Goal: Task Accomplishment & Management: Manage account settings

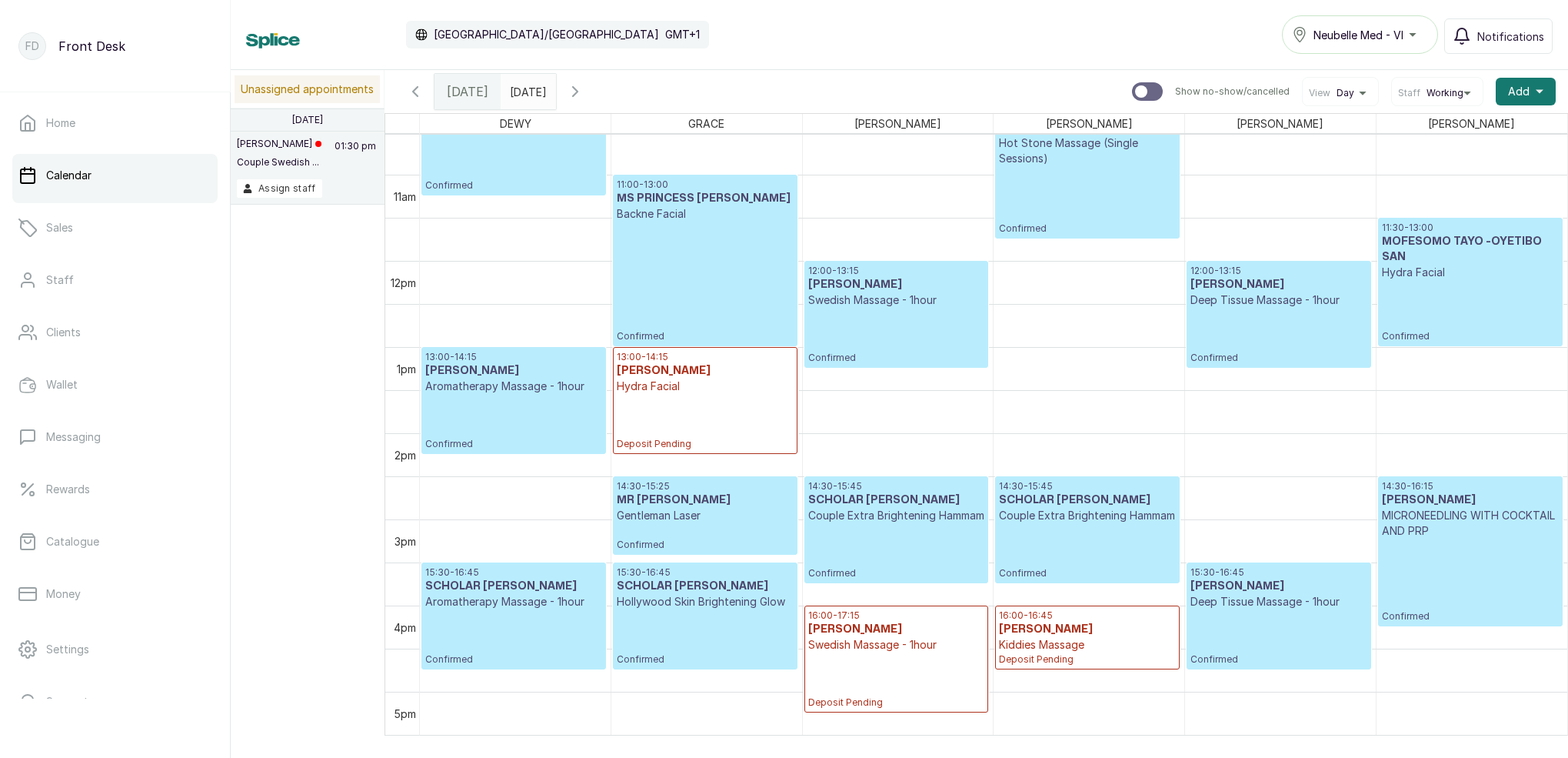
scroll to position [927, 0]
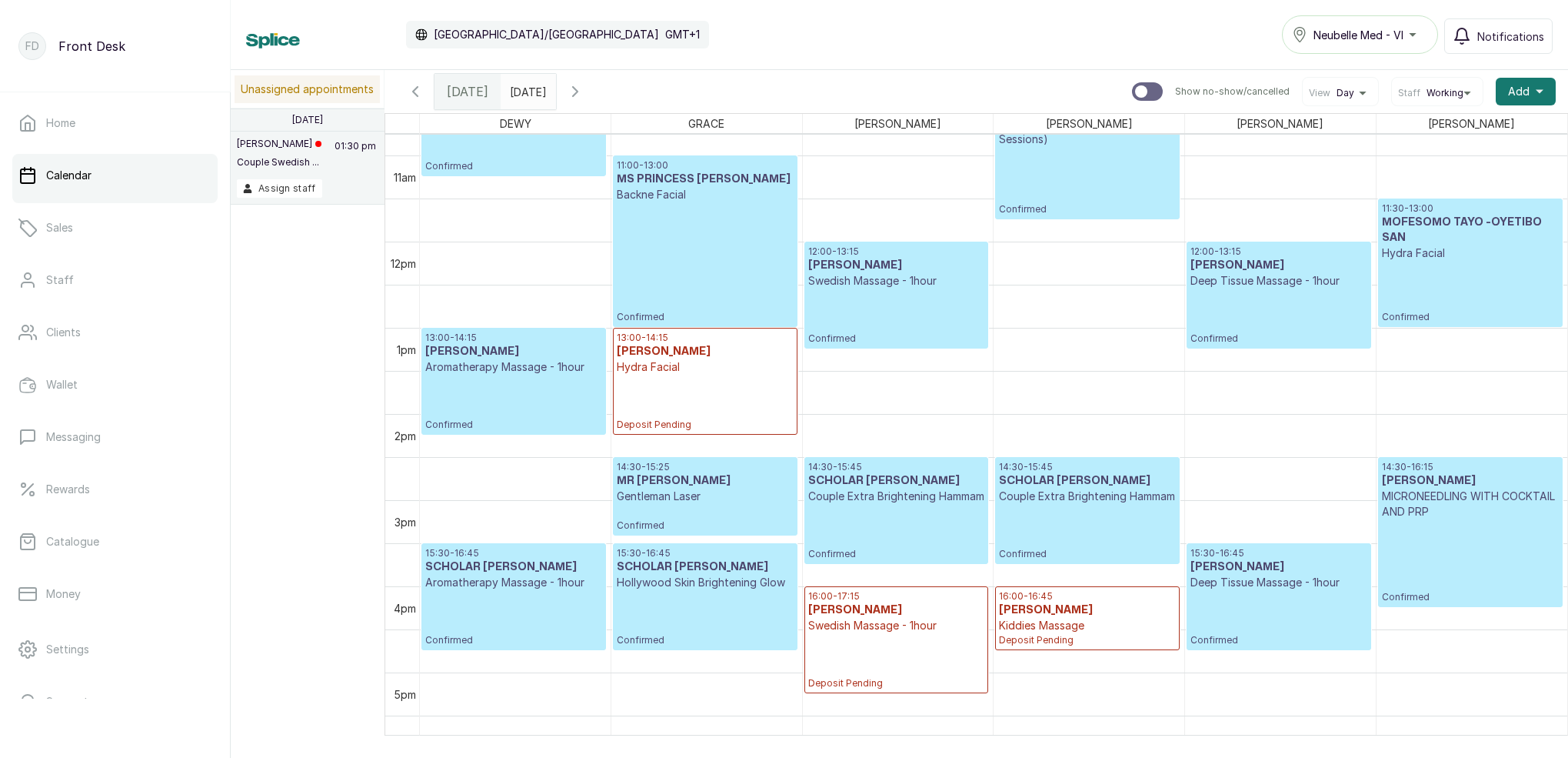
click at [1090, 154] on div "10:00 - 11:15 MR FEMI Swedish Massage - 1hour Confirmed 13:00 - 14:15 MS TIMI A…" at bounding box center [993, 241] width 1147 height 2068
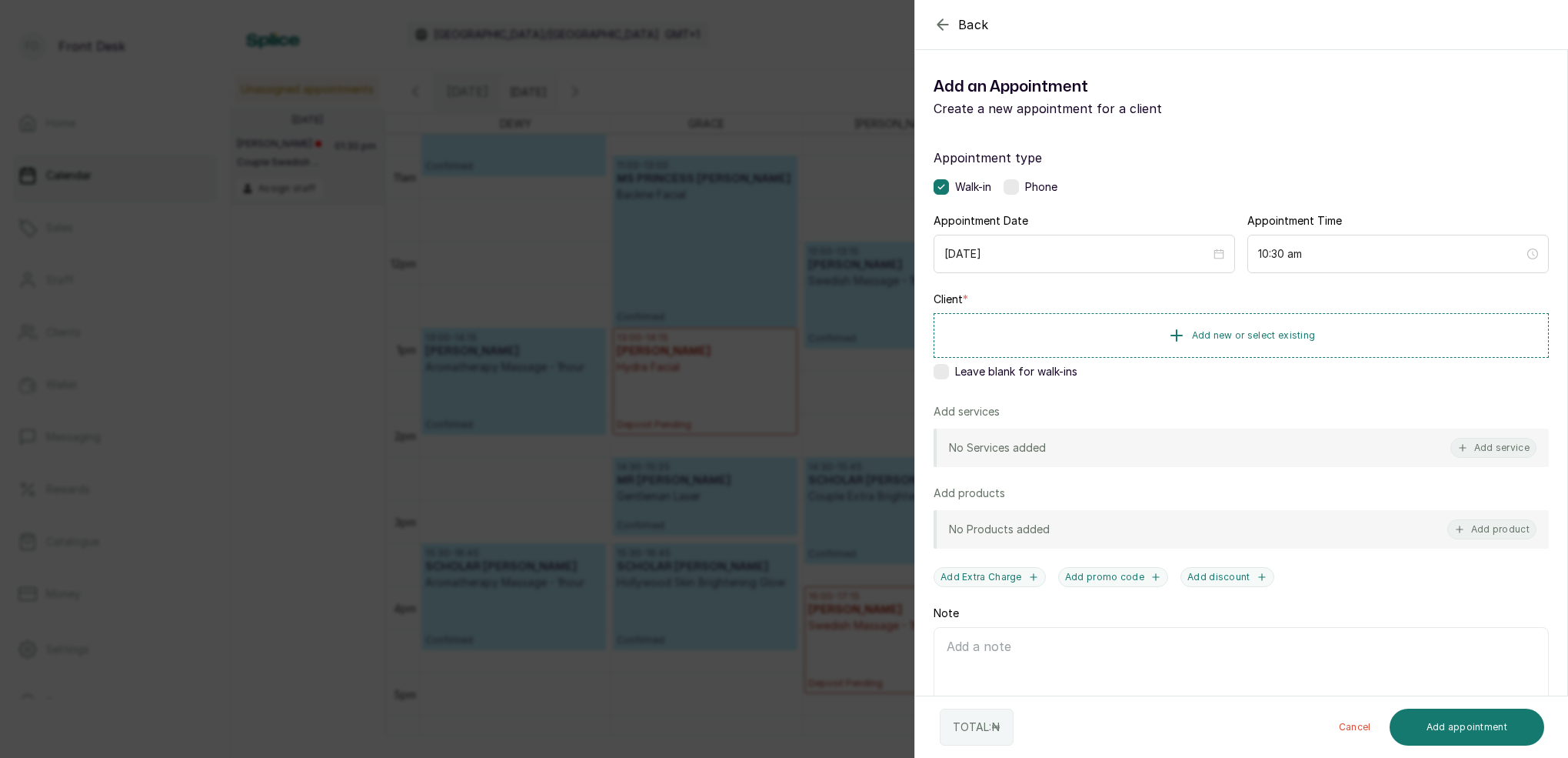
click at [941, 29] on icon "button" at bounding box center [942, 24] width 10 height 10
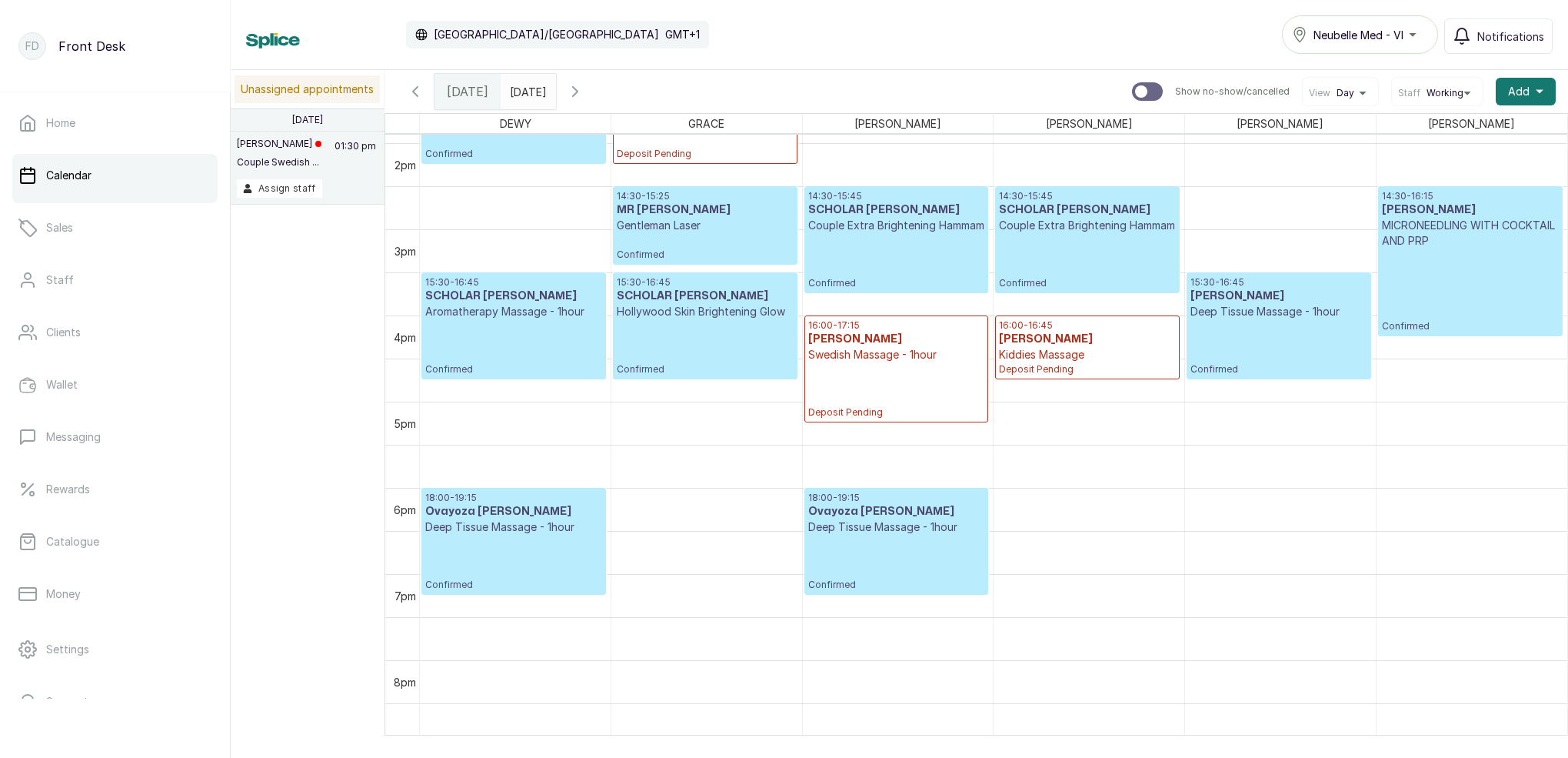
scroll to position [1194, 0]
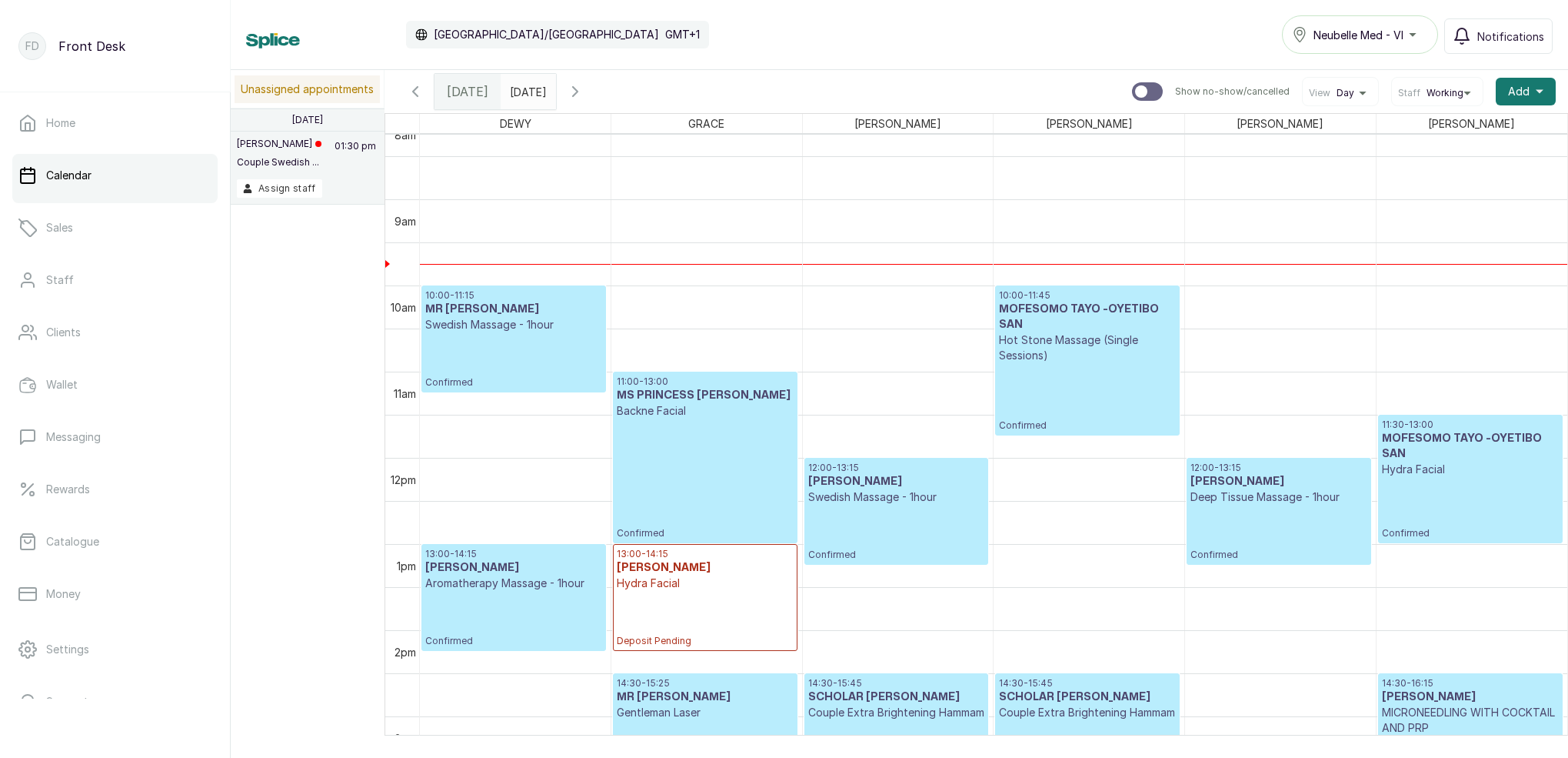
click at [1102, 401] on div "10:00 - 11:45 MOFESOMO TAYO -OYETIBO SAN Hot Stone Massage (Single Sessions) Co…" at bounding box center [1086, 360] width 176 height 142
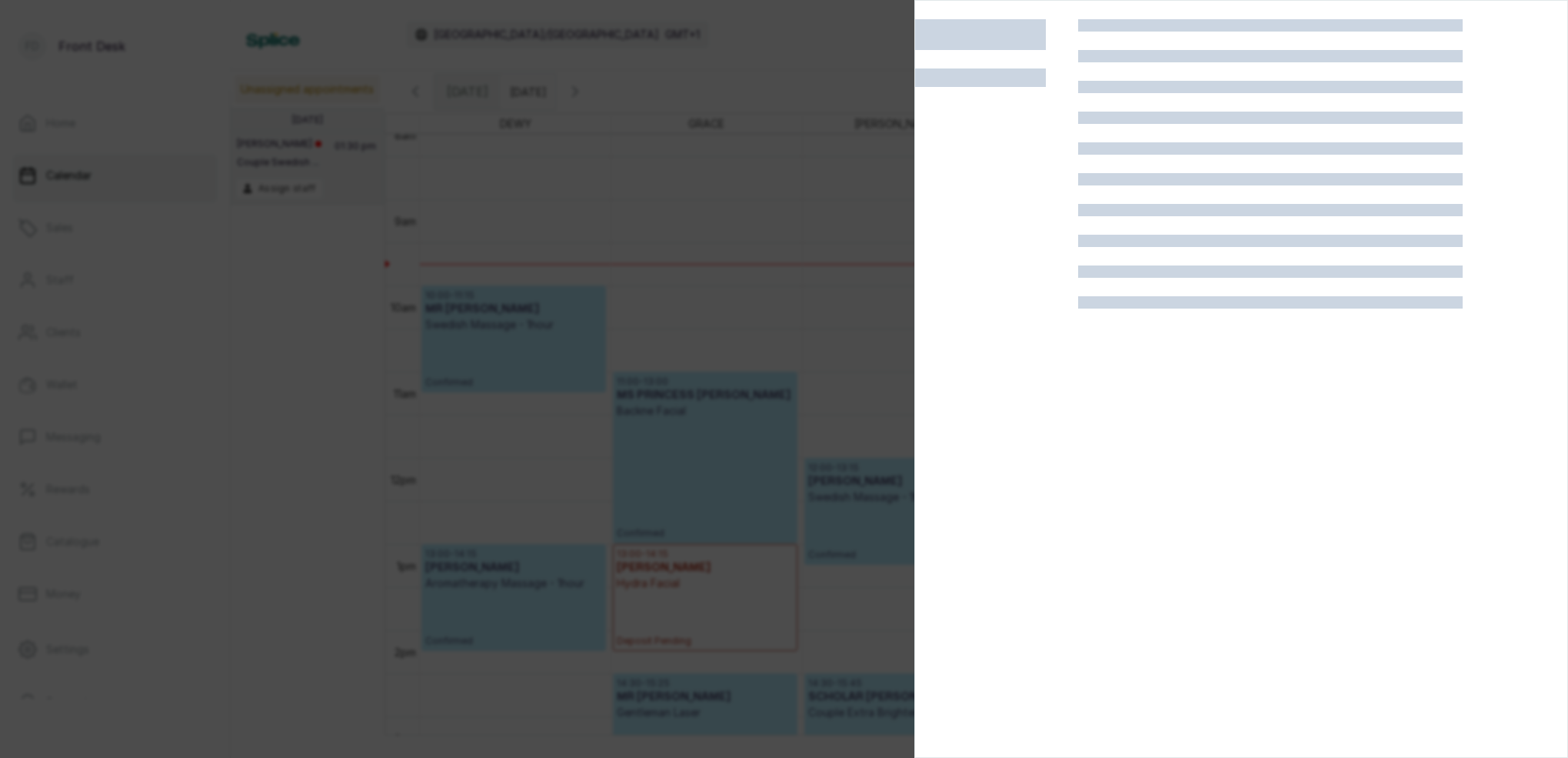
click at [666, 265] on div at bounding box center [784, 379] width 1568 height 758
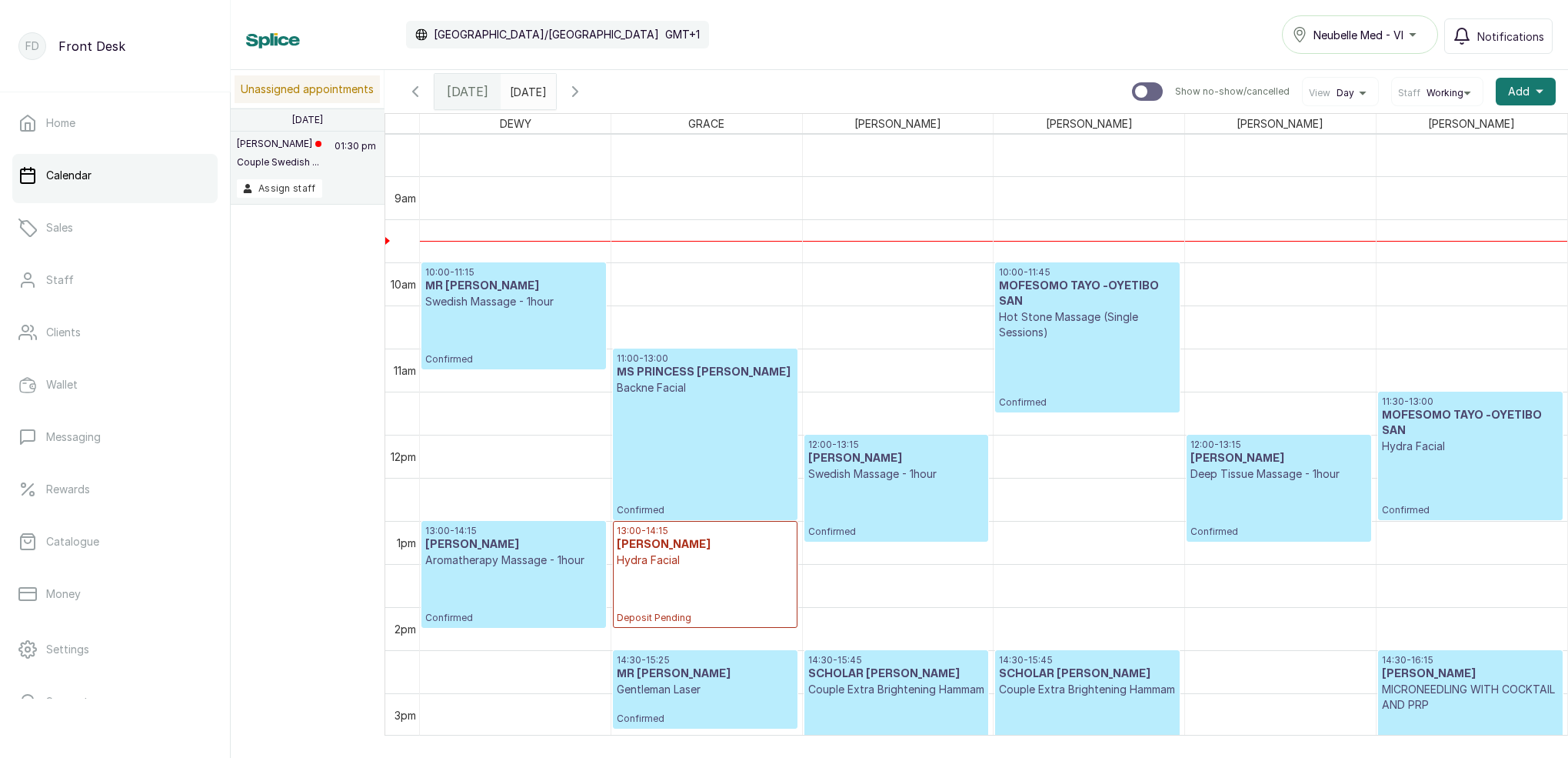
scroll to position [747, 0]
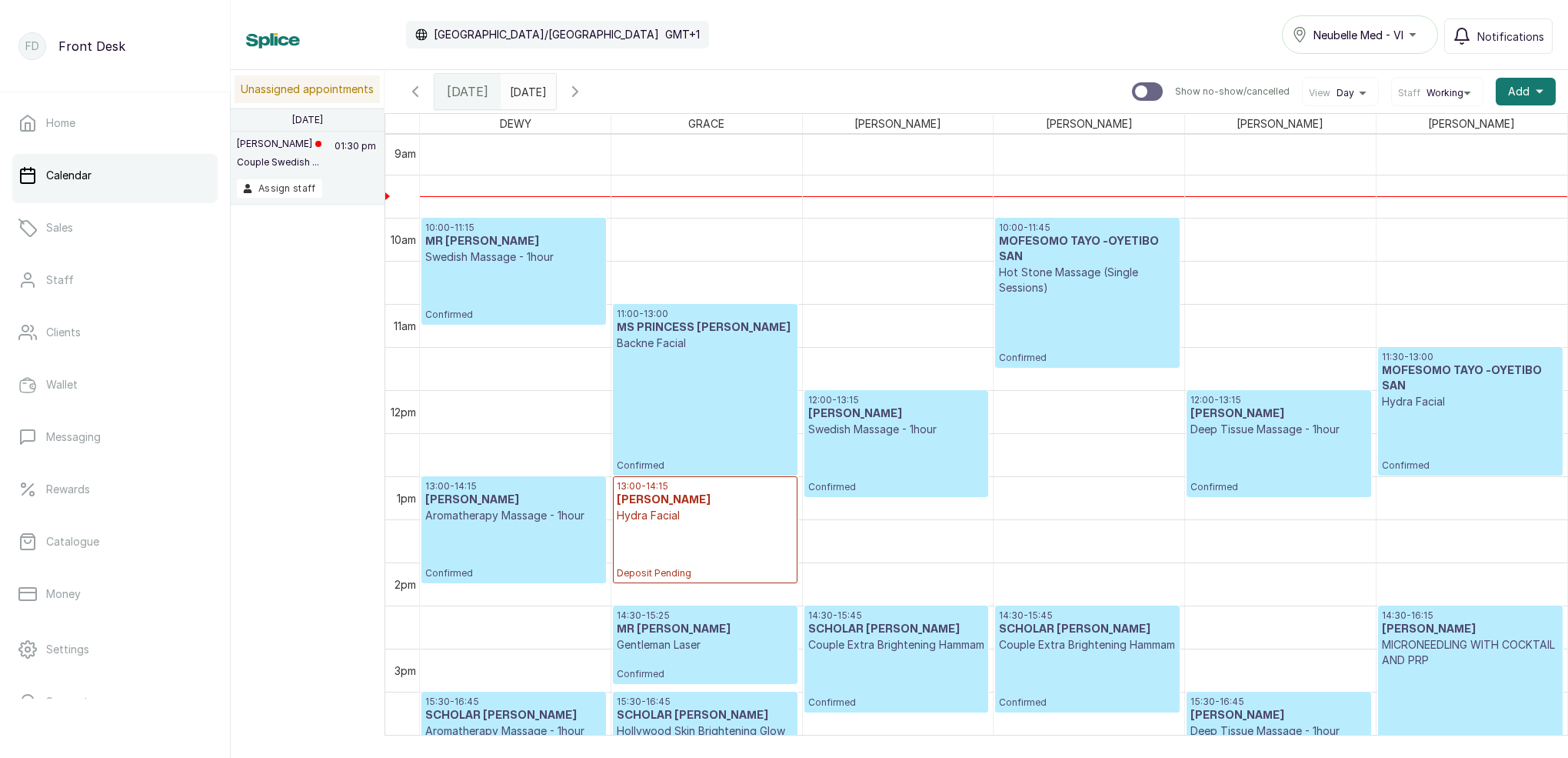
click at [520, 272] on div "10:00 - 11:15 MR FEMI Swedish Massage - 1hour Confirmed" at bounding box center [514, 270] width 177 height 99
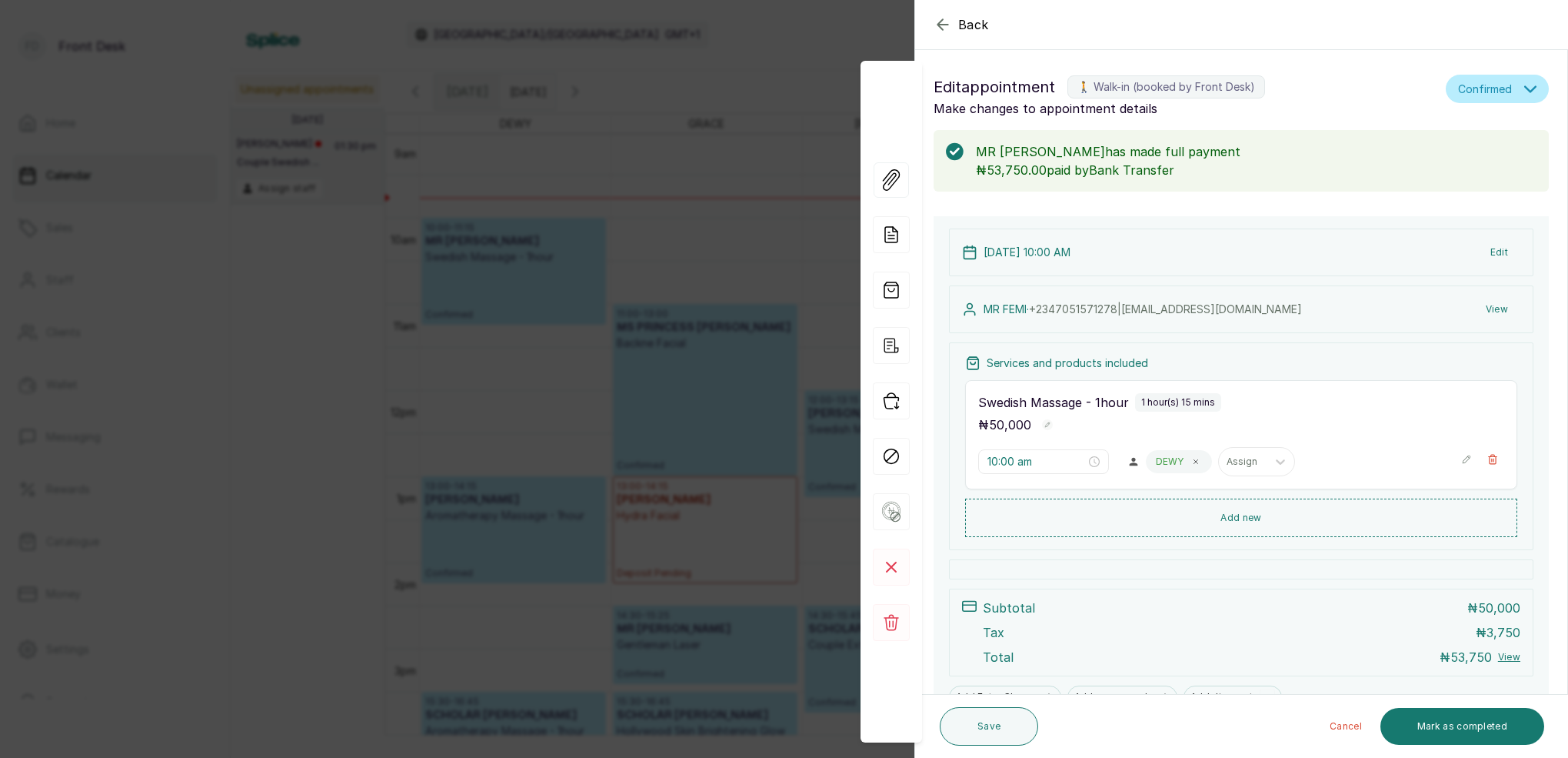
drag, startPoint x: 716, startPoint y: 176, endPoint x: 723, endPoint y: 185, distance: 11.4
click at [717, 177] on div "Back Appointment Details Edit appointment 🚶 Walk-in (booked by Front Desk) Make…" at bounding box center [784, 379] width 1568 height 758
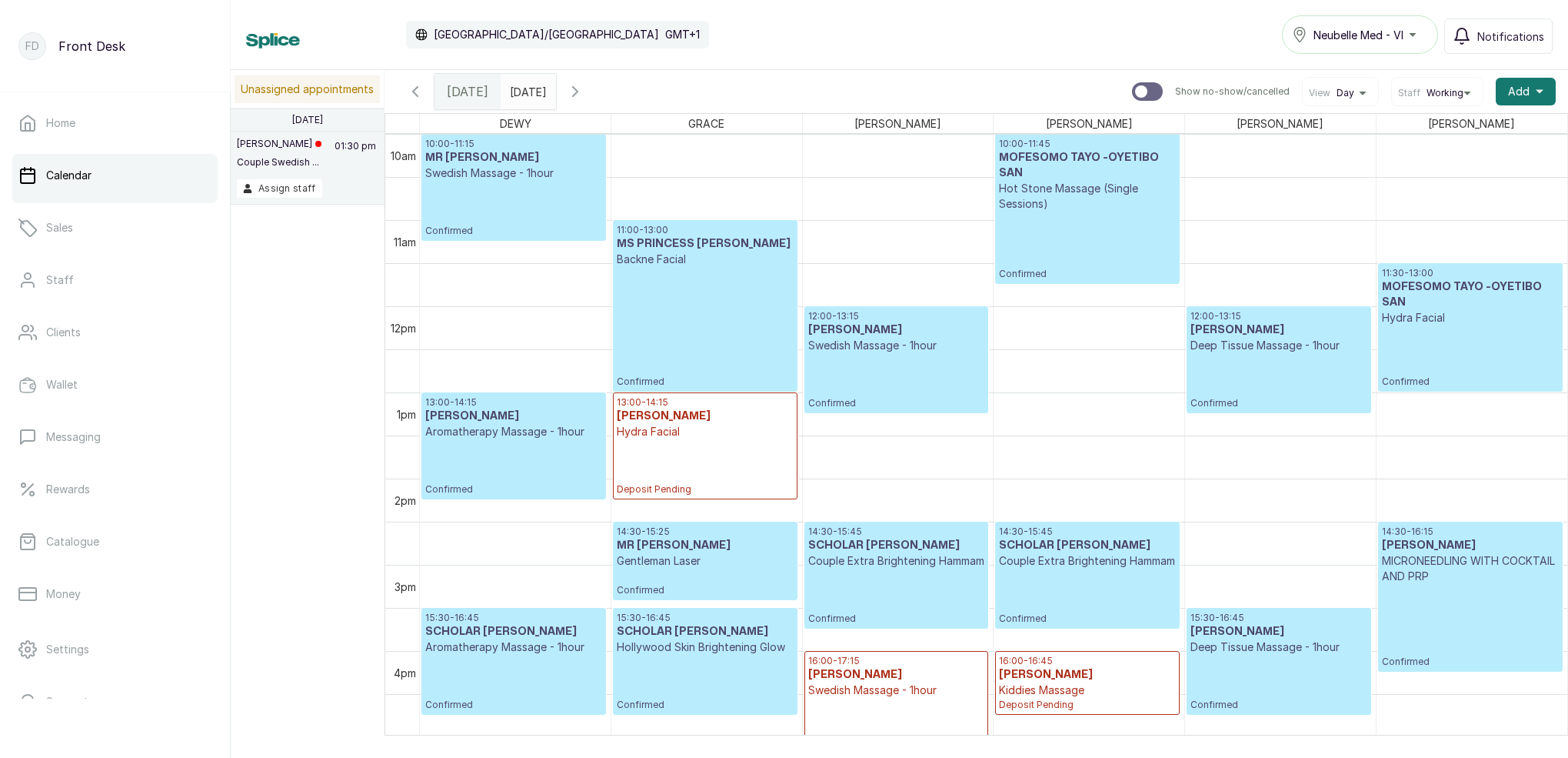
scroll to position [863, 0]
click at [1301, 338] on span "12:00 - 13:15 Dapo Olagunju Deep Tissue Massage - 1hour" at bounding box center [1278, 331] width 176 height 43
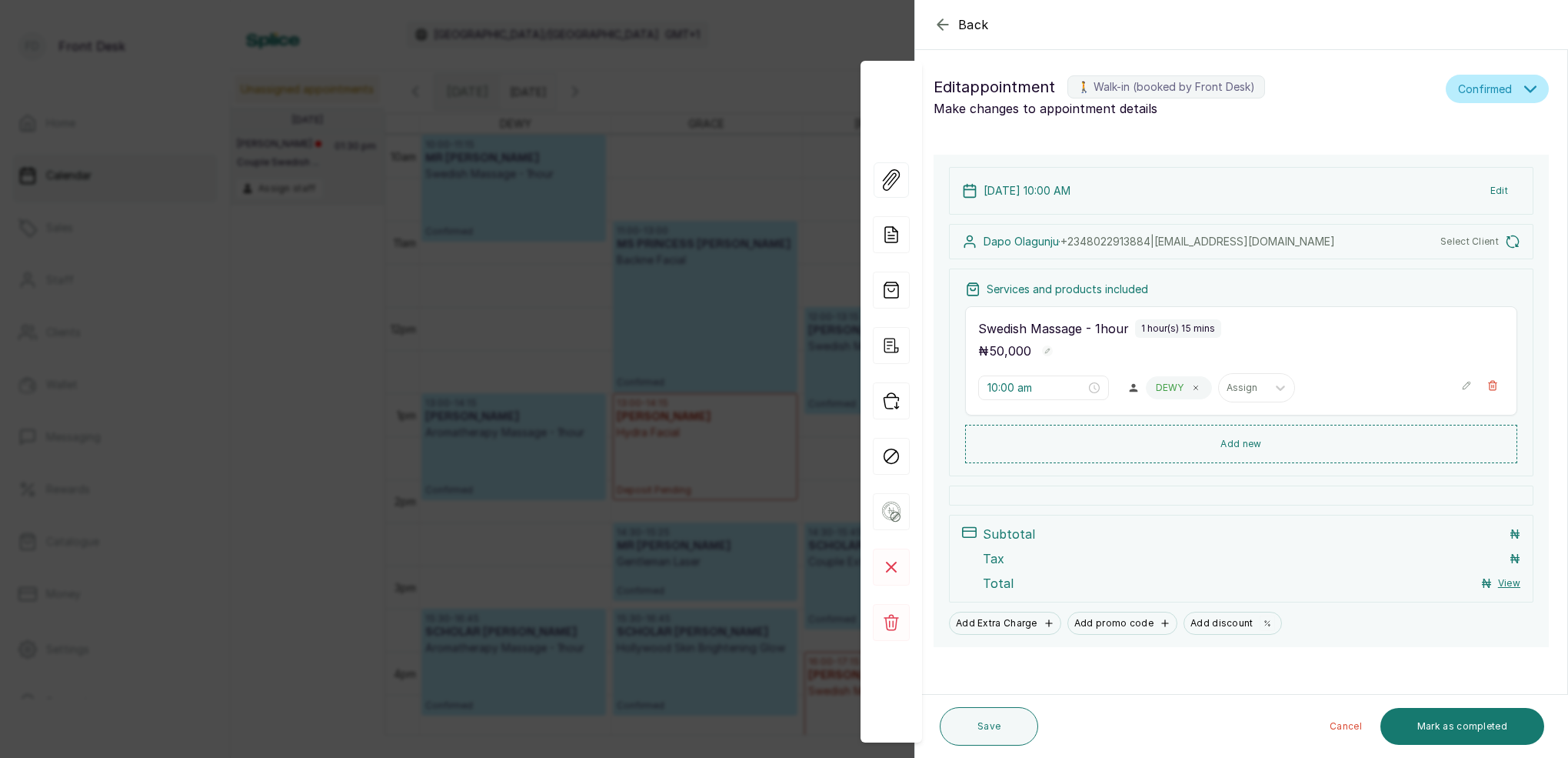
type input "12:00 pm"
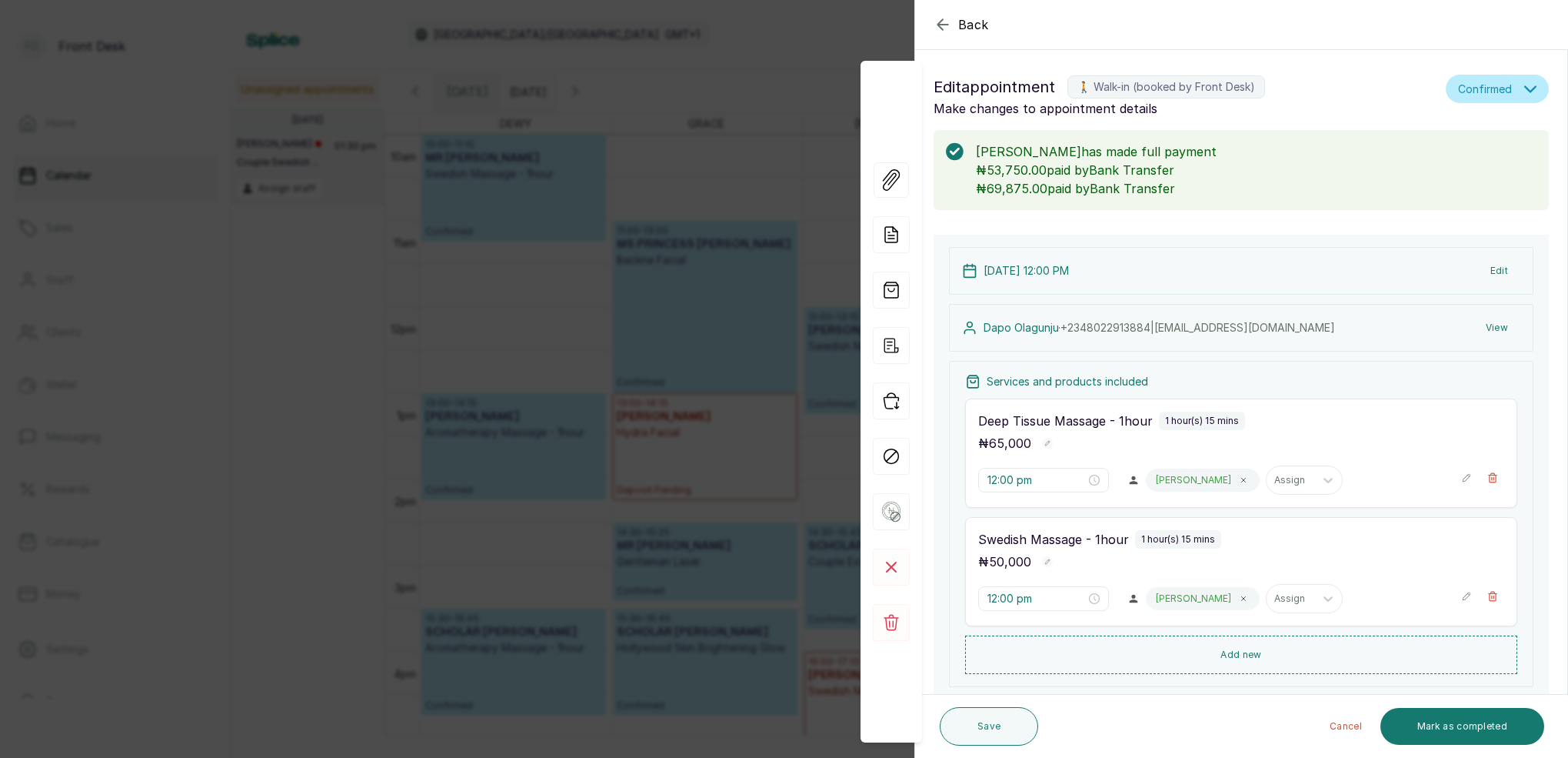
click at [729, 82] on div "Back Appointment Details Edit appointment 🚶 Walk-in (booked by Front Desk) Make…" at bounding box center [784, 379] width 1568 height 758
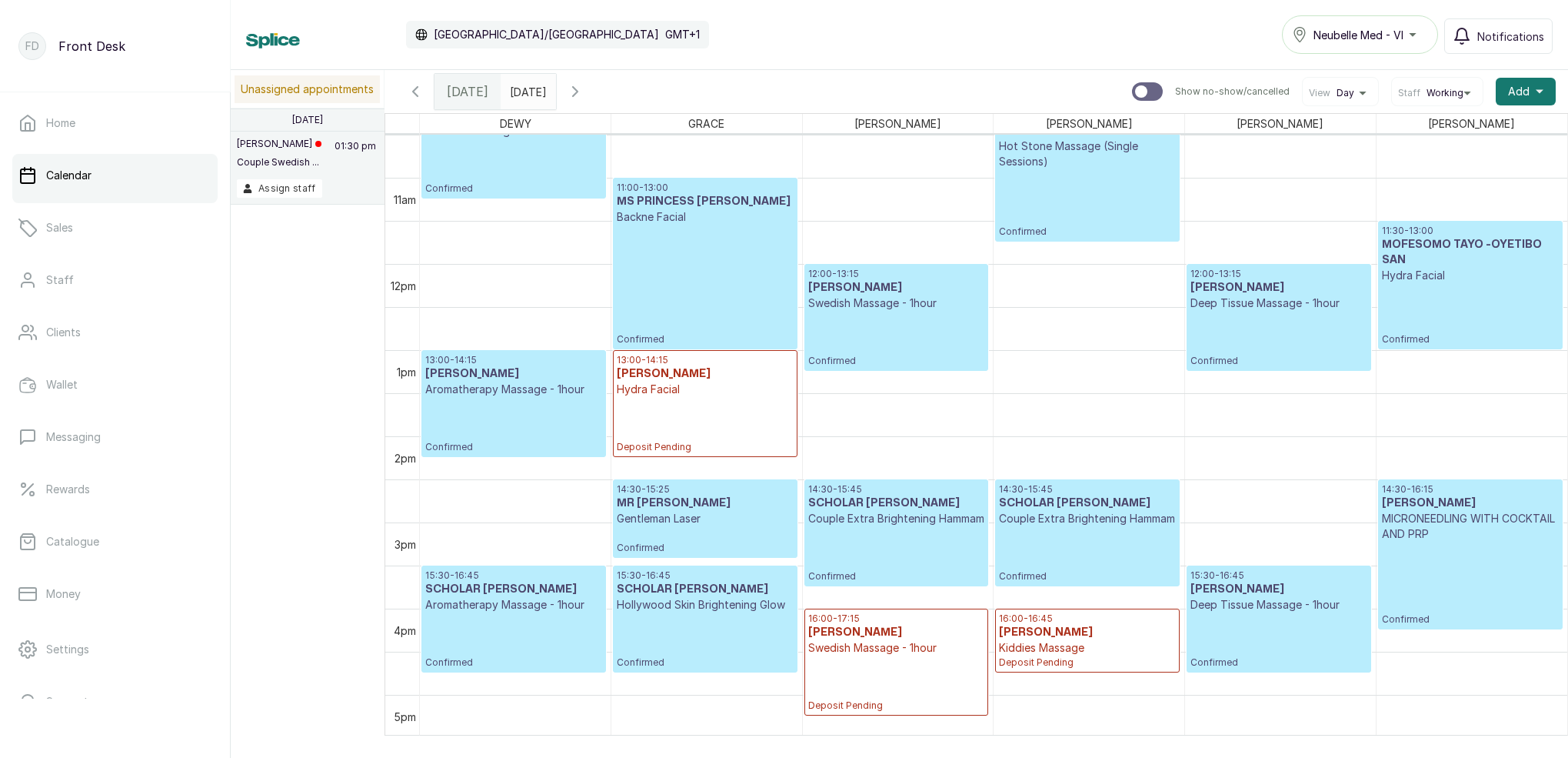
scroll to position [905, 0]
click at [725, 414] on div "13:00 - 14:15 MS FRANCESS Hydra Facial Deposit Pending" at bounding box center [704, 403] width 176 height 99
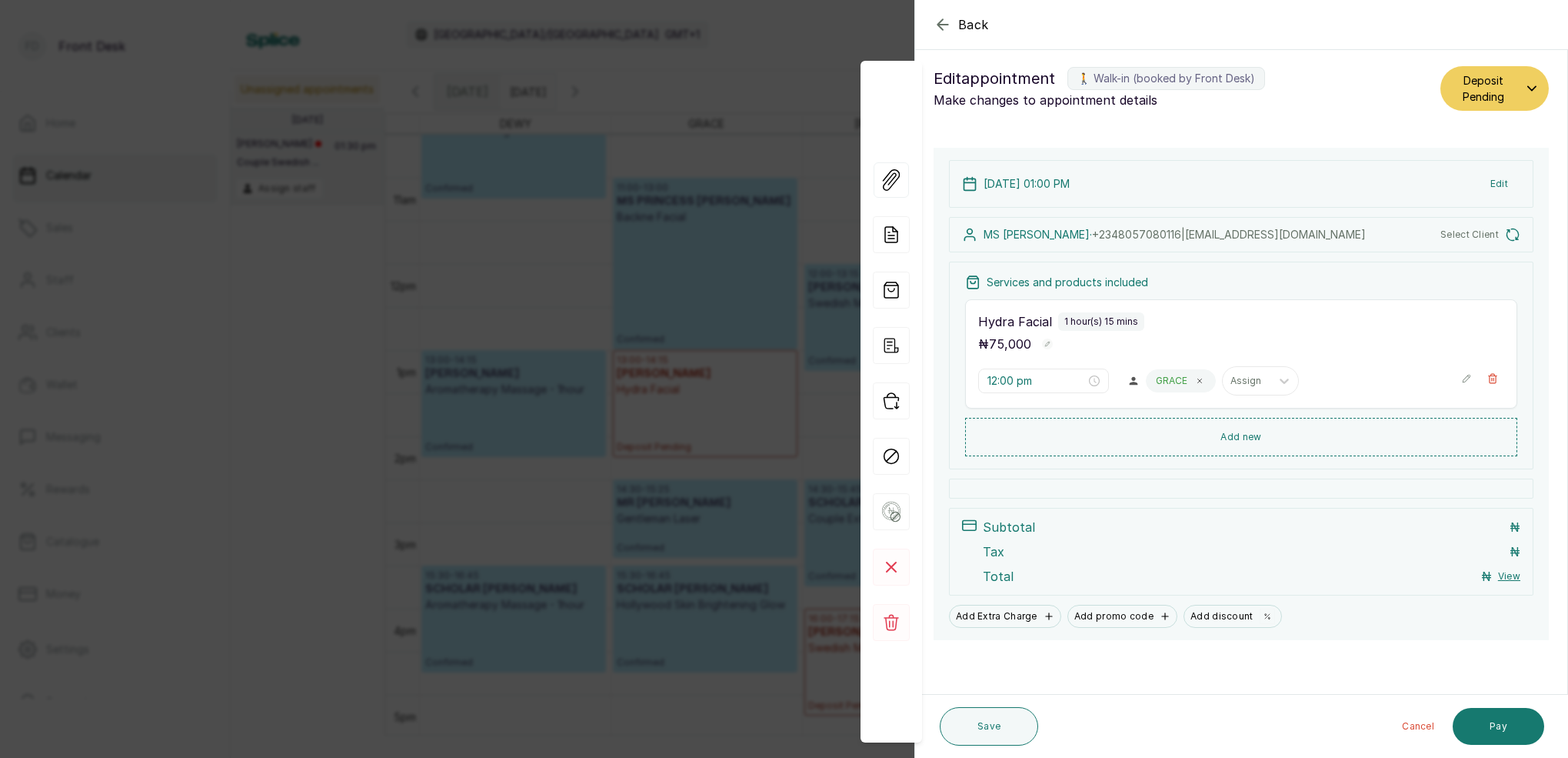
type input "1:00 pm"
click at [905, 572] on rect at bounding box center [890, 567] width 37 height 37
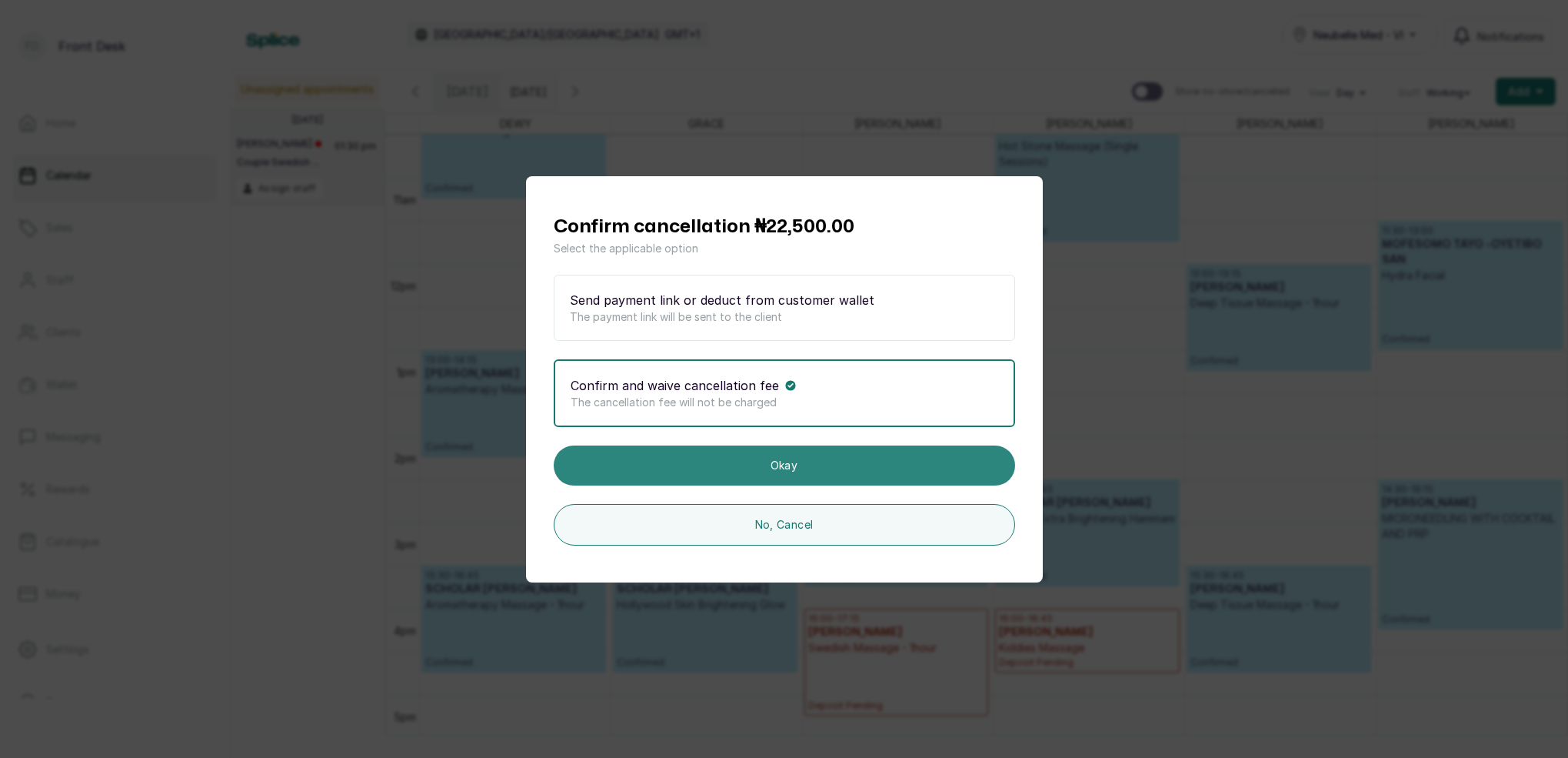
click at [827, 460] on button "Okay" at bounding box center [784, 465] width 461 height 40
click at [874, 472] on button "Okay" at bounding box center [784, 465] width 461 height 40
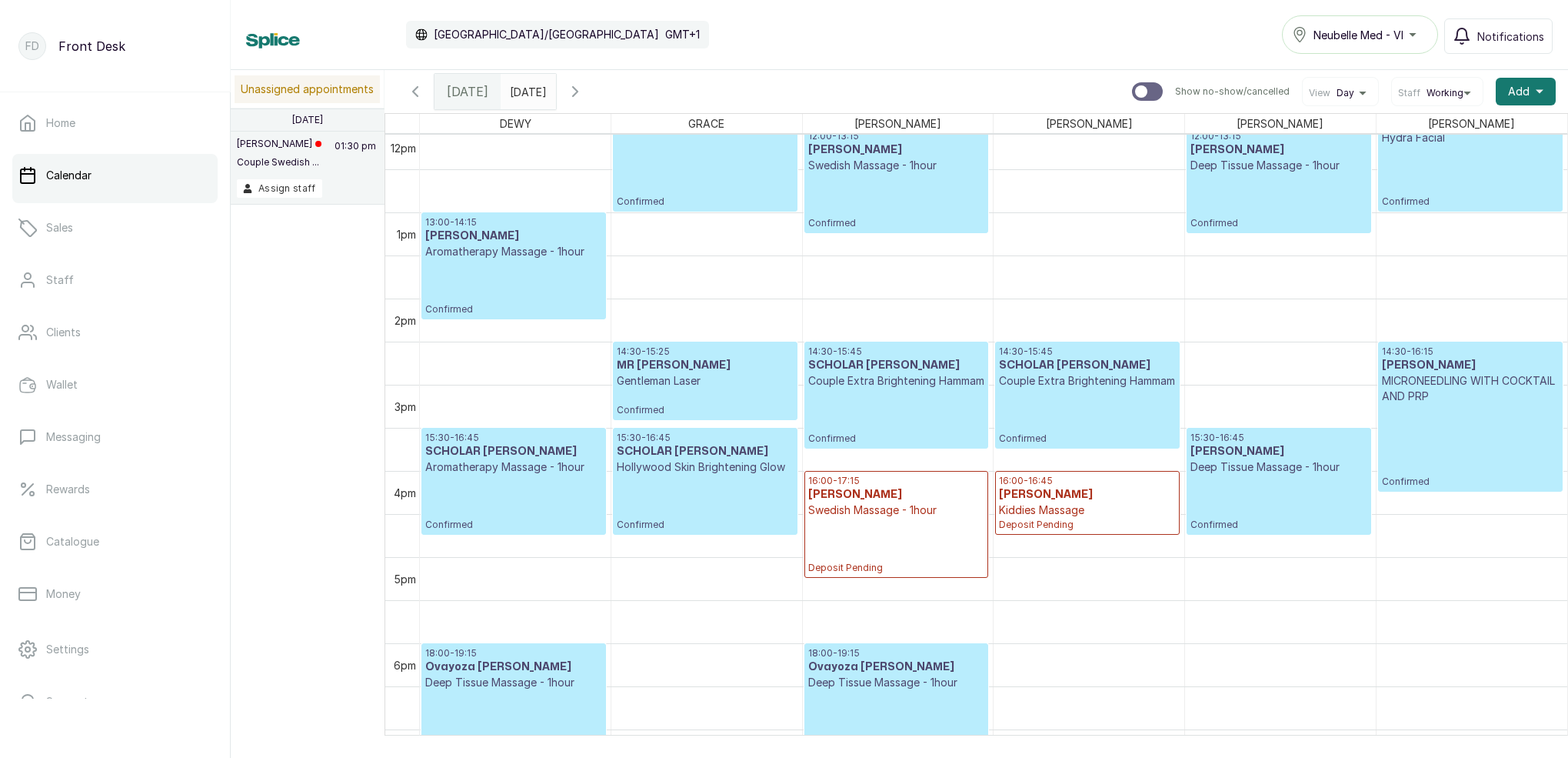
scroll to position [1045, 0]
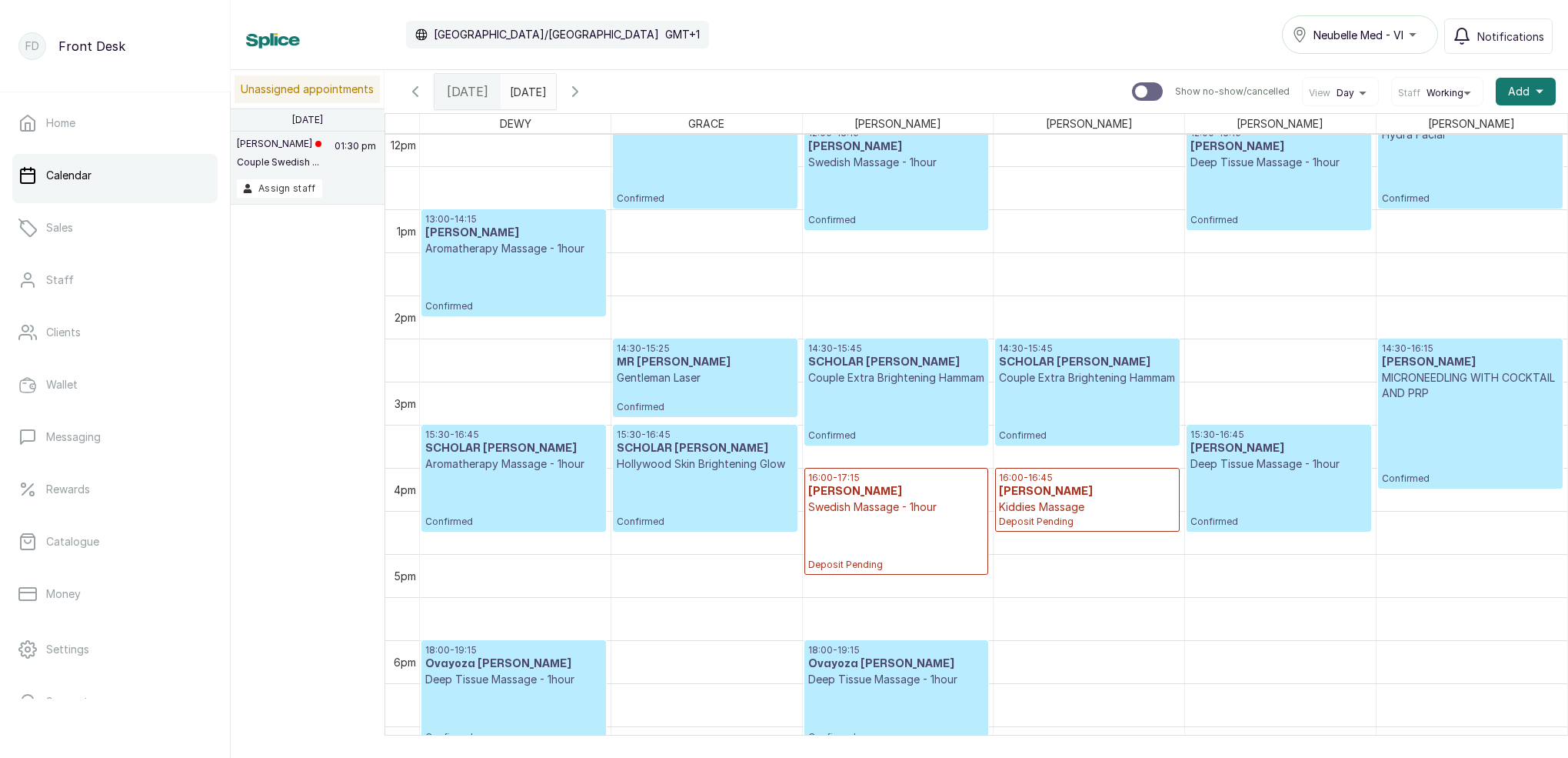
click at [922, 409] on div "14:30 - 15:45 SCHOLAR ANTHONY Couple Extra Brightening Hammam Confirmed" at bounding box center [896, 392] width 176 height 99
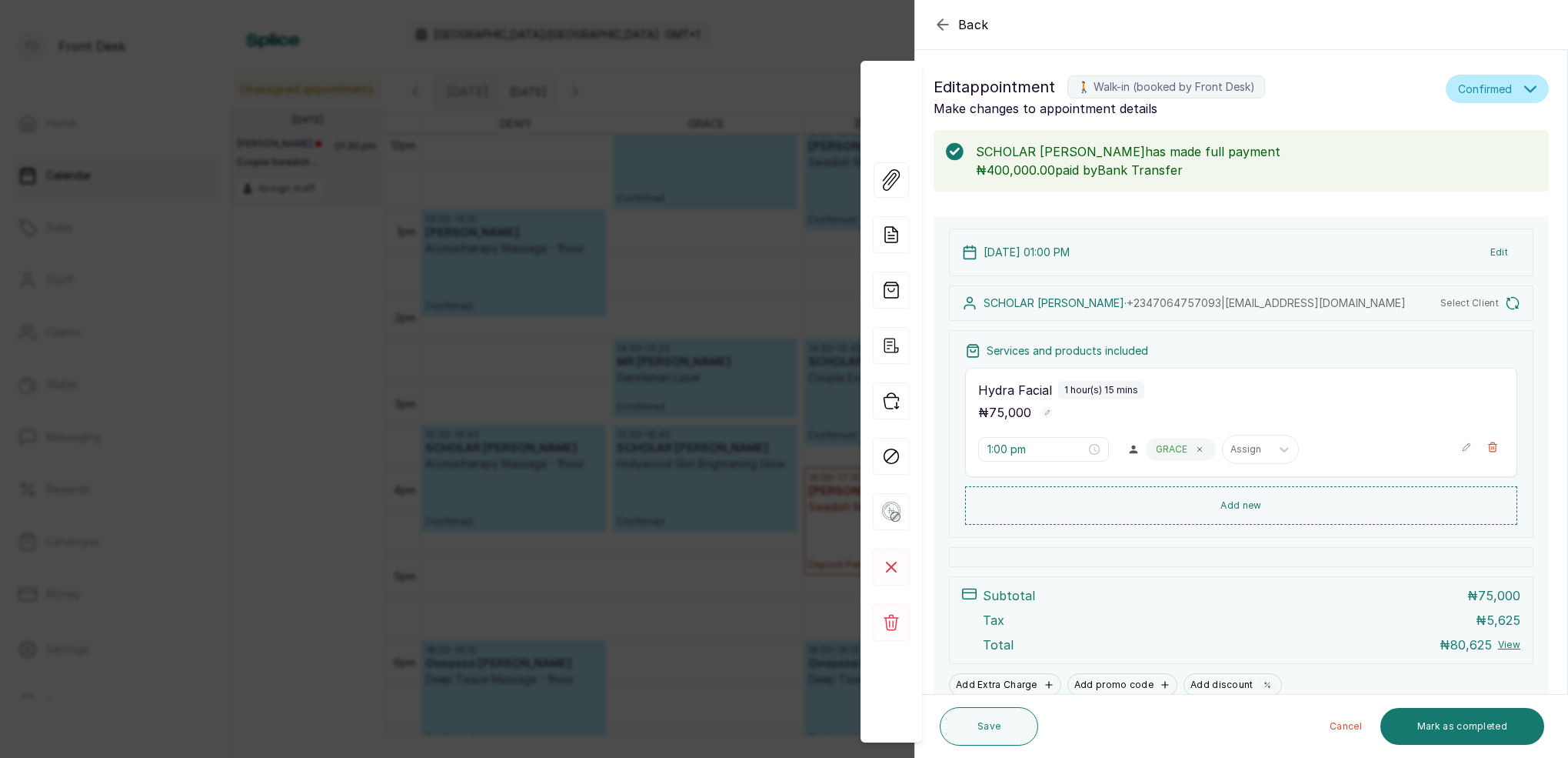
type input "2:30 pm"
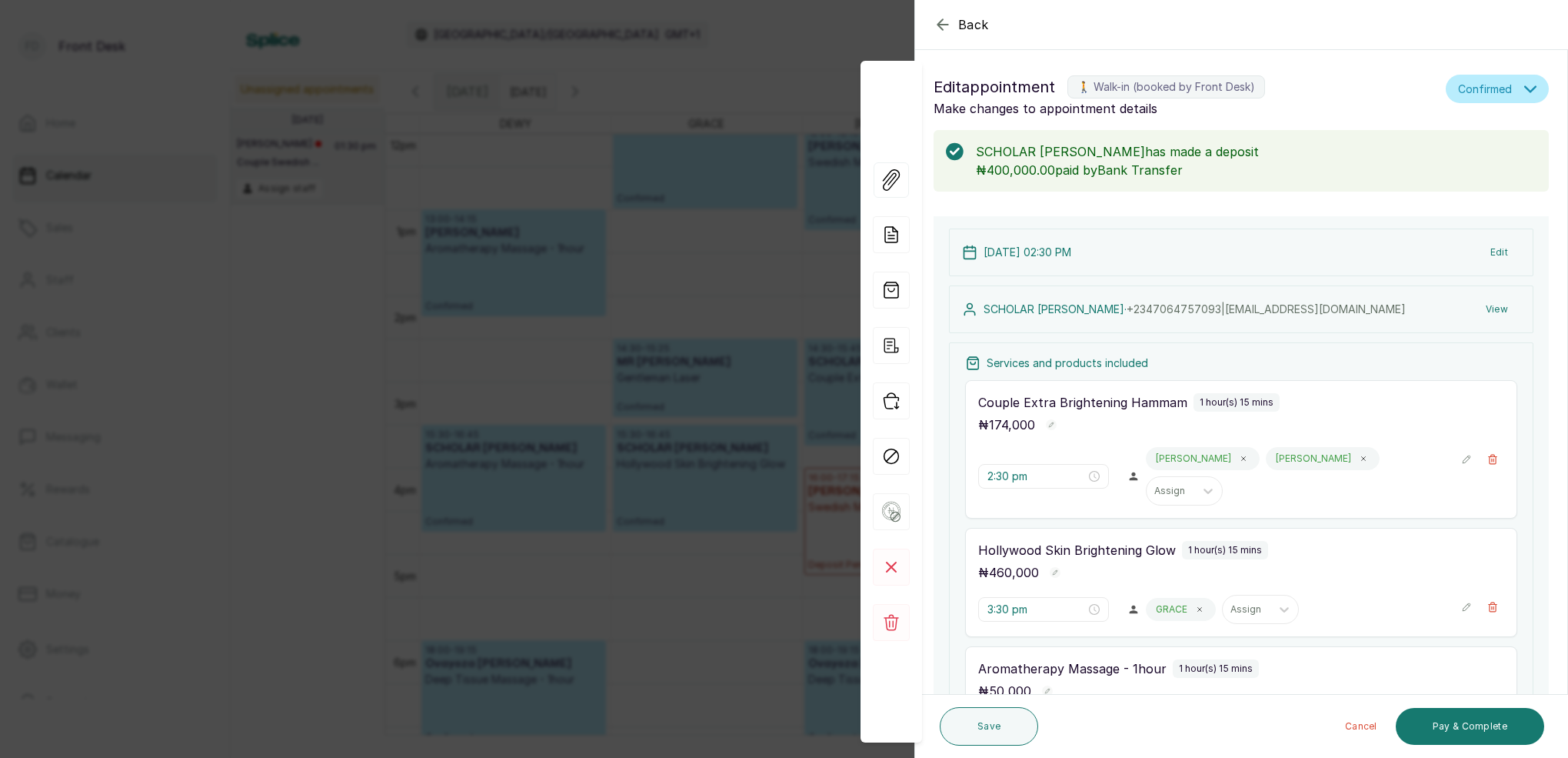
click at [742, 223] on div "Back Appointment Details Edit appointment 🚶 Walk-in (booked by Front Desk) Make…" at bounding box center [784, 379] width 1568 height 758
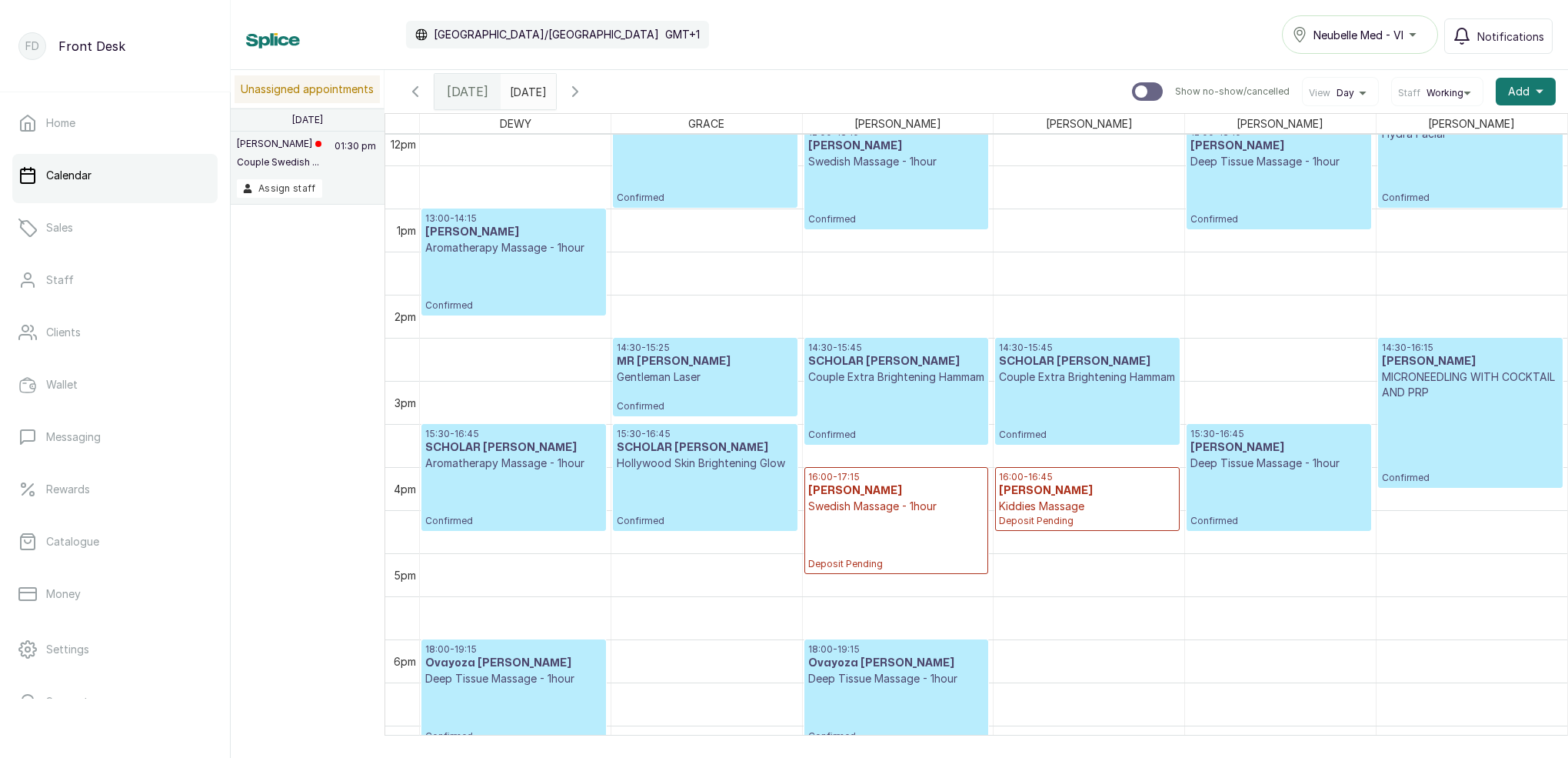
scroll to position [1050, 0]
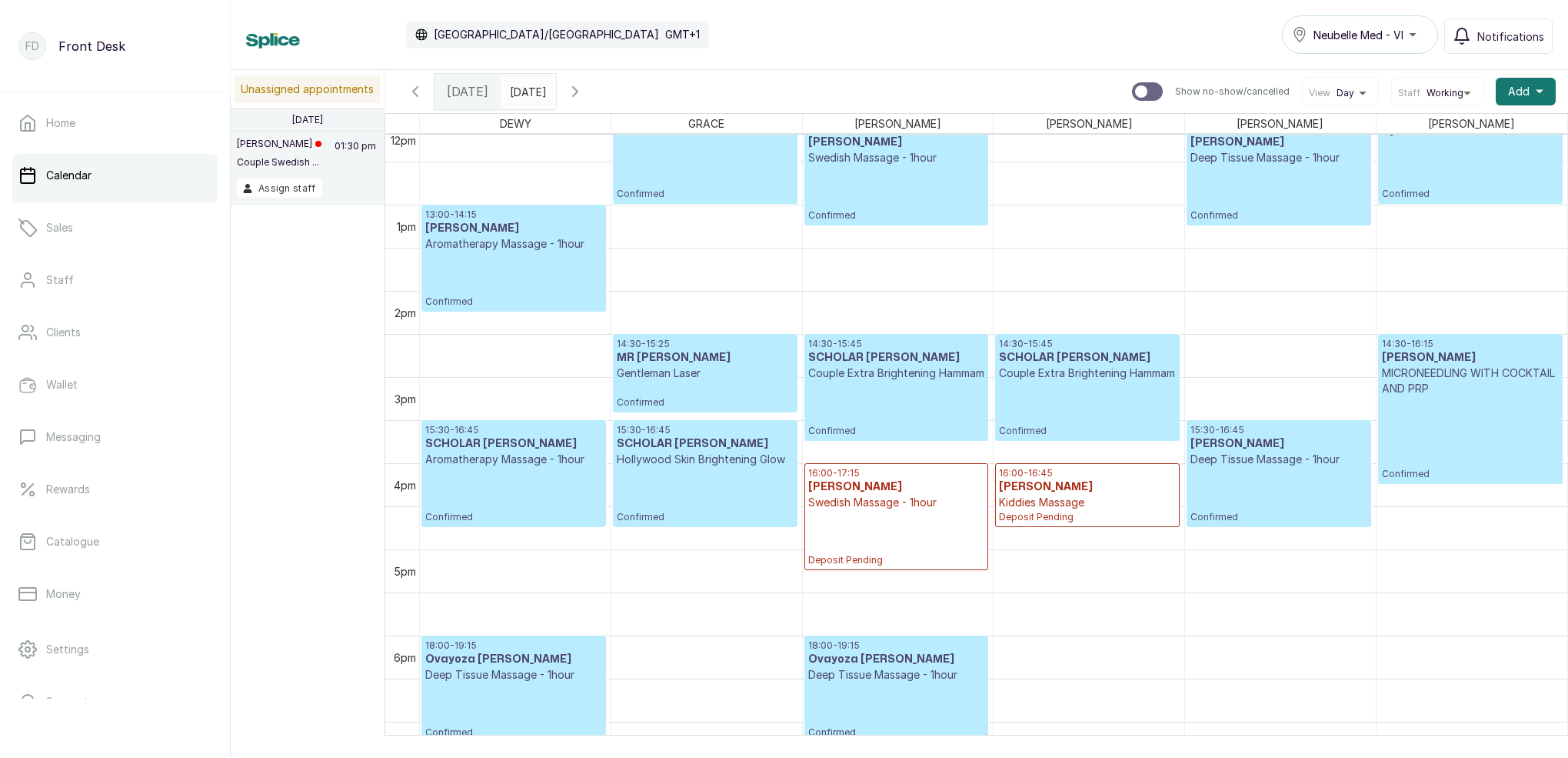
click at [1127, 370] on p "Couple Extra Brightening Hammam" at bounding box center [1086, 373] width 176 height 15
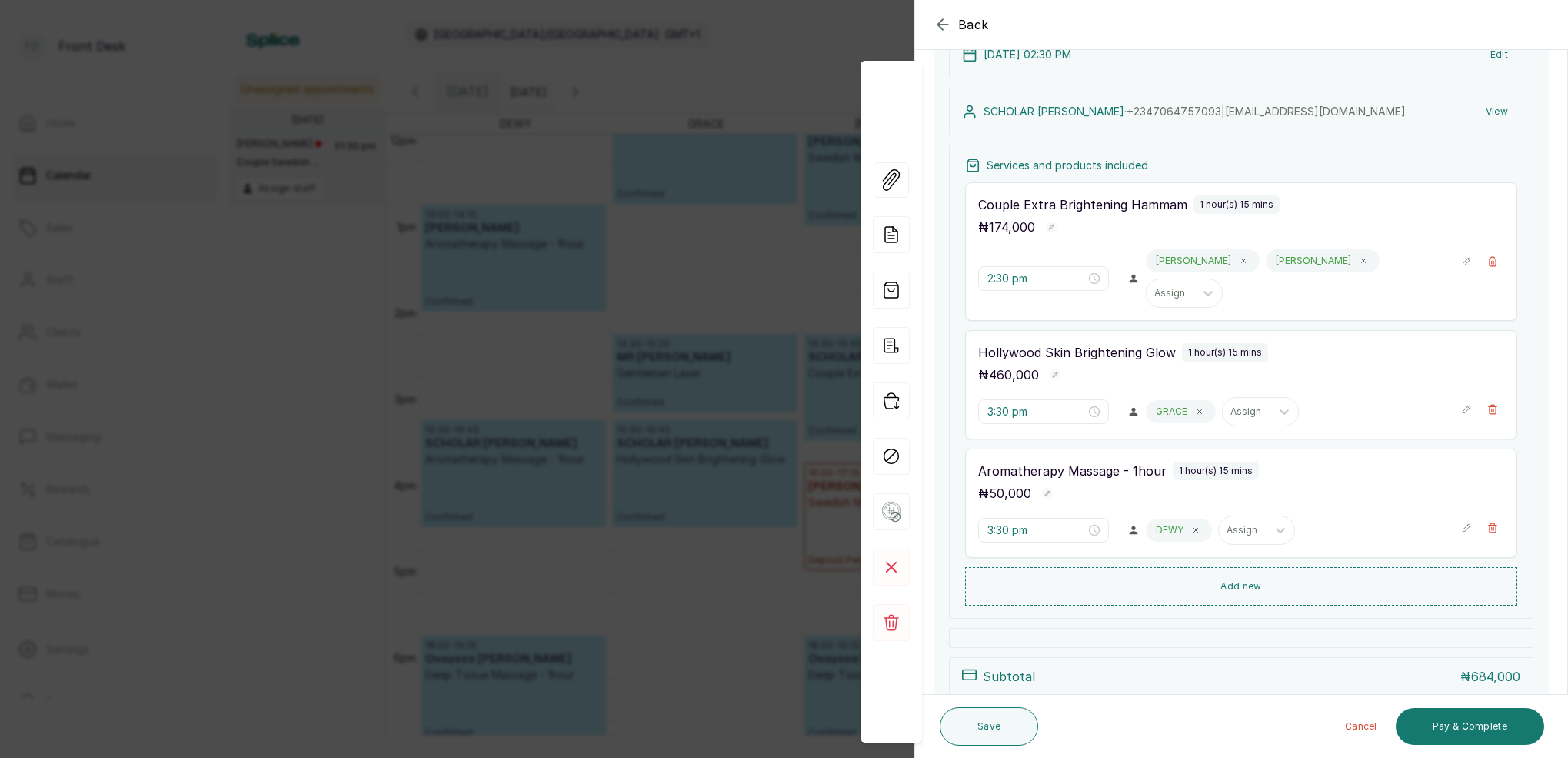
scroll to position [169, 0]
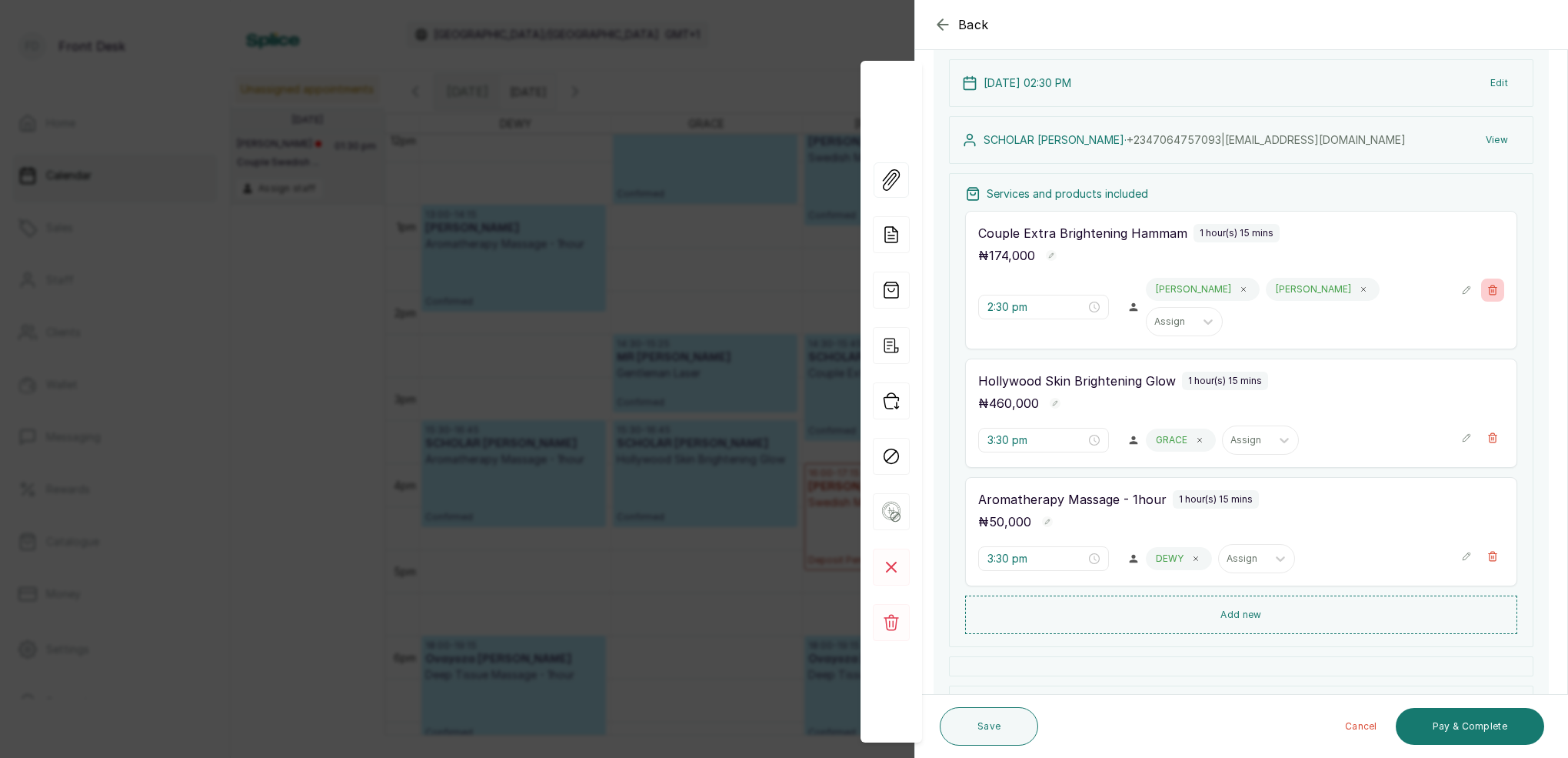
click at [1493, 286] on icon "button" at bounding box center [1492, 289] width 10 height 10
type input "3:30 pm"
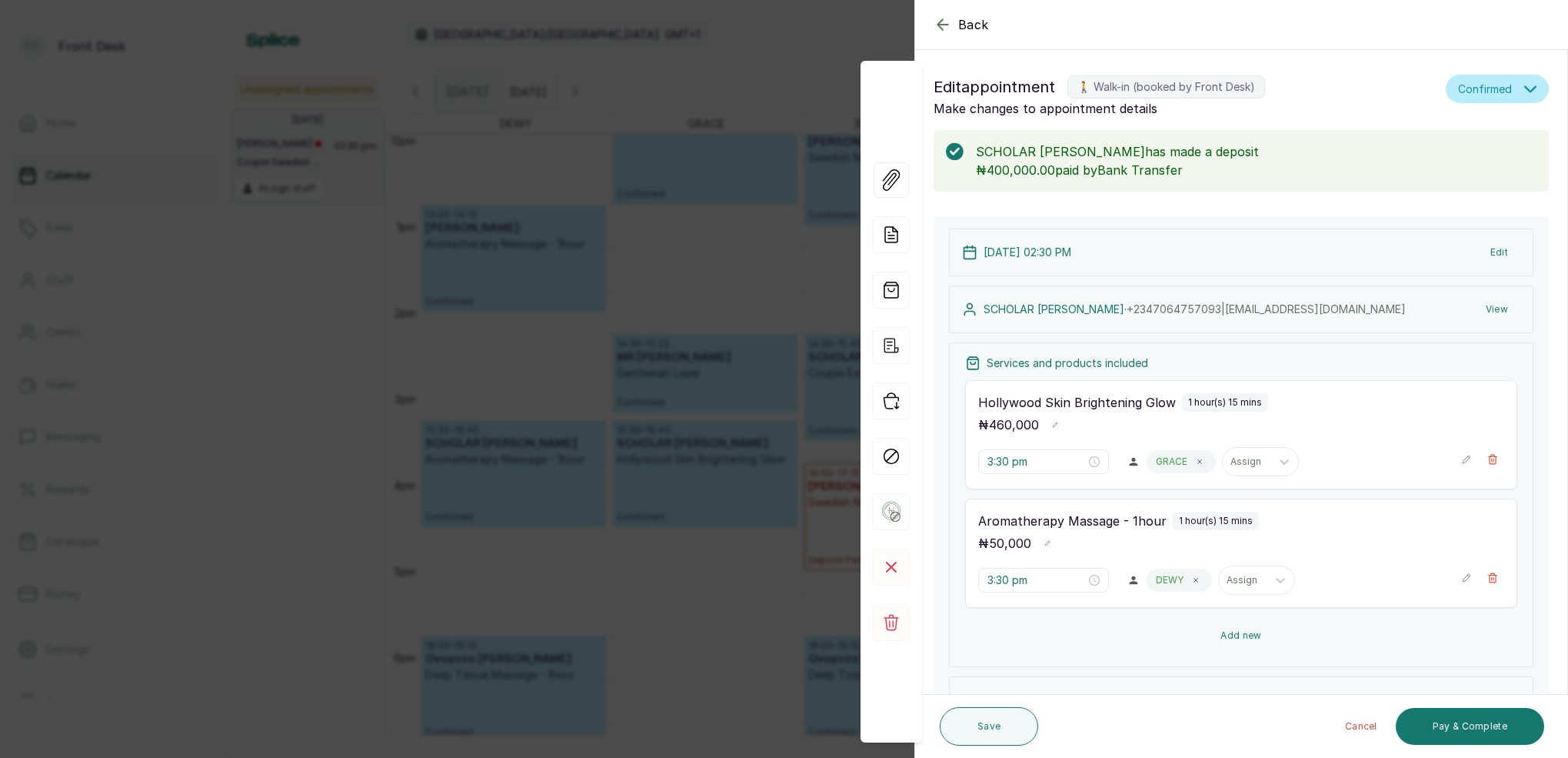
scroll to position [0, 0]
click at [1249, 637] on button "Add new" at bounding box center [1240, 635] width 552 height 37
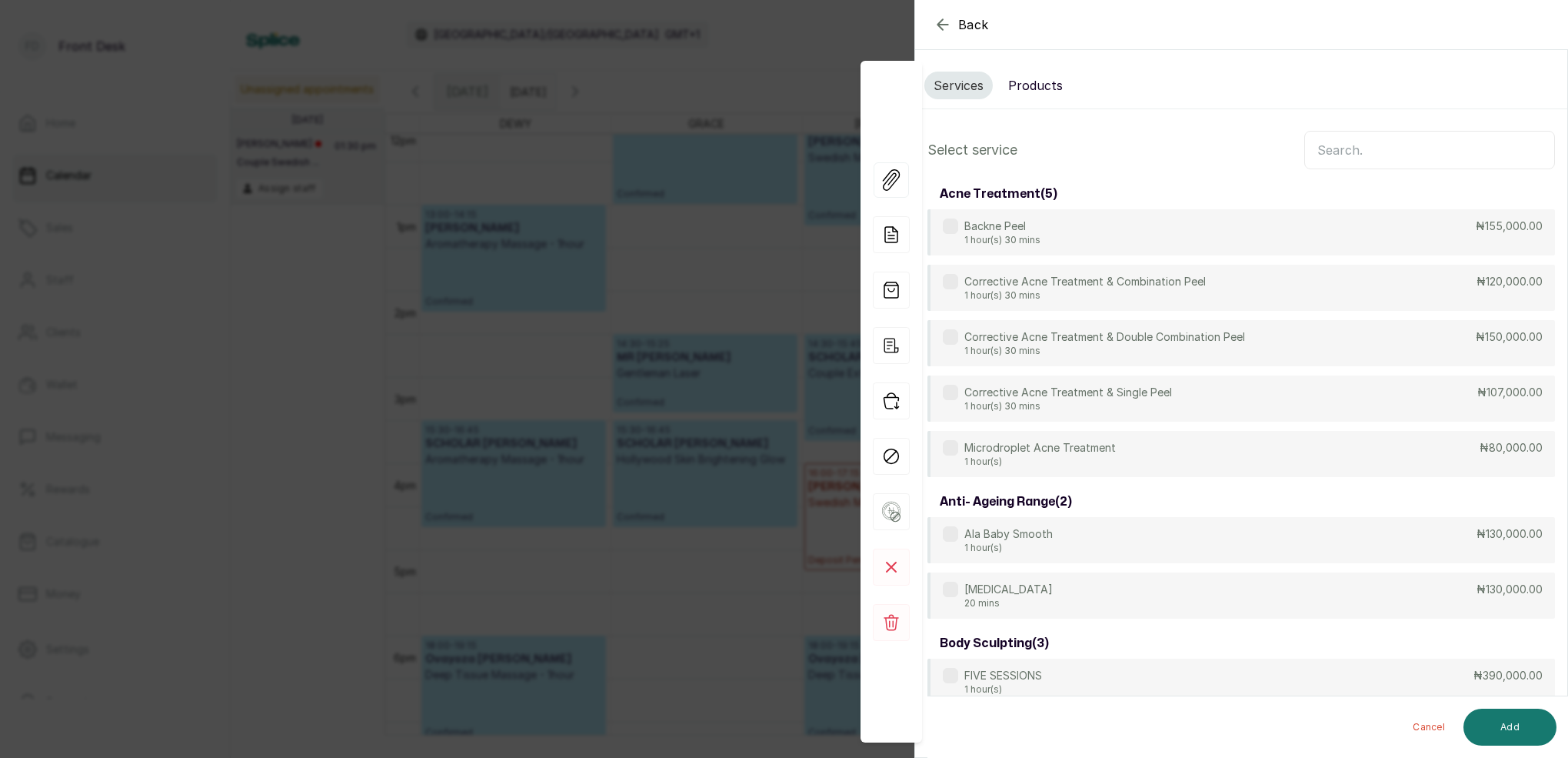
click at [1343, 151] on input "text" at bounding box center [1430, 150] width 250 height 39
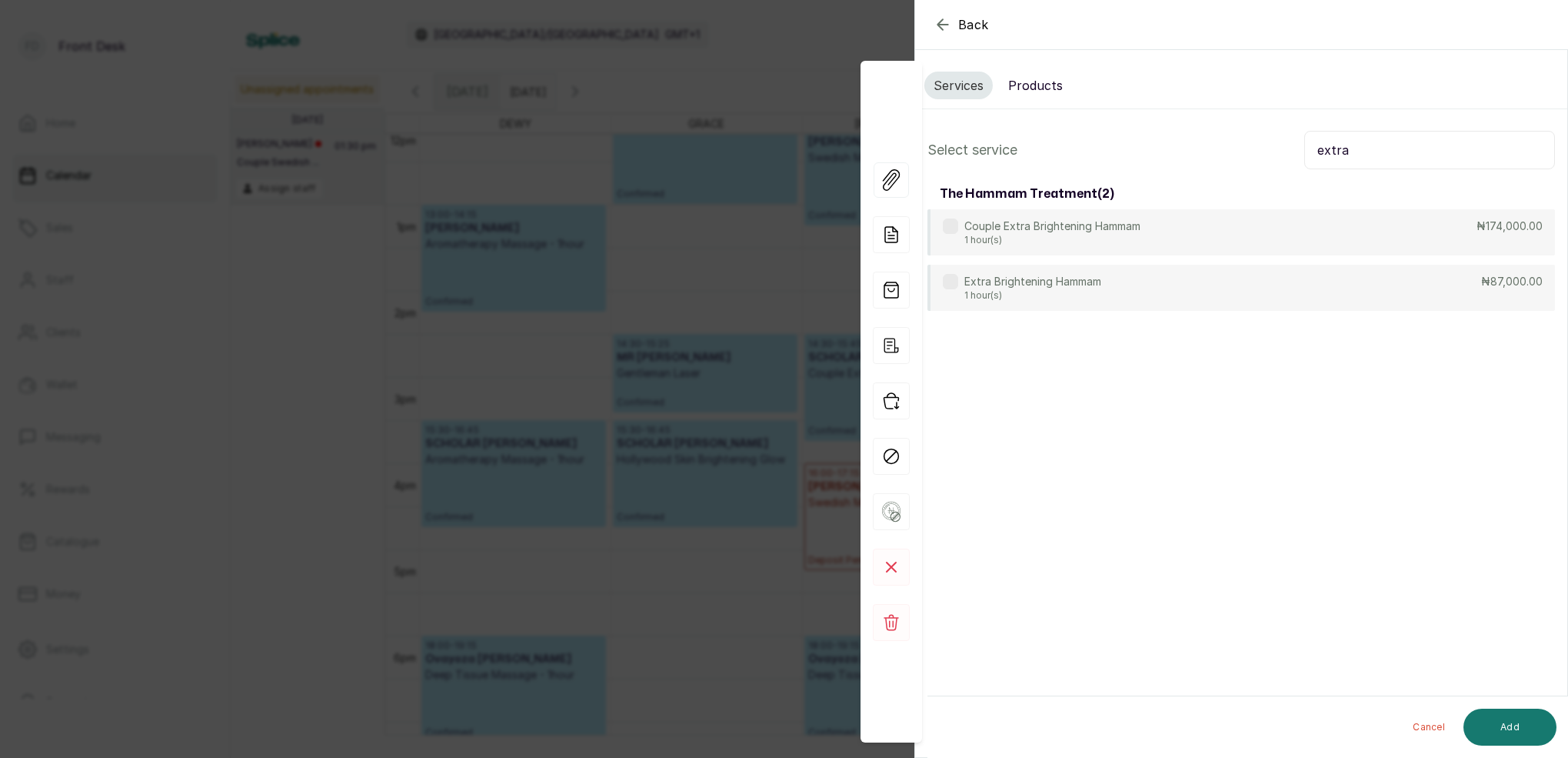
type input "extra"
drag, startPoint x: 1343, startPoint y: 151, endPoint x: 1089, endPoint y: 292, distance: 290.5
click at [1089, 292] on p "1 hour(s)" at bounding box center [1032, 296] width 136 height 12
click at [1509, 721] on button "Add" at bounding box center [1510, 727] width 93 height 37
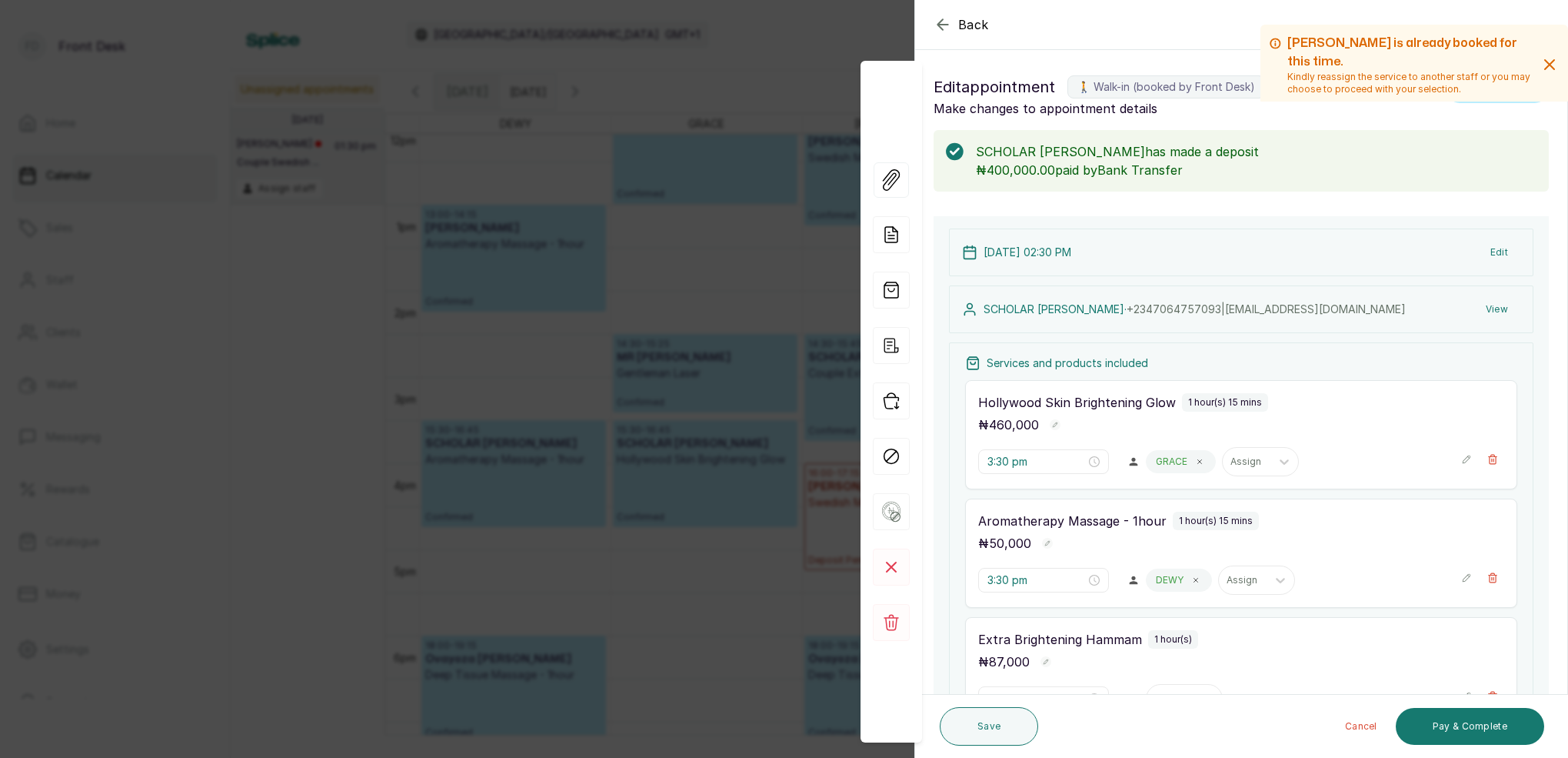
scroll to position [104, 0]
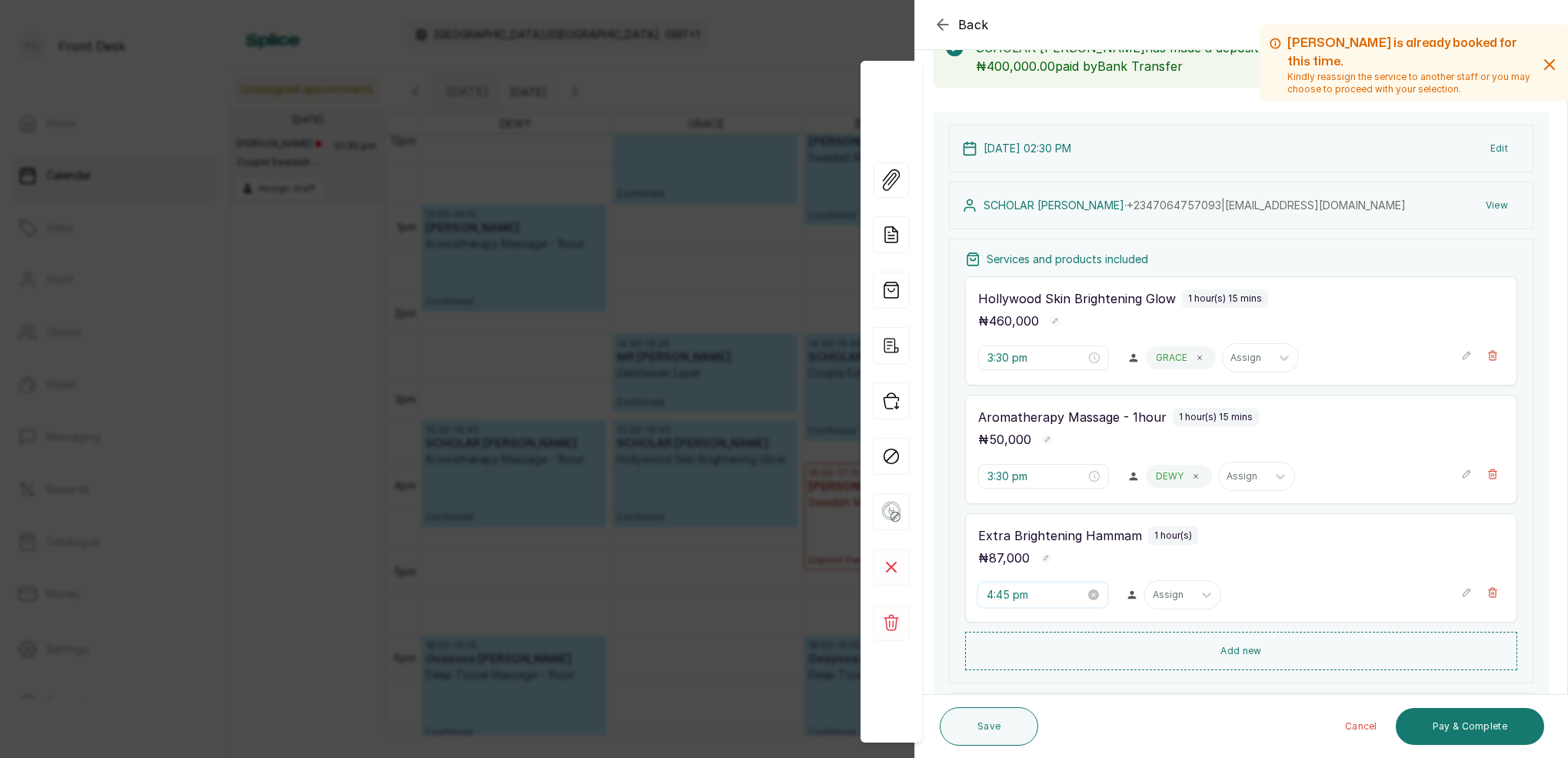
click at [1006, 593] on input "4:45 pm" at bounding box center [1035, 595] width 99 height 17
click at [1000, 426] on div "02" at bounding box center [1000, 431] width 37 height 22
type input "2:00 pm"
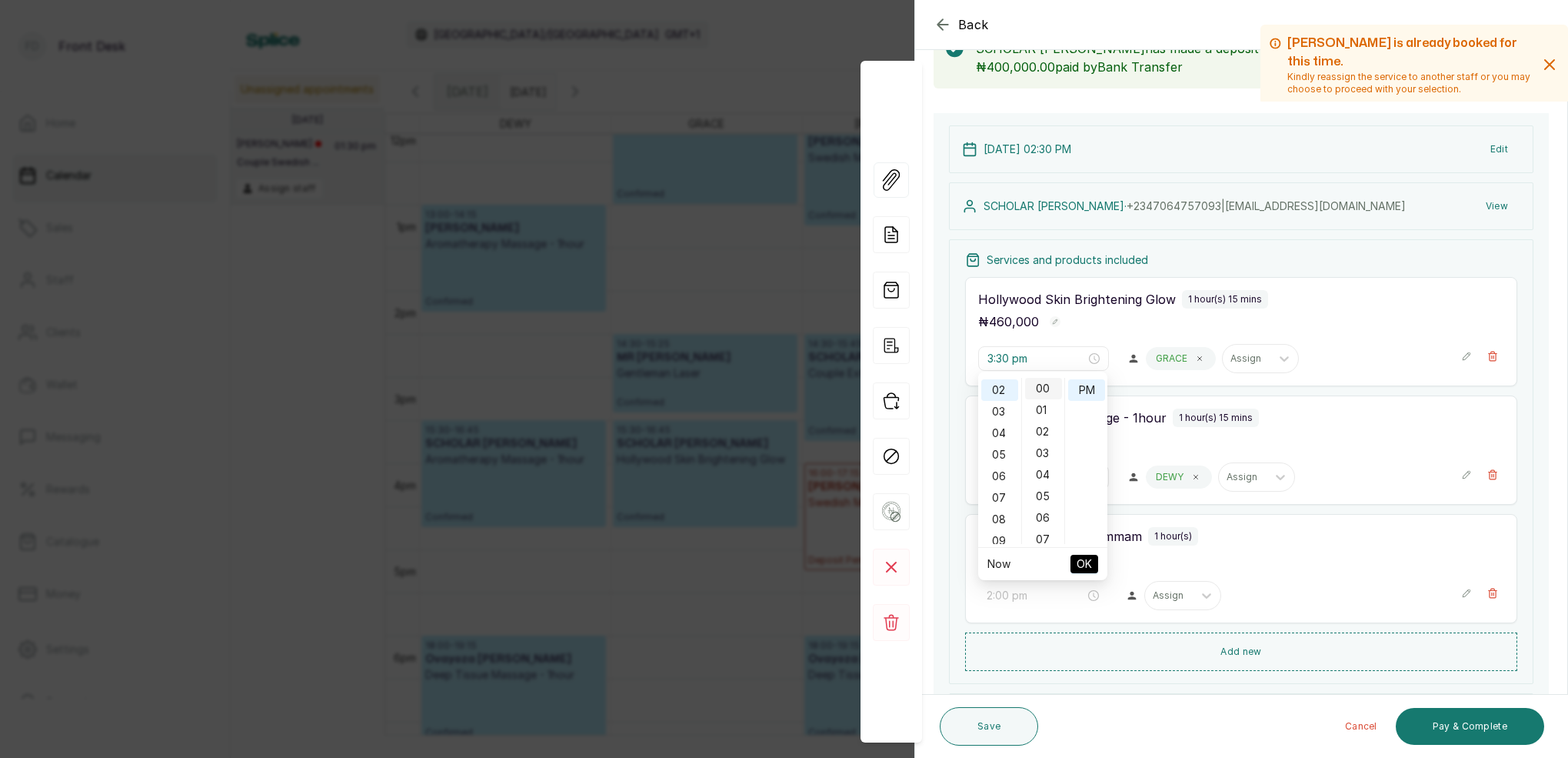
scroll to position [0, 0]
drag, startPoint x: 1037, startPoint y: 389, endPoint x: 1049, endPoint y: 390, distance: 12.0
click at [1037, 389] on div "00" at bounding box center [1043, 388] width 37 height 22
drag, startPoint x: 1082, startPoint y: 389, endPoint x: 1096, endPoint y: 499, distance: 110.9
click at [1082, 390] on div "PM" at bounding box center [1086, 390] width 37 height 22
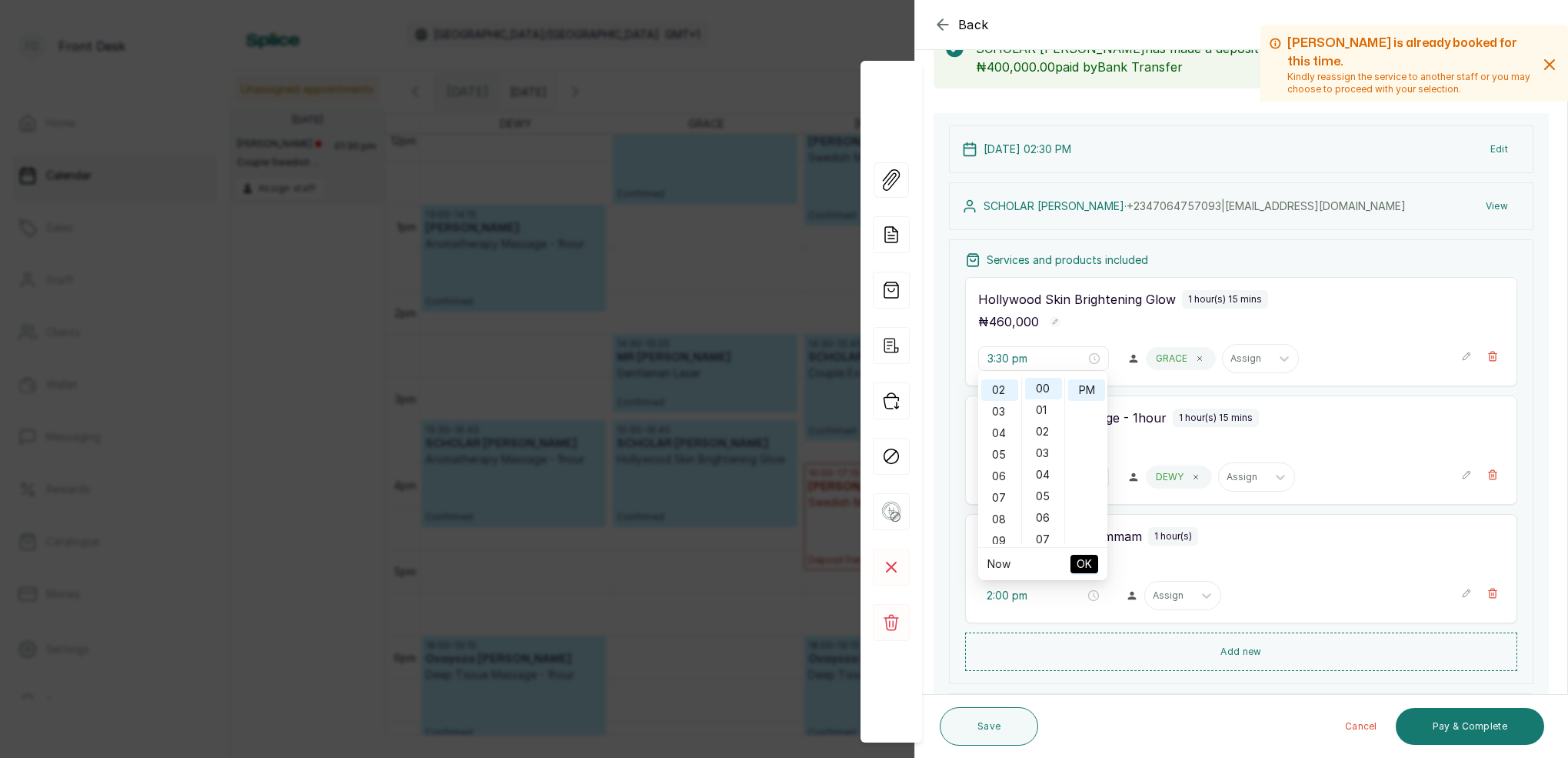
click at [1088, 567] on span "OK" at bounding box center [1084, 563] width 15 height 29
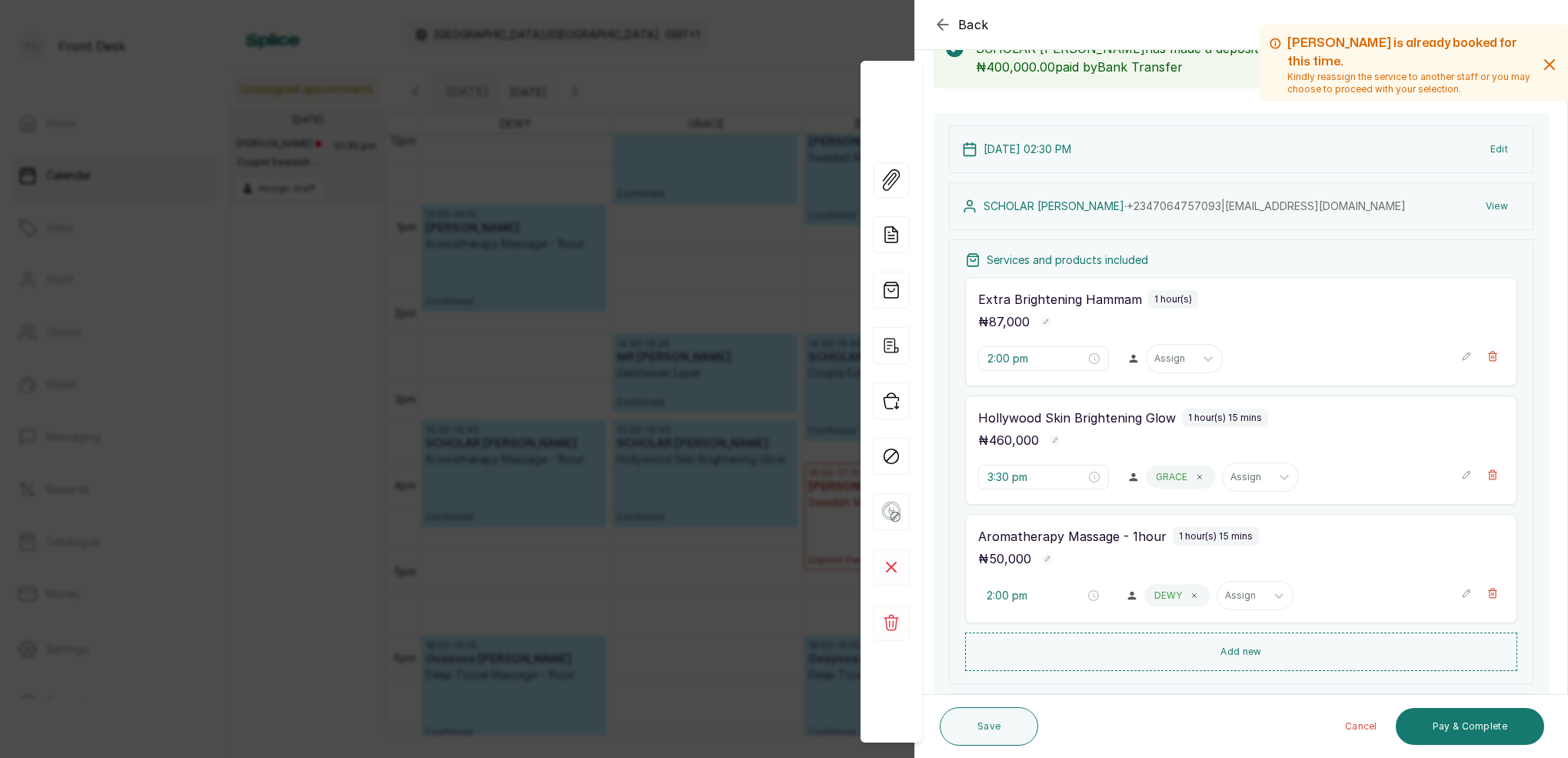
type input "2:00 pm"
click at [1099, 596] on div "3:30 pm" at bounding box center [1042, 595] width 129 height 24
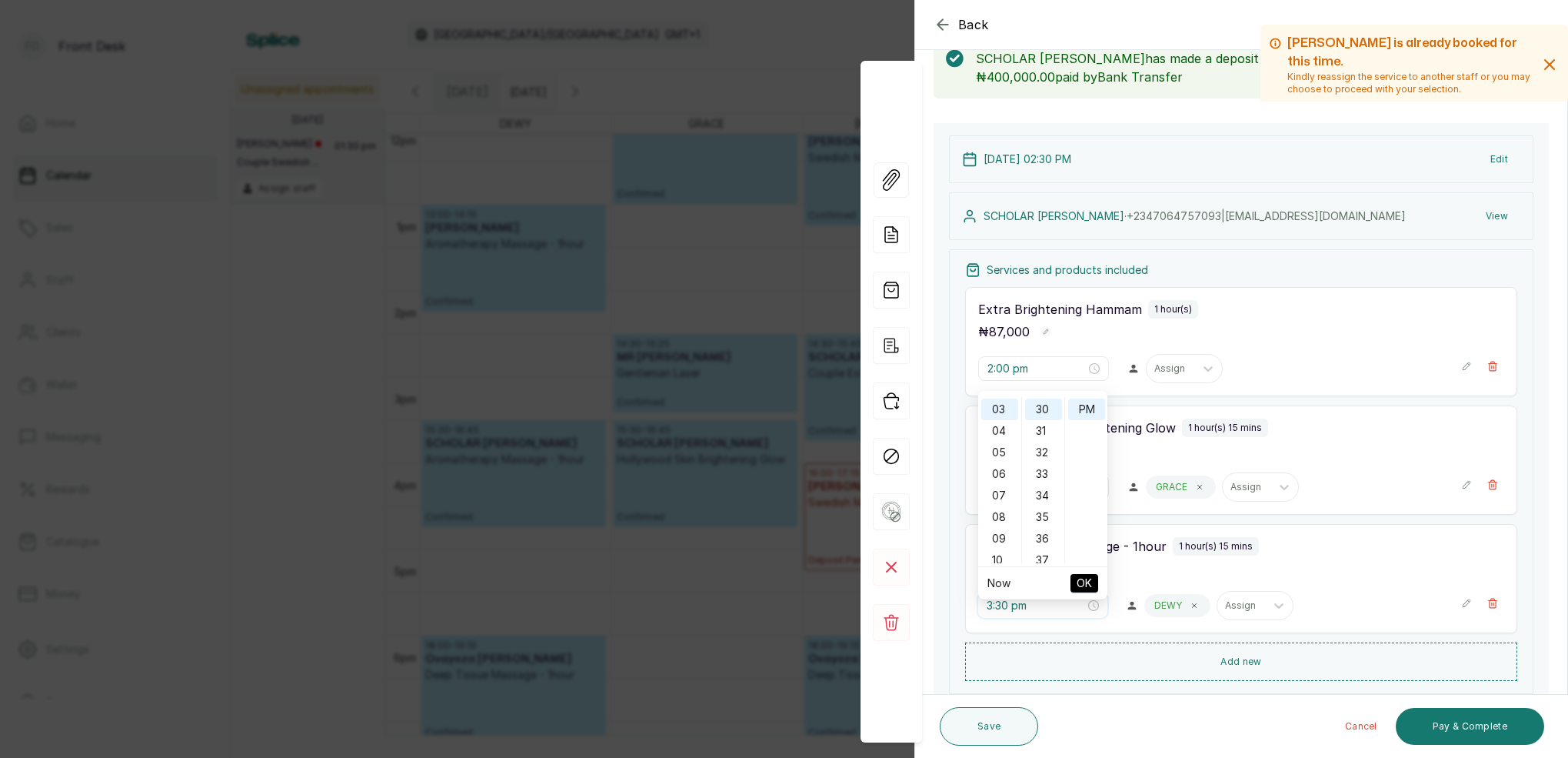
scroll to position [83, 0]
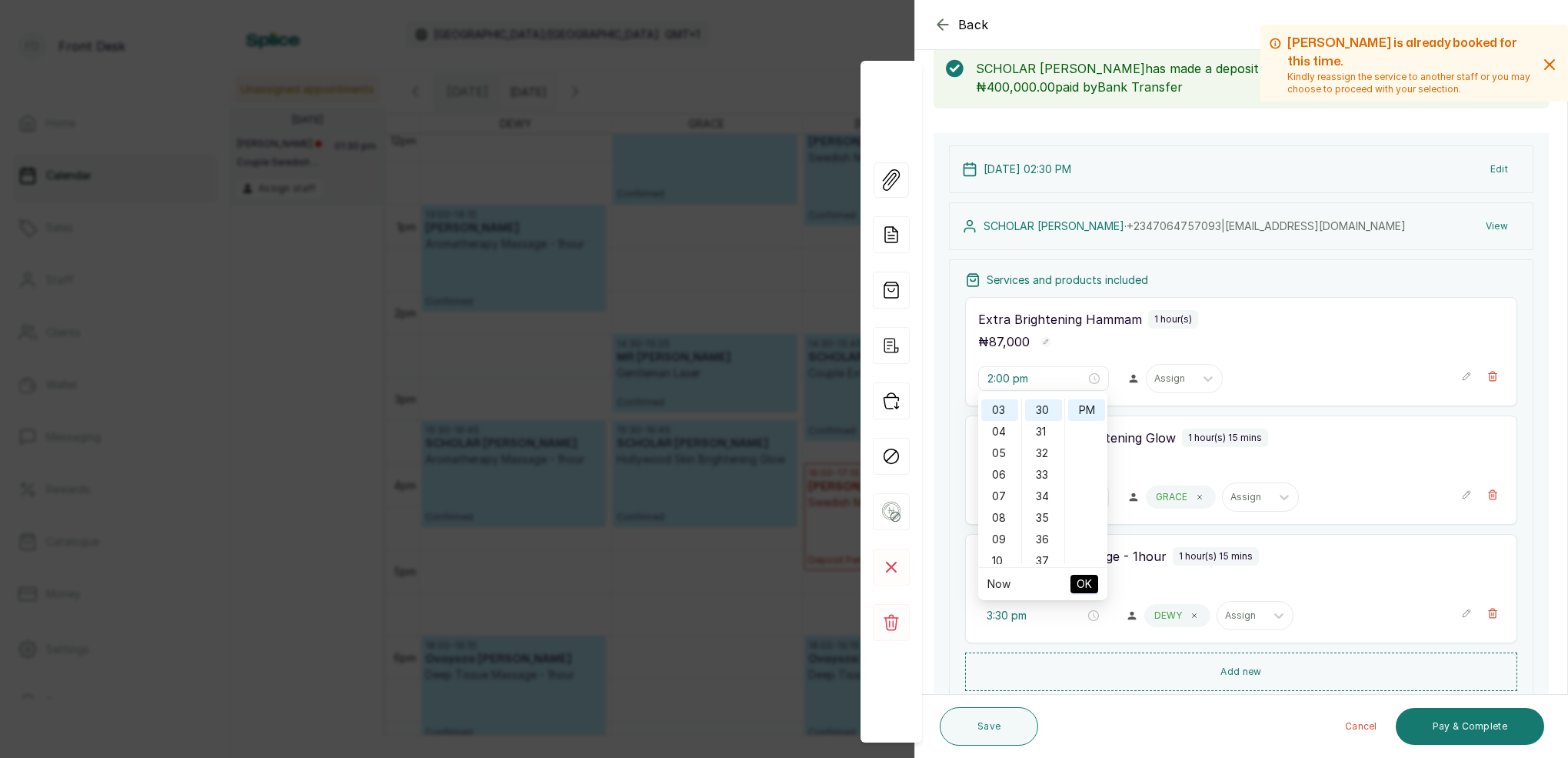
click at [1335, 428] on div "Hollywood Skin Brightening Glow 1 hour(s) 15 mins" at bounding box center [1240, 438] width 526 height 19
click at [1003, 615] on input "3:30 pm" at bounding box center [1035, 616] width 99 height 17
drag, startPoint x: 1002, startPoint y: 411, endPoint x: 1036, endPoint y: 418, distance: 34.7
click at [1007, 412] on div "03" at bounding box center [1000, 410] width 37 height 22
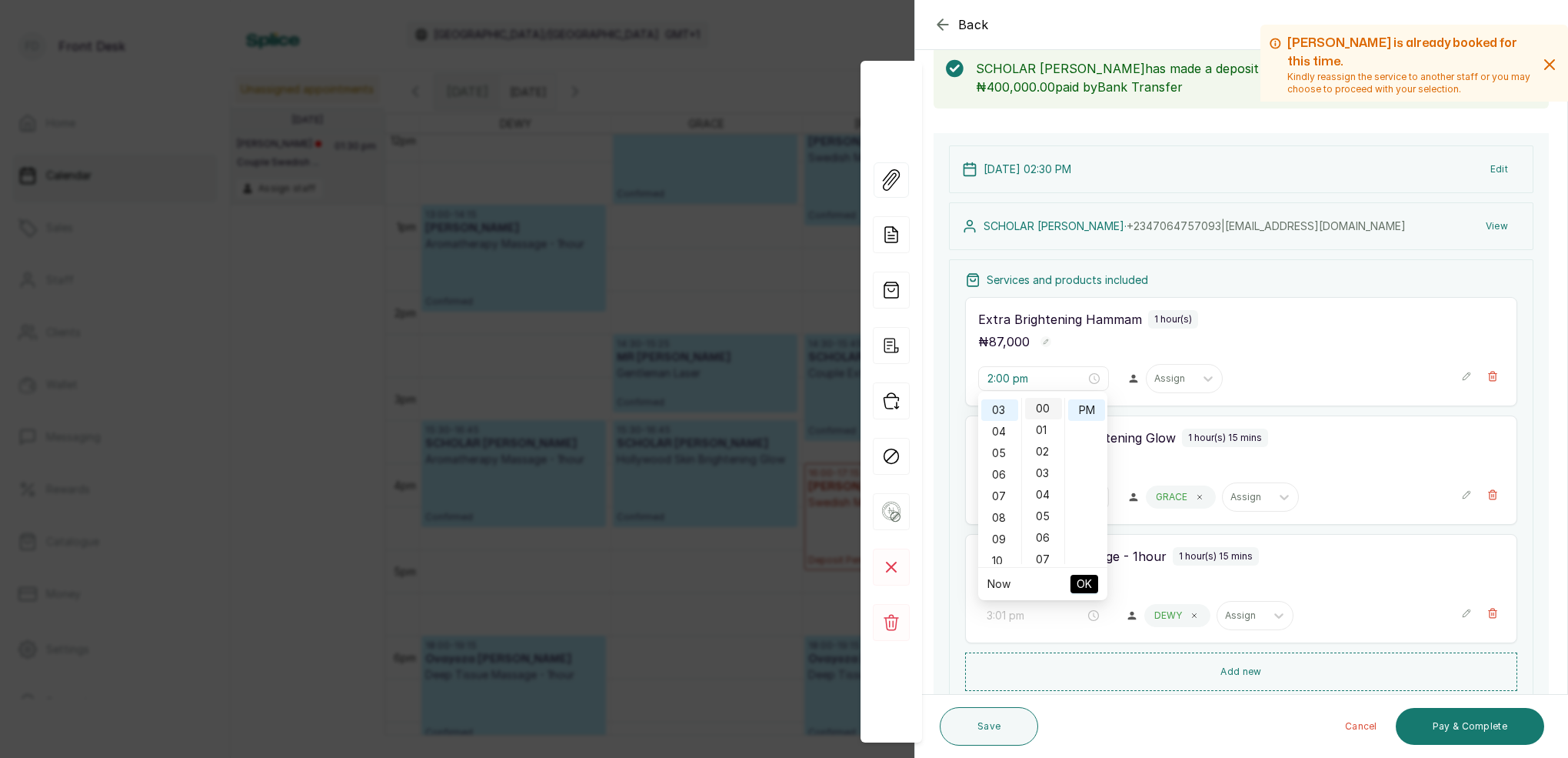
type input "3:00 pm"
drag, startPoint x: 1044, startPoint y: 411, endPoint x: 1093, endPoint y: 411, distance: 49.0
click at [1046, 411] on div "00" at bounding box center [1043, 408] width 37 height 22
drag, startPoint x: 1093, startPoint y: 411, endPoint x: 1095, endPoint y: 431, distance: 20.1
click at [1092, 412] on div "PM" at bounding box center [1086, 410] width 37 height 22
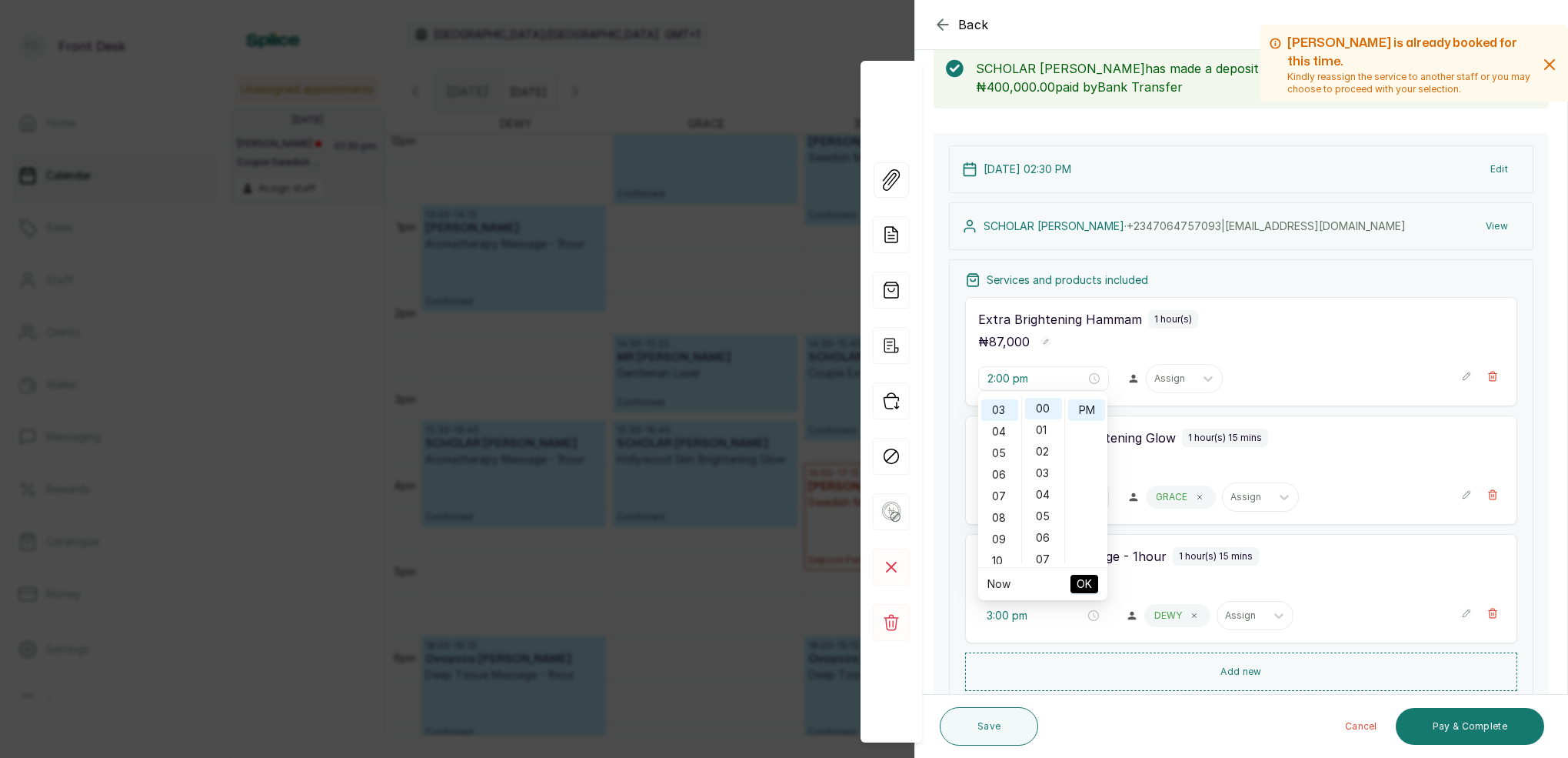
click at [1089, 589] on span "OK" at bounding box center [1084, 584] width 15 height 29
type input "3:00 pm"
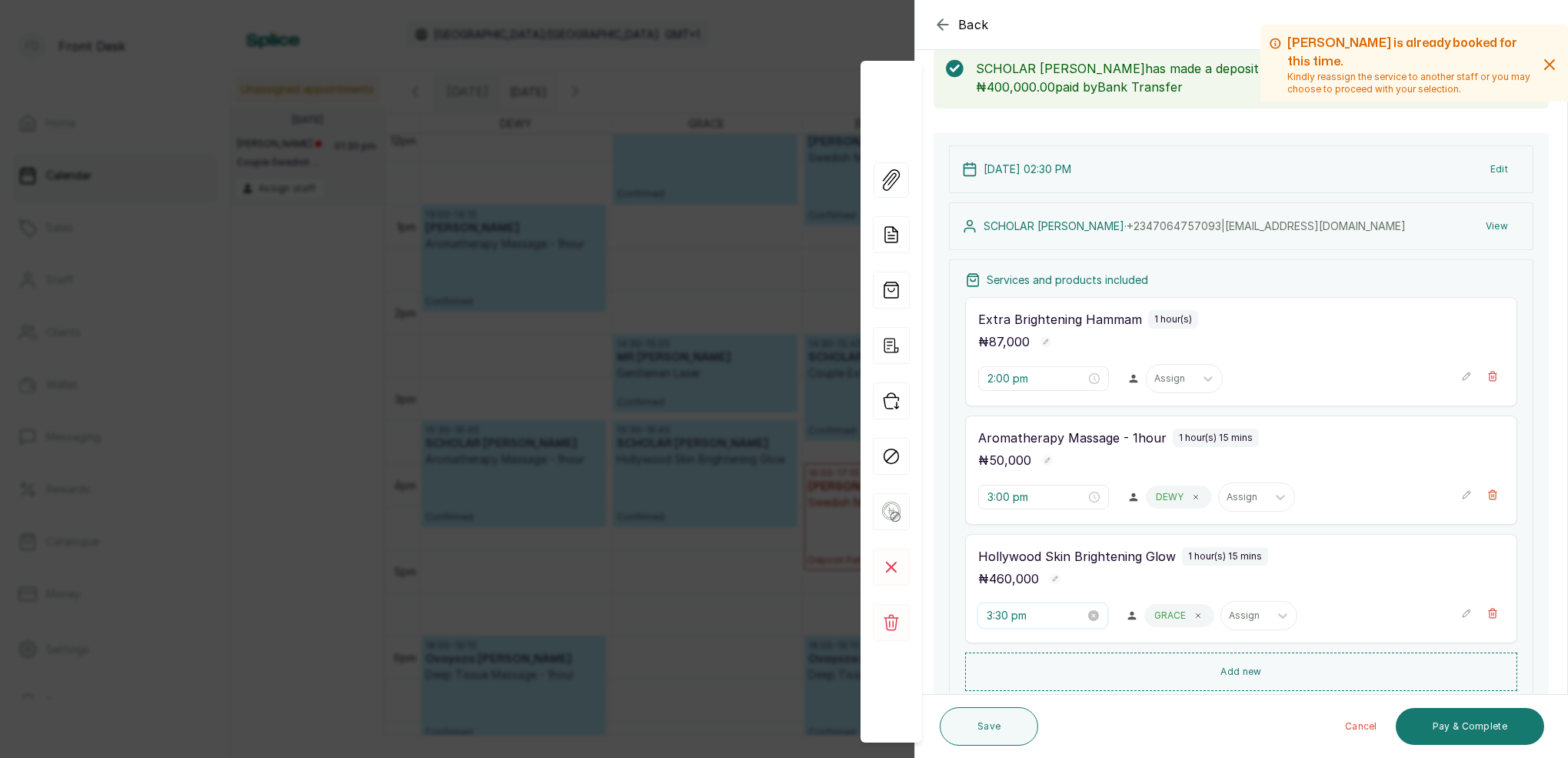
click at [1006, 617] on input "3:30 pm" at bounding box center [1035, 616] width 99 height 17
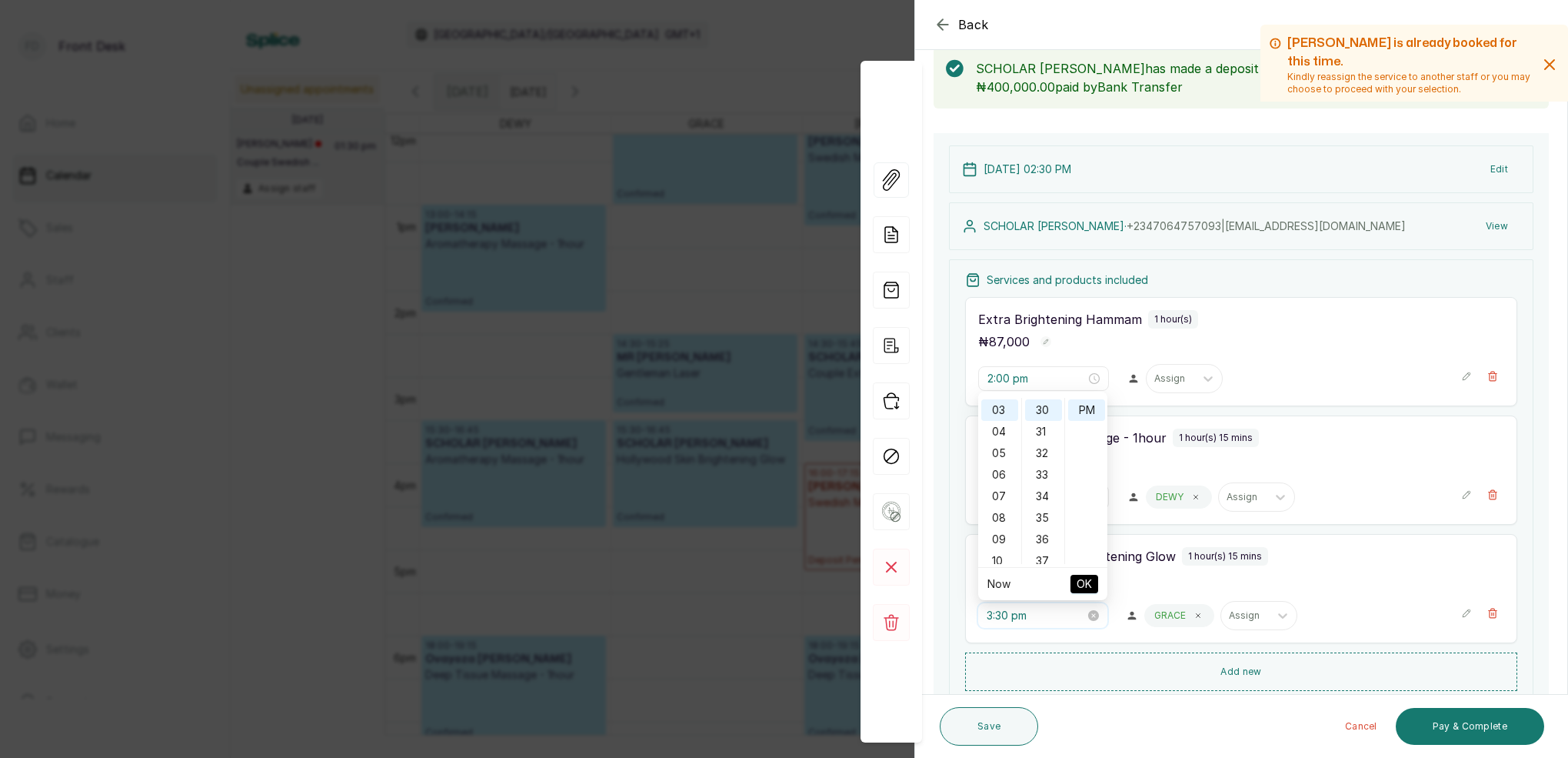
scroll to position [645, 0]
drag, startPoint x: 1001, startPoint y: 429, endPoint x: 1017, endPoint y: 435, distance: 17.1
click at [1001, 429] on div "04" at bounding box center [1000, 431] width 37 height 22
type input "4:00 pm"
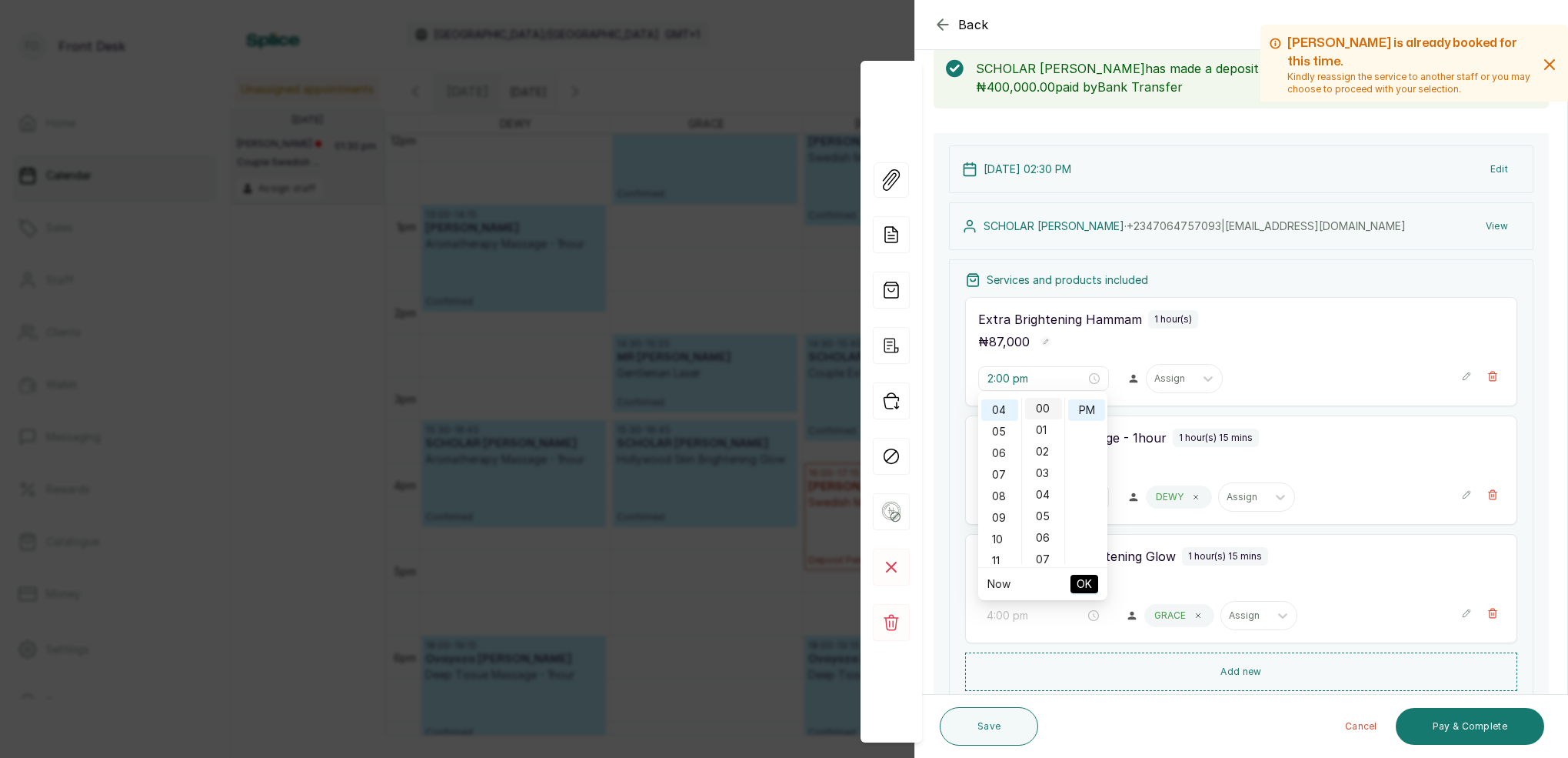
click at [1044, 408] on div "00" at bounding box center [1043, 408] width 37 height 22
click at [1086, 410] on div "PM" at bounding box center [1086, 410] width 37 height 22
click at [1085, 587] on span "OK" at bounding box center [1084, 584] width 15 height 29
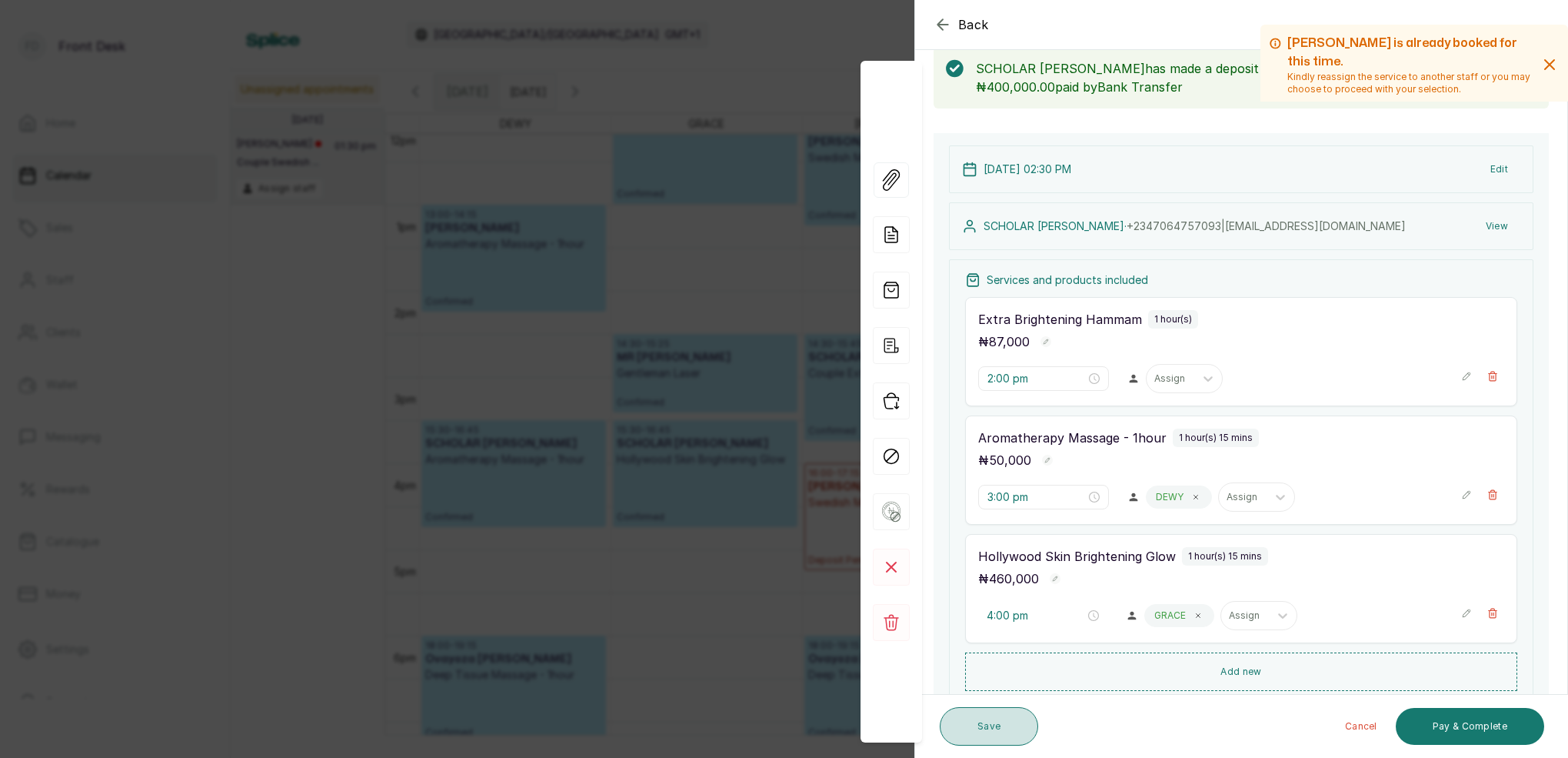
click at [978, 734] on button "Save" at bounding box center [988, 726] width 99 height 39
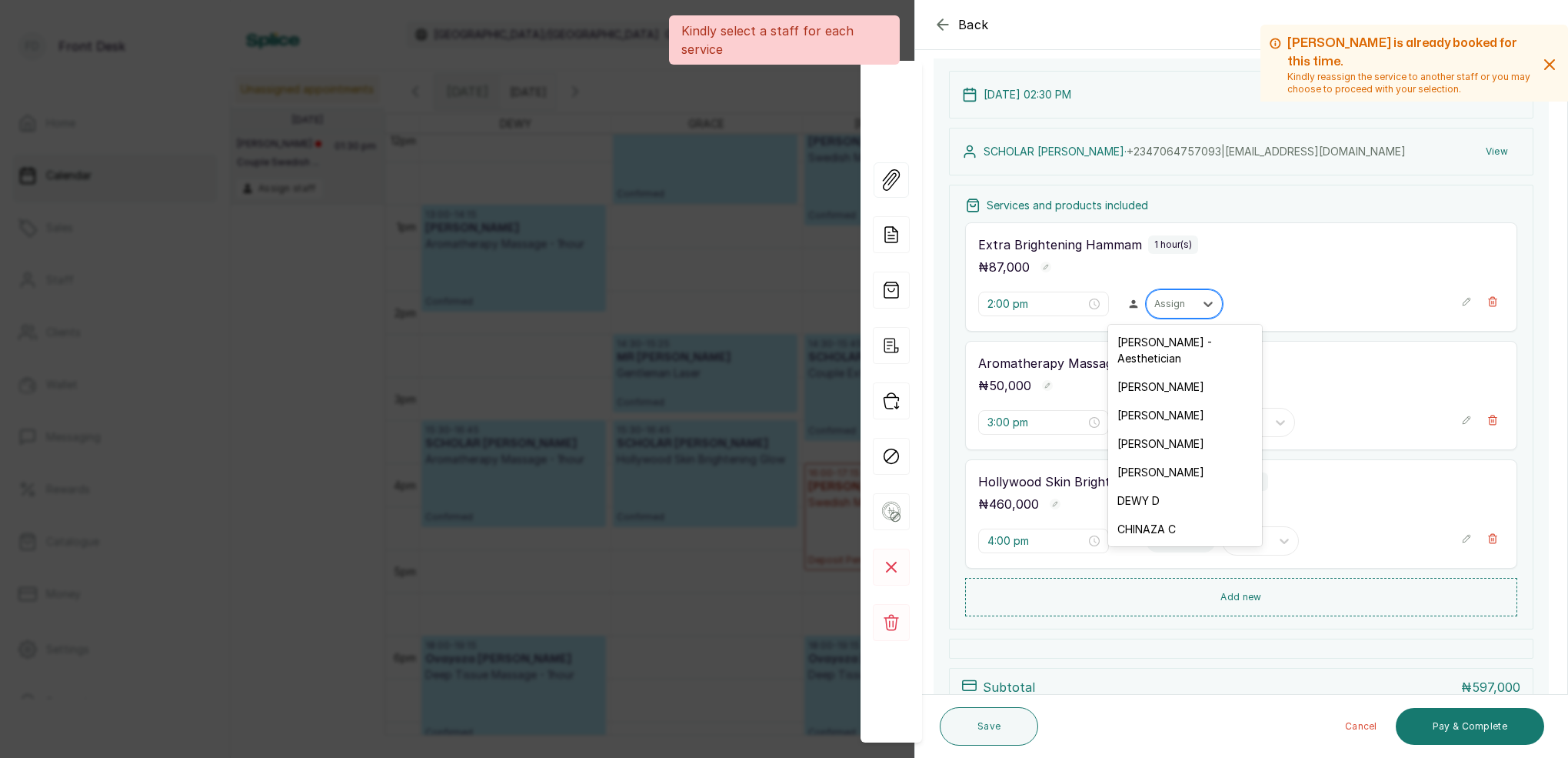
click at [1178, 304] on div "Assign" at bounding box center [1170, 303] width 32 height 10
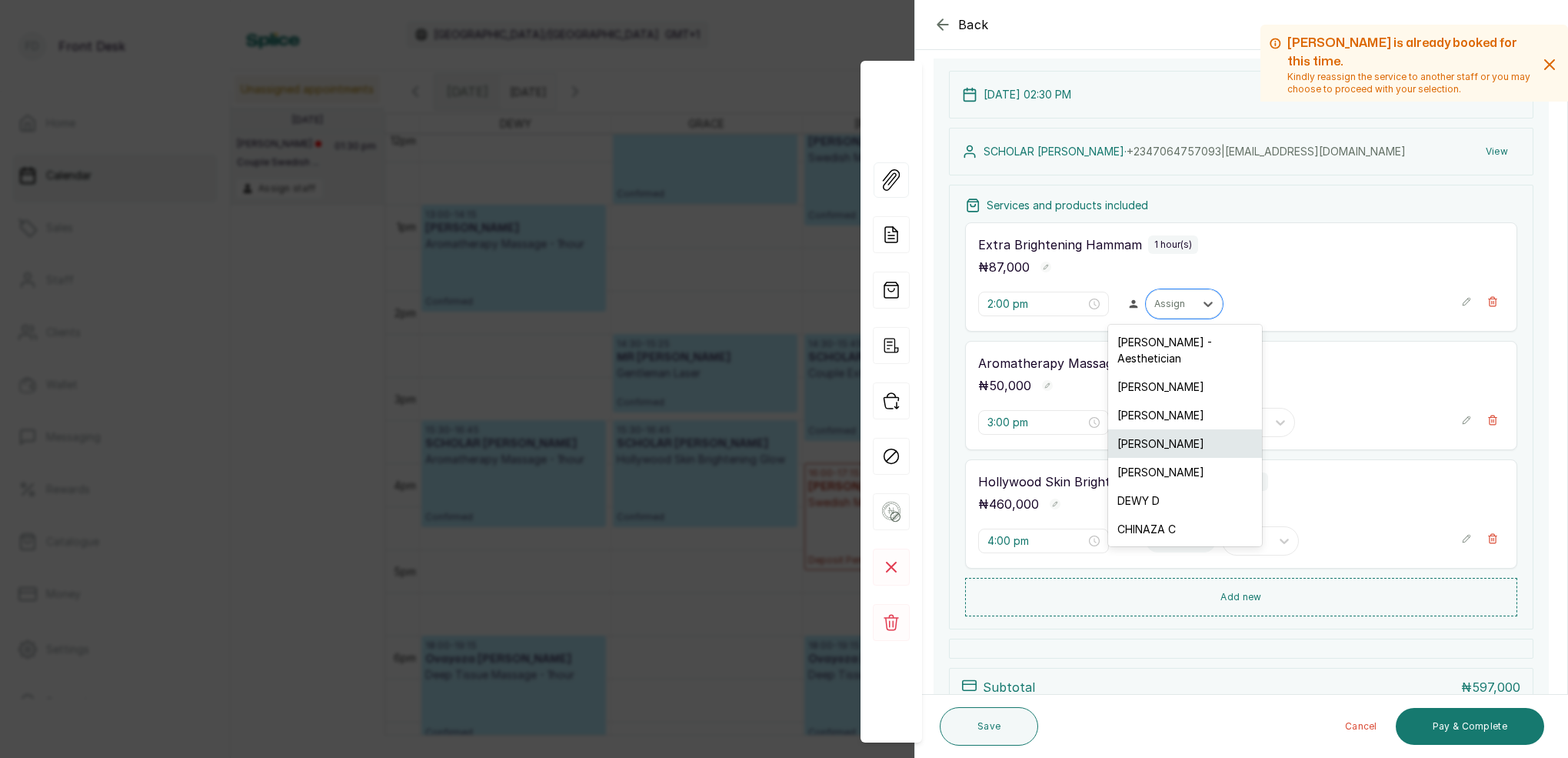
click at [1168, 429] on div "LINA L" at bounding box center [1184, 444] width 153 height 28
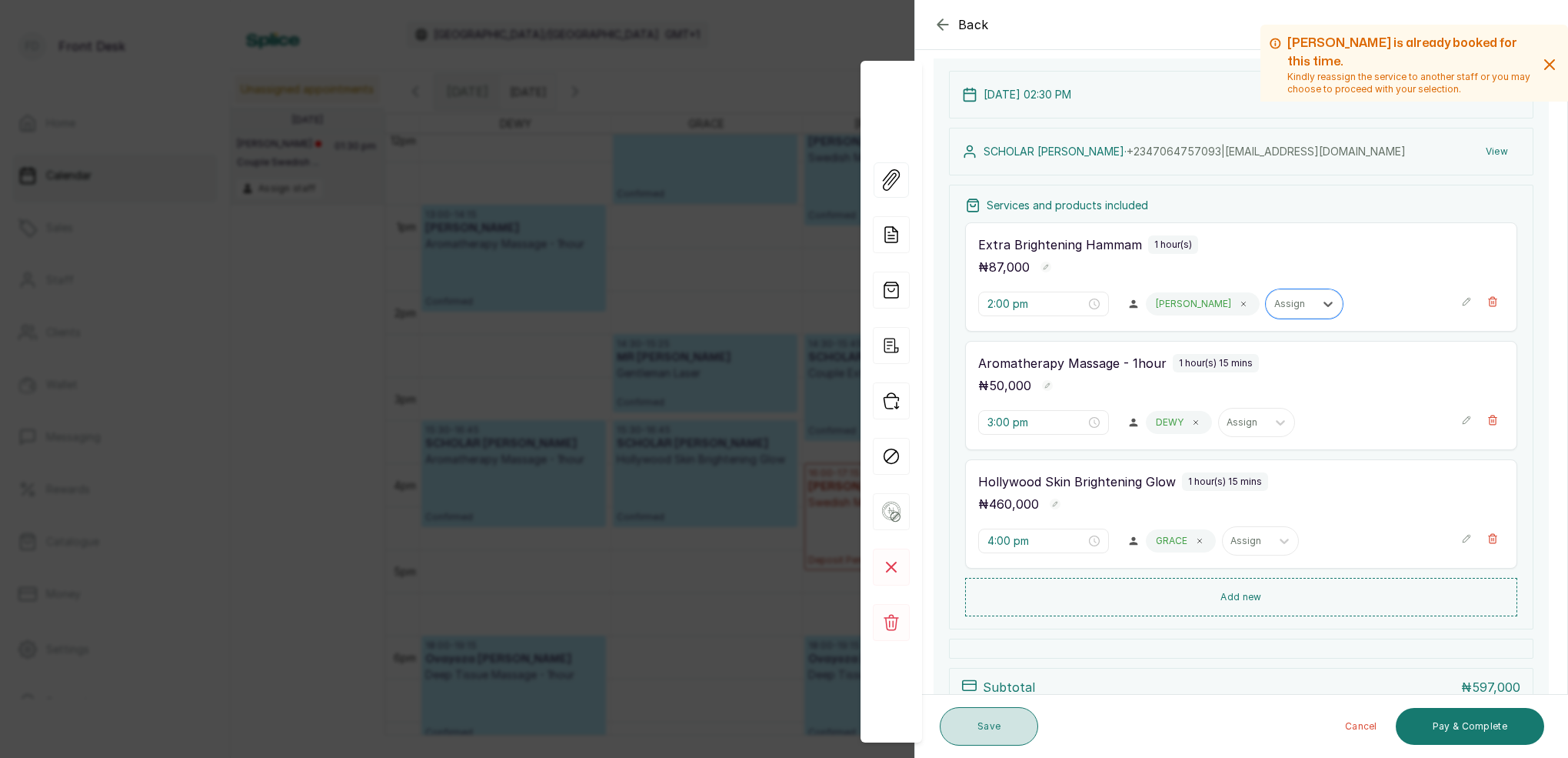
click at [995, 730] on button "Save" at bounding box center [988, 726] width 99 height 39
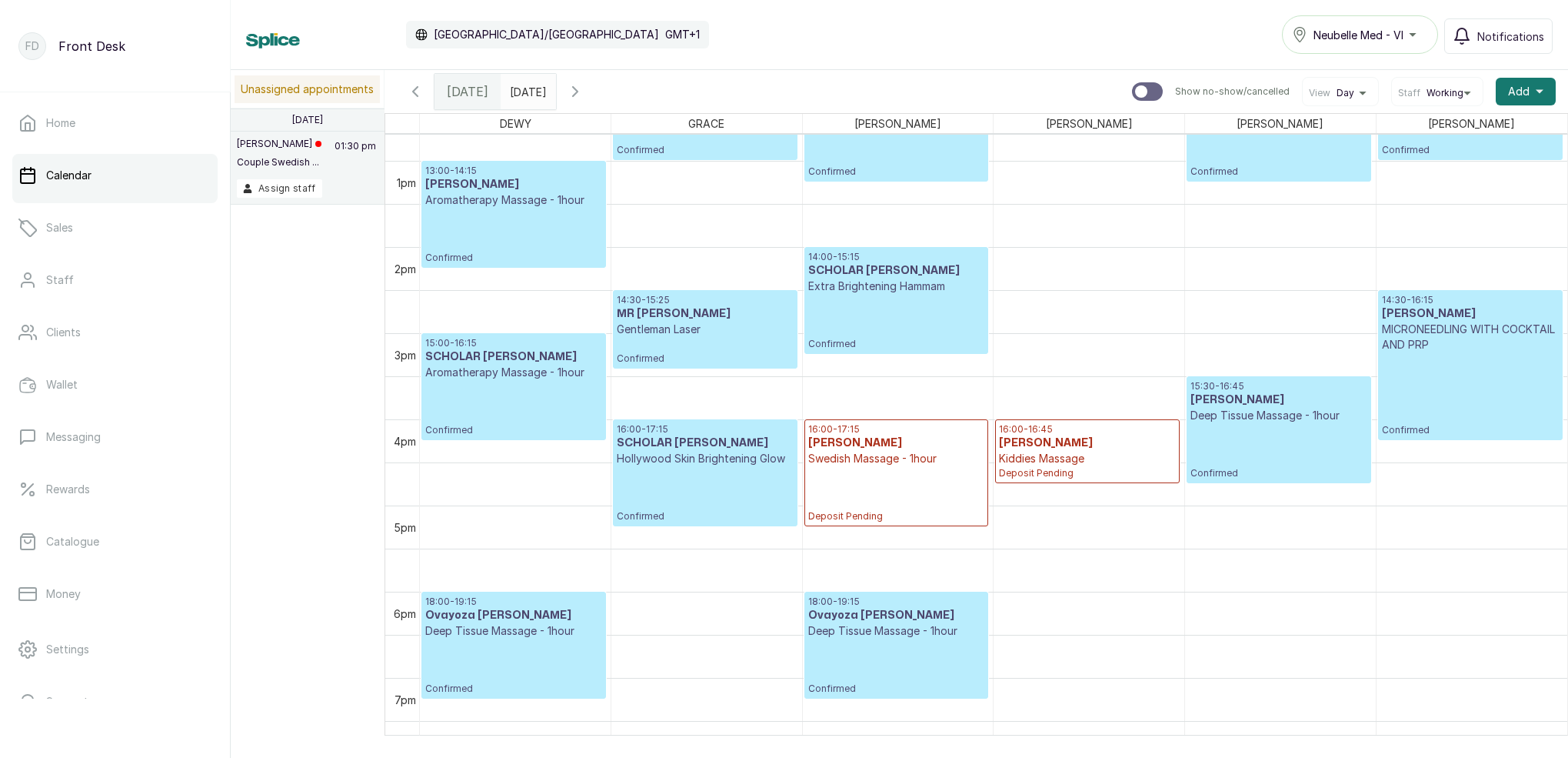
scroll to position [0, 1]
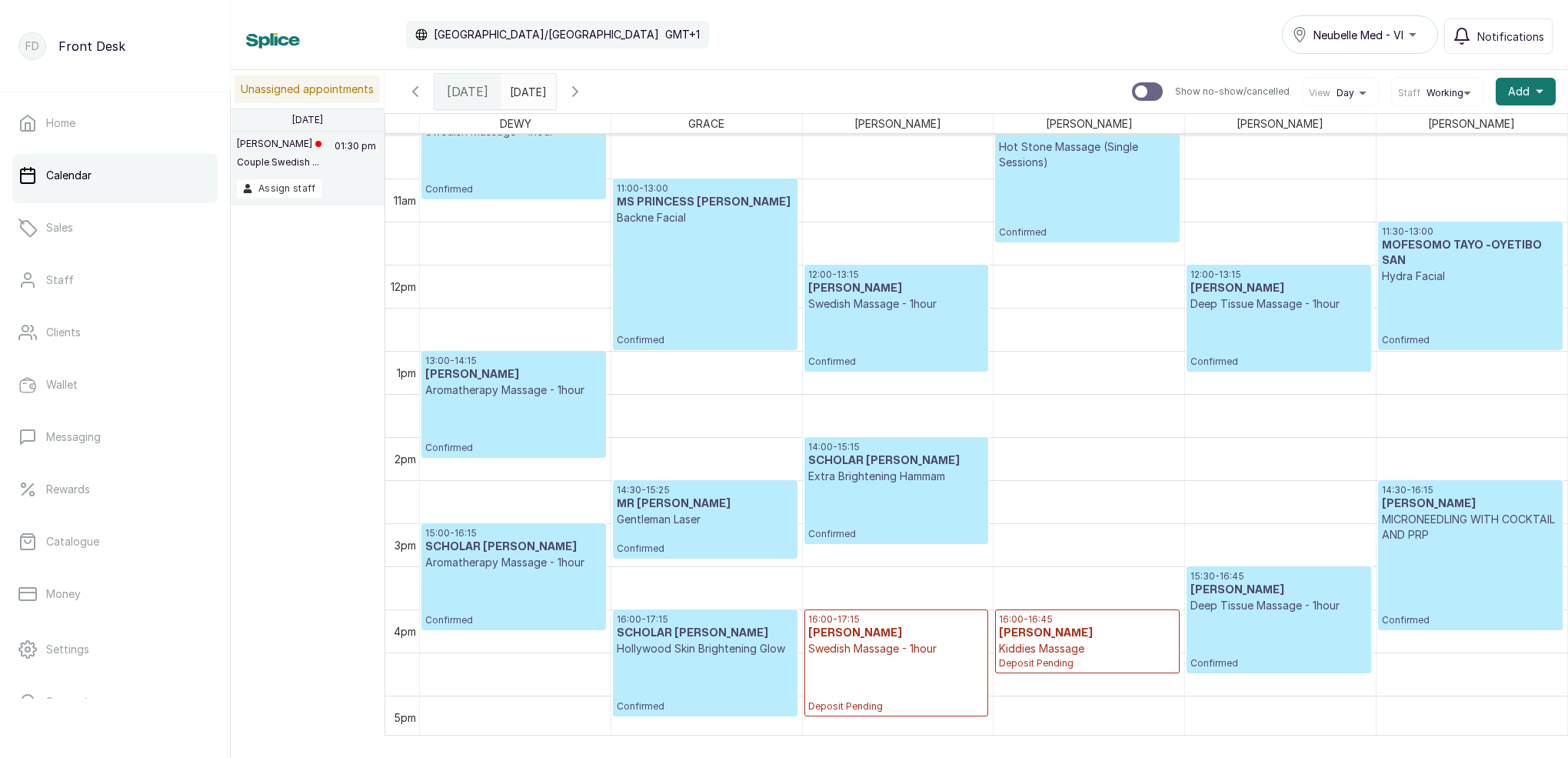
click at [894, 494] on div "14:00 - 15:15 SCHOLAR ANTHONY Extra Brightening Hammam Confirmed" at bounding box center [896, 490] width 176 height 99
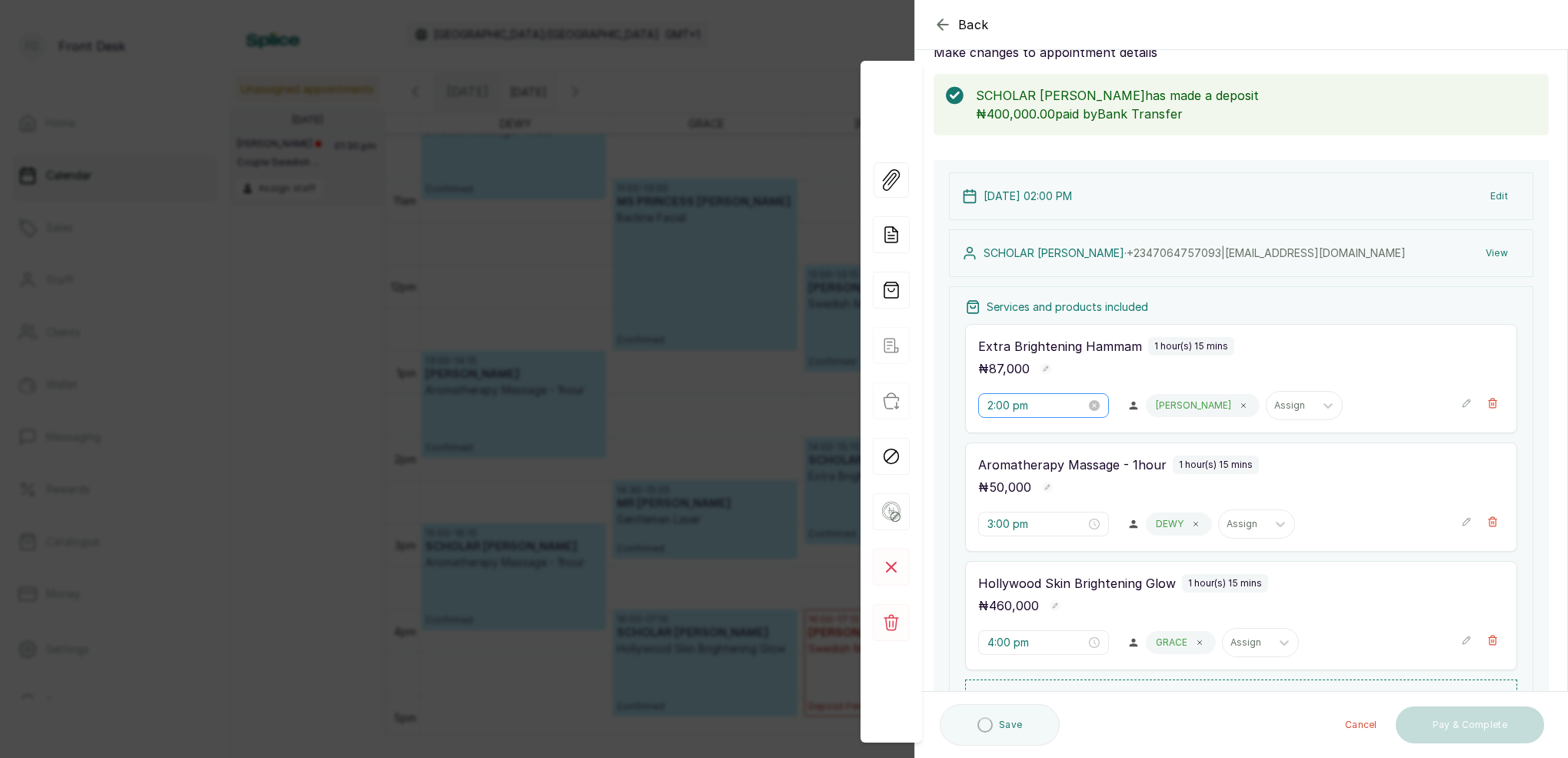
scroll to position [46, 0]
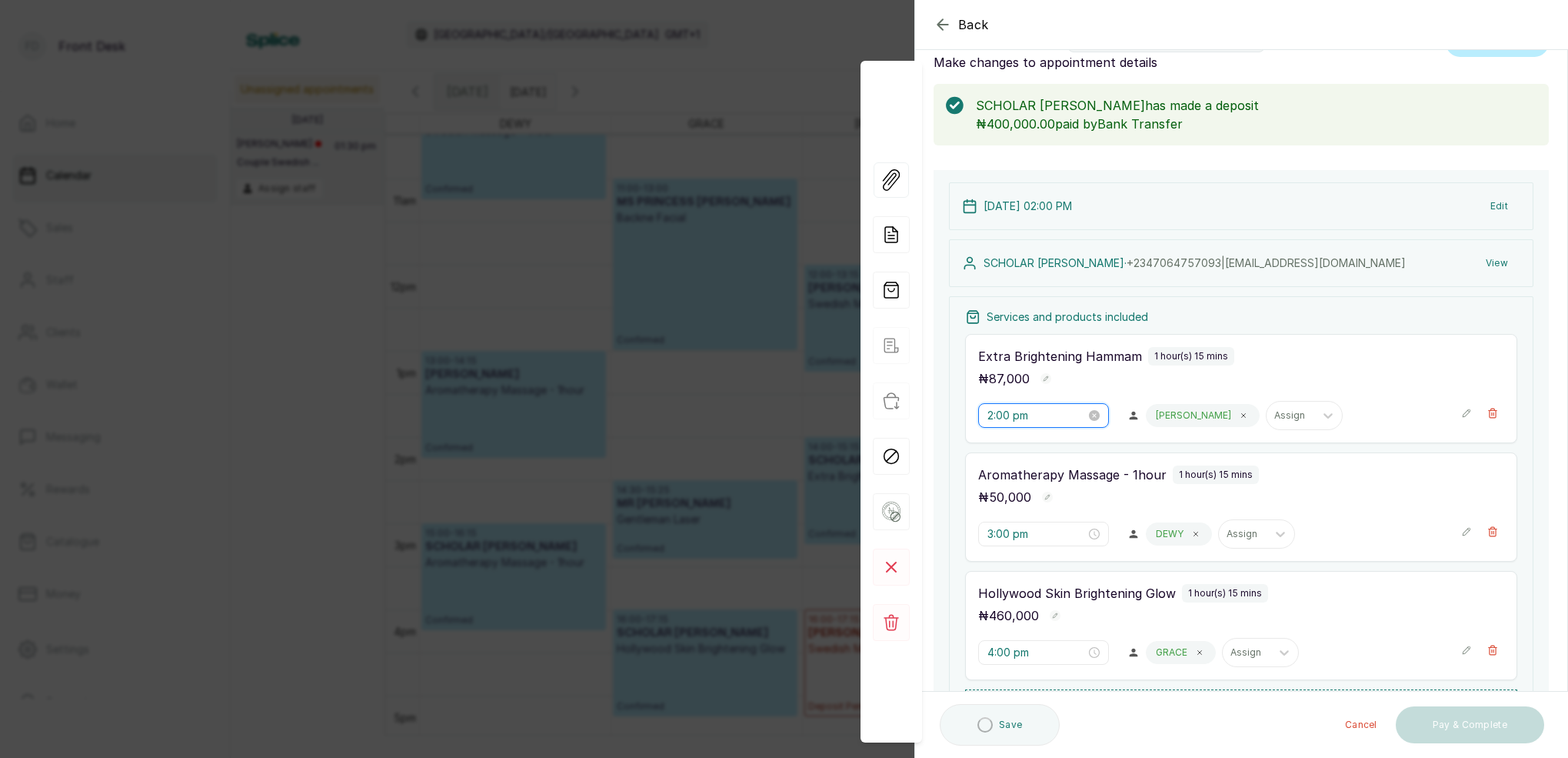
click at [1013, 418] on input "2:00 pm" at bounding box center [1036, 415] width 99 height 17
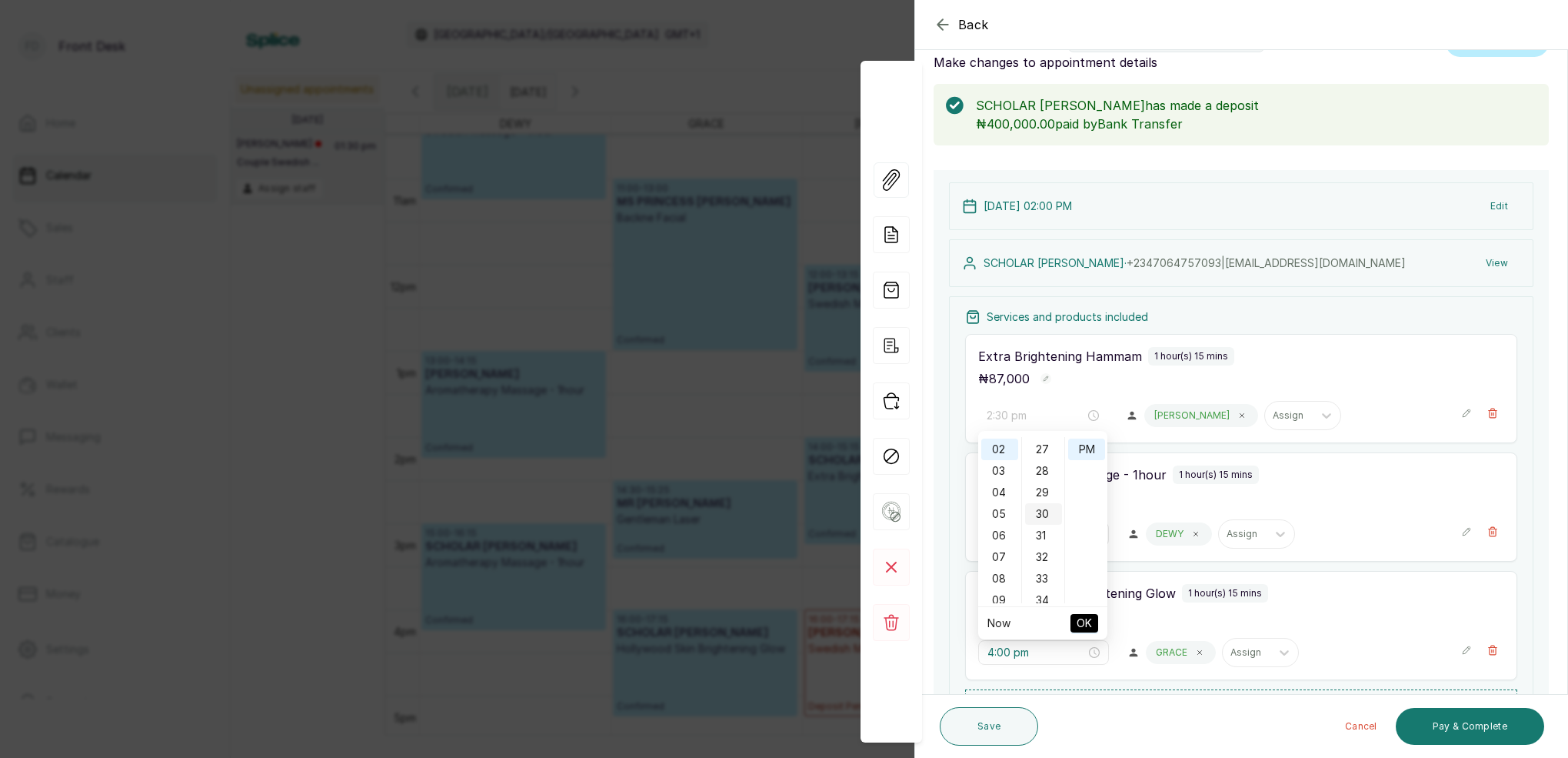
click at [1049, 512] on div "30" at bounding box center [1043, 513] width 37 height 22
type input "2:30 pm"
click at [1081, 449] on div "PM" at bounding box center [1086, 449] width 37 height 22
drag, startPoint x: 1082, startPoint y: 622, endPoint x: 1095, endPoint y: 616, distance: 14.3
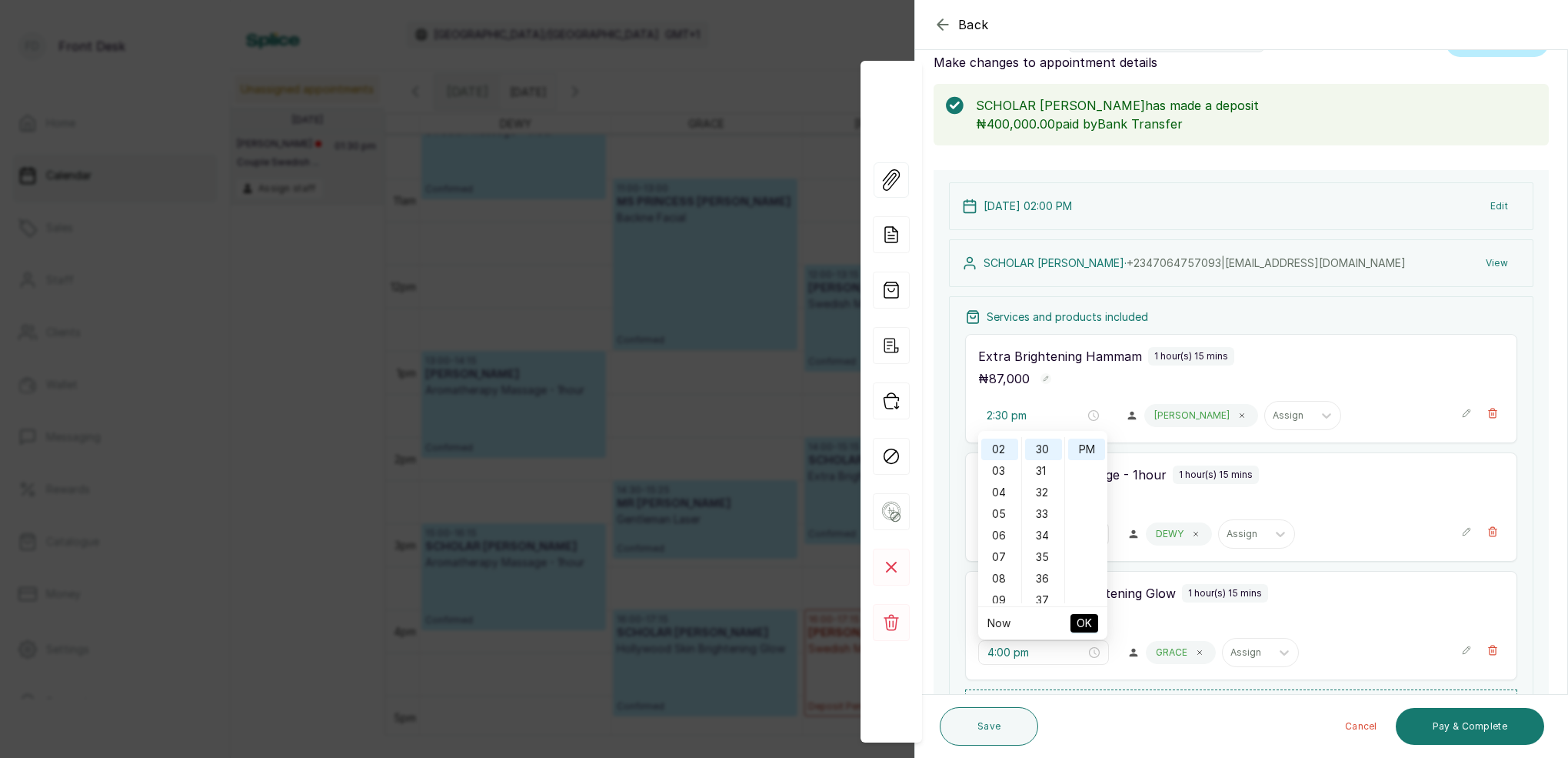
click at [1082, 622] on span "OK" at bounding box center [1084, 622] width 15 height 29
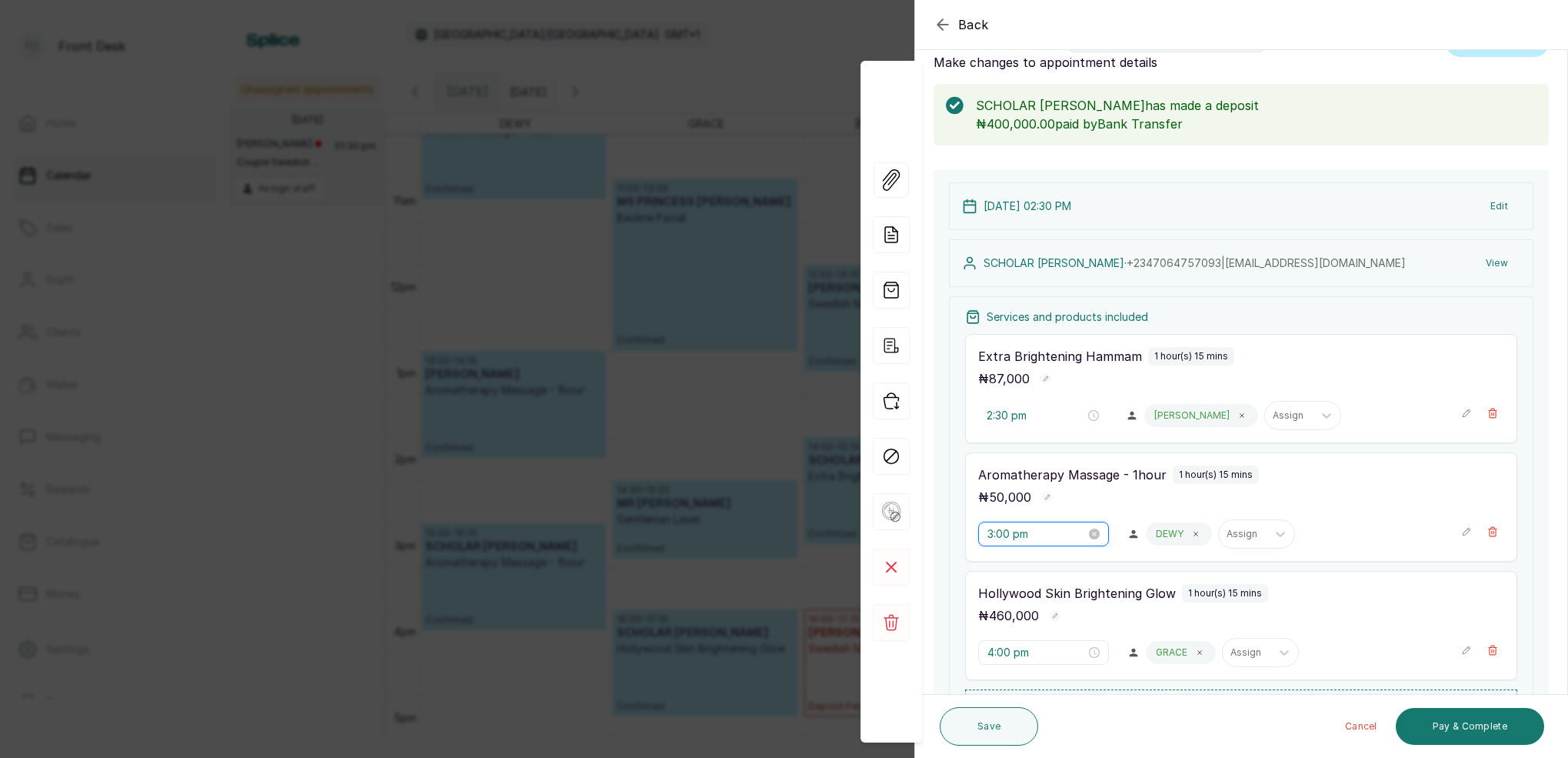
click at [1003, 536] on input "3:00 pm" at bounding box center [1036, 534] width 99 height 17
drag, startPoint x: 1040, startPoint y: 610, endPoint x: 1060, endPoint y: 587, distance: 30.5
click at [1041, 610] on div "30" at bounding box center [1043, 614] width 37 height 22
type input "3:30 pm"
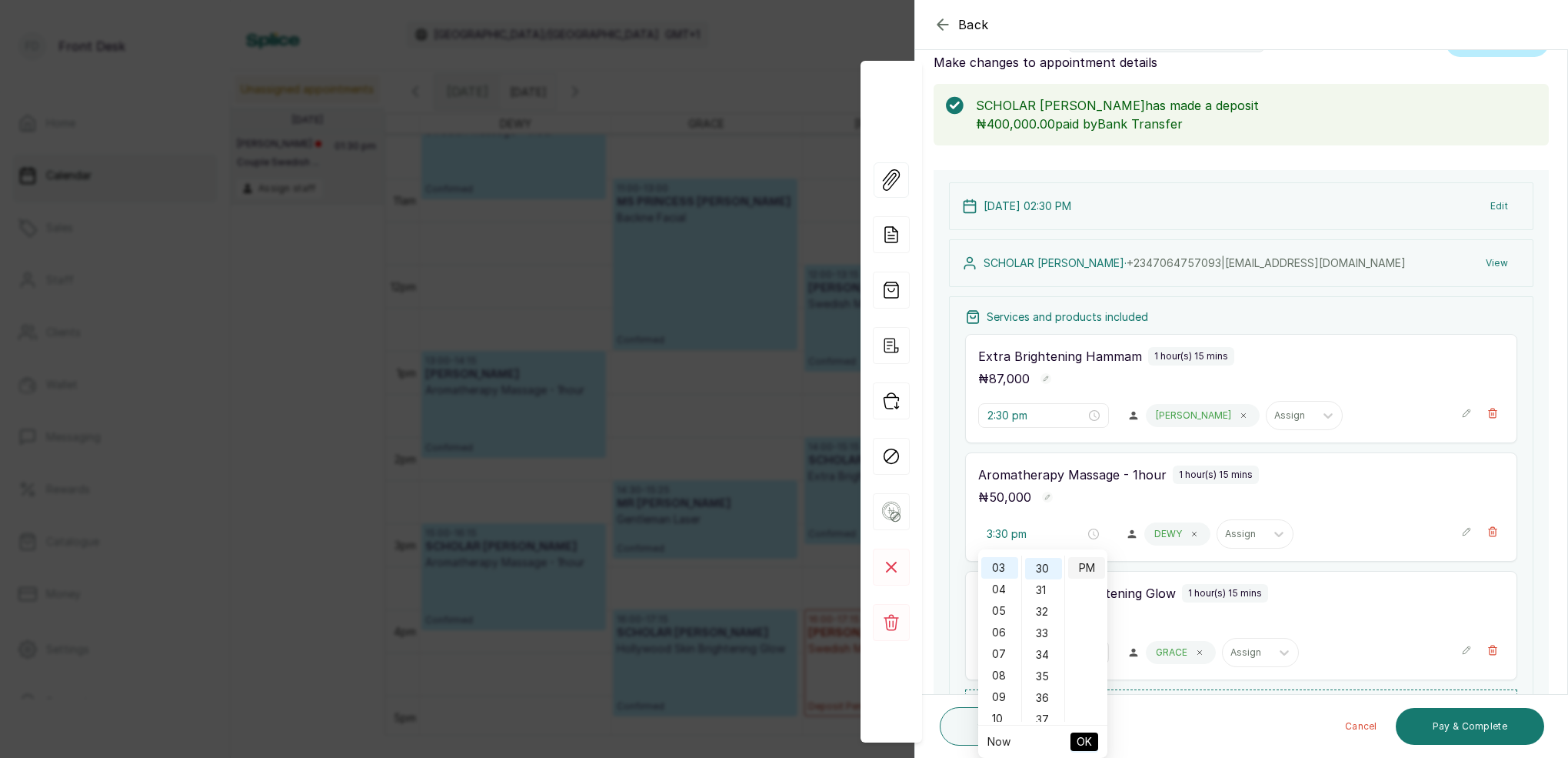
scroll to position [645, 0]
click at [1079, 568] on div "PM" at bounding box center [1086, 568] width 37 height 22
click at [1091, 747] on span "OK" at bounding box center [1084, 741] width 15 height 29
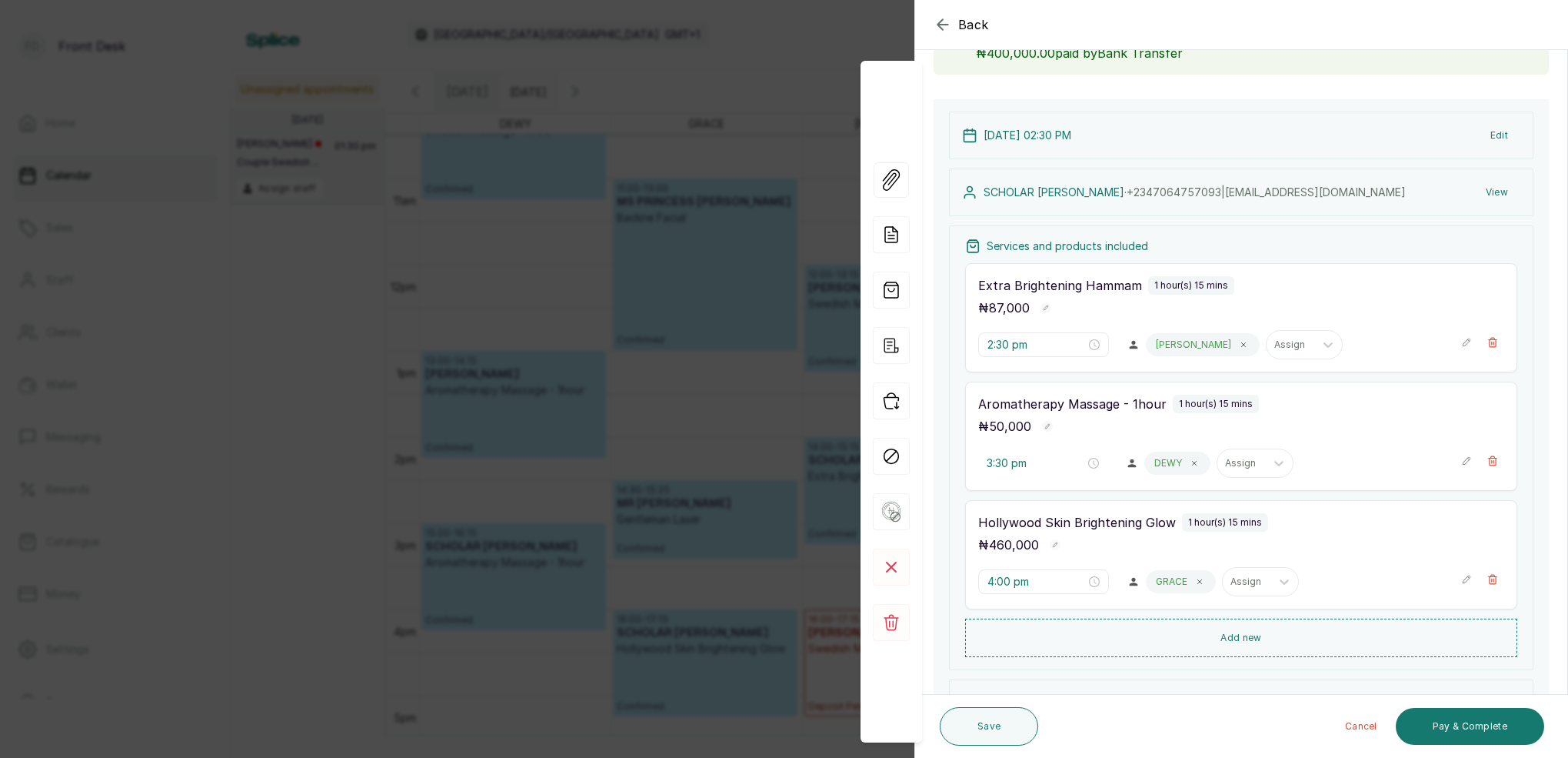
scroll to position [122, 0]
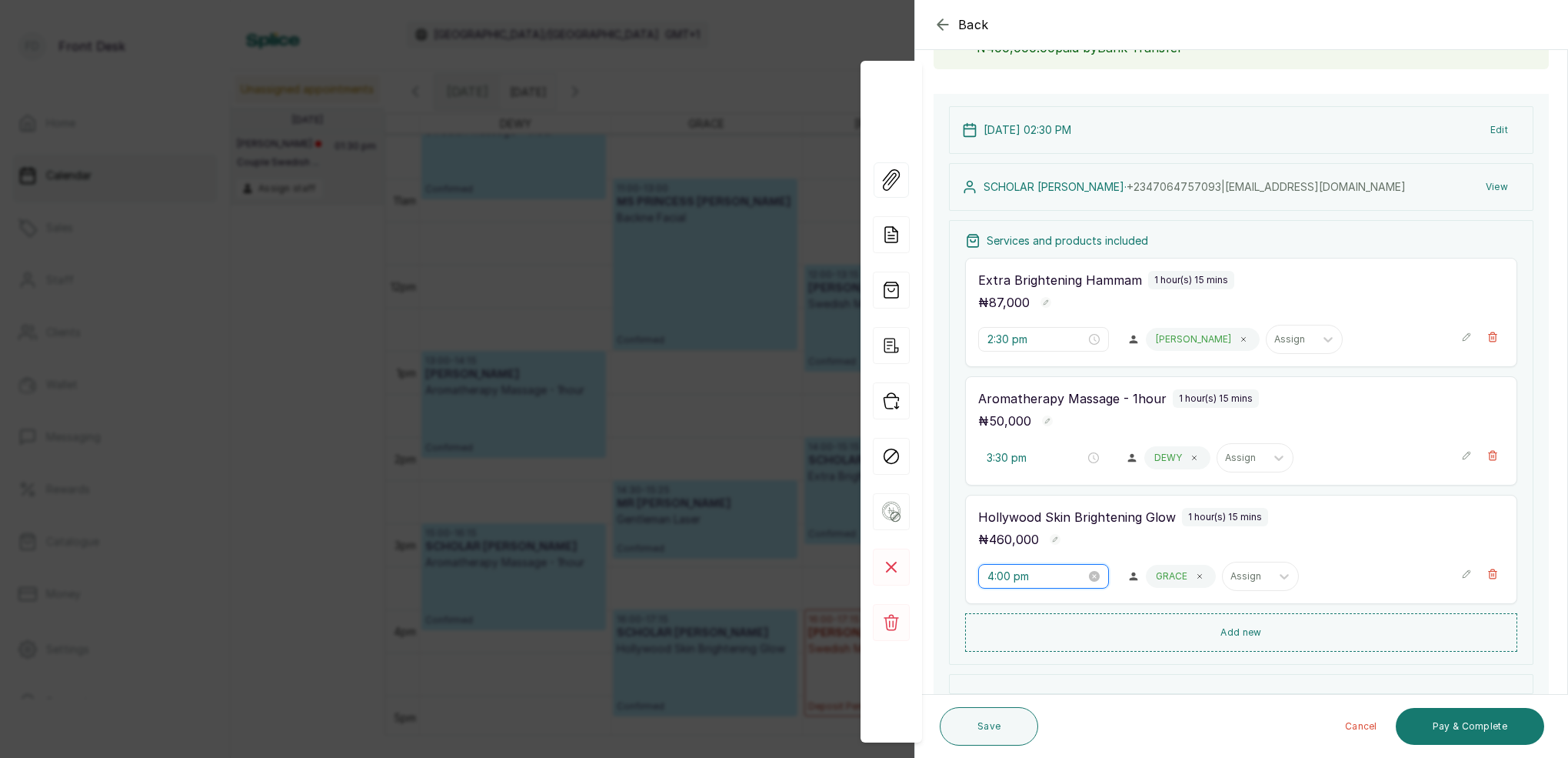
click at [1007, 579] on input "4:00 pm" at bounding box center [1036, 576] width 99 height 17
click at [1044, 434] on div "30" at bounding box center [1043, 432] width 37 height 22
type input "4:30 pm"
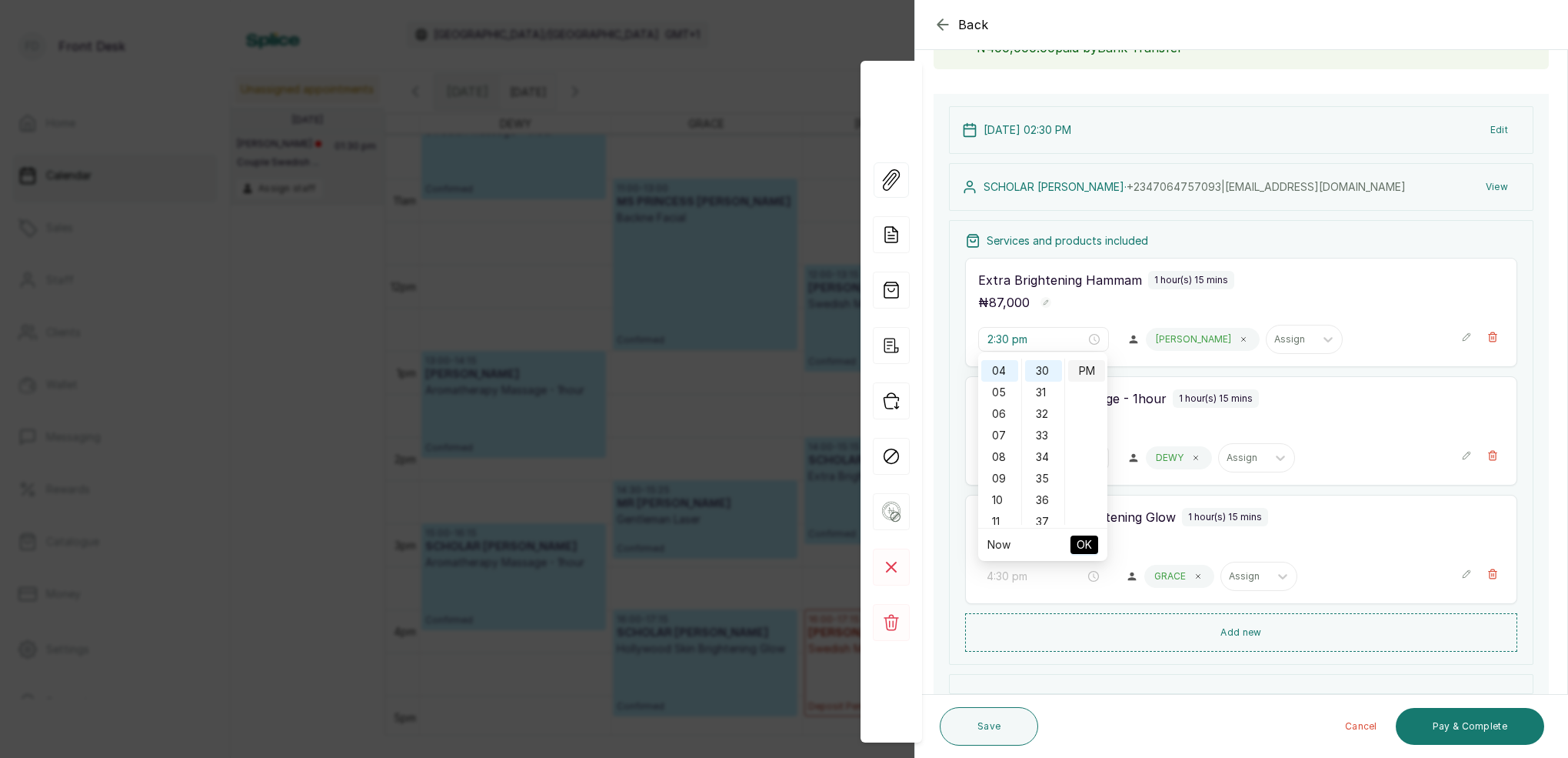
click at [1077, 372] on div "PM" at bounding box center [1086, 370] width 37 height 22
click at [1080, 540] on span "OK" at bounding box center [1084, 544] width 15 height 29
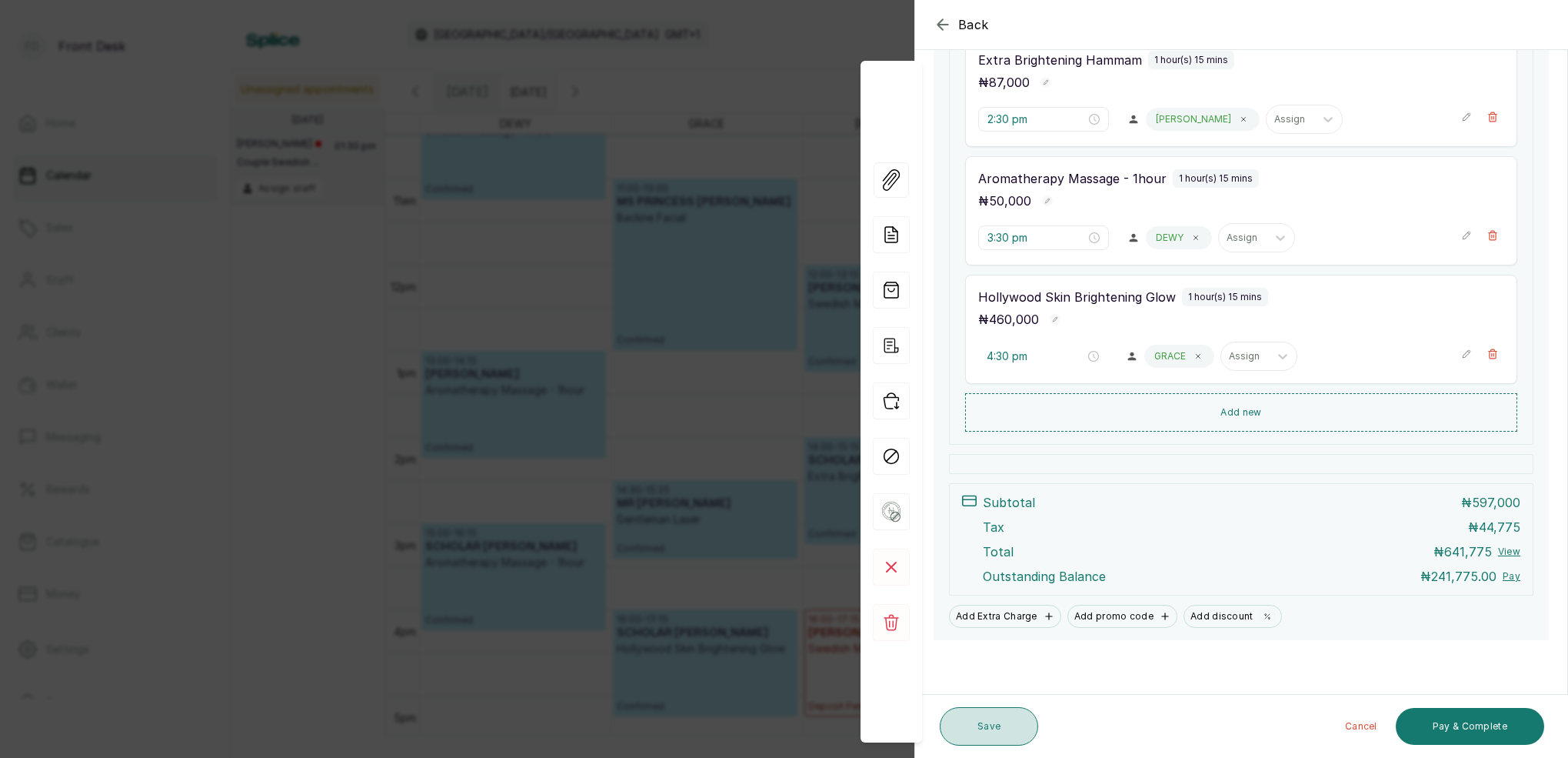
scroll to position [343, 0]
click at [992, 734] on button "Save" at bounding box center [988, 726] width 99 height 39
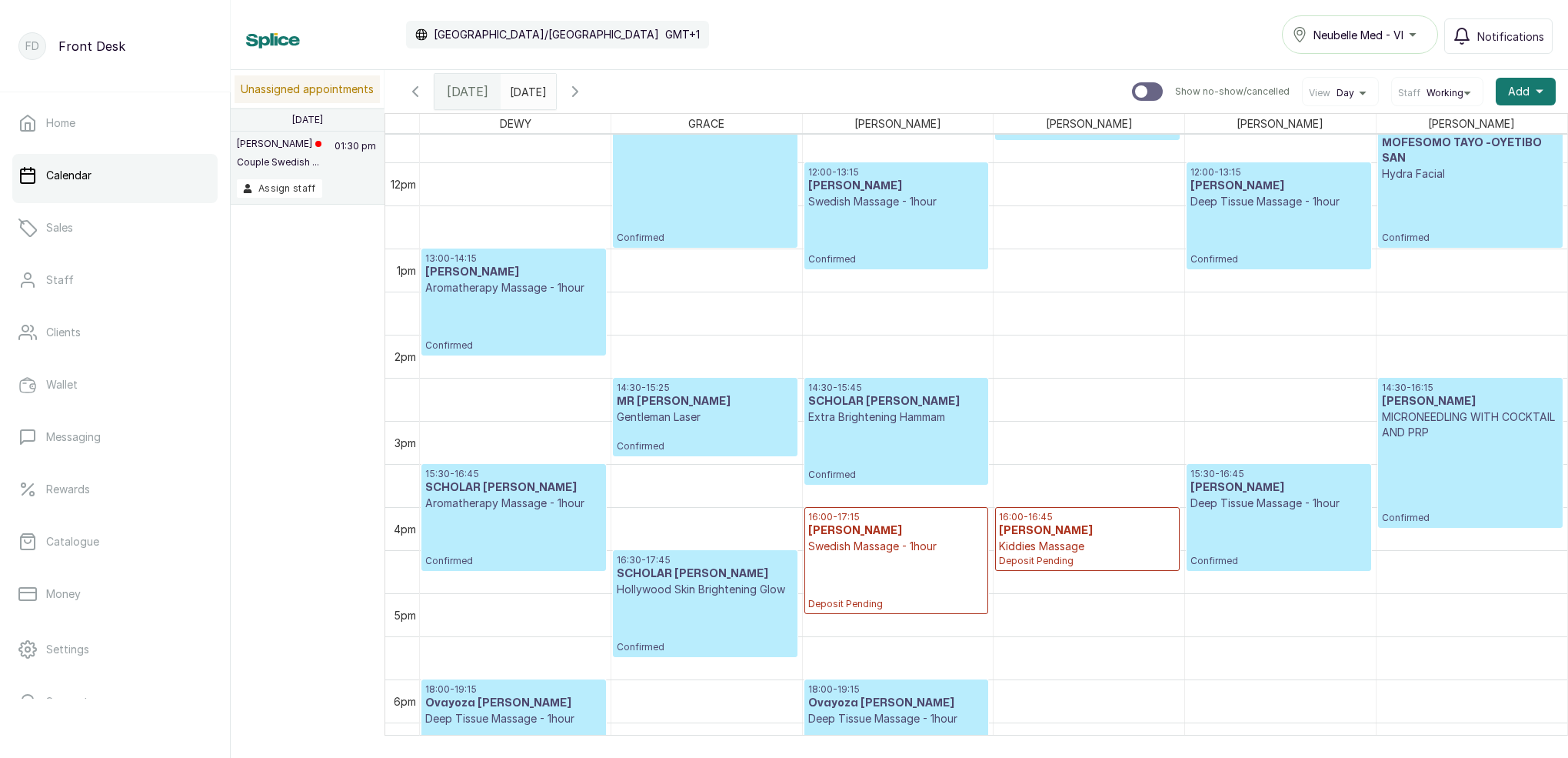
scroll to position [1025, 0]
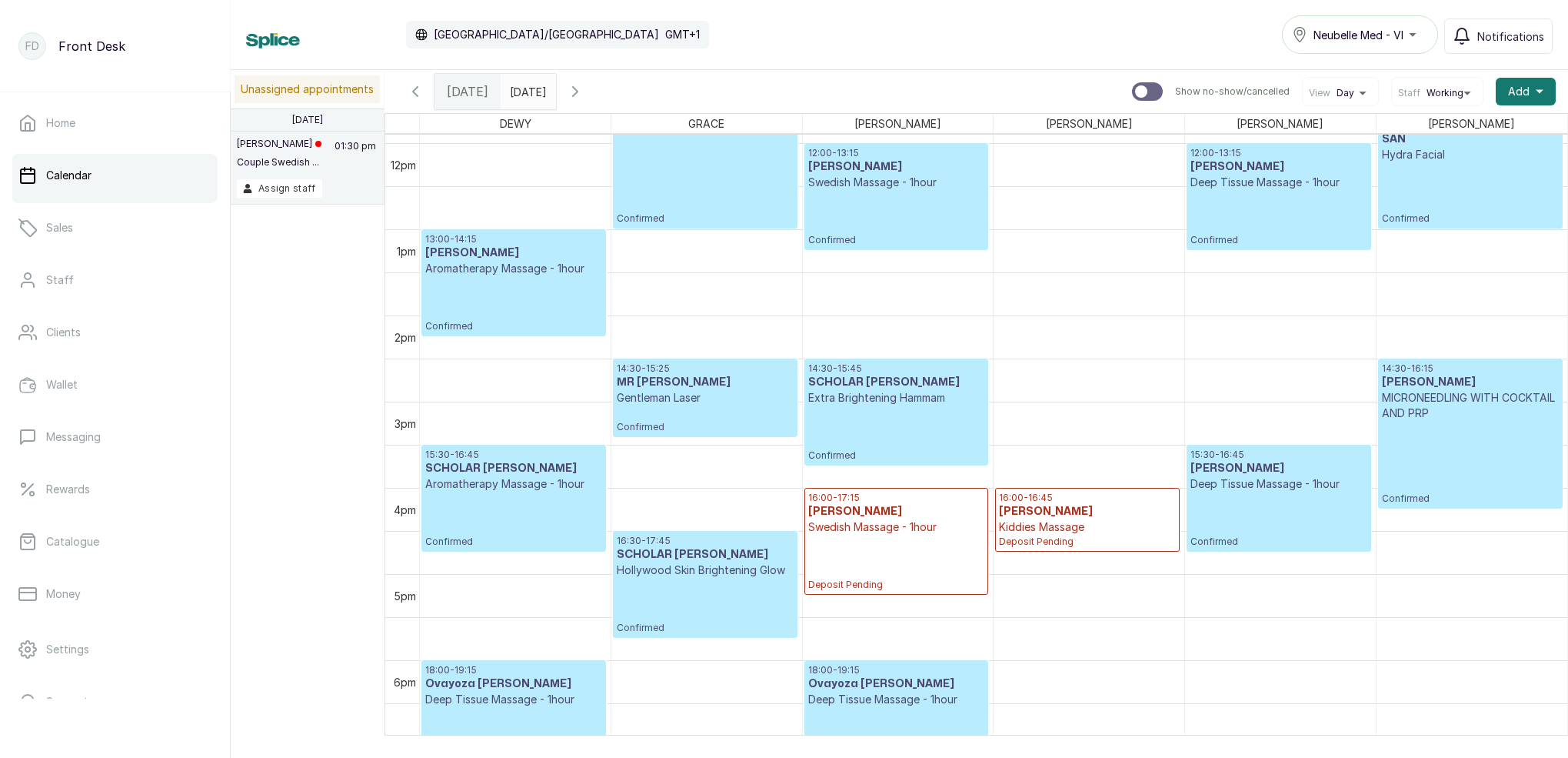
click at [1458, 461] on div "14:30 - 16:15 MS ELOHOR MICRONEEDLING WITH COCKTAIL AND PRP Confirmed" at bounding box center [1470, 433] width 177 height 142
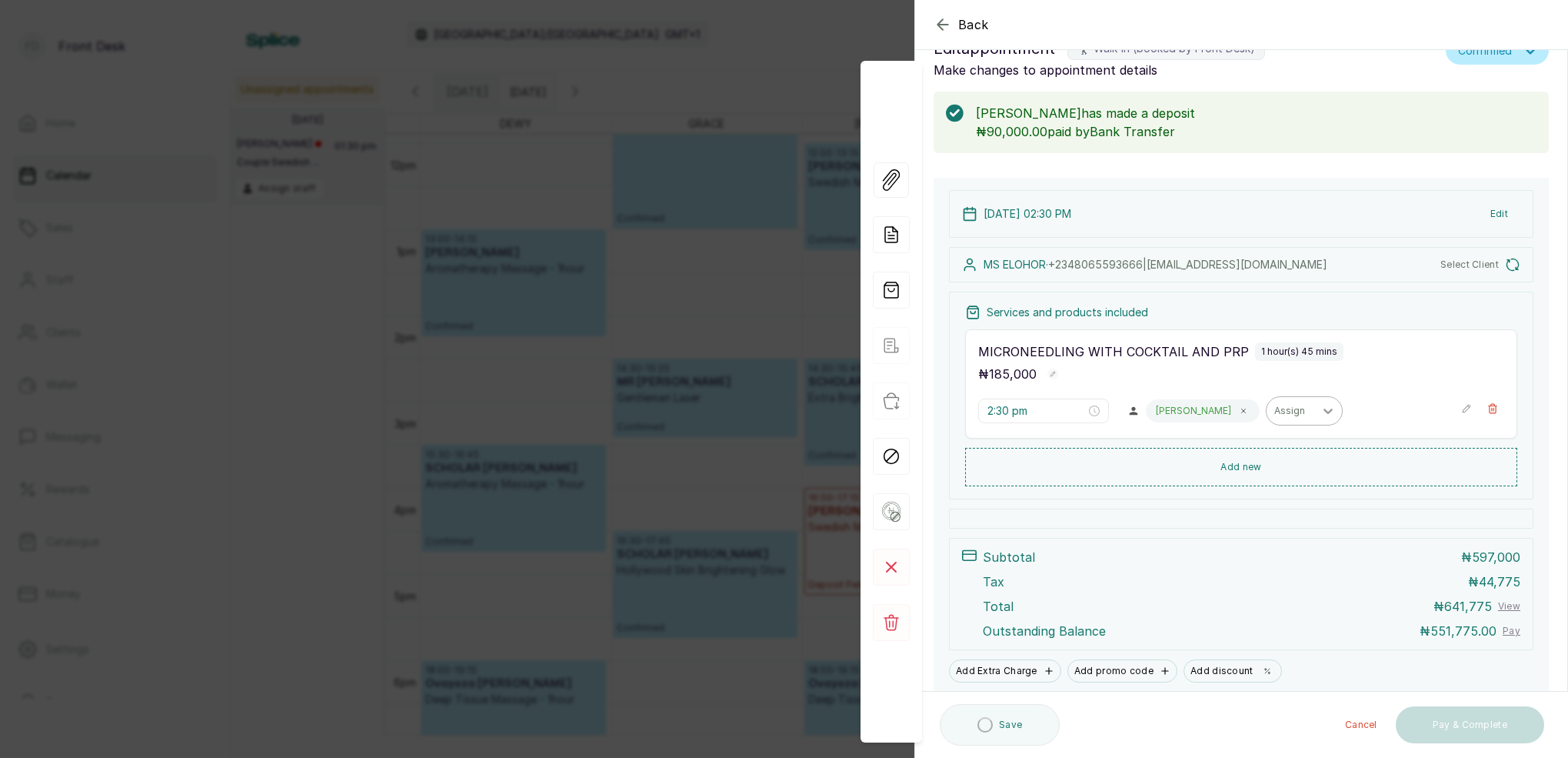
scroll to position [0, 0]
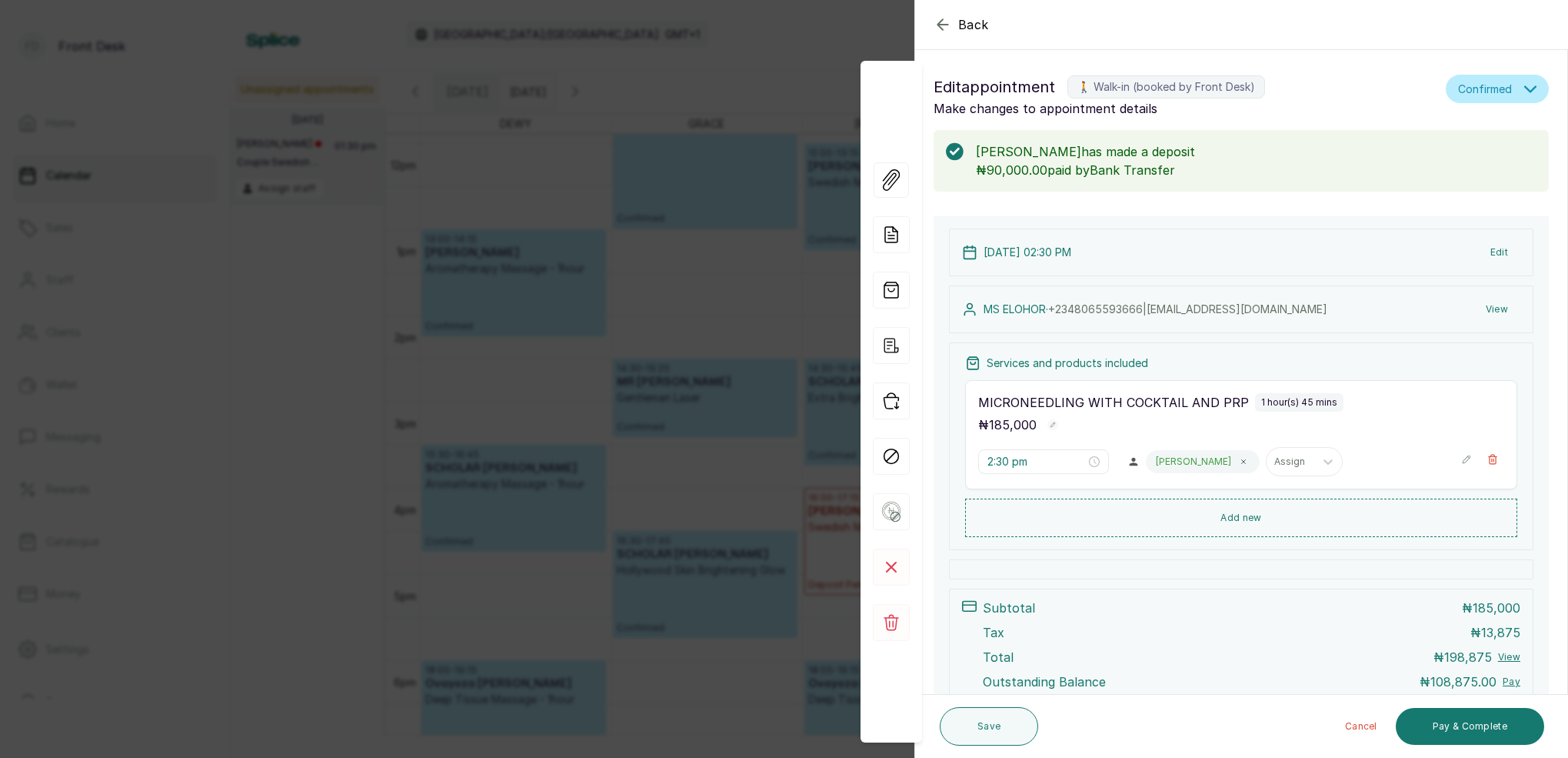
click at [941, 27] on icon "button" at bounding box center [942, 24] width 10 height 10
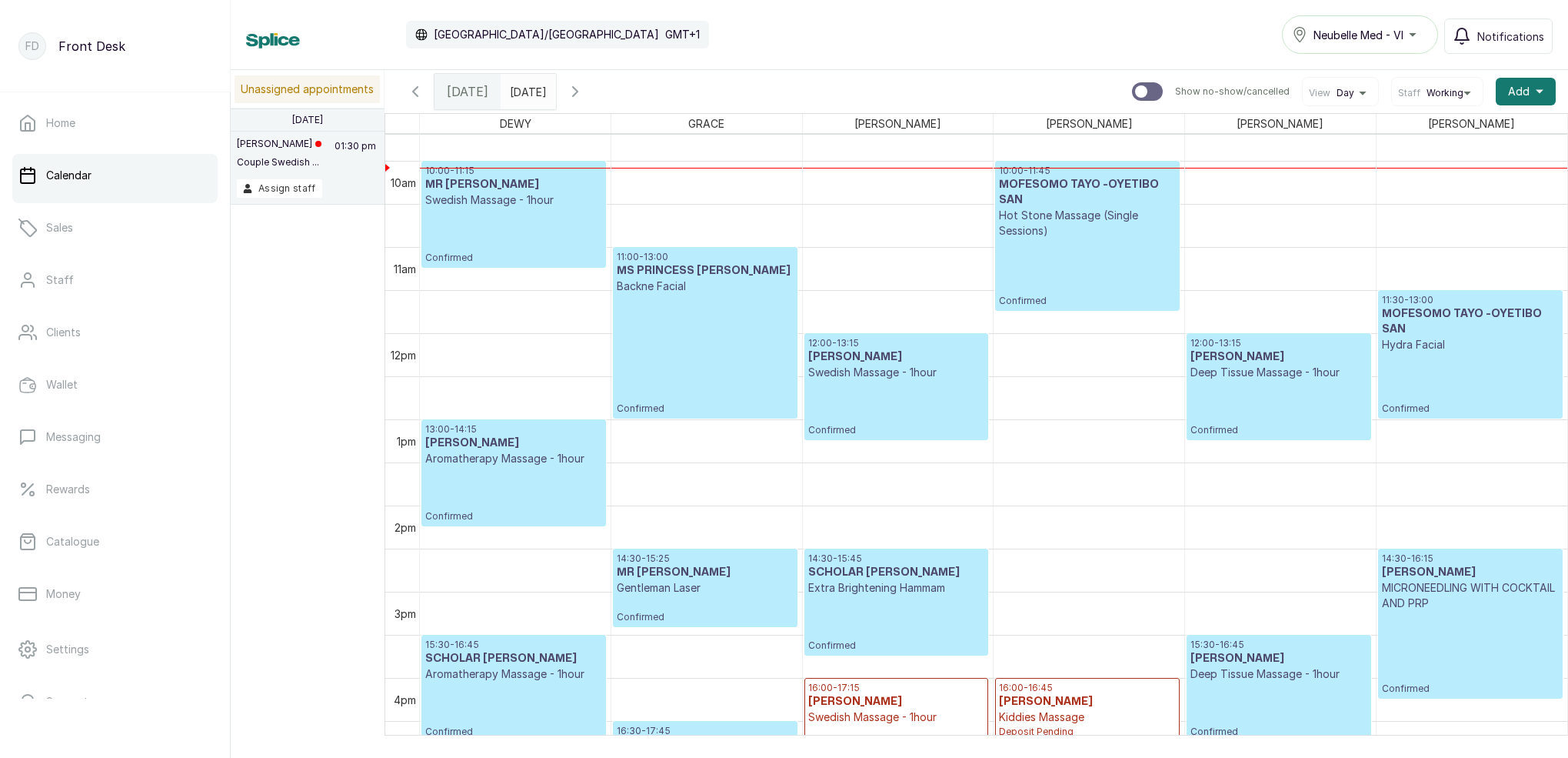
scroll to position [850, 0]
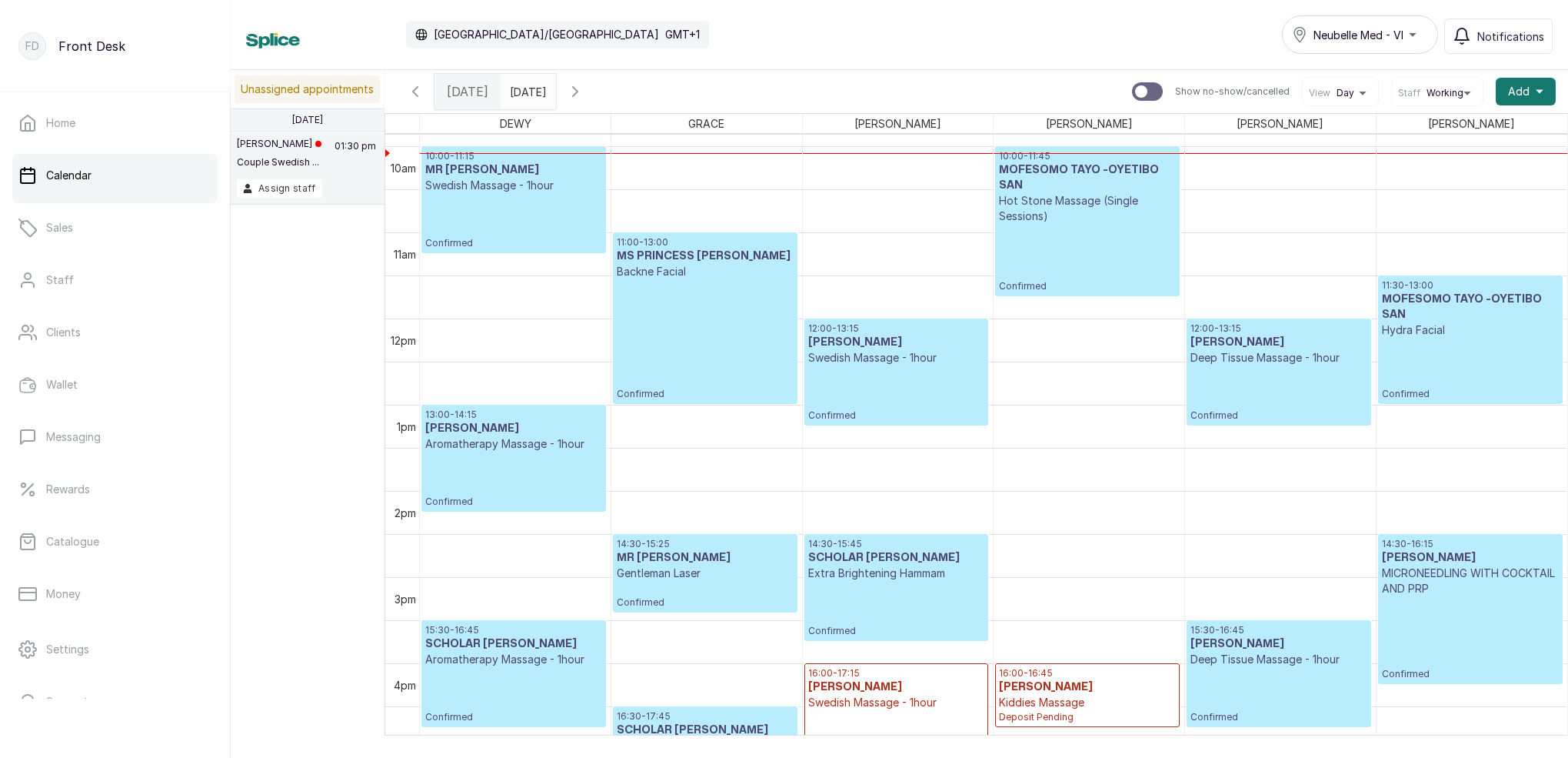
type input "dd/MM/yyyy"
click at [526, 90] on input "dd/MM/yyyy" at bounding box center [514, 88] width 24 height 26
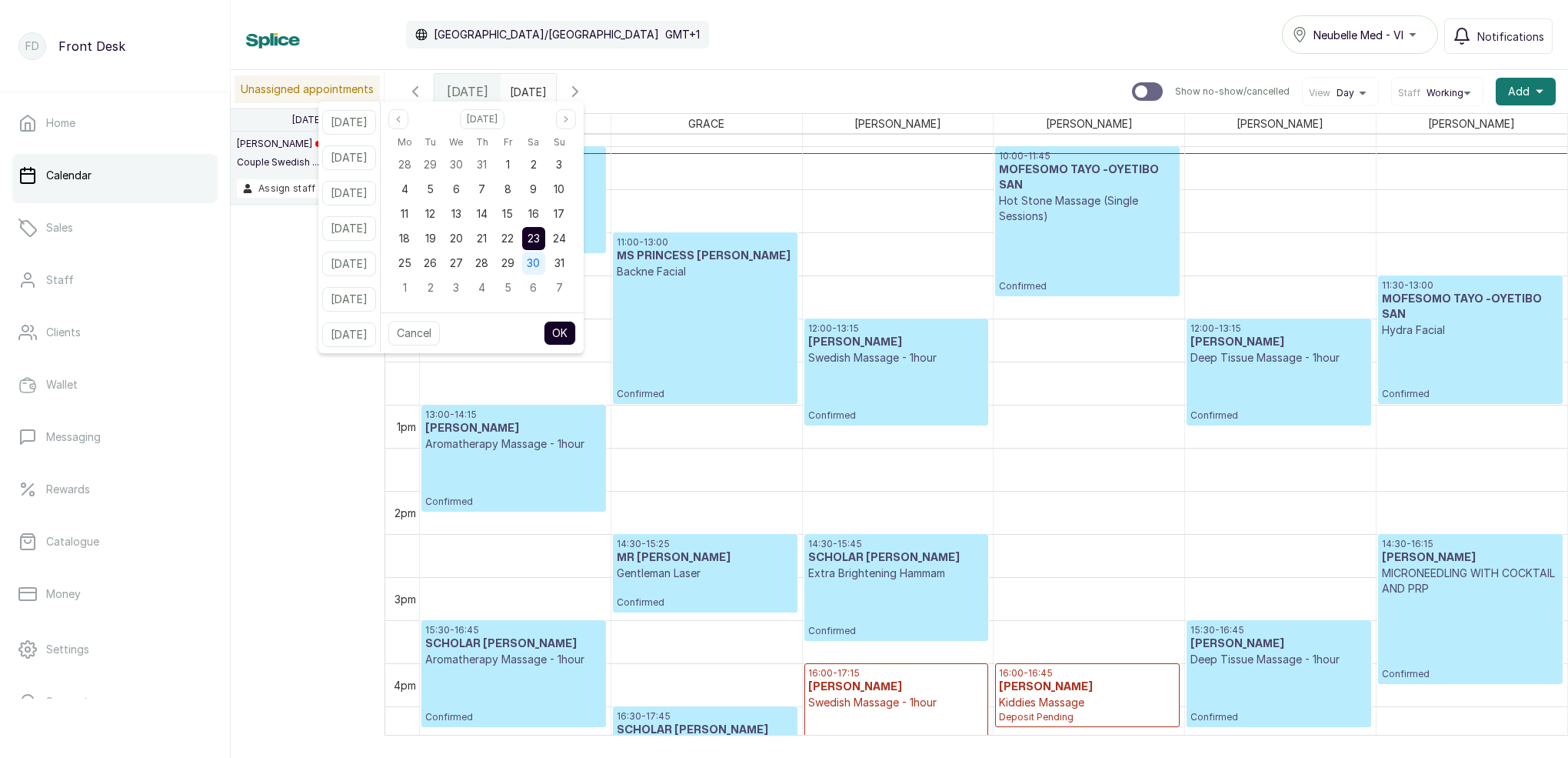
drag, startPoint x: 532, startPoint y: 259, endPoint x: 541, endPoint y: 266, distance: 11.4
click at [515, 260] on span "29" at bounding box center [508, 263] width 13 height 13
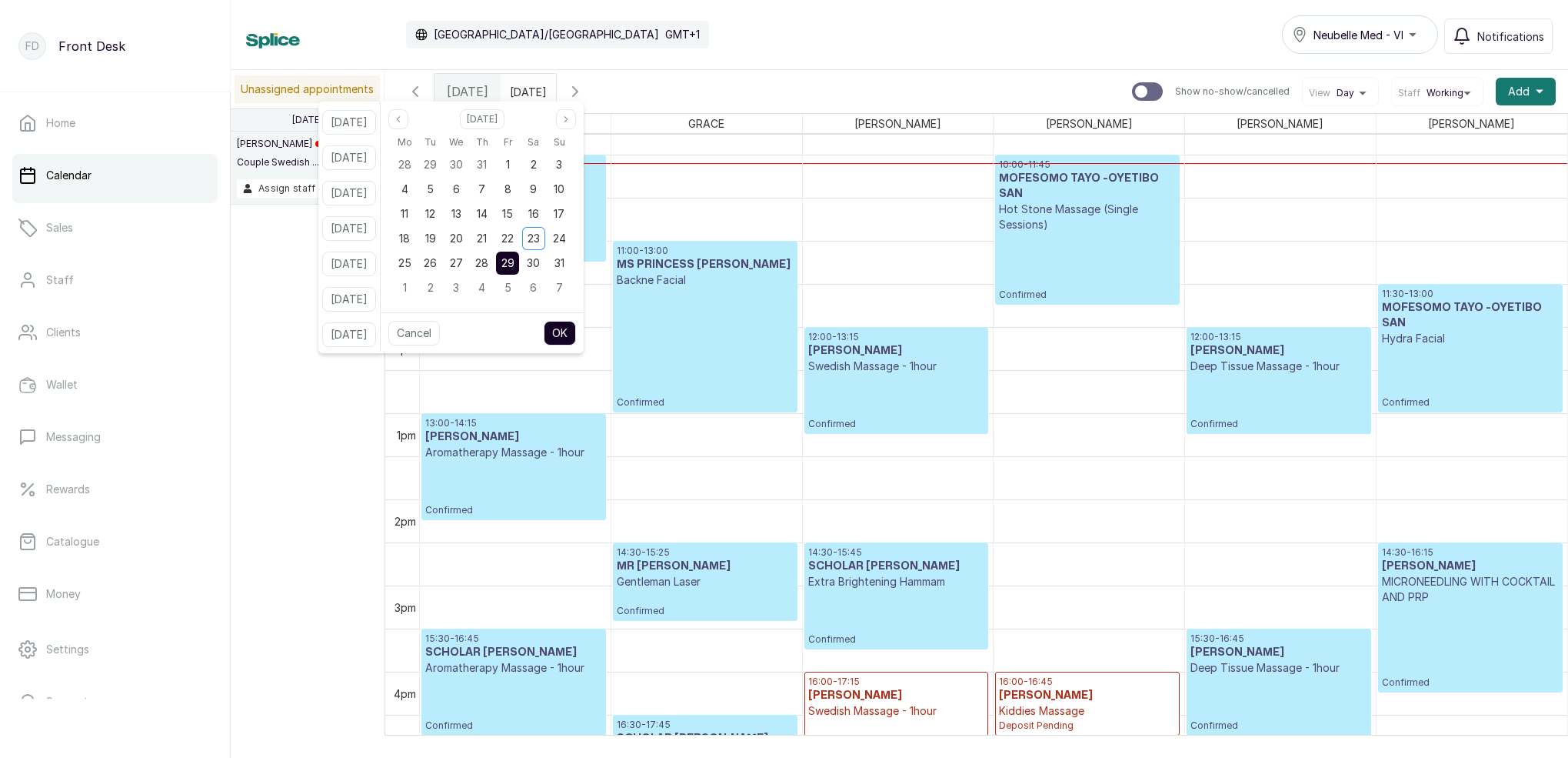
drag, startPoint x: 499, startPoint y: 255, endPoint x: 520, endPoint y: 256, distance: 21.0
click at [494, 255] on div "28" at bounding box center [482, 263] width 24 height 24
drag, startPoint x: 532, startPoint y: 258, endPoint x: 568, endPoint y: 300, distance: 55.3
click at [515, 258] on span "29" at bounding box center [508, 263] width 13 height 13
click at [576, 331] on button "OK" at bounding box center [560, 333] width 32 height 24
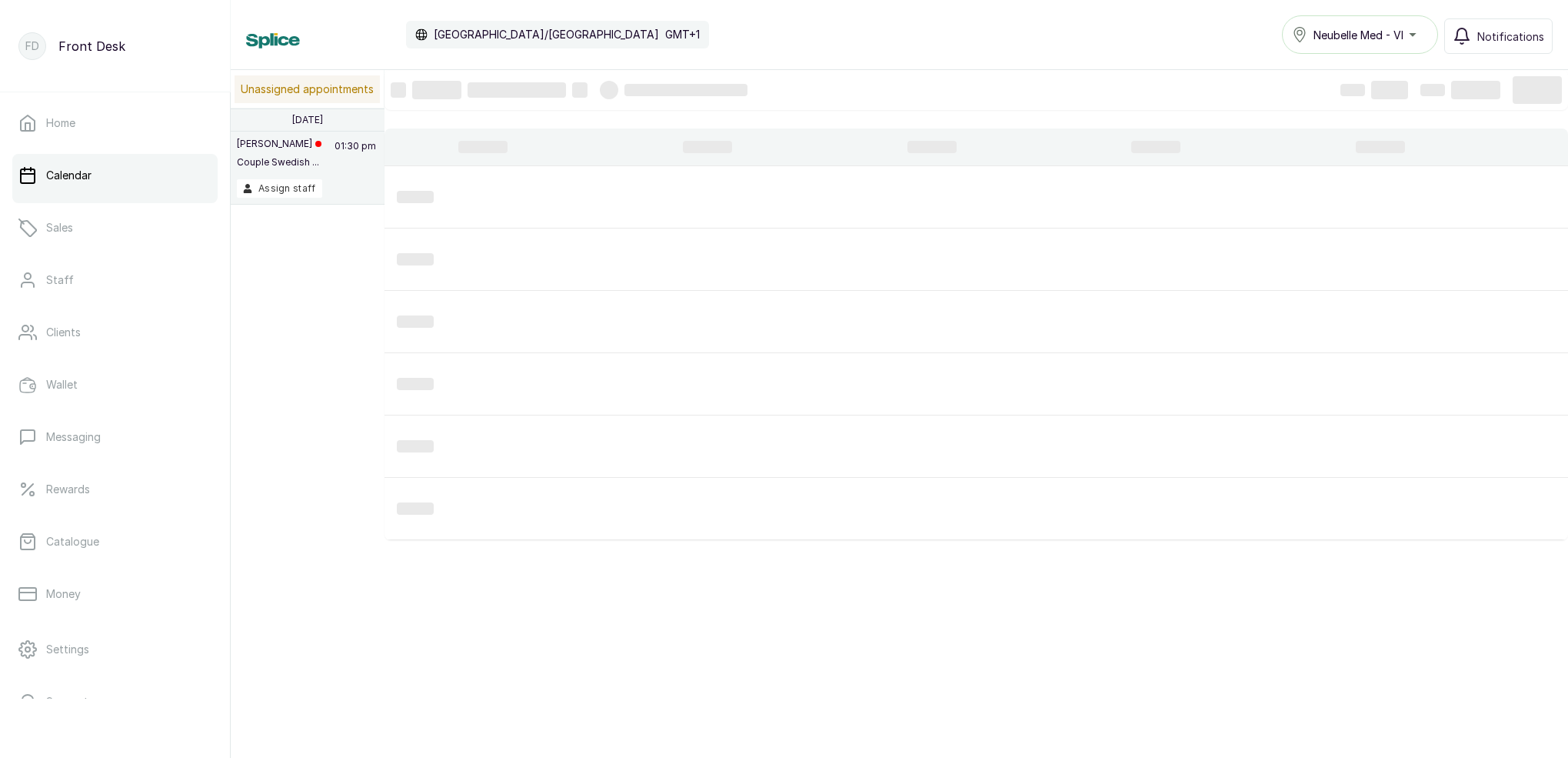
type input "29/08/2025"
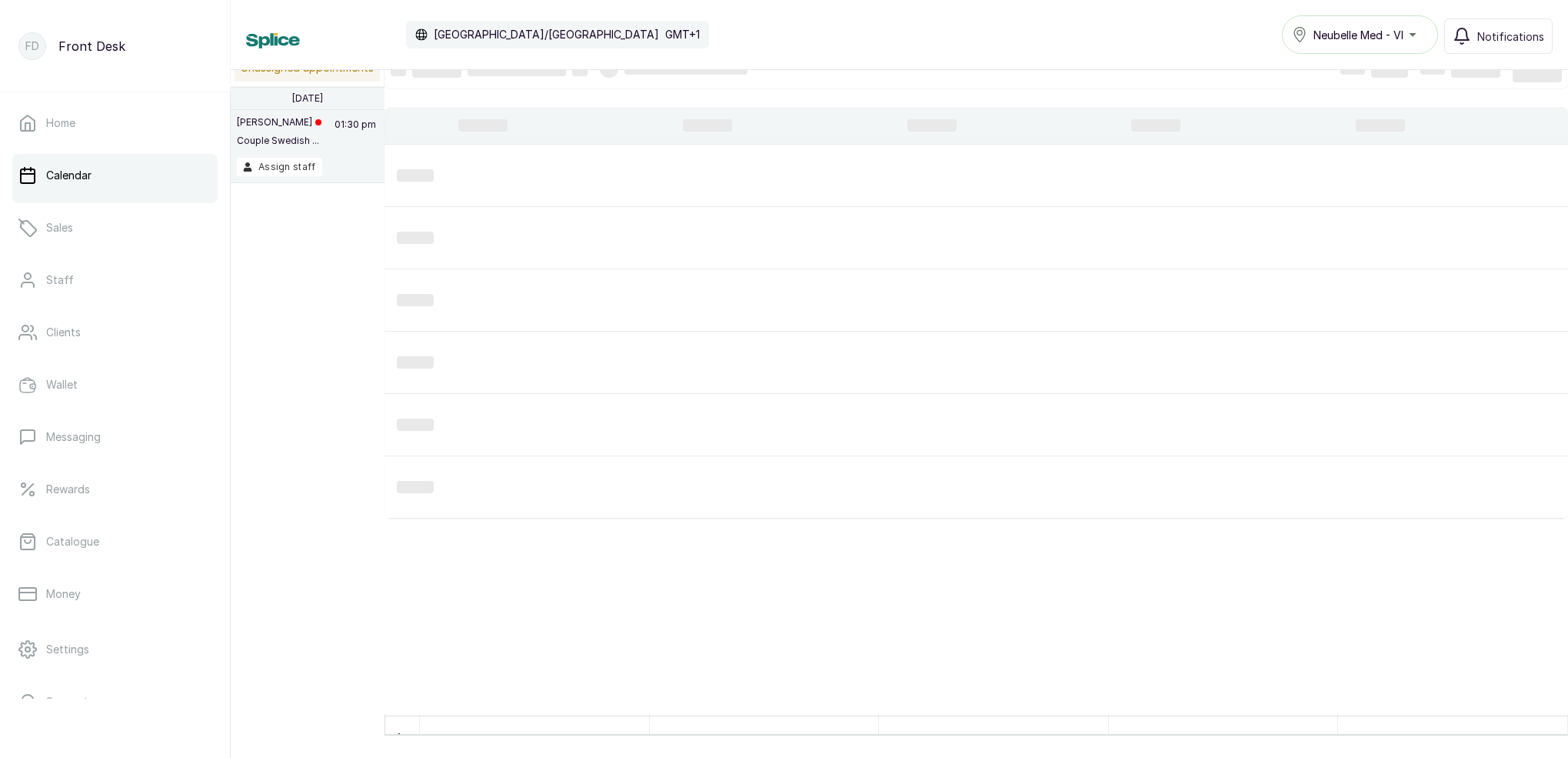
scroll to position [22, 0]
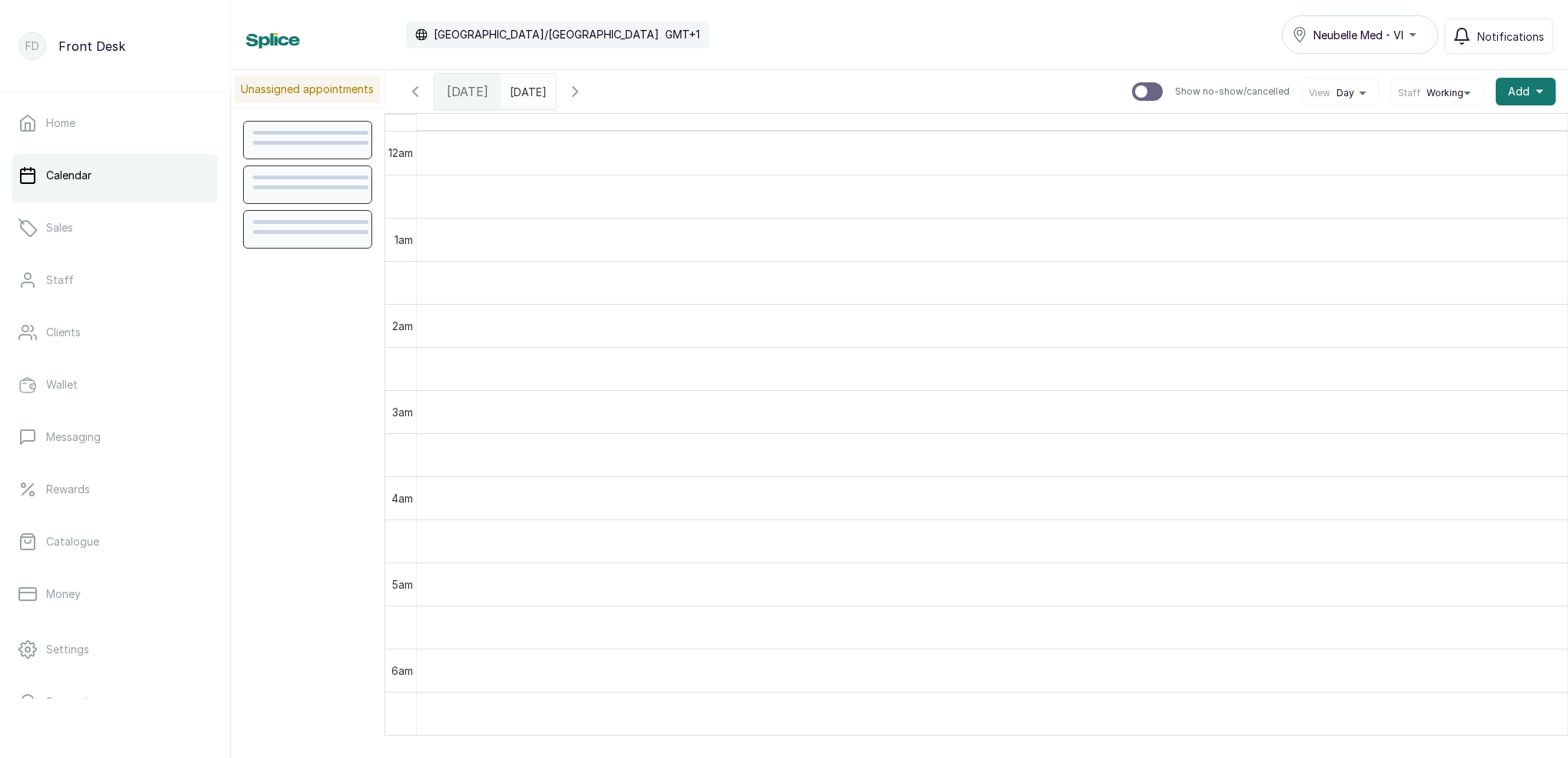
scroll to position [518, 0]
click at [466, 93] on span "[DATE]" at bounding box center [468, 91] width 41 height 19
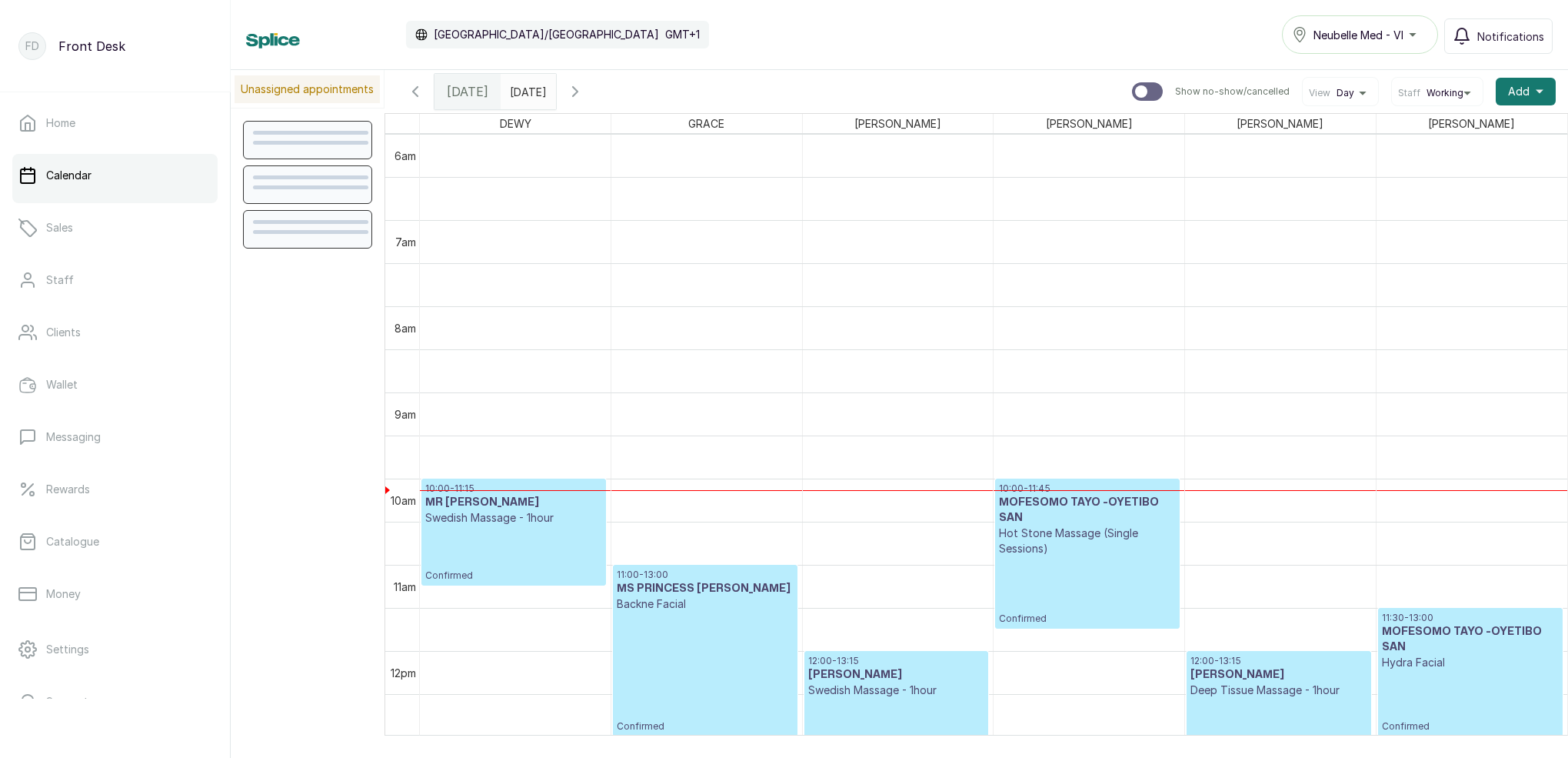
click at [461, 87] on span "[DATE]" at bounding box center [468, 91] width 41 height 19
type input "dd/MM/yyyy"
click at [526, 88] on input "dd/MM/yyyy" at bounding box center [514, 88] width 24 height 26
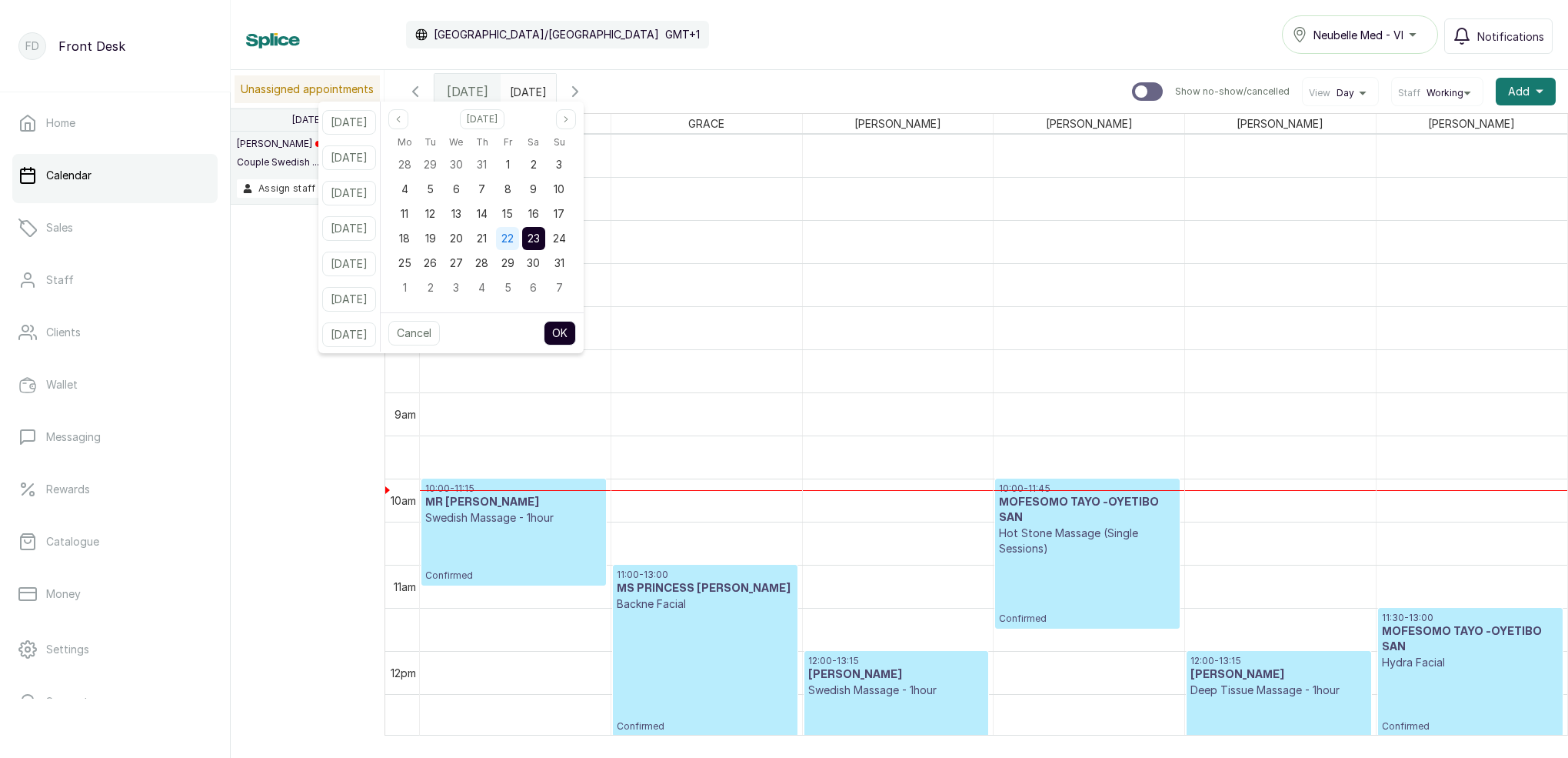
click at [514, 237] on span "22" at bounding box center [507, 238] width 12 height 13
click at [515, 256] on span "29" at bounding box center [508, 263] width 13 height 13
click at [575, 332] on button "OK" at bounding box center [560, 333] width 32 height 24
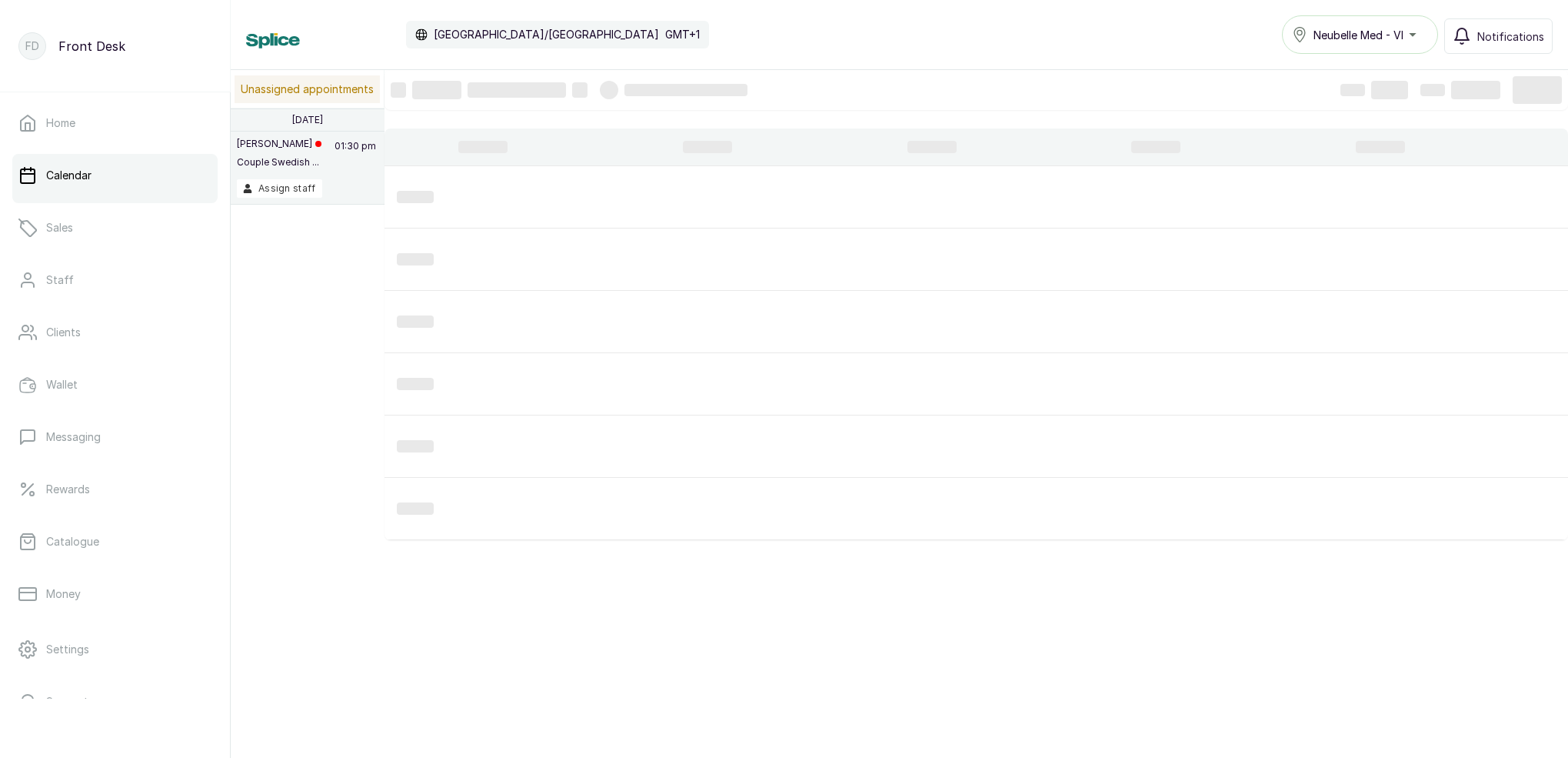
type input "29/08/2025"
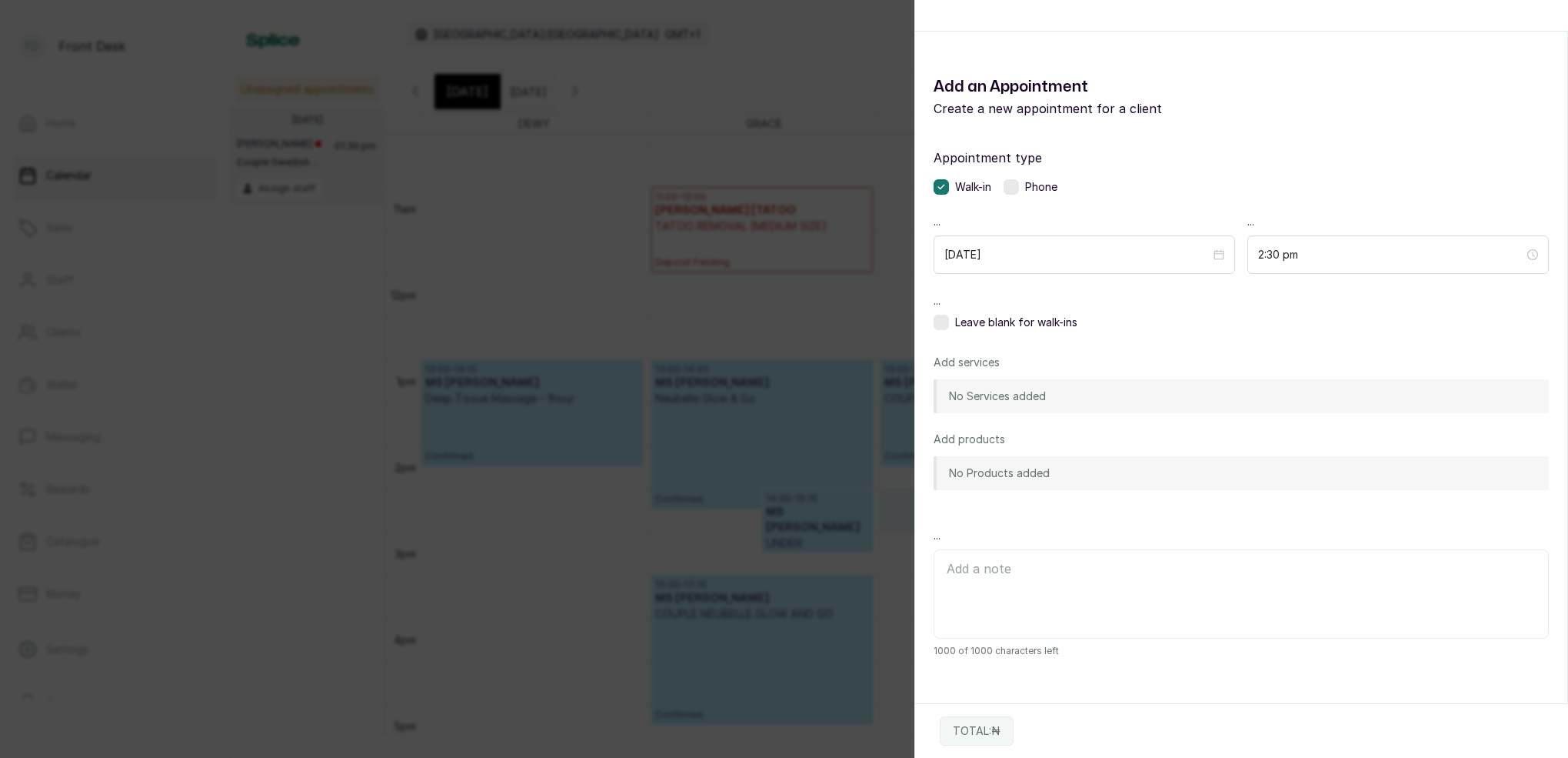
scroll to position [901, 0]
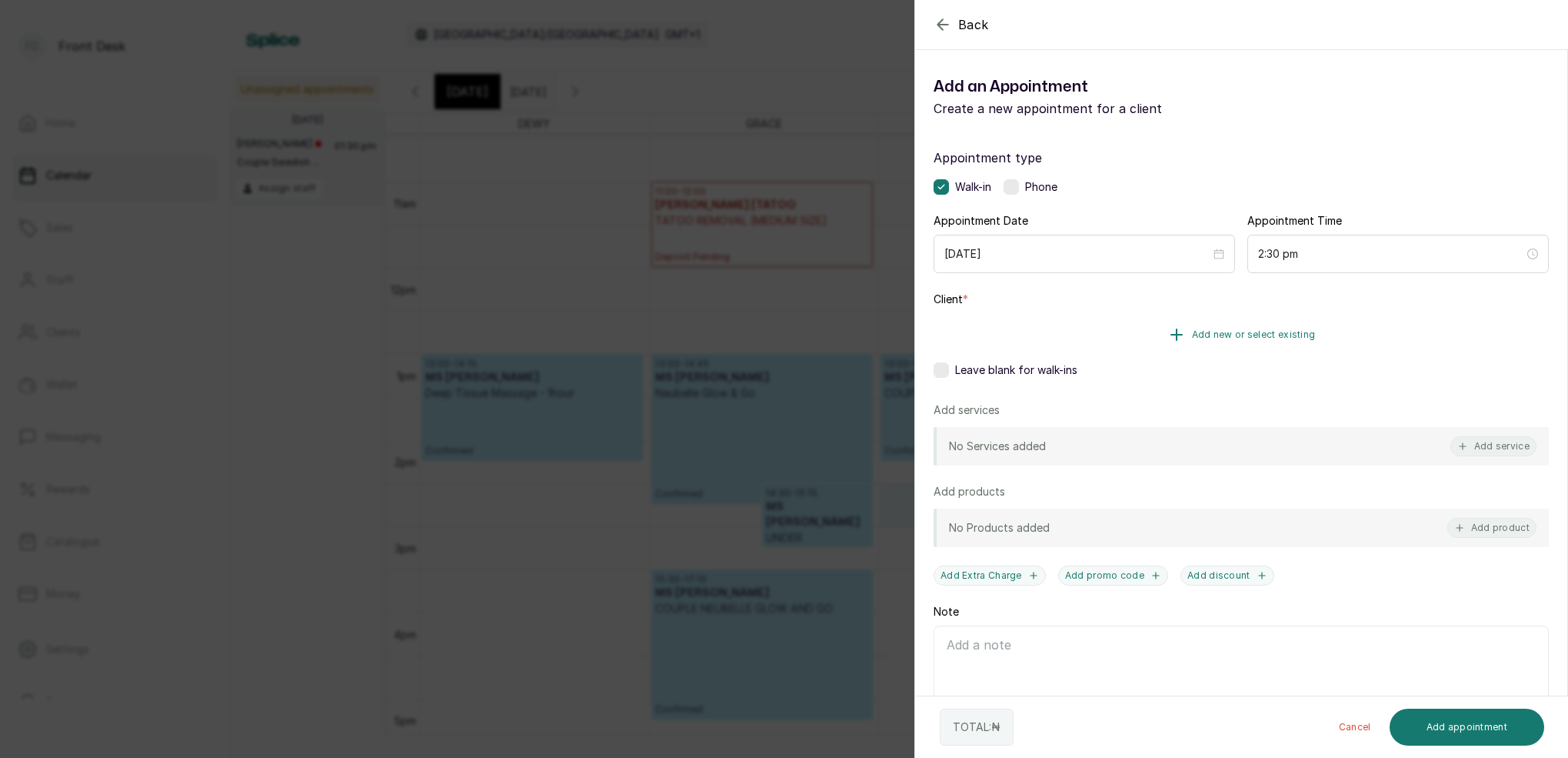
click at [1202, 339] on span "Add new or select existing" at bounding box center [1254, 334] width 124 height 12
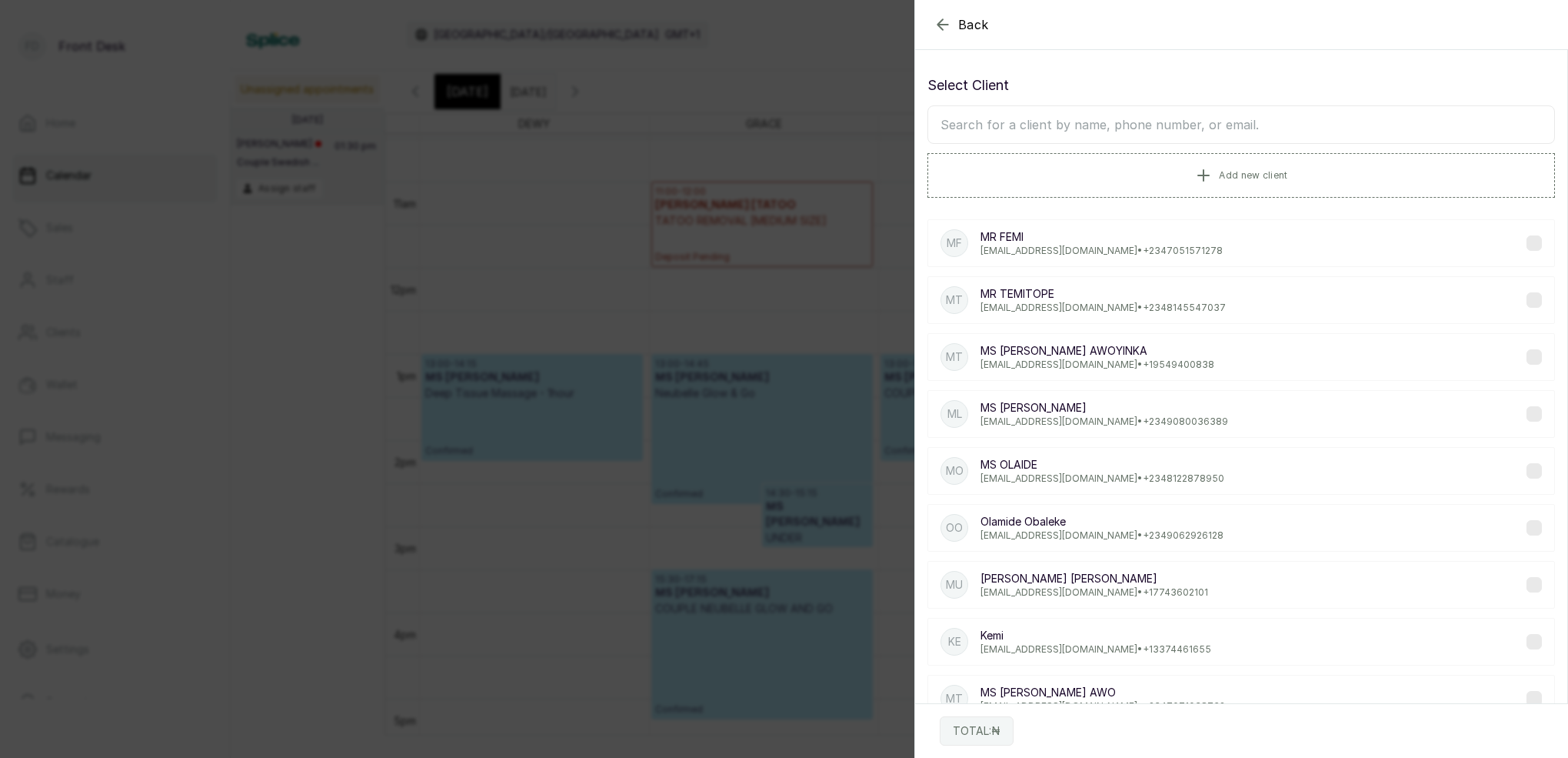
click at [1109, 132] on input "text" at bounding box center [1240, 124] width 628 height 39
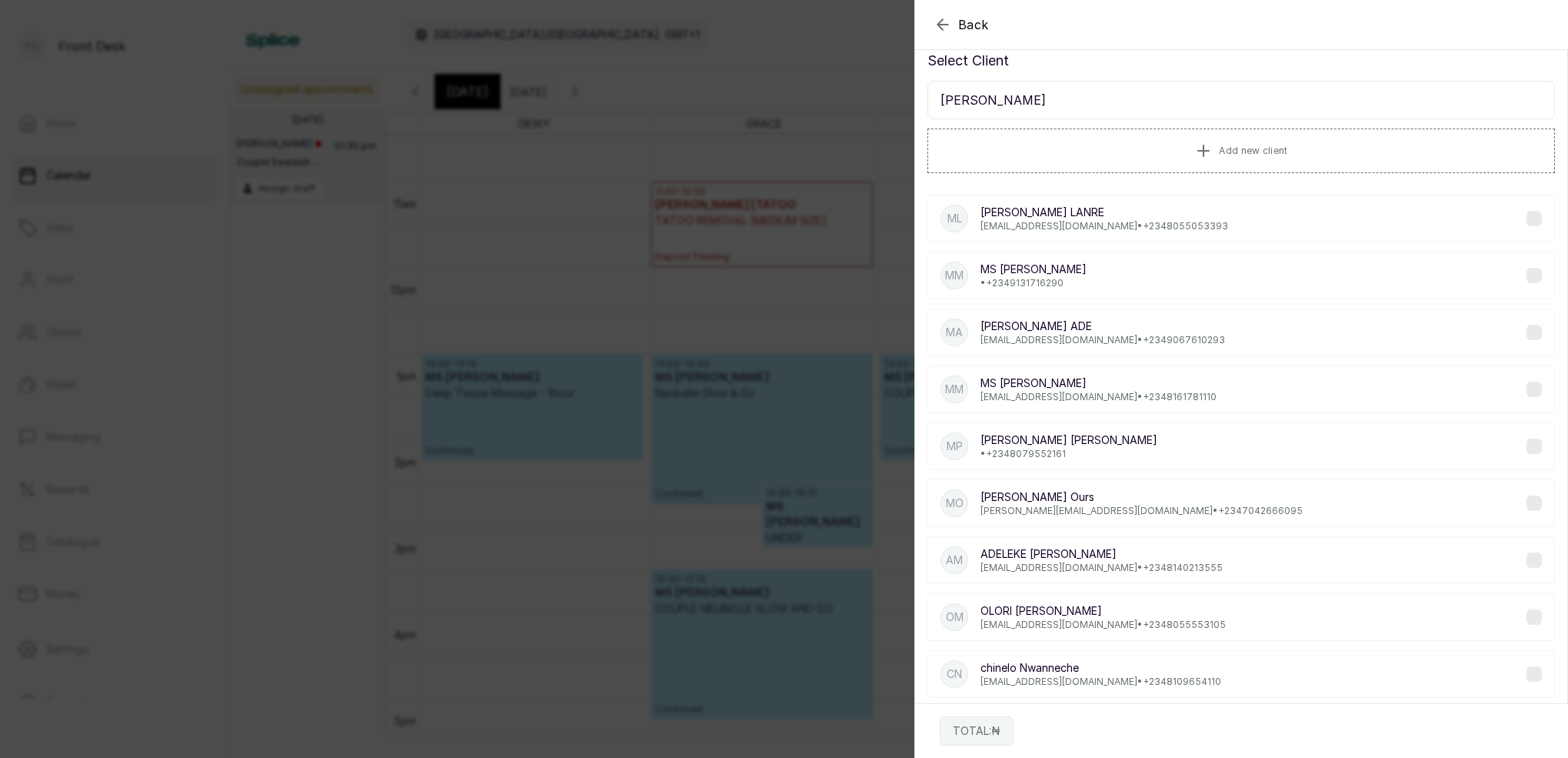
scroll to position [15, 0]
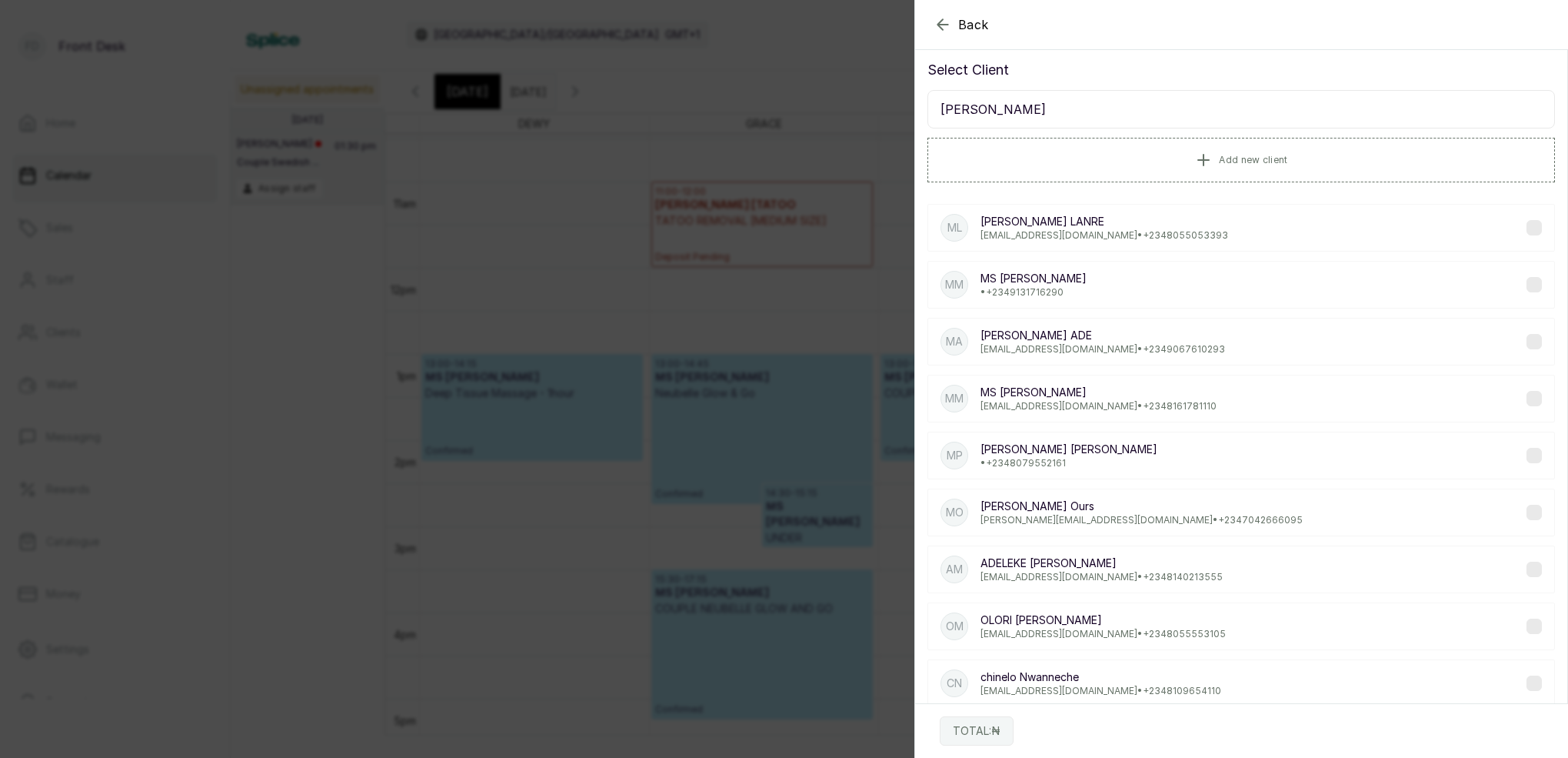
type input "Maria"
click at [1041, 279] on p "MS MARIA" at bounding box center [1033, 279] width 106 height 15
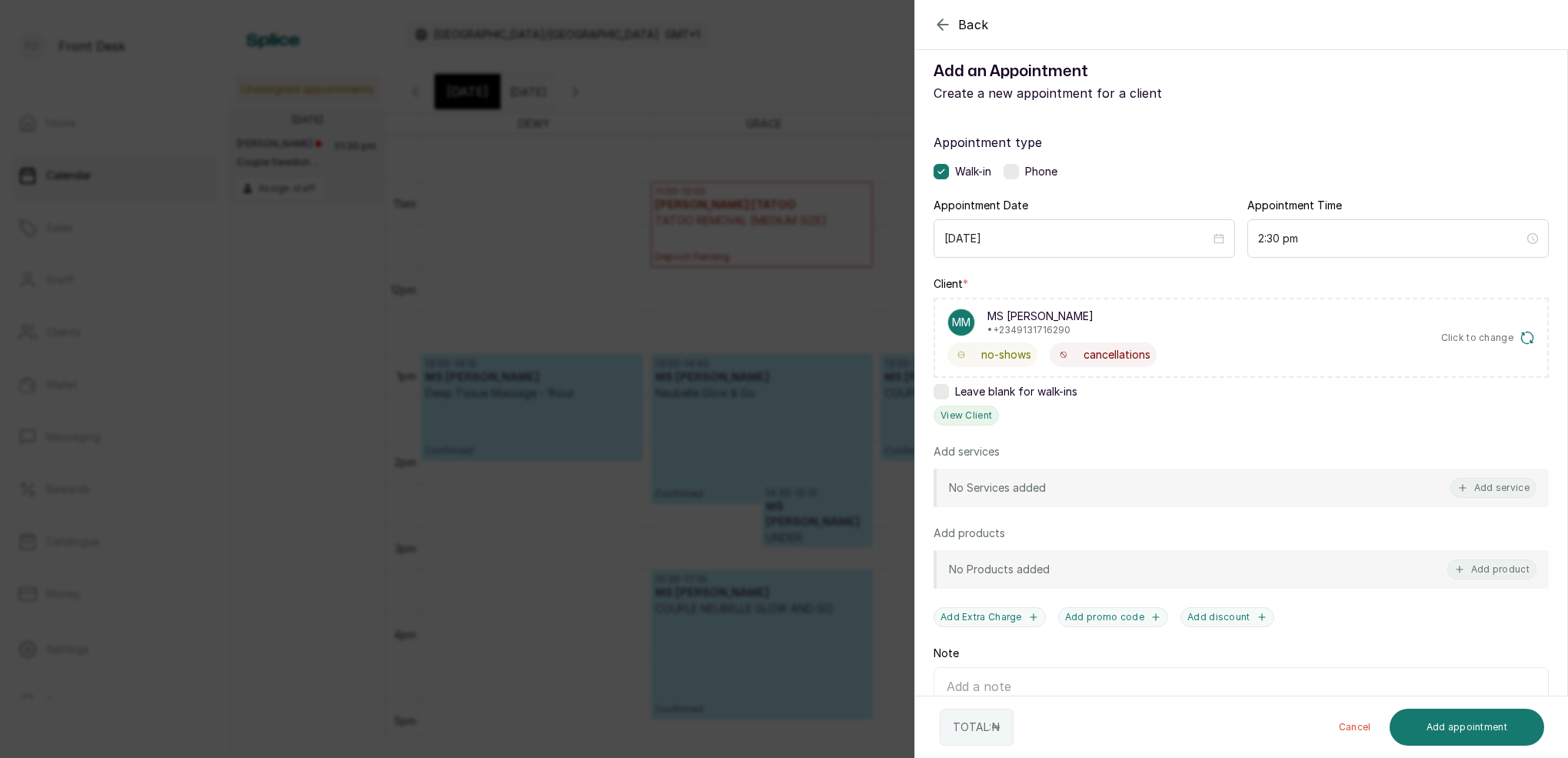
click at [962, 423] on button "View Client" at bounding box center [966, 415] width 65 height 20
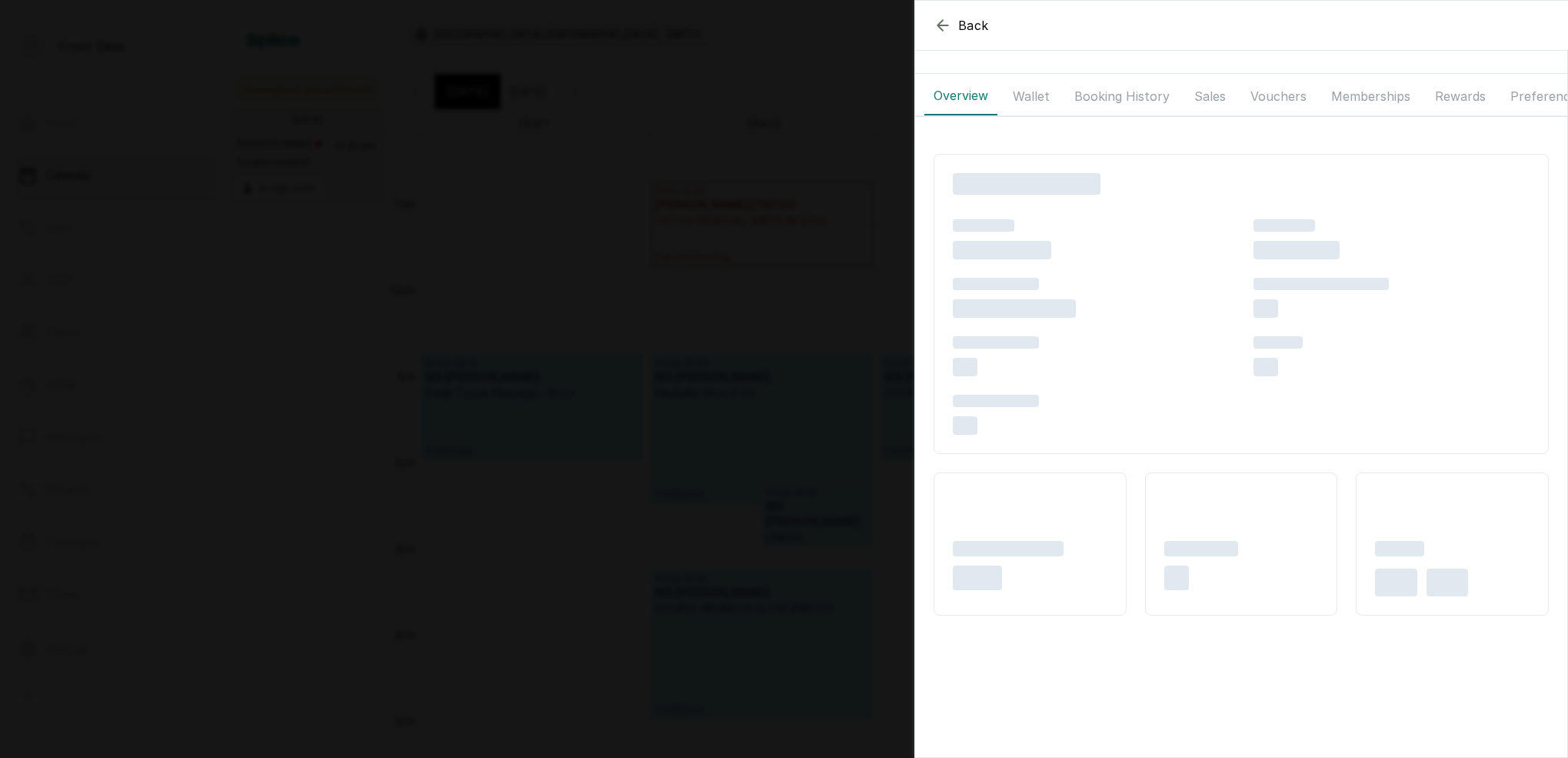
scroll to position [0, 0]
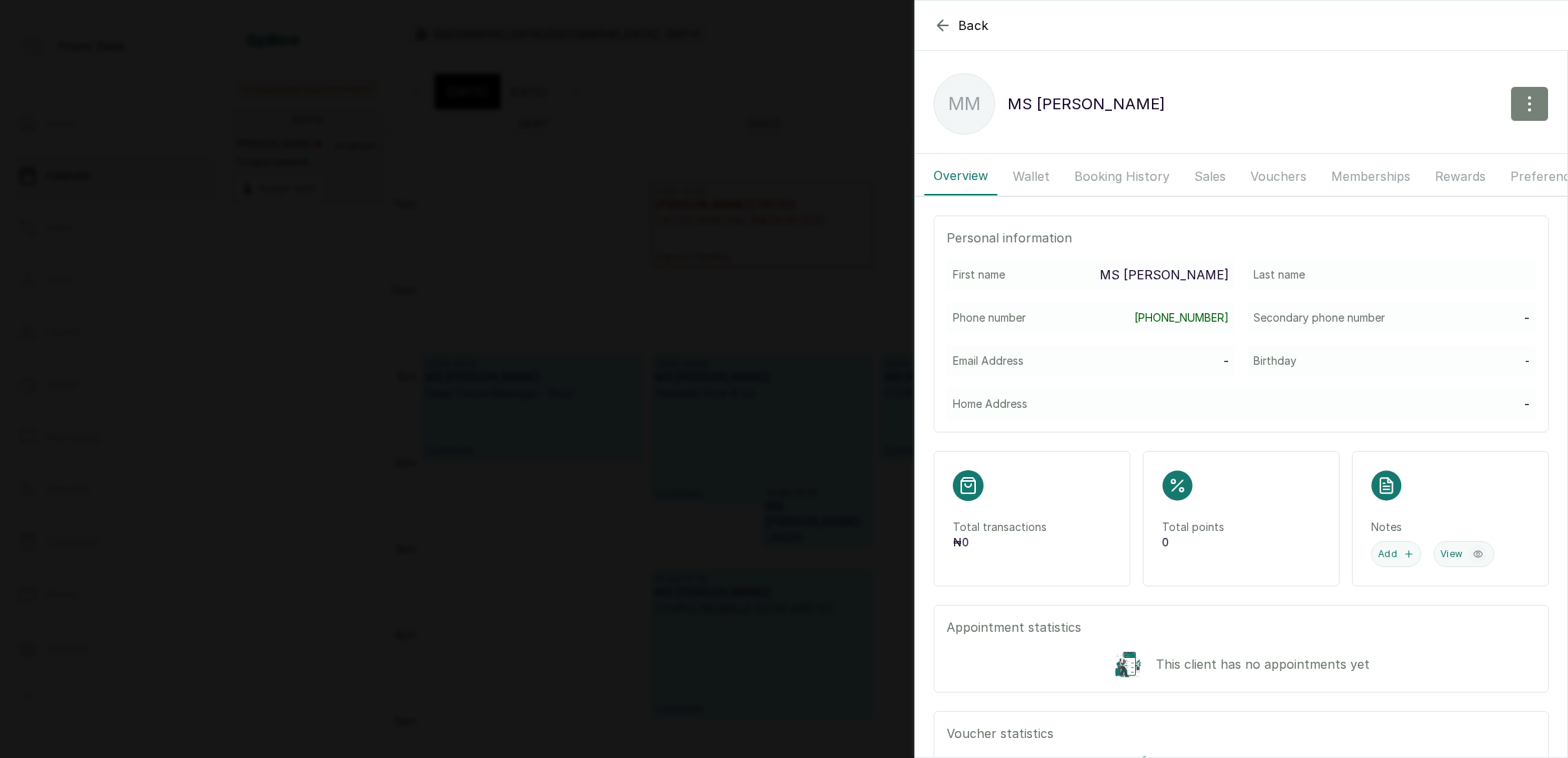
click at [1528, 94] on icon "button" at bounding box center [1529, 104] width 19 height 19
click at [1398, 151] on span "Edit" at bounding box center [1463, 150] width 148 height 19
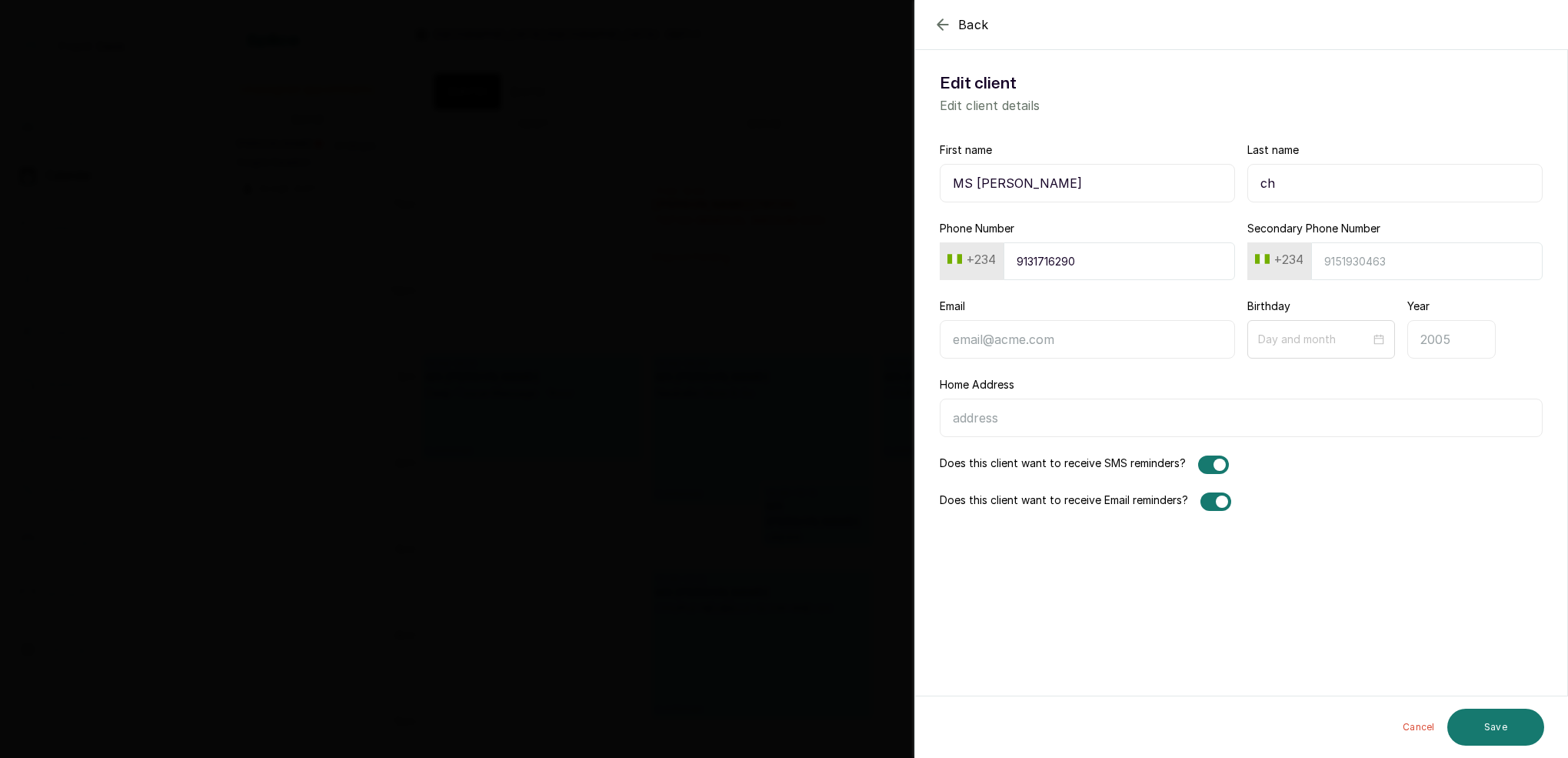
type input "c"
type input "CHIKE BENJAMIN"
click at [1498, 718] on button "Save" at bounding box center [1496, 727] width 97 height 37
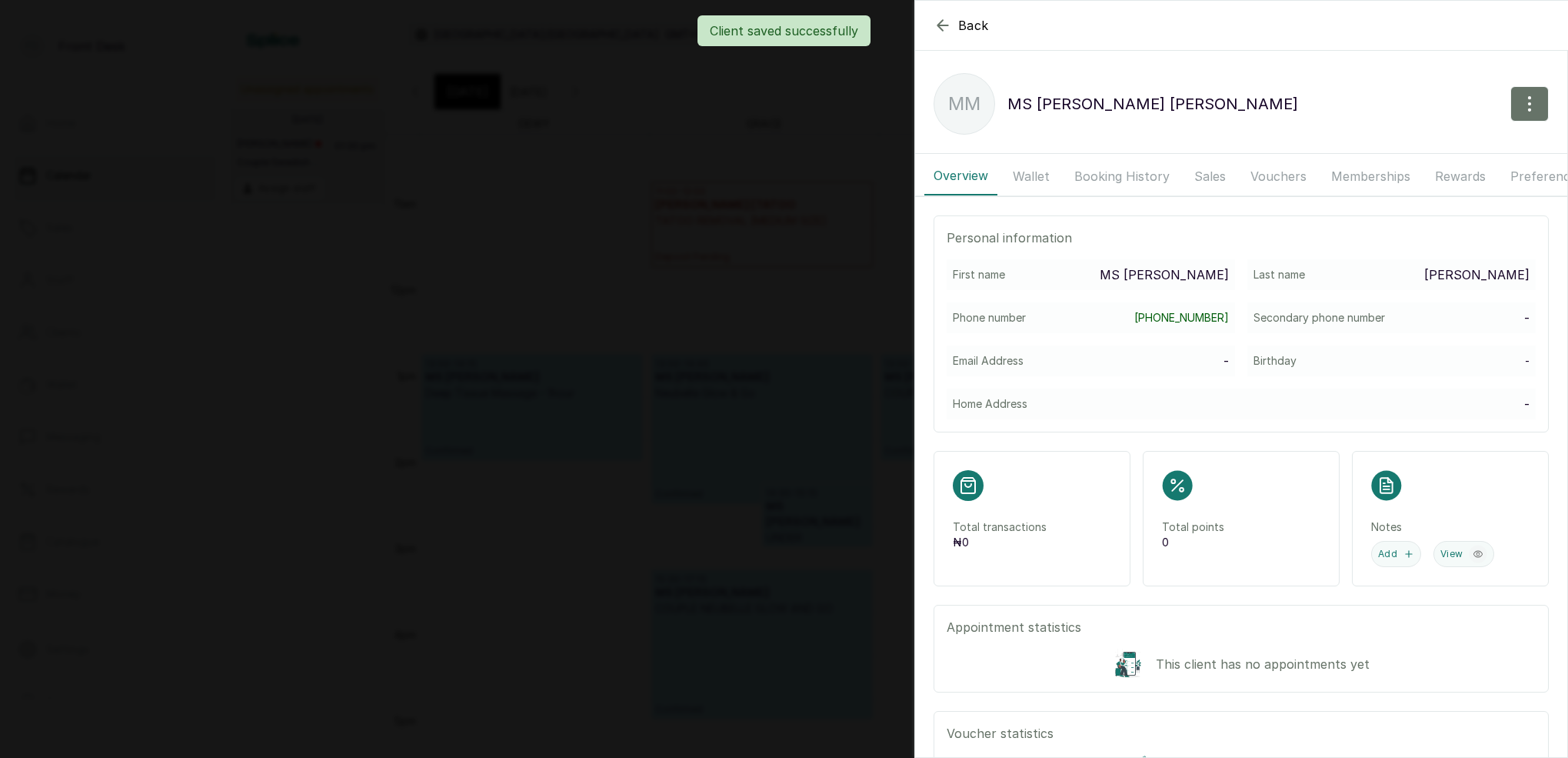
click at [944, 31] on div "Client saved successfully" at bounding box center [784, 30] width 1568 height 31
click at [940, 25] on div "Client saved successfully" at bounding box center [784, 30] width 1568 height 31
click at [940, 24] on div "Client saved successfully" at bounding box center [784, 30] width 1568 height 31
click at [938, 26] on icon "button" at bounding box center [942, 24] width 10 height 10
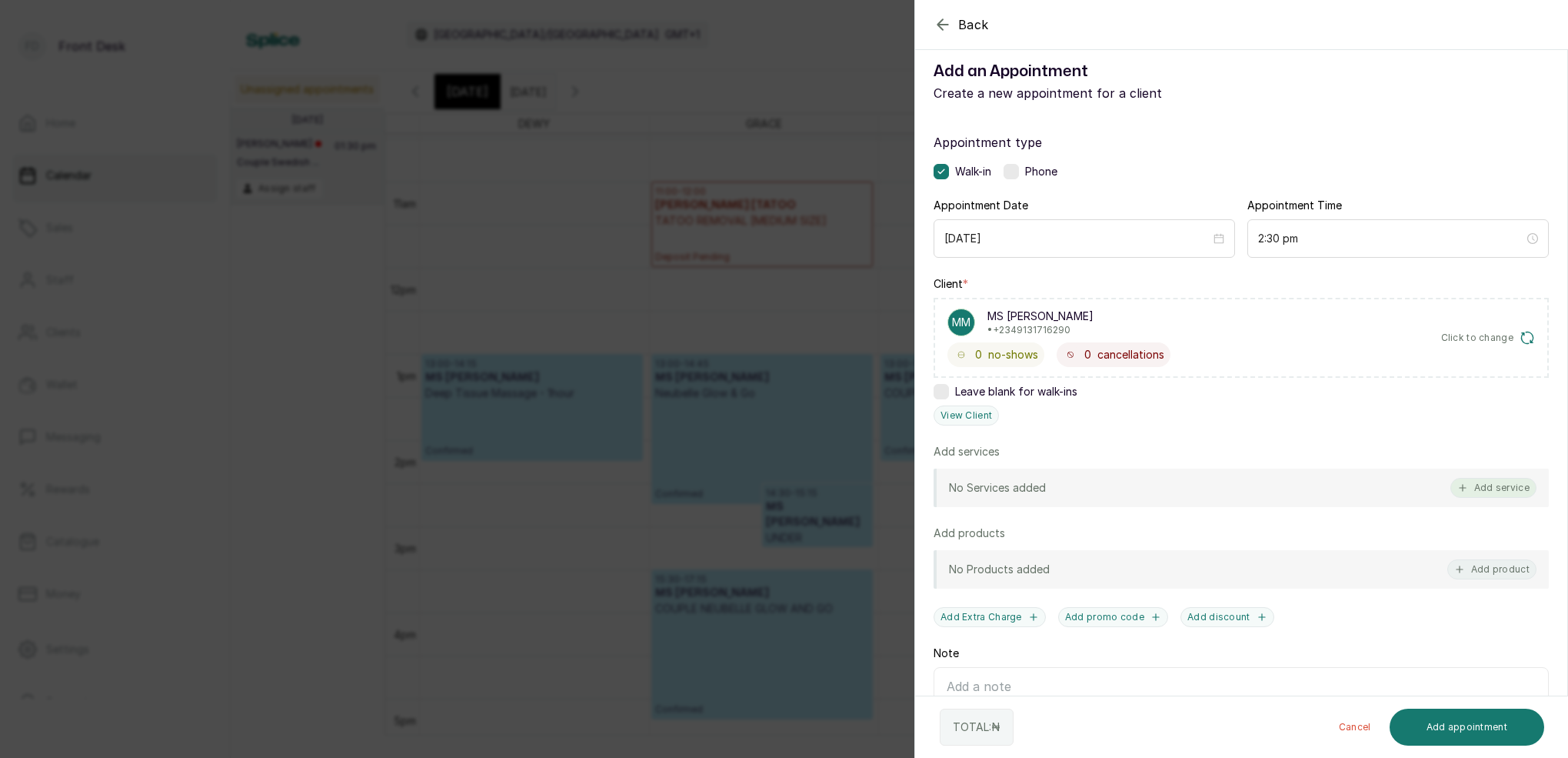
click at [1513, 490] on button "Add service" at bounding box center [1494, 487] width 87 height 20
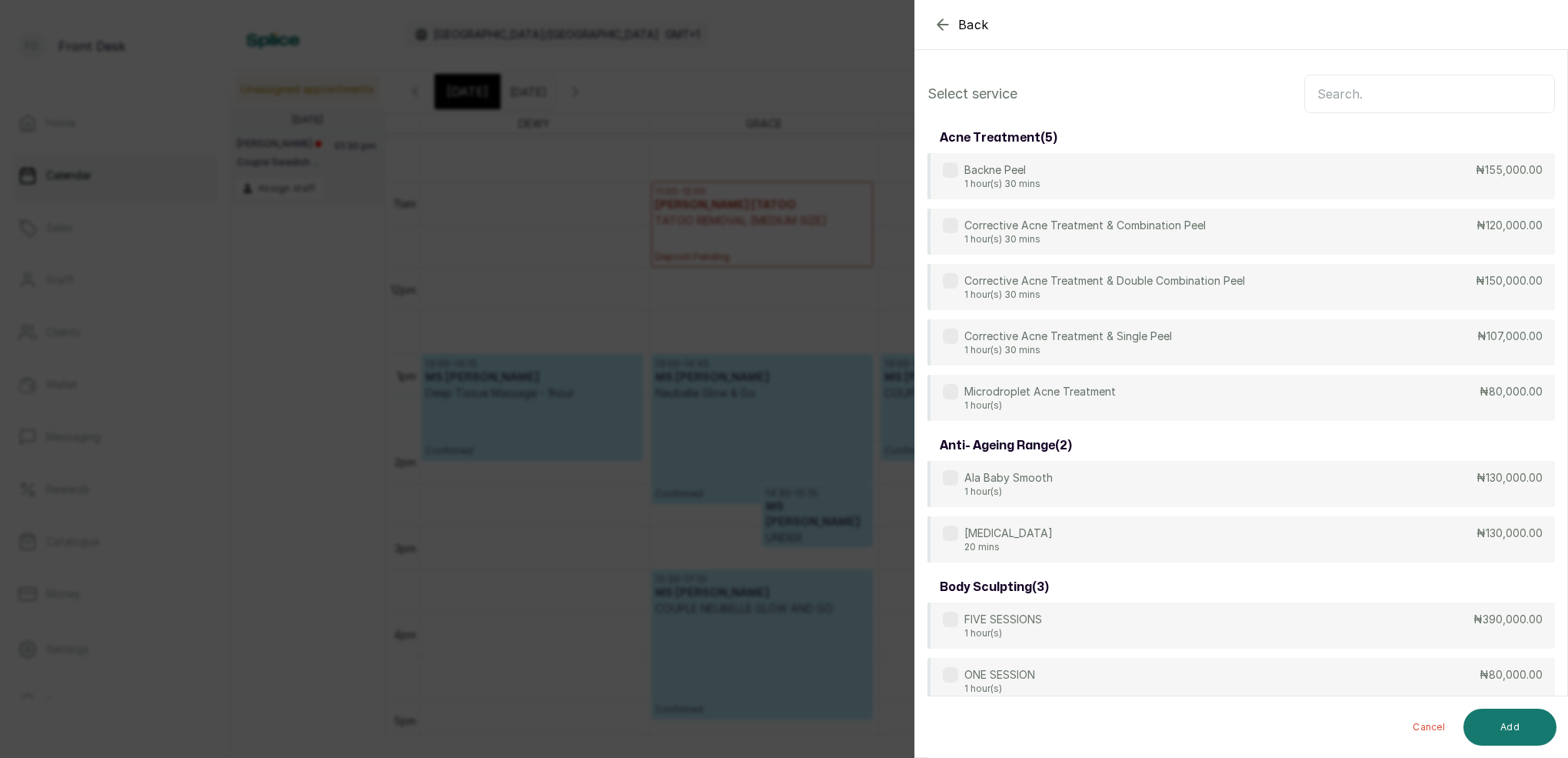
click at [1415, 99] on input "text" at bounding box center [1430, 93] width 250 height 39
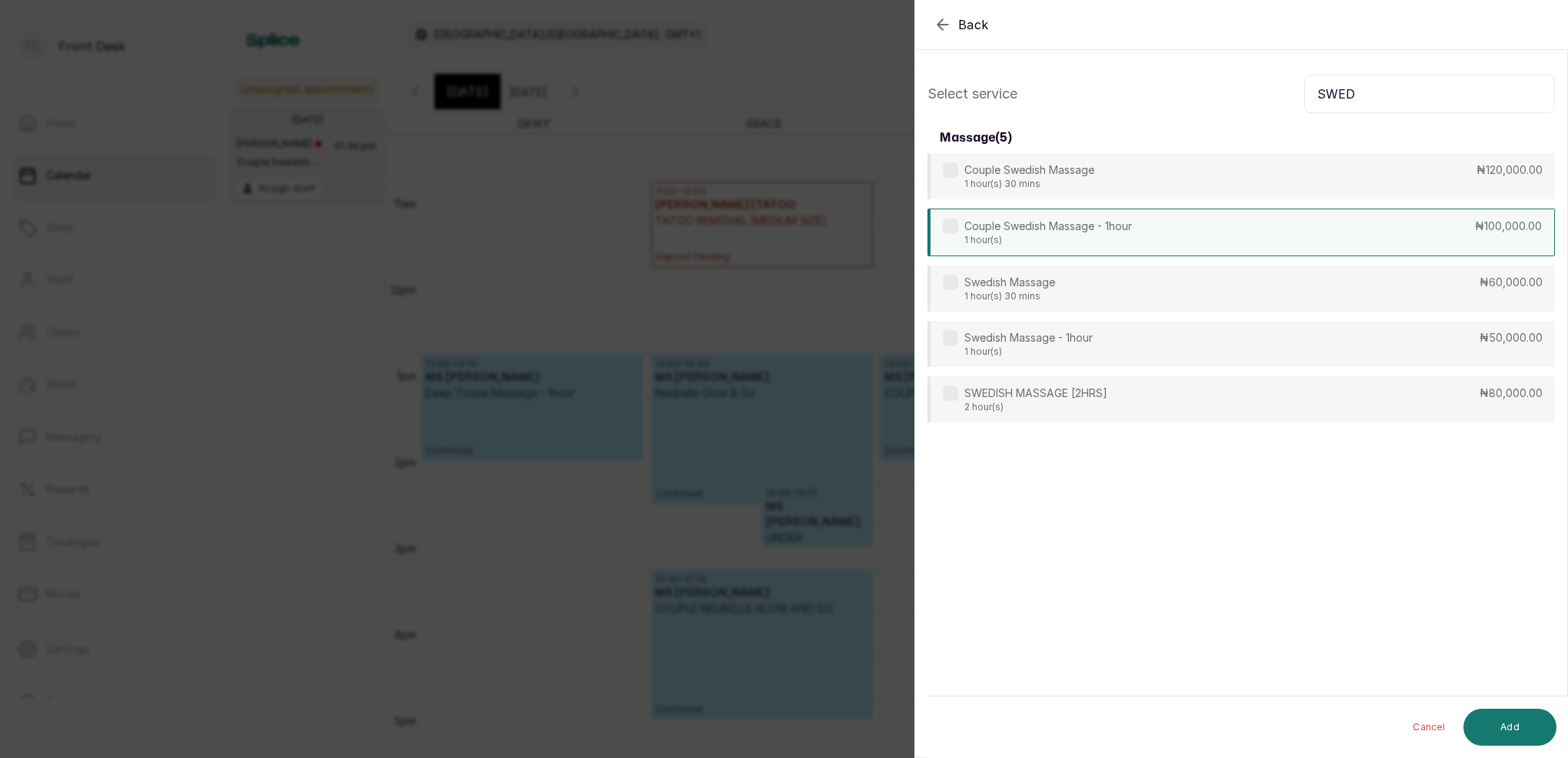
type input "SWED"
click at [1056, 241] on p "1 hour(s)" at bounding box center [1048, 239] width 168 height 12
click at [1057, 245] on p "1 hour(s)" at bounding box center [1048, 239] width 168 height 12
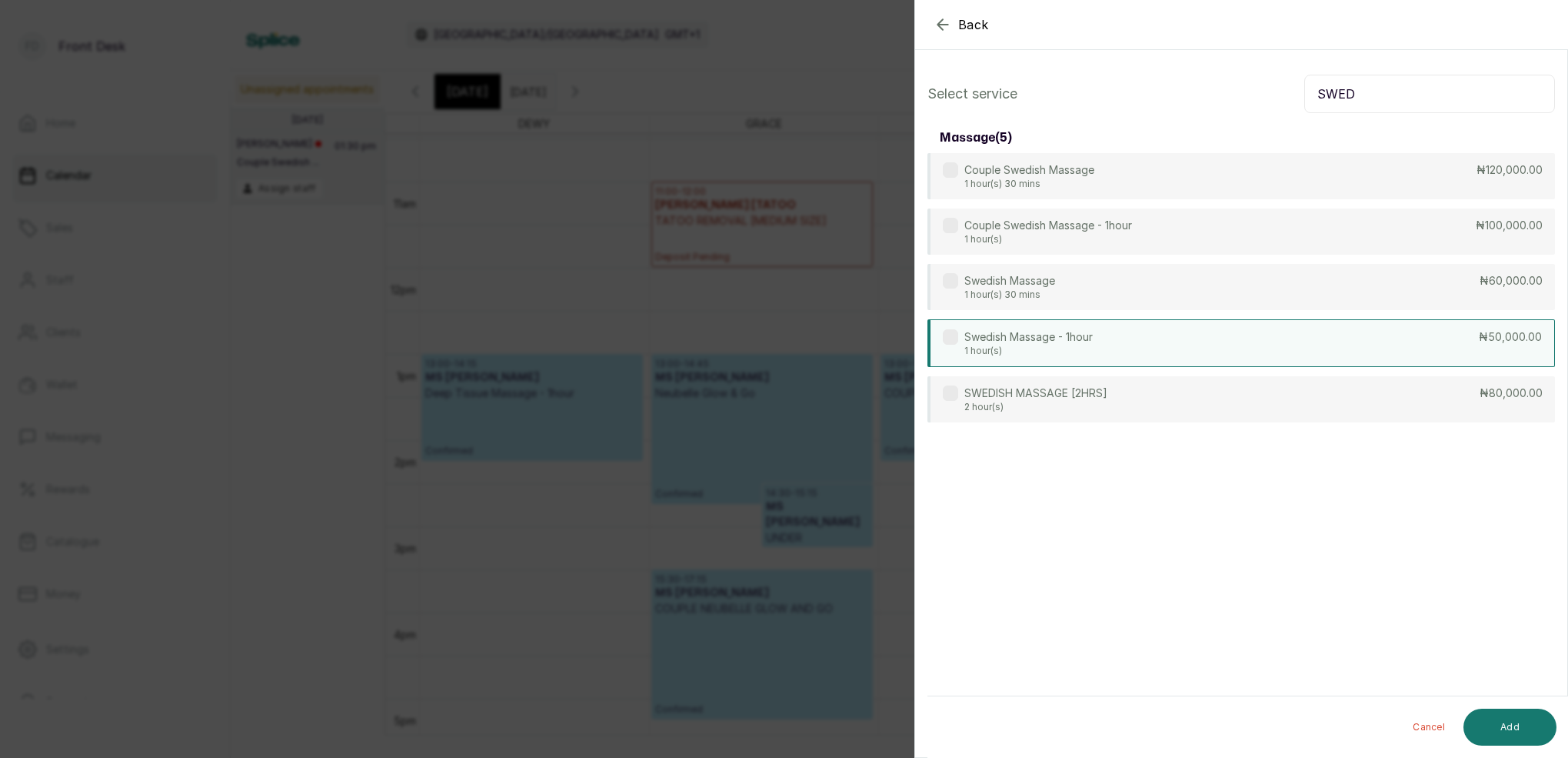
click at [1092, 343] on p "Swedish Massage - 1hour" at bounding box center [1029, 337] width 128 height 15
click at [1530, 727] on button "Add" at bounding box center [1510, 727] width 93 height 37
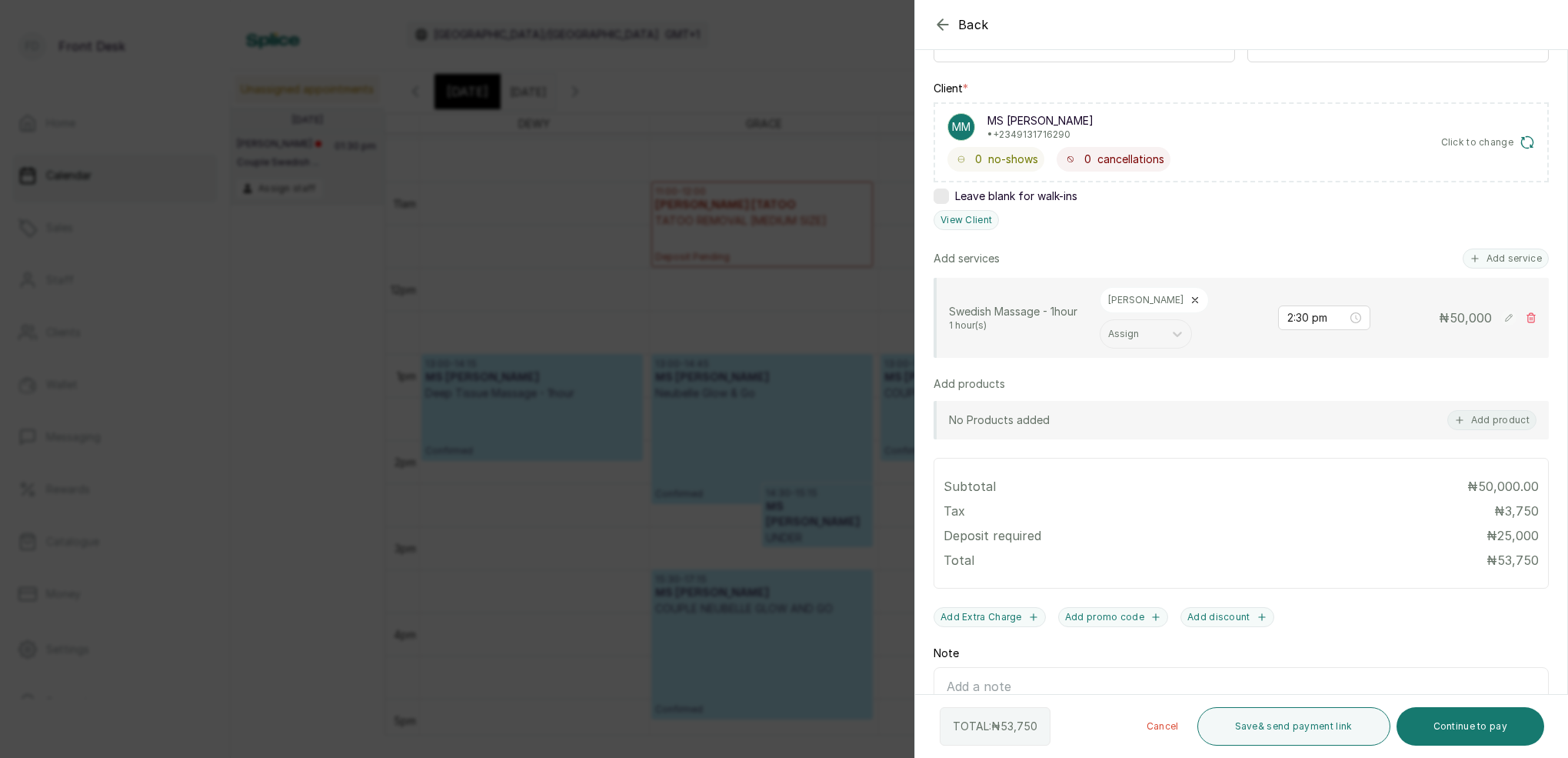
scroll to position [208, 0]
click at [1504, 728] on button "Continue to pay" at bounding box center [1471, 726] width 149 height 39
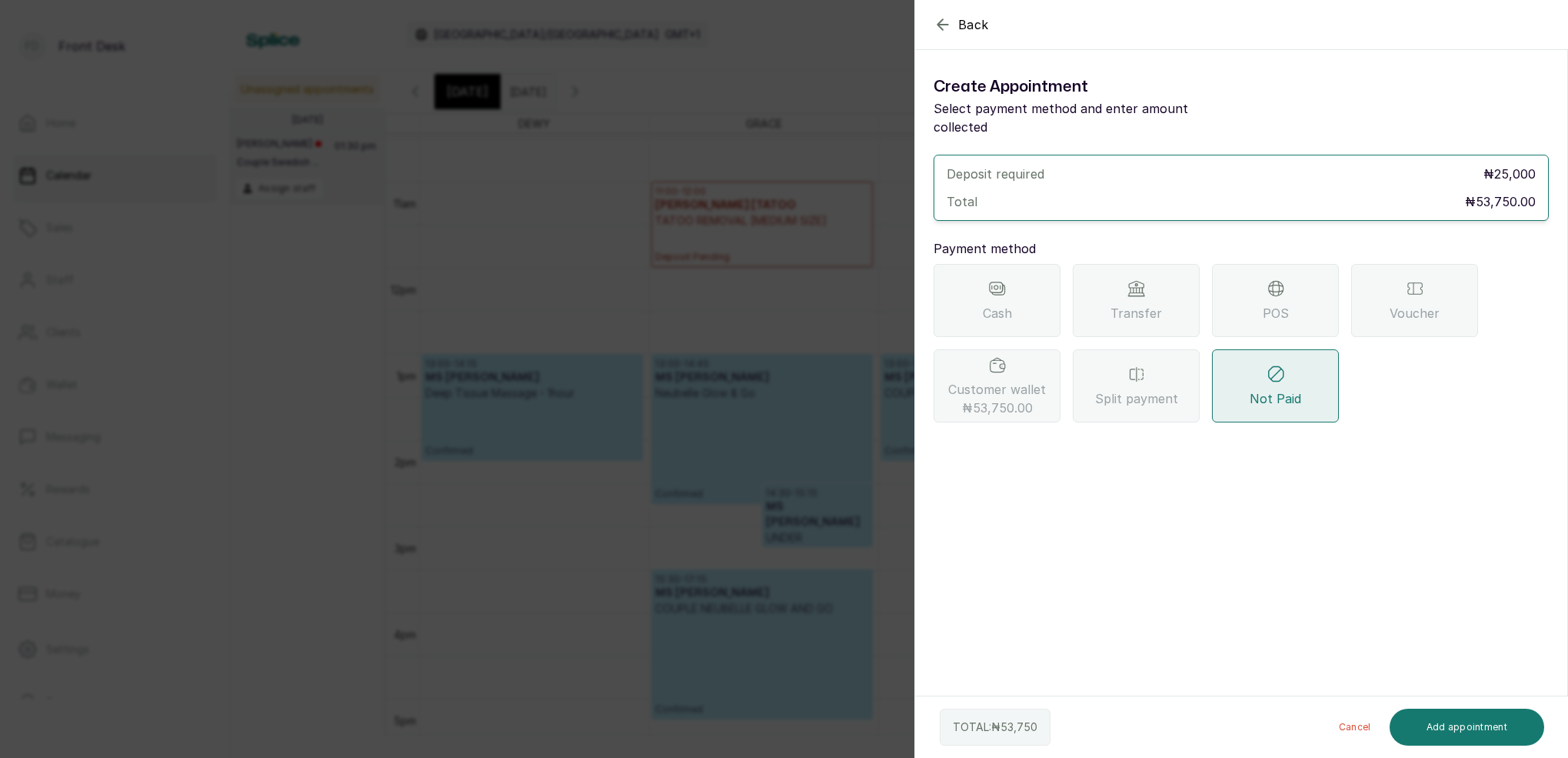
scroll to position [0, 0]
click at [1042, 354] on div "Customer wallet ₦53,750.00" at bounding box center [997, 386] width 127 height 73
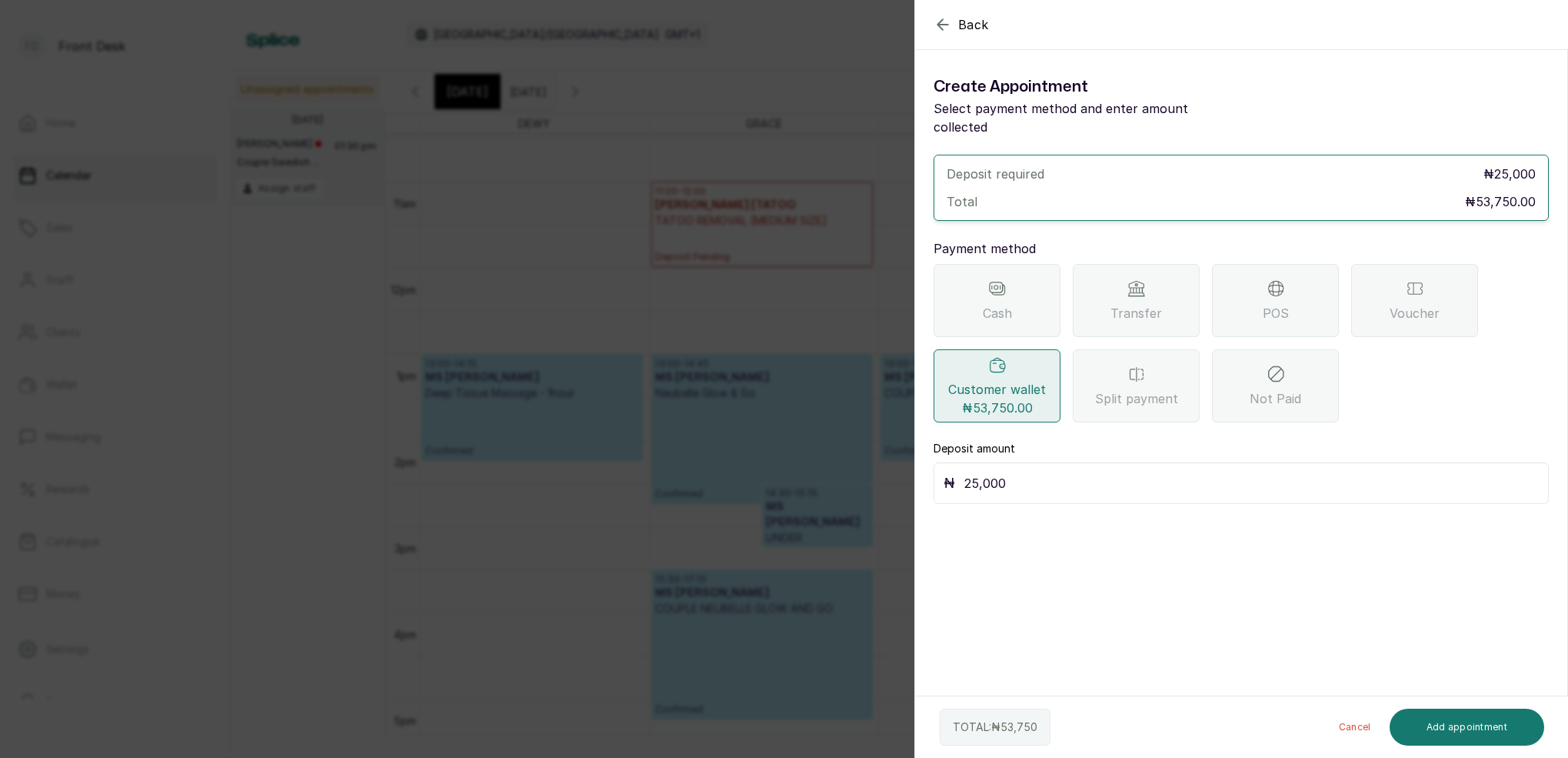
click at [1052, 473] on input "25,000" at bounding box center [1252, 483] width 574 height 22
type input "2"
type input "53,750"
click at [1464, 734] on button "Add appointment" at bounding box center [1466, 727] width 155 height 37
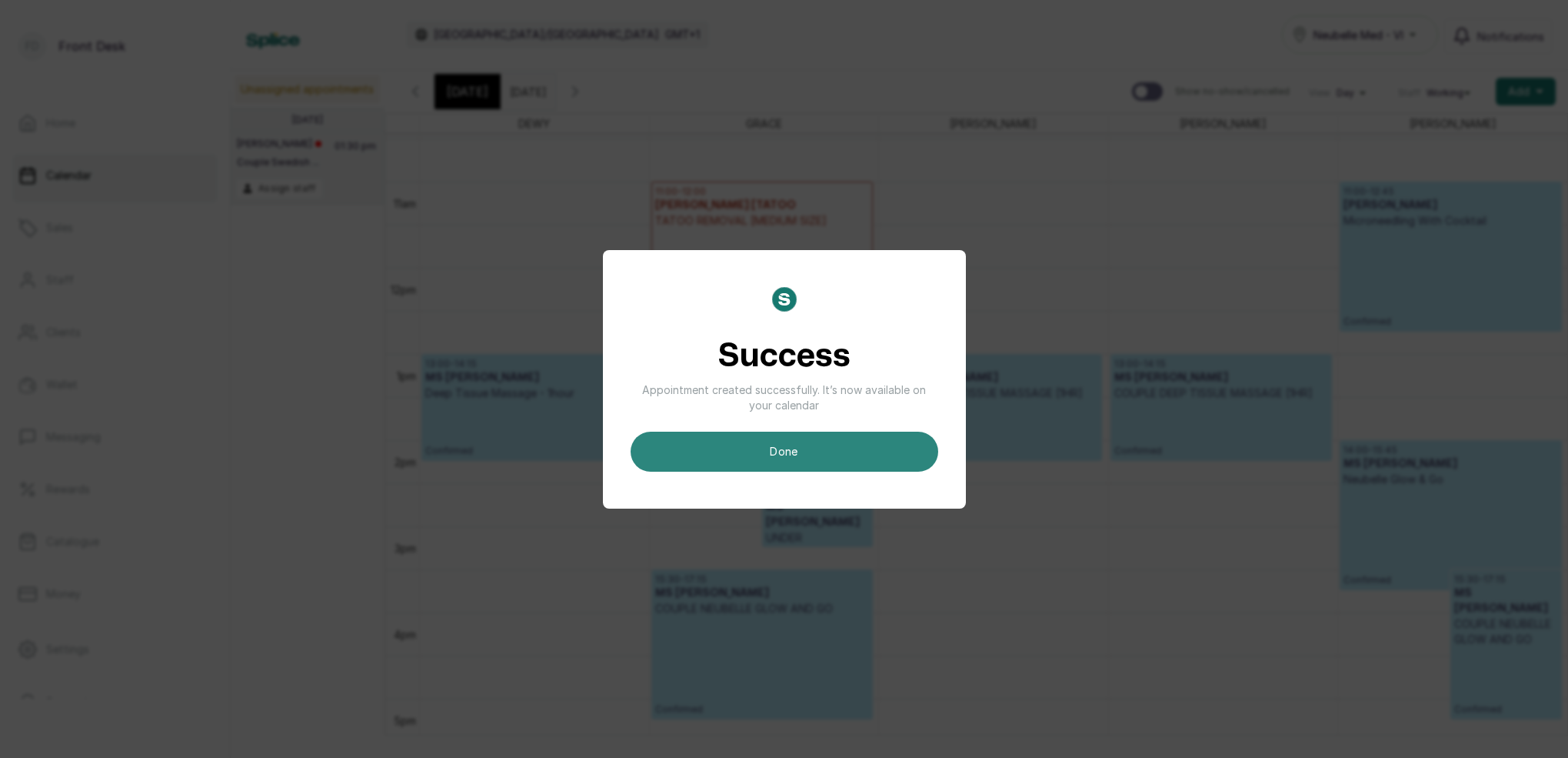
click at [868, 446] on button "done" at bounding box center [784, 451] width 308 height 40
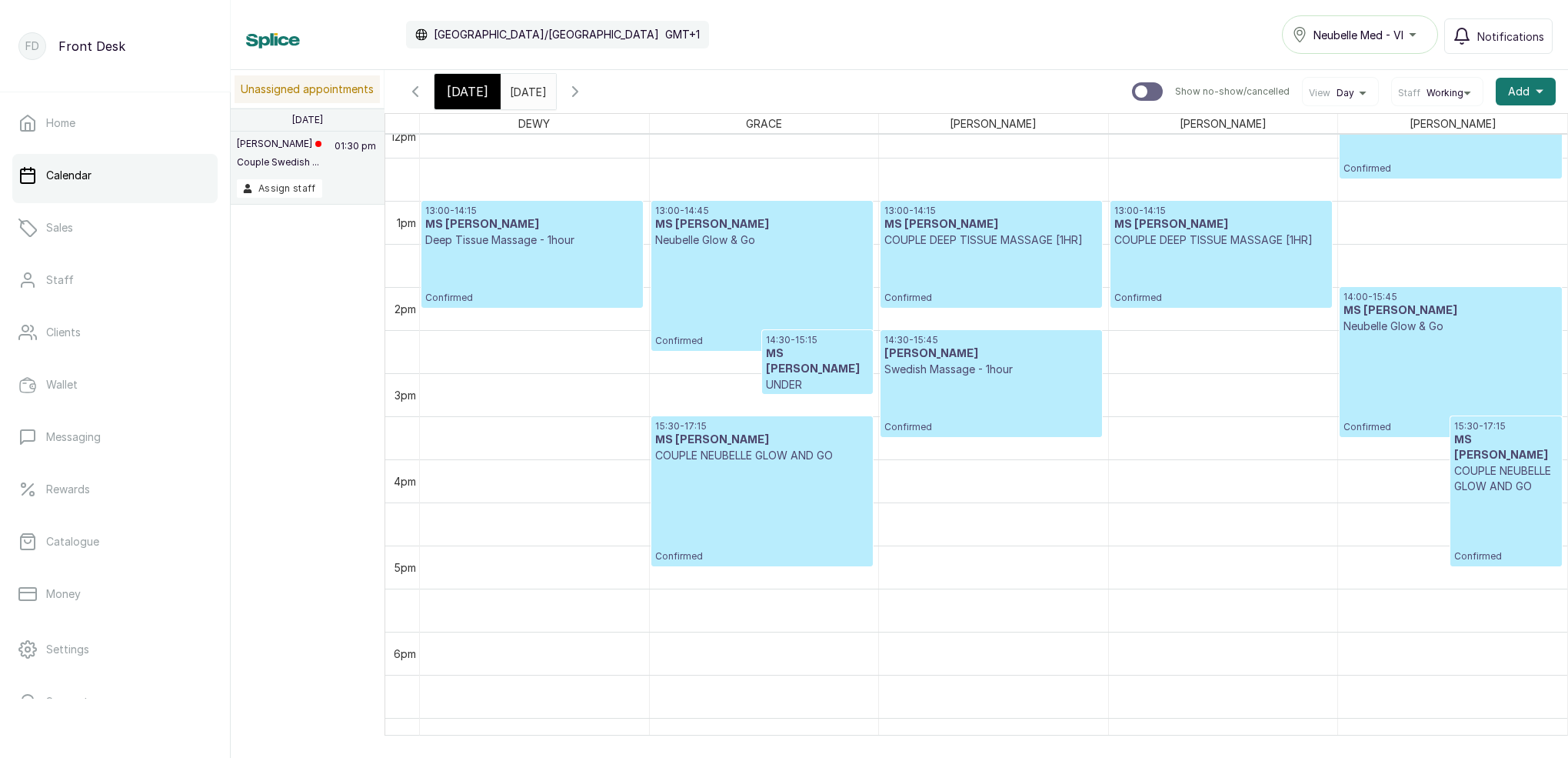
scroll to position [1054, 0]
click at [526, 89] on input "29/08/2025" at bounding box center [514, 88] width 24 height 26
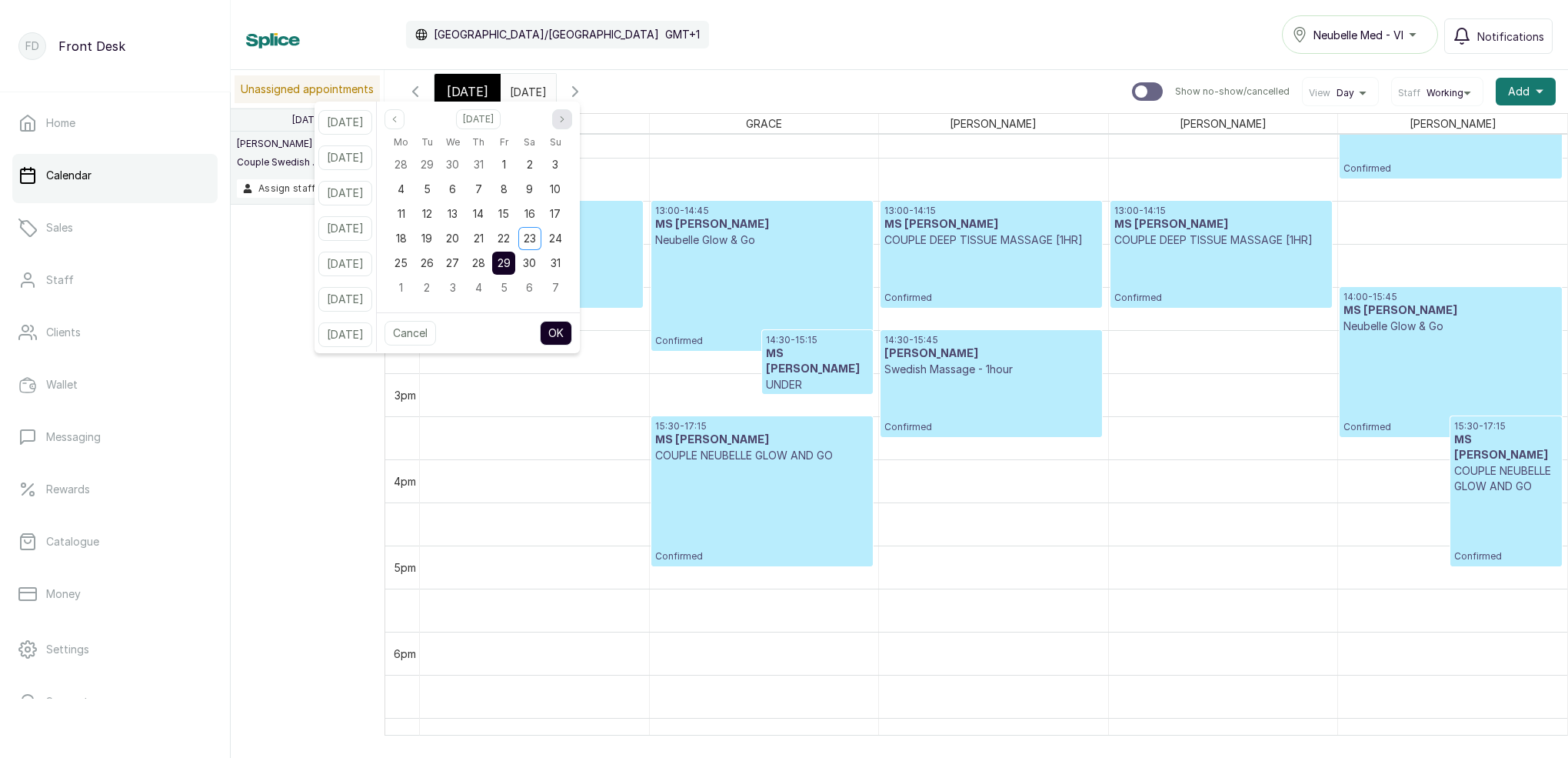
click at [567, 115] on icon "page next" at bounding box center [562, 120] width 9 height 9
click at [795, 50] on div "Calendar Africa/Lagos GMT+1 Neubelle Med - VI Notifications" at bounding box center [899, 34] width 1306 height 39
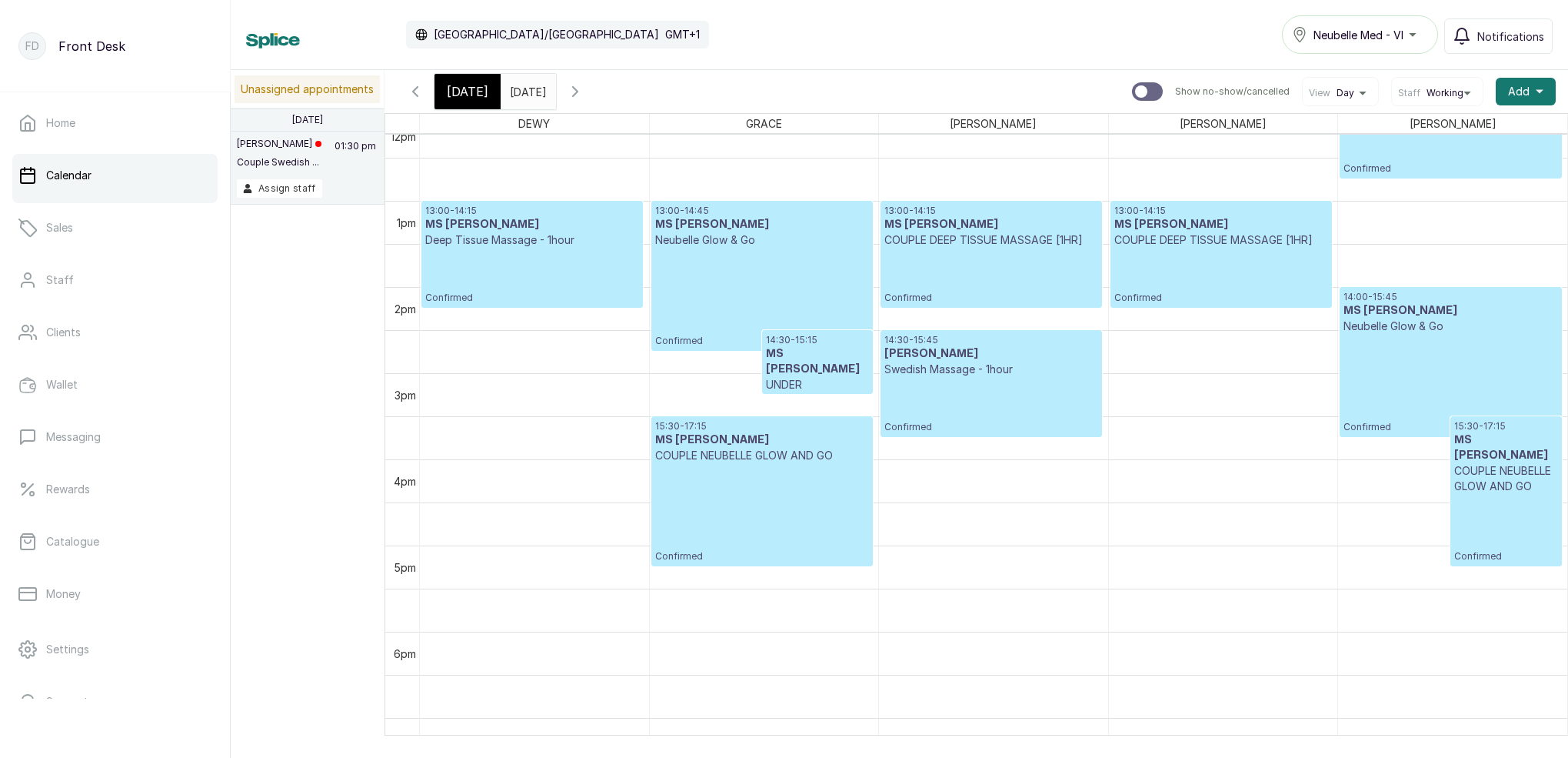
click at [478, 87] on span "[DATE]" at bounding box center [468, 91] width 41 height 19
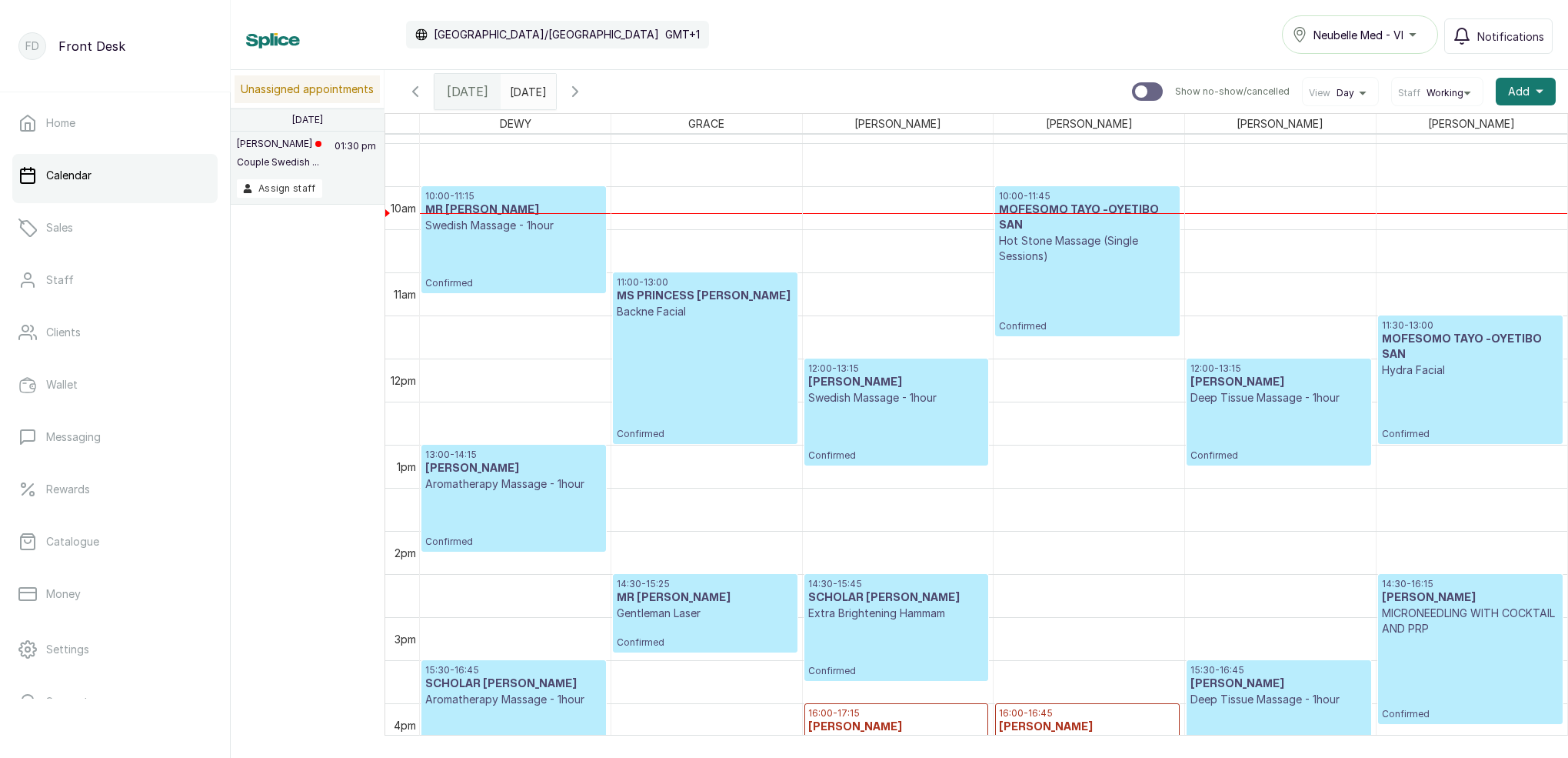
scroll to position [824, 0]
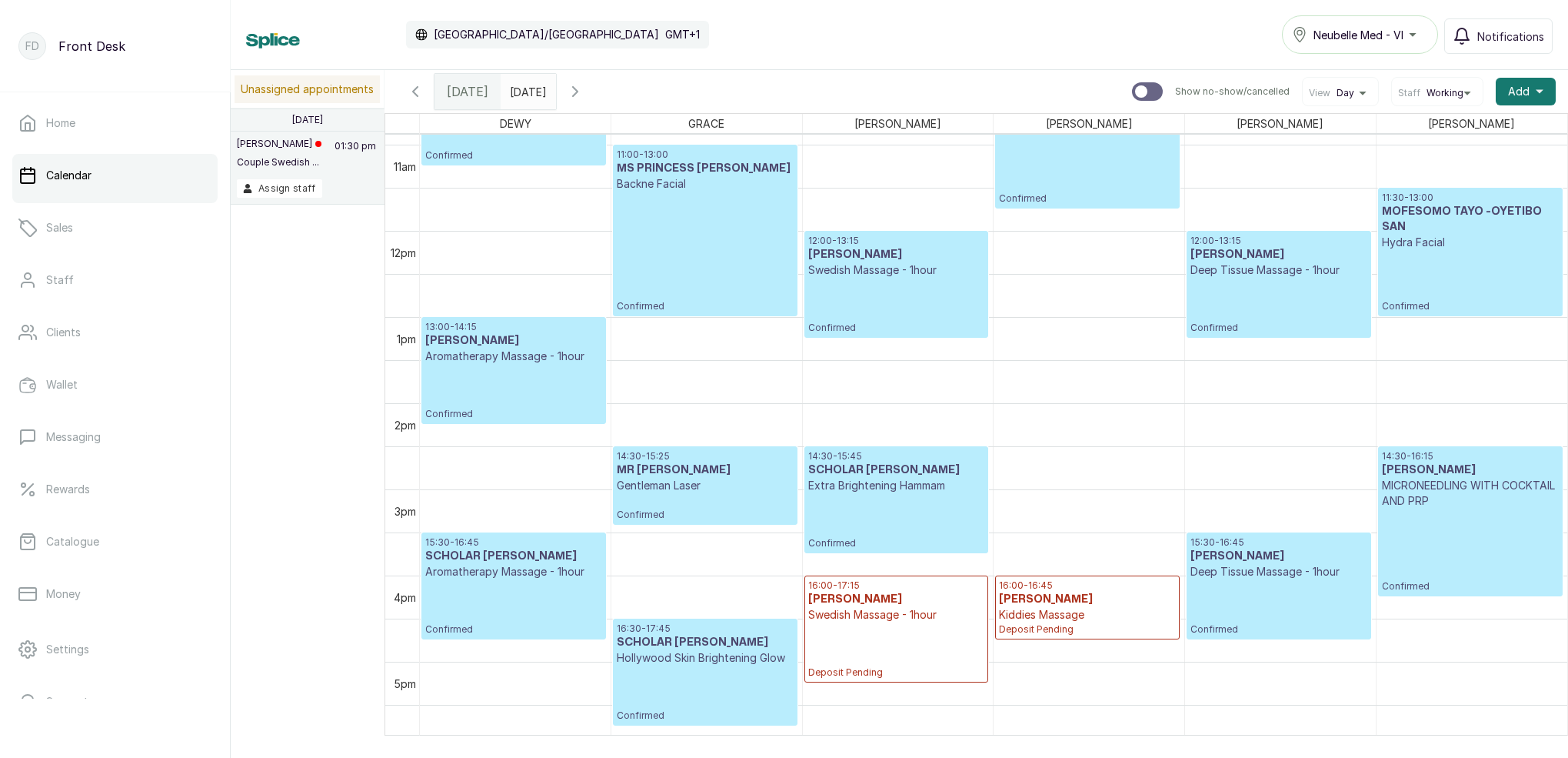
click at [526, 90] on input "29/08/2025" at bounding box center [514, 88] width 24 height 26
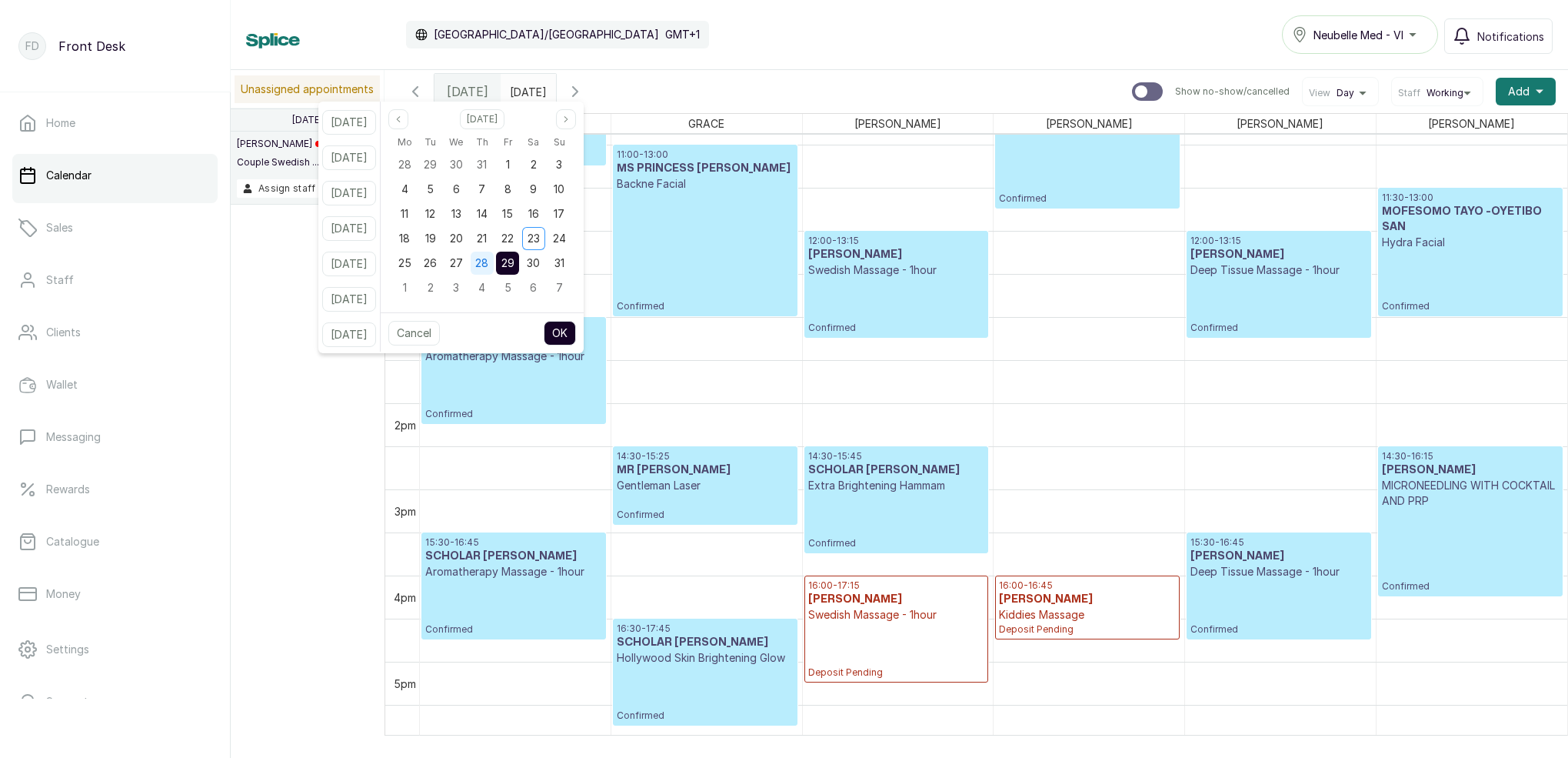
drag, startPoint x: 503, startPoint y: 267, endPoint x: 510, endPoint y: 266, distance: 7.1
click at [488, 267] on span "28" at bounding box center [482, 263] width 13 height 13
click at [515, 265] on span "29" at bounding box center [508, 263] width 13 height 13
click at [576, 339] on button "OK" at bounding box center [560, 333] width 32 height 24
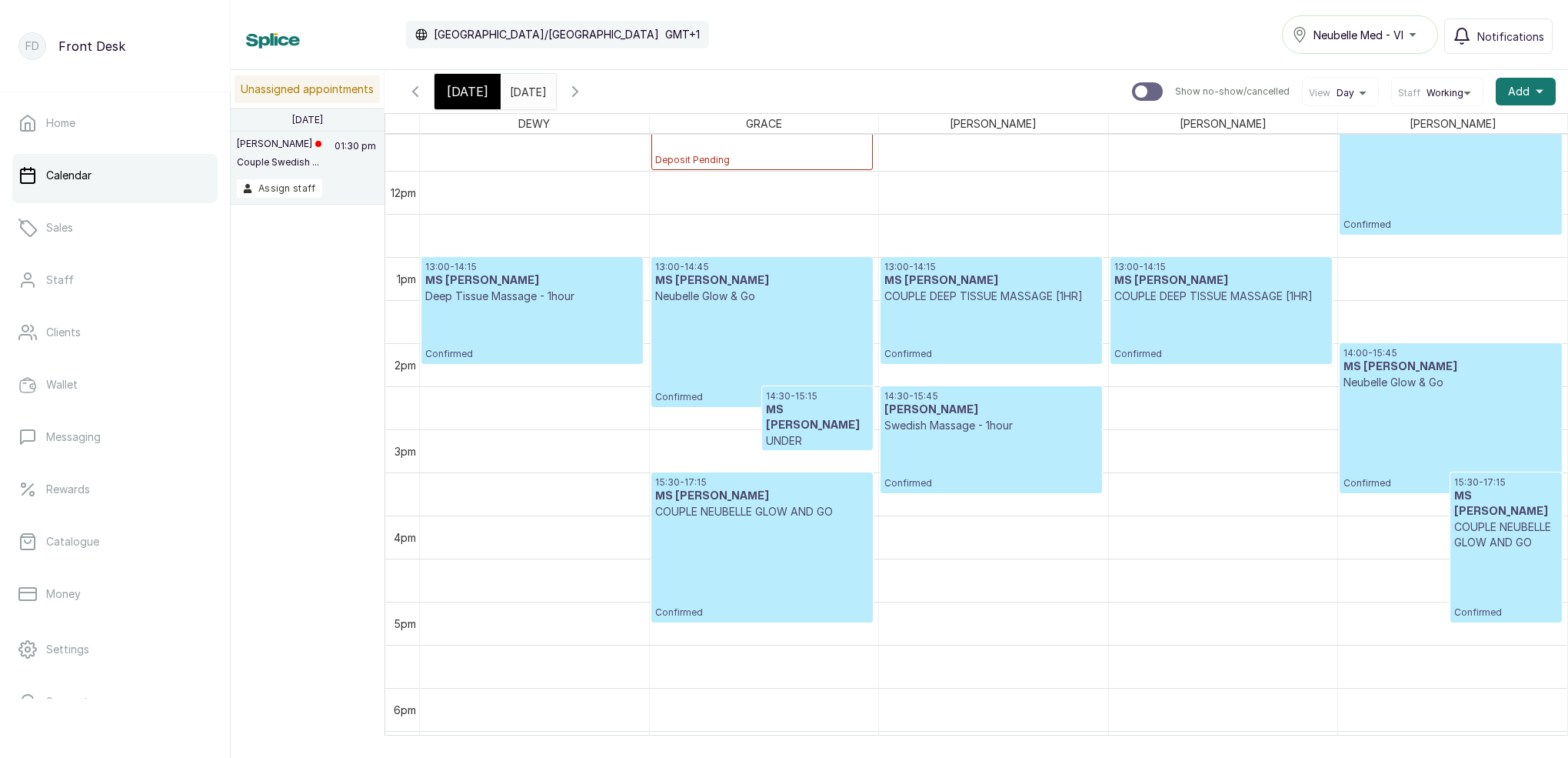
click at [460, 89] on span "[DATE]" at bounding box center [468, 91] width 41 height 19
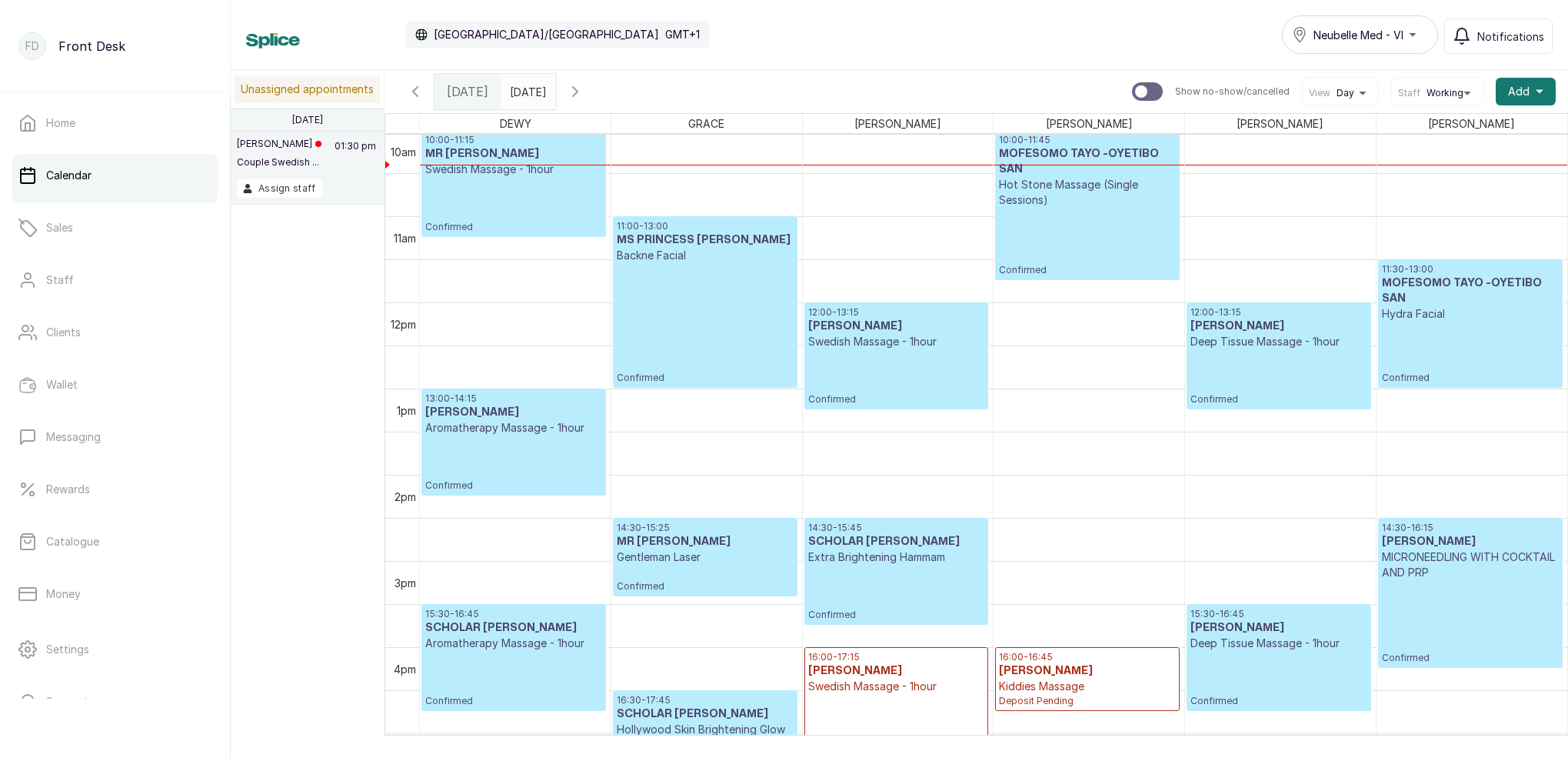
scroll to position [866, 0]
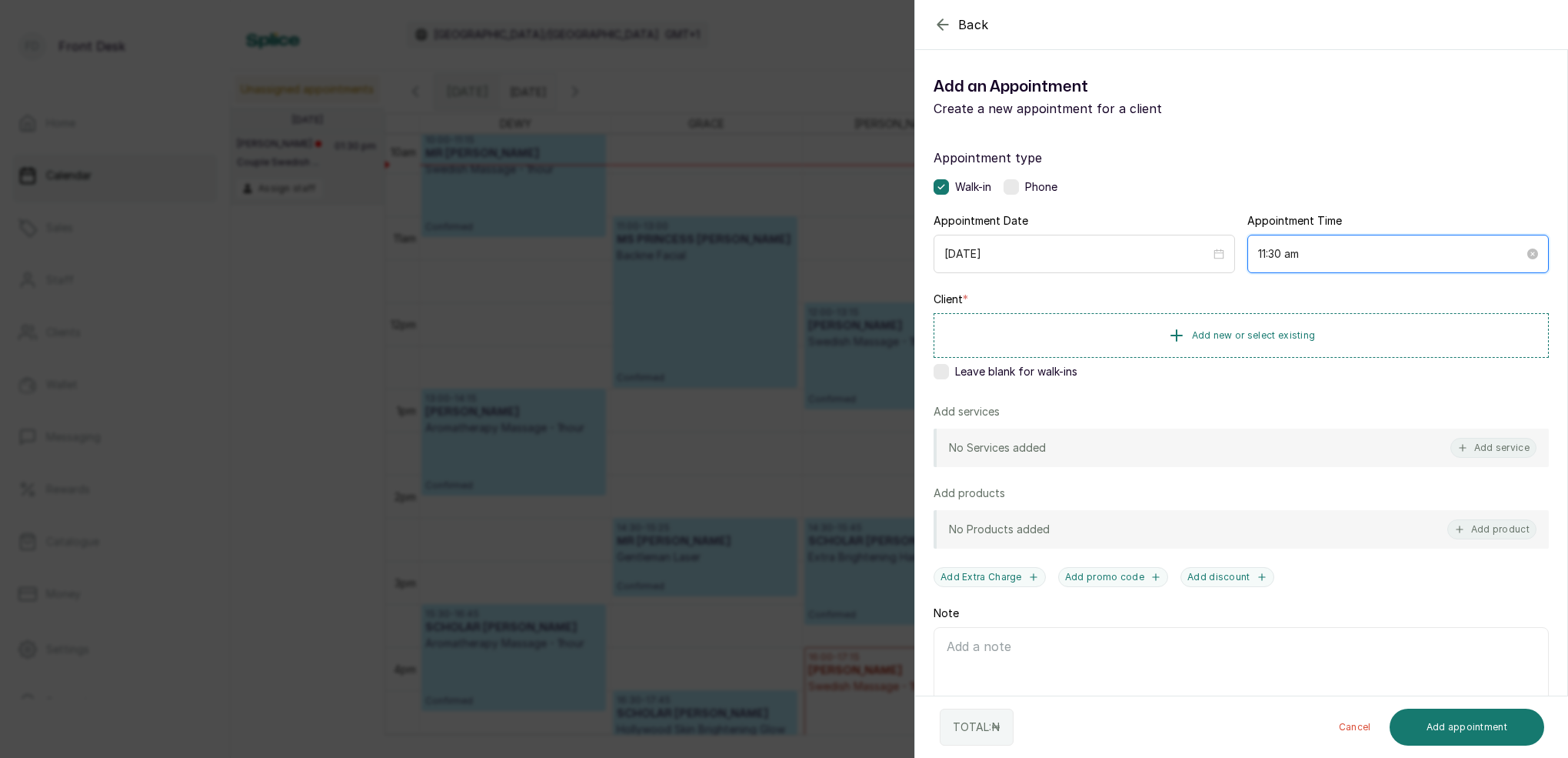
click at [1280, 254] on input "11:30 am" at bounding box center [1391, 254] width 266 height 17
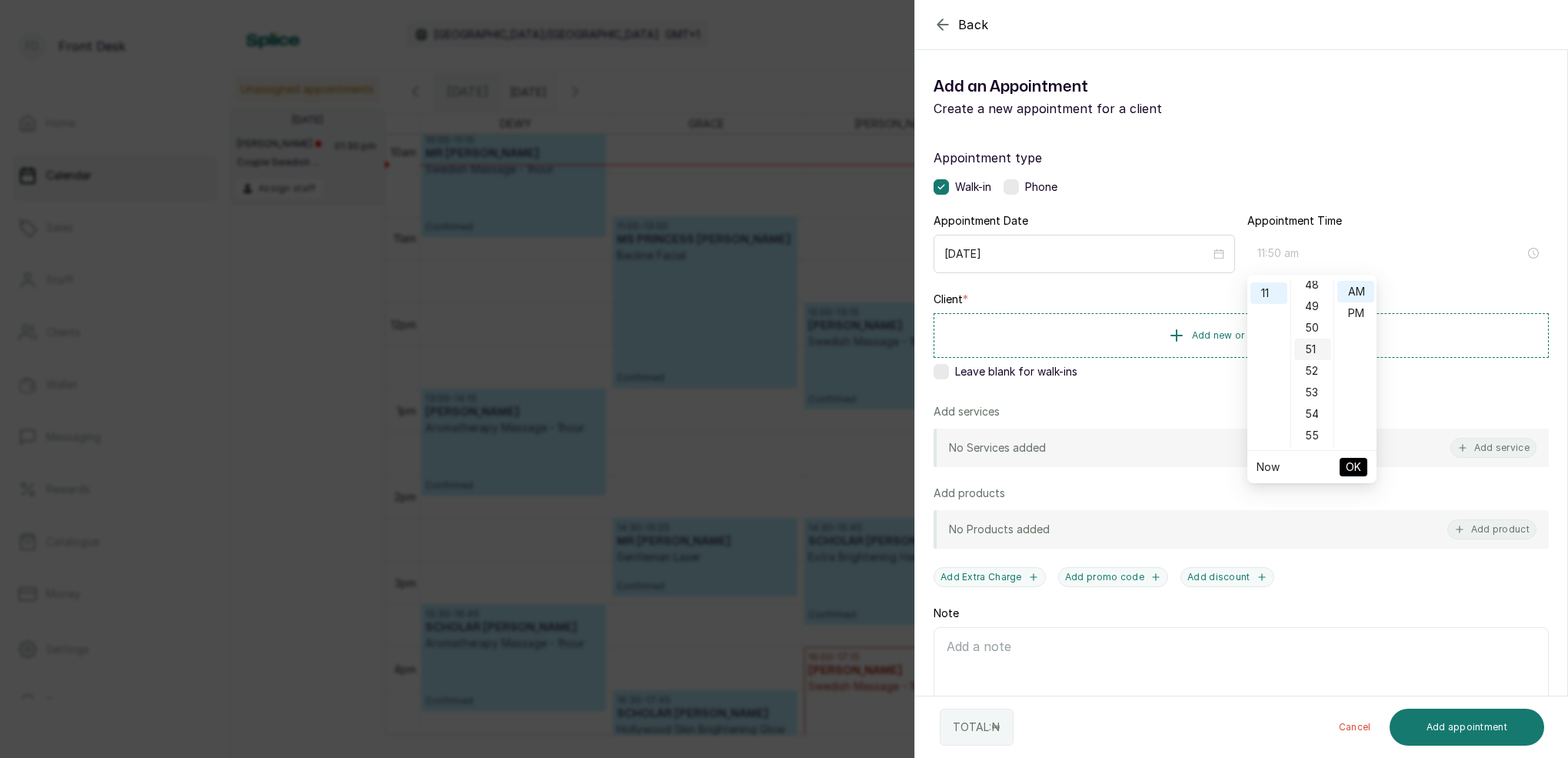
click at [1316, 330] on div "50" at bounding box center [1312, 328] width 37 height 22
click at [1360, 290] on div "AM" at bounding box center [1355, 291] width 37 height 22
type input "11:50 am"
click at [1358, 468] on span "OK" at bounding box center [1353, 466] width 15 height 29
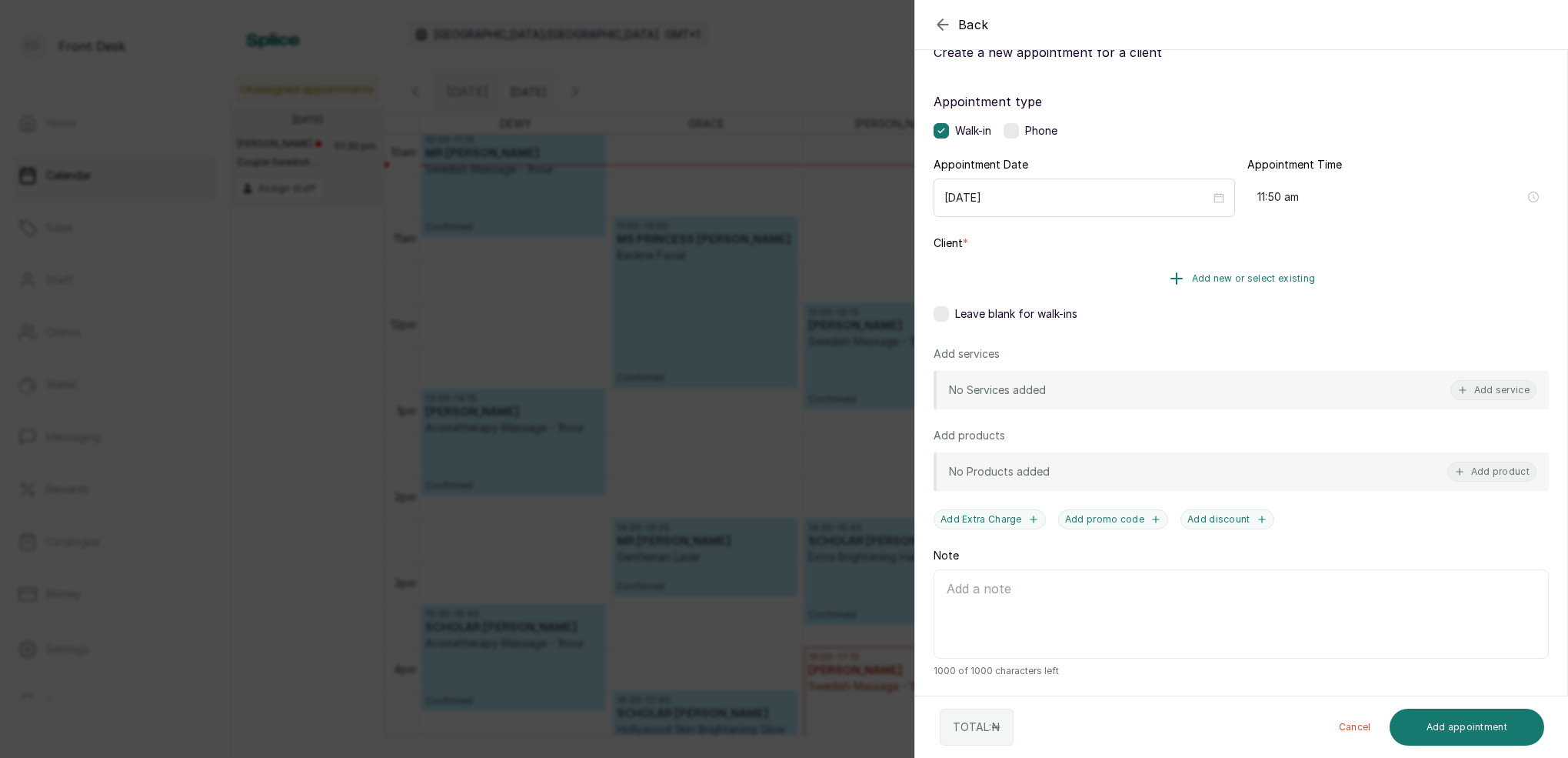
click at [1283, 277] on span "Add new or select existing" at bounding box center [1254, 278] width 124 height 12
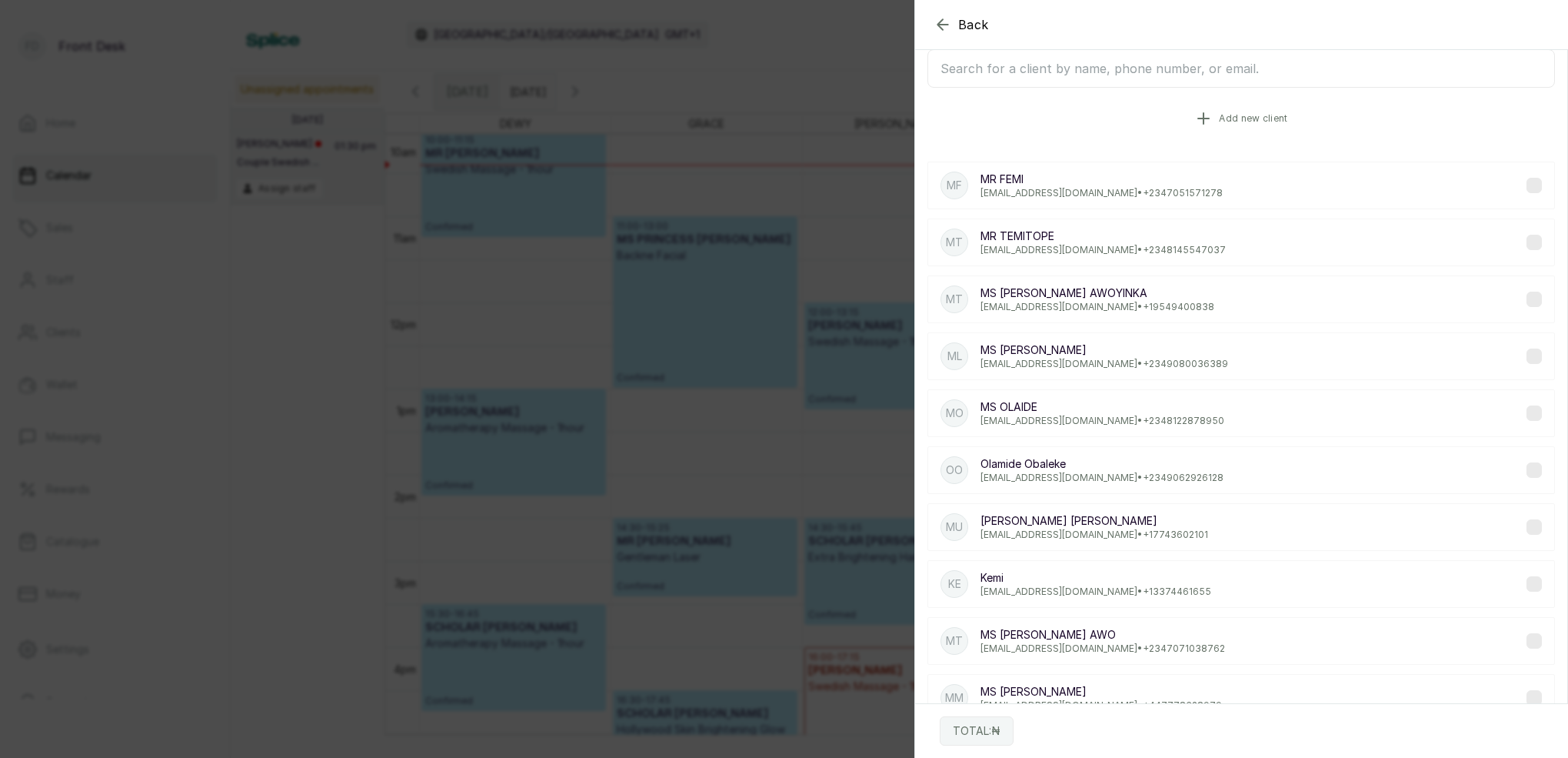
click at [1240, 113] on span "Add new client" at bounding box center [1253, 118] width 69 height 12
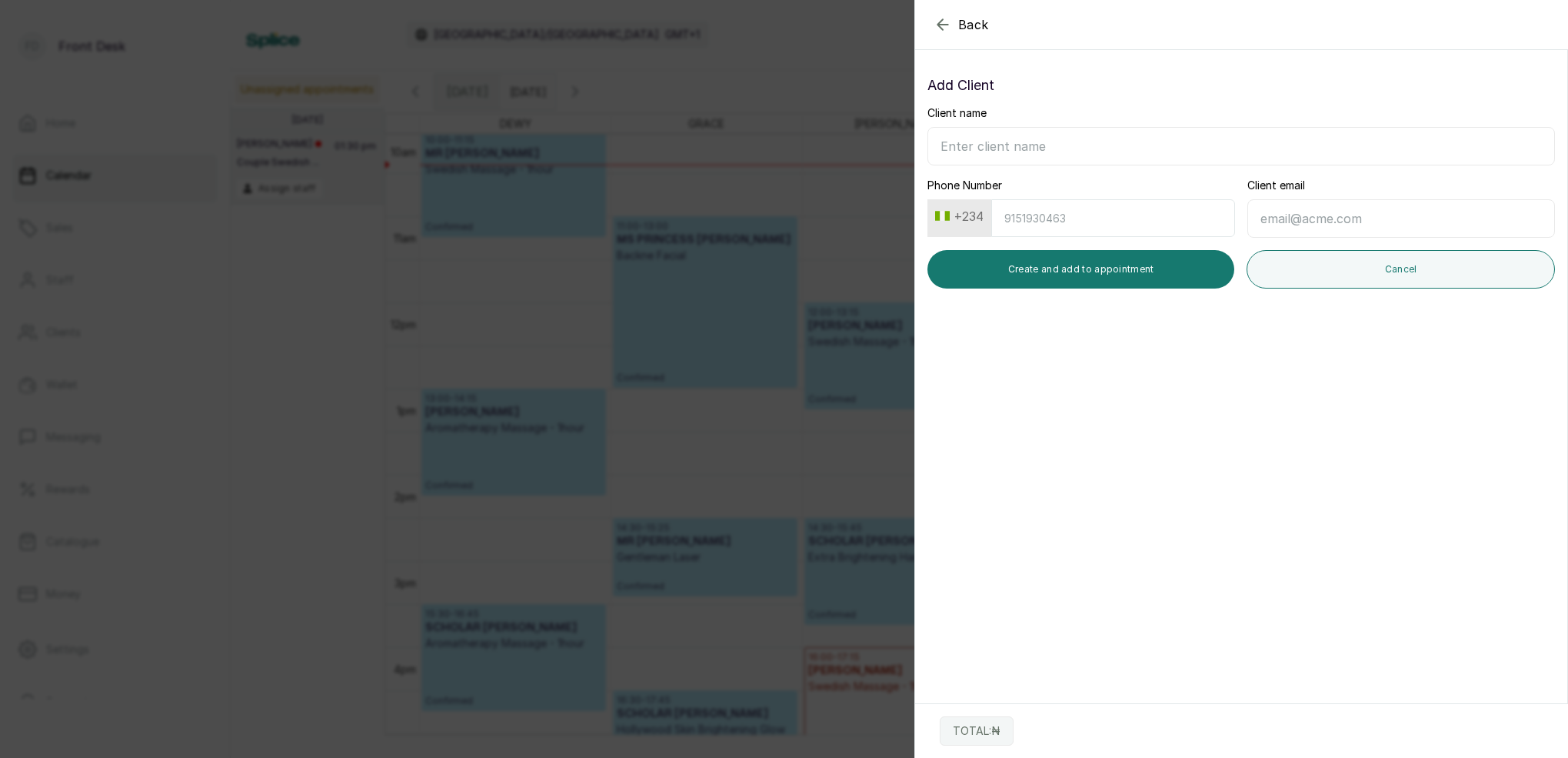
drag, startPoint x: 1132, startPoint y: 133, endPoint x: 1145, endPoint y: 145, distance: 17.7
type input "MS [PERSON_NAME]"
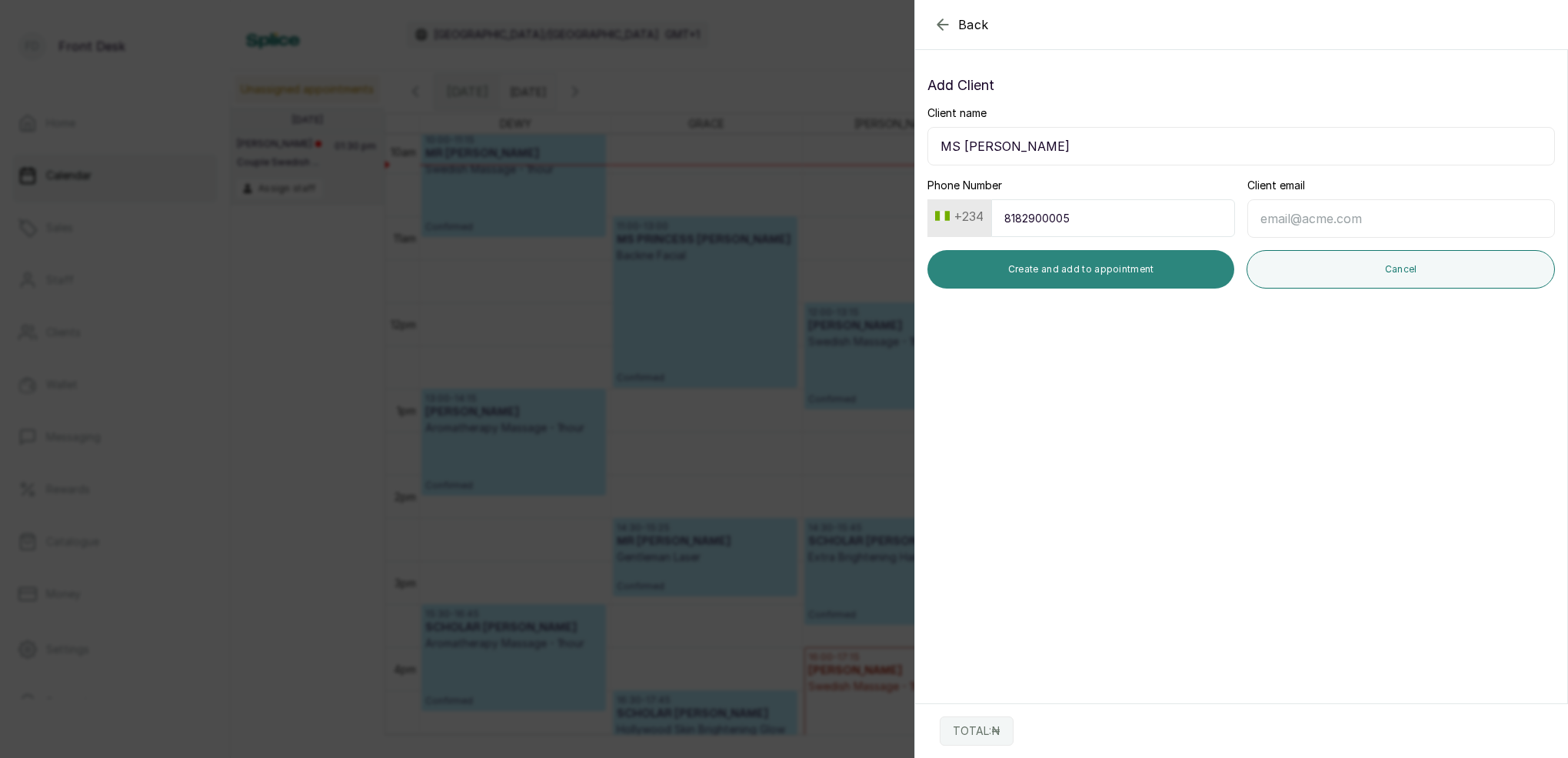
type input "8182900005"
click at [1116, 272] on button "Create and add to appointment" at bounding box center [1080, 269] width 307 height 39
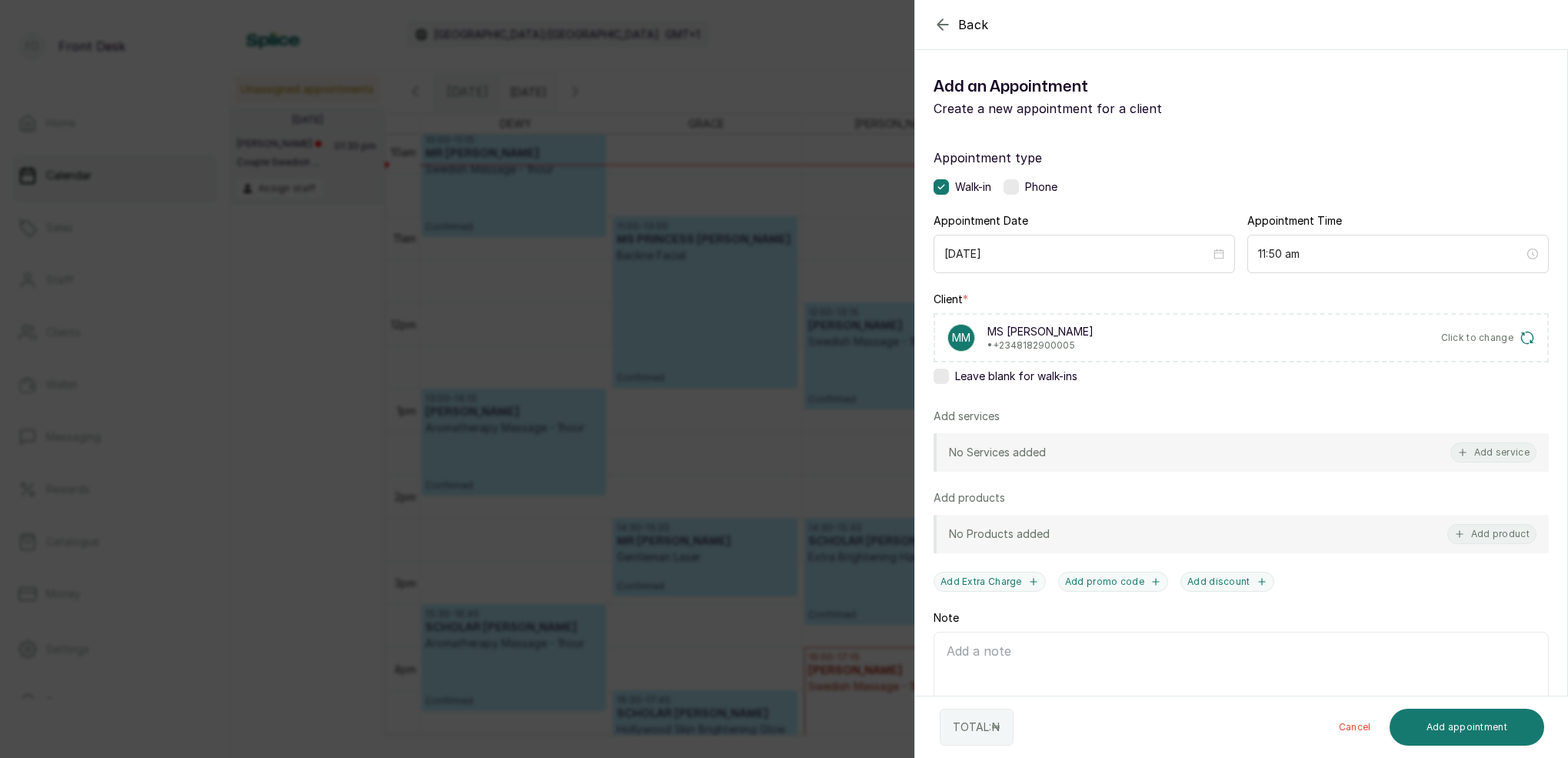
click at [1501, 452] on button "Add service" at bounding box center [1494, 452] width 87 height 20
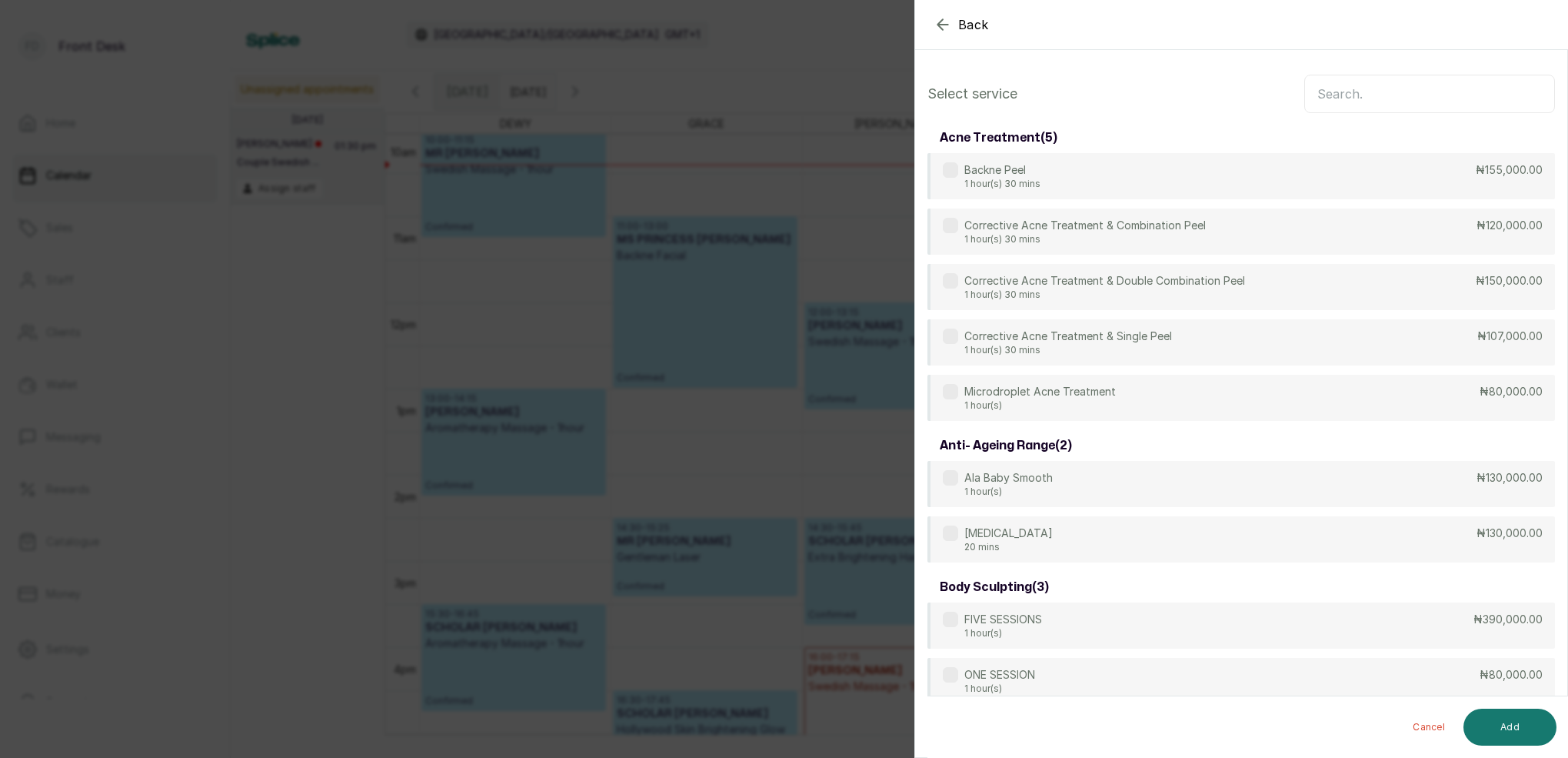
click at [1374, 98] on input "text" at bounding box center [1430, 93] width 250 height 39
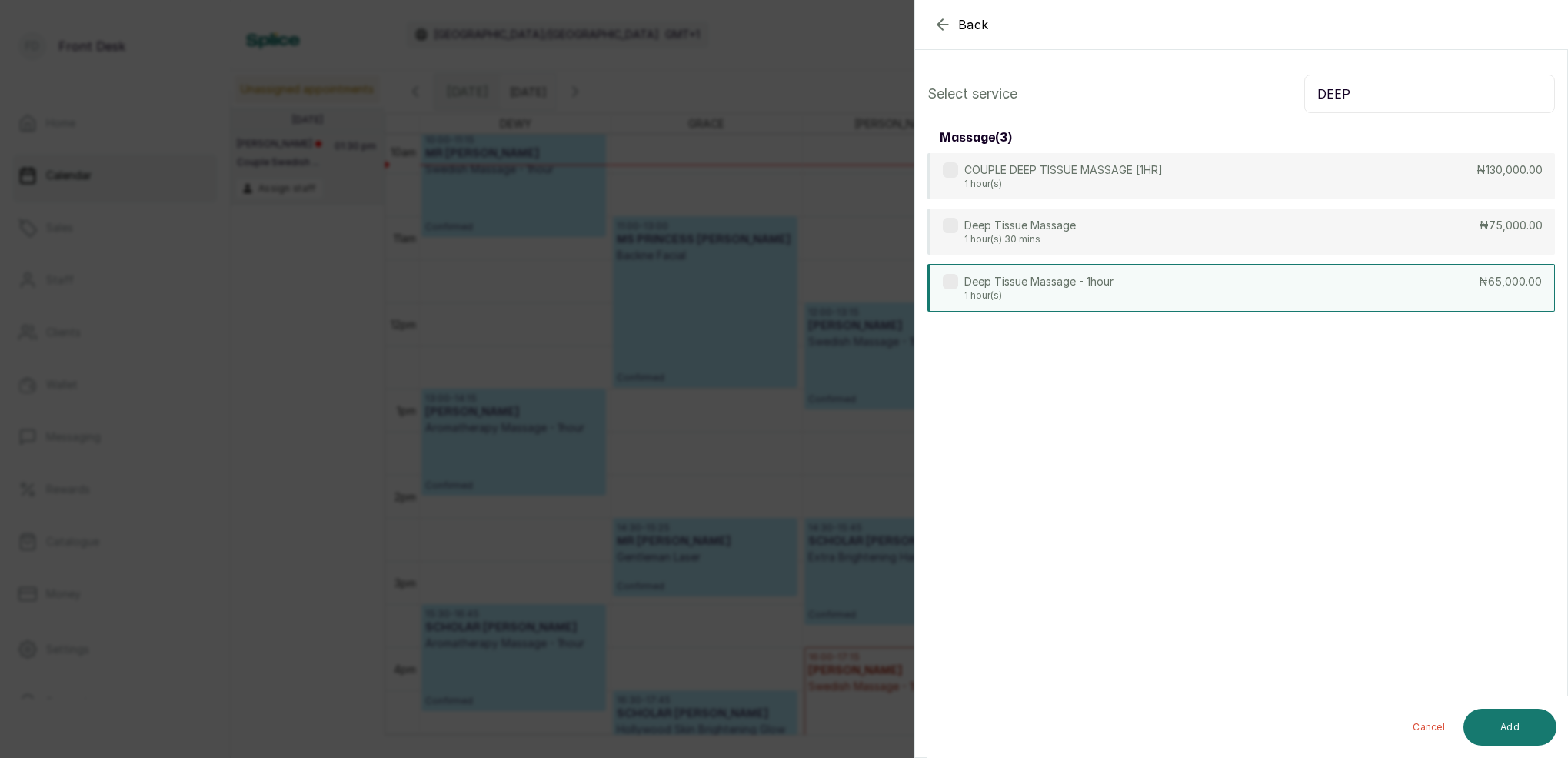
type input "DEEP"
drag, startPoint x: 1021, startPoint y: 288, endPoint x: 1031, endPoint y: 284, distance: 10.8
click at [1022, 288] on p "Deep Tissue Massage - 1hour" at bounding box center [1039, 282] width 150 height 15
click at [1486, 739] on button "Add" at bounding box center [1510, 727] width 93 height 37
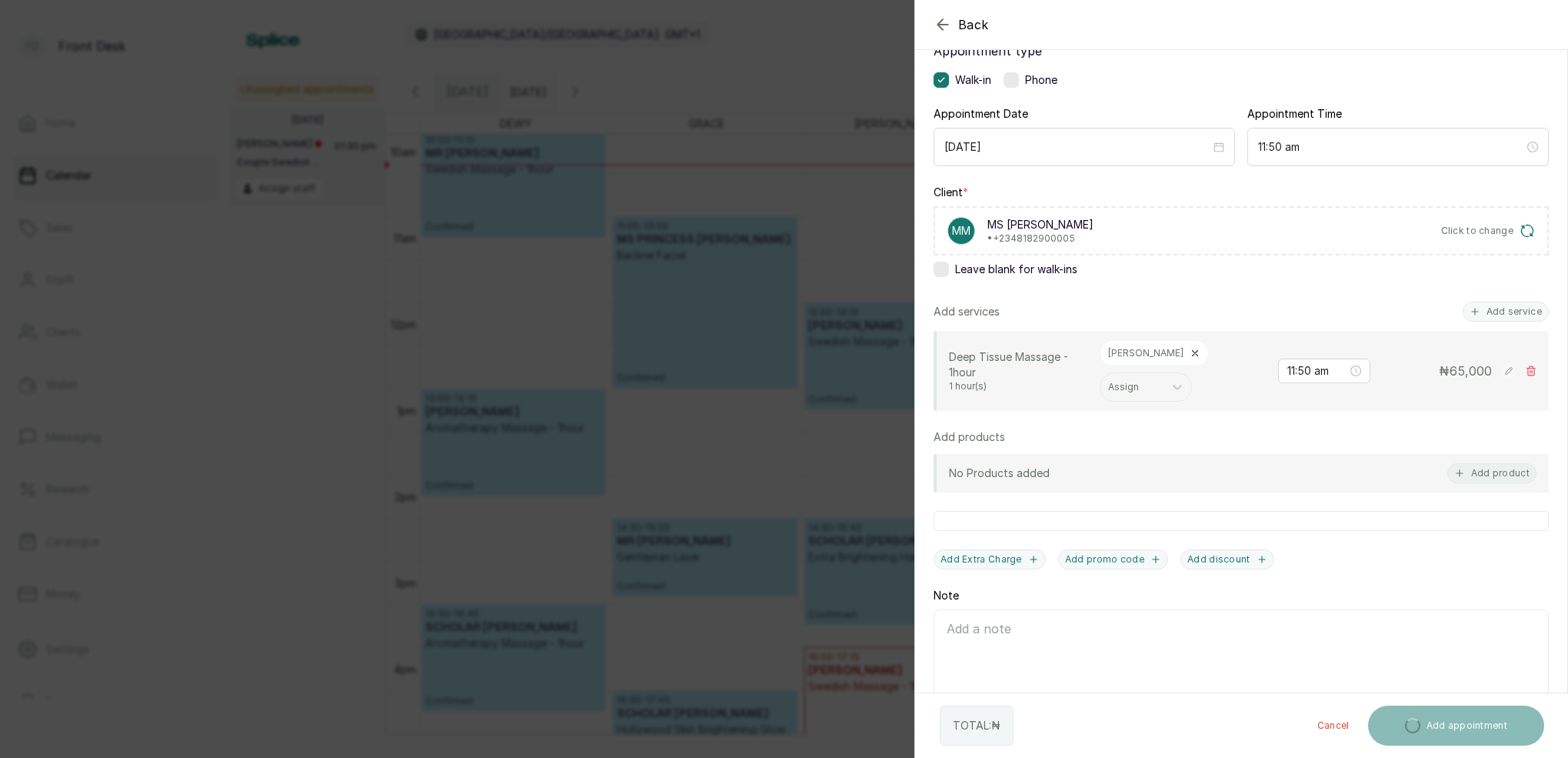
click at [1498, 300] on div "Appointment type Walk-in Phone Appointment Date 2025/08/23 Appointment Time 11:…" at bounding box center [1240, 379] width 652 height 713
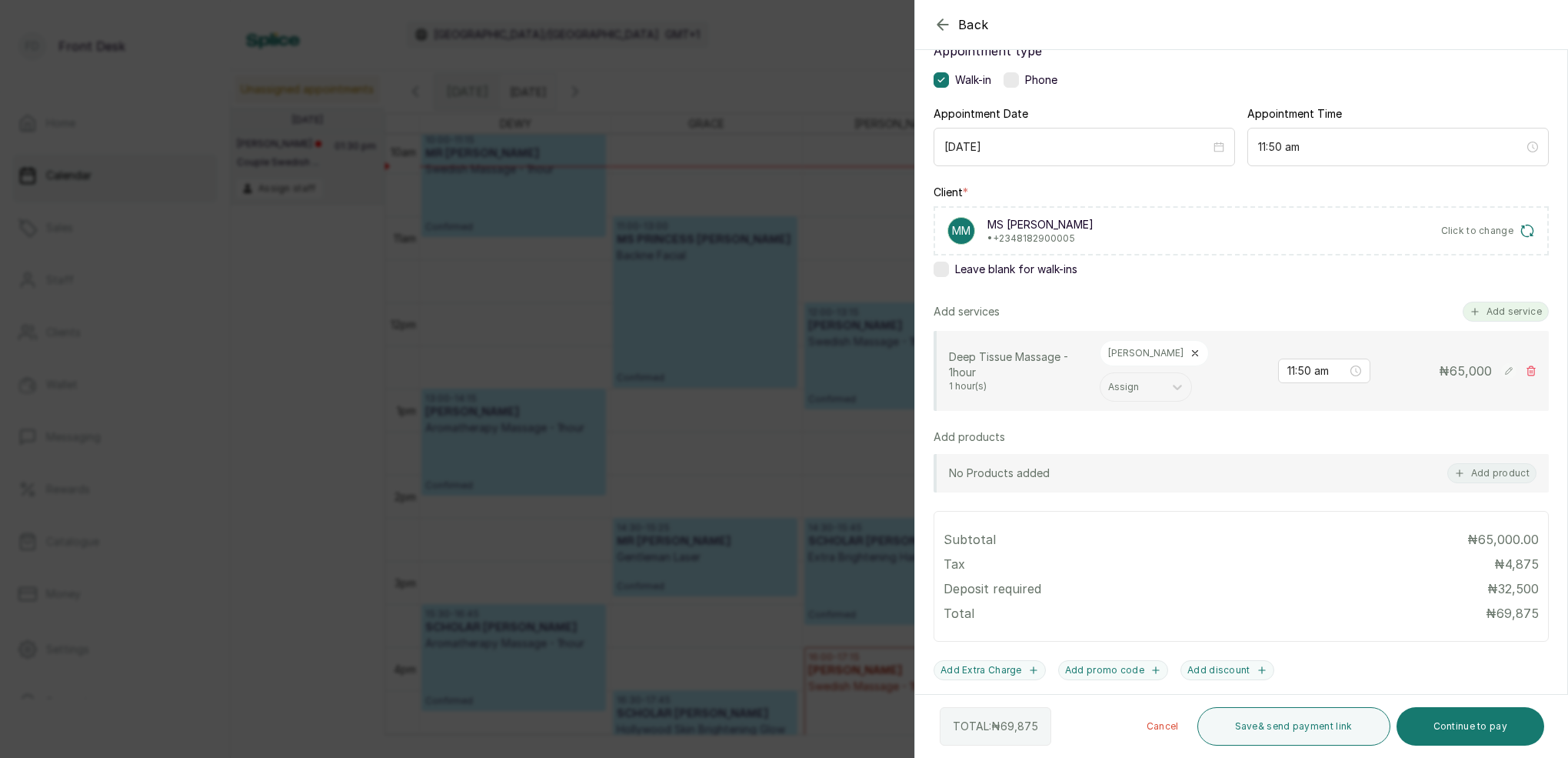
click at [1509, 309] on button "Add service" at bounding box center [1506, 311] width 87 height 20
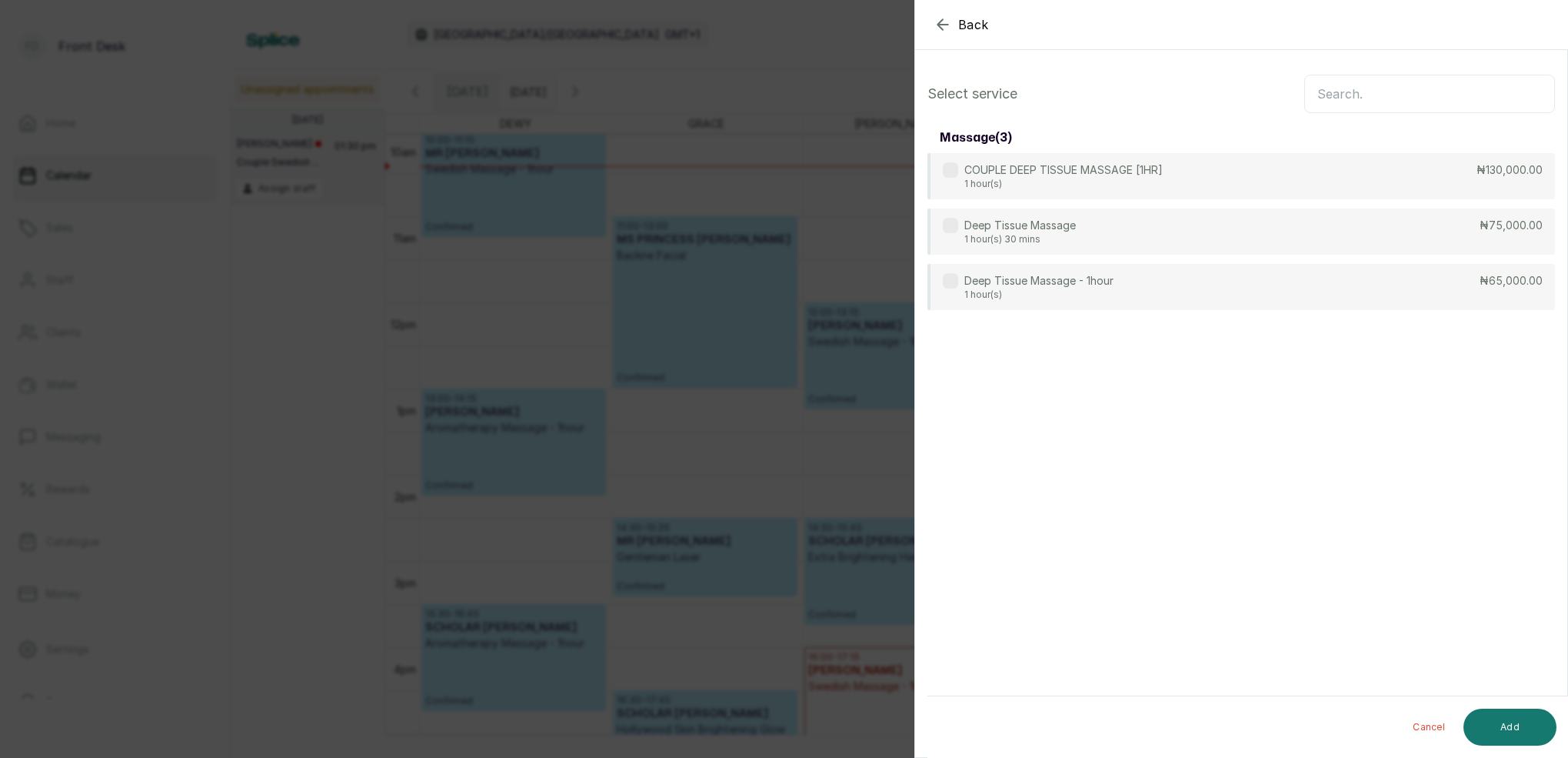
click at [1406, 99] on input "text" at bounding box center [1430, 93] width 250 height 39
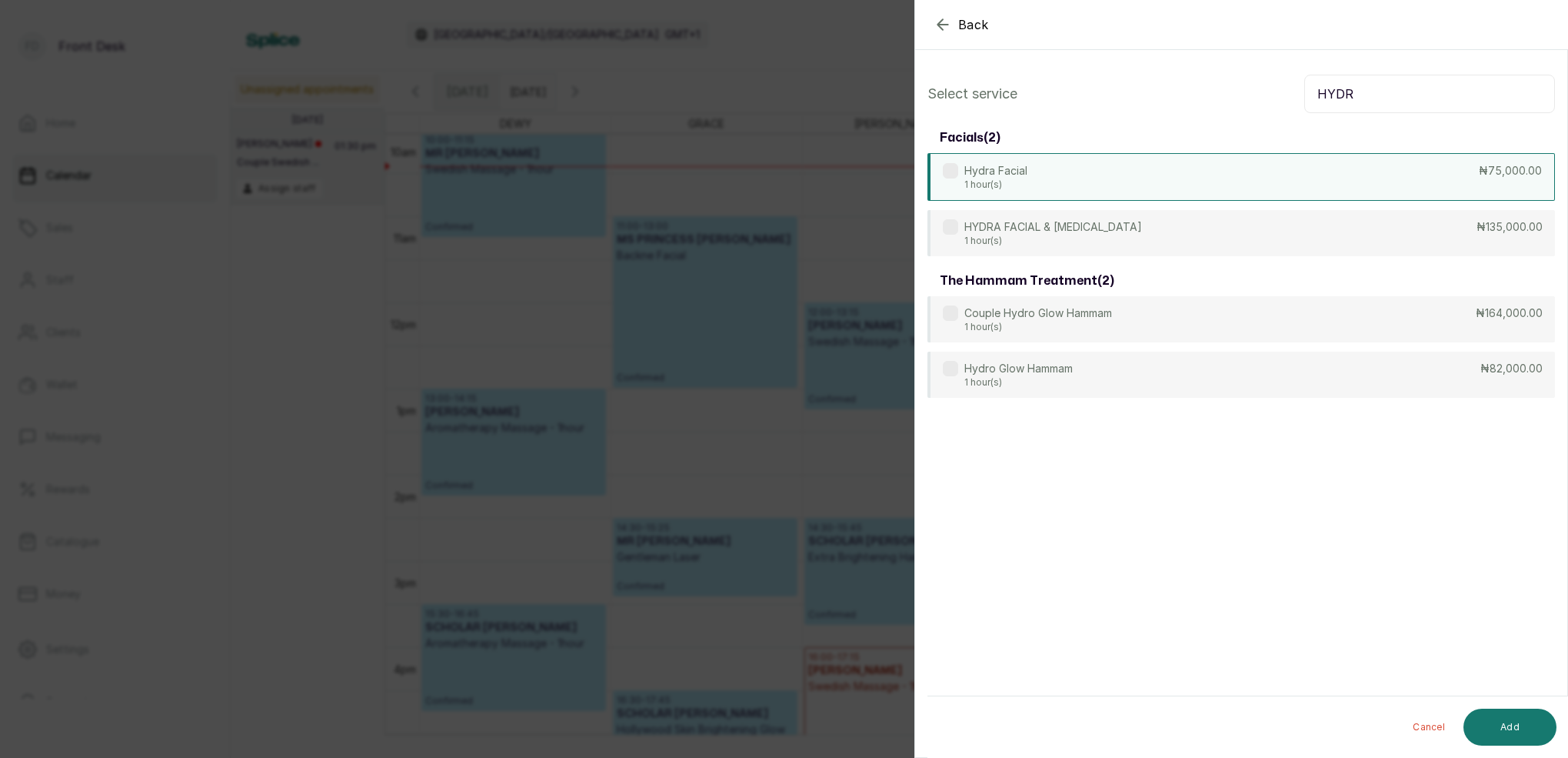
type input "HYDR"
click at [1070, 164] on div "Hydra Facial 1 hour(s) ₦75,000.00" at bounding box center [1240, 177] width 628 height 48
click at [1544, 726] on button "Add" at bounding box center [1510, 727] width 93 height 37
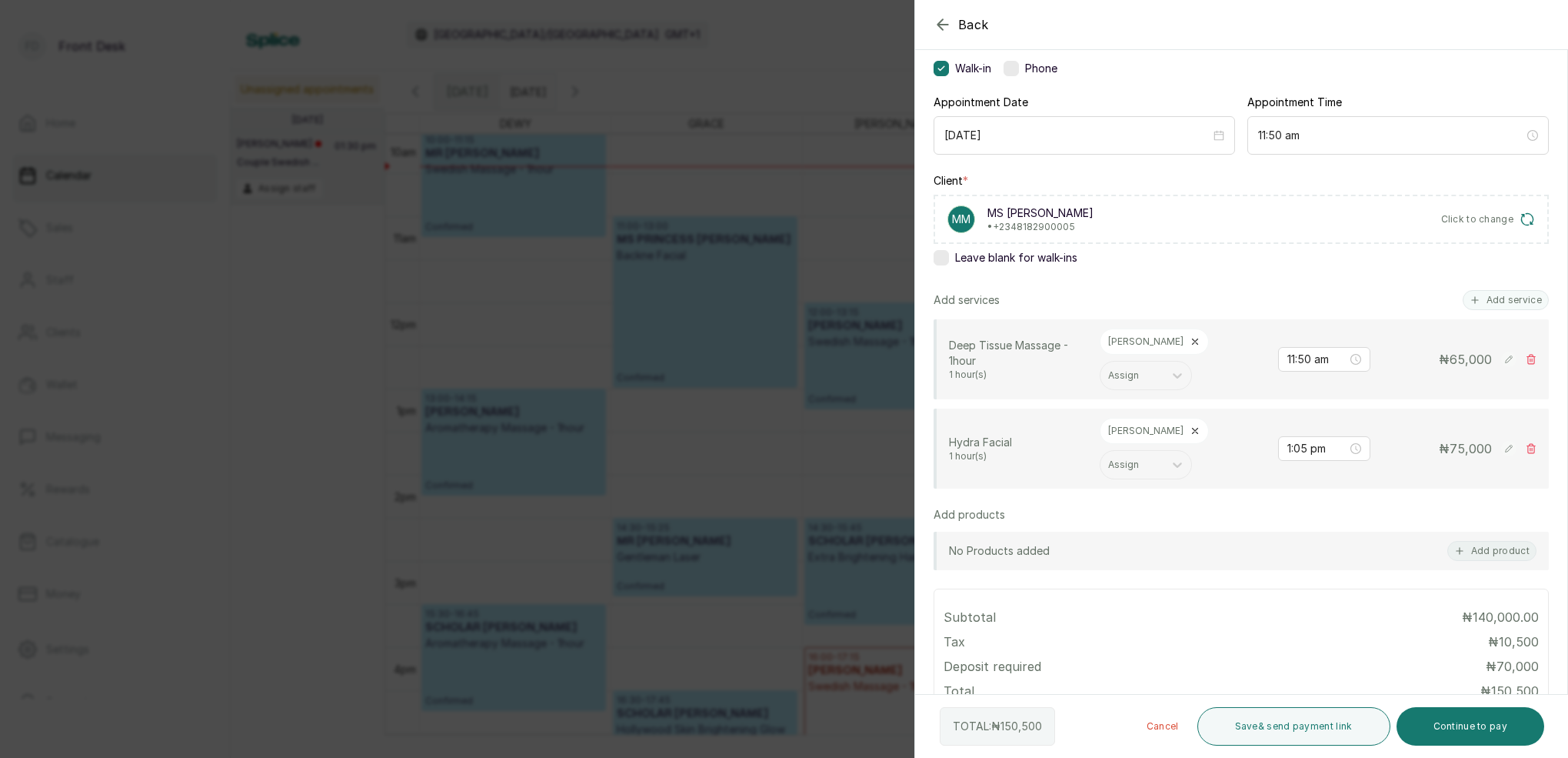
scroll to position [120, 0]
click at [1190, 432] on icon at bounding box center [1194, 429] width 10 height 10
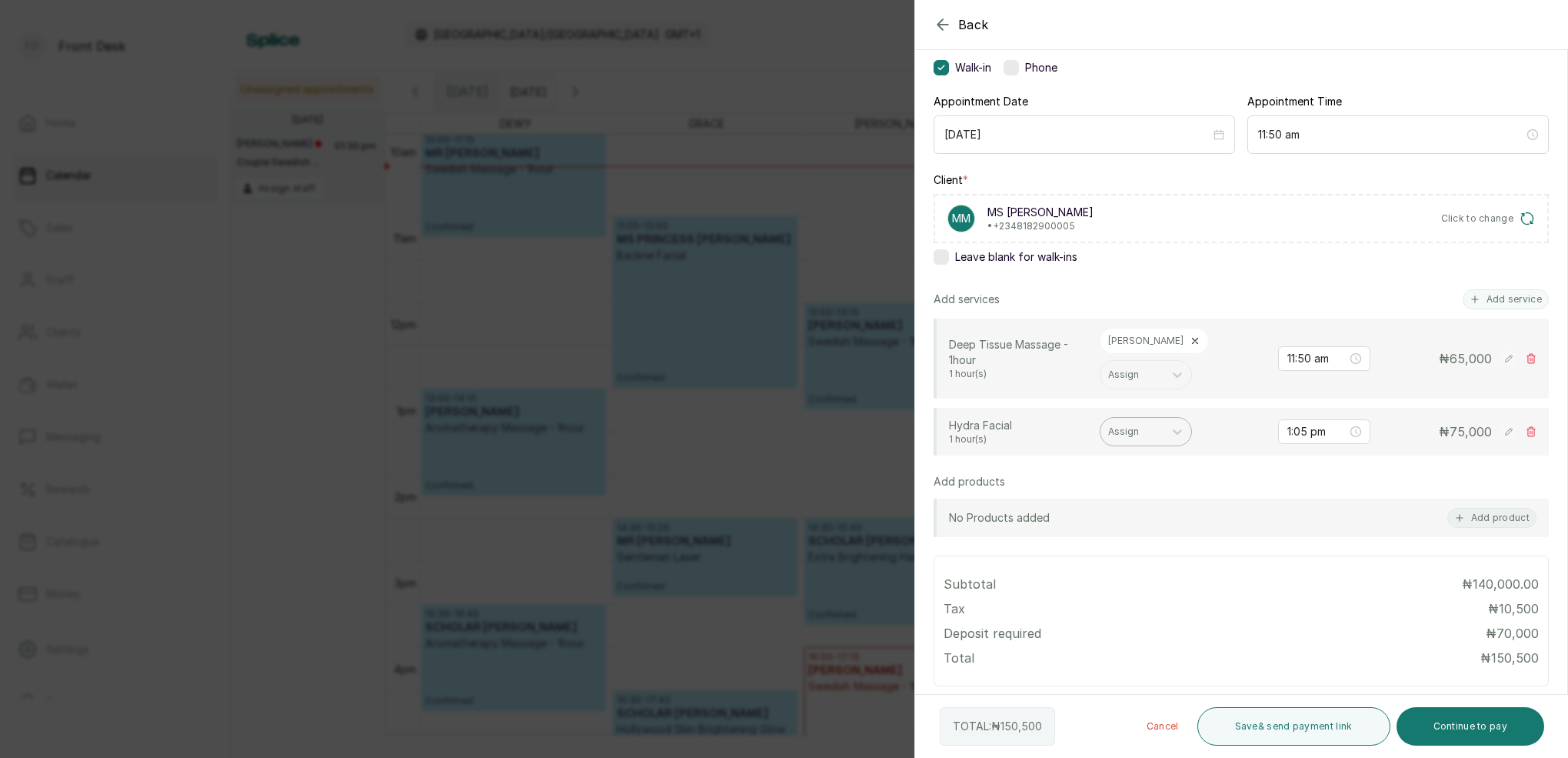
click at [1148, 437] on div at bounding box center [1131, 431] width 48 height 14
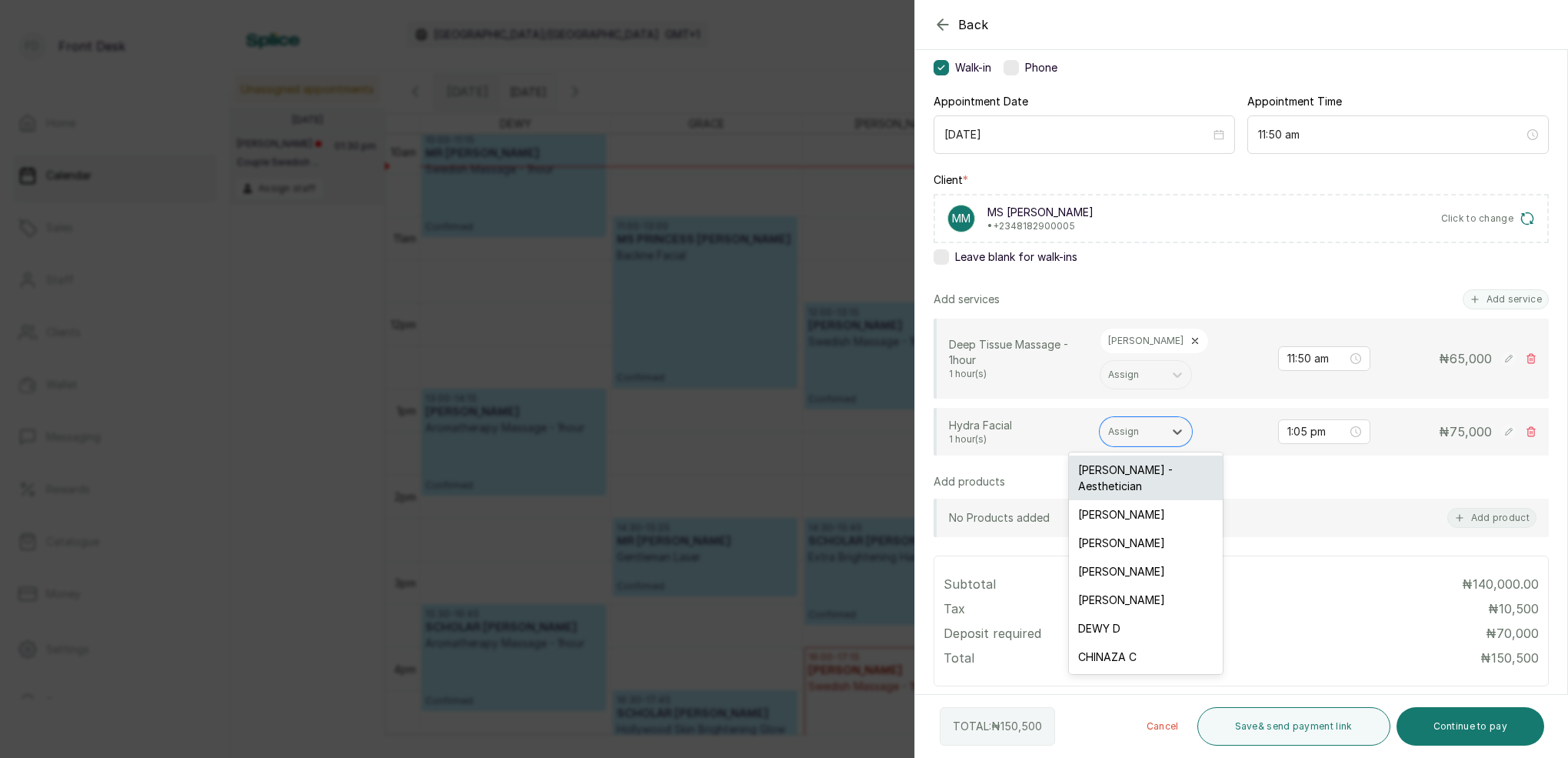
click at [1119, 472] on div "MARY I - Aesthetician" at bounding box center [1145, 477] width 153 height 44
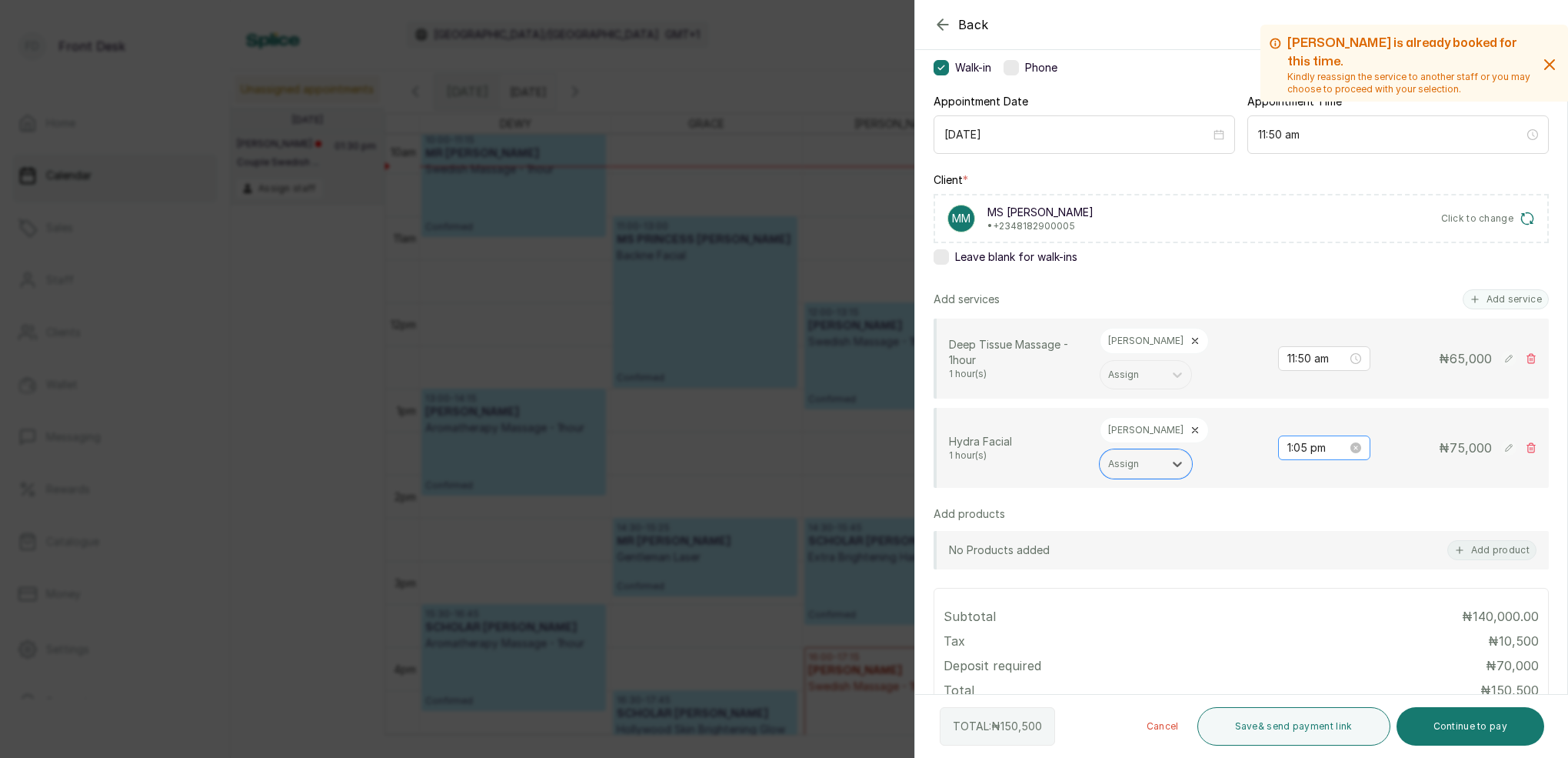
click at [1309, 441] on div "1:05 pm" at bounding box center [1324, 447] width 92 height 24
click at [1306, 460] on div "12" at bounding box center [1299, 462] width 37 height 22
click at [1350, 546] on div "50" at bounding box center [1343, 545] width 37 height 22
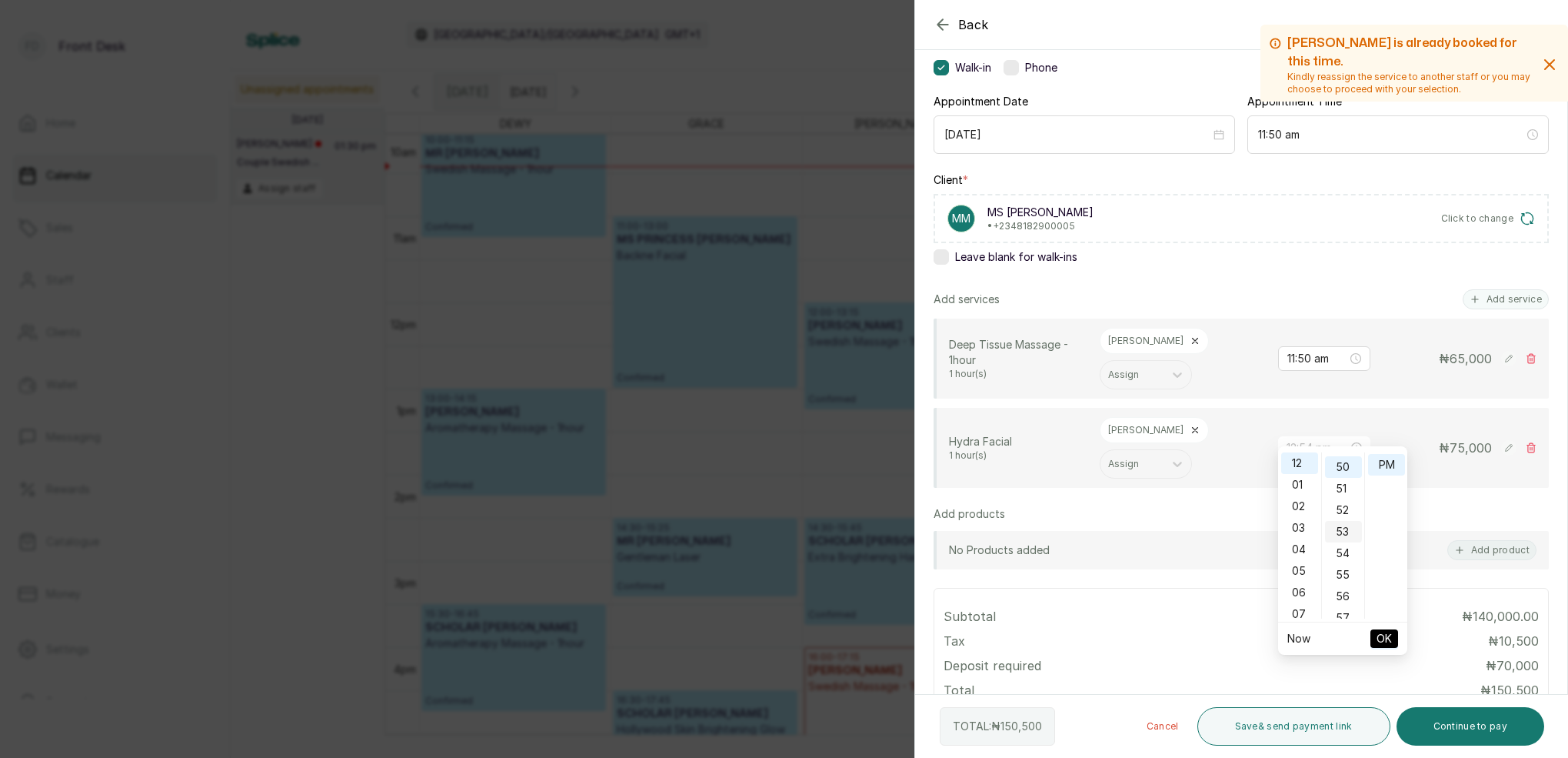
scroll to position [1075, 0]
type input "12:50 pm"
drag, startPoint x: 1385, startPoint y: 469, endPoint x: 1372, endPoint y: 513, distance: 45.9
click at [1385, 469] on div "PM" at bounding box center [1386, 464] width 37 height 22
click at [1392, 633] on button "OK" at bounding box center [1384, 638] width 27 height 19
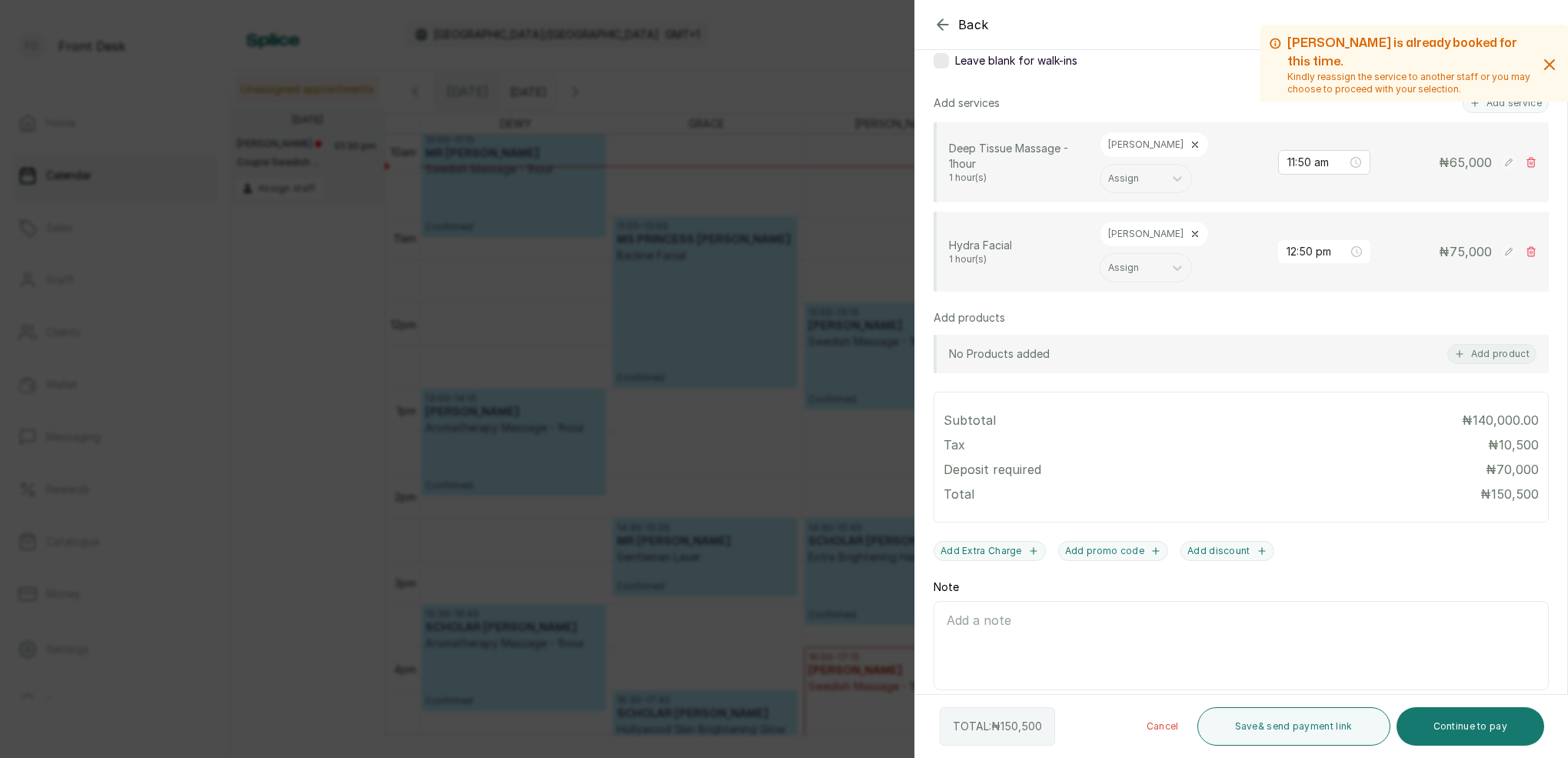
scroll to position [314, 0]
drag, startPoint x: 1476, startPoint y: 718, endPoint x: 1461, endPoint y: 716, distance: 15.1
click at [1476, 718] on button "Continue to pay" at bounding box center [1471, 726] width 149 height 39
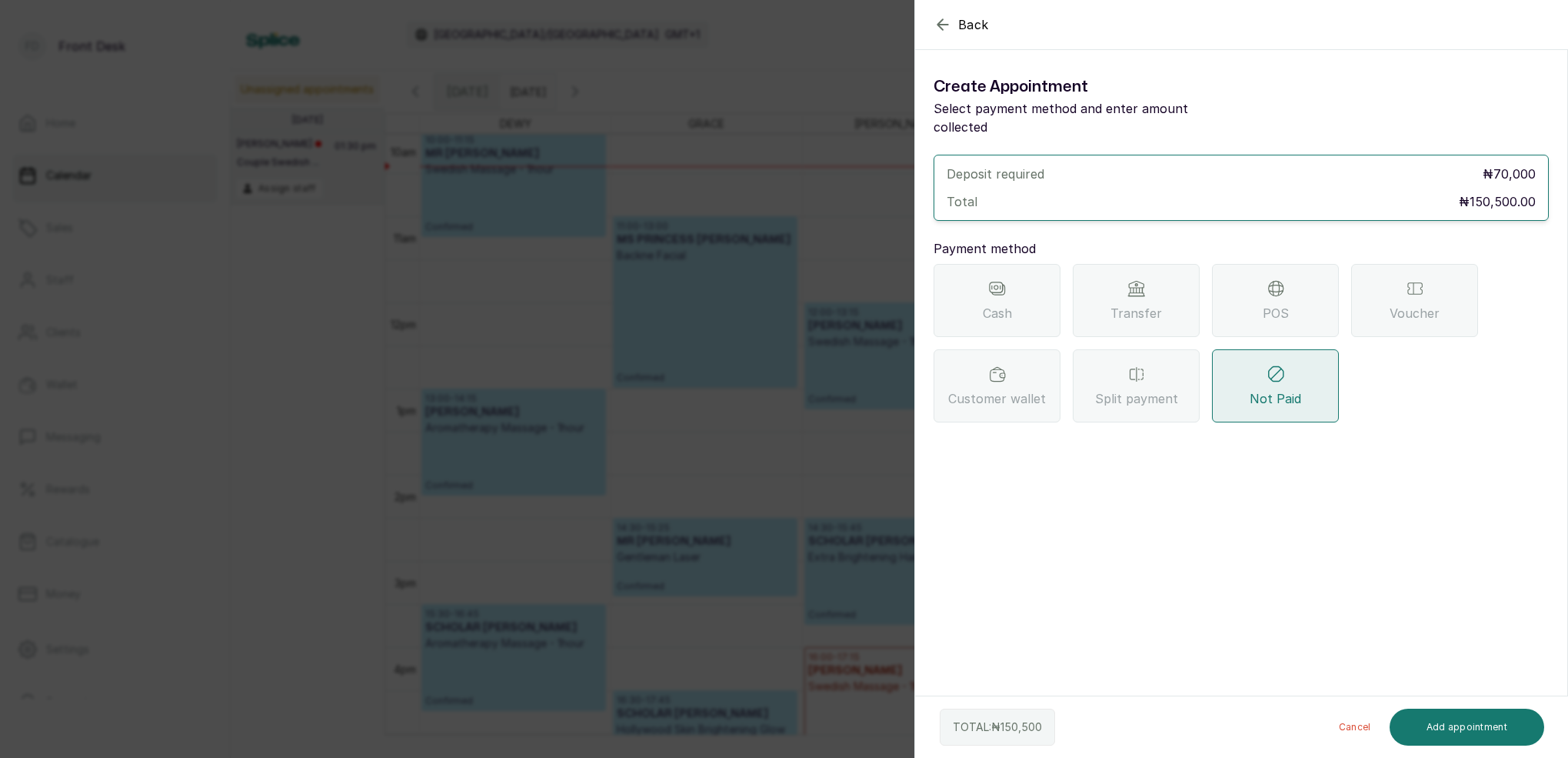
click at [1144, 281] on div "Transfer" at bounding box center [1136, 300] width 127 height 73
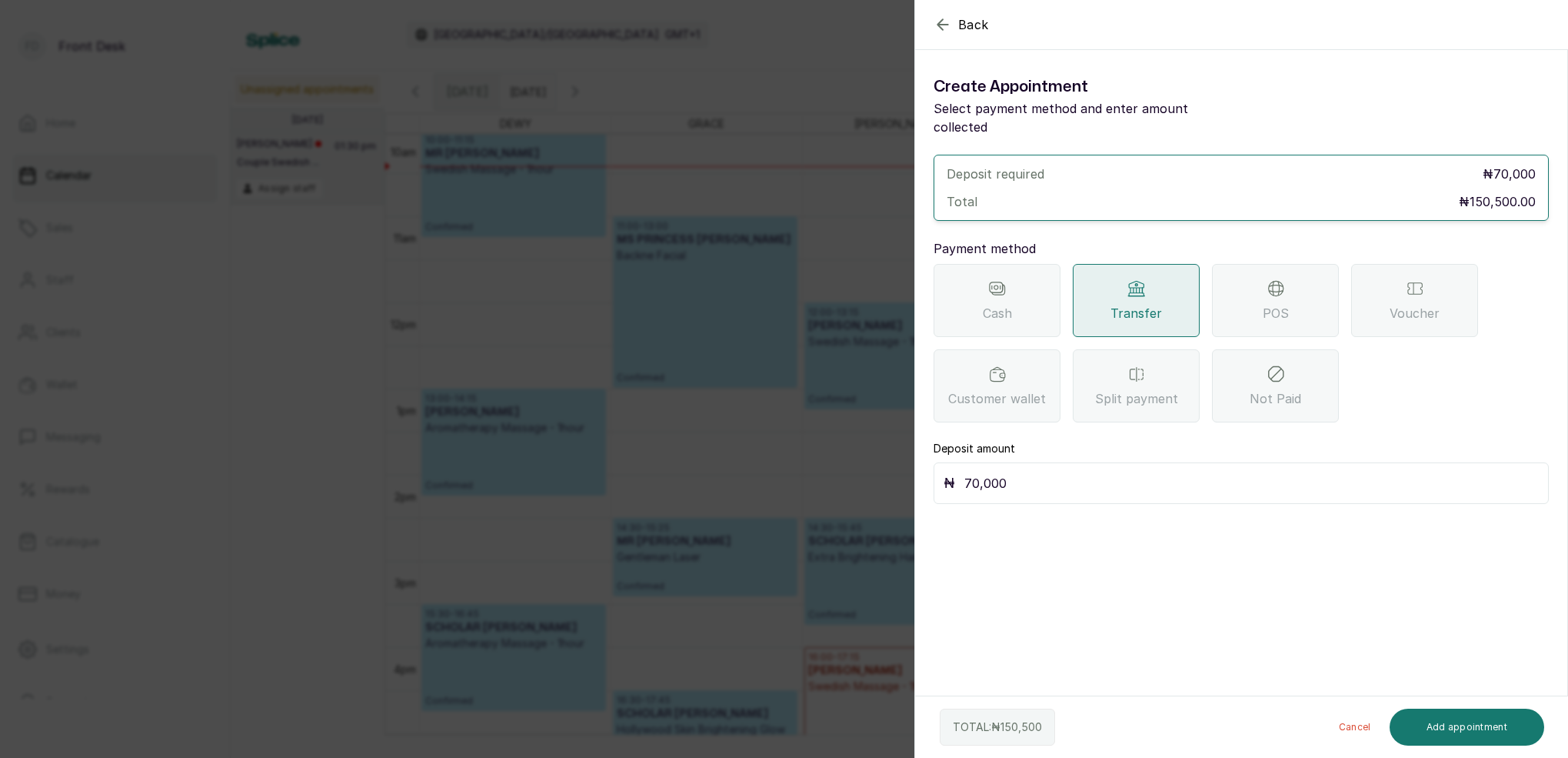
click at [1044, 473] on input "70,000" at bounding box center [1252, 483] width 574 height 22
type input "7"
type input "150,500"
click at [1455, 730] on button "Add appointment" at bounding box center [1466, 727] width 155 height 37
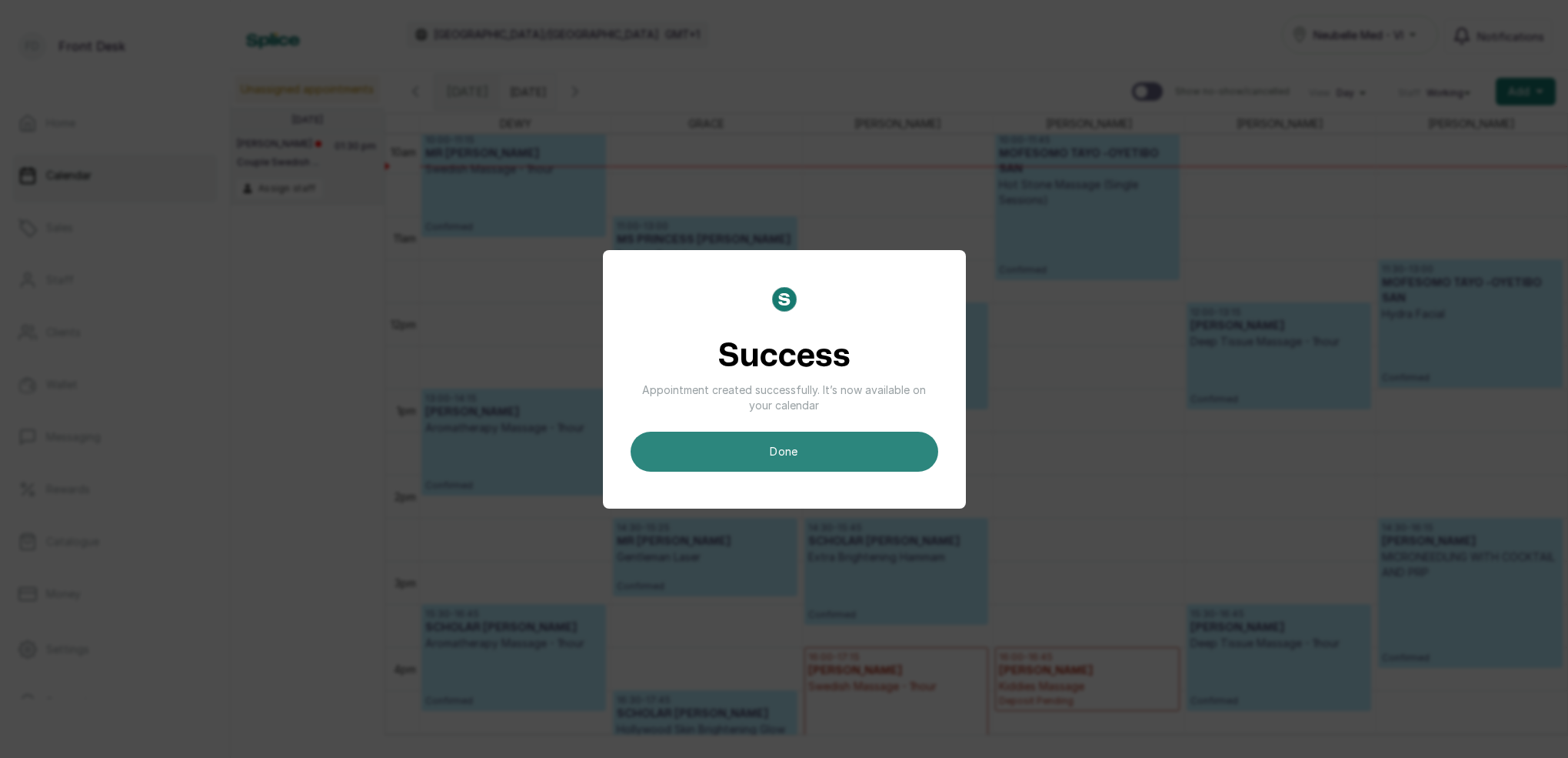
click at [904, 452] on button "done" at bounding box center [784, 451] width 308 height 40
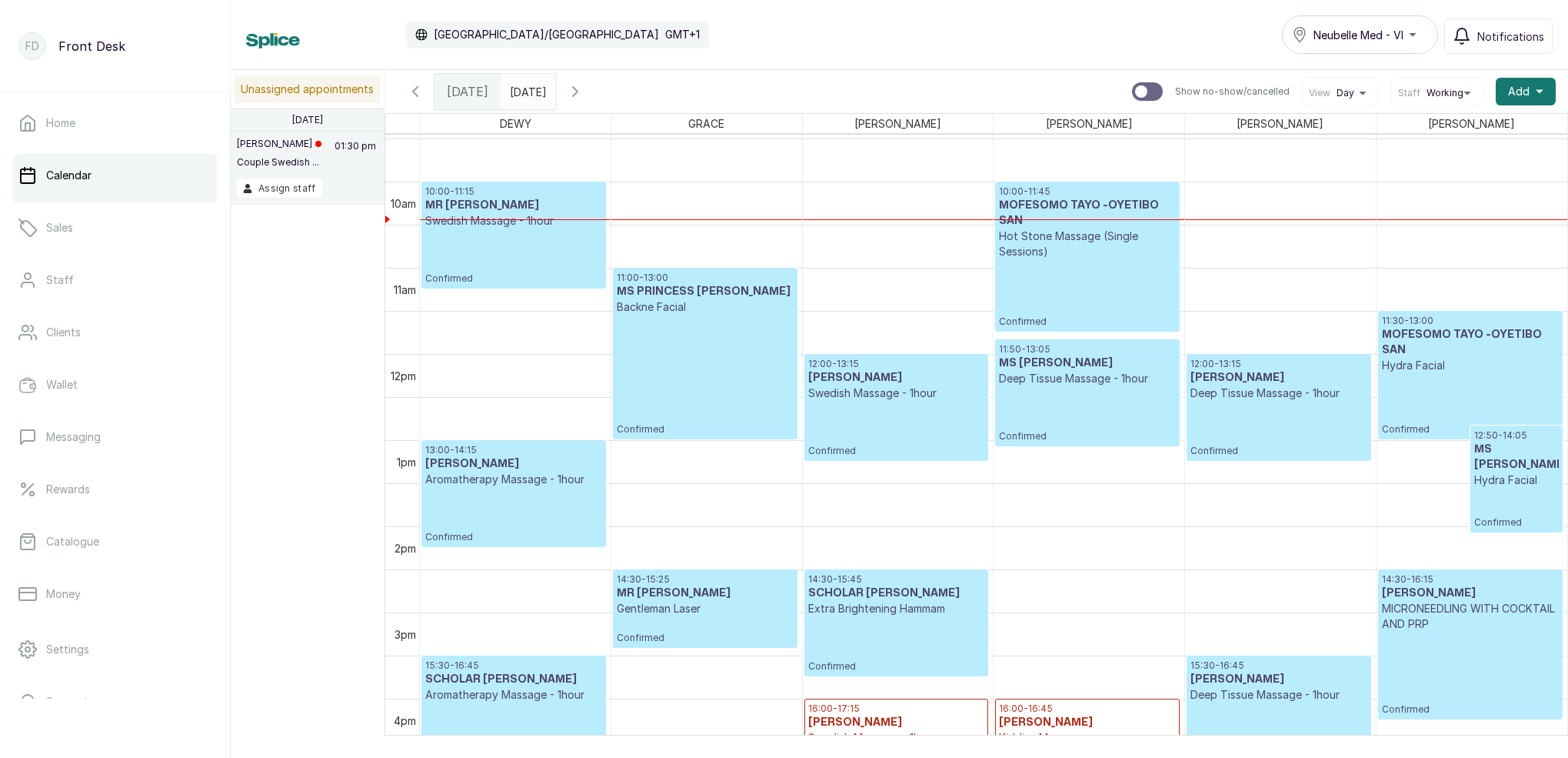
scroll to position [831, 0]
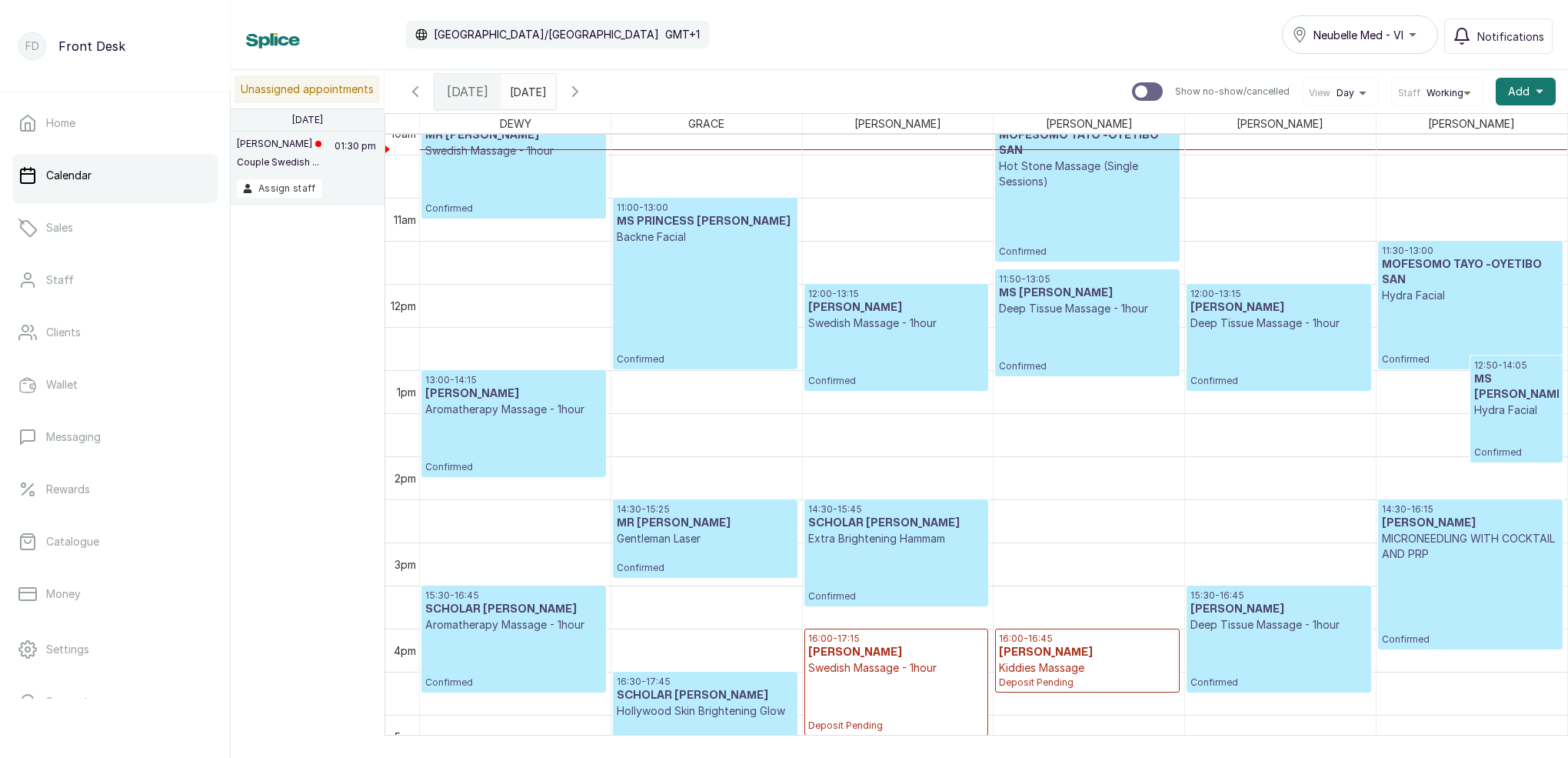
click at [526, 86] on input "29/08/2025" at bounding box center [514, 88] width 24 height 26
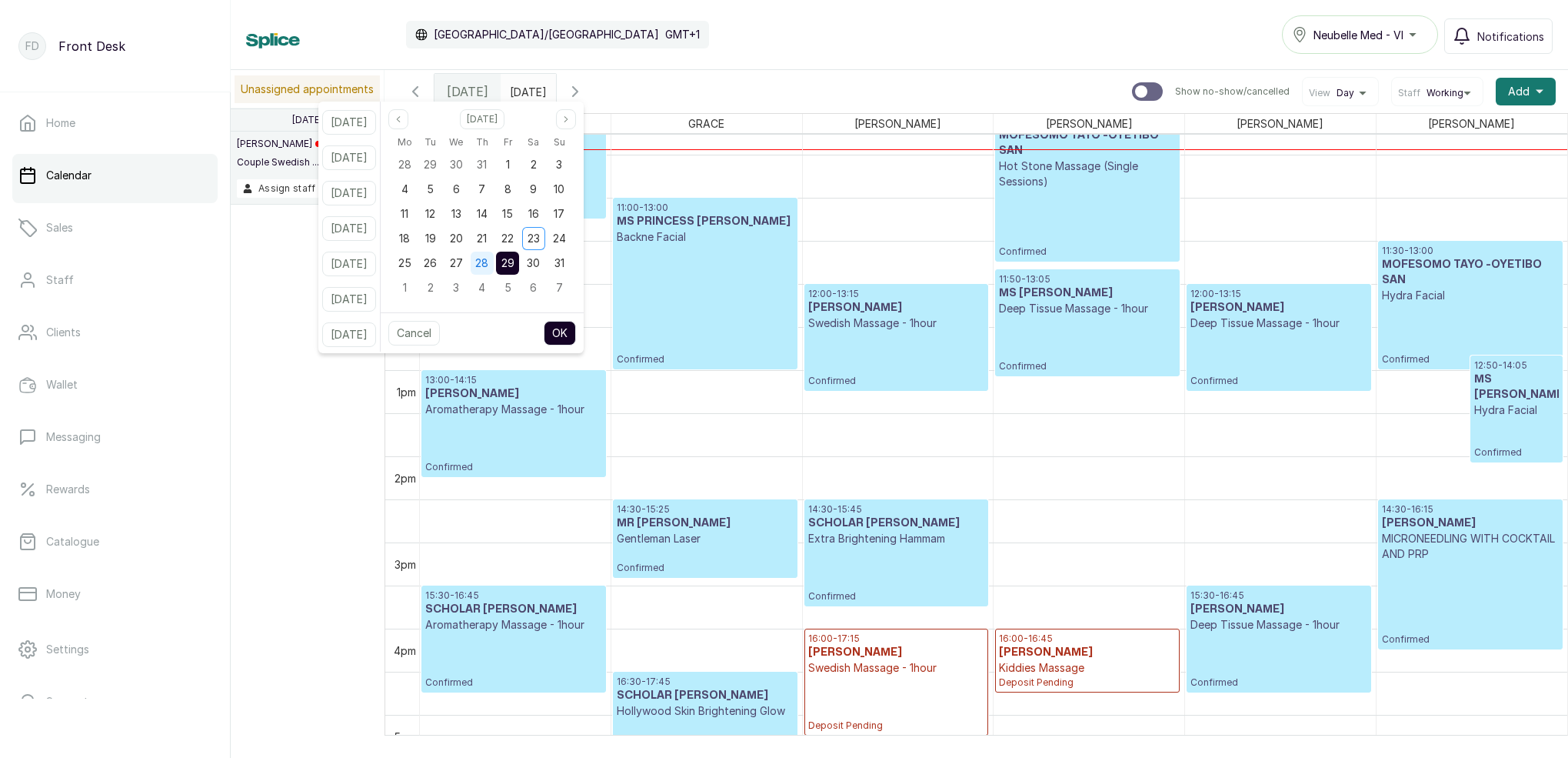
drag, startPoint x: 498, startPoint y: 259, endPoint x: 506, endPoint y: 264, distance: 9.4
click at [488, 259] on span "28" at bounding box center [482, 263] width 13 height 13
drag, startPoint x: 532, startPoint y: 258, endPoint x: 603, endPoint y: 305, distance: 85.1
click at [515, 259] on span "29" at bounding box center [508, 263] width 13 height 13
click at [573, 338] on button "OK" at bounding box center [560, 333] width 32 height 24
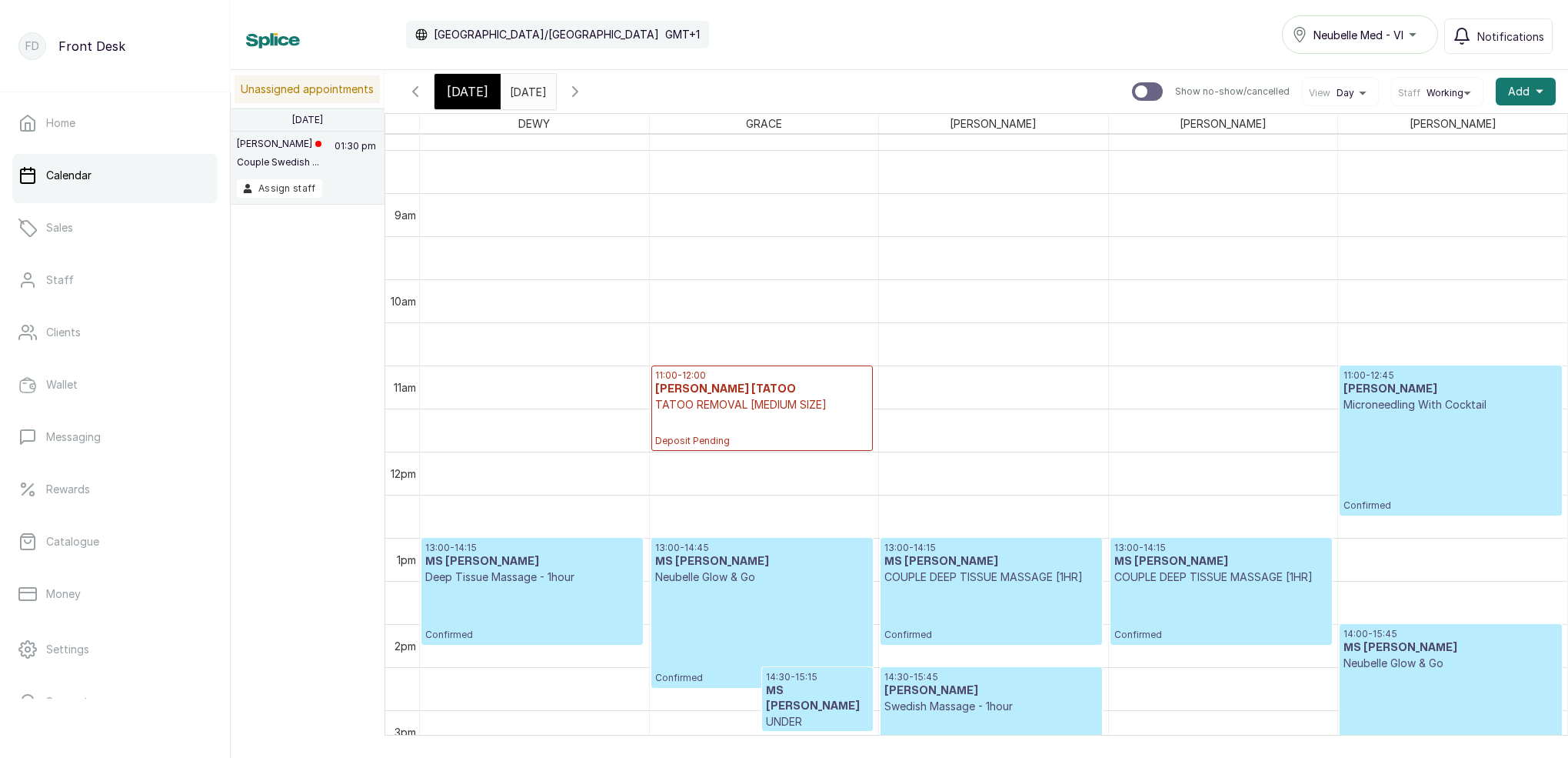
scroll to position [805, 0]
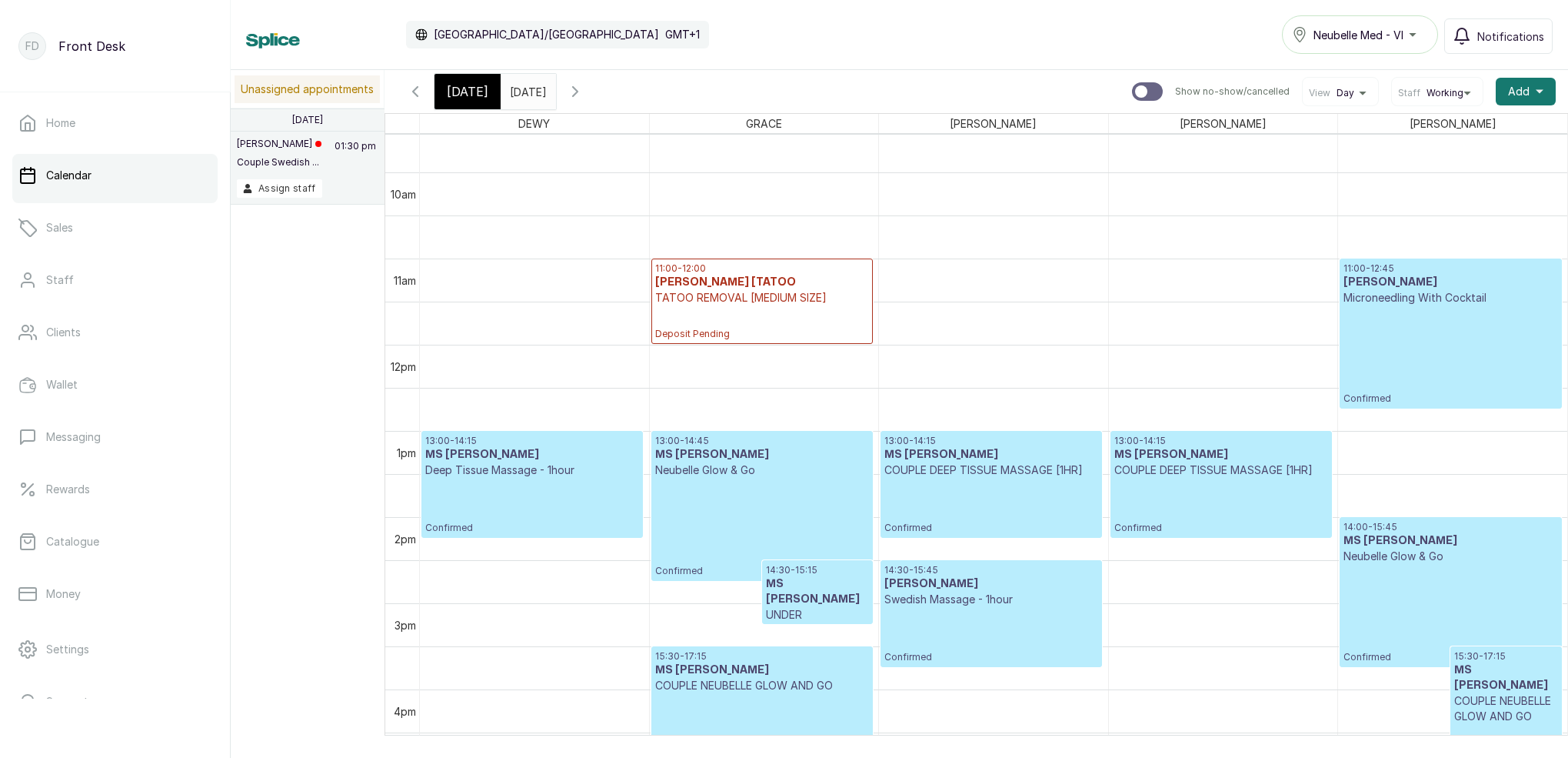
click at [477, 100] on span "[DATE]" at bounding box center [468, 91] width 41 height 19
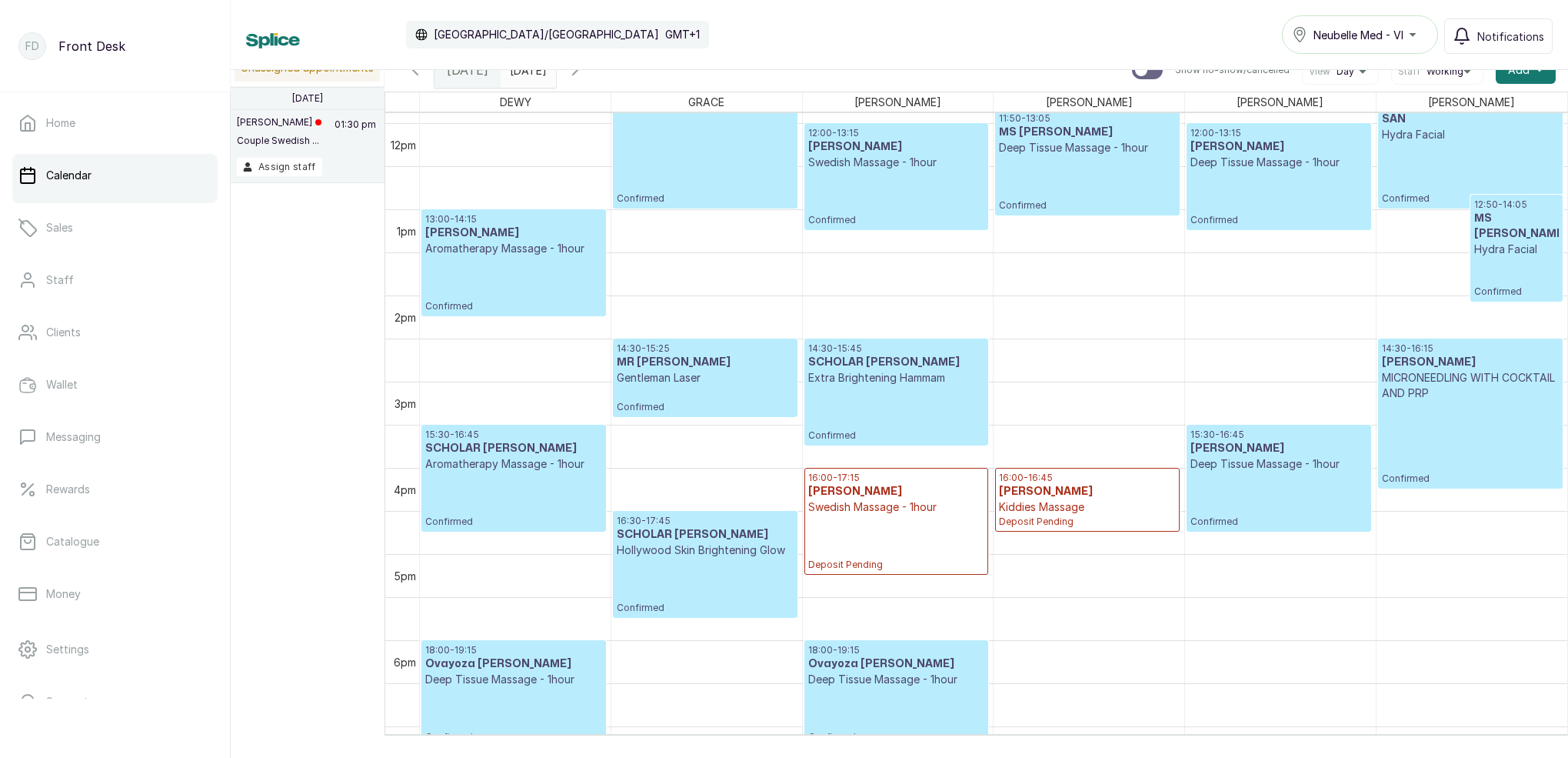
scroll to position [0, 1]
click at [1243, 511] on div "15:30 - 16:45 Olamide Obaleke Deep Tissue Massage - 1hour Confirmed" at bounding box center [1278, 477] width 176 height 99
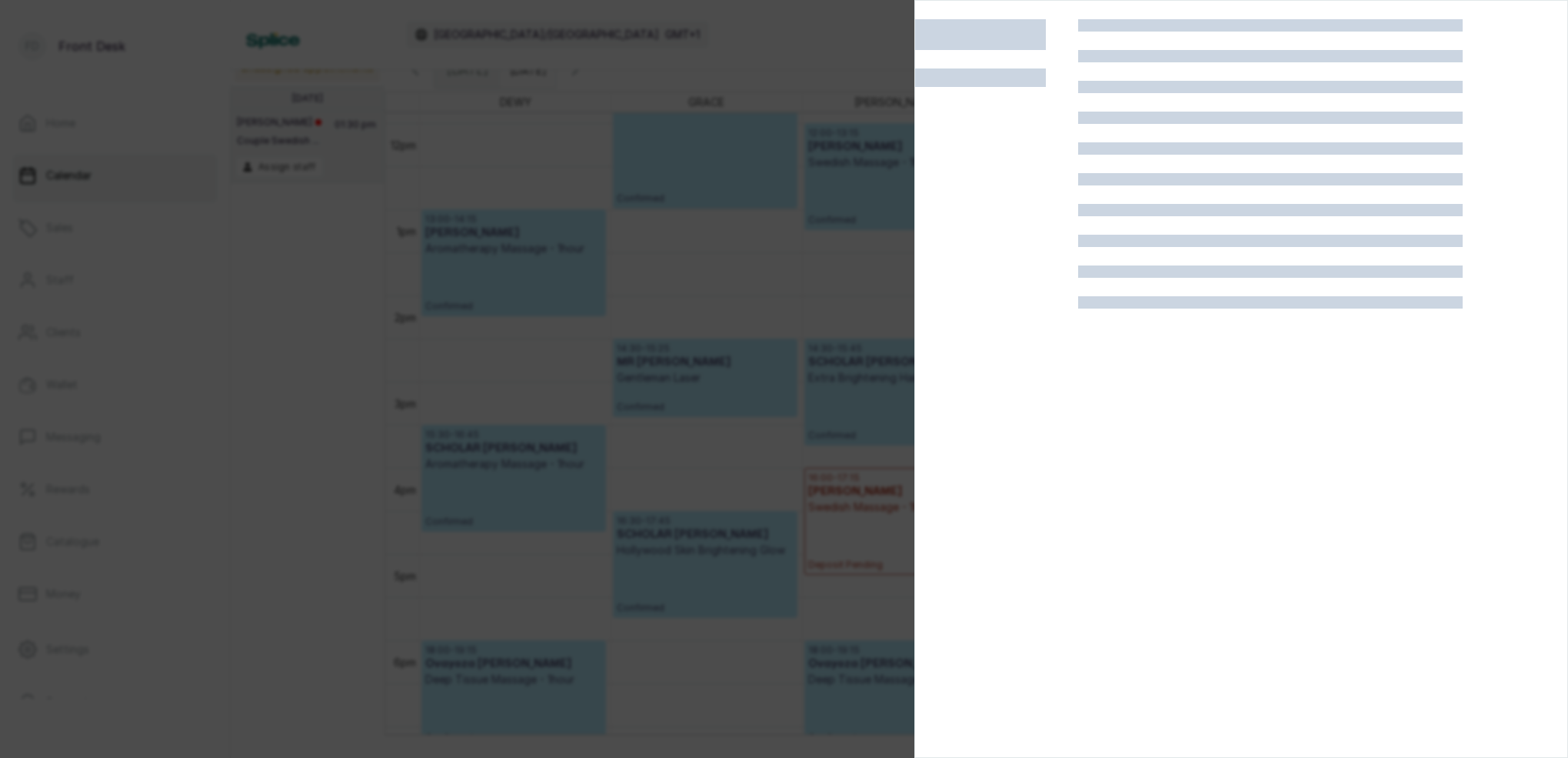
scroll to position [0, 0]
click at [714, 290] on div at bounding box center [784, 379] width 1568 height 758
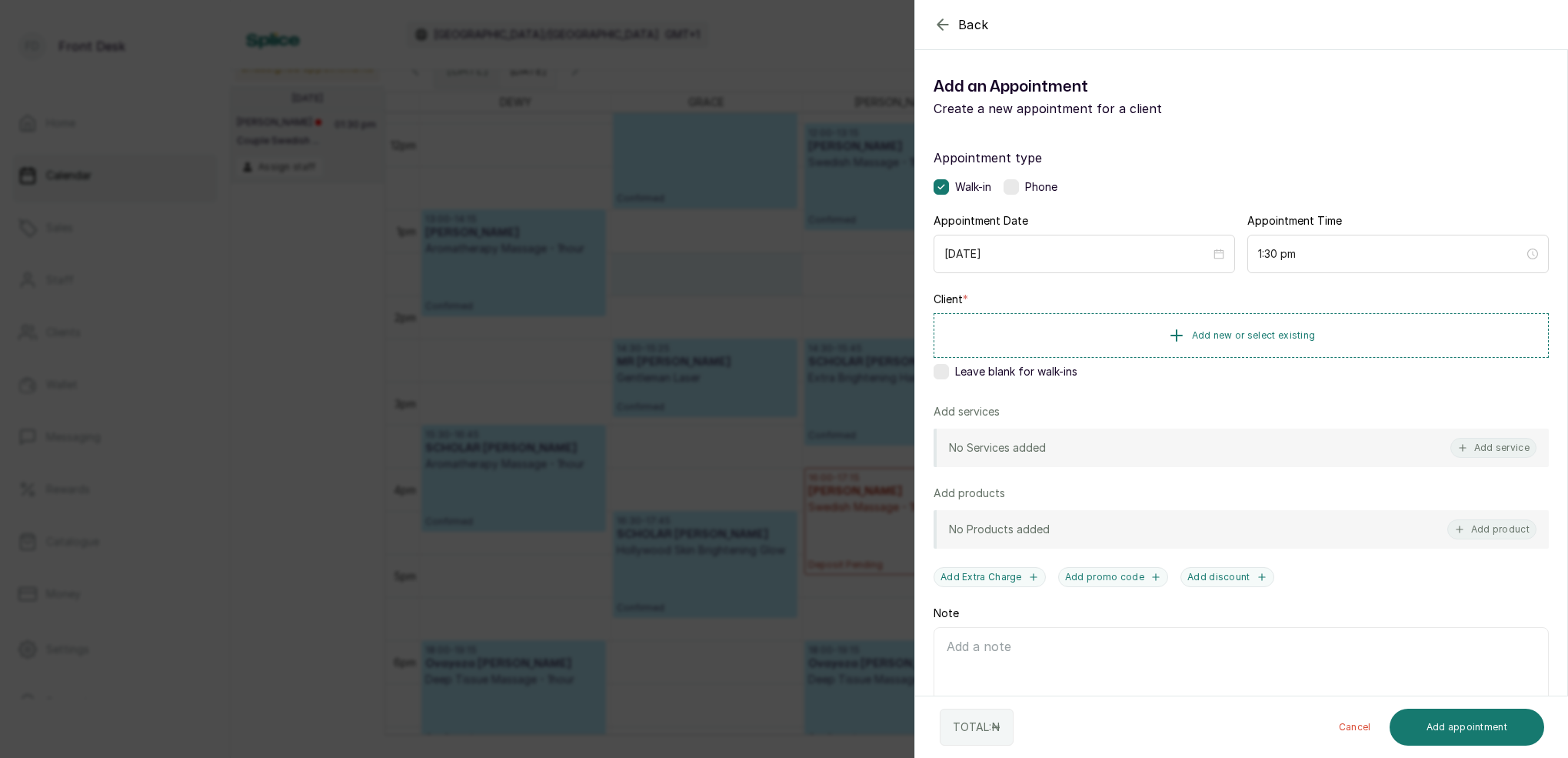
click at [1485, 450] on button "Add service" at bounding box center [1494, 447] width 87 height 20
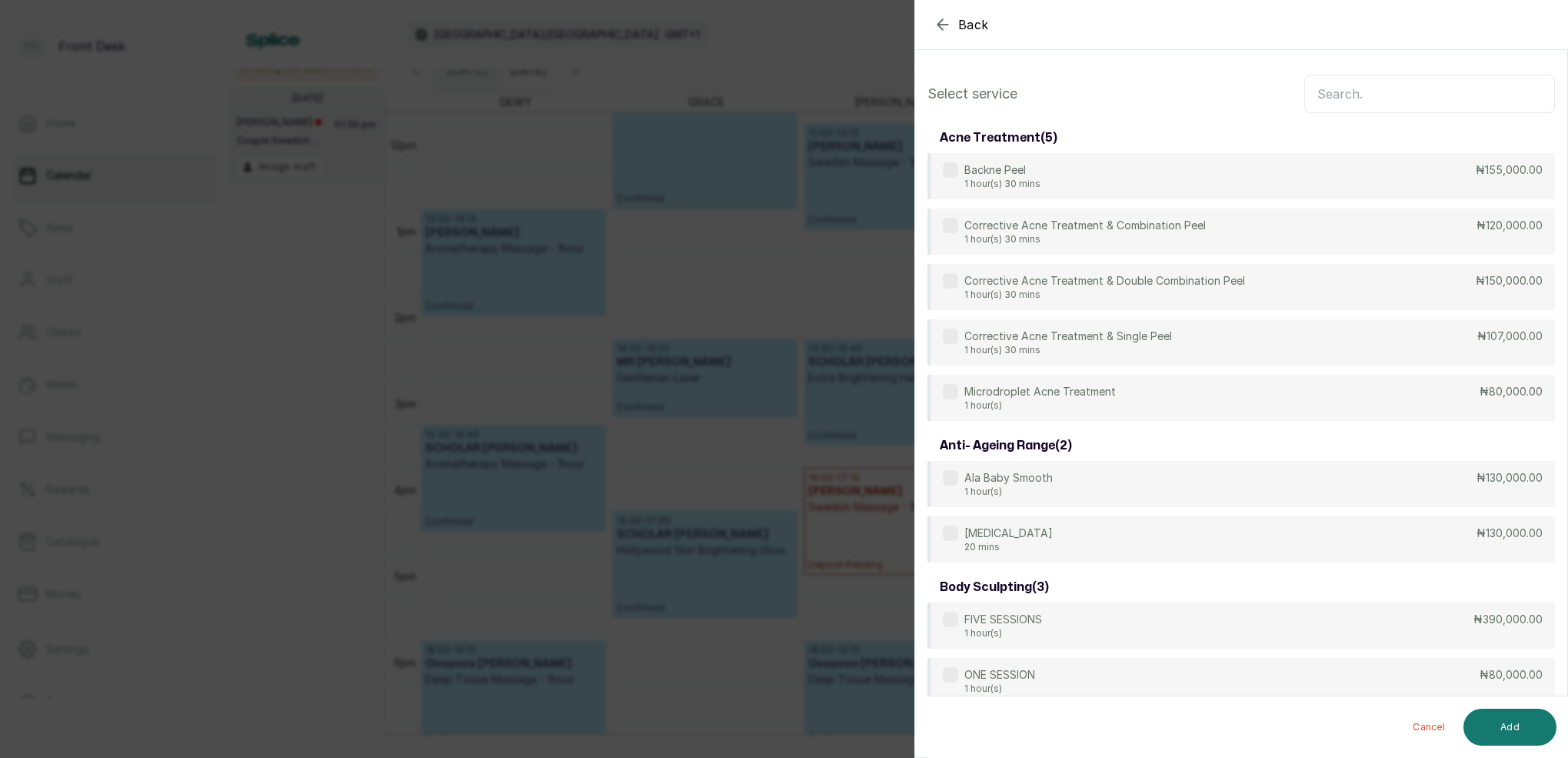
click at [1364, 99] on input "text" at bounding box center [1430, 93] width 250 height 39
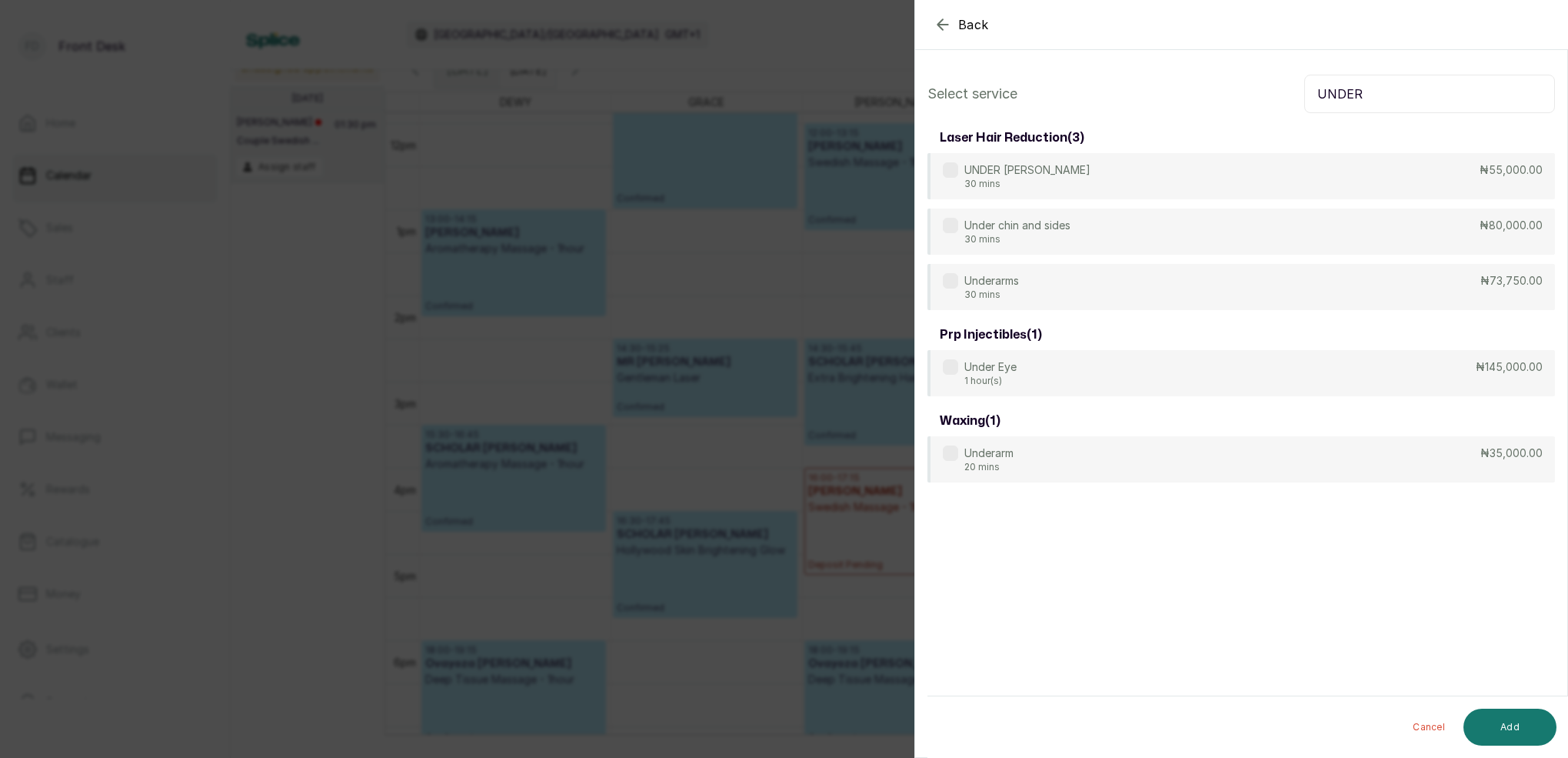
type input "UNDER"
click at [536, 164] on div "Back Add Appointment Select service UNDER laser hair reduction ( 3 ) UNDER CHIN…" at bounding box center [784, 379] width 1568 height 758
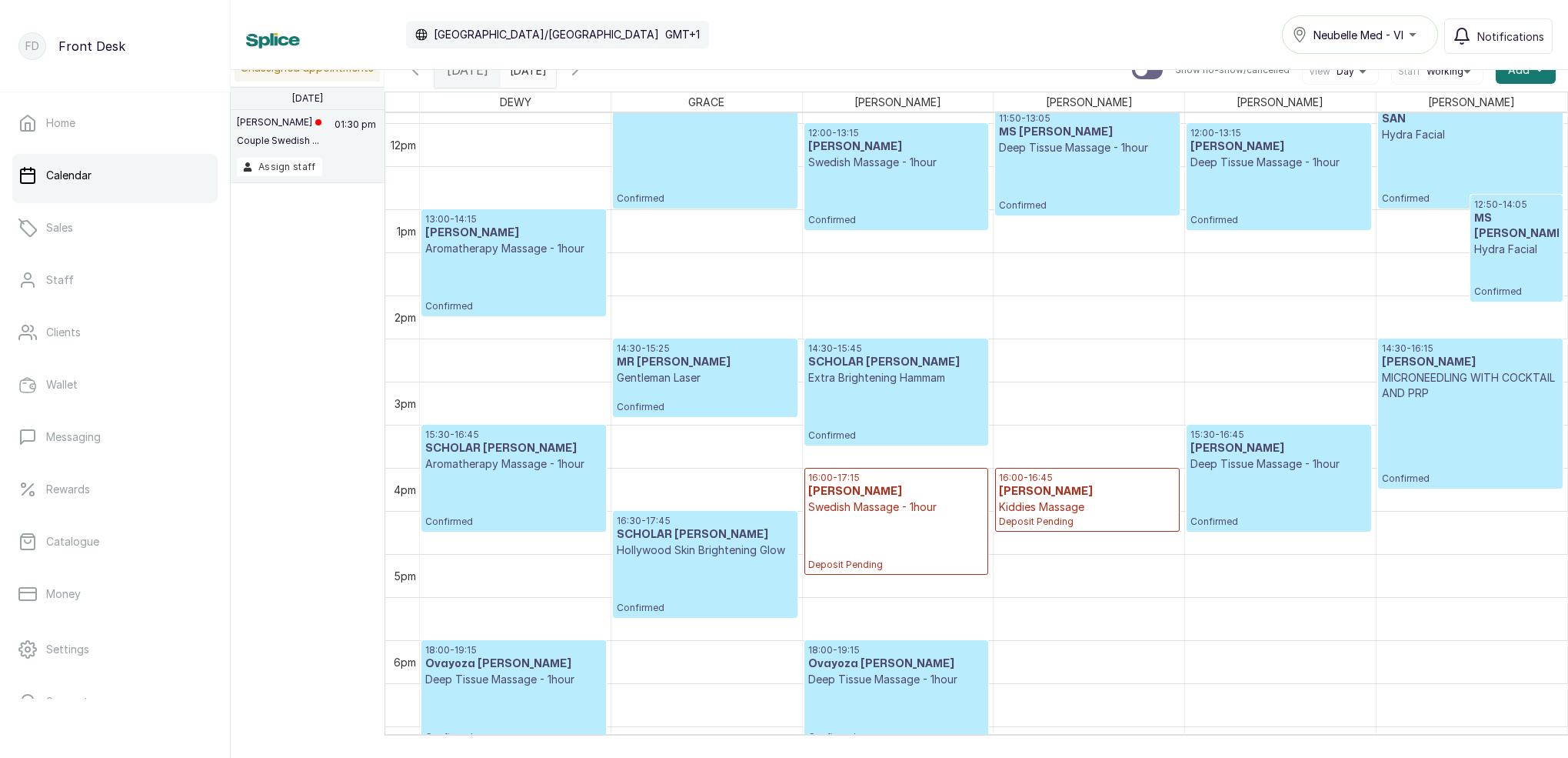
click at [1284, 528] on div at bounding box center [1279, 531] width 183 height 7
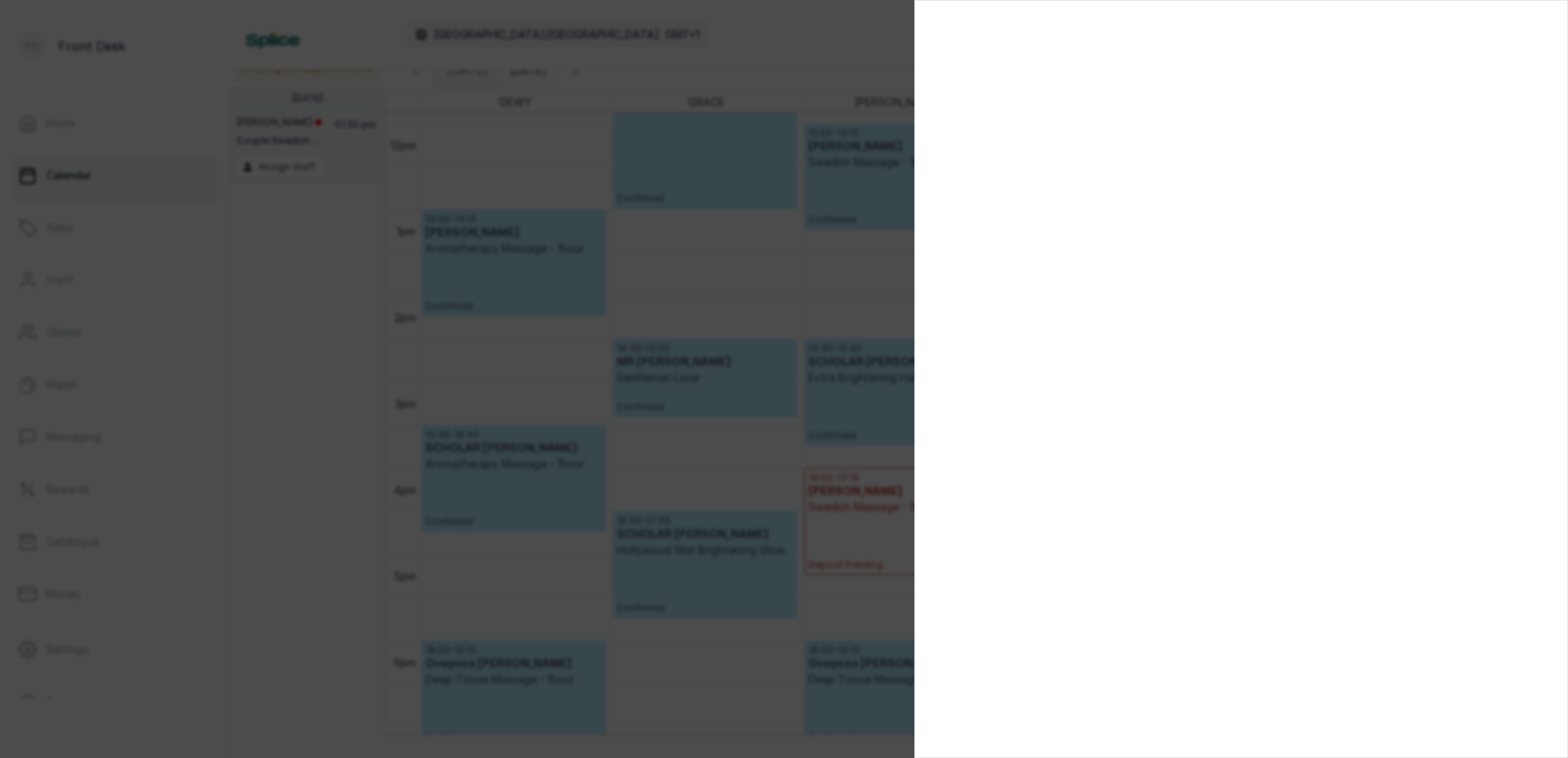
click at [818, 312] on div at bounding box center [784, 379] width 1568 height 758
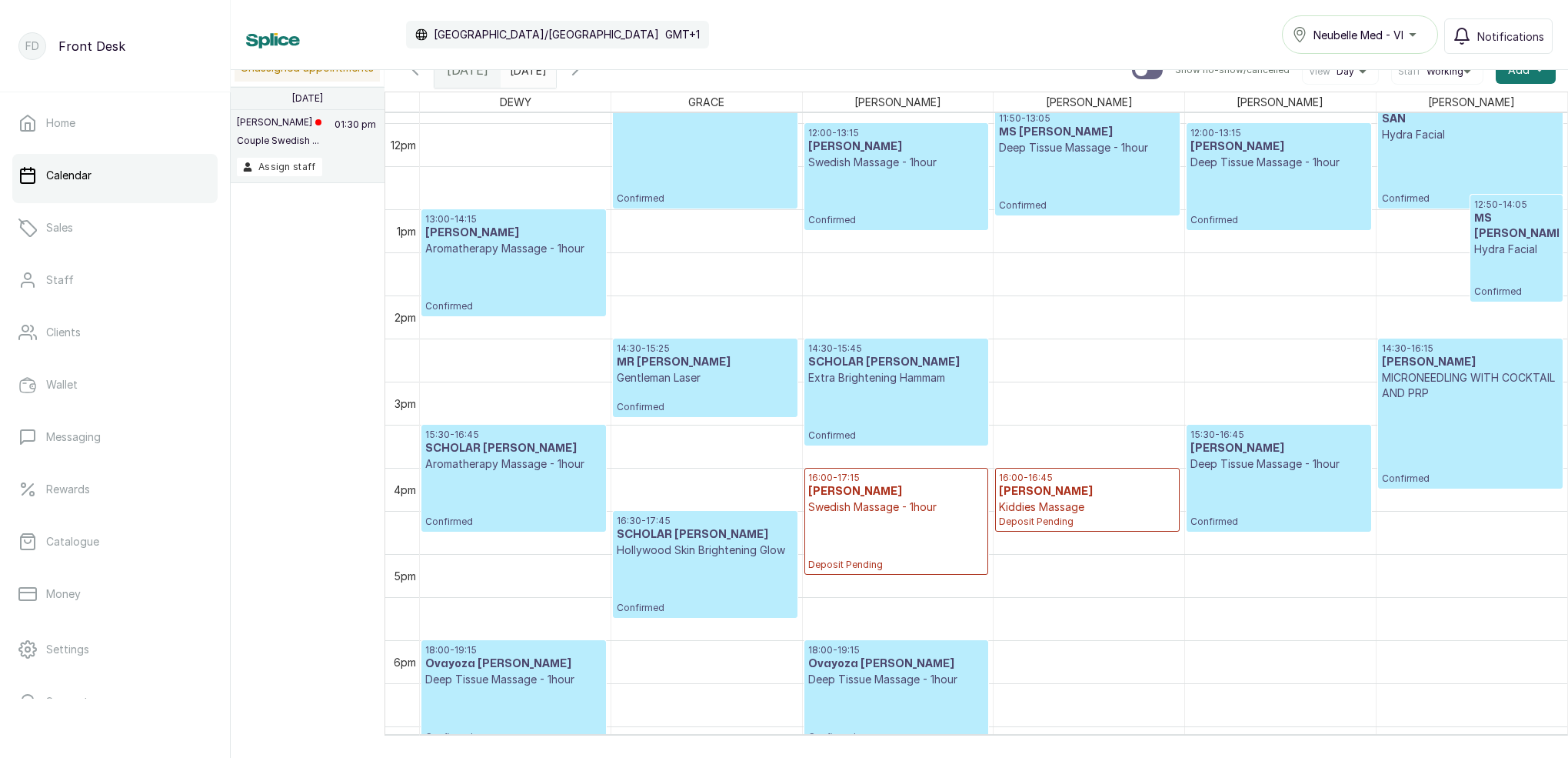
click at [1272, 476] on div "15:30 - 16:45 Olamide Obaleke Deep Tissue Massage - 1hour Confirmed" at bounding box center [1278, 477] width 176 height 99
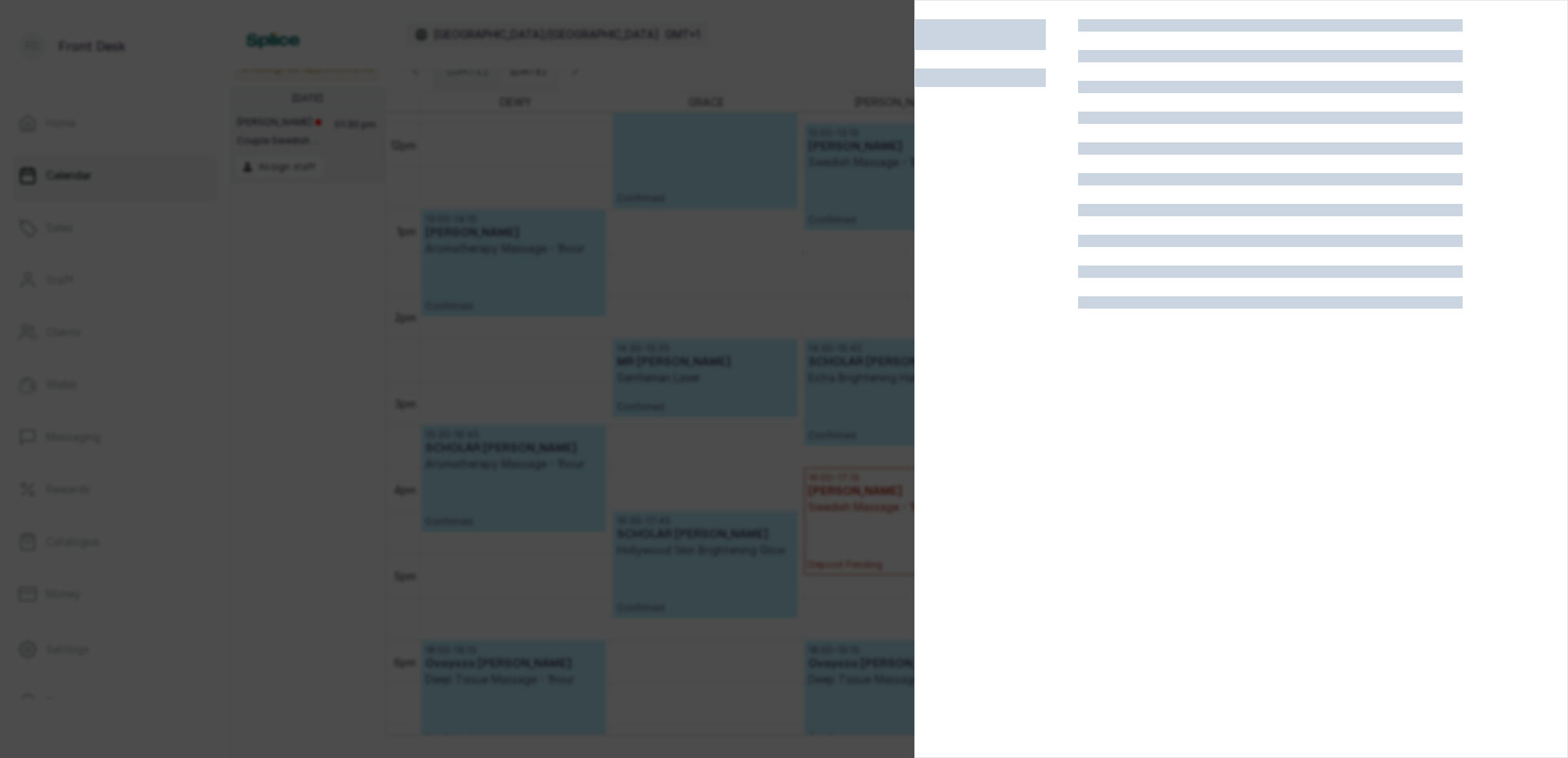
drag, startPoint x: 808, startPoint y: 318, endPoint x: 836, endPoint y: 314, distance: 28.3
click at [808, 317] on div at bounding box center [784, 379] width 1568 height 758
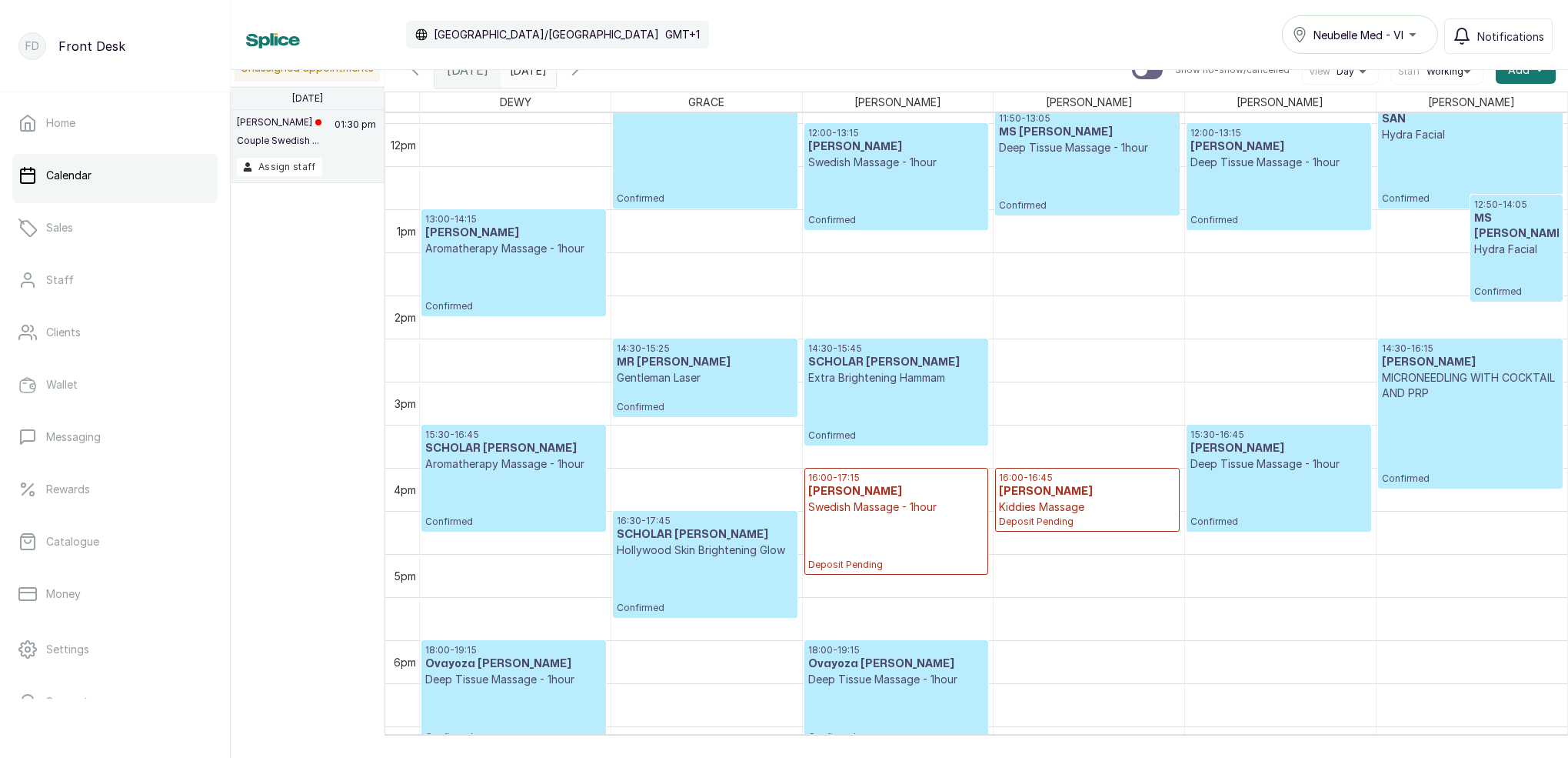
click at [1284, 451] on h3 "[PERSON_NAME]" at bounding box center [1278, 448] width 176 height 15
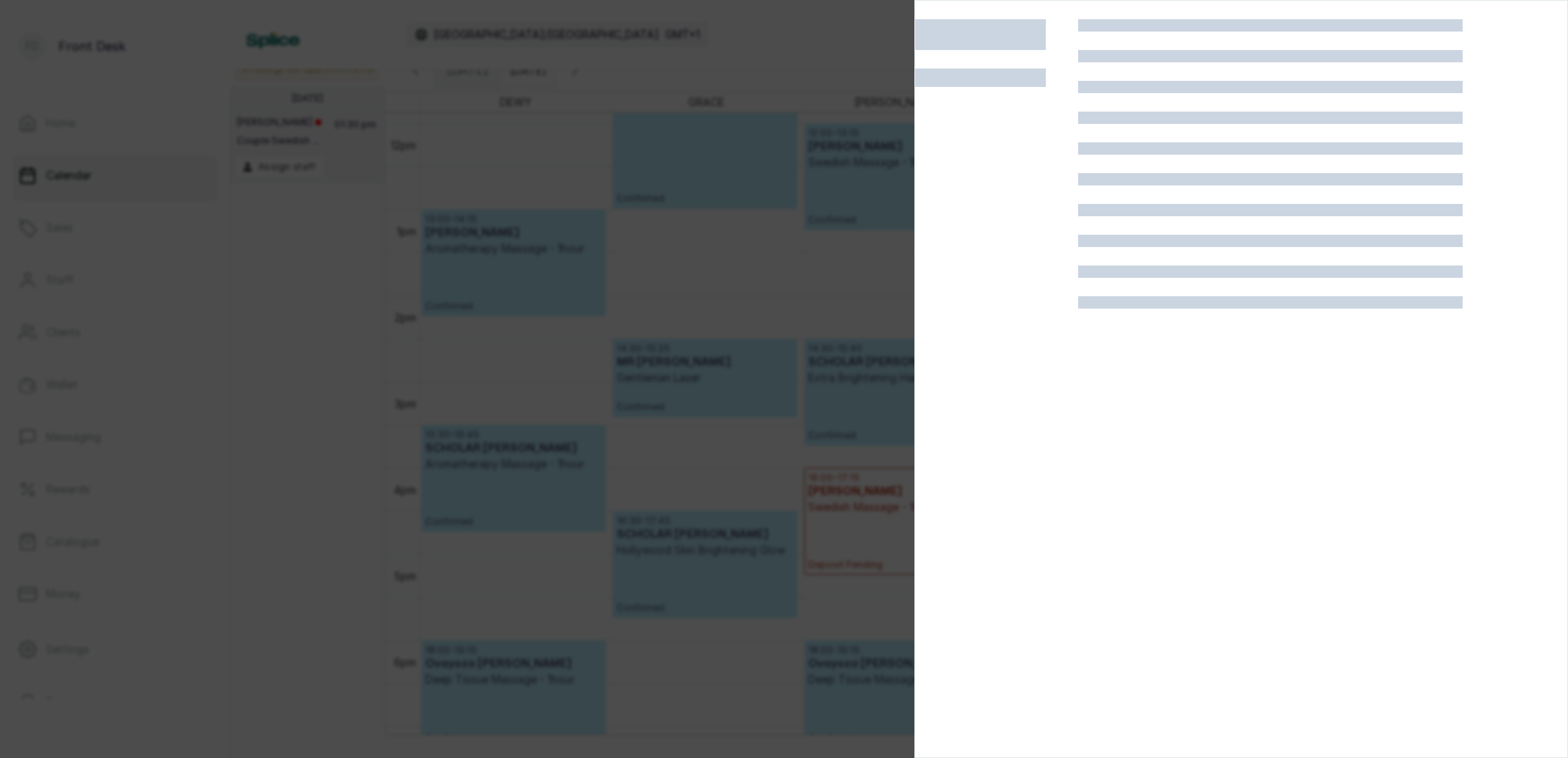
drag, startPoint x: 771, startPoint y: 246, endPoint x: 903, endPoint y: 263, distance: 133.1
click at [772, 246] on div at bounding box center [784, 379] width 1568 height 758
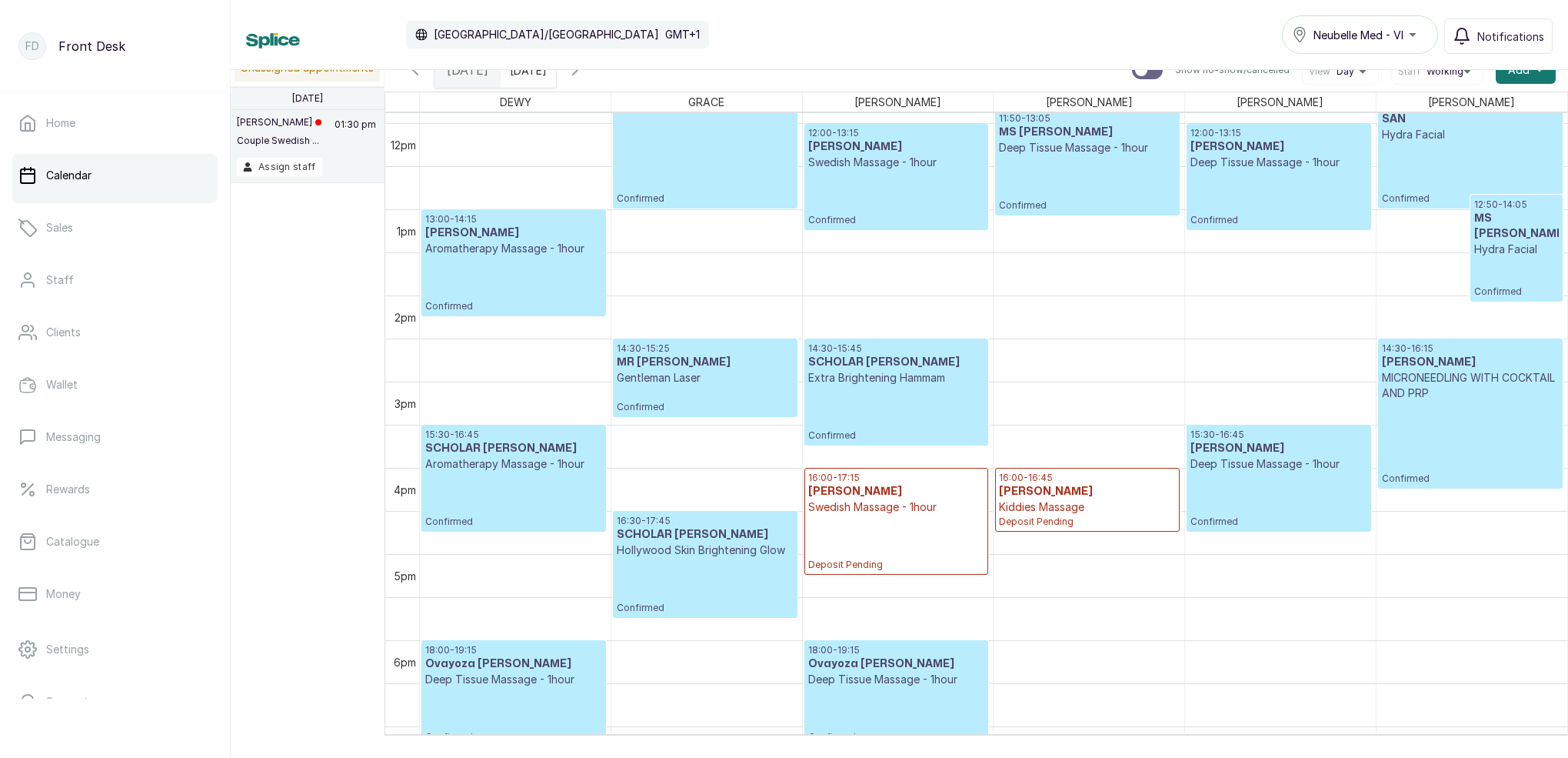
click at [1299, 427] on div "15:30 - 16:45 Olamide Obaleke Deep Tissue Massage - 1hour Confirmed" at bounding box center [1279, 478] width 183 height 105
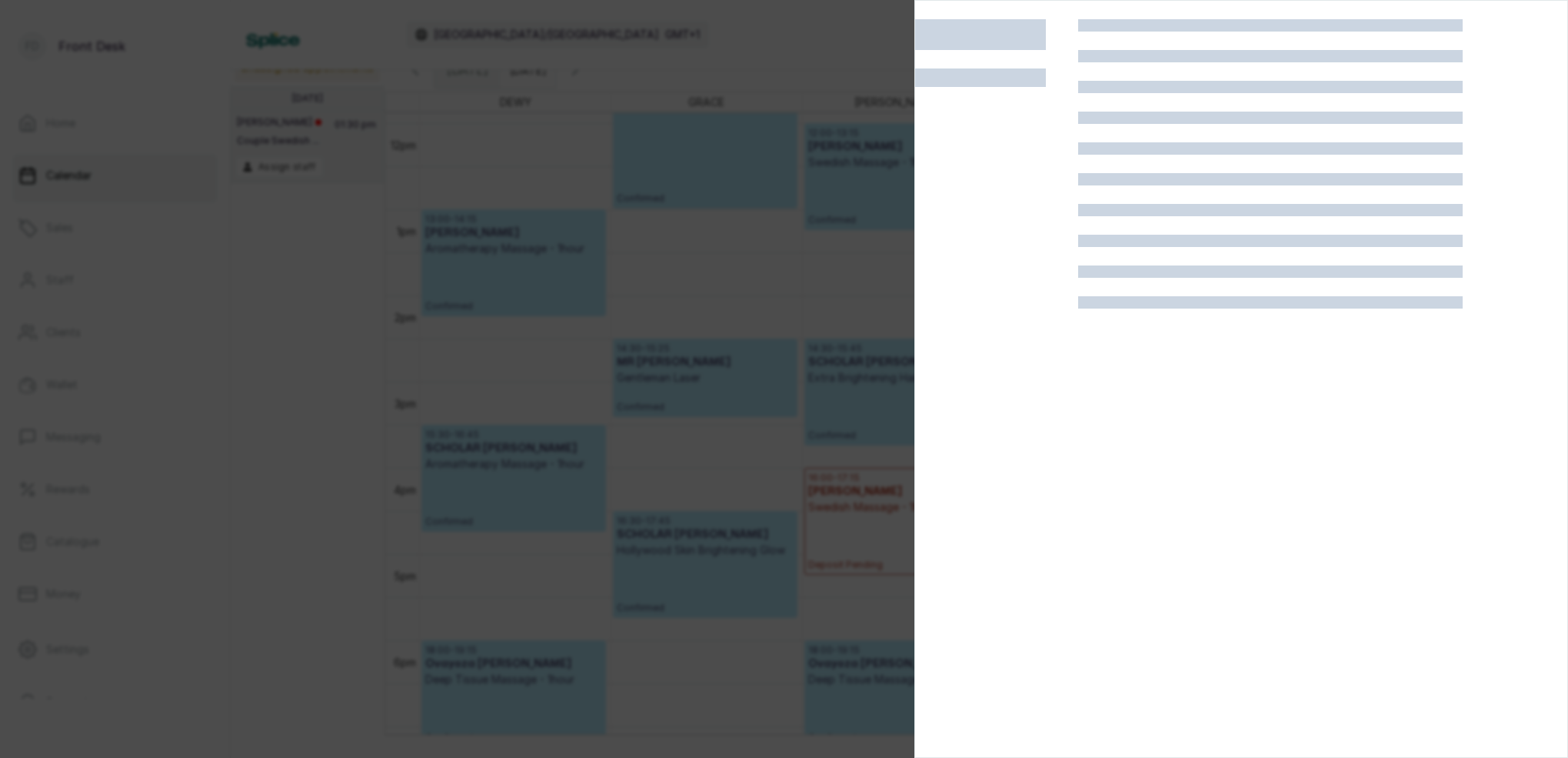
drag, startPoint x: 716, startPoint y: 262, endPoint x: 817, endPoint y: 271, distance: 101.4
click at [717, 261] on div at bounding box center [784, 379] width 1568 height 758
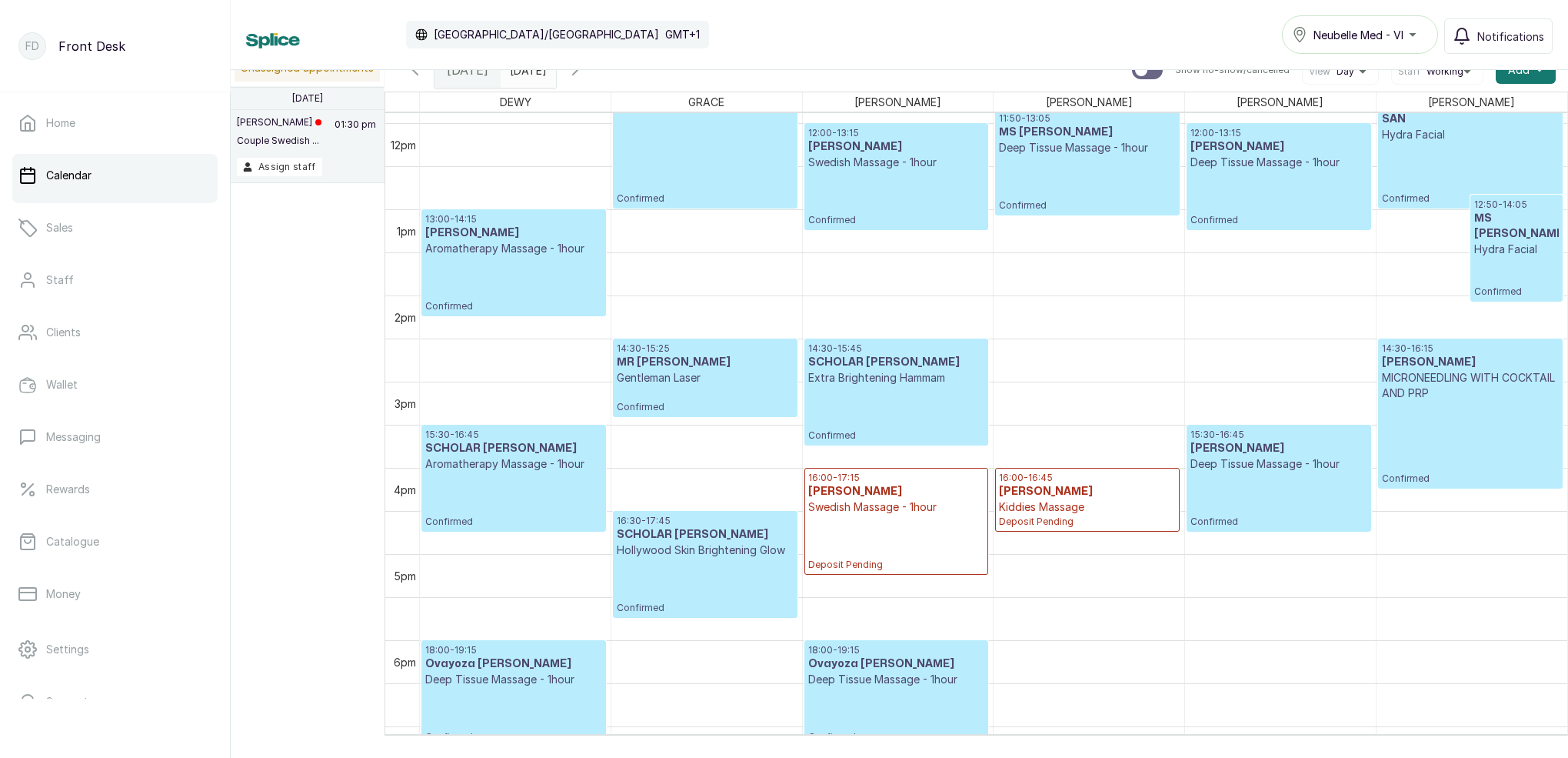
click at [1305, 467] on p "Deep Tissue Massage - 1hour" at bounding box center [1278, 464] width 176 height 15
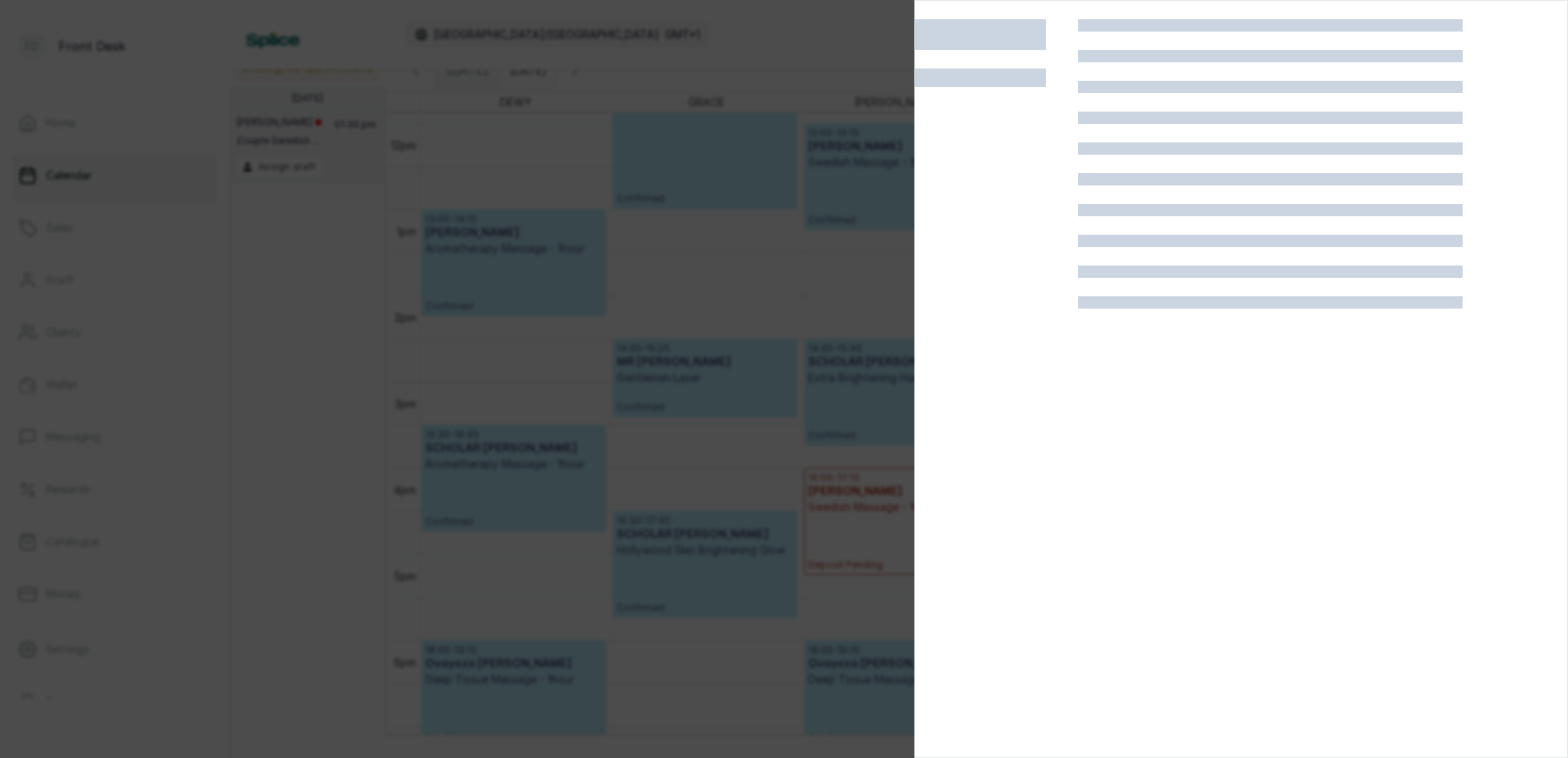
scroll to position [-5, 0]
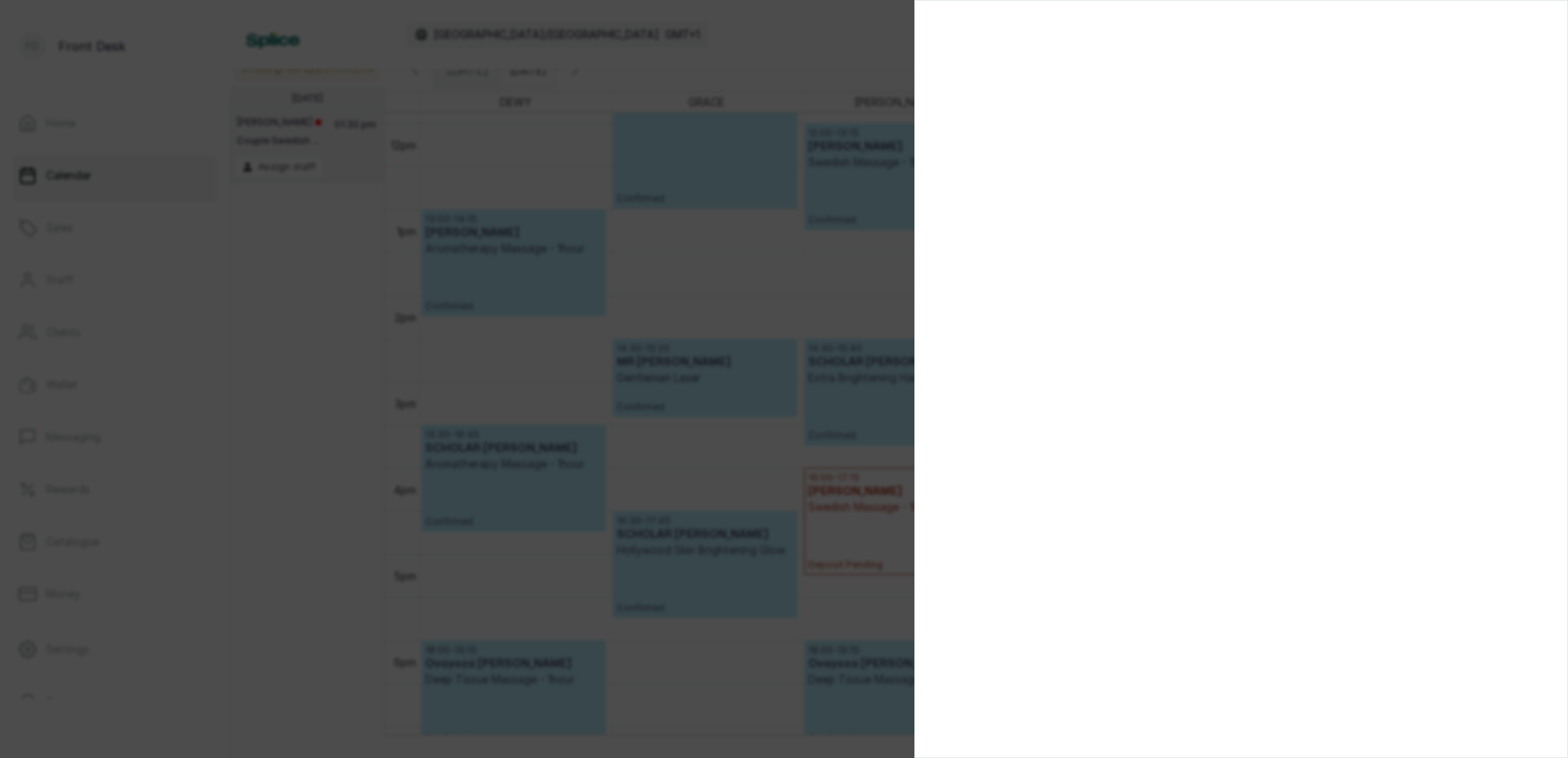
drag, startPoint x: 610, startPoint y: 219, endPoint x: 697, endPoint y: 225, distance: 87.2
click at [620, 220] on div at bounding box center [784, 379] width 1568 height 758
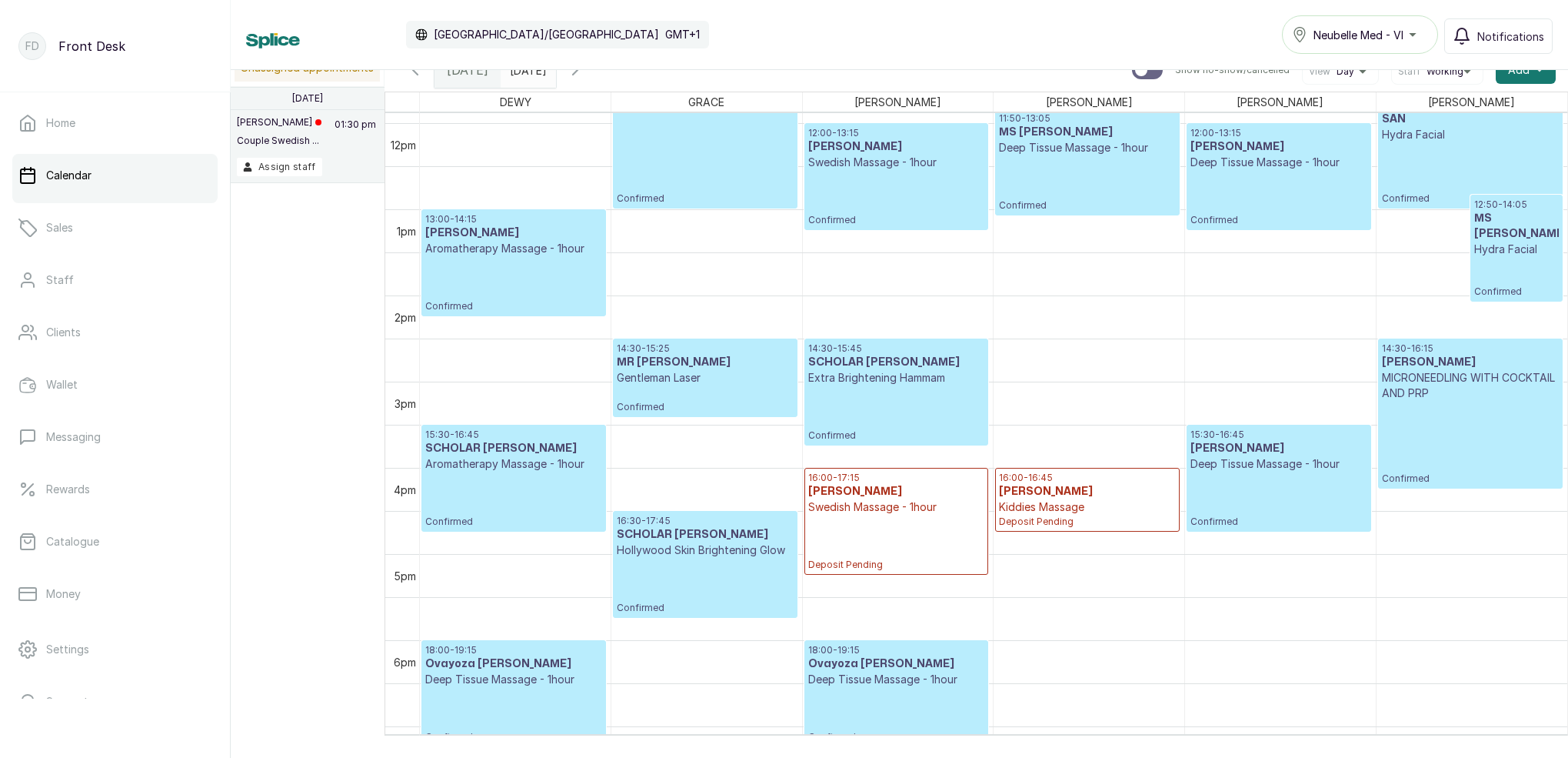
click at [1512, 250] on div "12:50 - 14:05 MS [PERSON_NAME] Facial Confirmed" at bounding box center [1516, 248] width 85 height 99
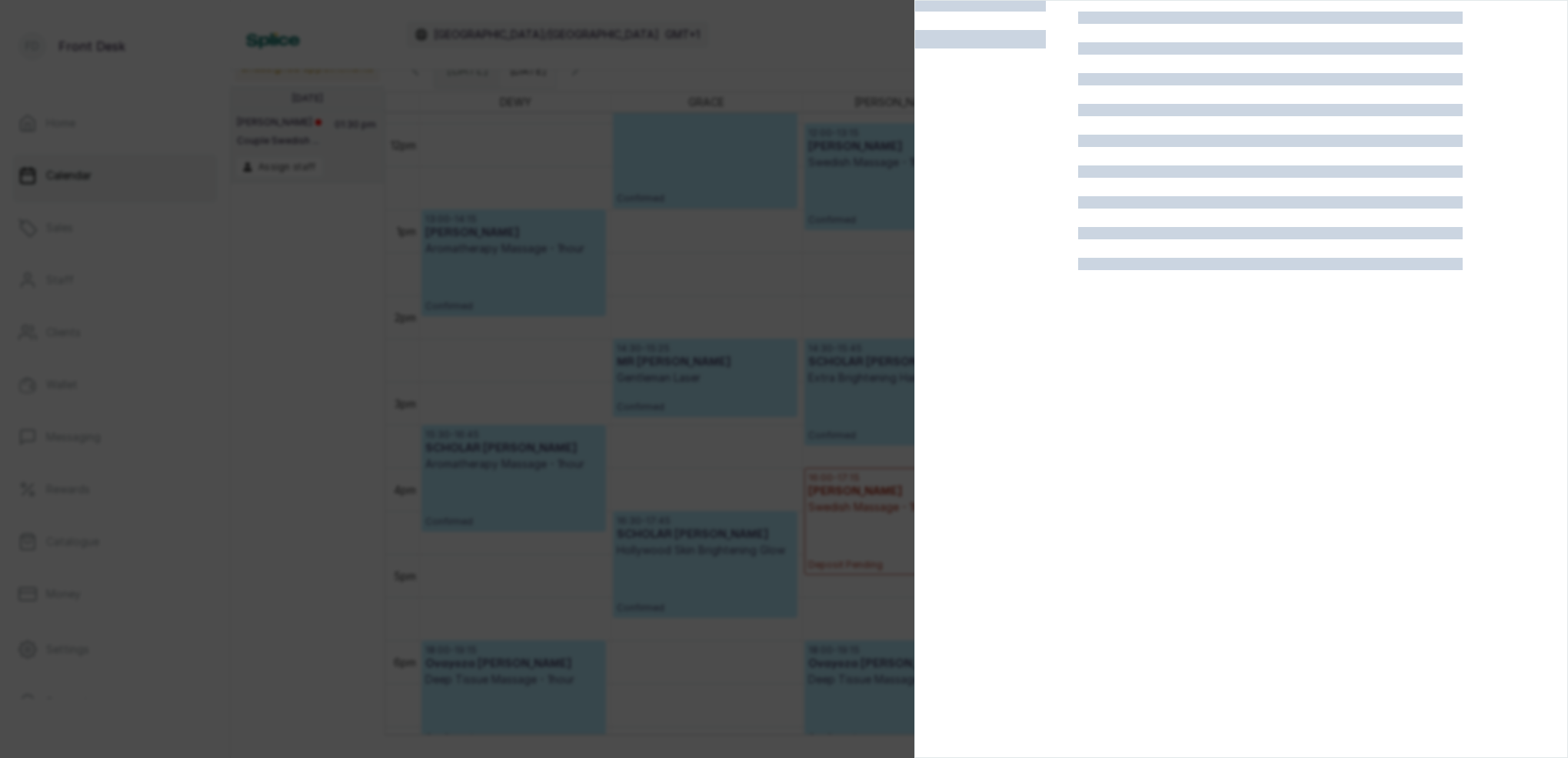
scroll to position [39, 0]
click at [900, 259] on div at bounding box center [784, 379] width 1568 height 758
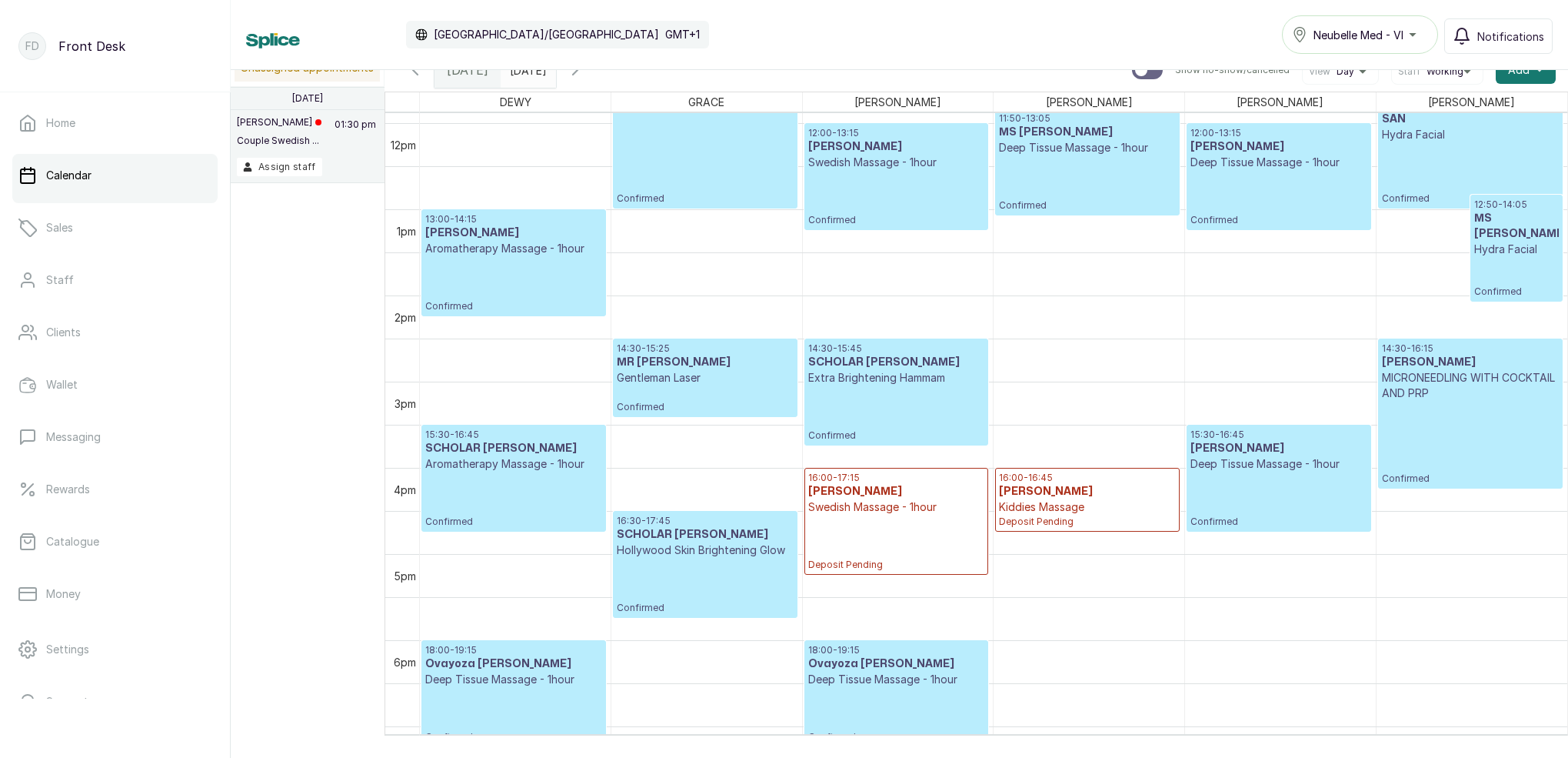
click at [1285, 460] on p "Deep Tissue Massage - 1hour" at bounding box center [1278, 464] width 176 height 15
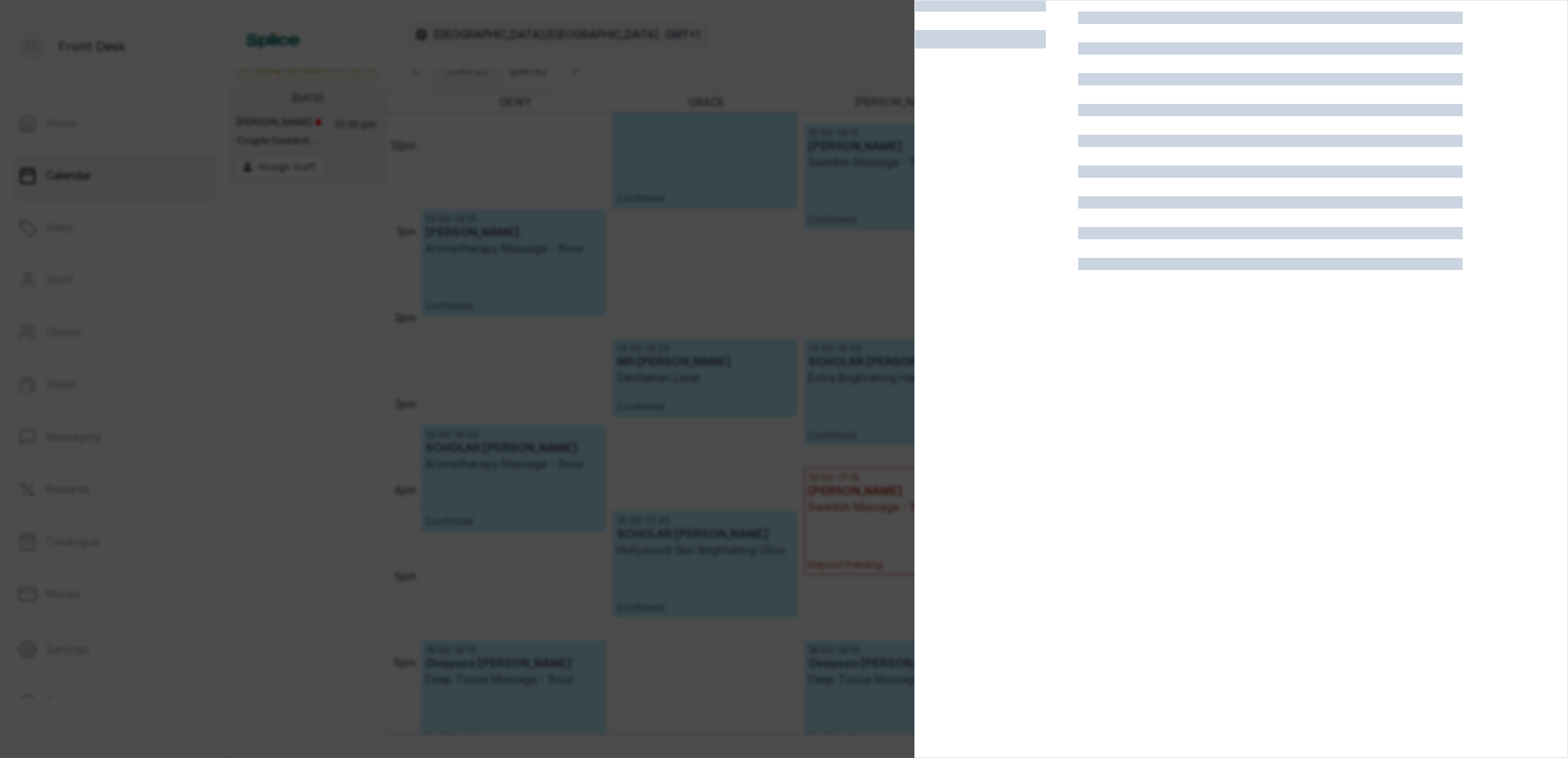
click at [822, 219] on div at bounding box center [784, 379] width 1568 height 758
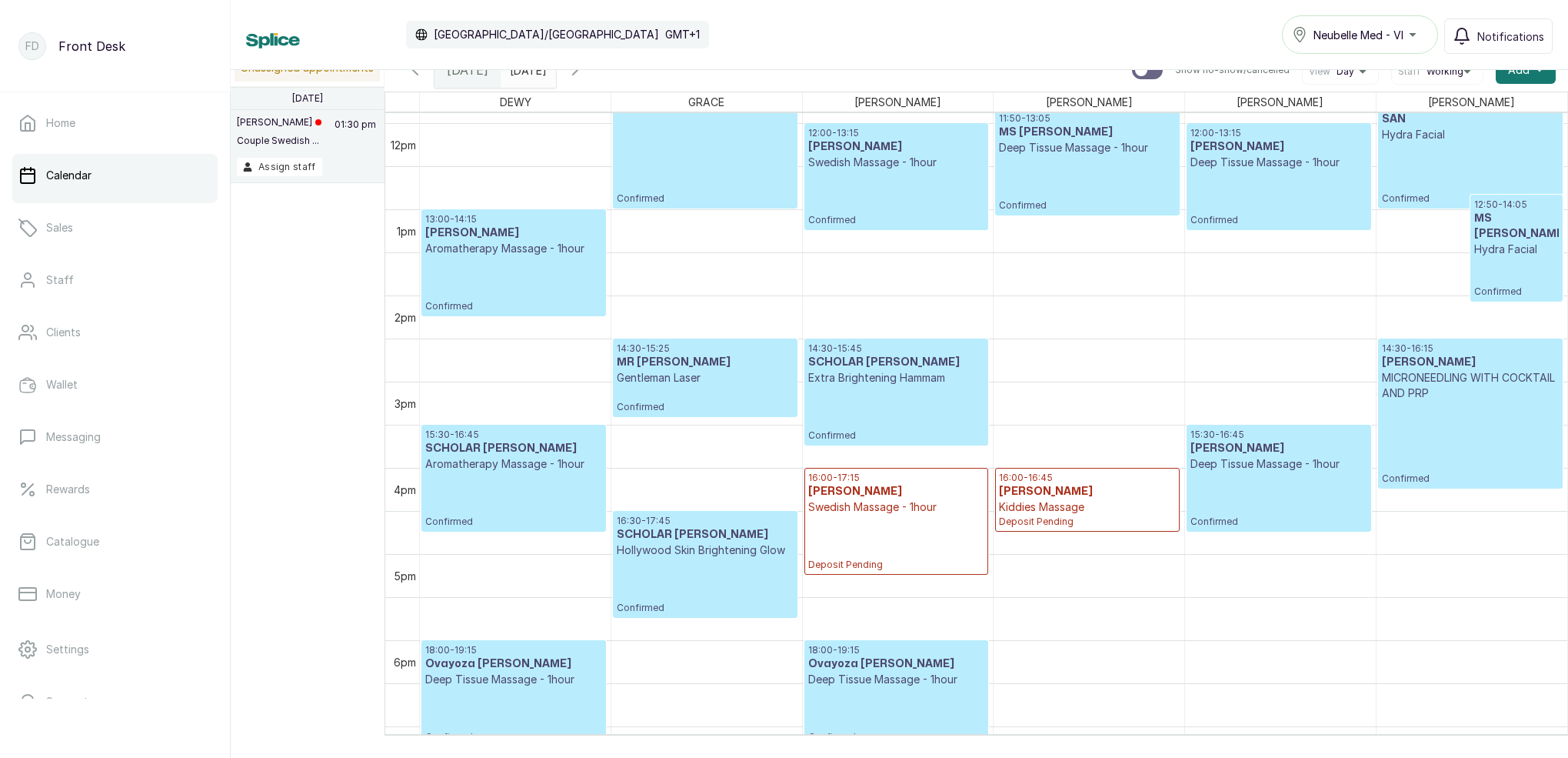
click at [1526, 247] on div "12:50 - 14:05 MS [PERSON_NAME] Facial Confirmed" at bounding box center [1516, 248] width 85 height 99
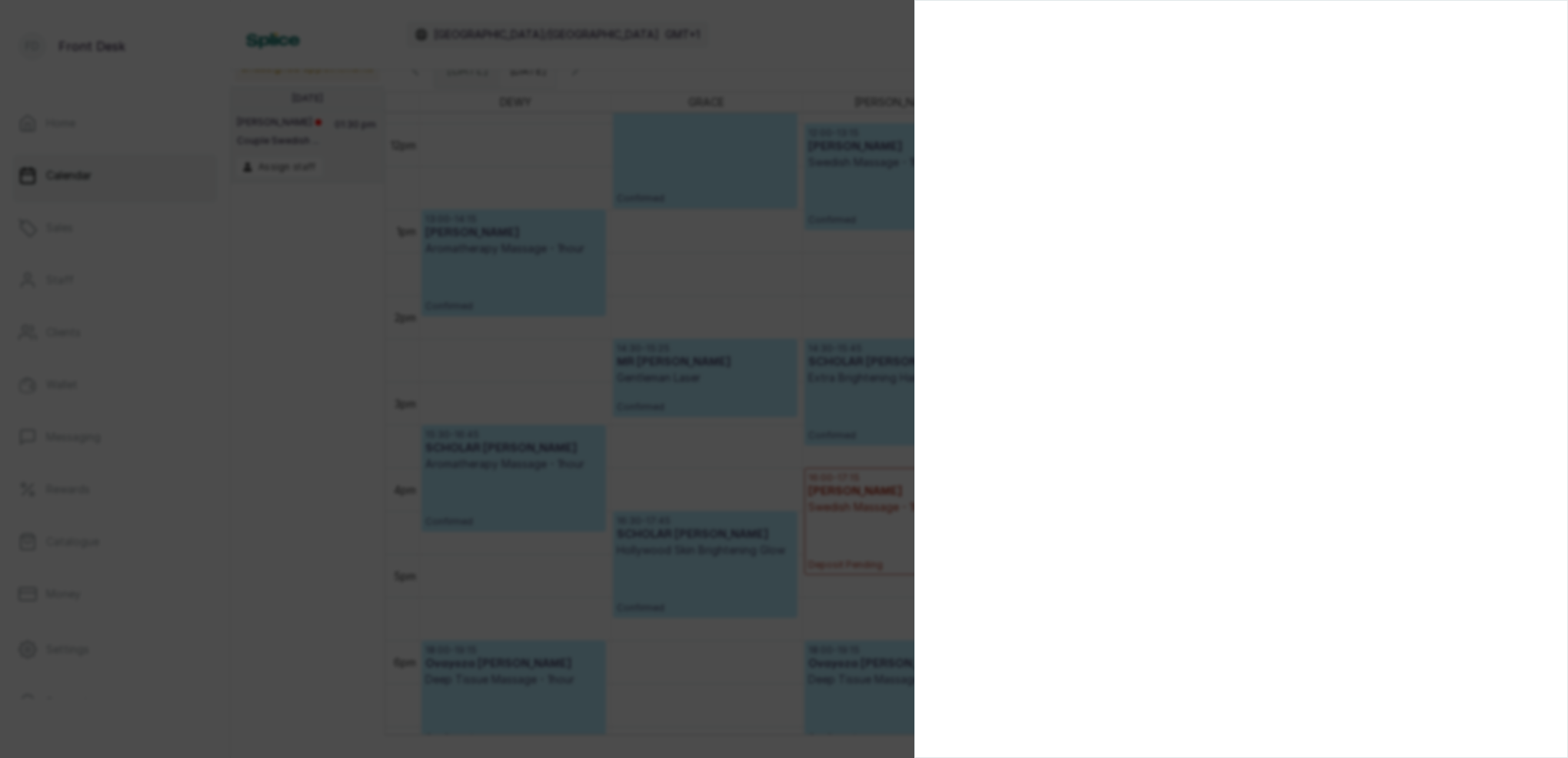
click at [584, 218] on div at bounding box center [784, 379] width 1568 height 758
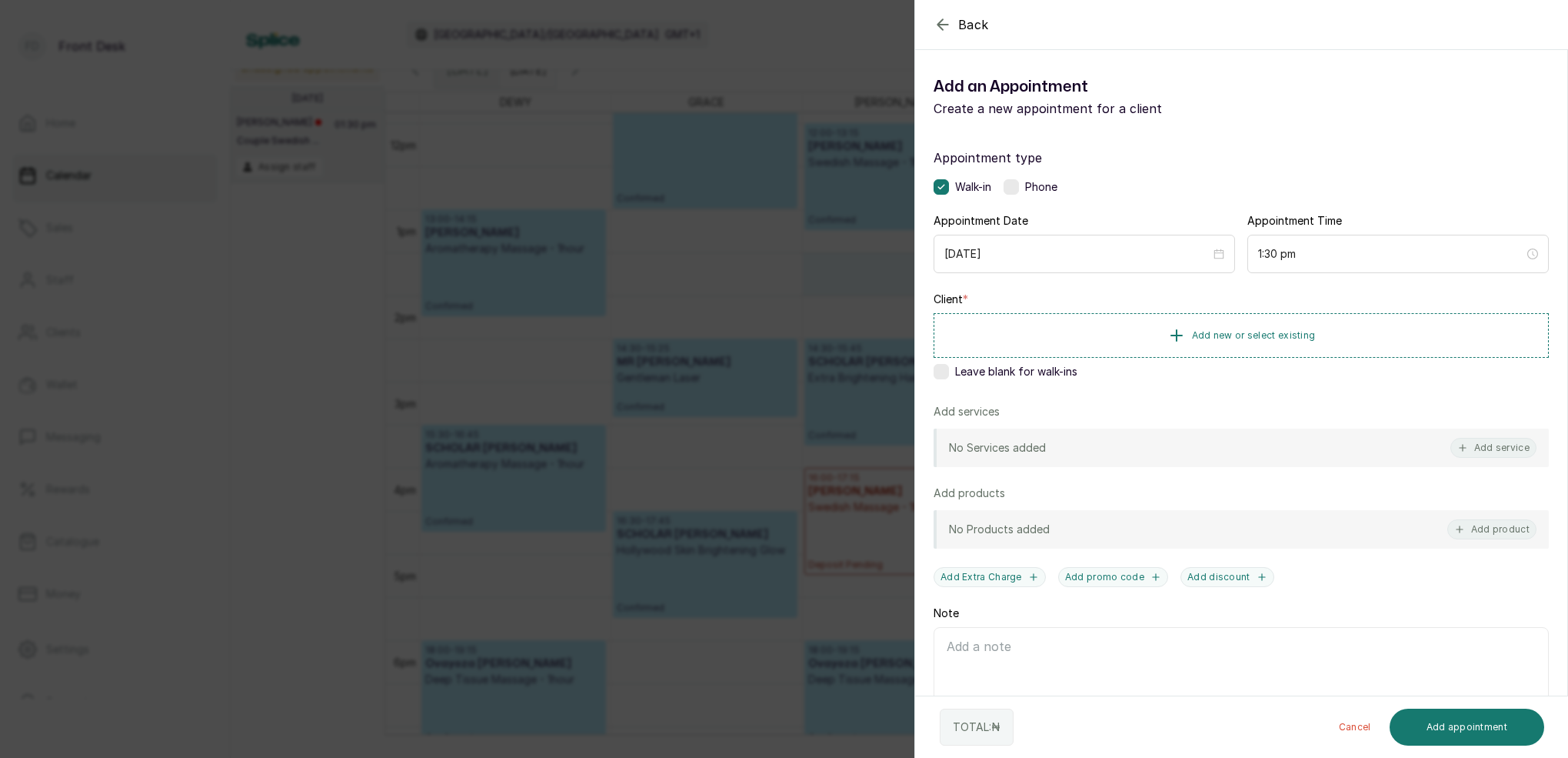
click at [822, 66] on div "Back Add Appointment Add an Appointment Create a new appointment for a client A…" at bounding box center [784, 379] width 1568 height 758
click at [851, 53] on div "Back Add Appointment Add an Appointment Create a new appointment for a client A…" at bounding box center [784, 379] width 1568 height 758
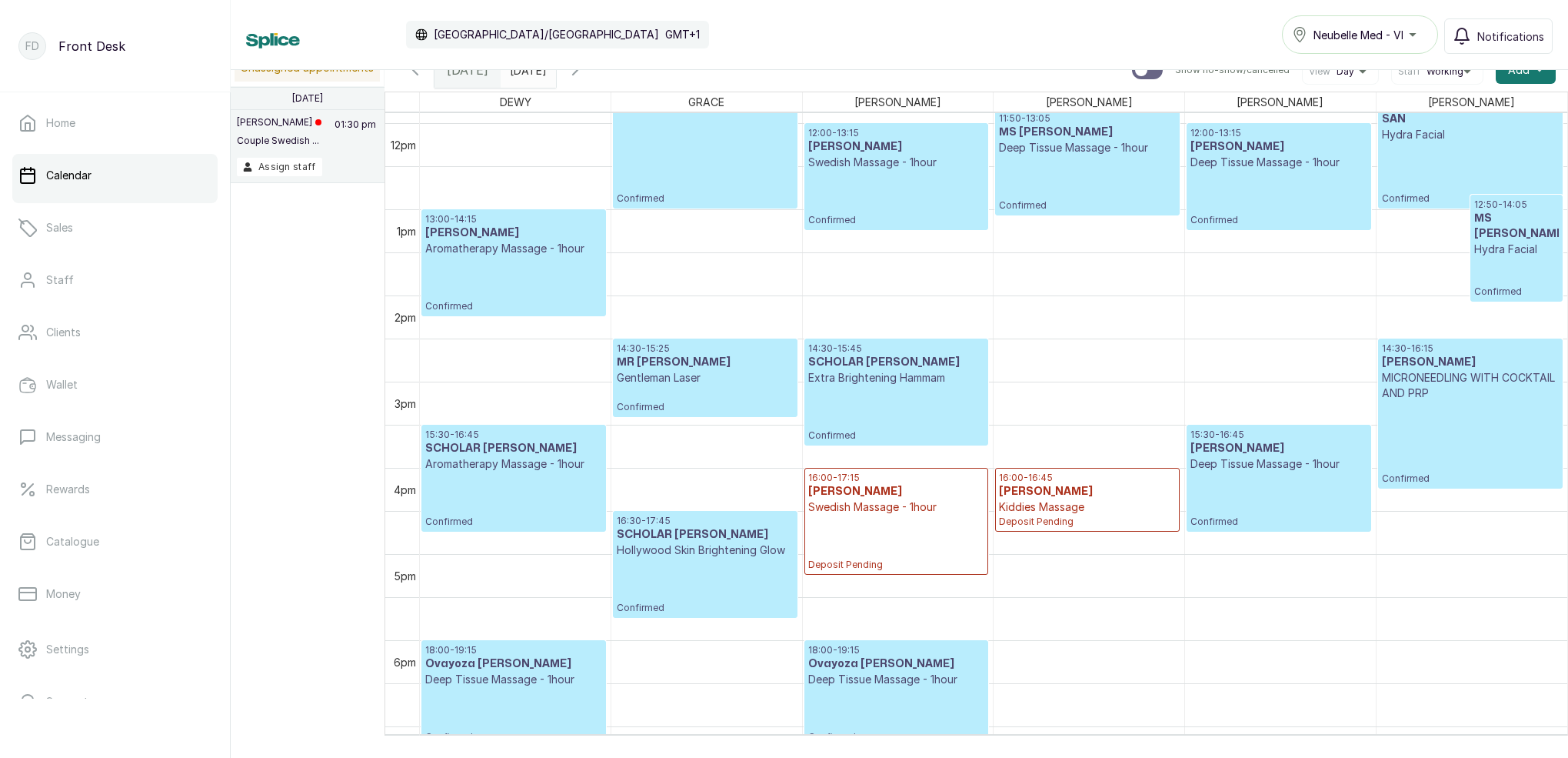
drag, startPoint x: 886, startPoint y: 20, endPoint x: 902, endPoint y: 19, distance: 16.0
click at [886, 20] on div "Calendar Africa/Lagos GMT+1 Neubelle Med - VI Notifications" at bounding box center [899, 34] width 1306 height 39
click at [704, 91] on table "DEWY GRACE LINA MAGGIE SARAH MARY 12am 1am 2am 3am 4am 5am 6am 7am 8am 9am 10am…" at bounding box center [976, 413] width 1183 height 644
click at [705, 91] on table "DEWY GRACE LINA MAGGIE SARAH MARY 12am 1am 2am 3am 4am 5am 6am 7am 8am 9am 10am…" at bounding box center [976, 413] width 1183 height 644
click at [706, 91] on table "DEWY GRACE LINA MAGGIE SARAH MARY 12am 1am 2am 3am 4am 5am 6am 7am 8am 9am 10am…" at bounding box center [976, 413] width 1183 height 644
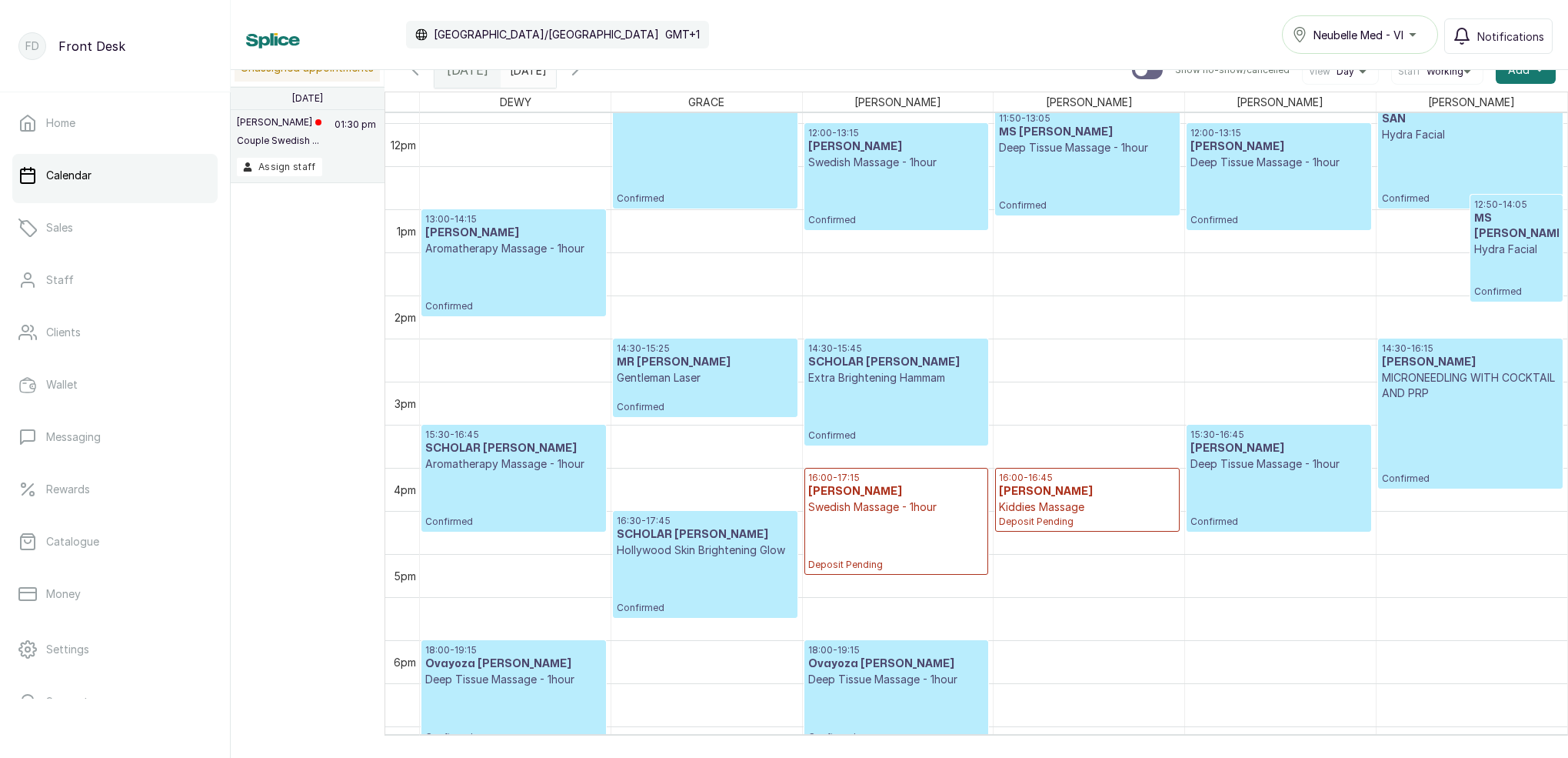
click at [708, 92] on span "GRACE" at bounding box center [706, 102] width 42 height 19
drag, startPoint x: 709, startPoint y: 92, endPoint x: 947, endPoint y: 14, distance: 250.5
click at [760, 75] on div "Today Sat Aug 23, 2025 29/08/2025 Show no-show/cancelled View Day Staff Working…" at bounding box center [976, 392] width 1183 height 687
click at [1512, 251] on div "12:50 - 14:05 MS [PERSON_NAME] Facial Confirmed" at bounding box center [1516, 248] width 85 height 99
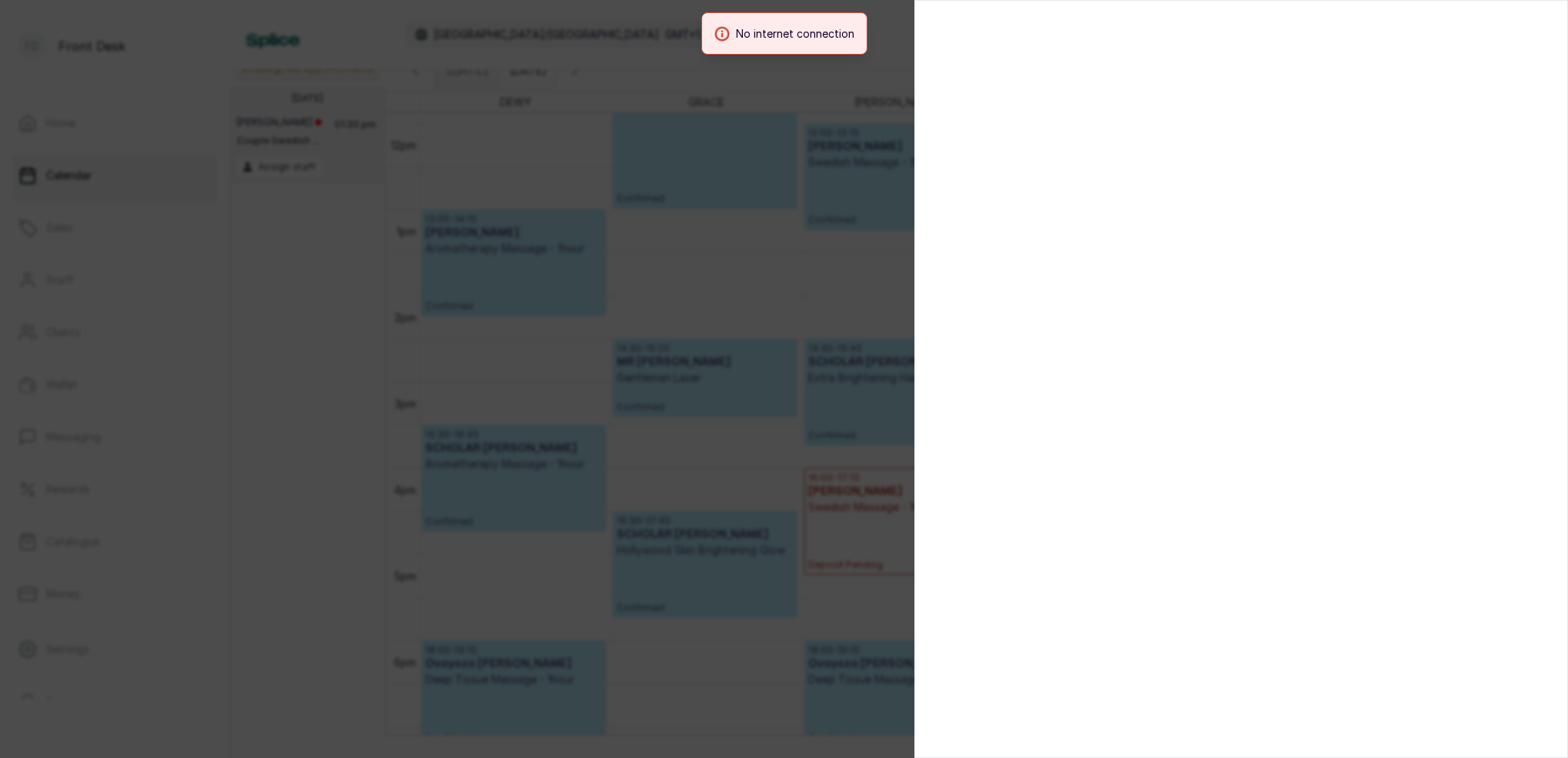
drag, startPoint x: 1512, startPoint y: 7, endPoint x: 724, endPoint y: 225, distance: 817.6
click at [724, 225] on div at bounding box center [784, 379] width 1568 height 758
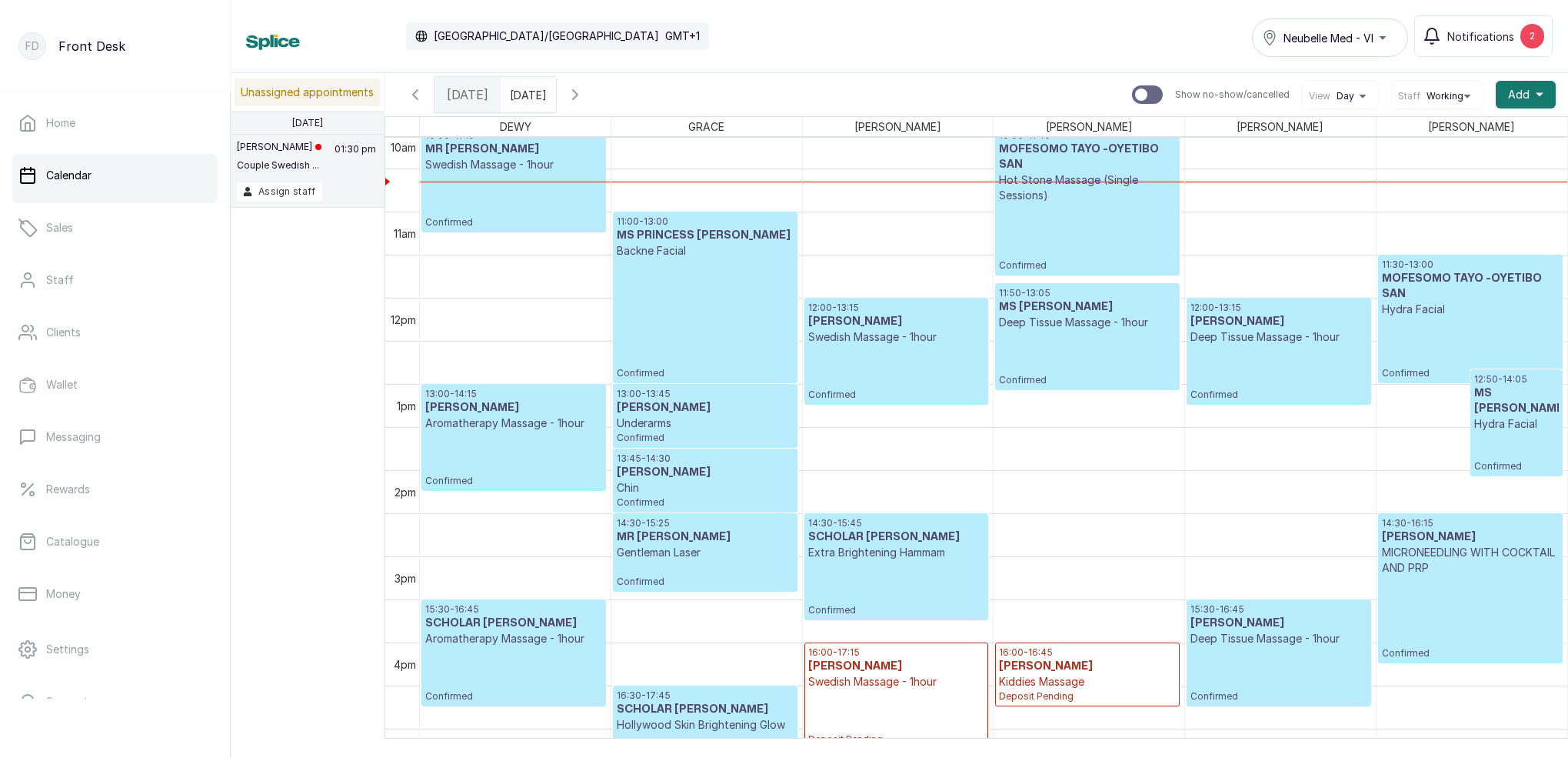
click at [1528, 432] on div "12:50 - 14:05 MS [PERSON_NAME] Facial Confirmed" at bounding box center [1516, 422] width 85 height 99
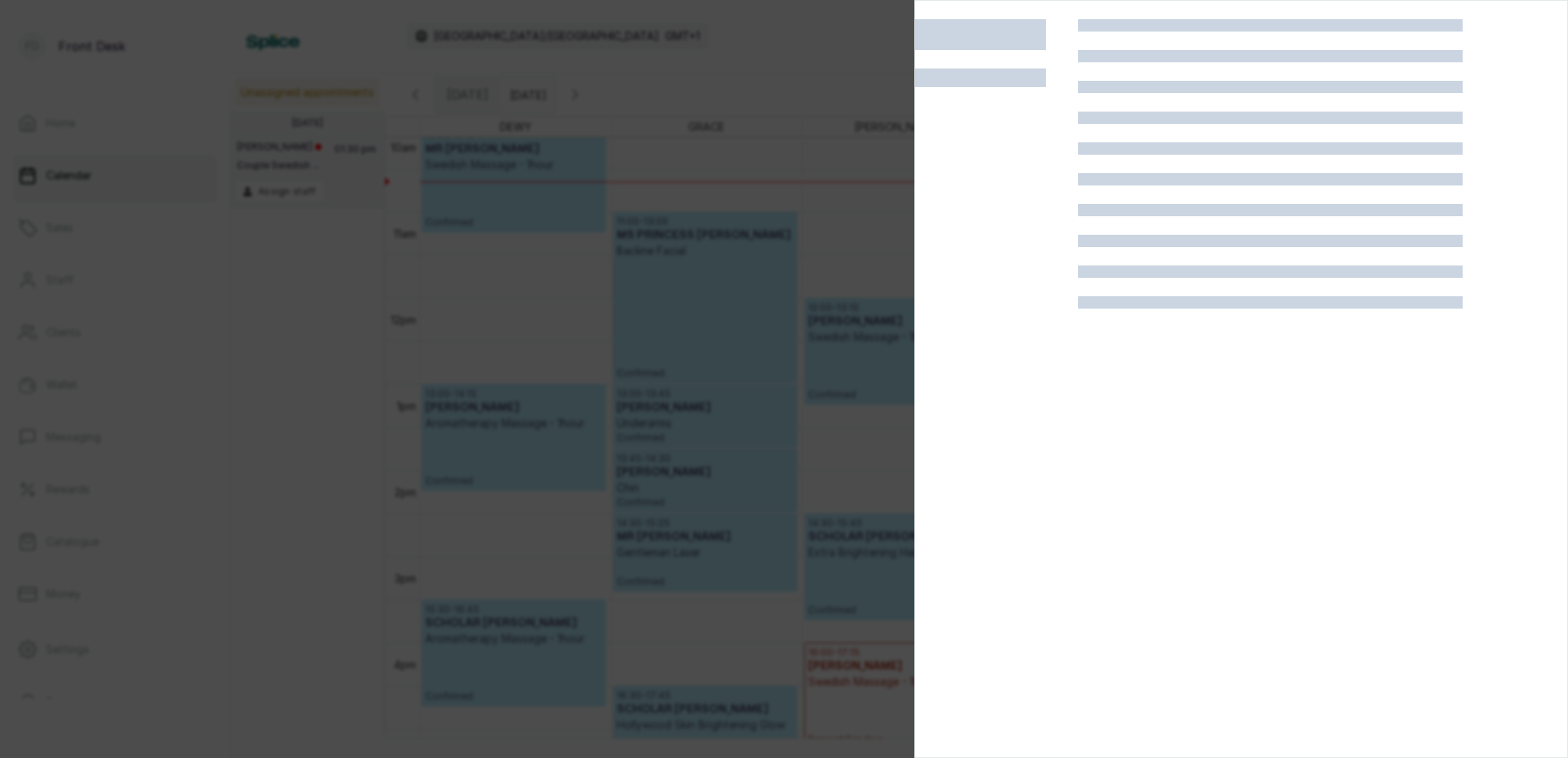
click at [887, 59] on div at bounding box center [784, 379] width 1568 height 758
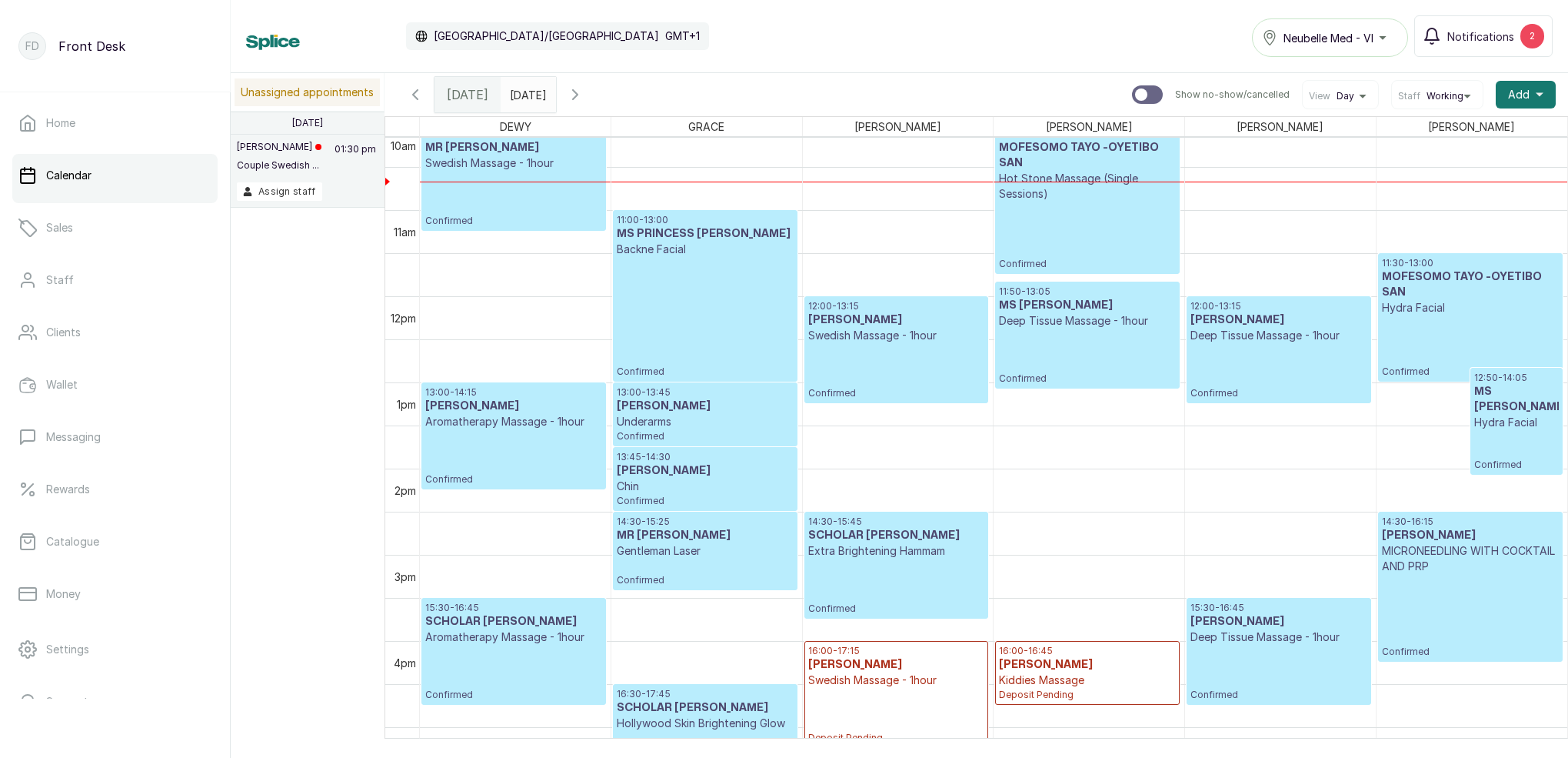
scroll to position [863, 0]
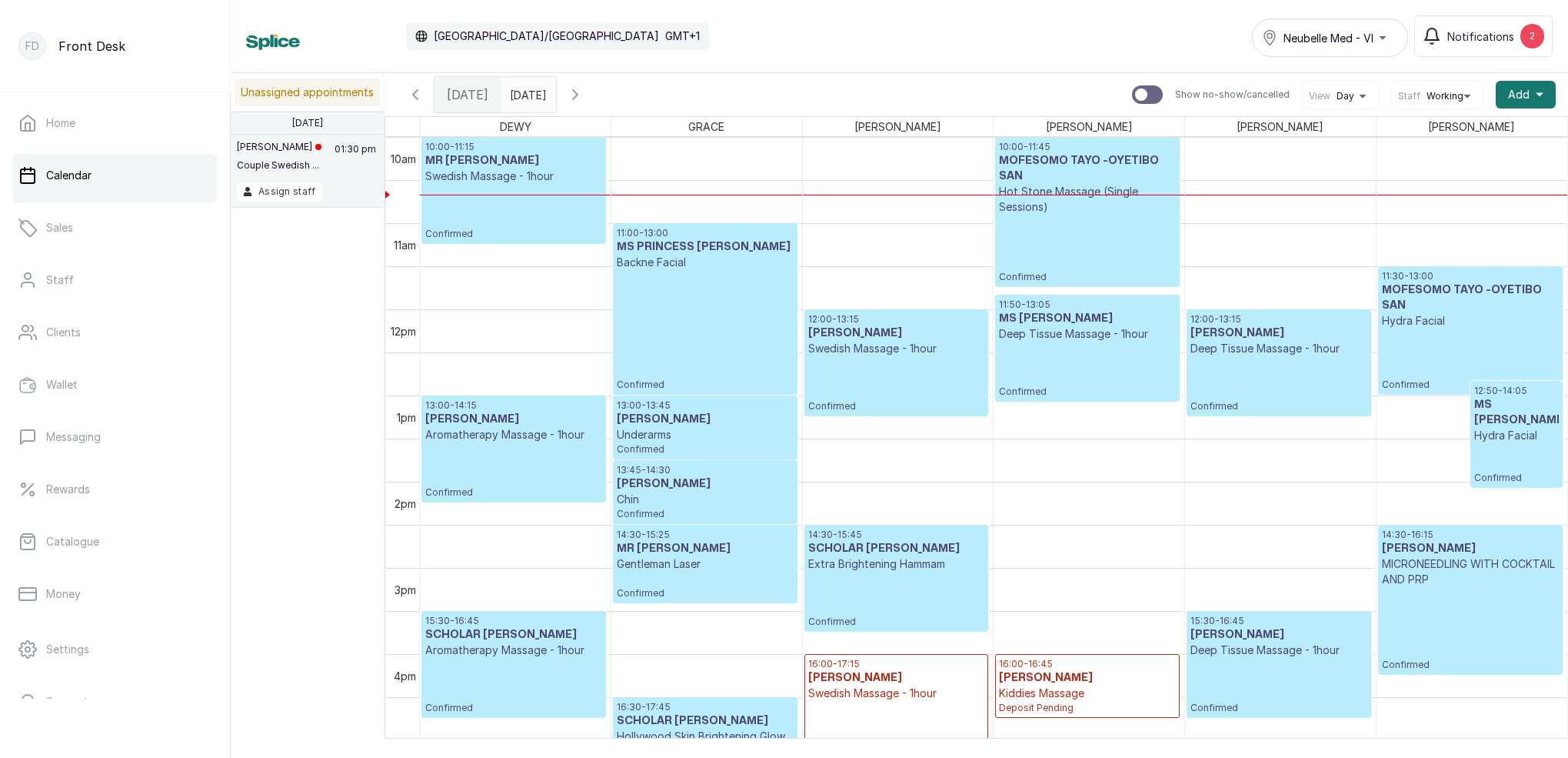
click at [1083, 315] on h3 "MS [PERSON_NAME]" at bounding box center [1086, 318] width 176 height 15
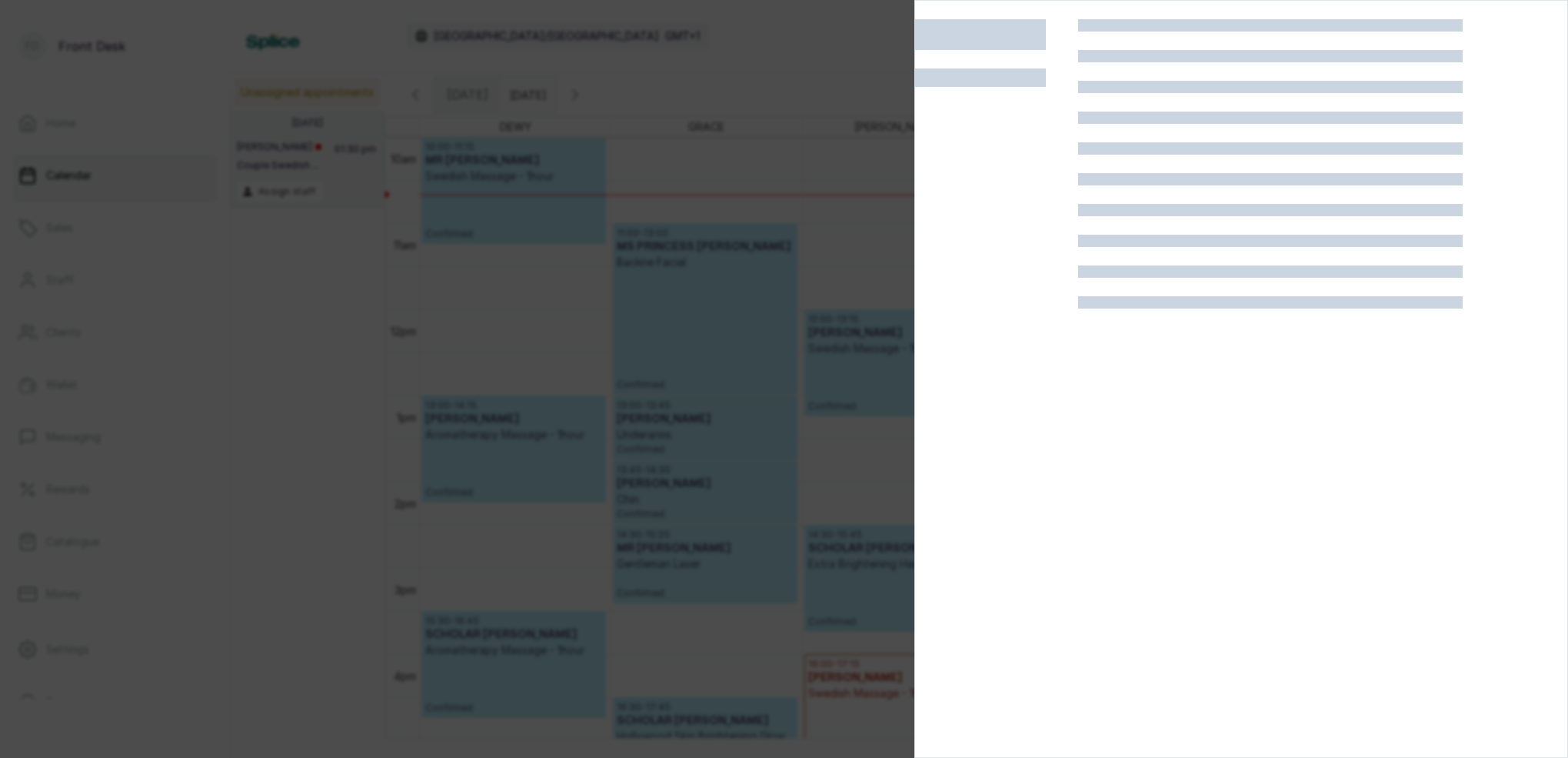
scroll to position [0, 0]
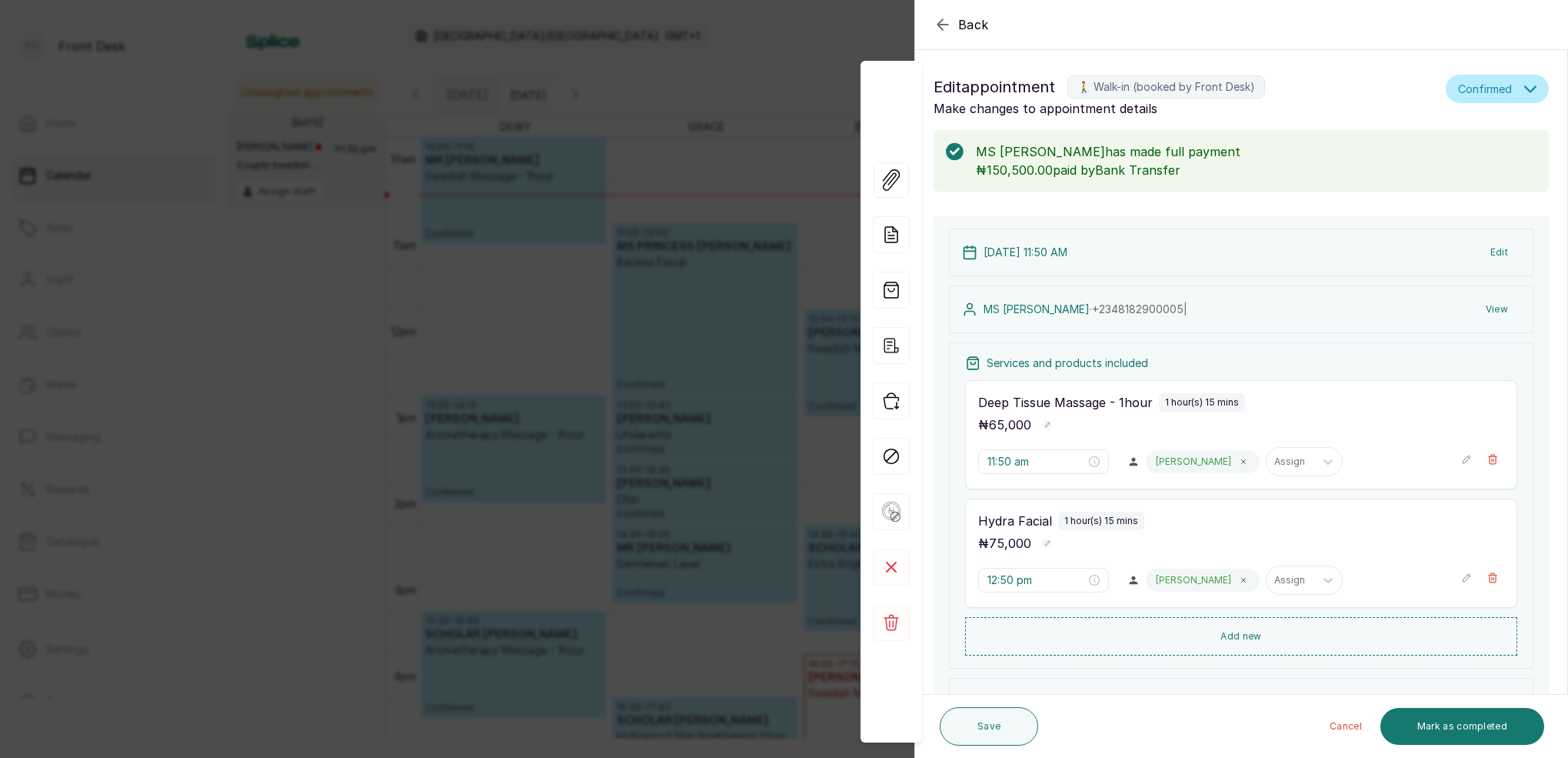
click at [1506, 253] on button "Edit" at bounding box center [1498, 251] width 42 height 27
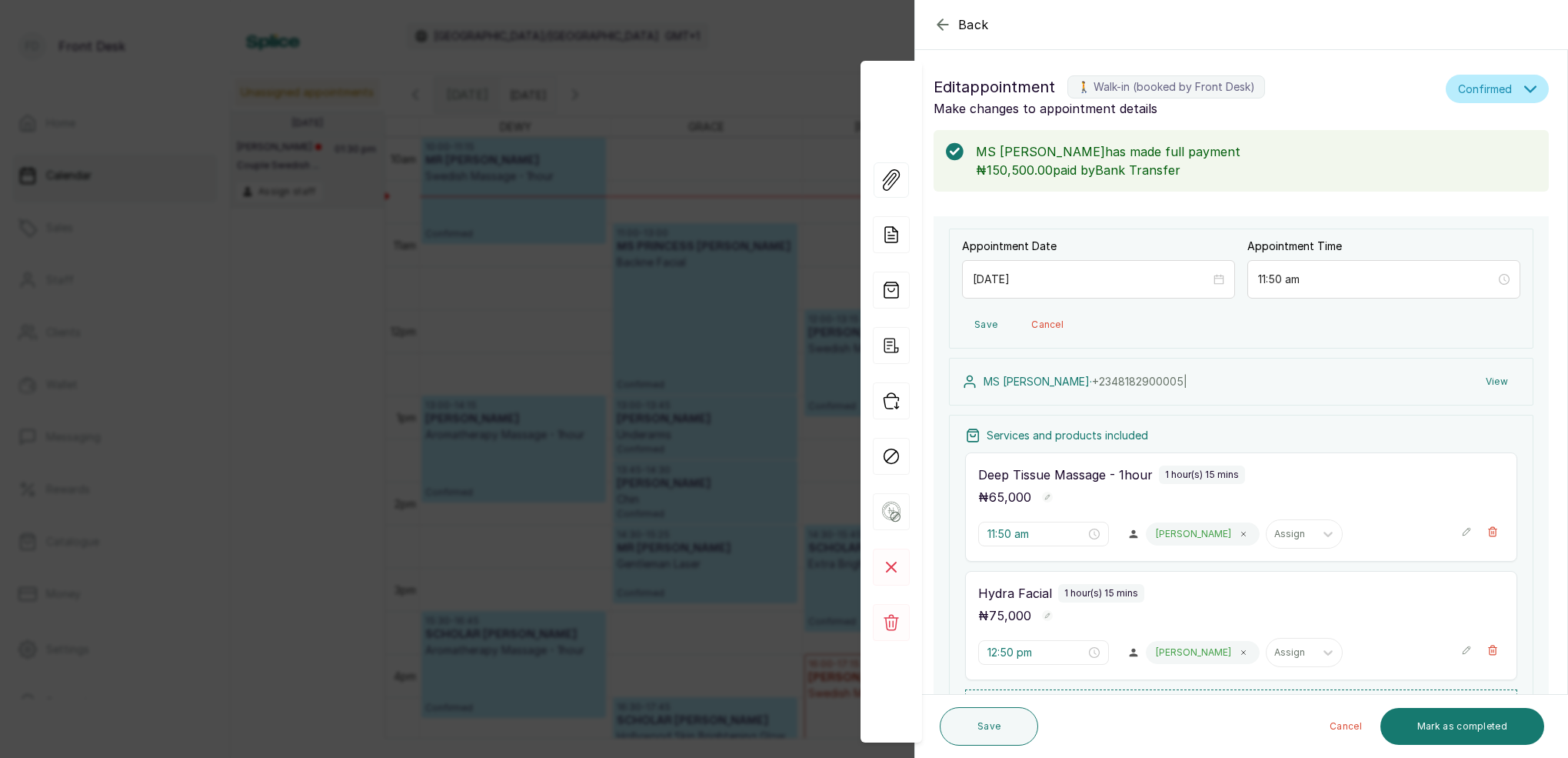
scroll to position [86, 0]
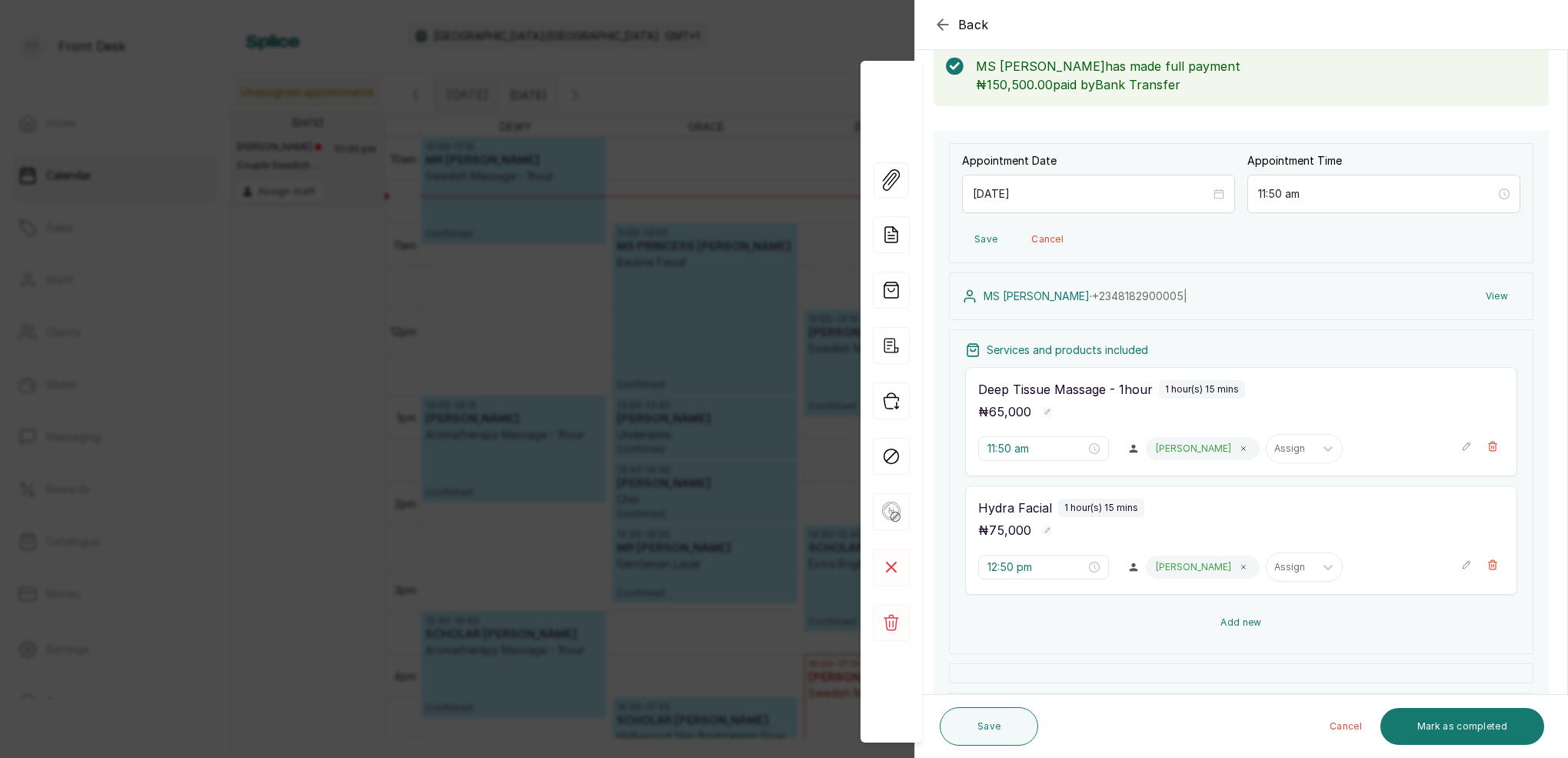
click at [1240, 618] on button "Add new" at bounding box center [1240, 621] width 552 height 37
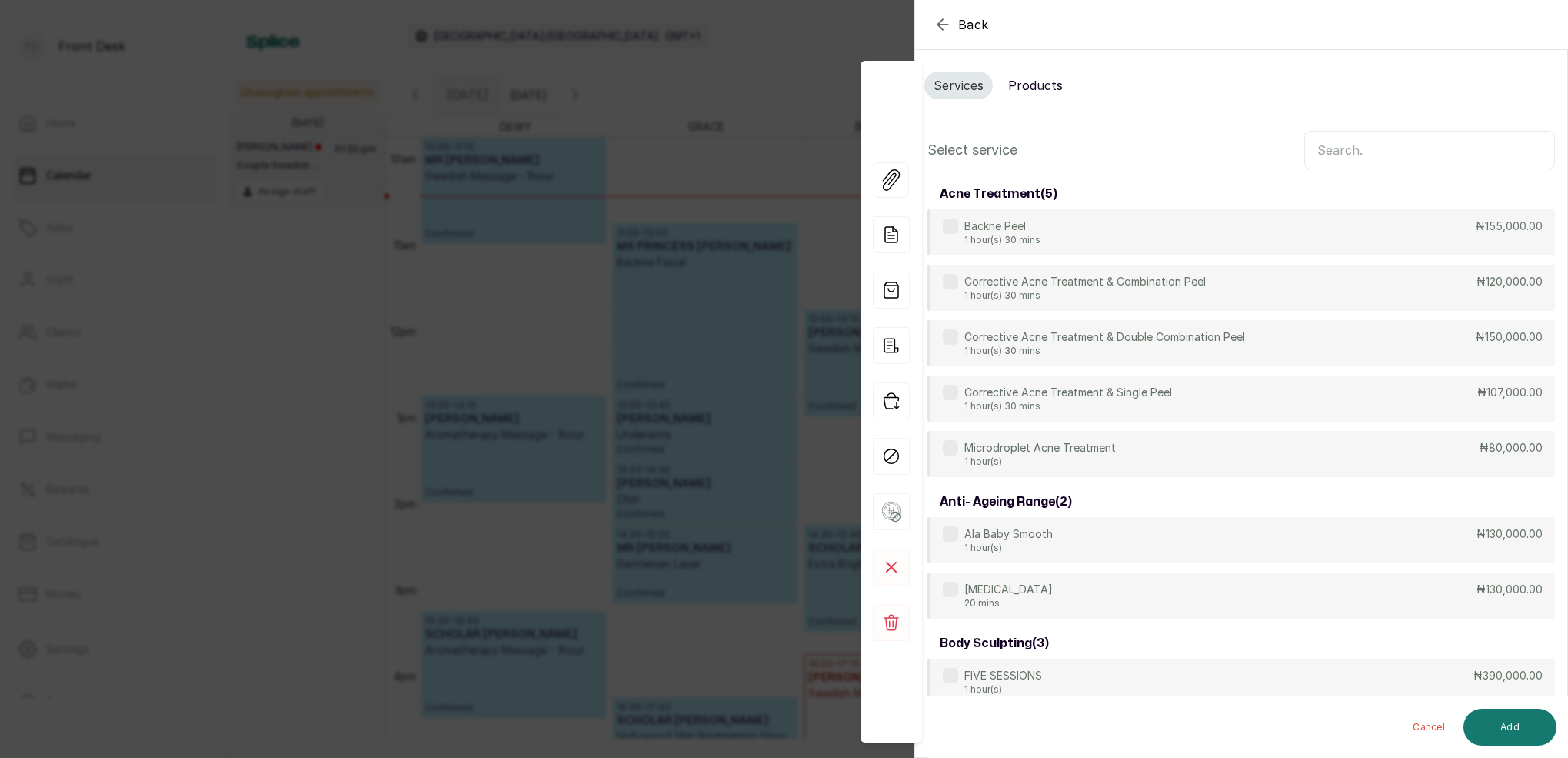
scroll to position [0, 0]
click at [1370, 142] on input "text" at bounding box center [1430, 150] width 250 height 39
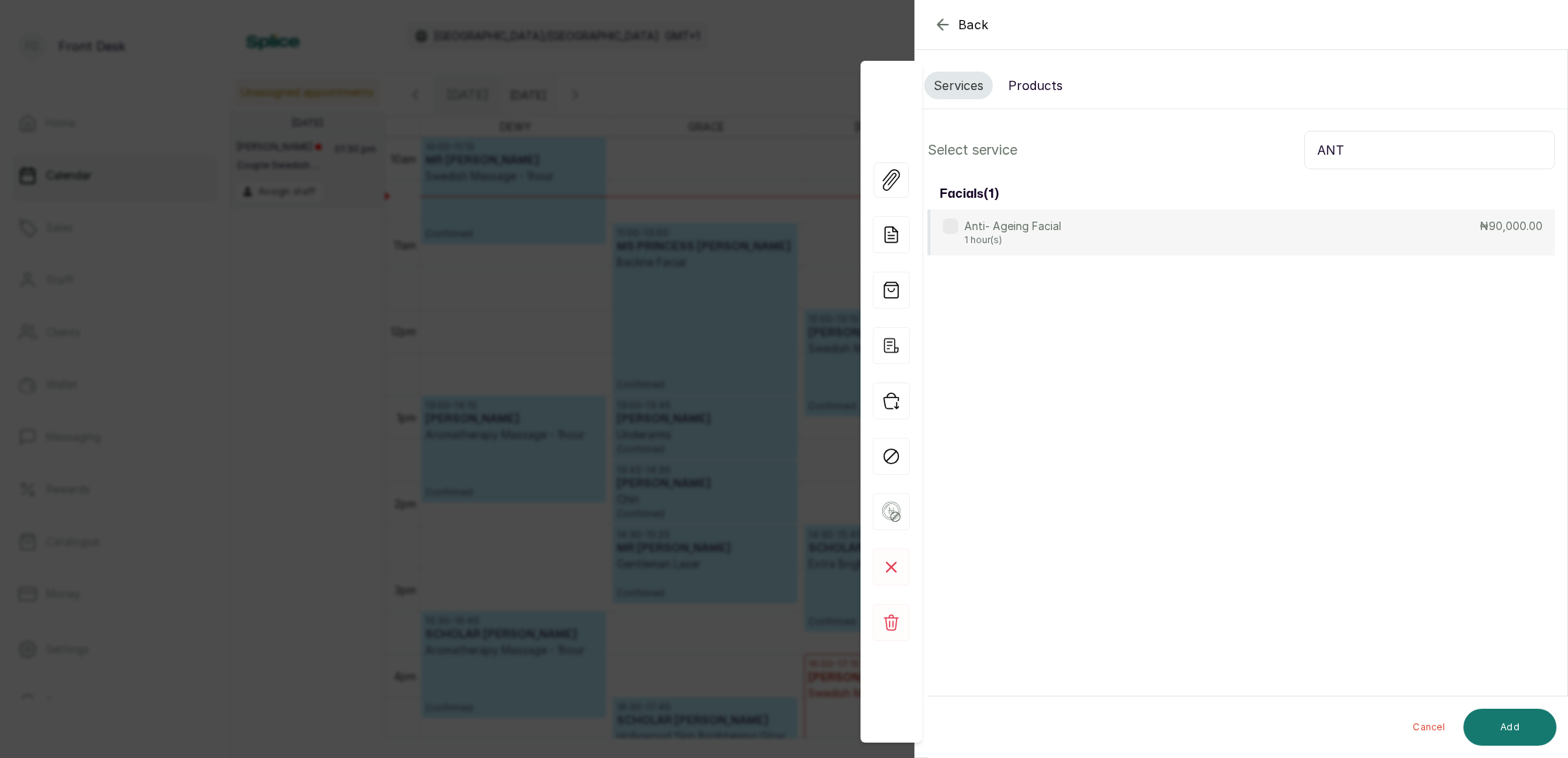
type input "ANT"
click at [947, 31] on icon "button" at bounding box center [943, 24] width 19 height 19
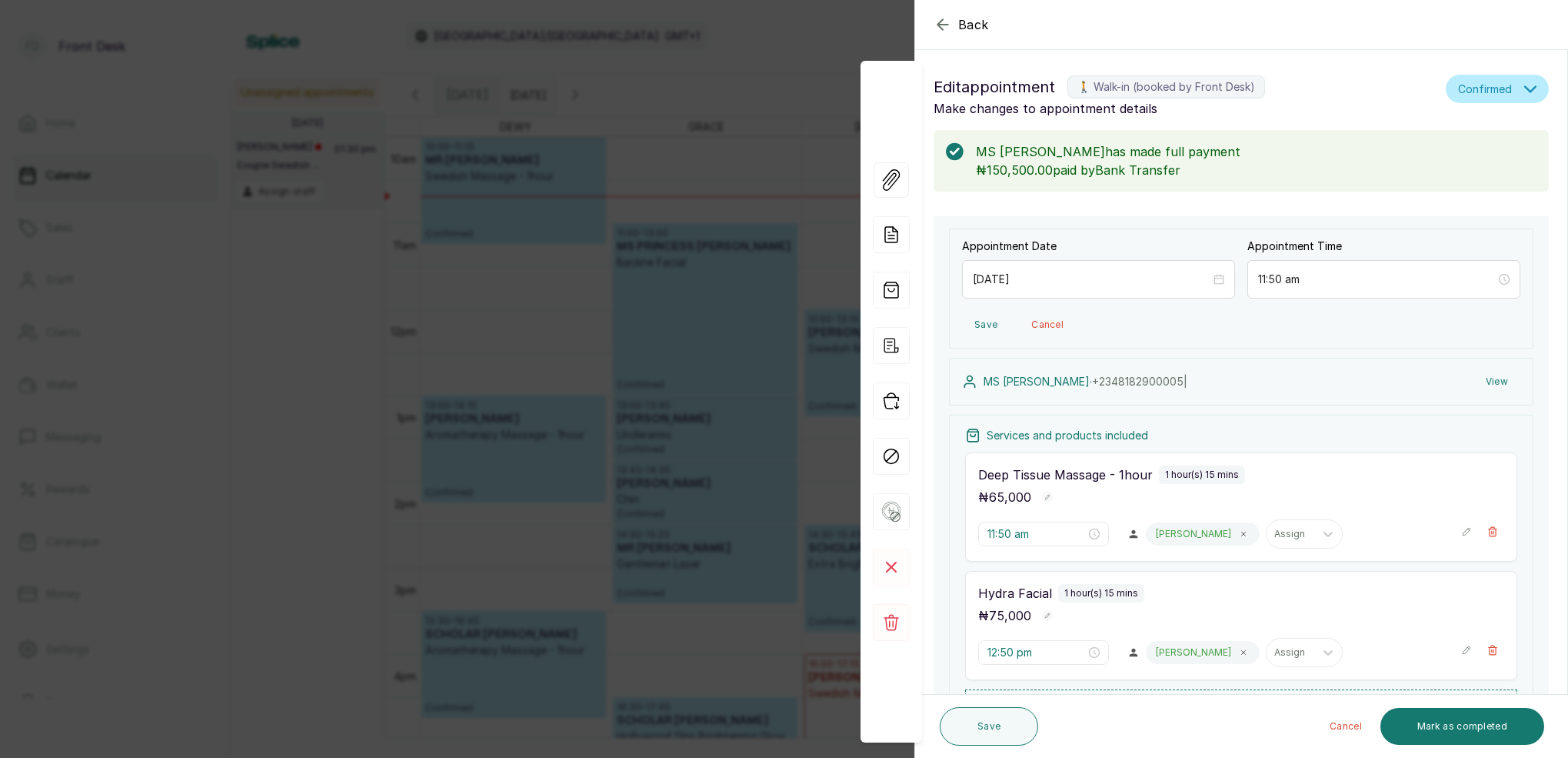
click at [1496, 380] on button "View" at bounding box center [1496, 381] width 47 height 27
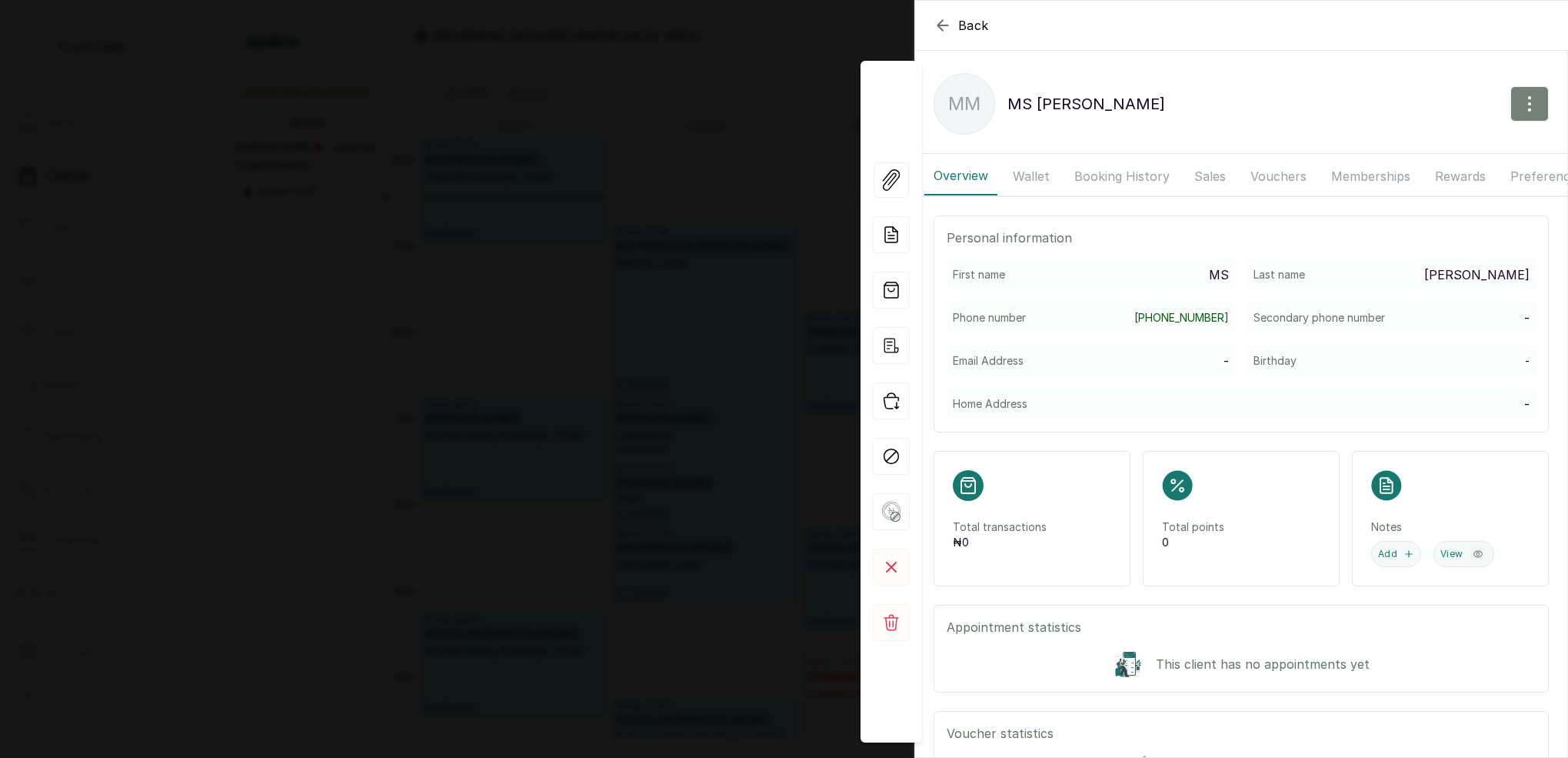
click at [1536, 109] on icon "button" at bounding box center [1529, 104] width 19 height 19
click at [1396, 150] on span "Edit" at bounding box center [1463, 150] width 148 height 19
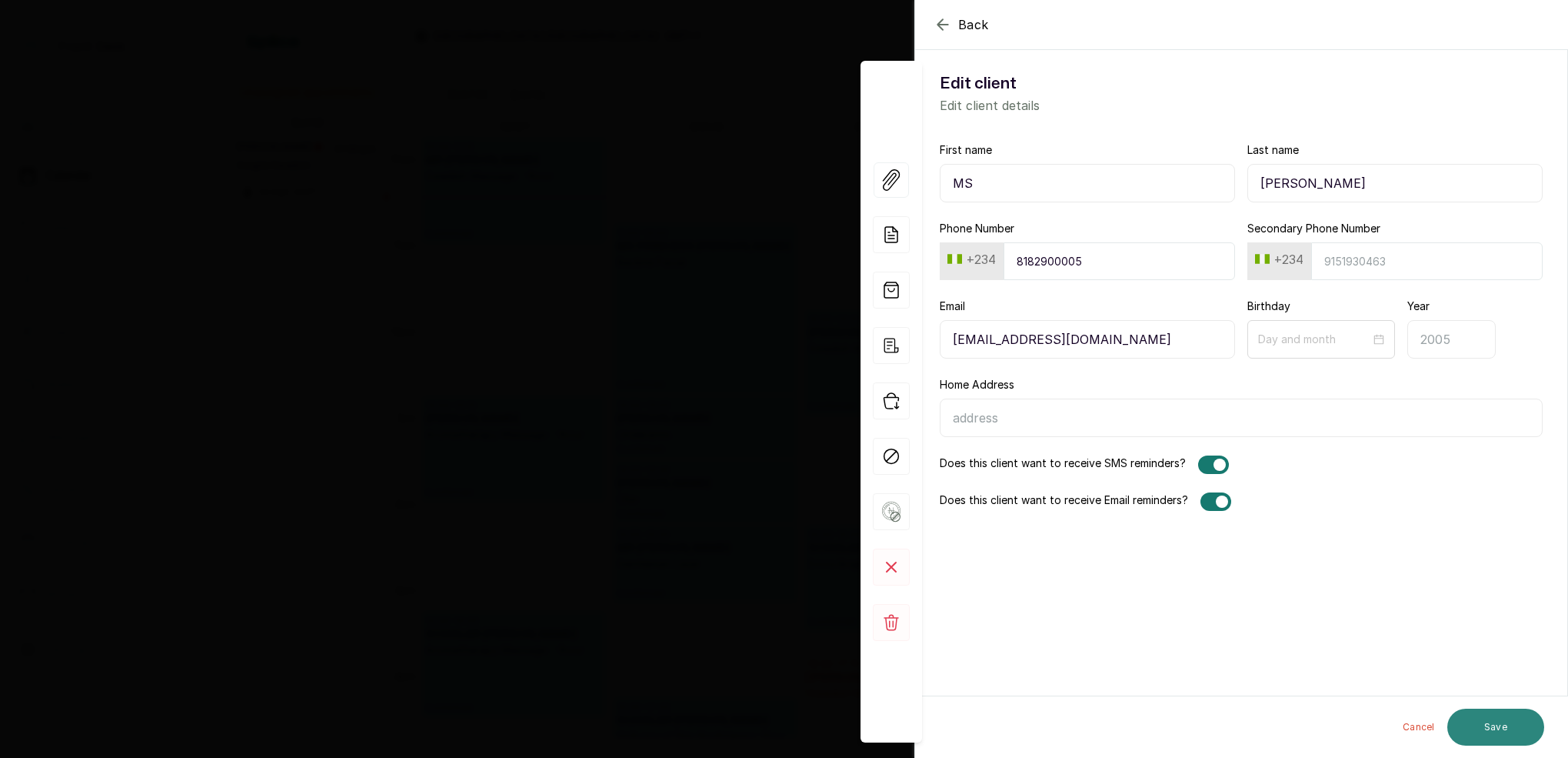
type input "[EMAIL_ADDRESS][DOMAIN_NAME]"
click at [1503, 736] on button "Save" at bounding box center [1496, 727] width 97 height 37
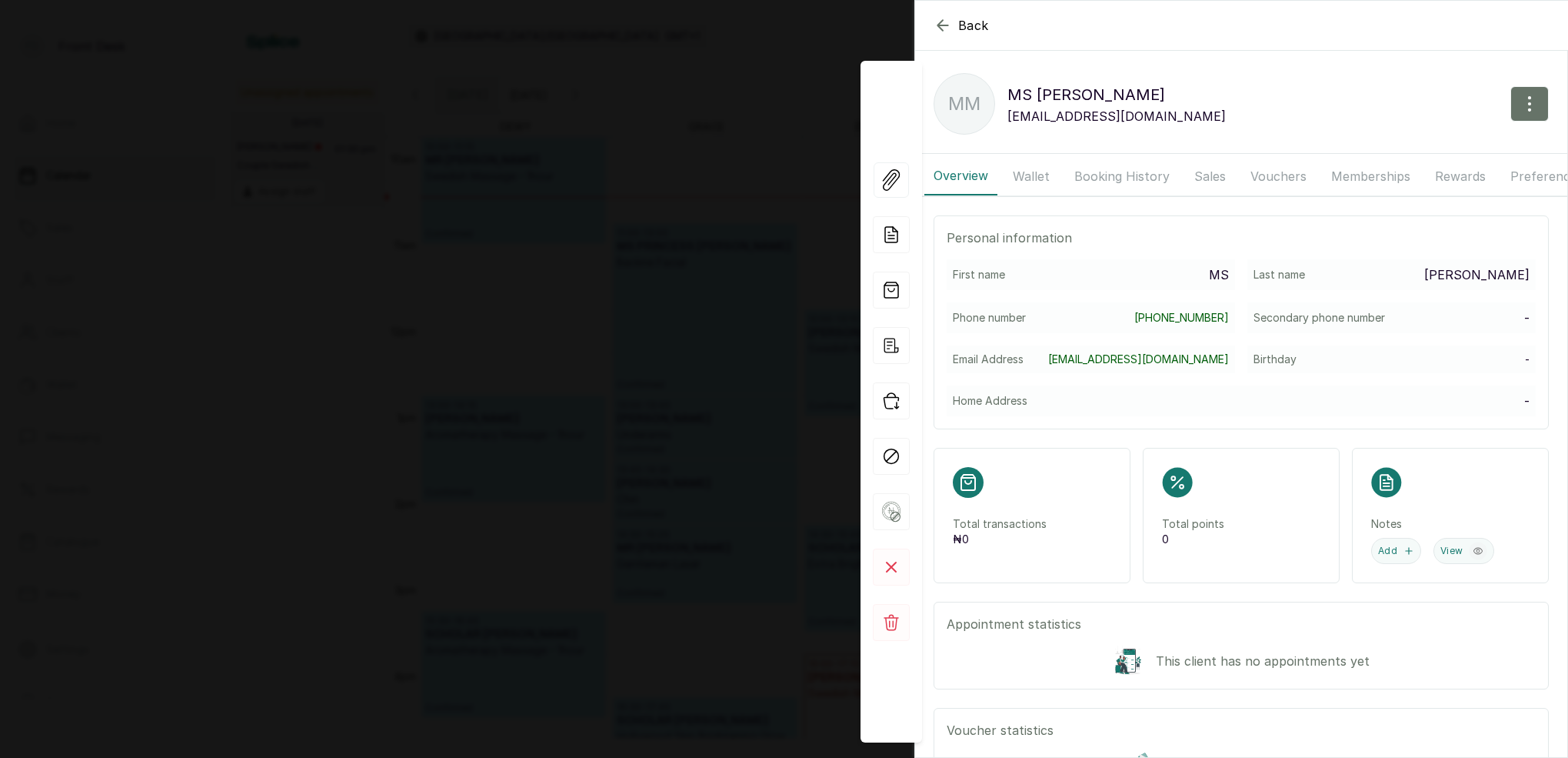
click at [706, 183] on div "Back MS [PERSON_NAME] MM MS [PERSON_NAME] [PERSON_NAME][EMAIL_ADDRESS][DOMAIN_N…" at bounding box center [784, 379] width 1568 height 758
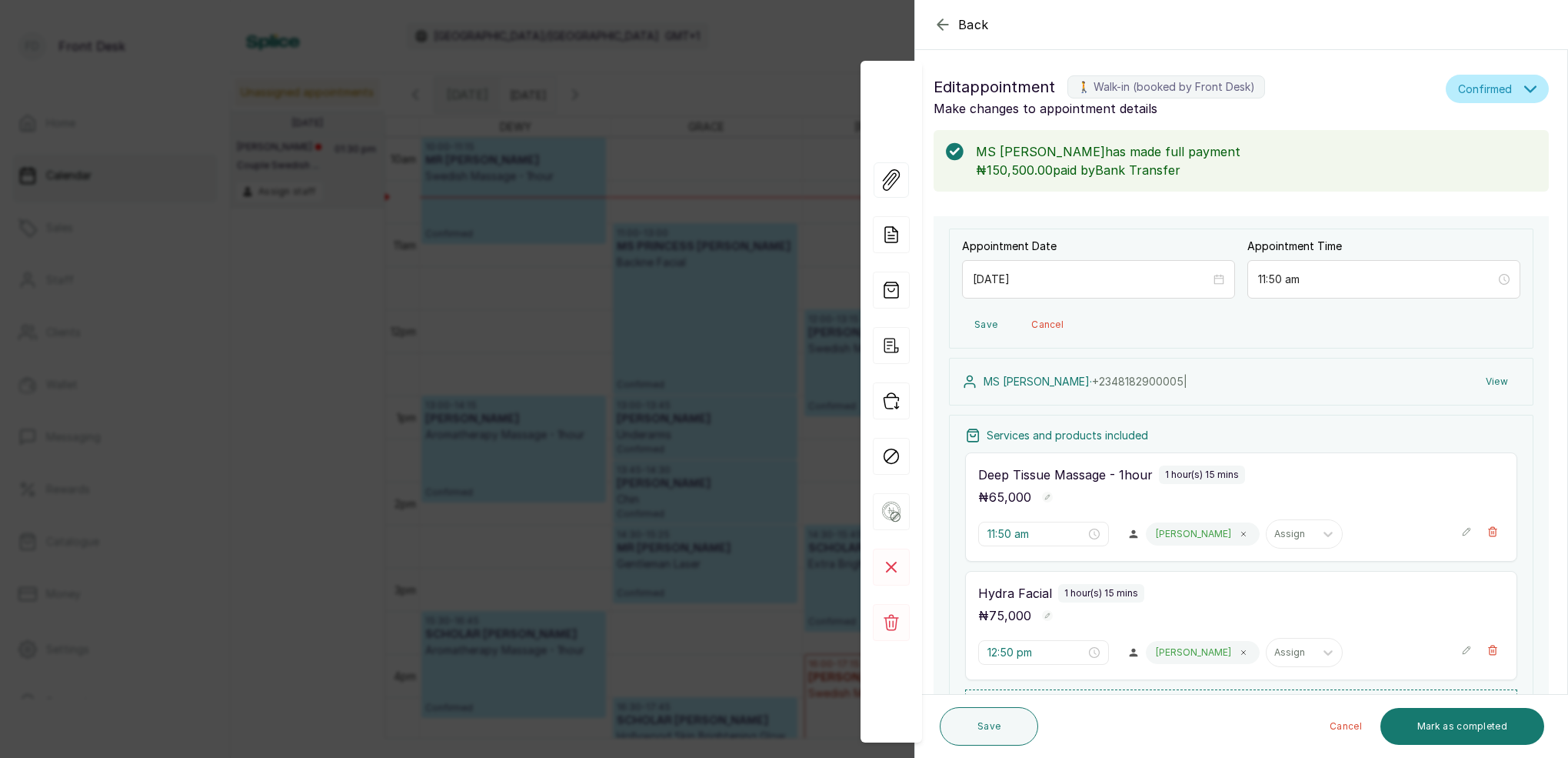
click at [716, 180] on div "Back Appointment Details Edit appointment 🚶 Walk-in (booked by Front Desk) Make…" at bounding box center [784, 379] width 1568 height 758
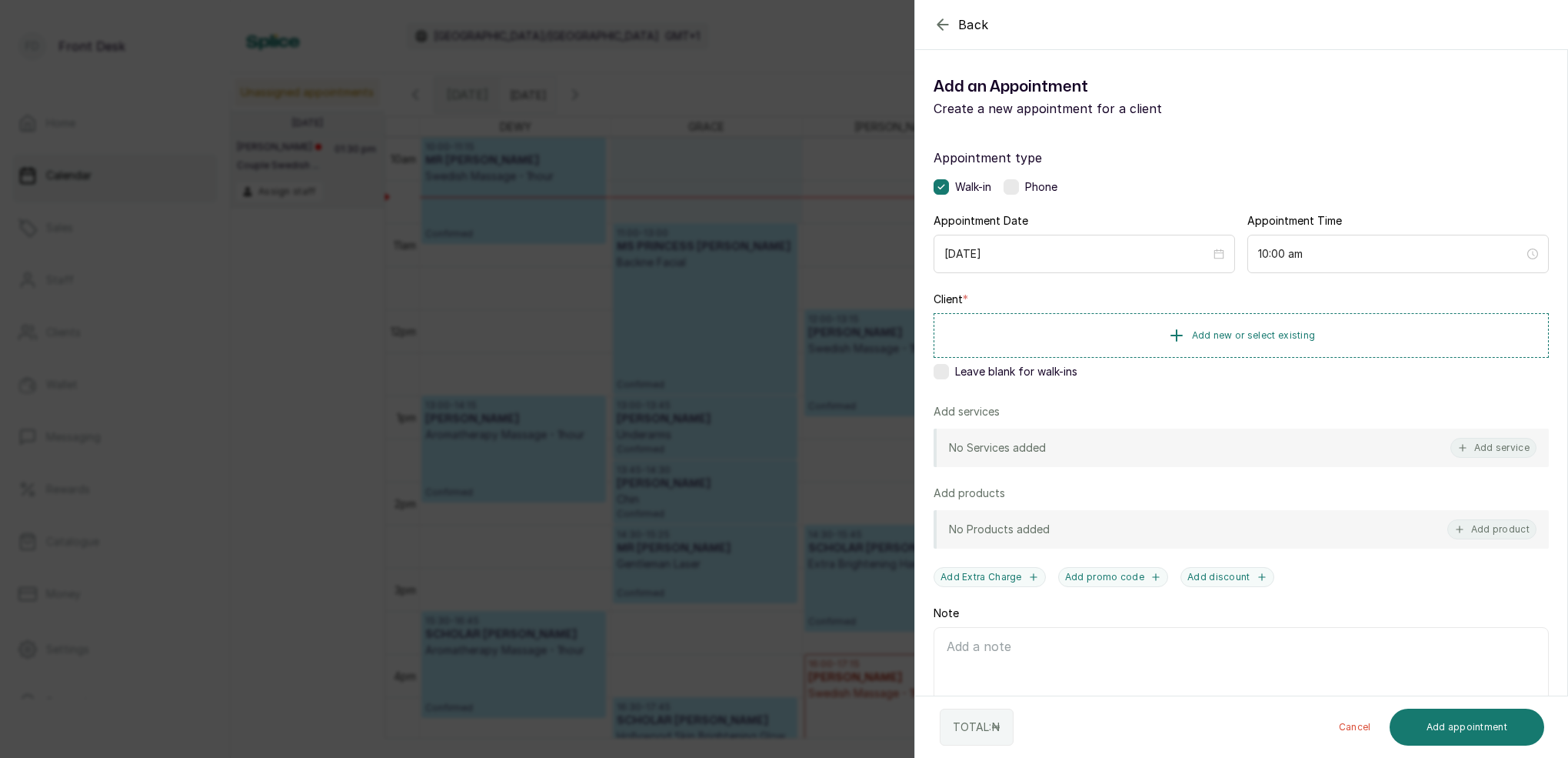
click at [809, 153] on div "Back Add Appointment Add an Appointment Create a new appointment for a client A…" at bounding box center [784, 379] width 1568 height 758
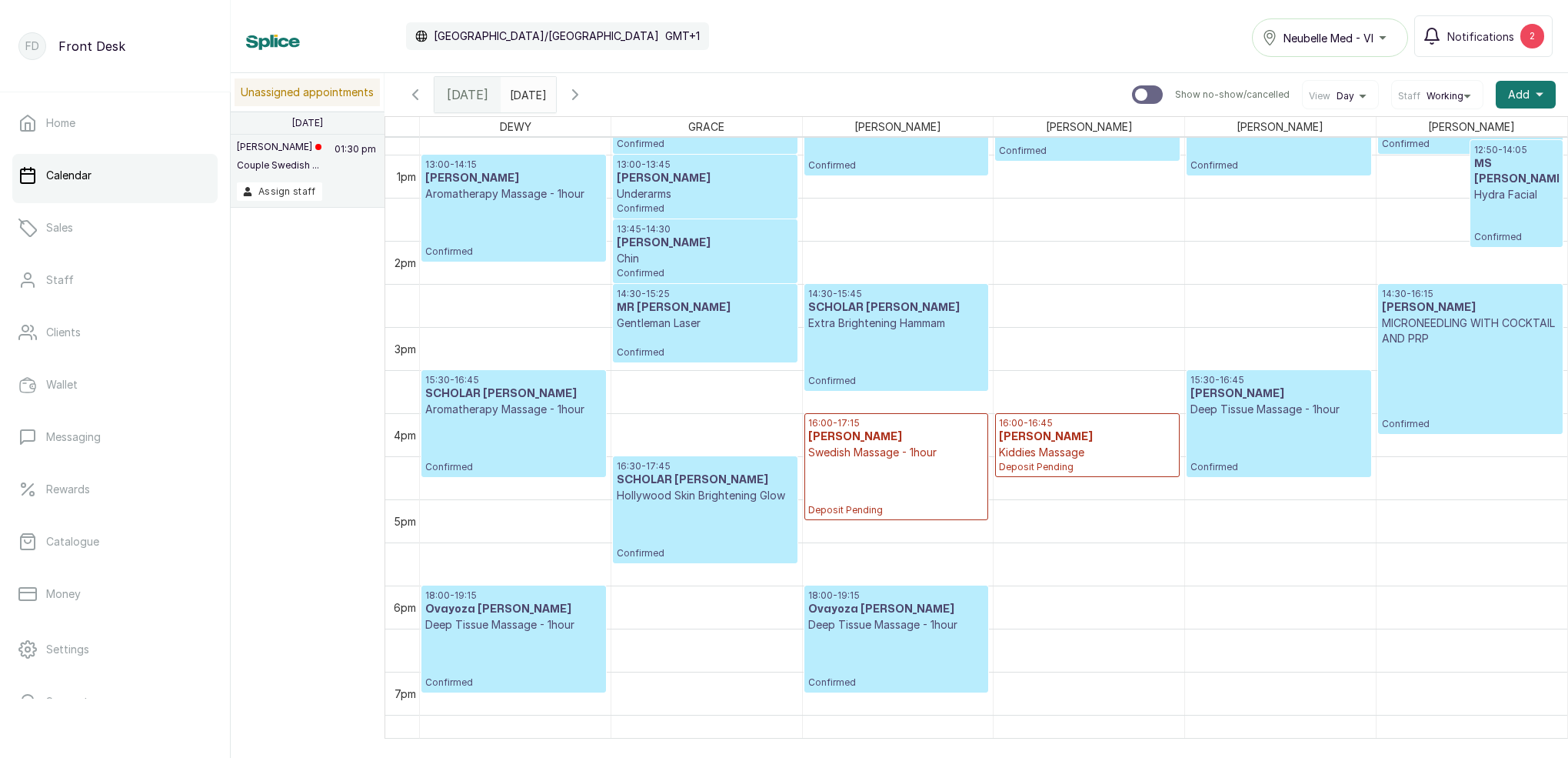
scroll to position [1103, 0]
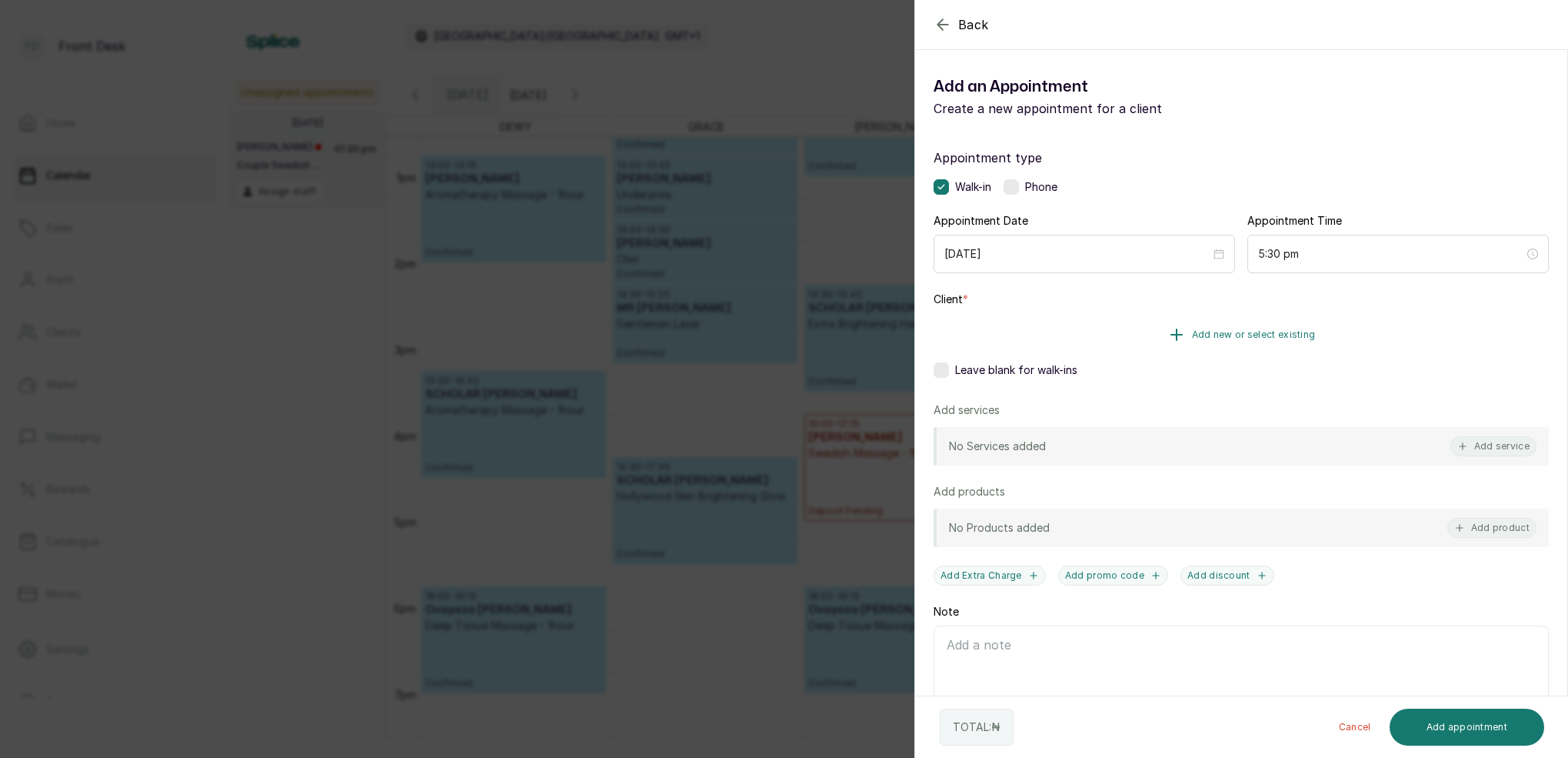
click at [1284, 336] on span "Add new or select existing" at bounding box center [1254, 334] width 124 height 12
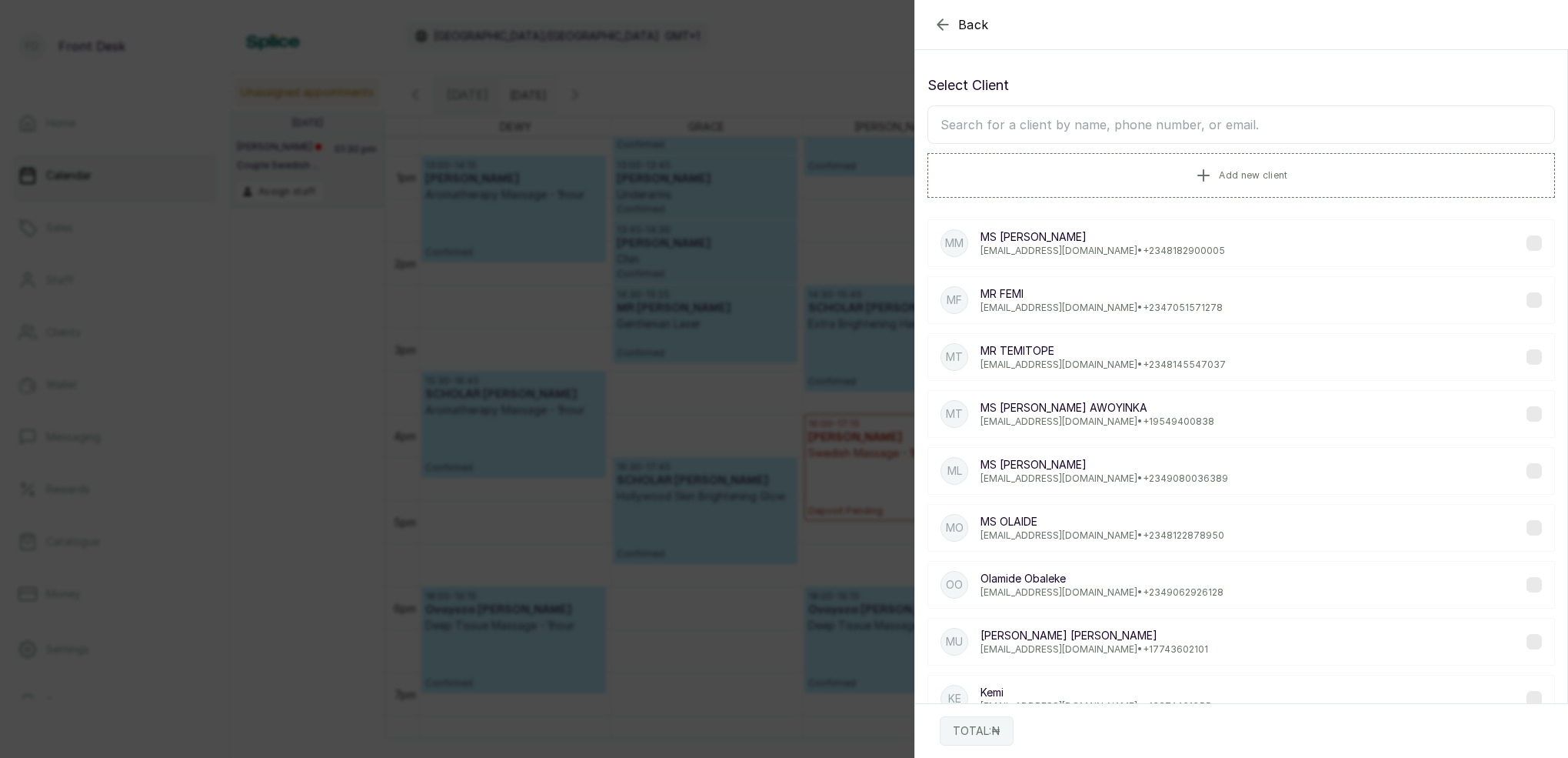
click at [1262, 128] on input "text" at bounding box center [1240, 124] width 628 height 39
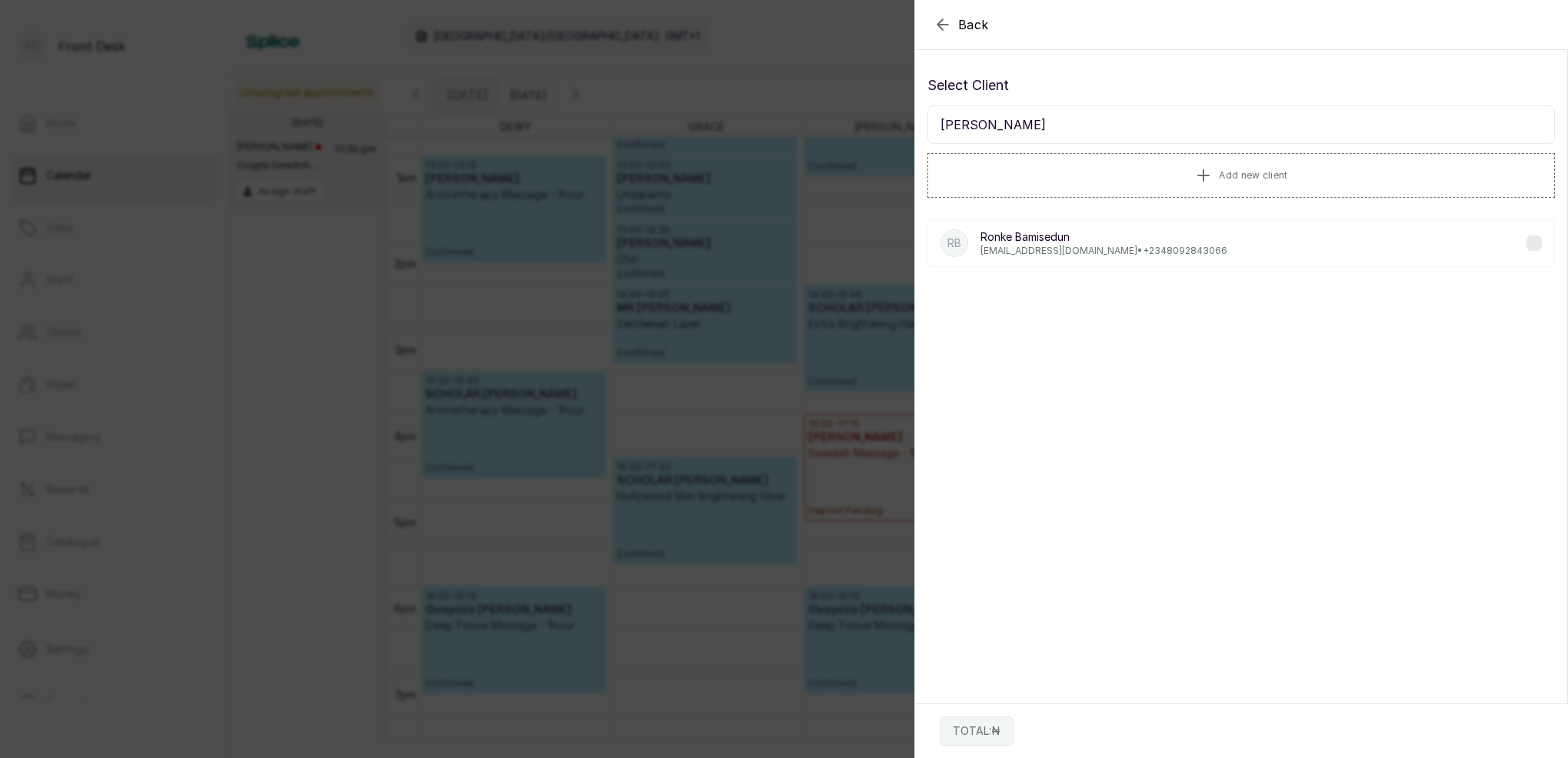
type input "[PERSON_NAME]"
drag, startPoint x: 1262, startPoint y: 128, endPoint x: 1086, endPoint y: 254, distance: 216.5
click at [1086, 254] on p "[EMAIL_ADDRESS][DOMAIN_NAME] • [PHONE_NUMBER]" at bounding box center [1104, 250] width 247 height 12
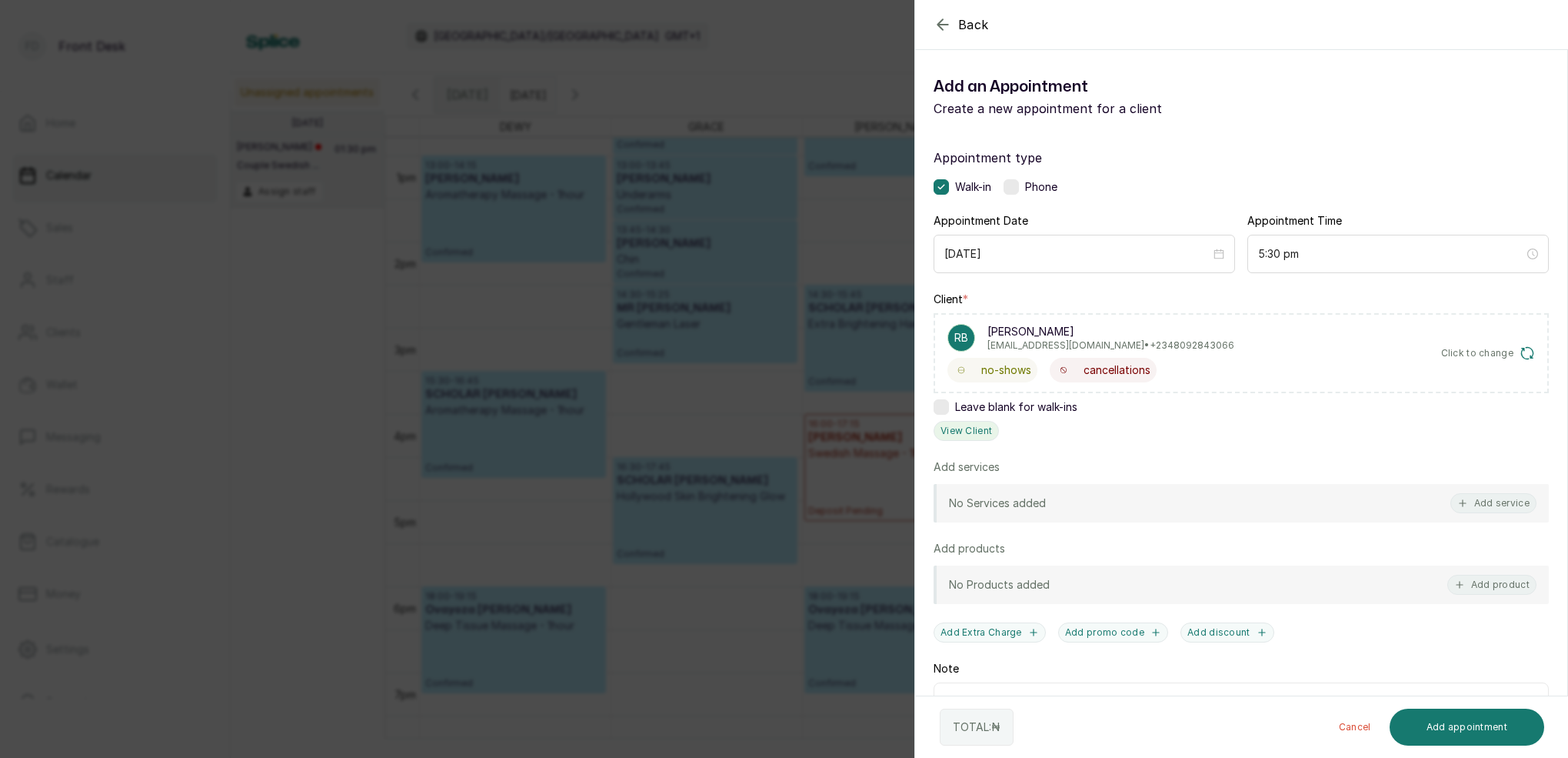
click at [973, 423] on button "View Client" at bounding box center [966, 430] width 65 height 20
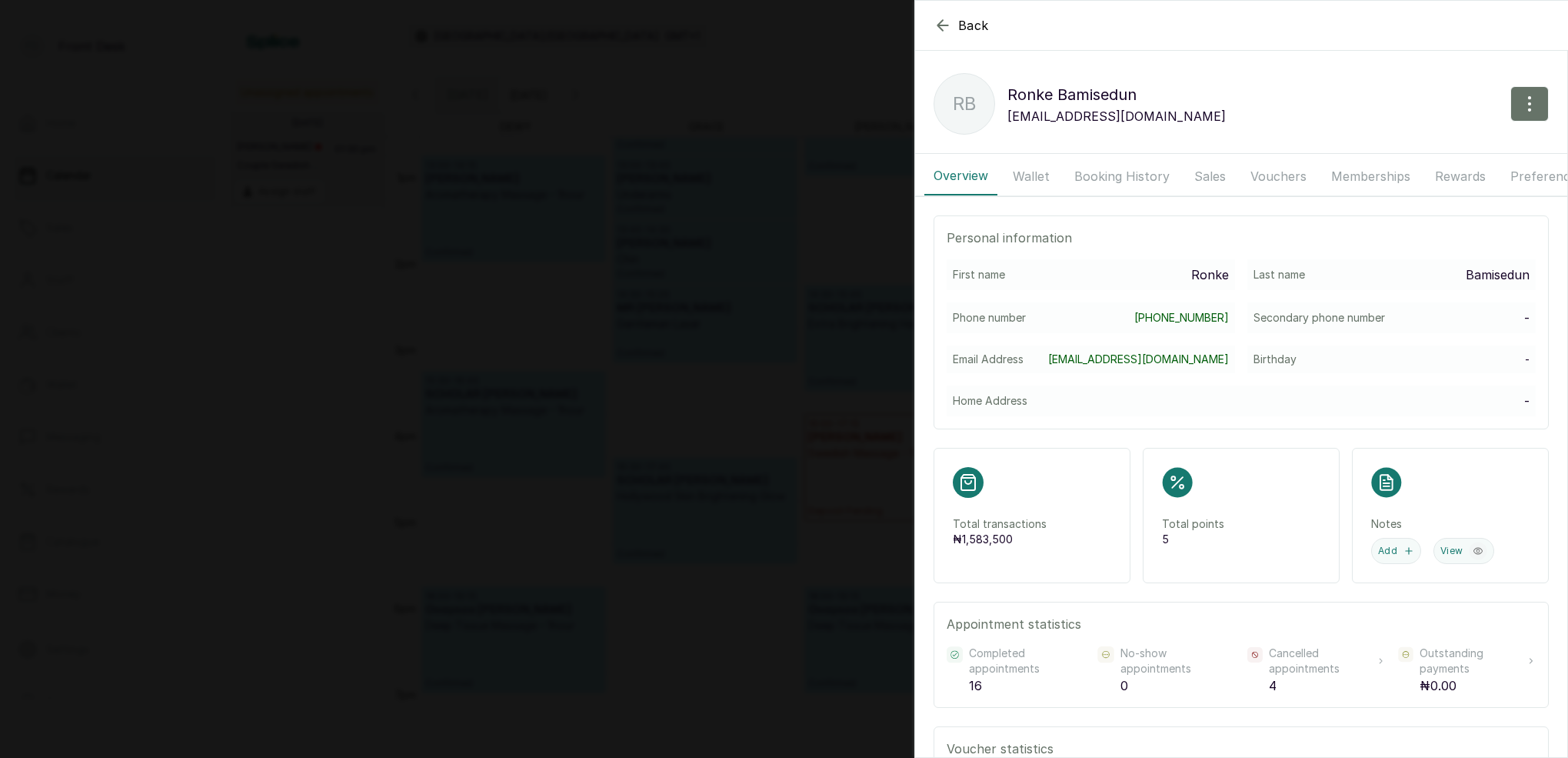
click at [1130, 170] on button "Booking History" at bounding box center [1122, 176] width 114 height 39
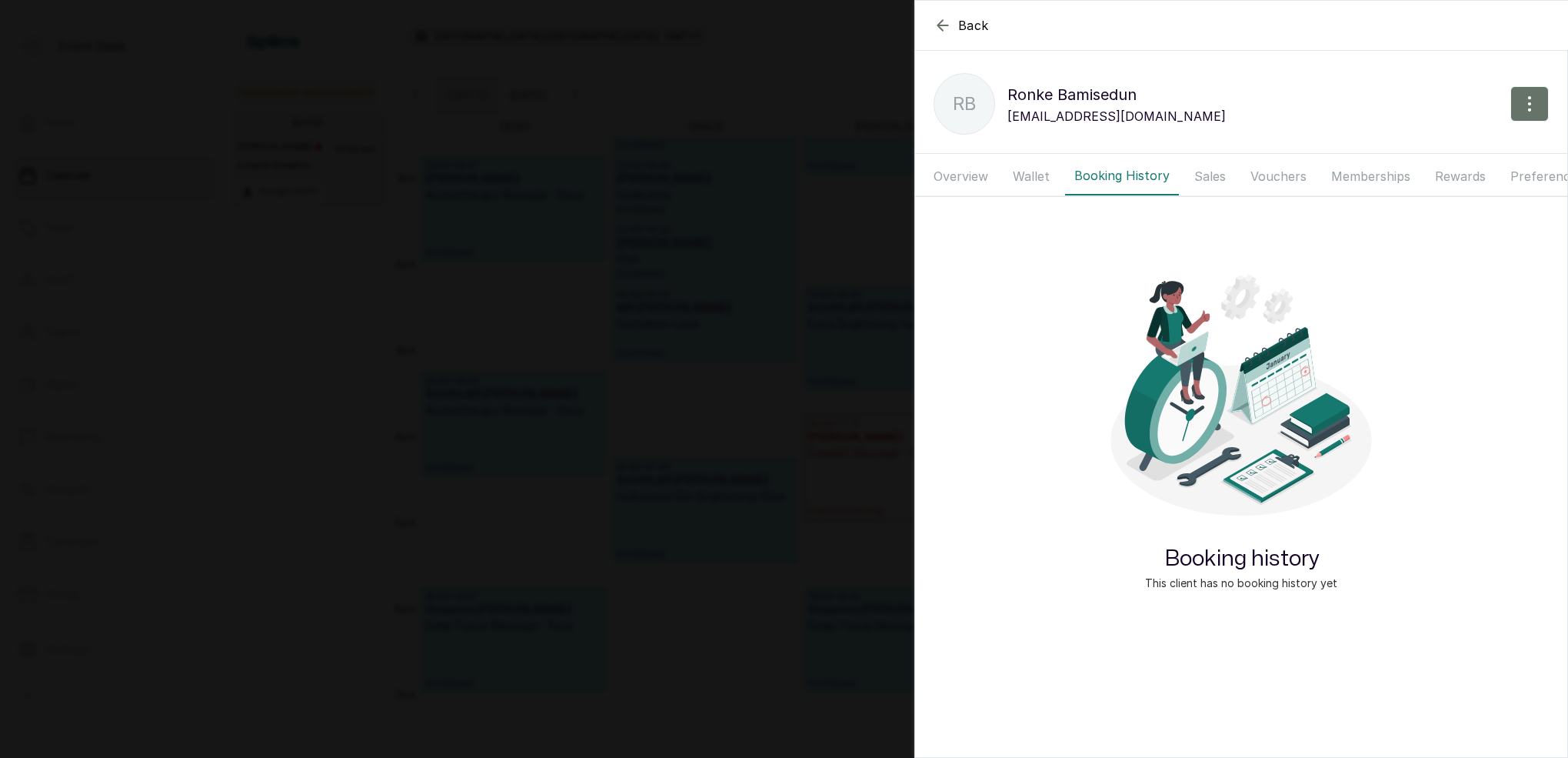
click at [1048, 181] on button "Wallet" at bounding box center [1031, 176] width 56 height 39
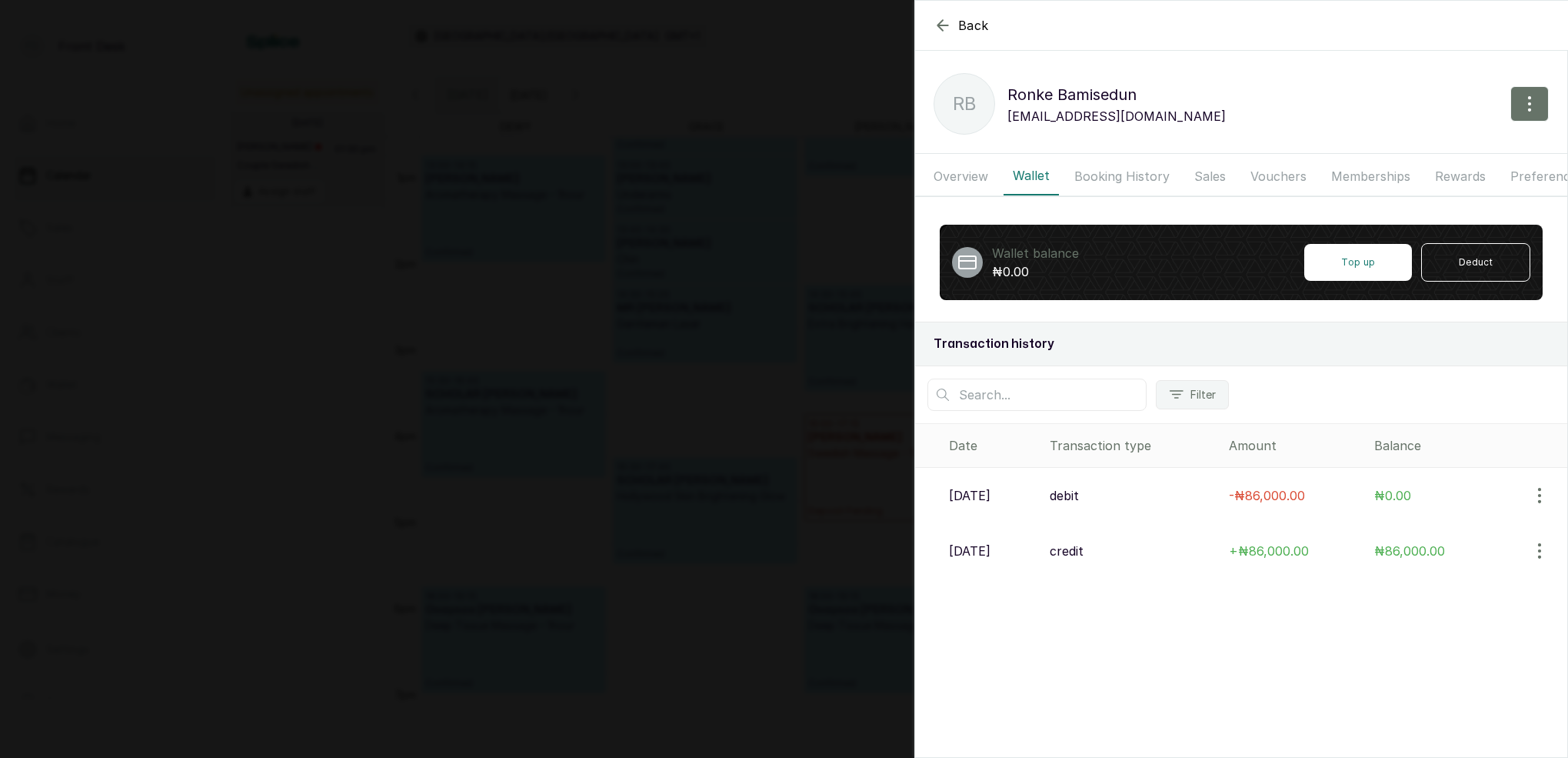
click at [1122, 177] on button "Booking History" at bounding box center [1122, 176] width 114 height 39
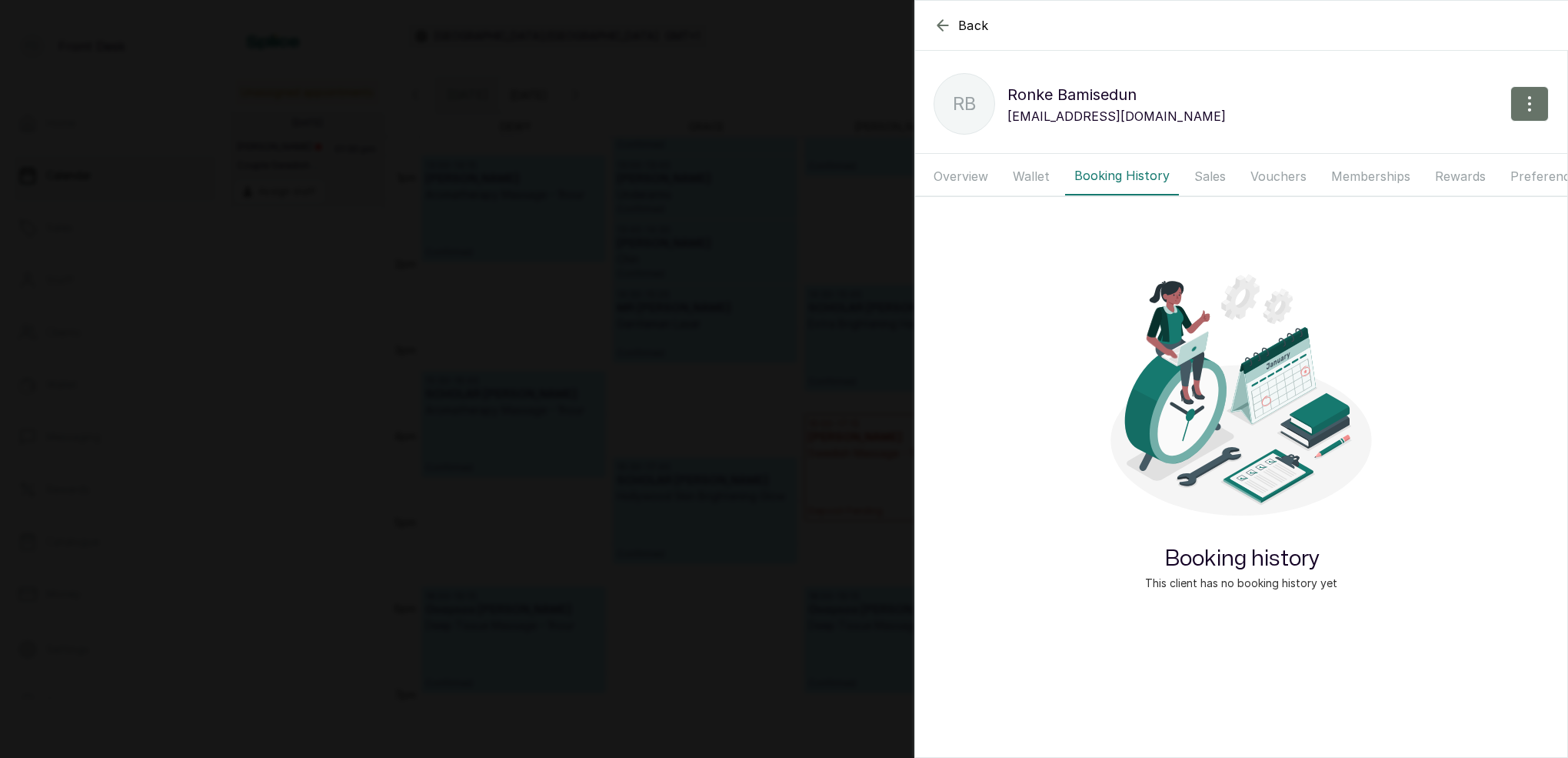
click at [1281, 170] on button "Vouchers" at bounding box center [1278, 176] width 74 height 39
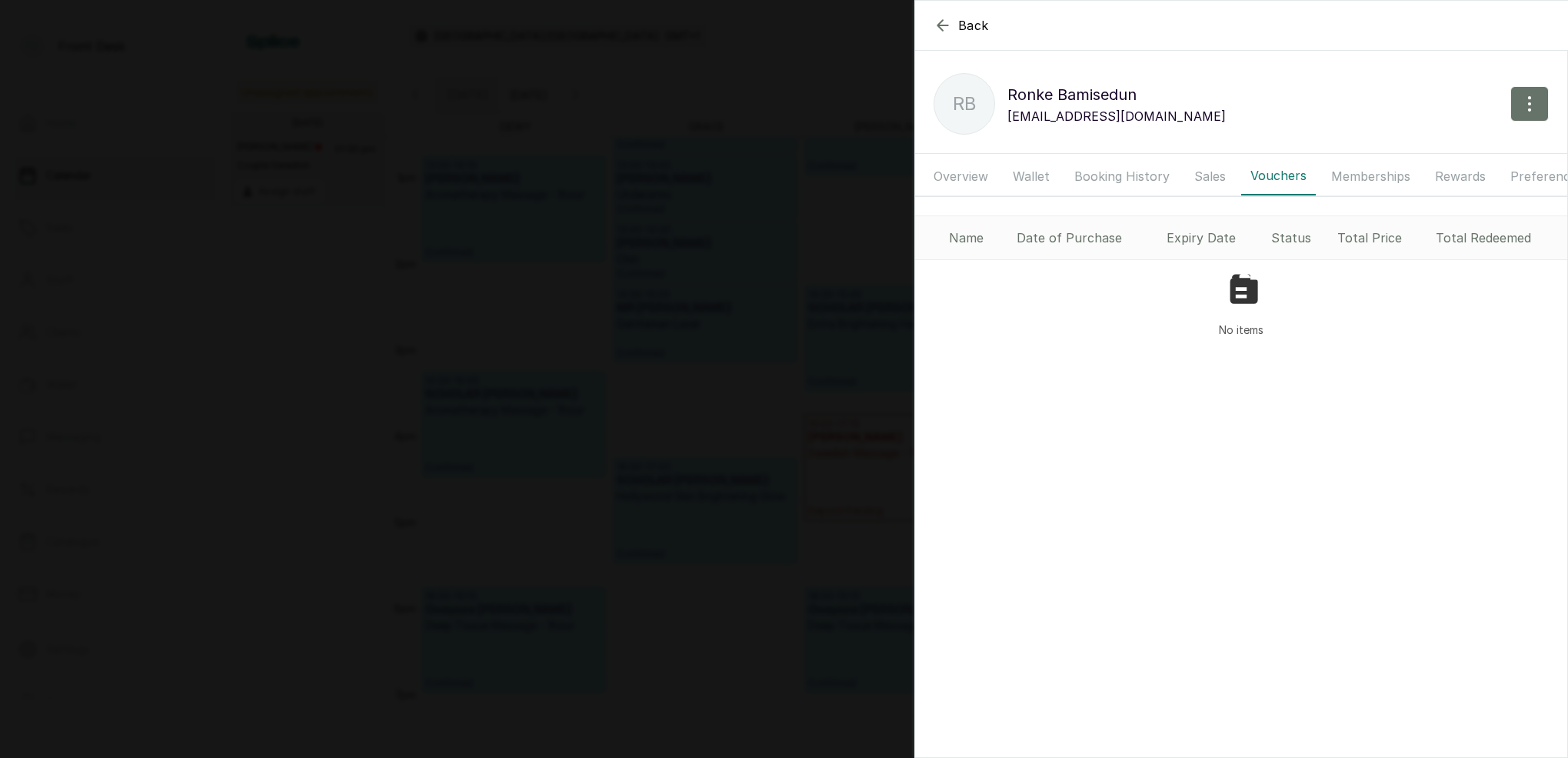
click at [1369, 172] on button "Memberships" at bounding box center [1371, 176] width 98 height 39
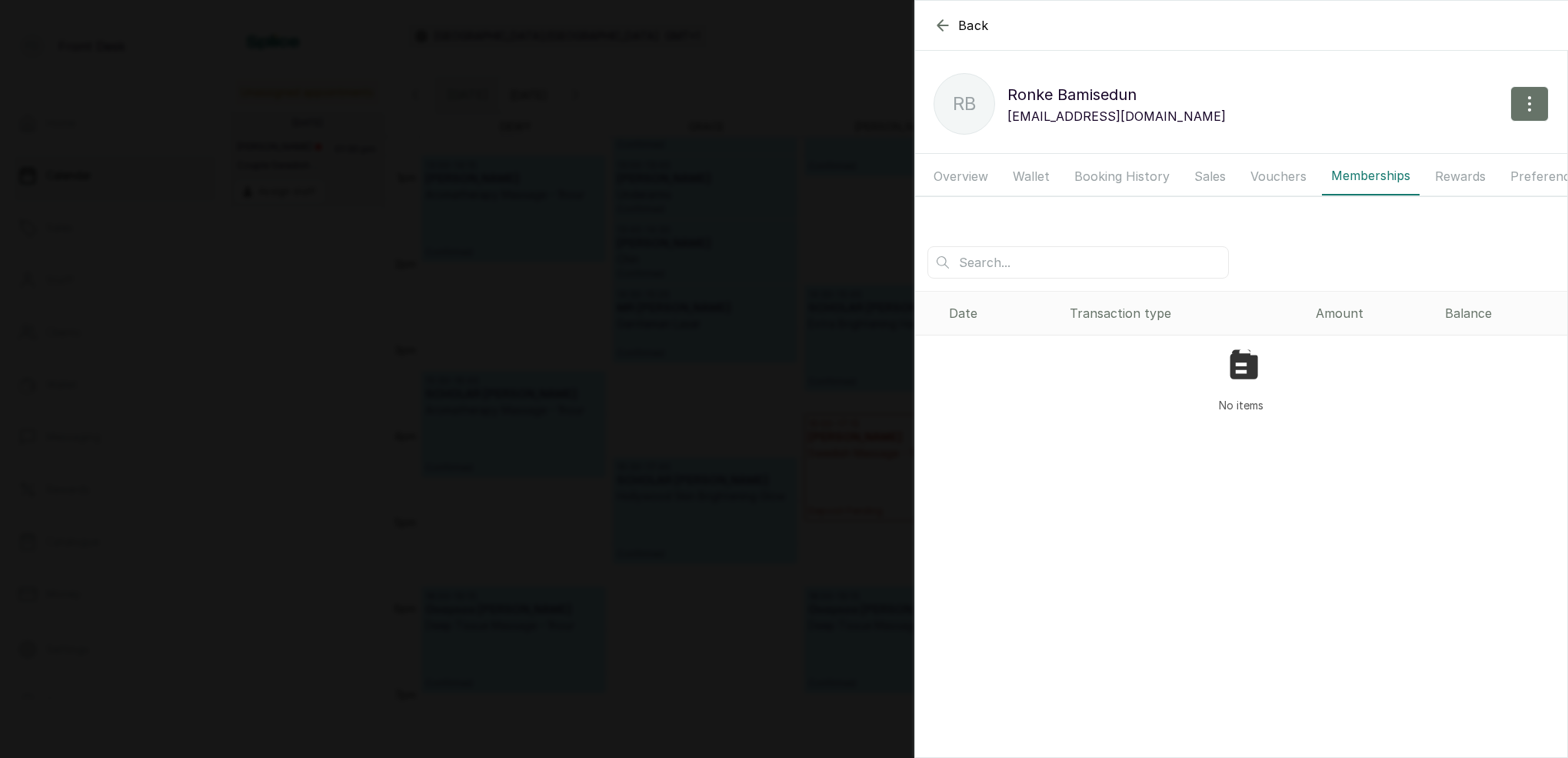
click at [1450, 172] on button "Rewards" at bounding box center [1461, 176] width 70 height 39
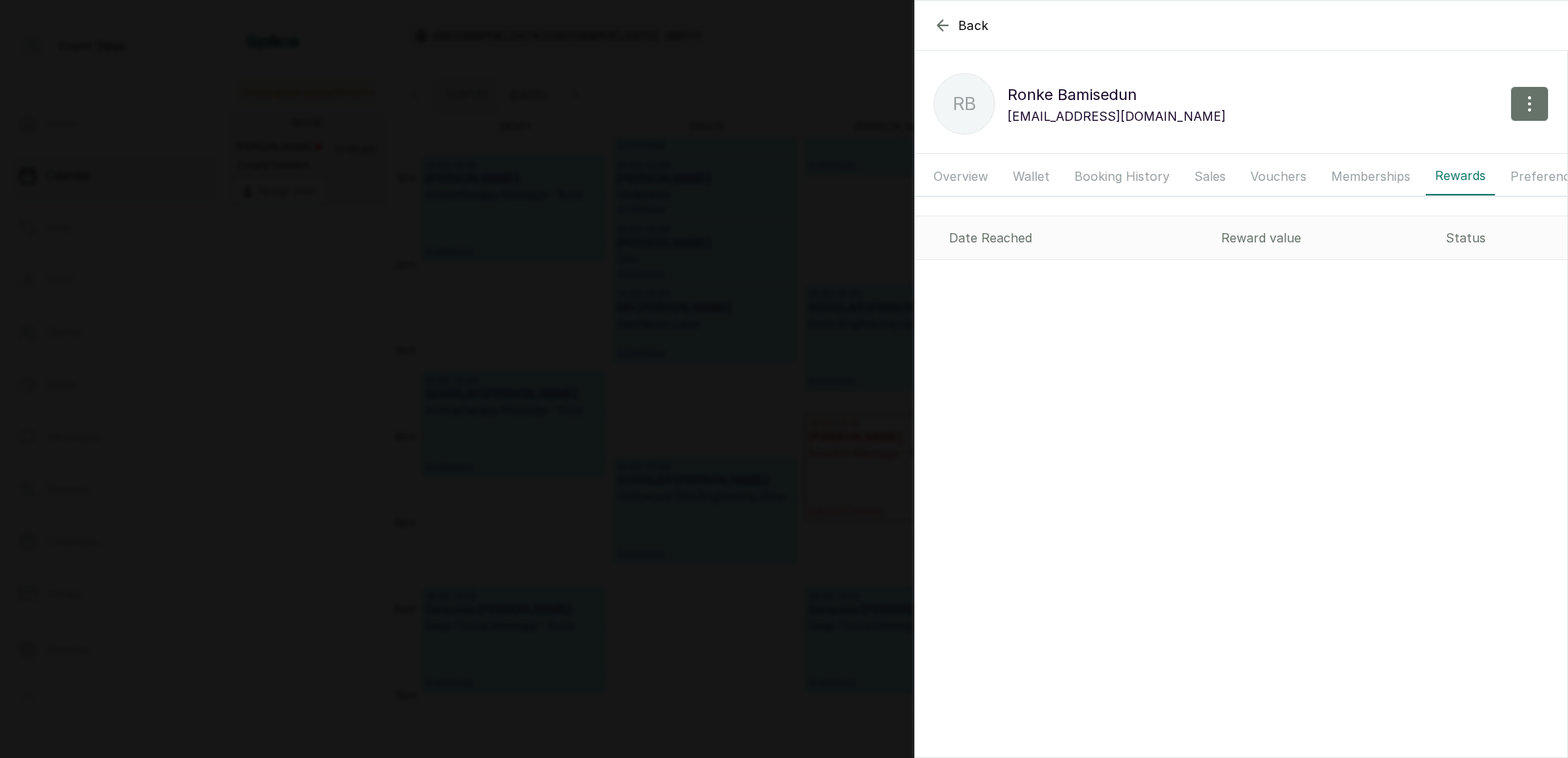
click at [1511, 170] on button "Preferences" at bounding box center [1546, 176] width 91 height 39
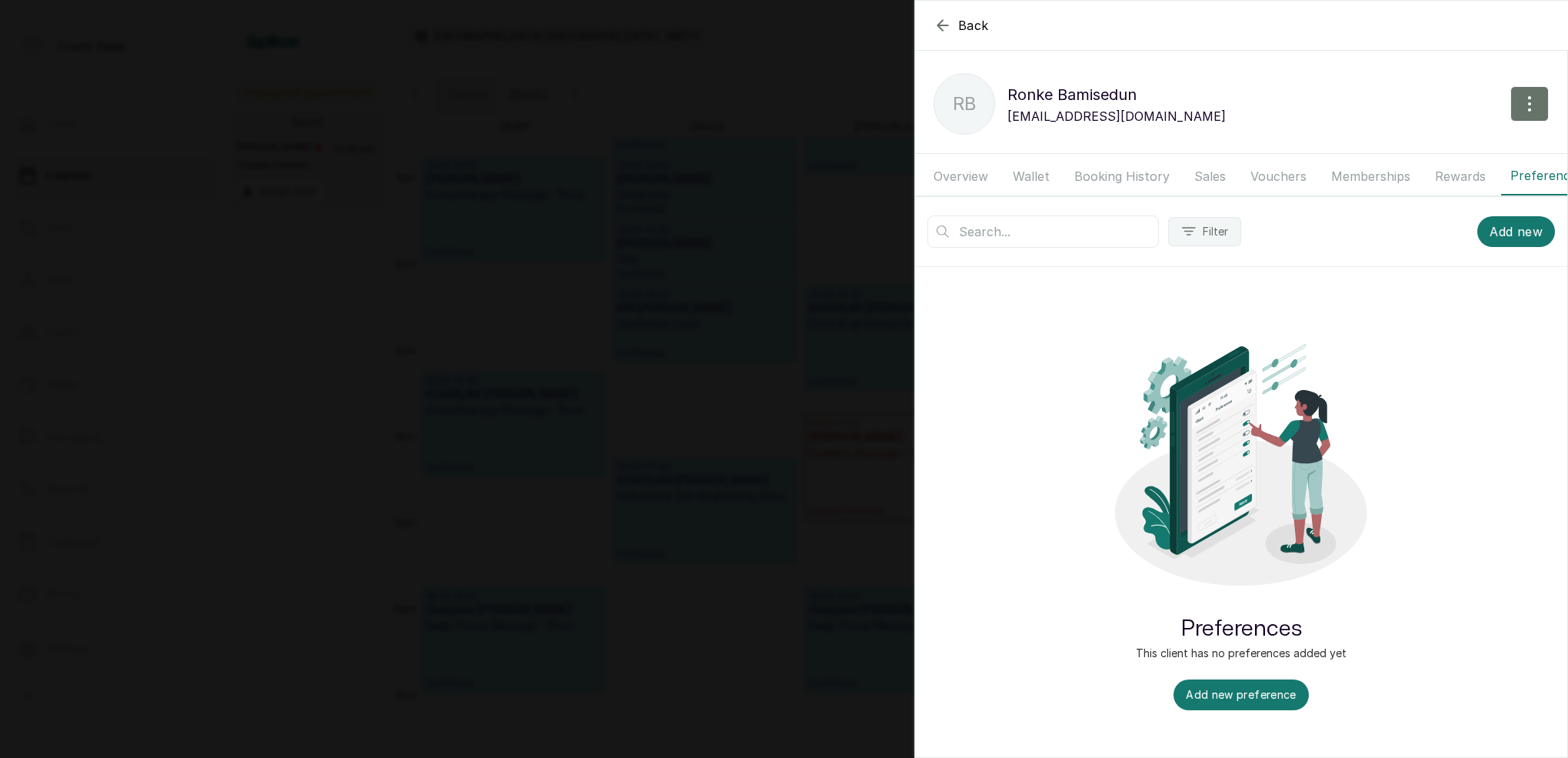
click at [1096, 179] on button "Booking History" at bounding box center [1122, 176] width 114 height 39
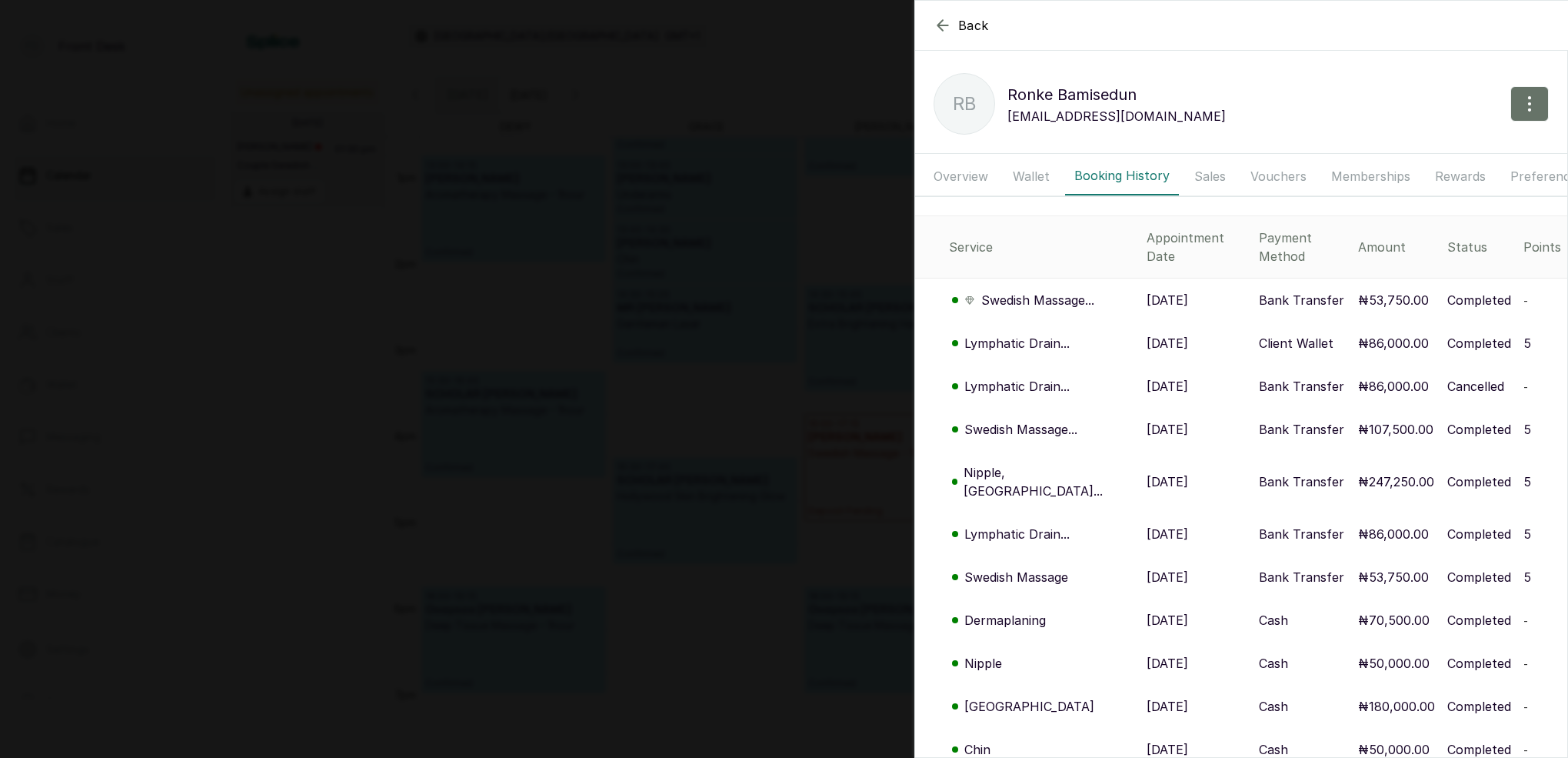
click at [1054, 463] on p "Nipple, [GEOGRAPHIC_DATA]..." at bounding box center [1048, 481] width 170 height 37
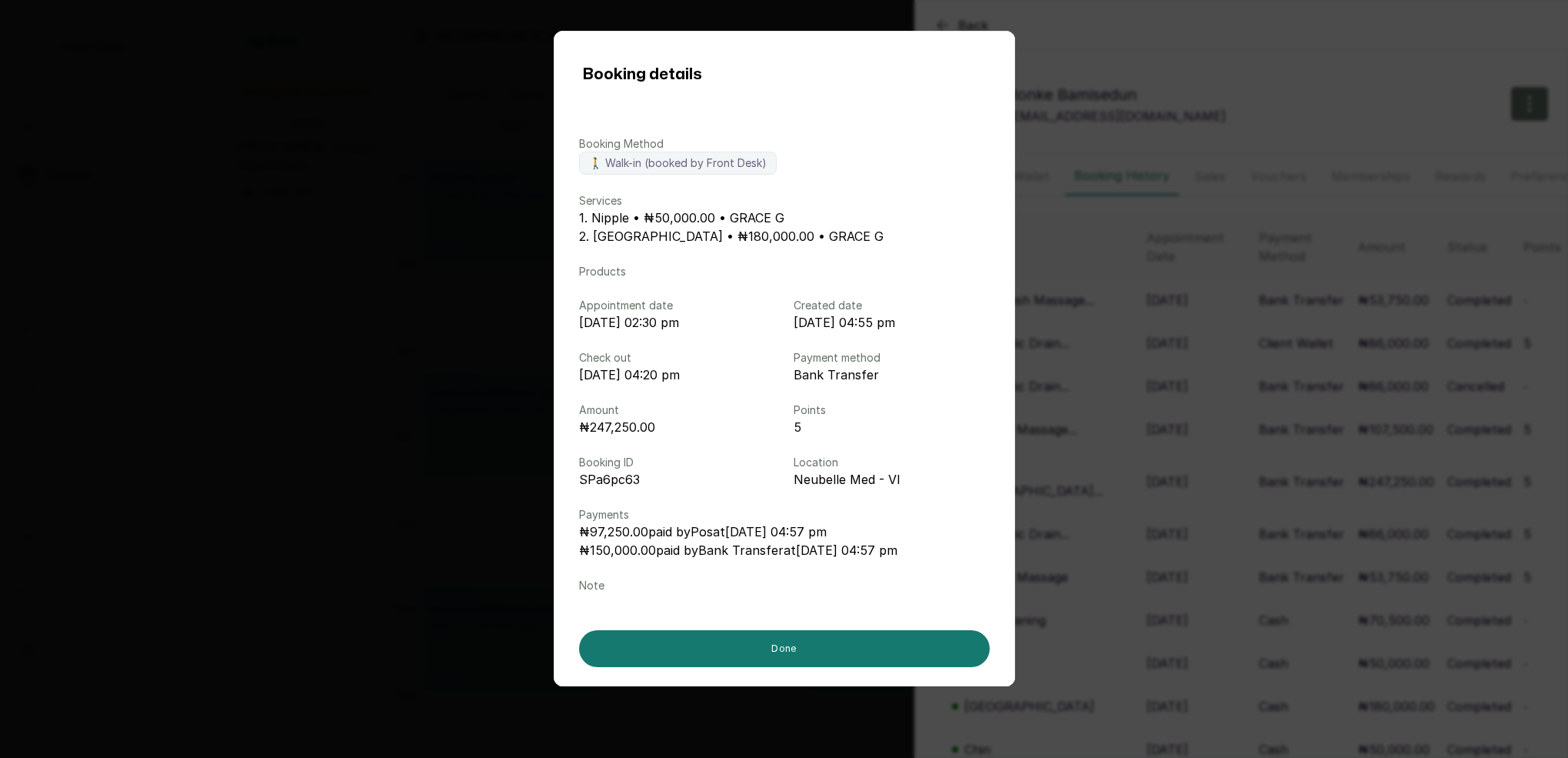
click at [457, 56] on div "Booking details Booking Method 🚶 Walk-in (booked by Front Desk) Services 1. Nip…" at bounding box center [784, 379] width 1568 height 758
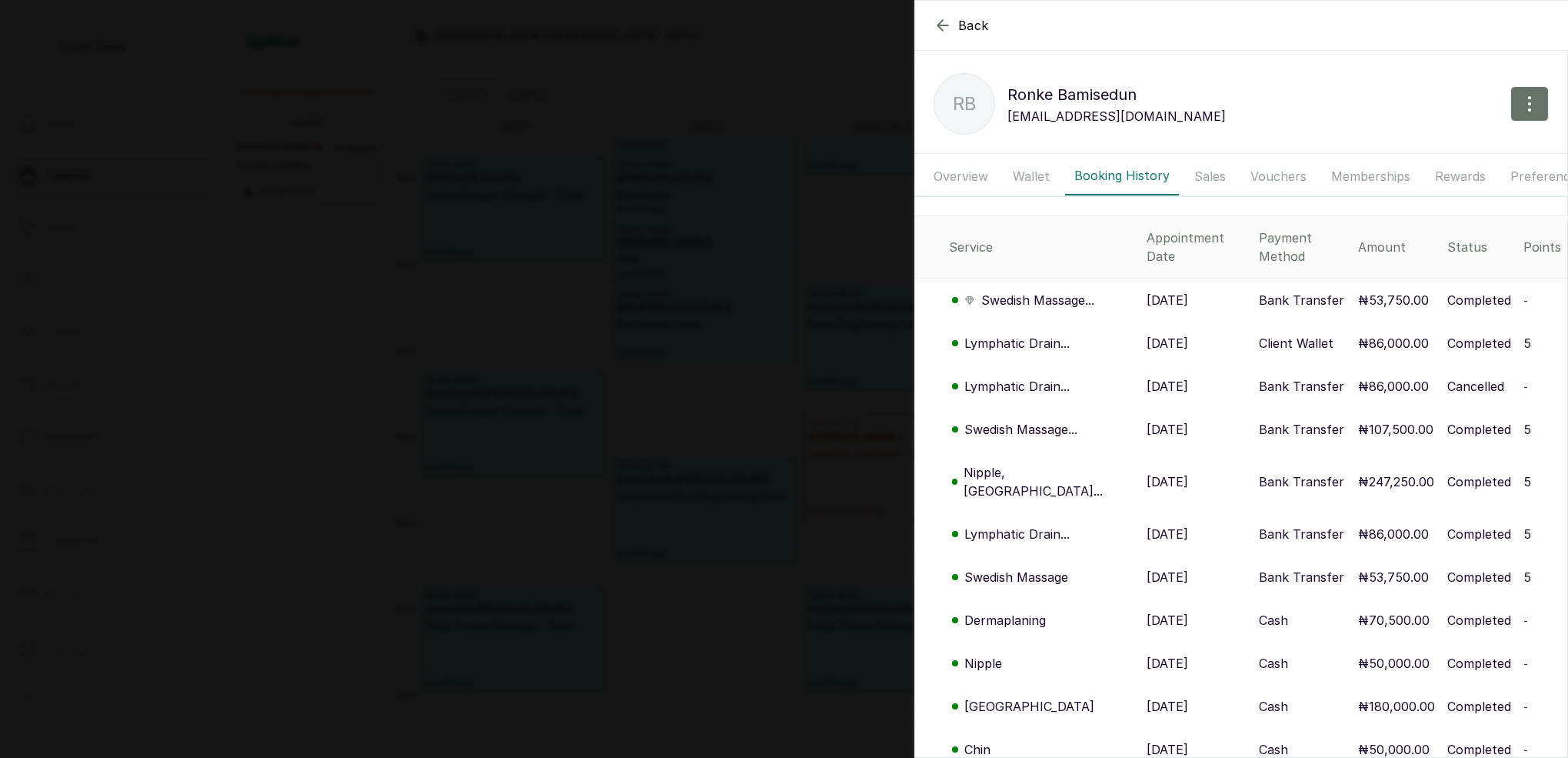
click at [939, 24] on icon "button" at bounding box center [943, 25] width 19 height 19
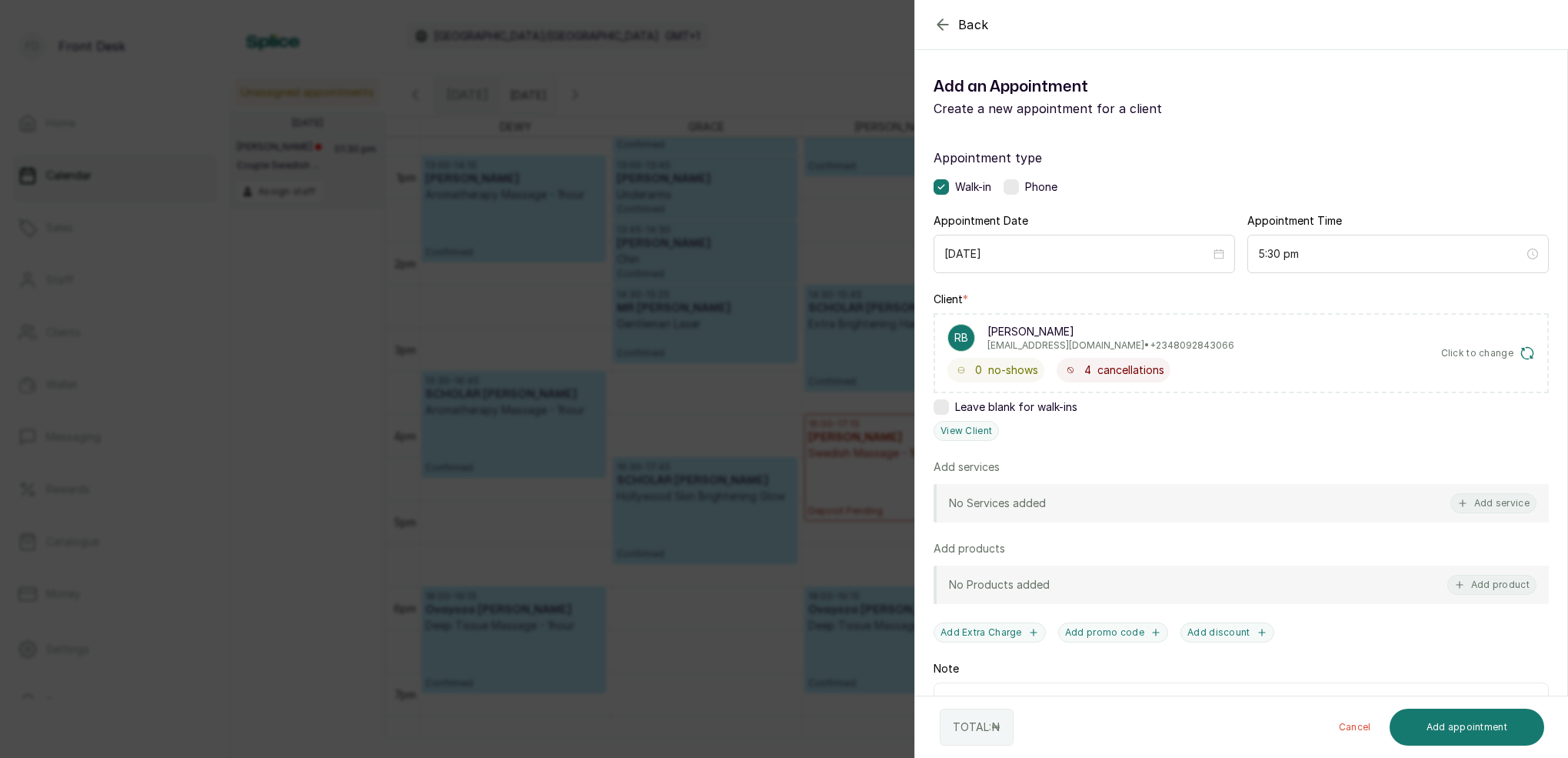
click at [936, 28] on icon "button" at bounding box center [943, 24] width 19 height 19
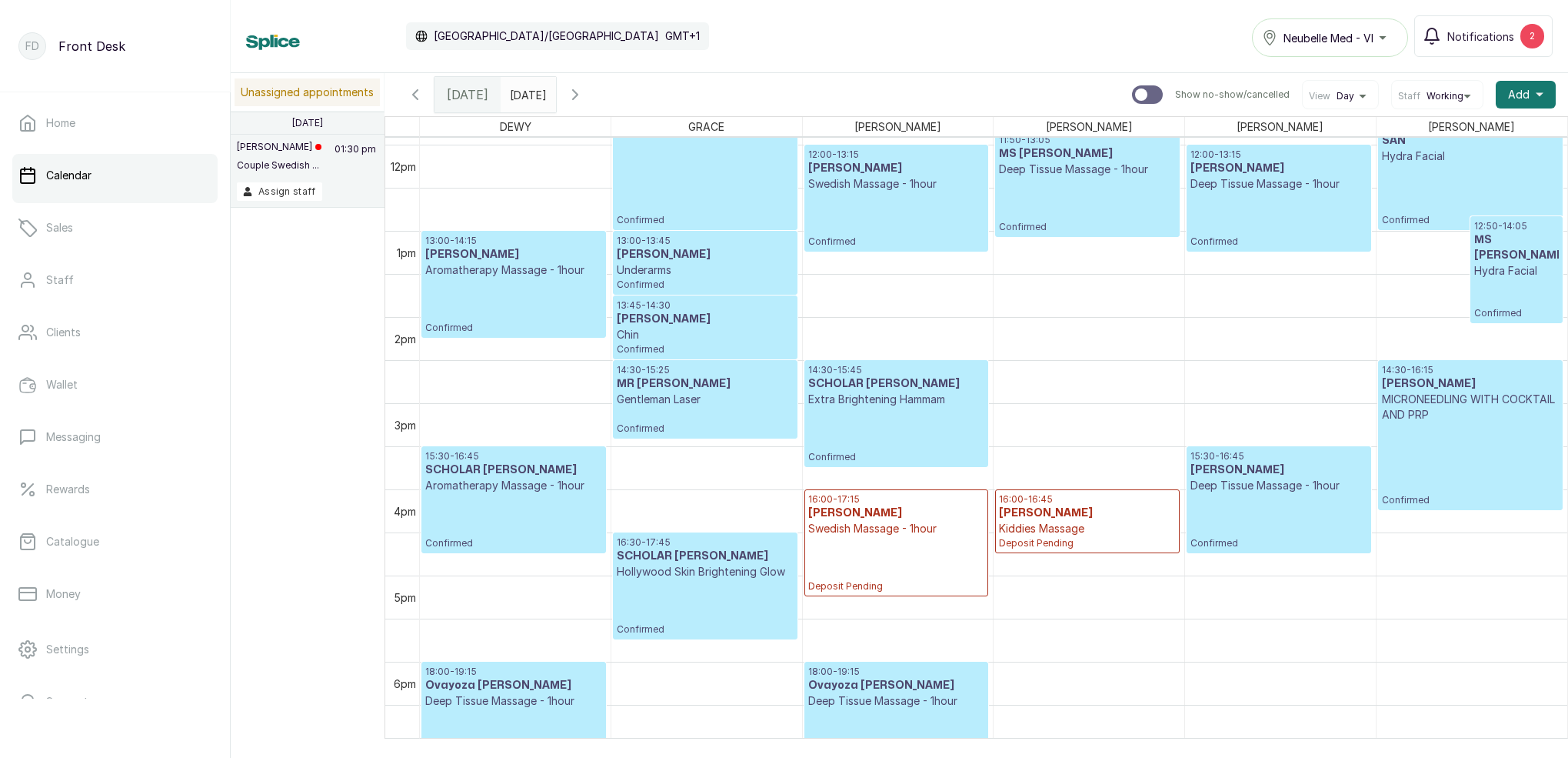
scroll to position [1024, 0]
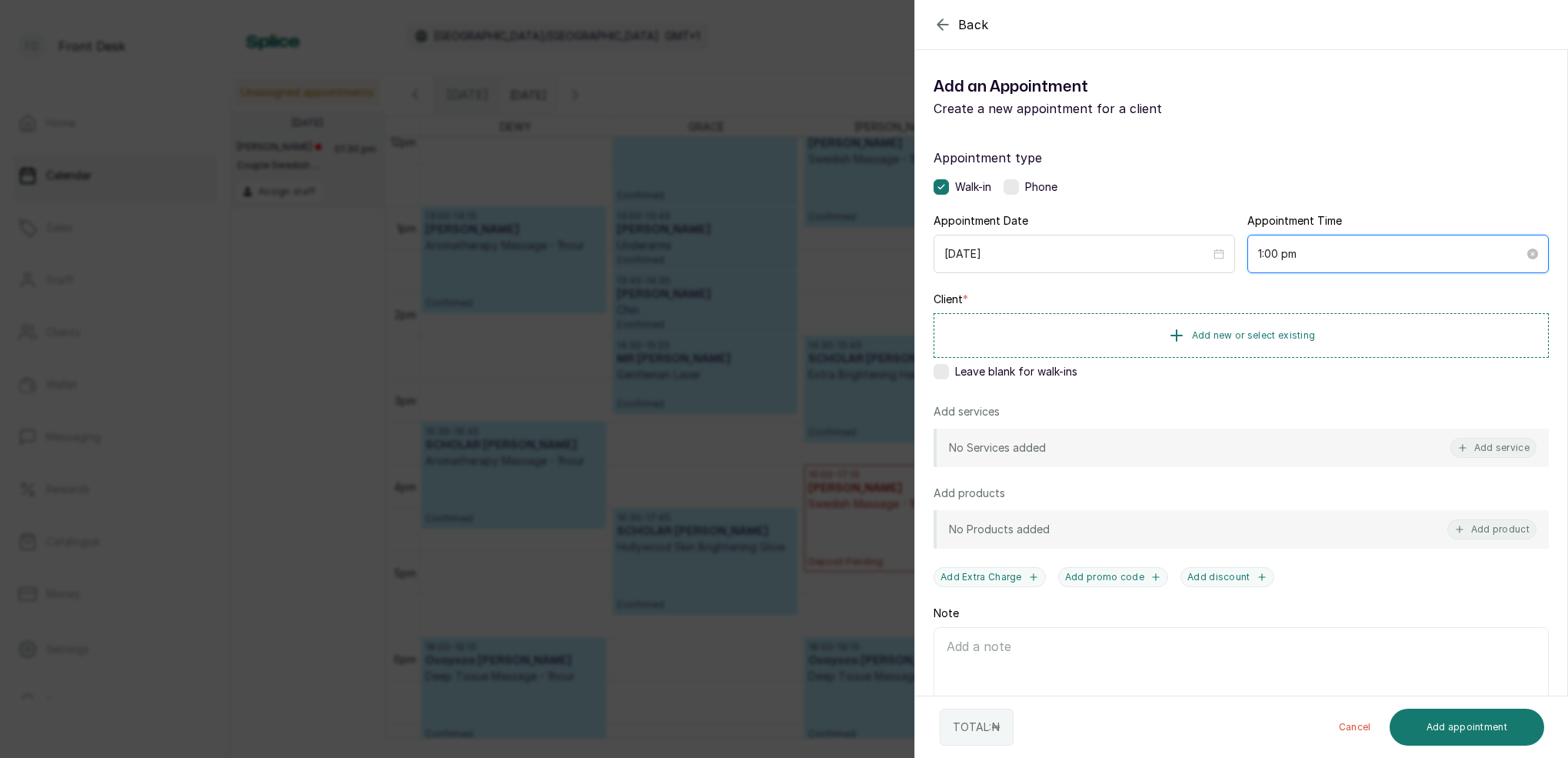
click at [1276, 256] on input "1:00 pm" at bounding box center [1391, 254] width 266 height 17
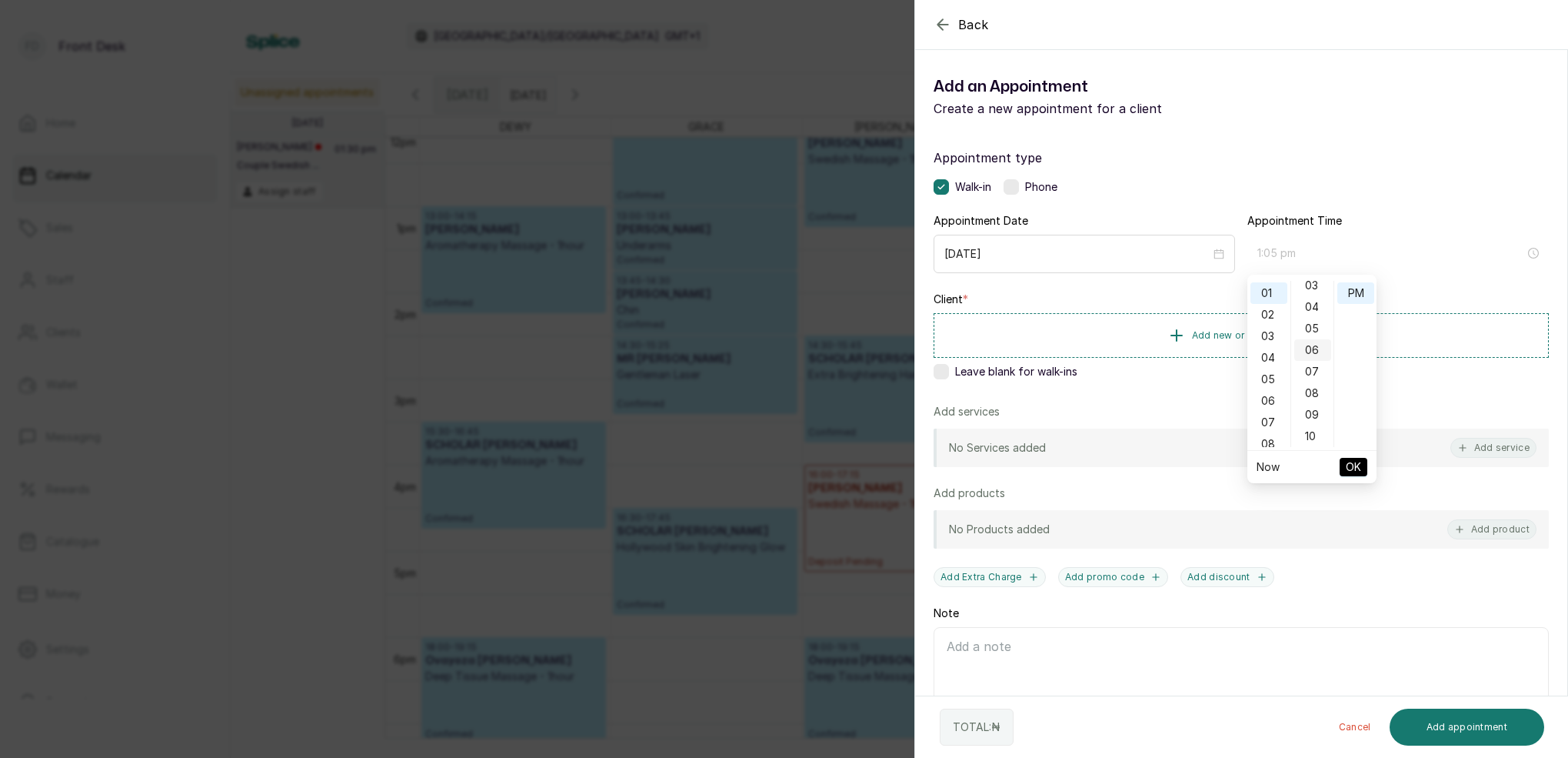
click at [1320, 331] on div "05" at bounding box center [1312, 328] width 37 height 22
type input "1:05 pm"
click at [1353, 296] on div "PM" at bounding box center [1355, 293] width 37 height 22
drag, startPoint x: 1352, startPoint y: 464, endPoint x: 1364, endPoint y: 462, distance: 12.2
click at [1352, 464] on span "OK" at bounding box center [1353, 466] width 15 height 29
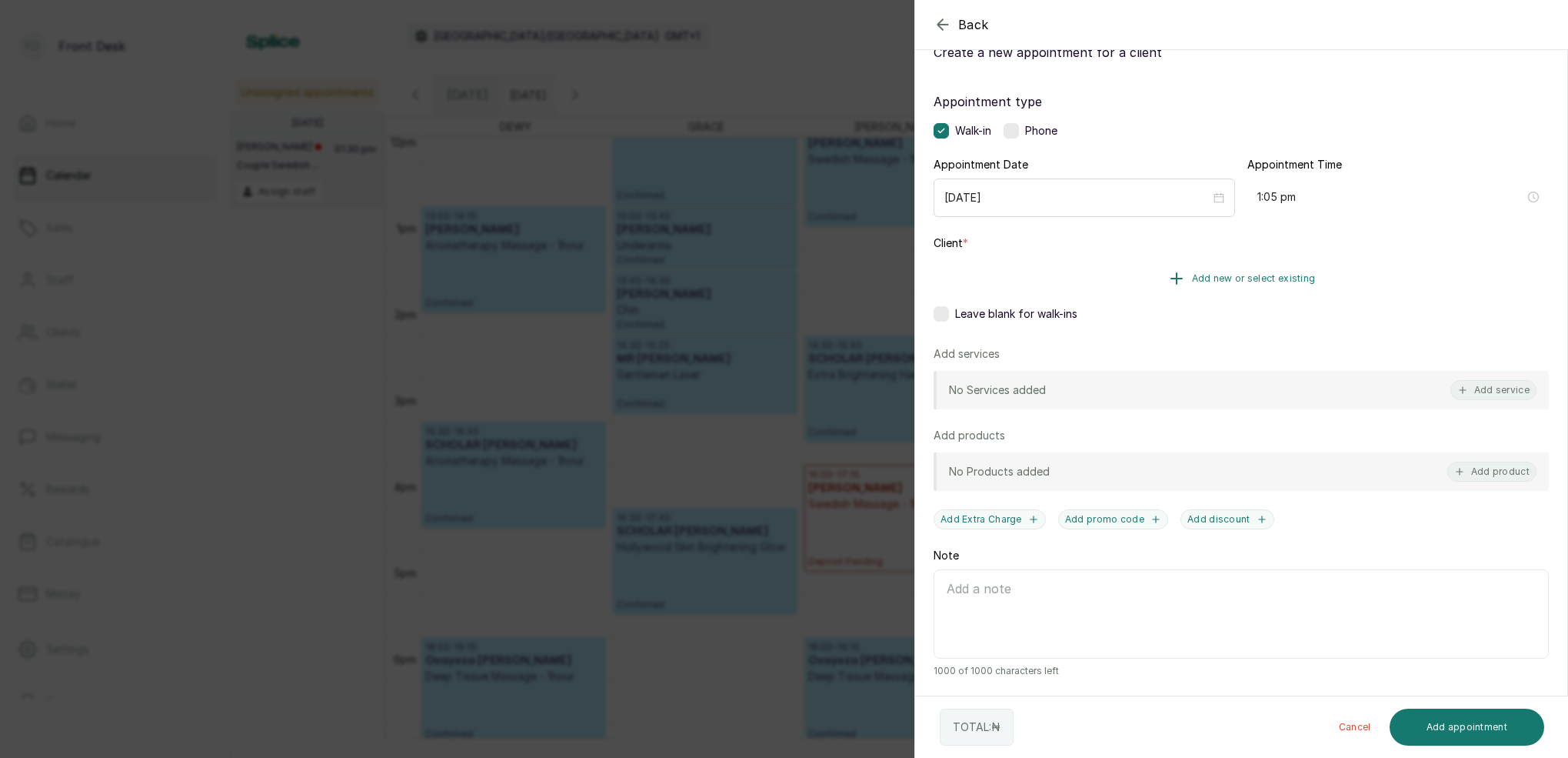
click at [1205, 279] on span "Add new or select existing" at bounding box center [1254, 278] width 124 height 12
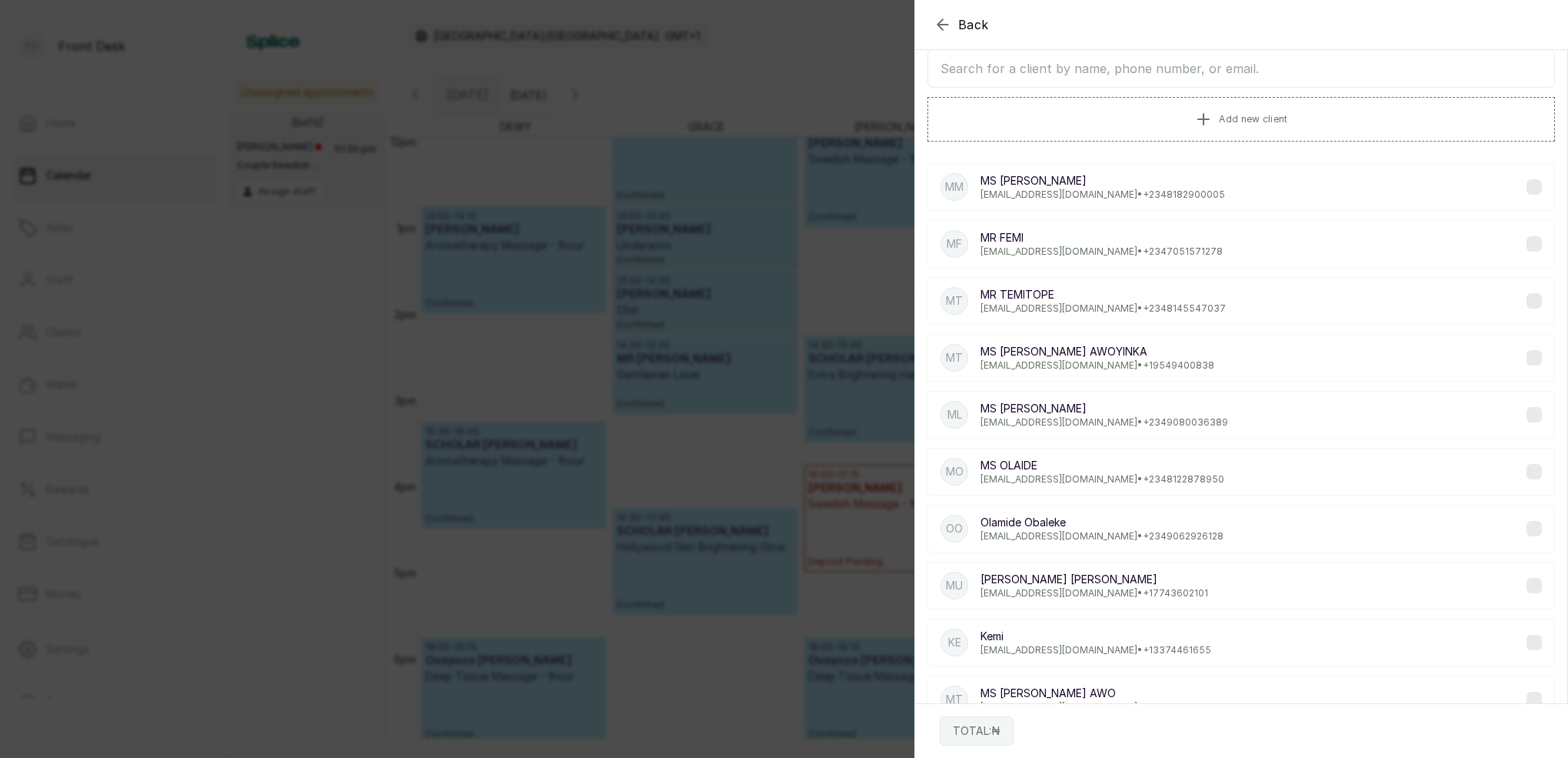
click at [1251, 82] on input "text" at bounding box center [1240, 68] width 628 height 39
type input "m"
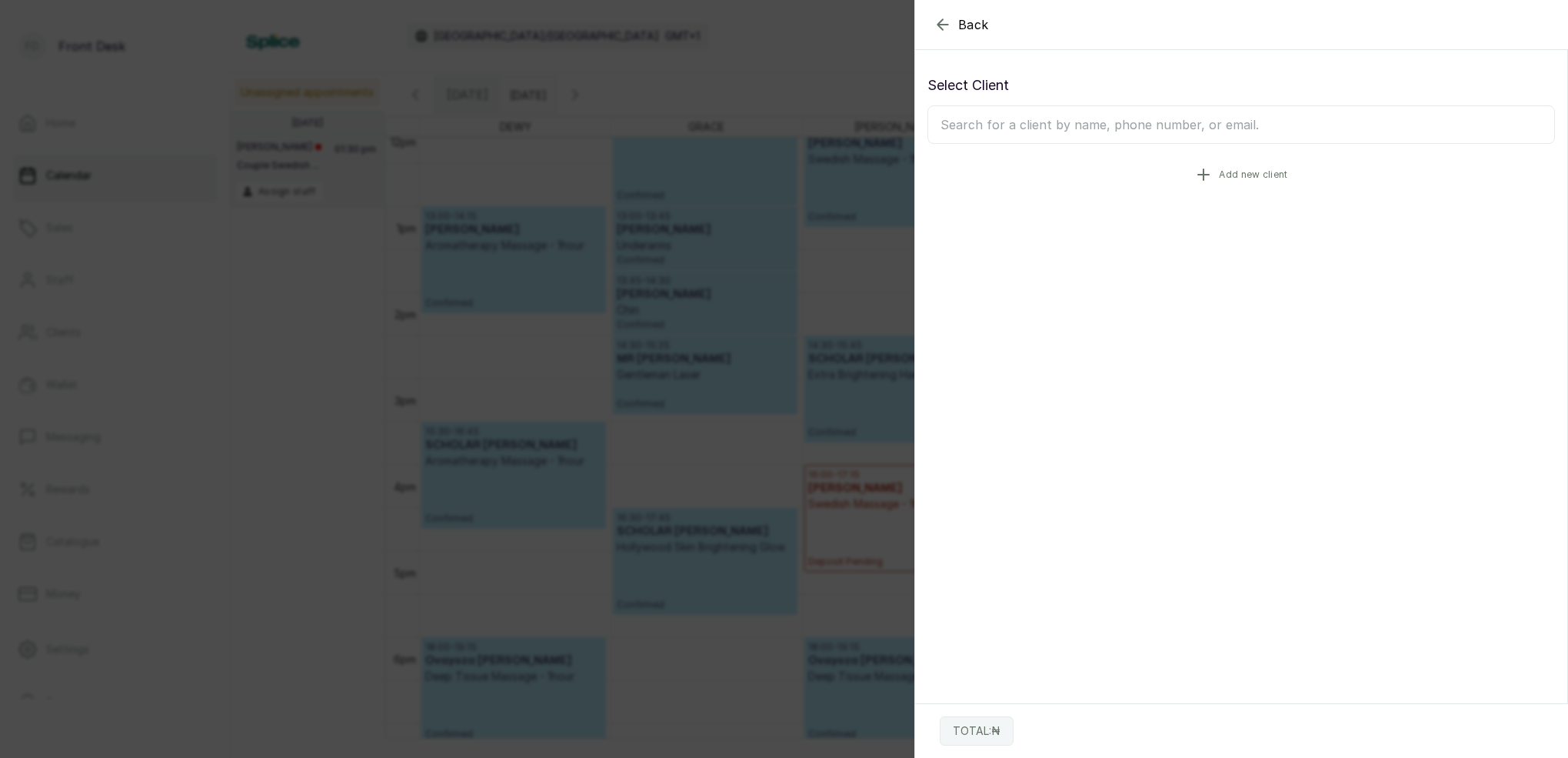
click at [1265, 173] on span "Add new client" at bounding box center [1253, 174] width 69 height 12
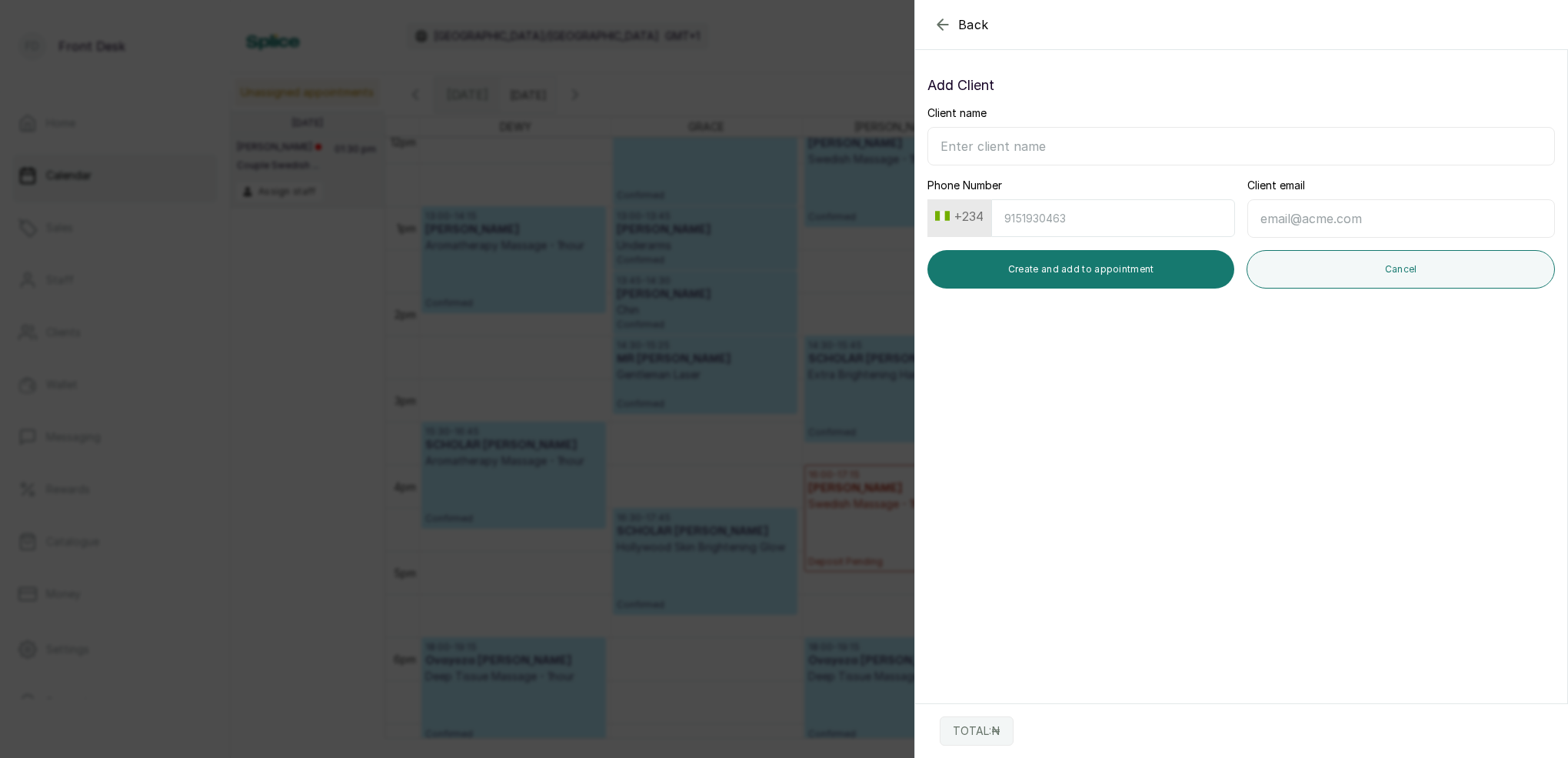
type input "m"
type input "M"
type input "[PERSON_NAME]"
type input "8034085010"
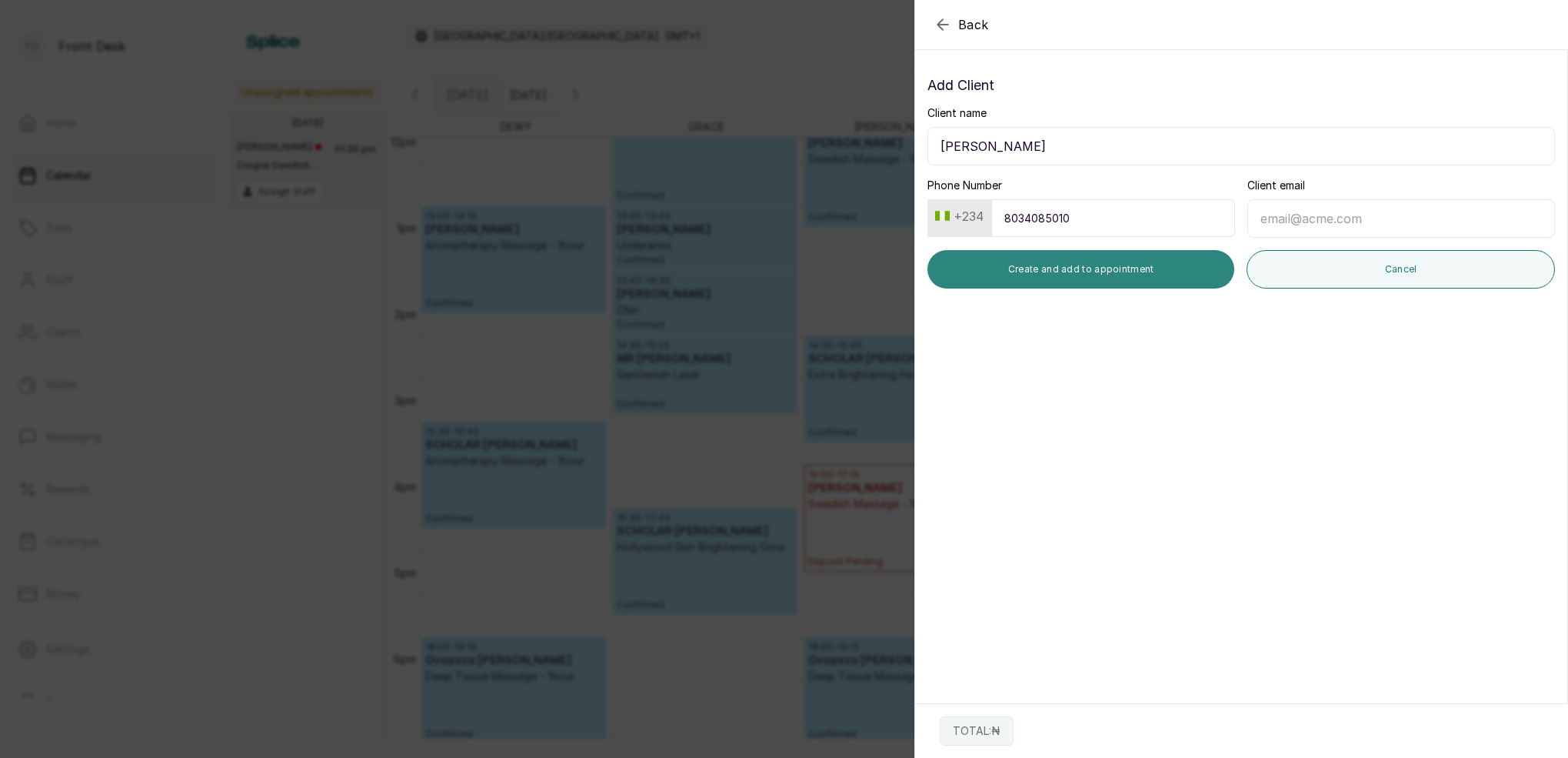
click at [1179, 278] on button "Create and add to appointment" at bounding box center [1080, 269] width 307 height 39
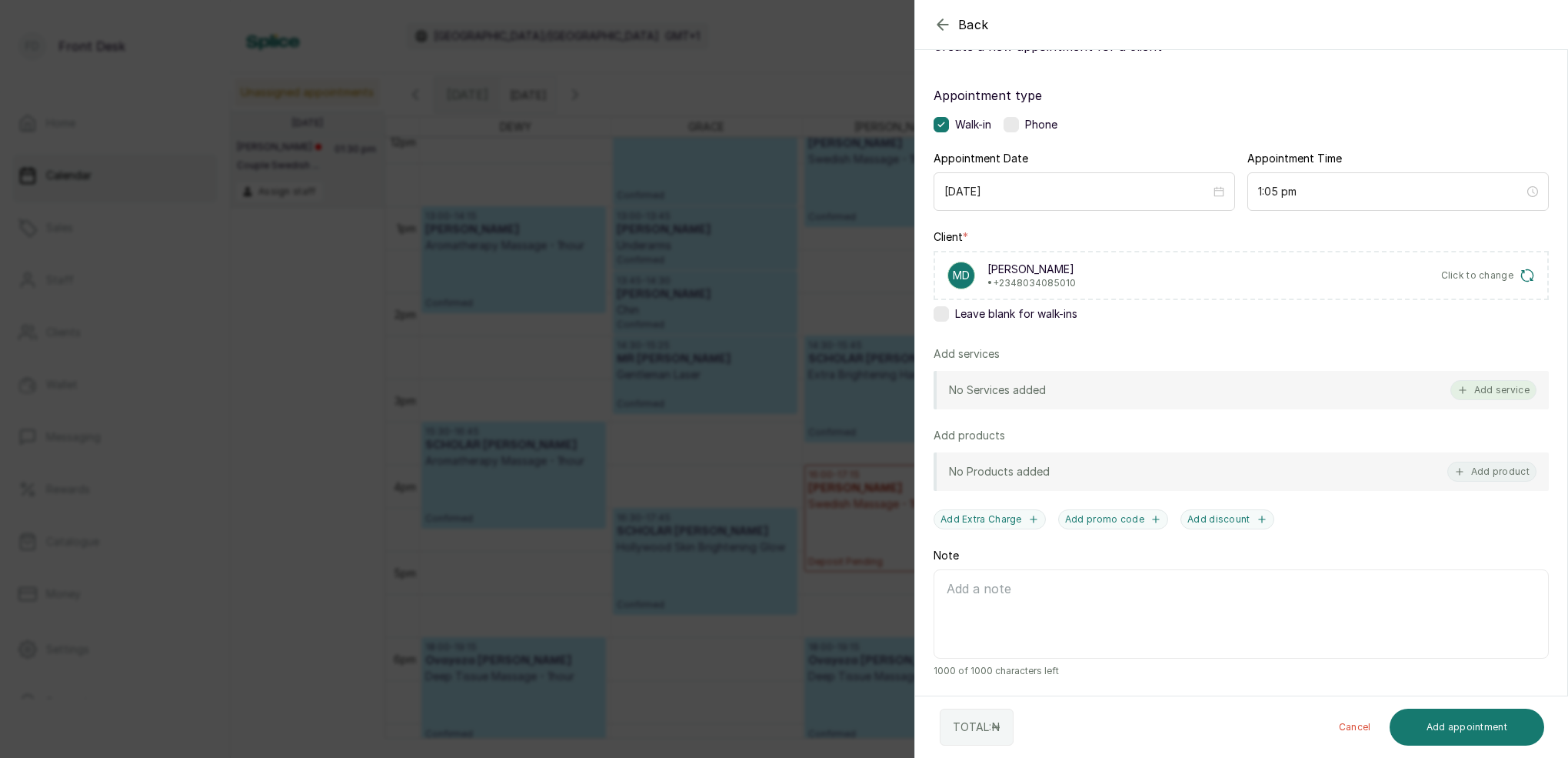
click at [1509, 393] on button "Add service" at bounding box center [1494, 390] width 87 height 20
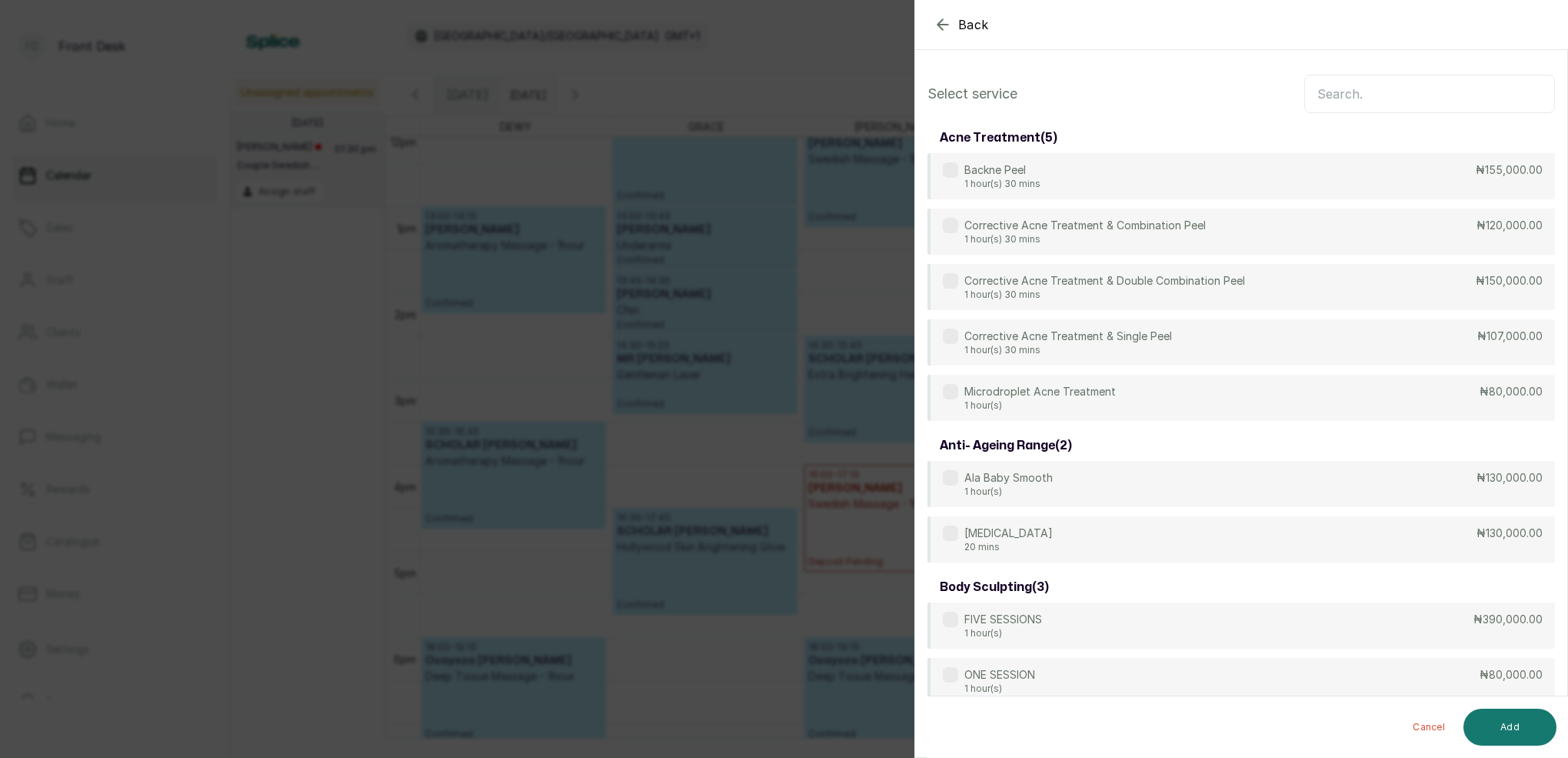
scroll to position [0, 0]
click at [1405, 103] on input "text" at bounding box center [1430, 93] width 250 height 39
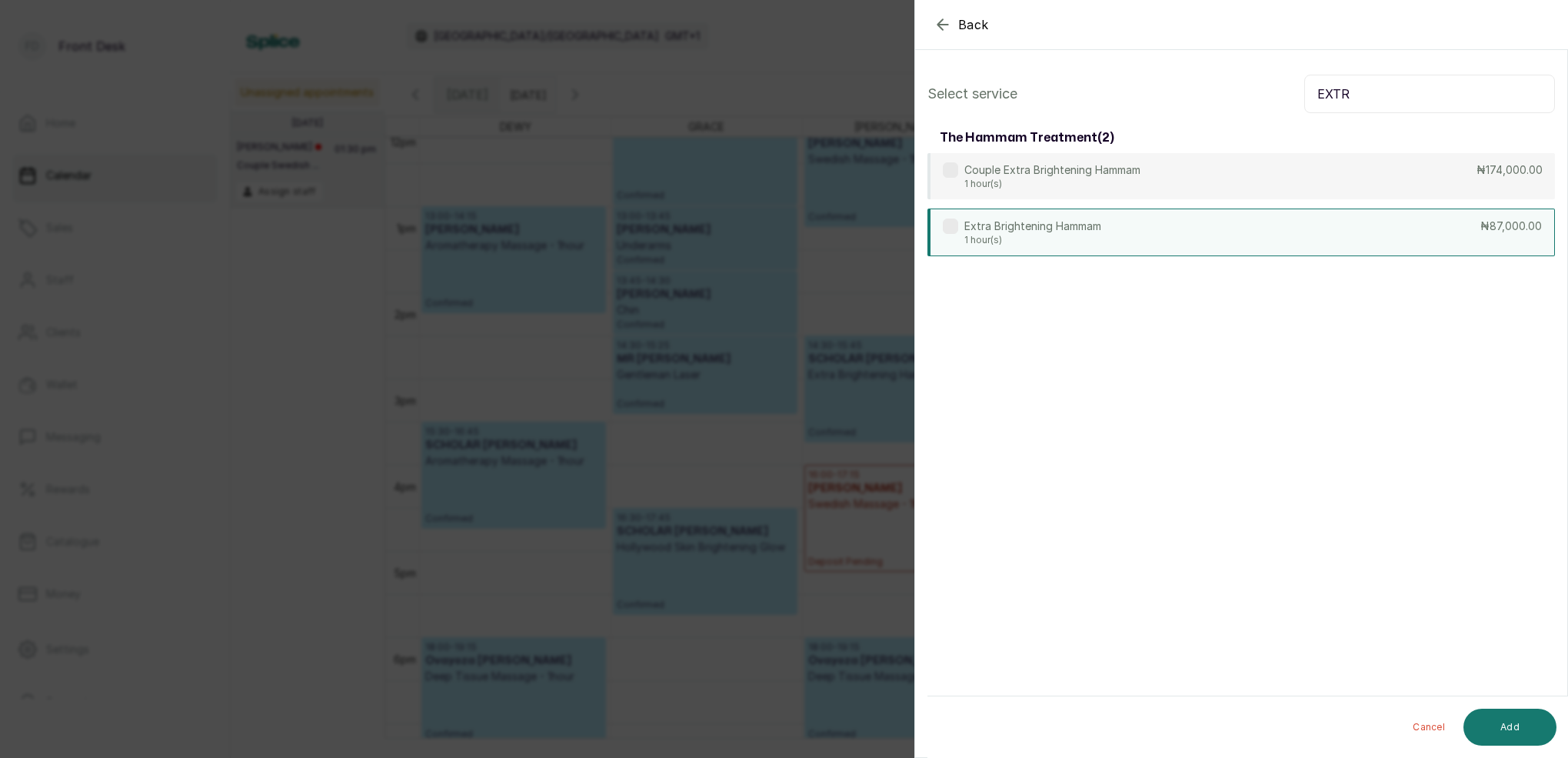
type input "EXTR"
click at [1086, 238] on p "1 hour(s)" at bounding box center [1032, 239] width 136 height 12
click at [1512, 727] on button "Add" at bounding box center [1510, 727] width 93 height 37
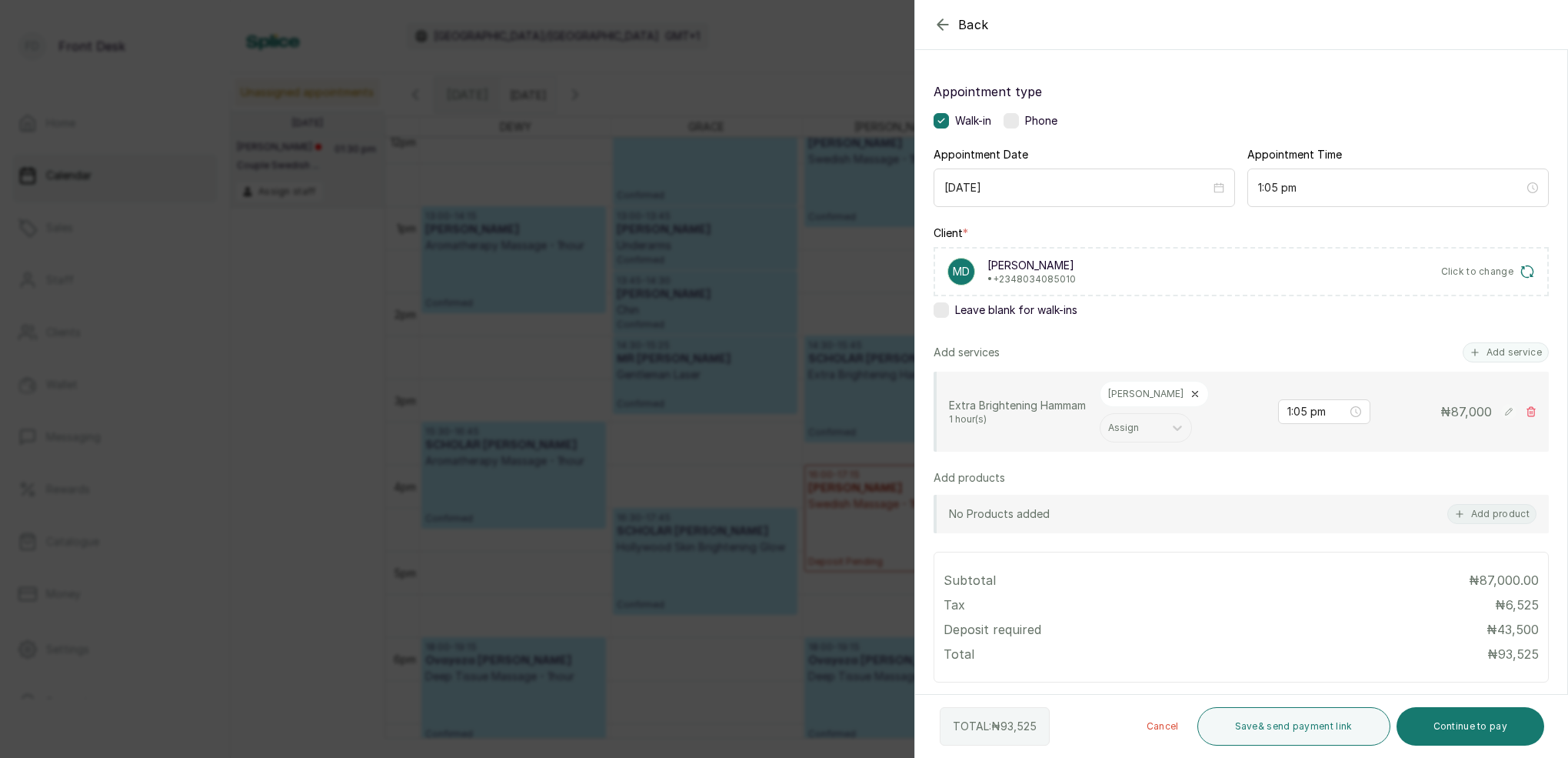
scroll to position [65, 0]
drag, startPoint x: 1508, startPoint y: 355, endPoint x: 1498, endPoint y: 352, distance: 10.4
click at [1508, 355] on button "Add service" at bounding box center [1506, 353] width 87 height 20
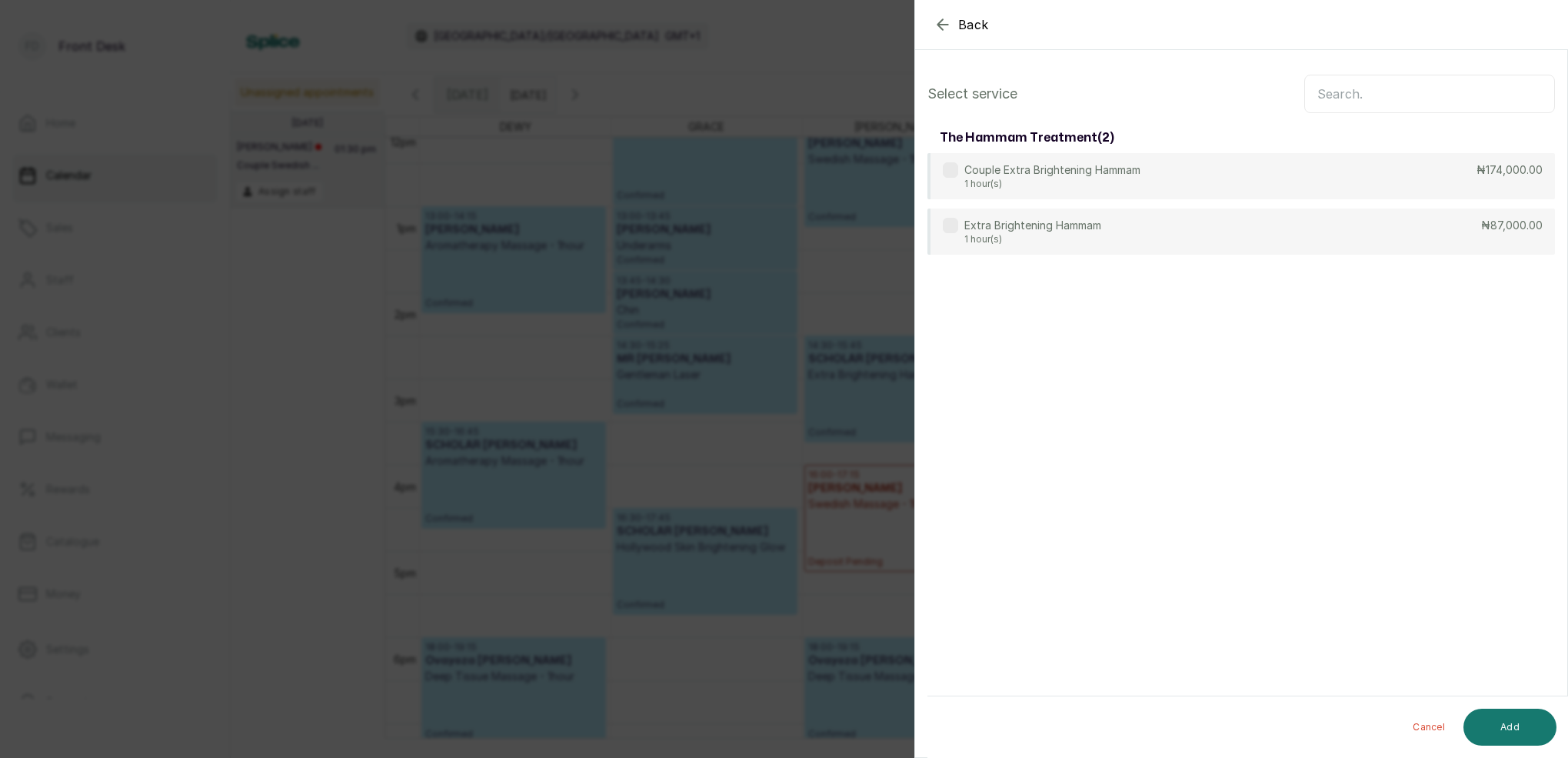
scroll to position [0, 0]
click at [1396, 94] on input "text" at bounding box center [1430, 93] width 250 height 39
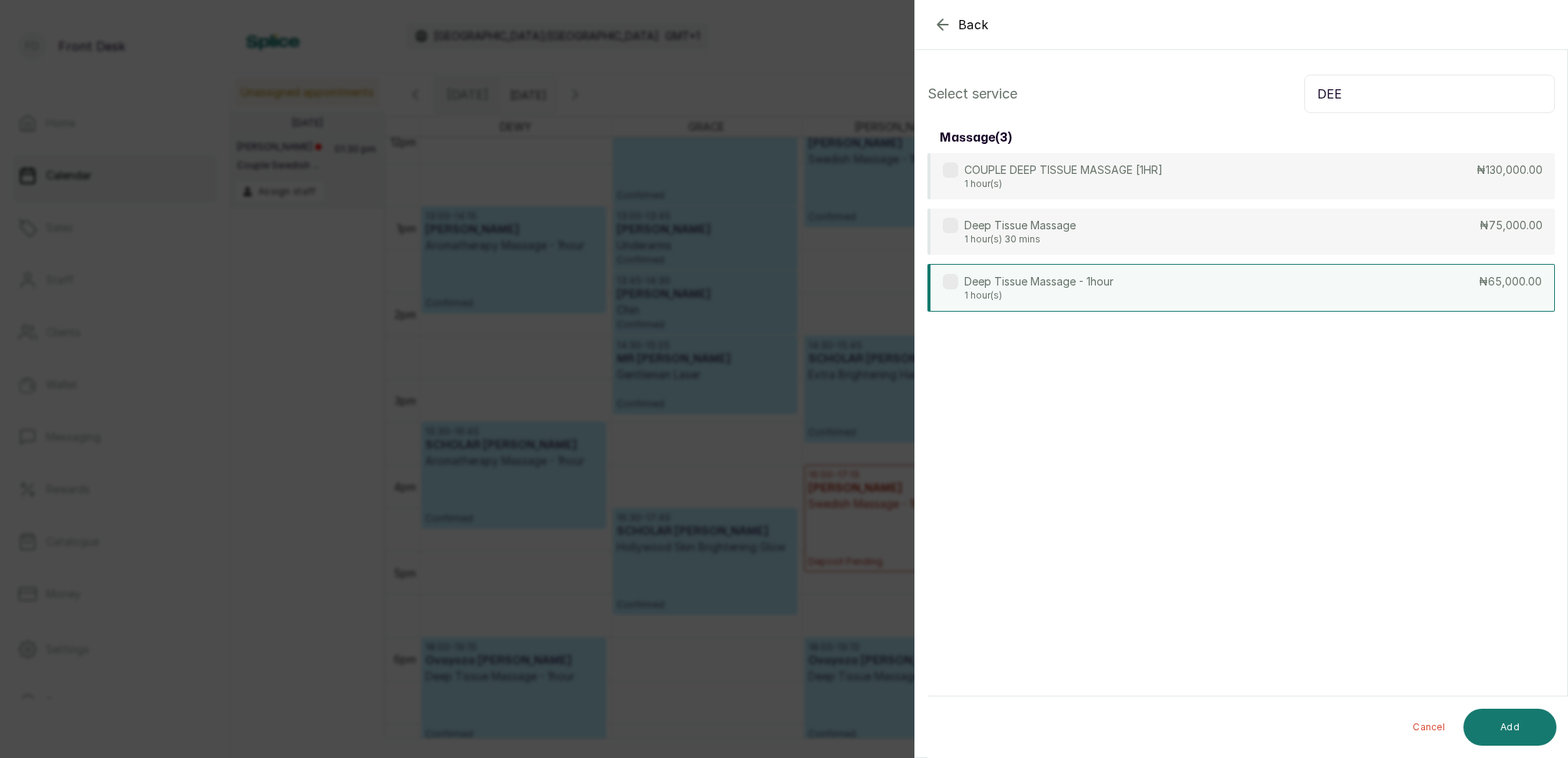
type input "DEE"
drag, startPoint x: 1216, startPoint y: 302, endPoint x: 1411, endPoint y: 487, distance: 268.8
click at [1221, 297] on div "Deep Tissue Massage - 1hour 1 hour(s) ₦65,000.00" at bounding box center [1240, 286] width 628 height 46
click at [1519, 717] on button "Add" at bounding box center [1510, 727] width 93 height 37
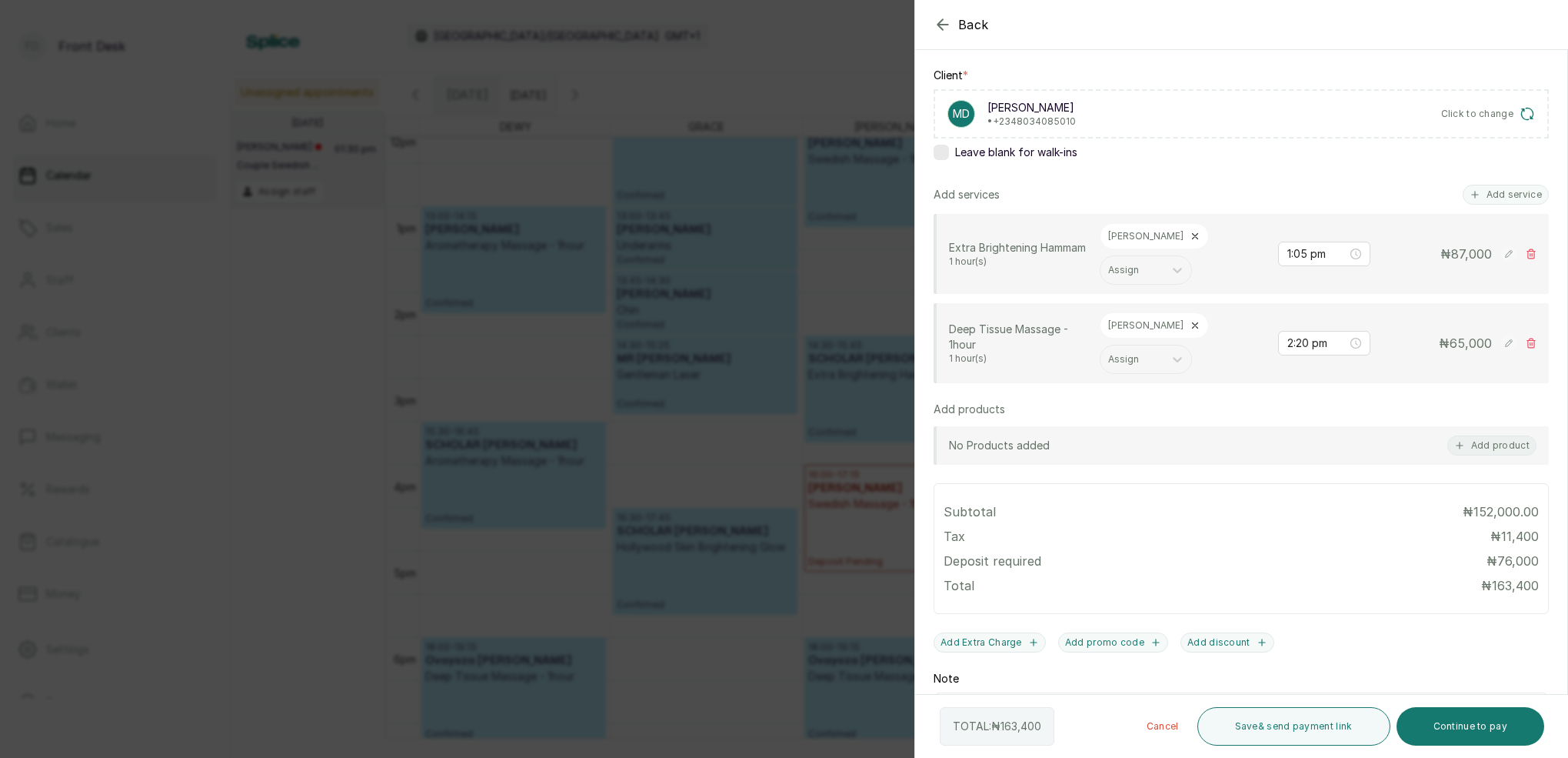
scroll to position [225, 0]
drag, startPoint x: 1301, startPoint y: 347, endPoint x: 1310, endPoint y: 349, distance: 9.2
click at [1301, 347] on input "2:20 pm" at bounding box center [1317, 343] width 61 height 17
drag, startPoint x: 1348, startPoint y: 411, endPoint x: 1383, endPoint y: 393, distance: 39.4
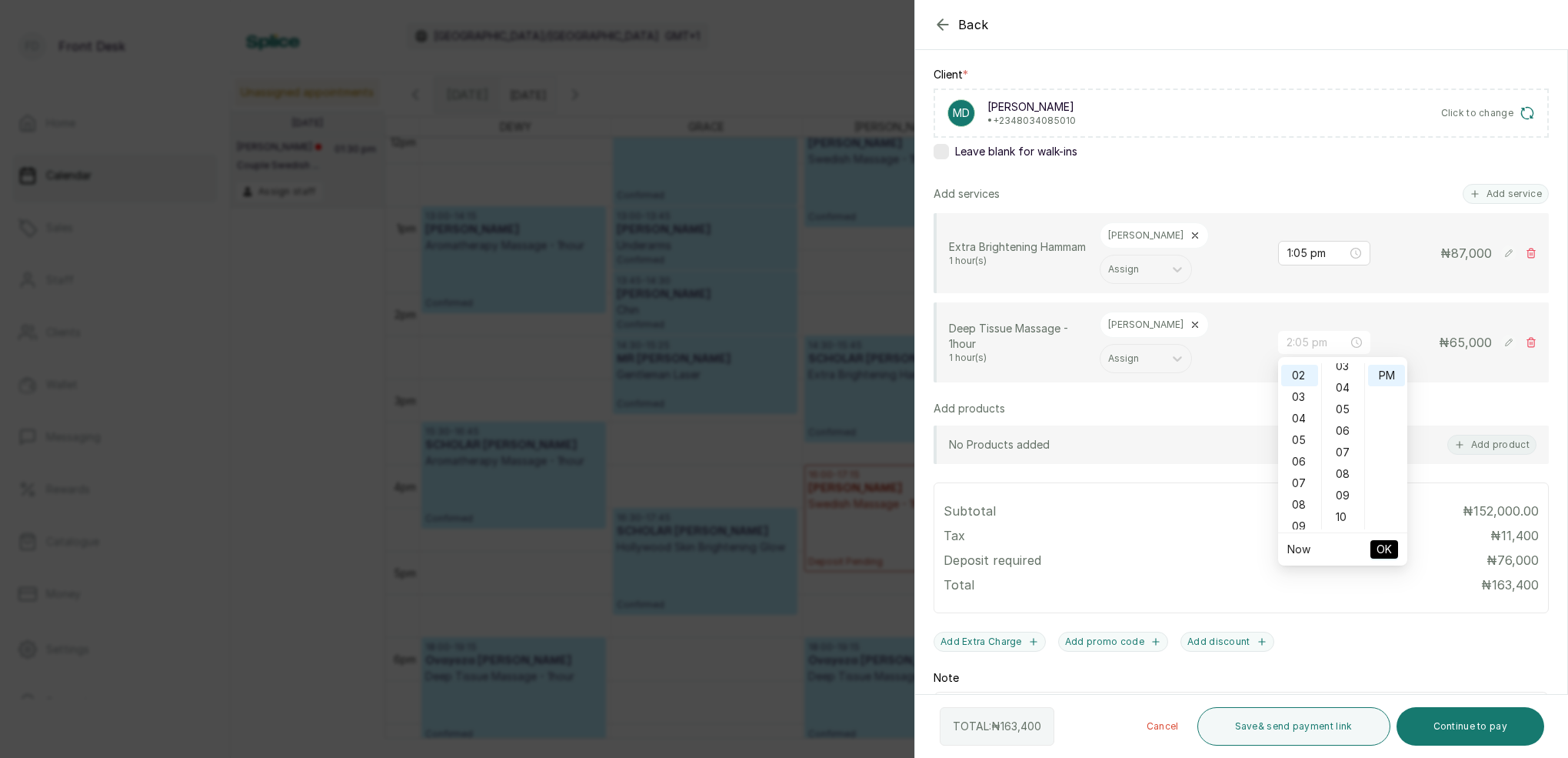
click at [1348, 411] on div "05" at bounding box center [1343, 409] width 37 height 22
type input "2:05 pm"
click at [1388, 379] on div "PM" at bounding box center [1386, 375] width 37 height 22
click at [1399, 553] on ul "Now OK" at bounding box center [1342, 549] width 129 height 32
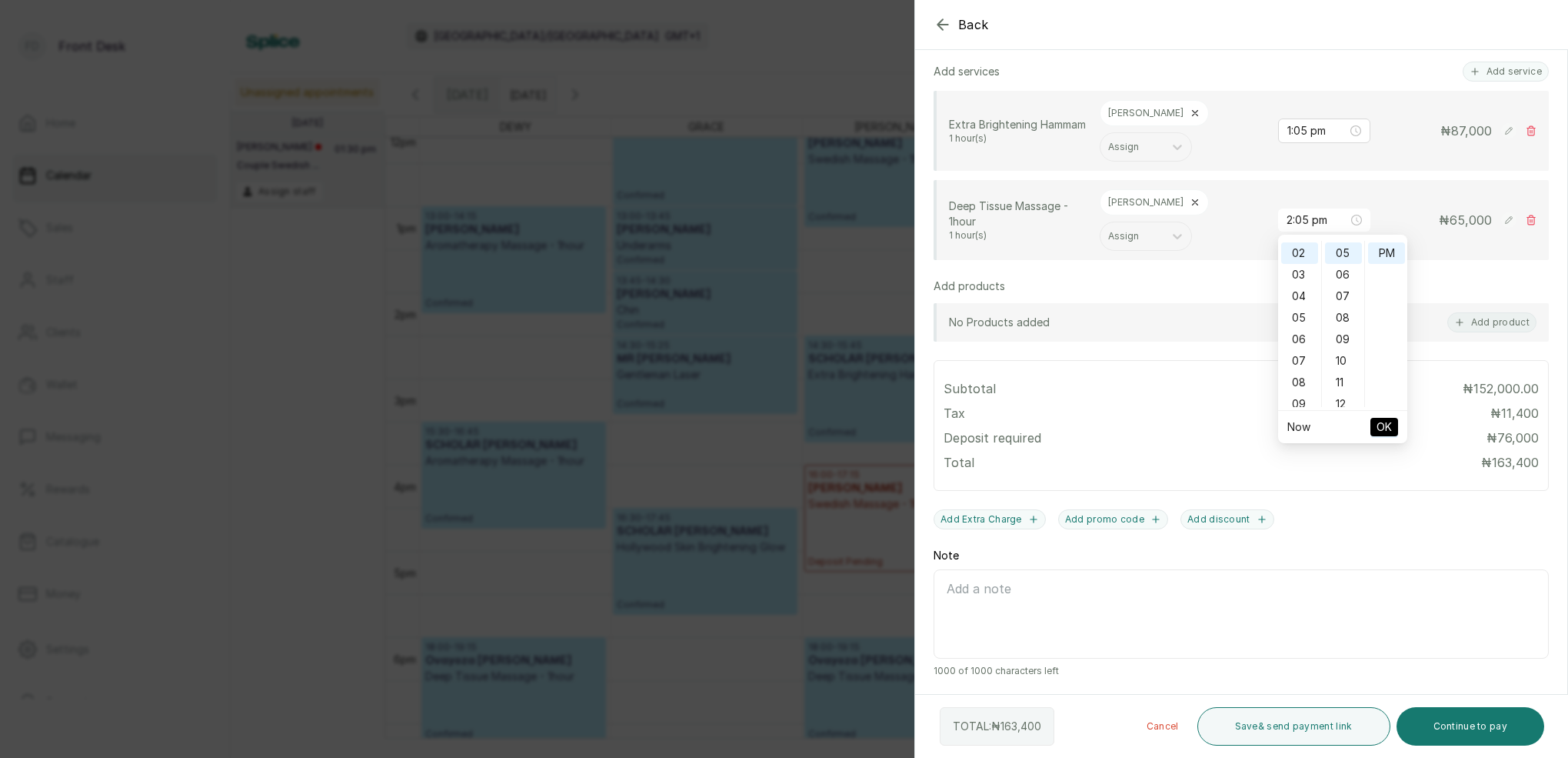
scroll to position [347, 0]
drag, startPoint x: 1385, startPoint y: 427, endPoint x: 1394, endPoint y: 430, distance: 9.5
click at [1385, 427] on span "OK" at bounding box center [1384, 427] width 15 height 29
click at [1481, 725] on button "Continue to pay" at bounding box center [1471, 726] width 149 height 39
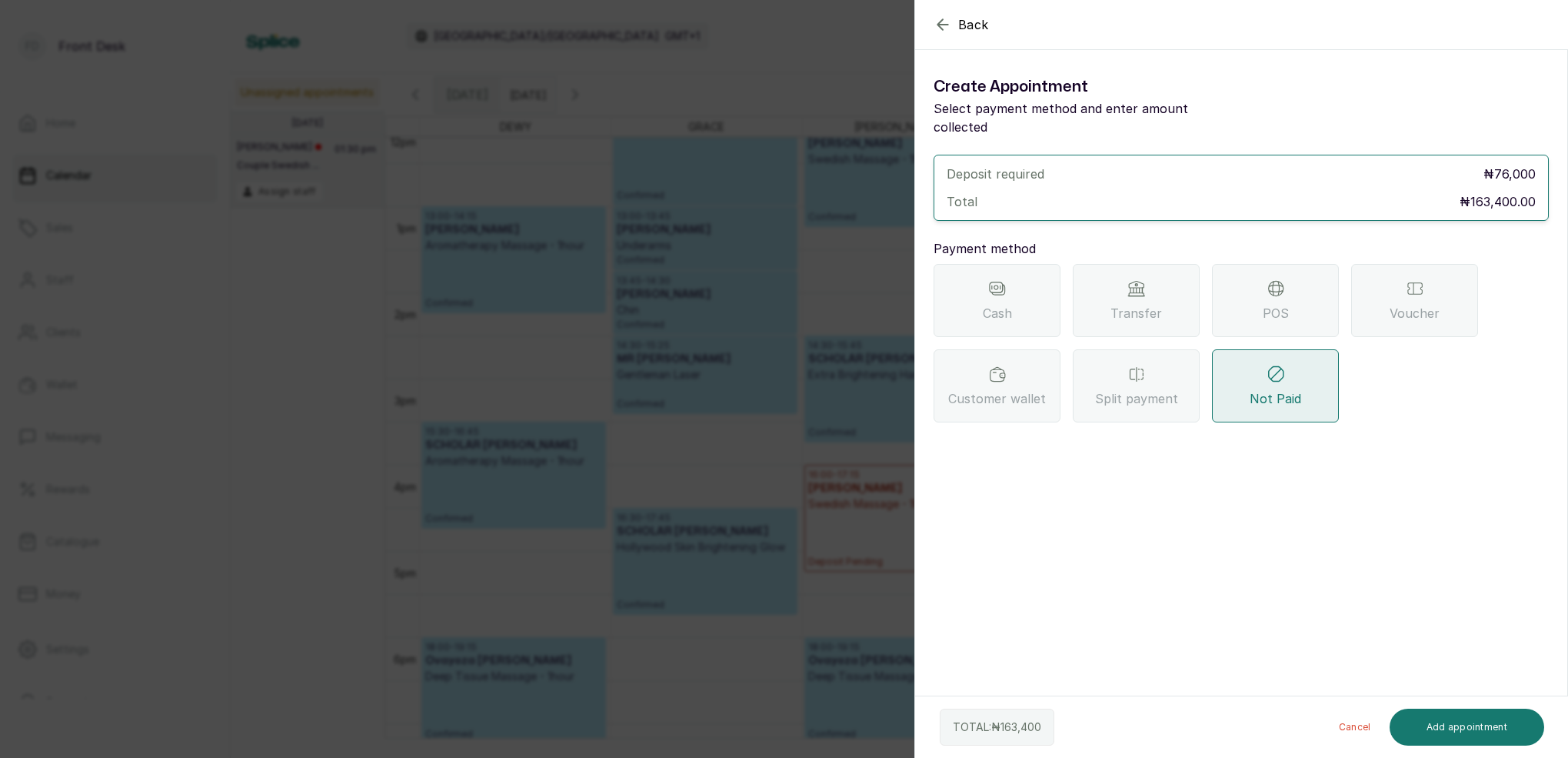
click at [1153, 304] on span "Transfer" at bounding box center [1136, 314] width 52 height 19
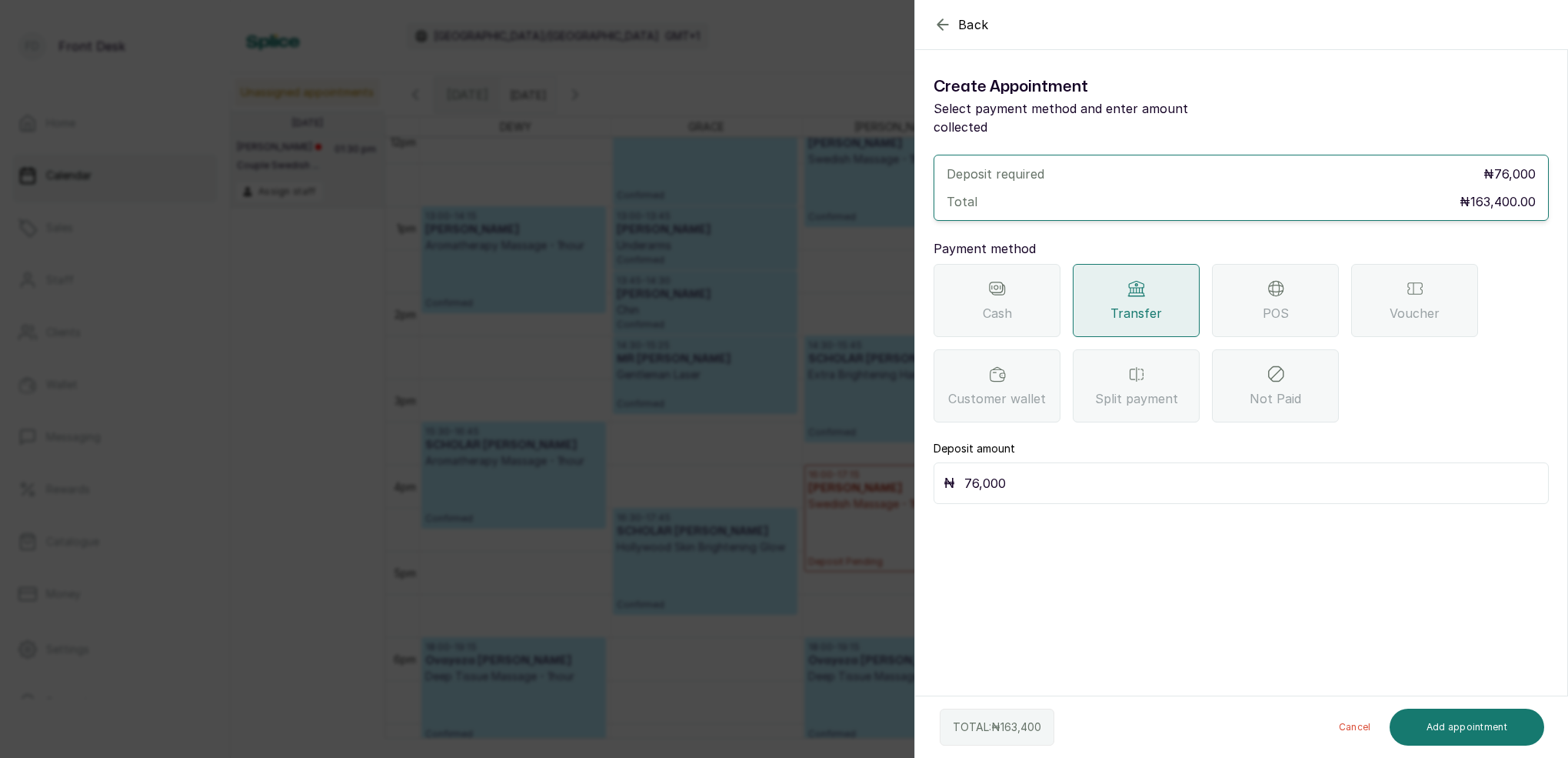
drag, startPoint x: 1067, startPoint y: 465, endPoint x: 1073, endPoint y: 455, distance: 11.7
click at [1067, 473] on input "76,000" at bounding box center [1252, 483] width 574 height 22
type input "7"
type input "163,400"
click at [1452, 736] on button "Add appointment" at bounding box center [1466, 727] width 155 height 37
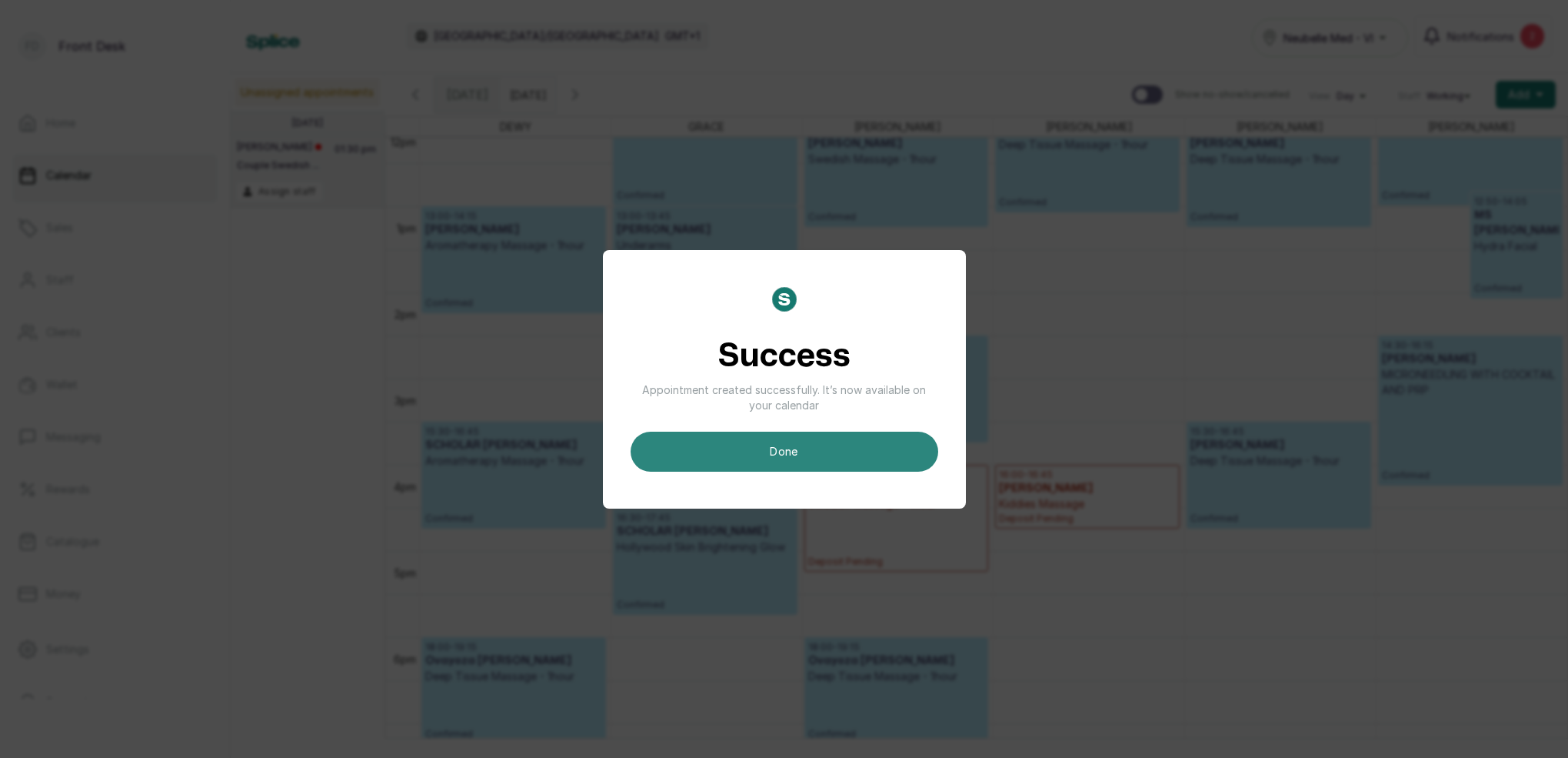
click at [824, 454] on button "done" at bounding box center [784, 451] width 308 height 40
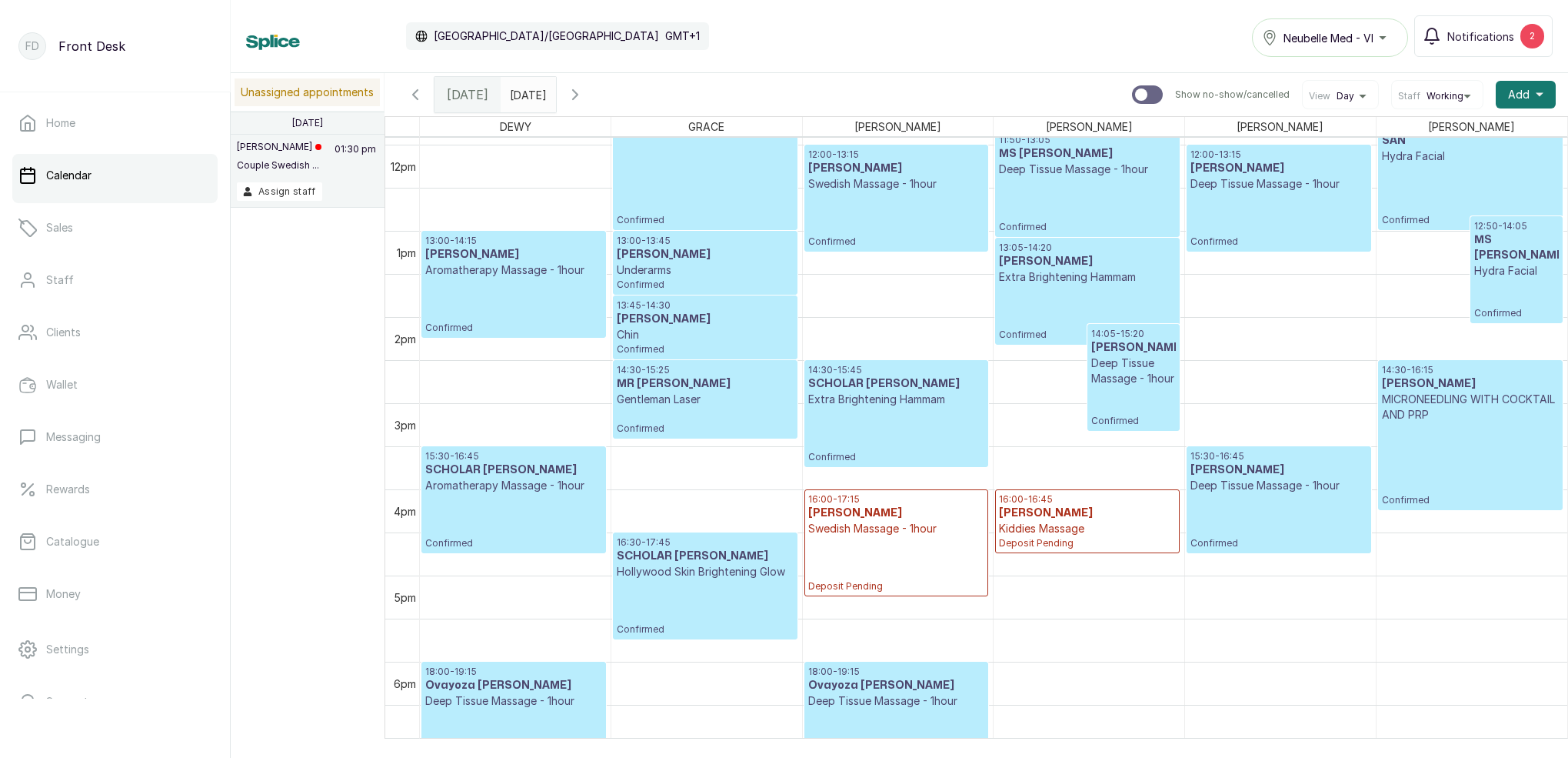
scroll to position [1072, 0]
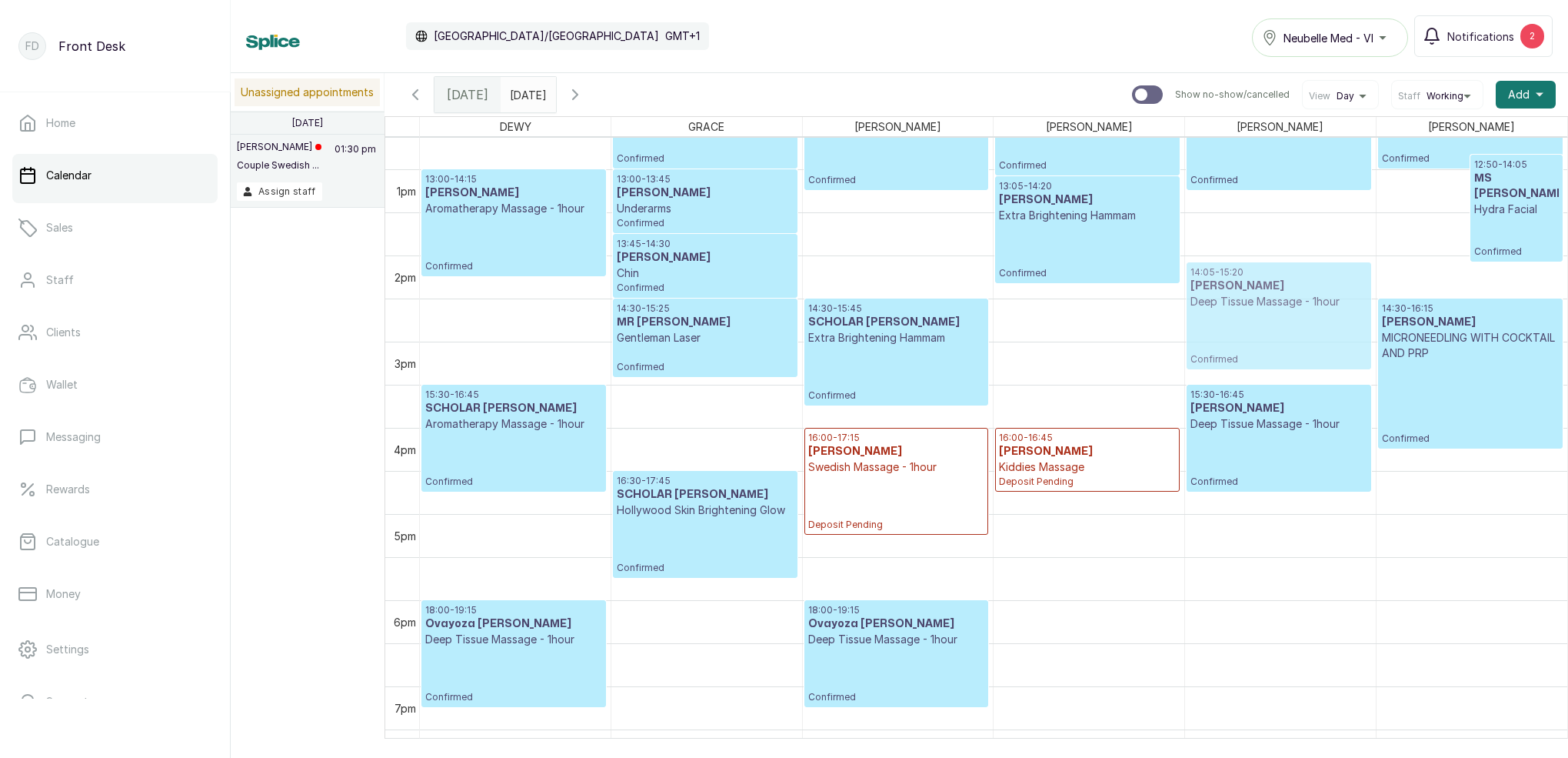
drag, startPoint x: 1145, startPoint y: 300, endPoint x: 1229, endPoint y: 303, distance: 84.1
click at [1229, 303] on tr "10:00 - 11:15 MR FEMI Swedish Massage - 1hour Confirmed 13:00 - 14:15 [PERSON_N…" at bounding box center [993, 83] width 1147 height 2068
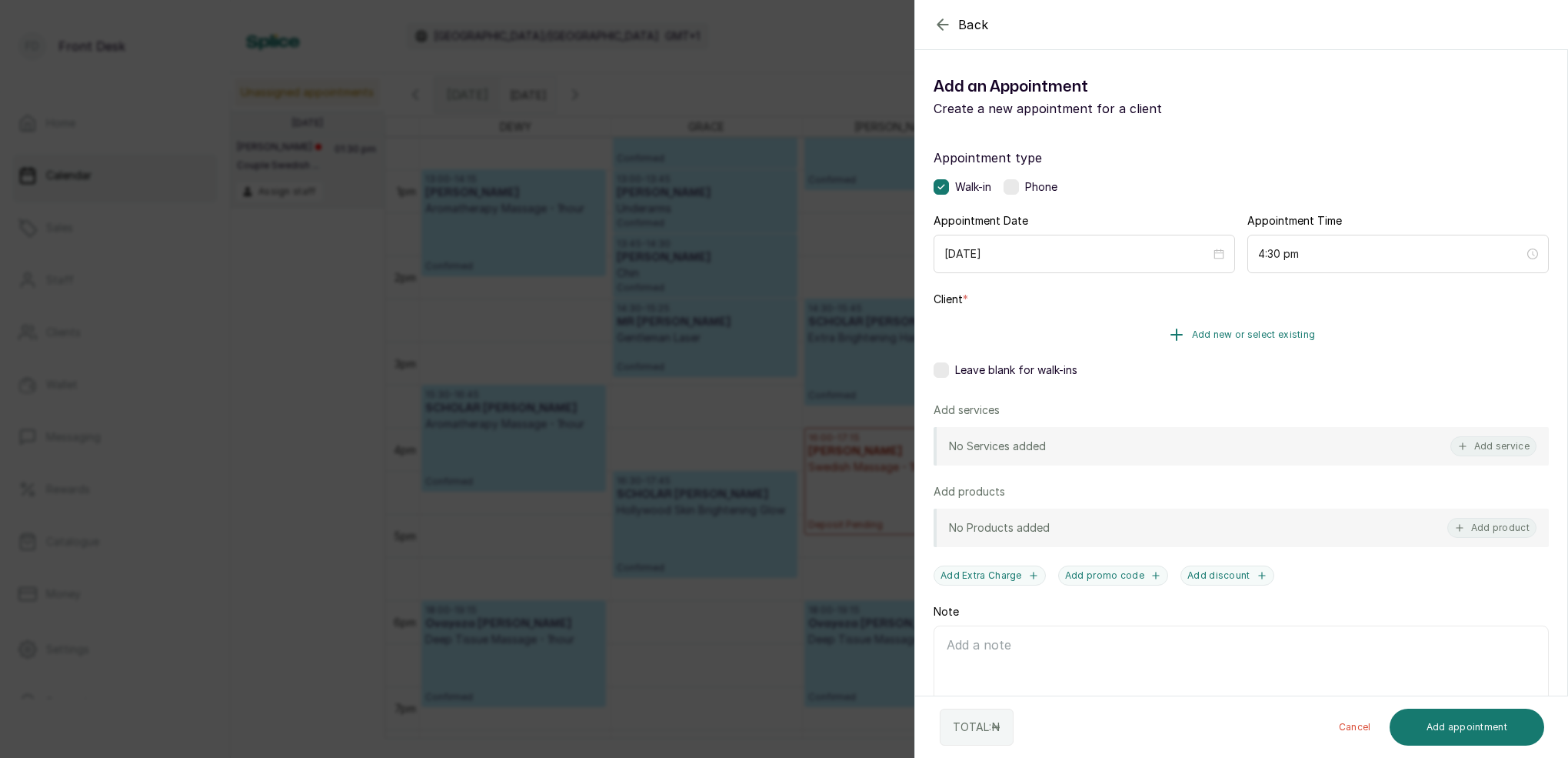
click at [1255, 342] on button "Add new or select existing" at bounding box center [1241, 335] width 616 height 43
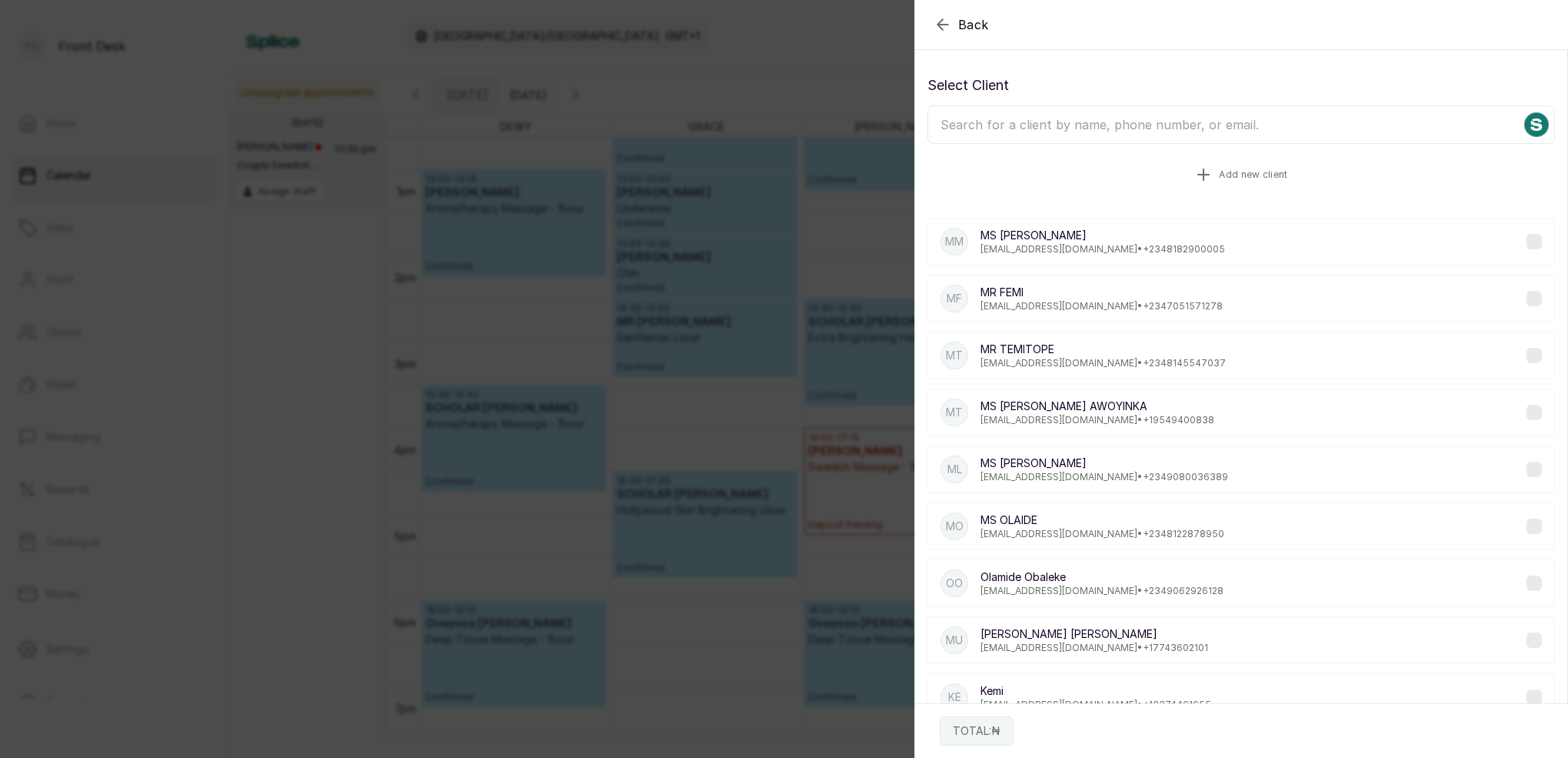
click at [1261, 183] on button "Add new client" at bounding box center [1240, 175] width 628 height 43
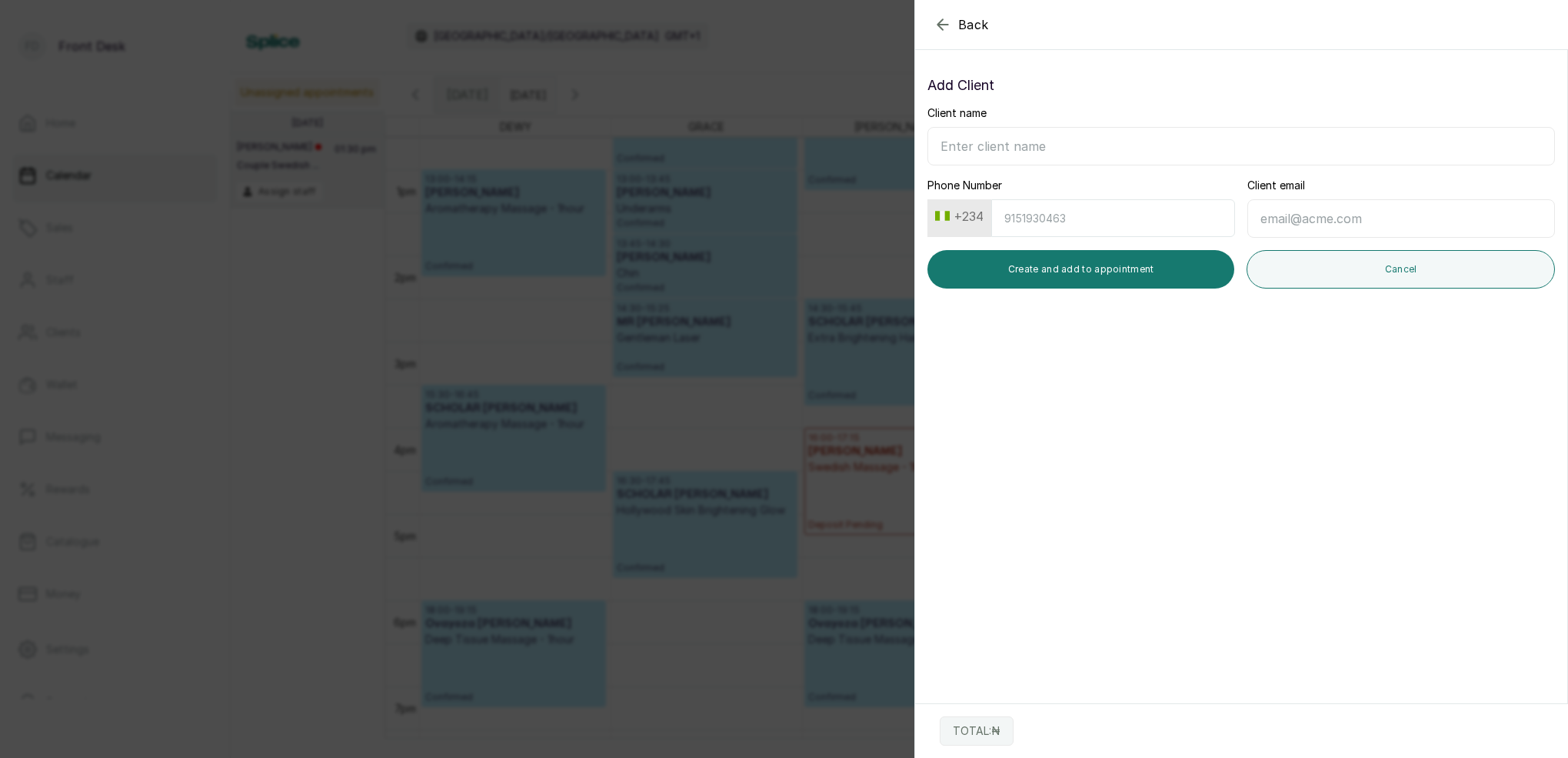
click at [946, 24] on icon "button" at bounding box center [943, 24] width 19 height 19
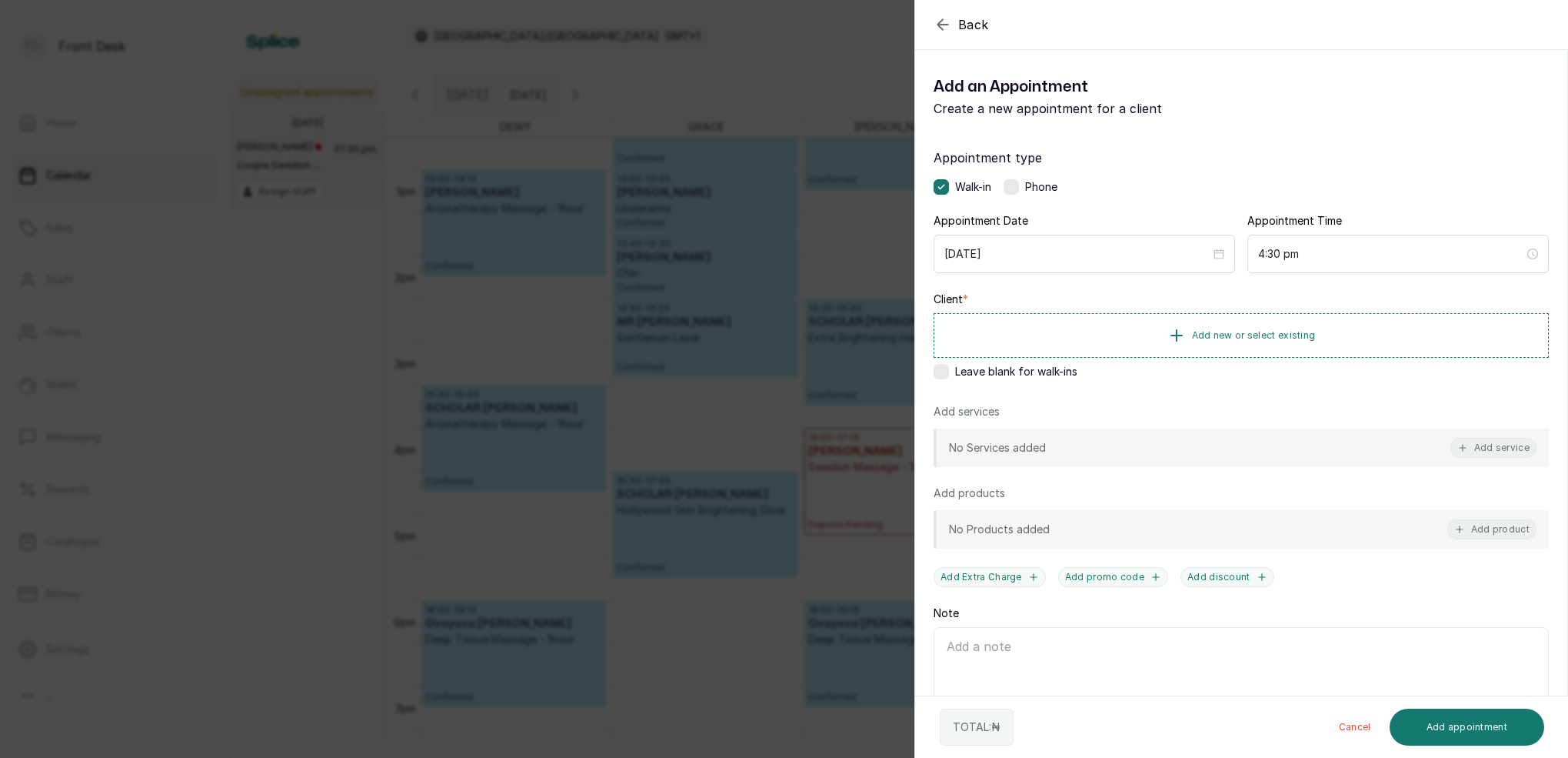
click at [946, 24] on icon "button" at bounding box center [943, 24] width 19 height 19
click at [1253, 334] on span "Add new or select existing" at bounding box center [1254, 334] width 124 height 12
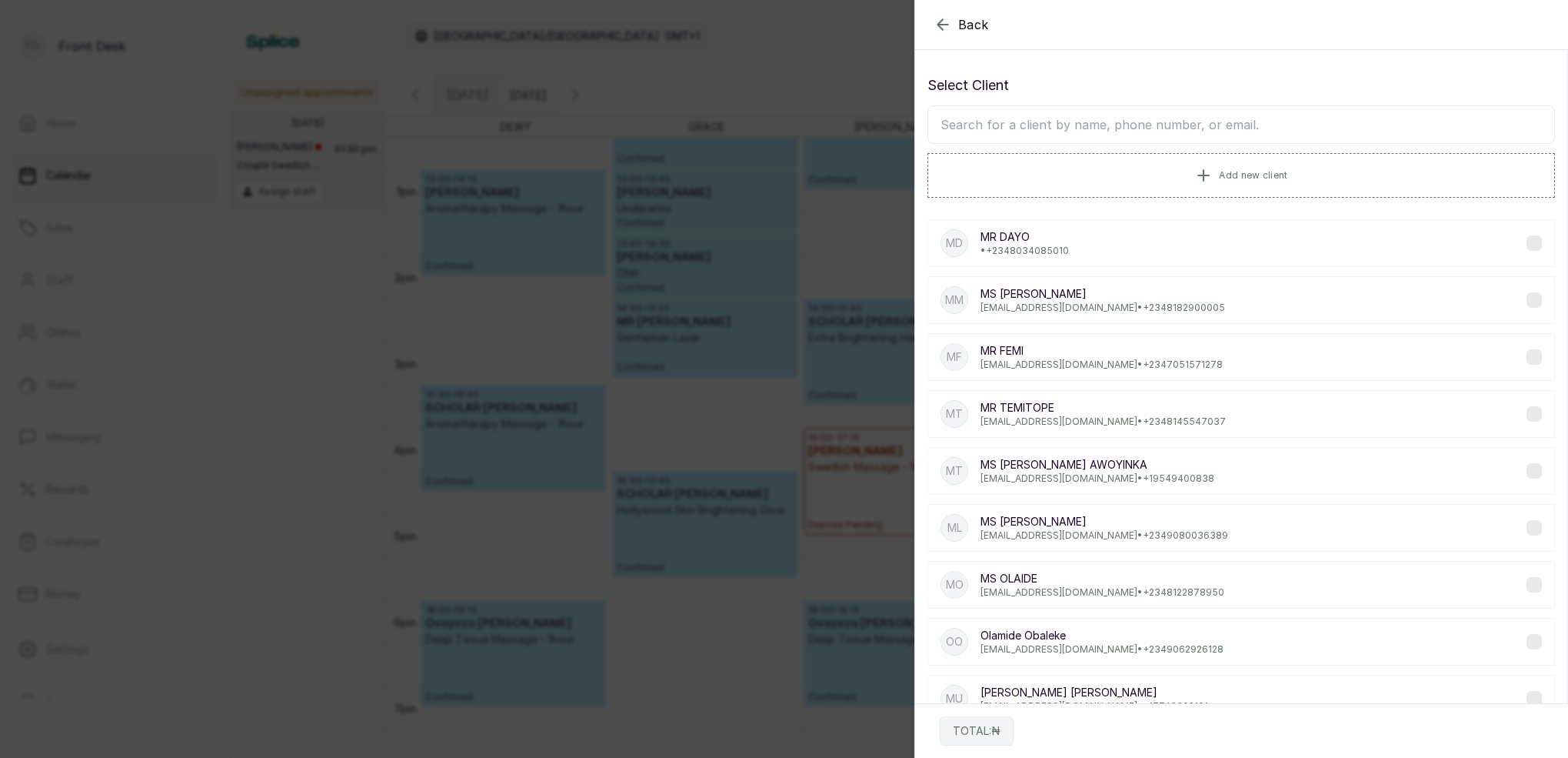
click at [1133, 123] on input "text" at bounding box center [1240, 124] width 628 height 39
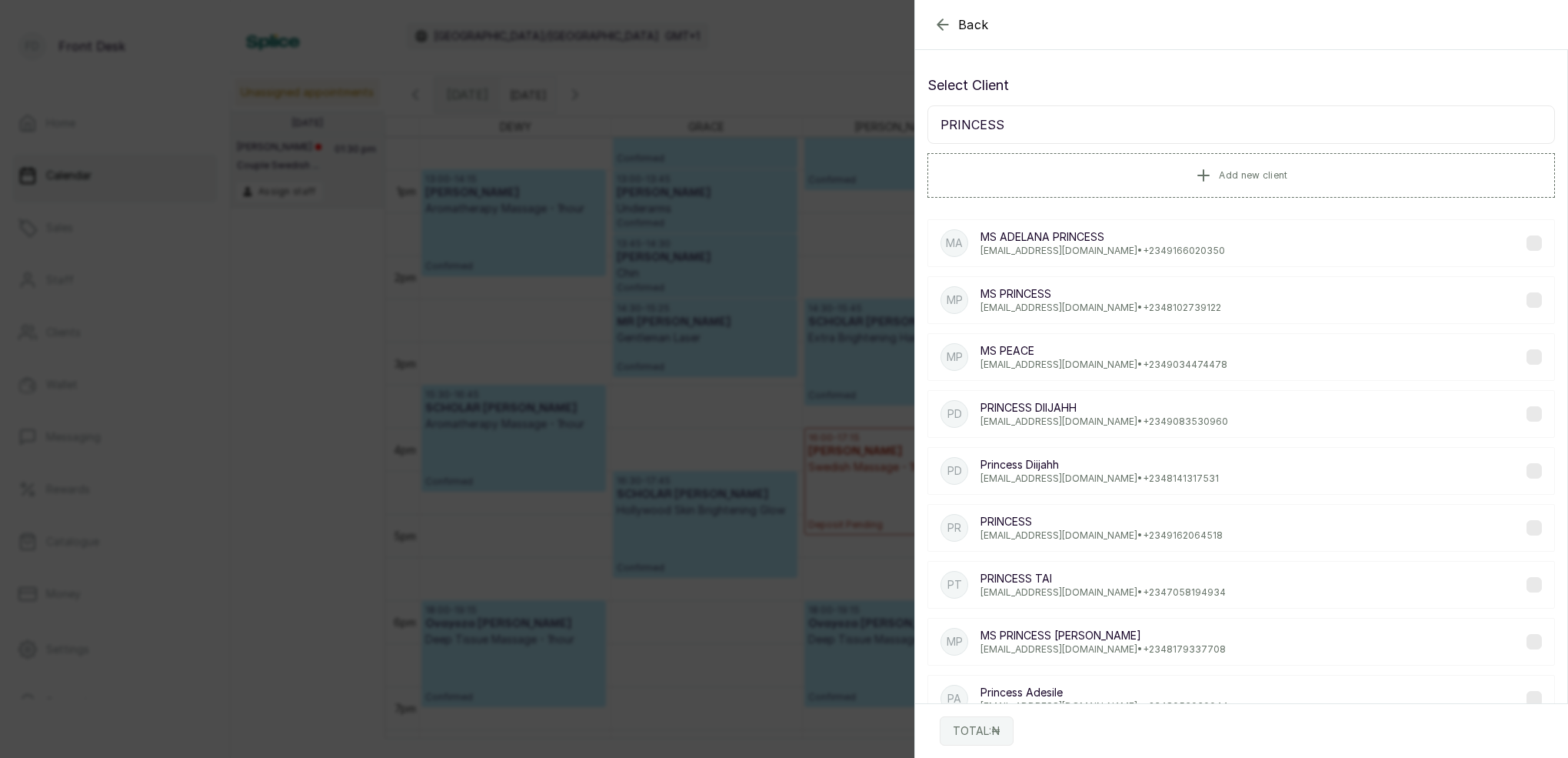
type input "PRINCESS"
click at [1071, 638] on p "MS PRINCESS [PERSON_NAME]" at bounding box center [1103, 636] width 246 height 15
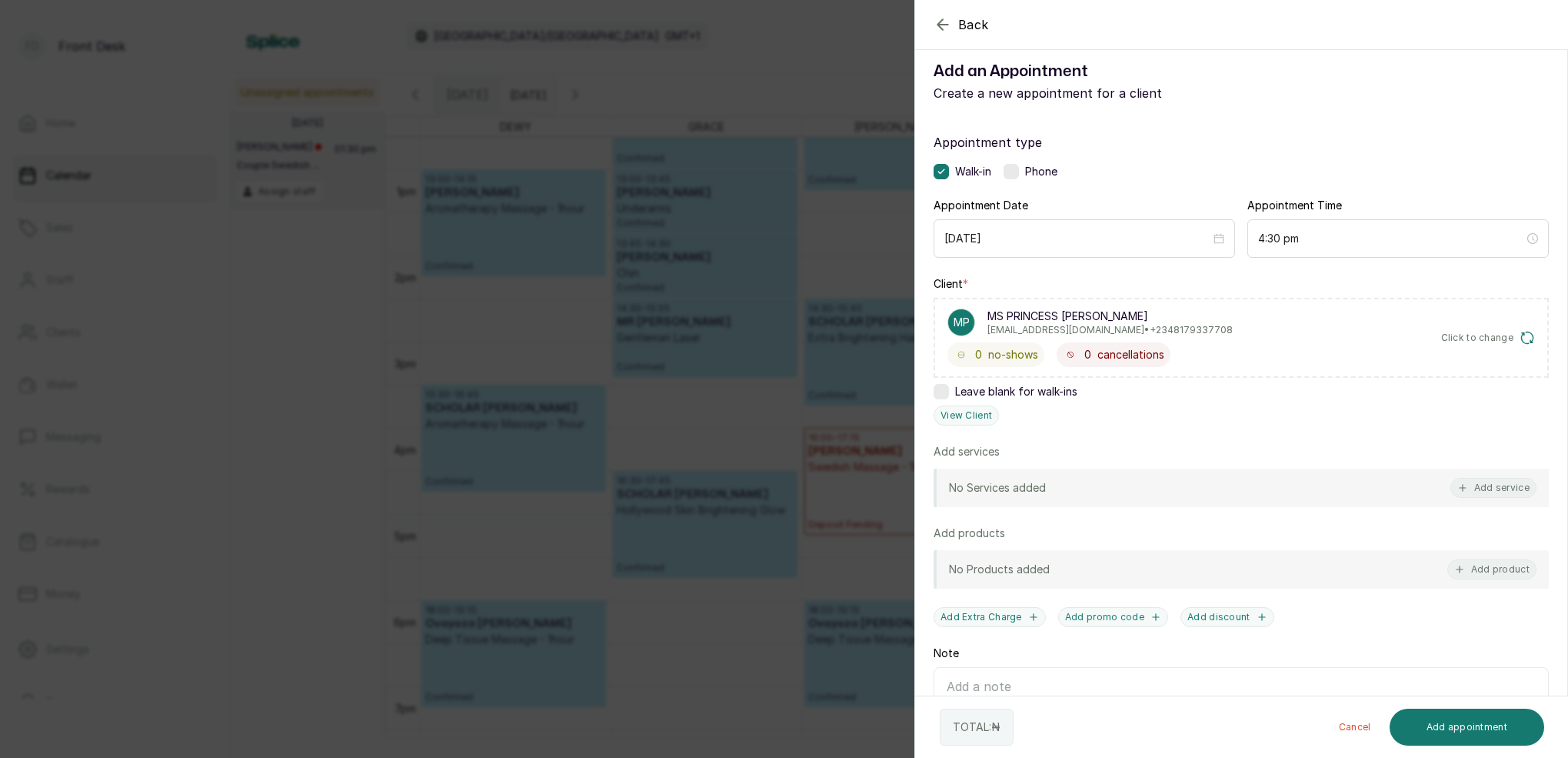
scroll to position [19, 0]
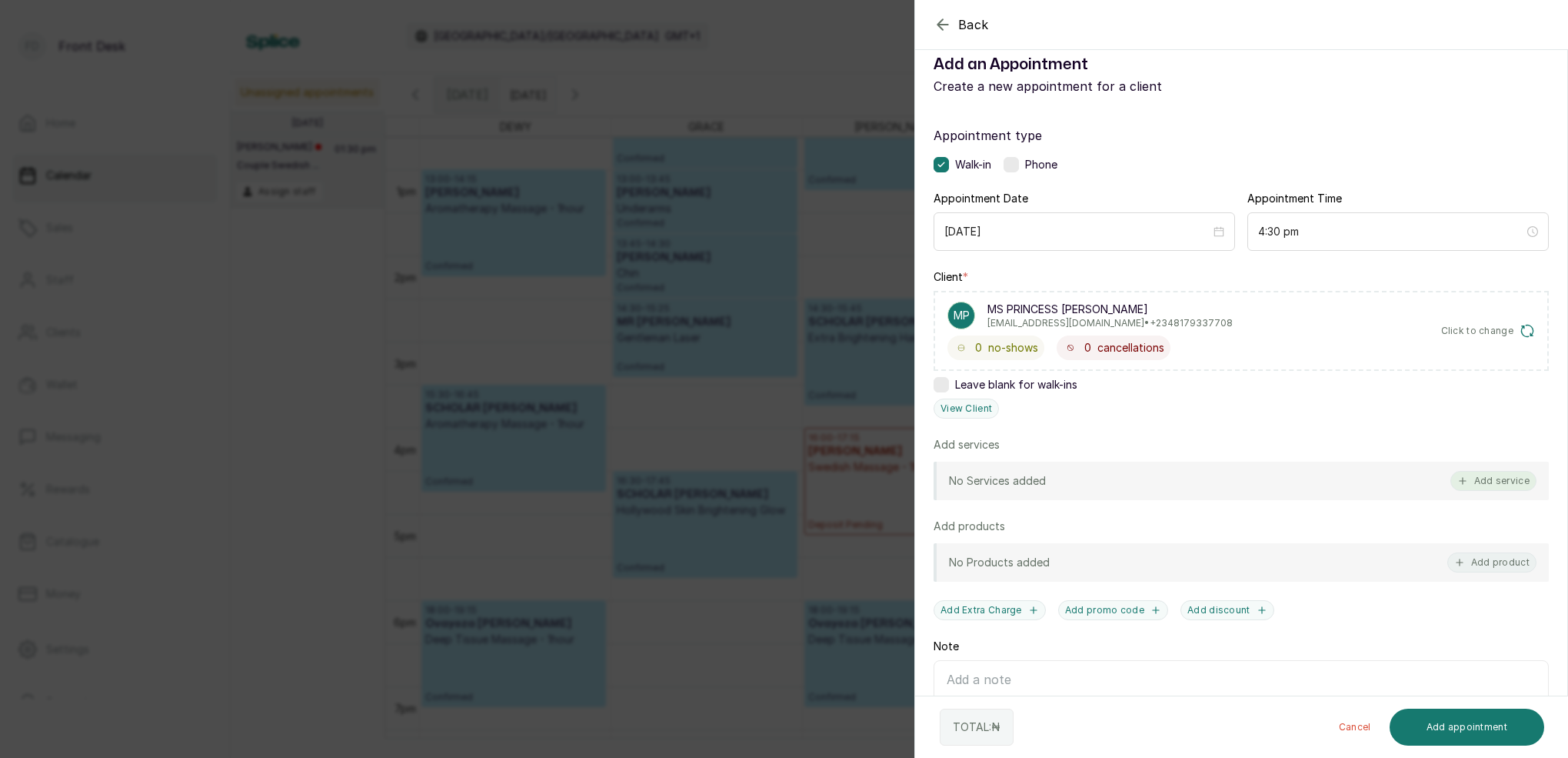
click at [1495, 484] on button "Add service" at bounding box center [1494, 480] width 87 height 20
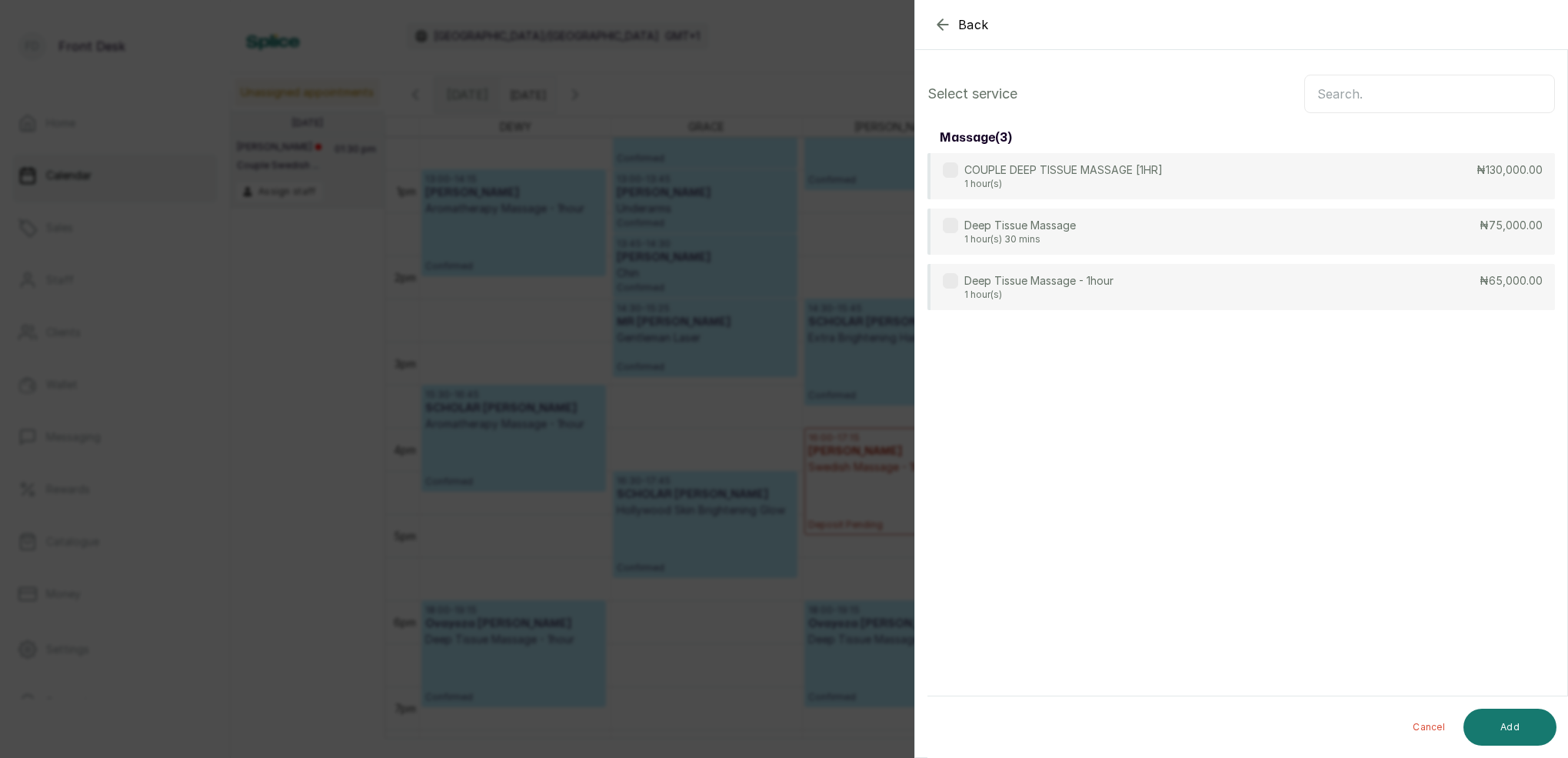
click at [1343, 93] on input "text" at bounding box center [1430, 93] width 250 height 39
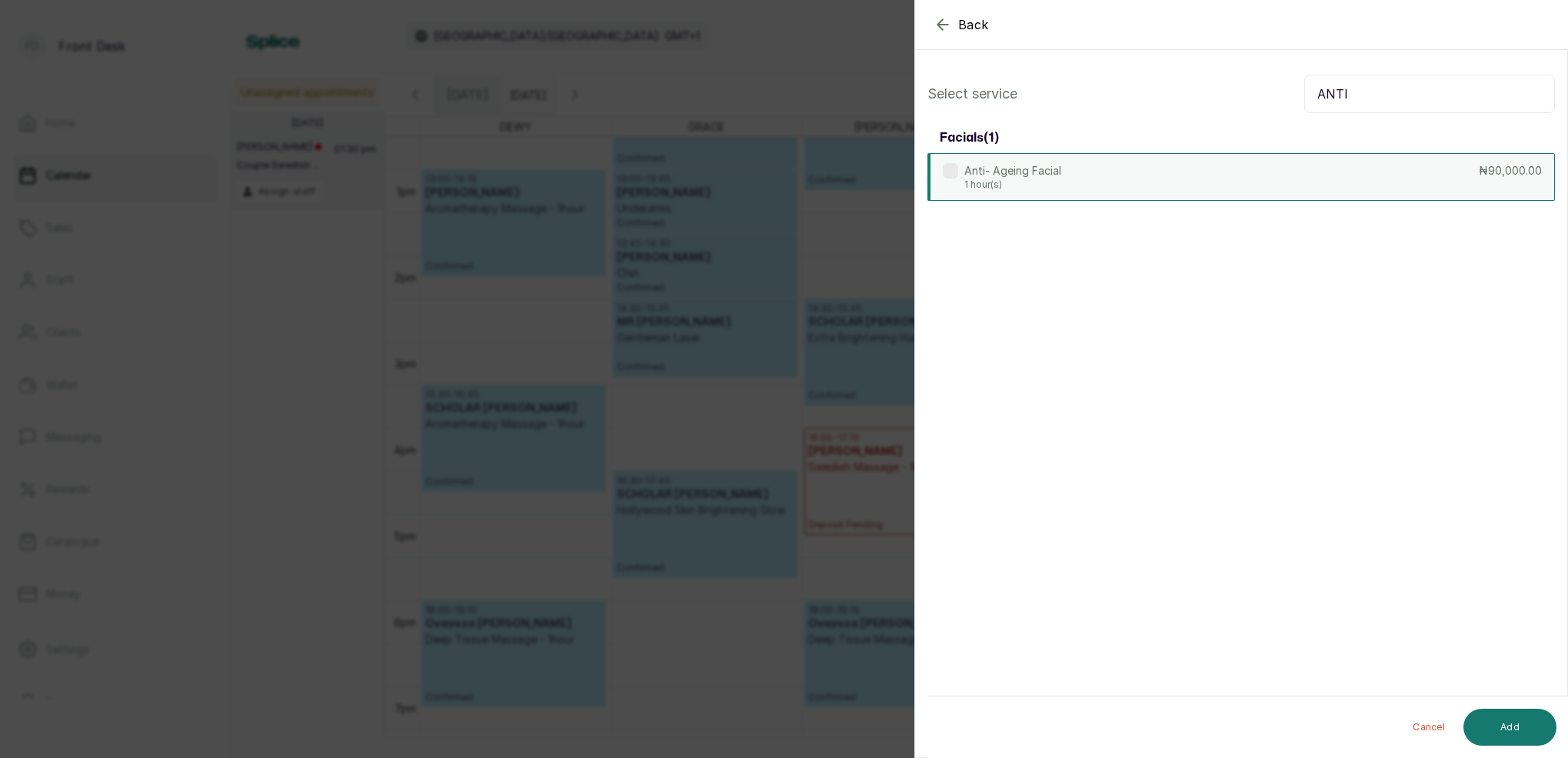
type input "ANTI"
drag, startPoint x: 1116, startPoint y: 174, endPoint x: 1279, endPoint y: 278, distance: 193.4
click at [1116, 174] on div "Anti- Ageing Facial 1 hour(s) ₦90,000.00" at bounding box center [1240, 176] width 628 height 46
click at [1532, 738] on button "Add" at bounding box center [1510, 727] width 93 height 37
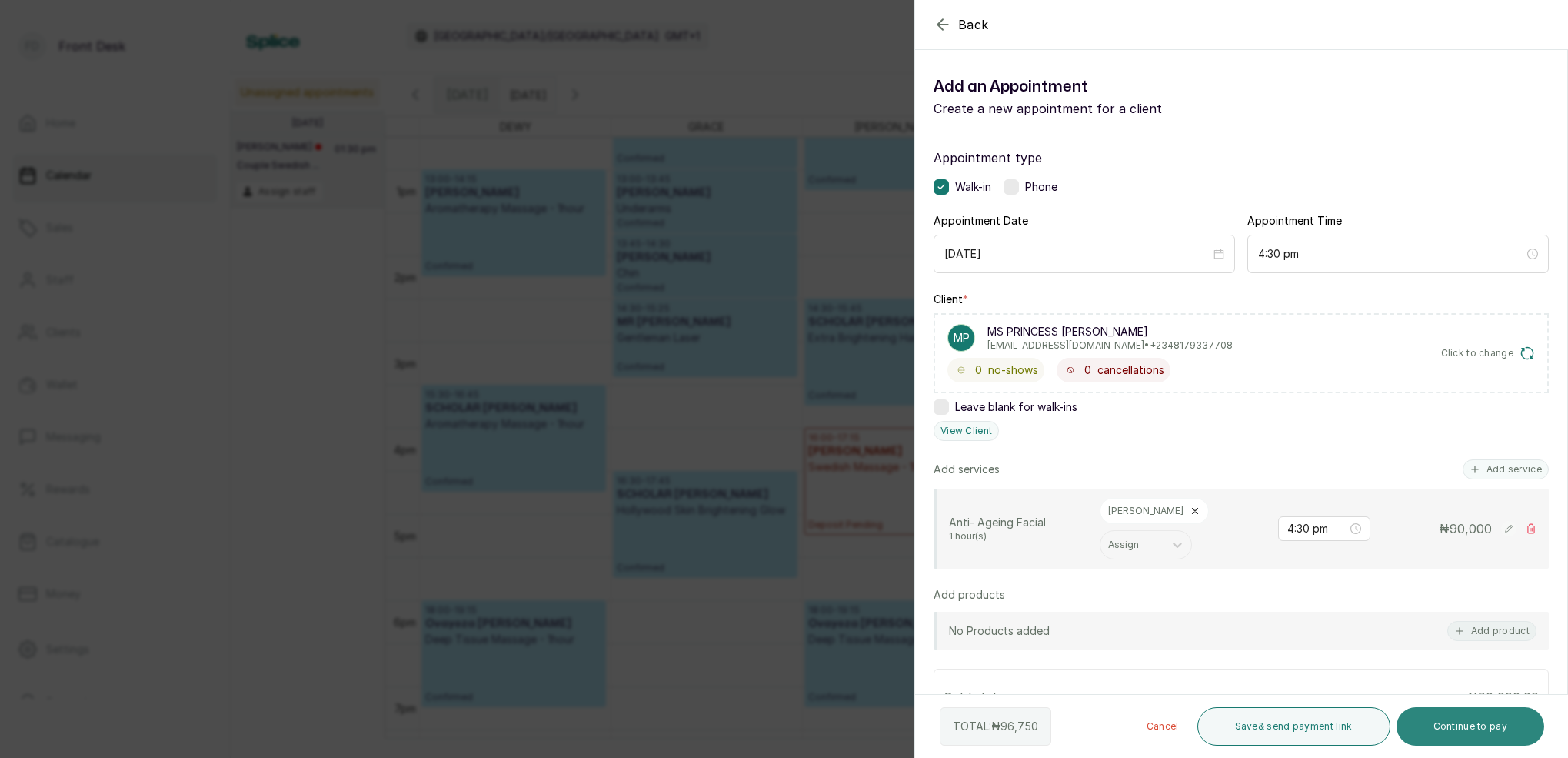
click at [1486, 730] on button "Continue to pay" at bounding box center [1471, 726] width 149 height 39
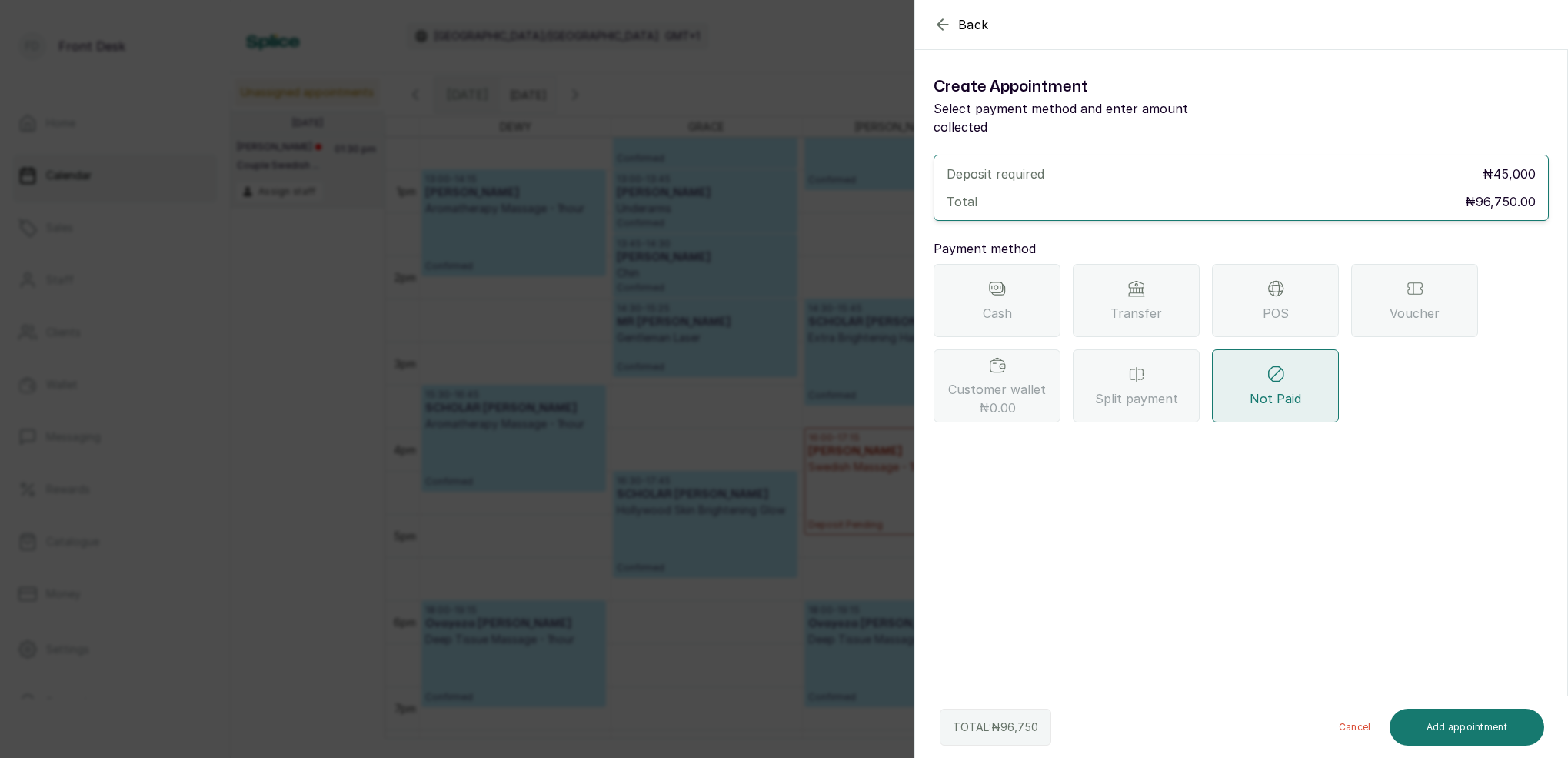
click at [1179, 271] on div "Transfer" at bounding box center [1136, 300] width 127 height 73
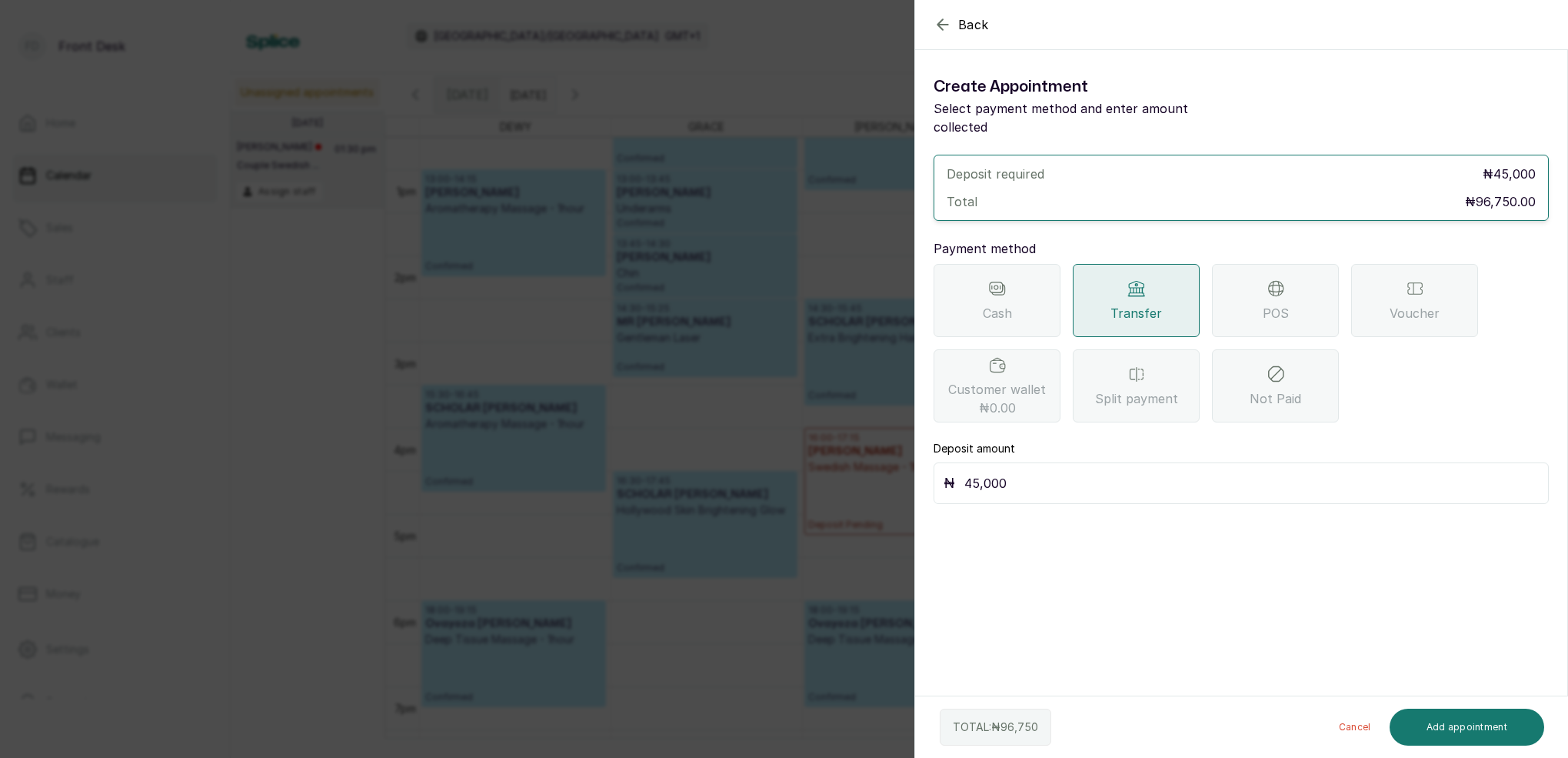
click at [1120, 441] on div "Deposit amount ₦ 45,000" at bounding box center [1241, 472] width 616 height 63
click at [1103, 473] on input "45,000" at bounding box center [1252, 483] width 574 height 22
type input "4"
type input "8"
type input "96,750"
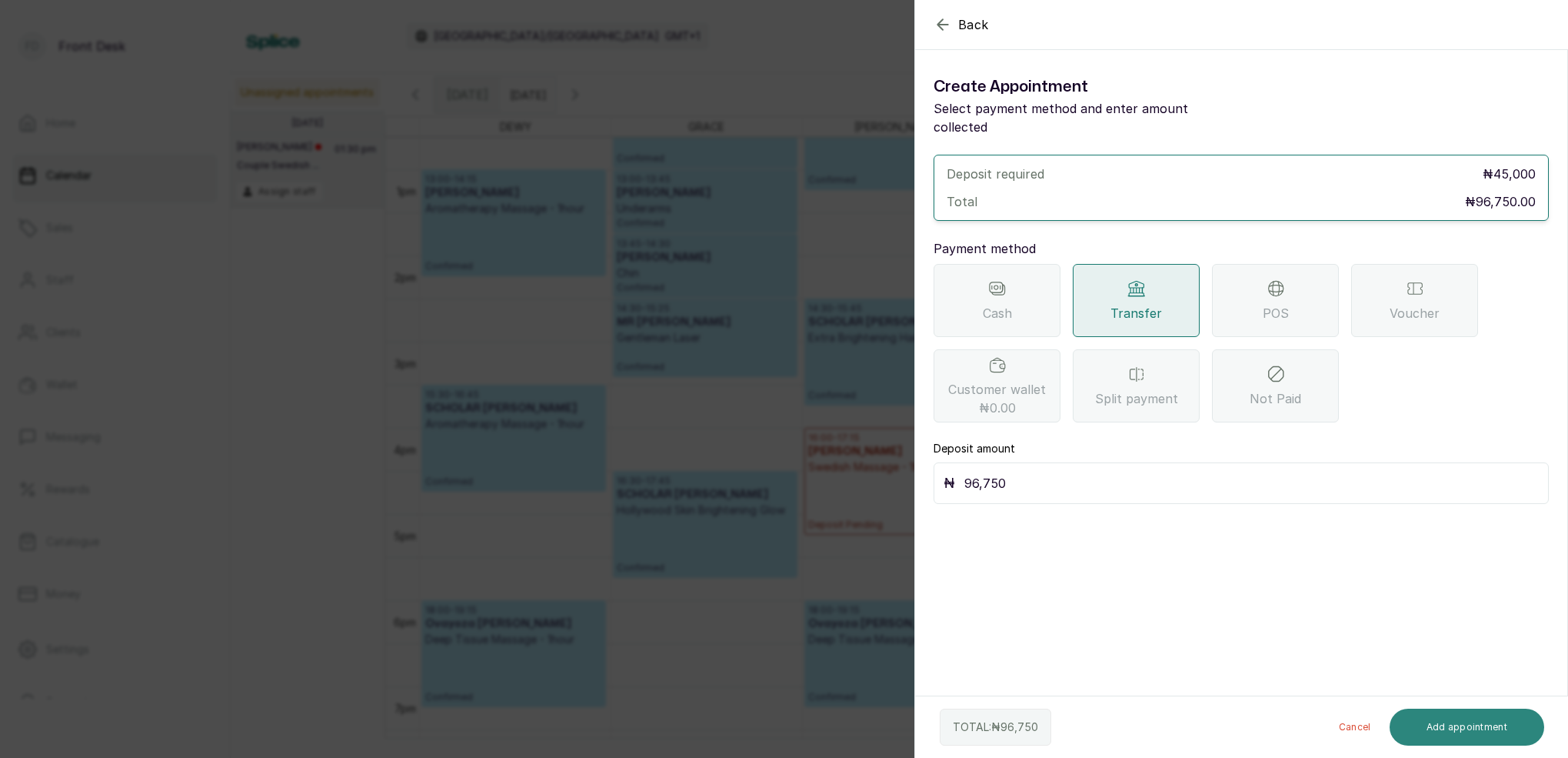
click at [1505, 717] on button "Add appointment" at bounding box center [1466, 727] width 155 height 37
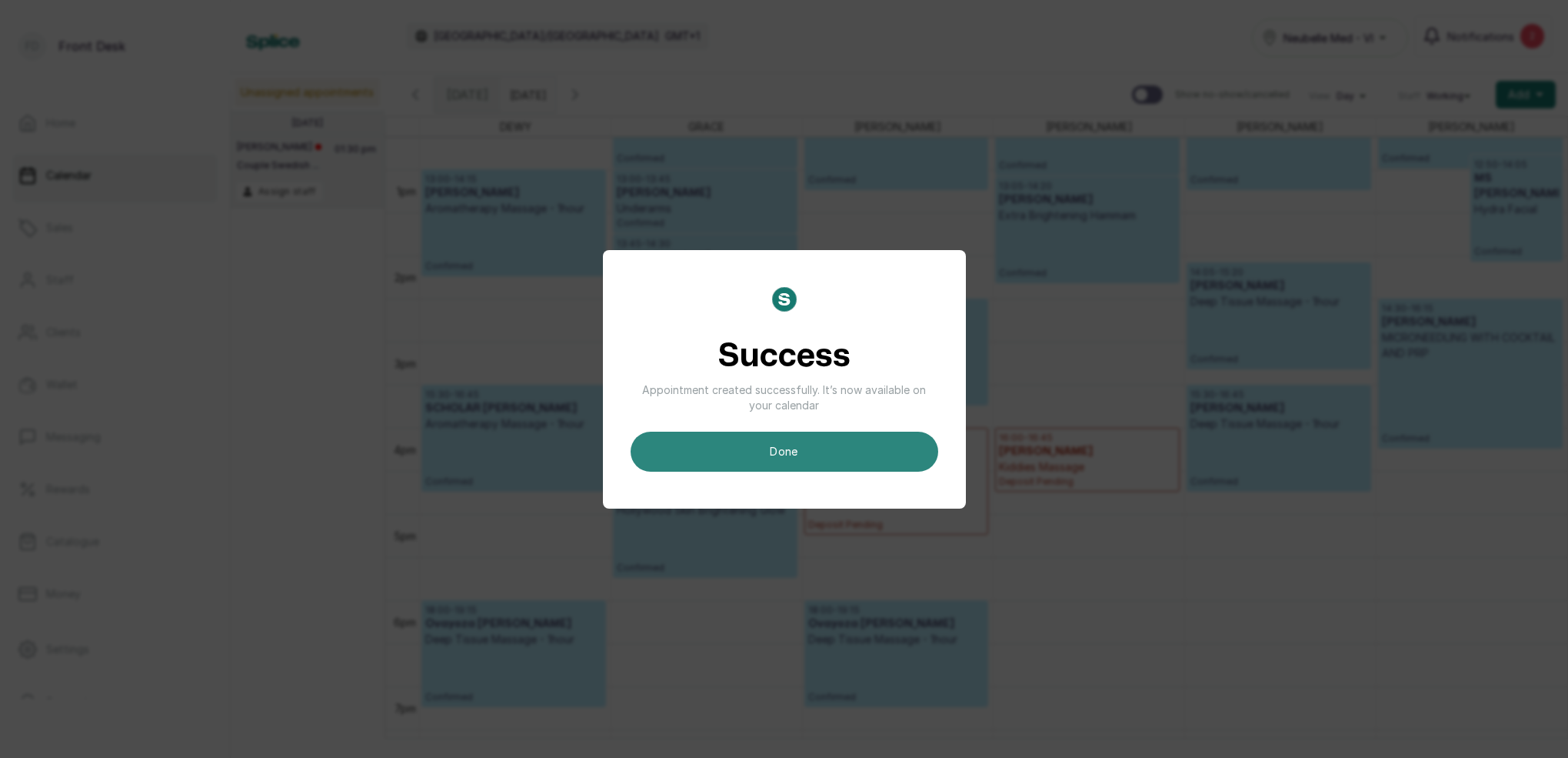
click at [777, 448] on button "done" at bounding box center [784, 451] width 308 height 40
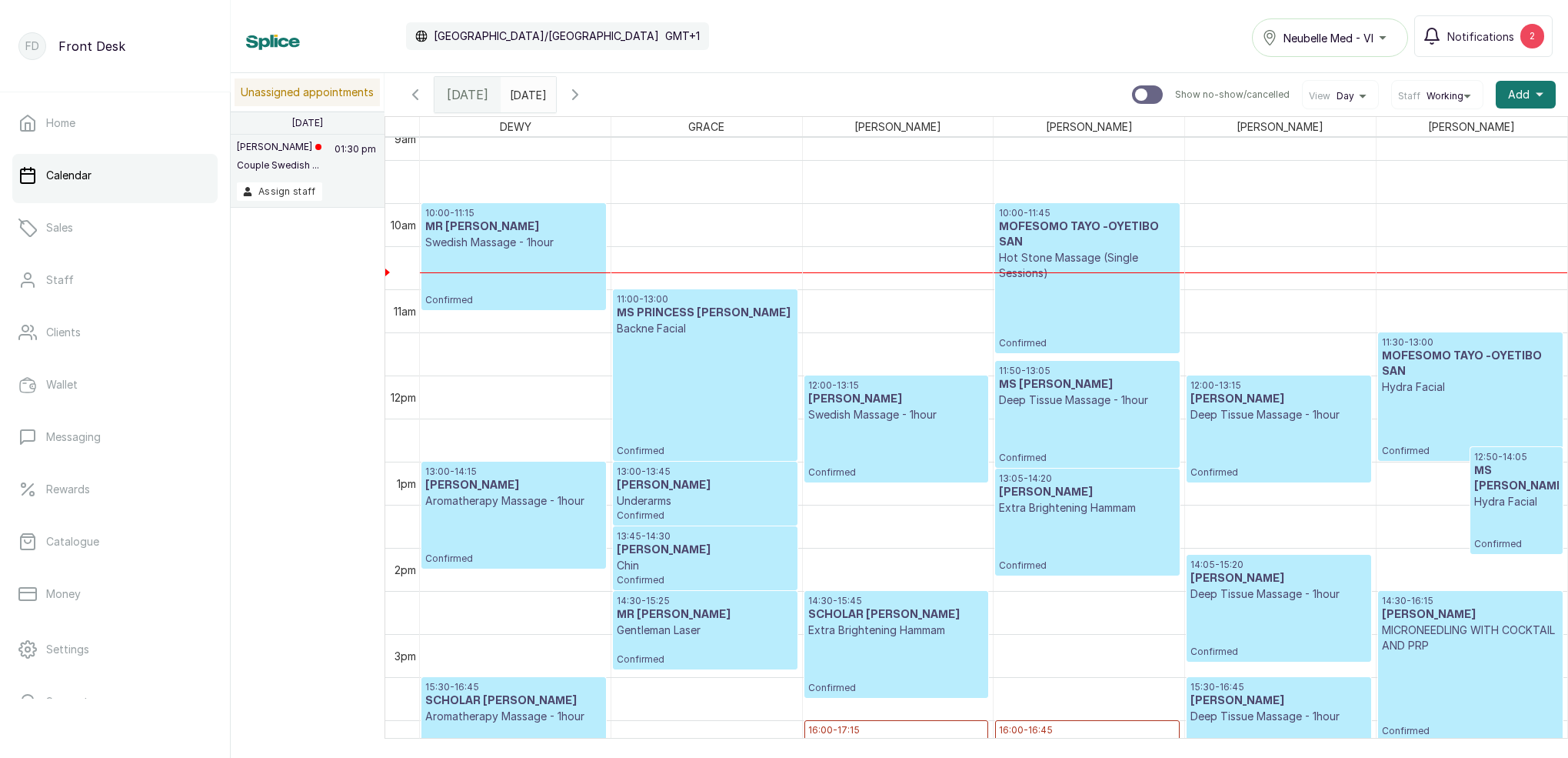
scroll to position [782, 0]
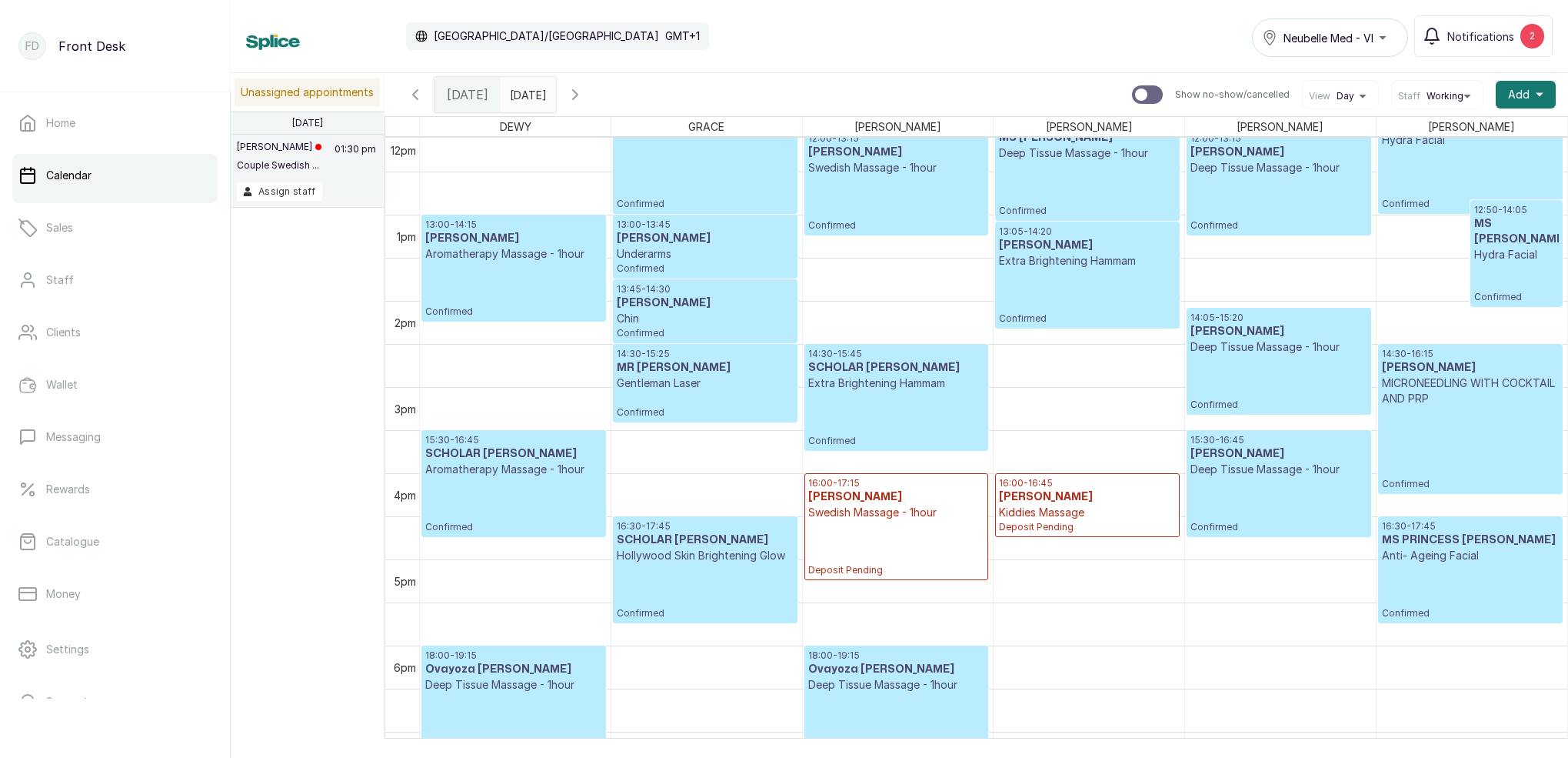
type input "dd/MM/yyyy"
click at [526, 98] on input "dd/MM/yyyy" at bounding box center [514, 91] width 24 height 26
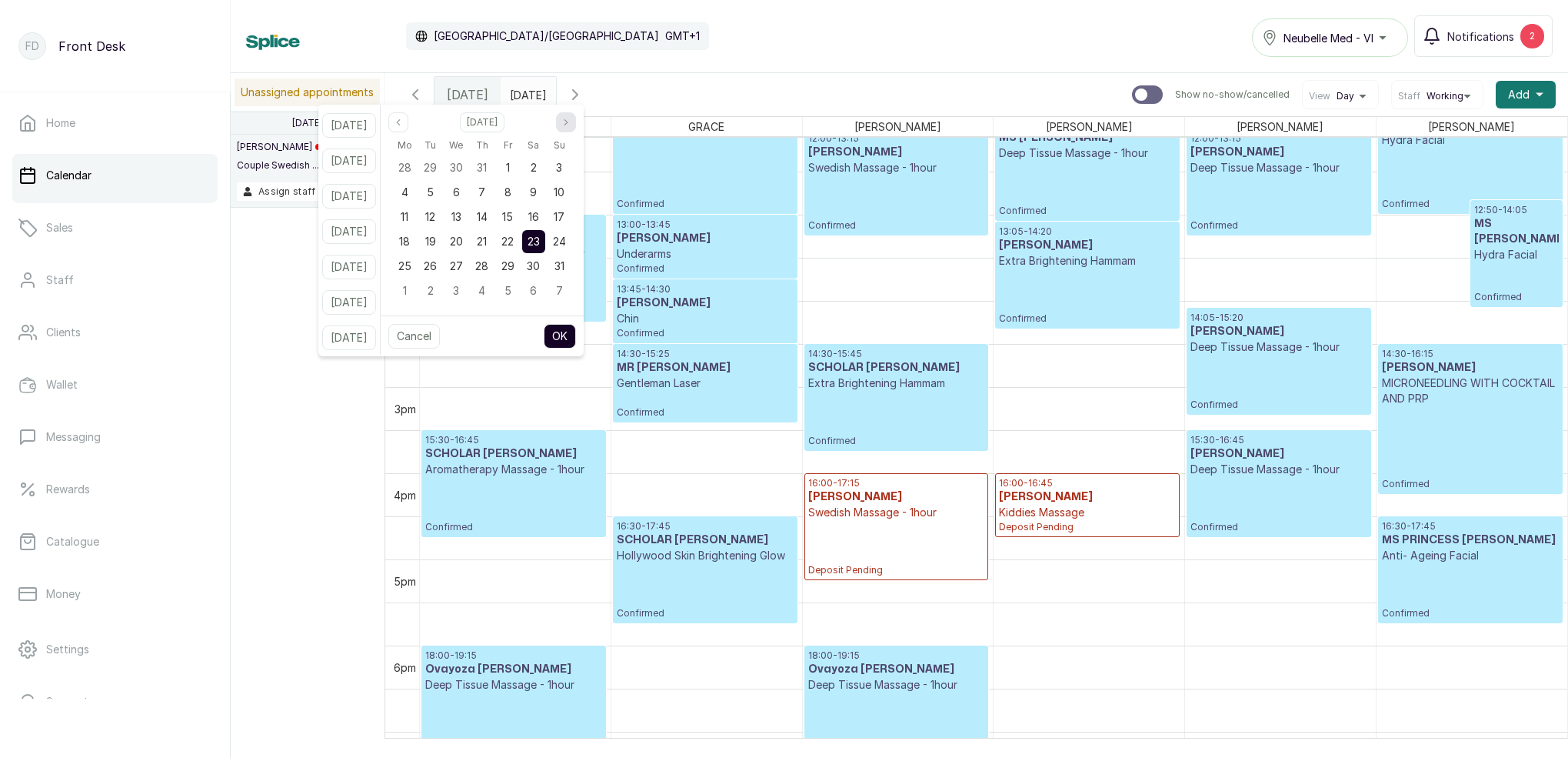
click at [570, 119] on icon "page next" at bounding box center [566, 122] width 9 height 9
click at [570, 120] on icon "page next" at bounding box center [566, 122] width 9 height 9
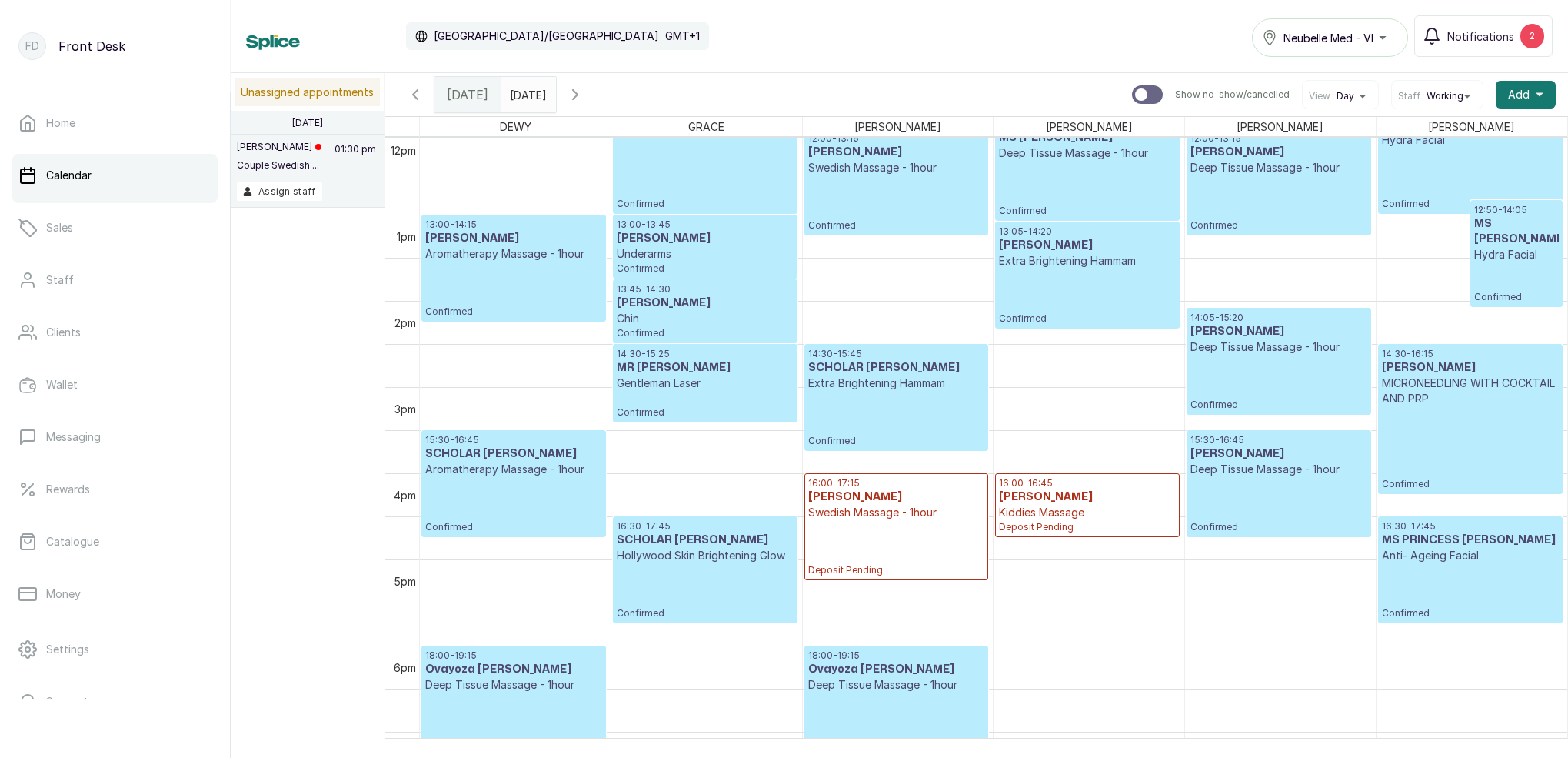
click at [1094, 516] on p "Kiddies Massage" at bounding box center [1086, 512] width 176 height 15
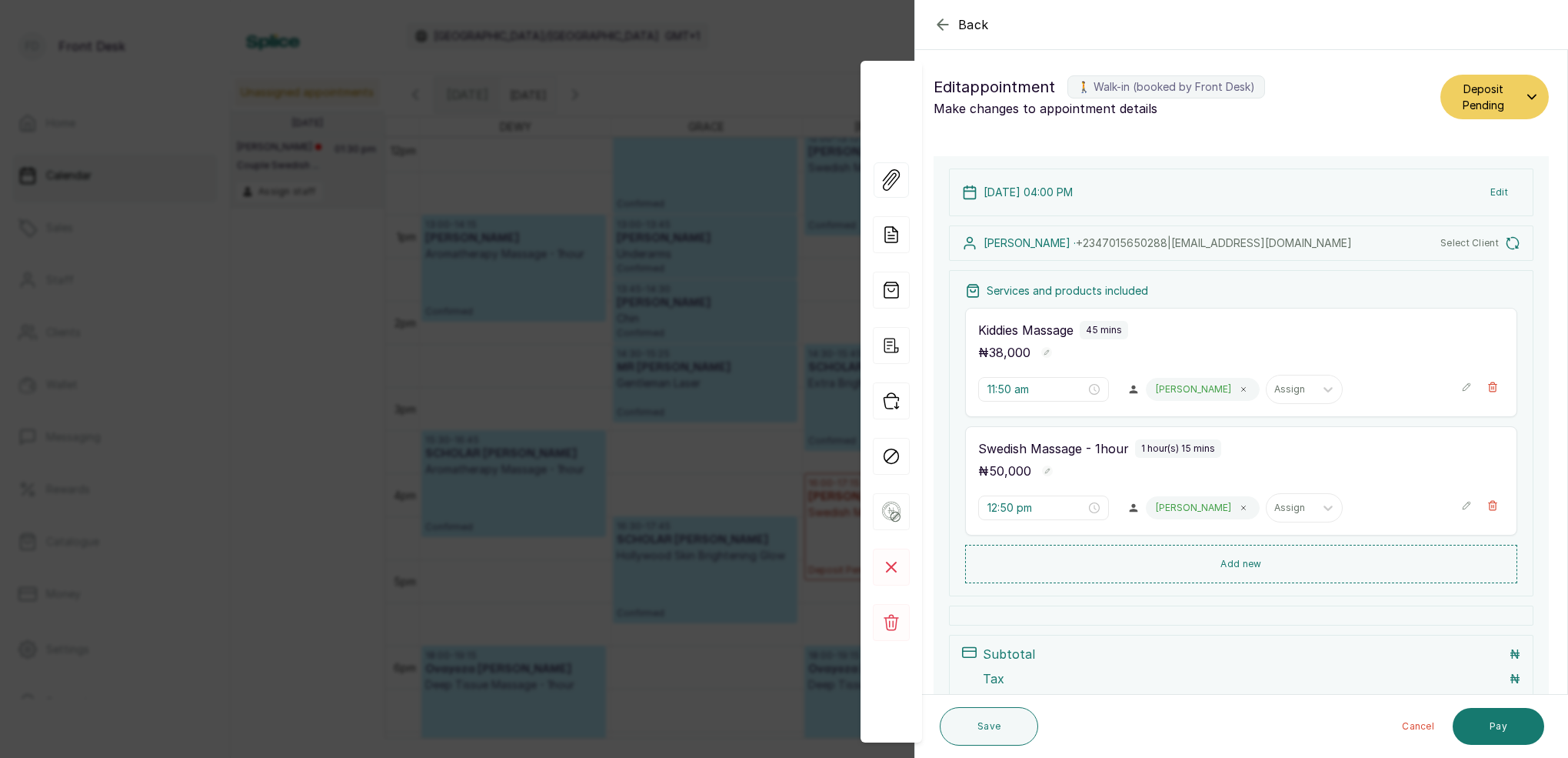
type input "4:00 pm"
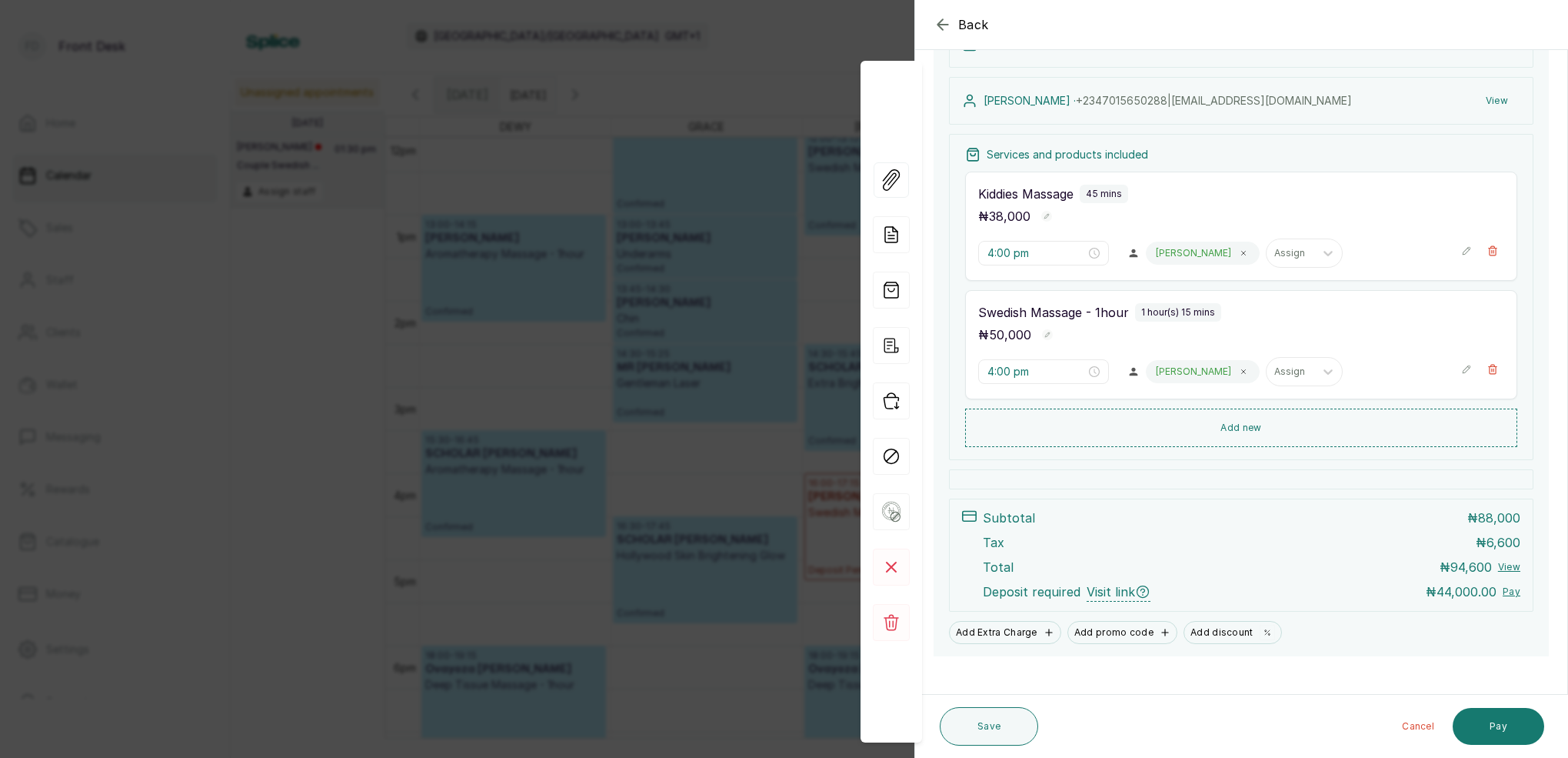
scroll to position [150, 0]
click at [1502, 708] on div "Cancel Pay" at bounding box center [1294, 726] width 500 height 49
click at [1508, 735] on button "Pay" at bounding box center [1497, 726] width 91 height 37
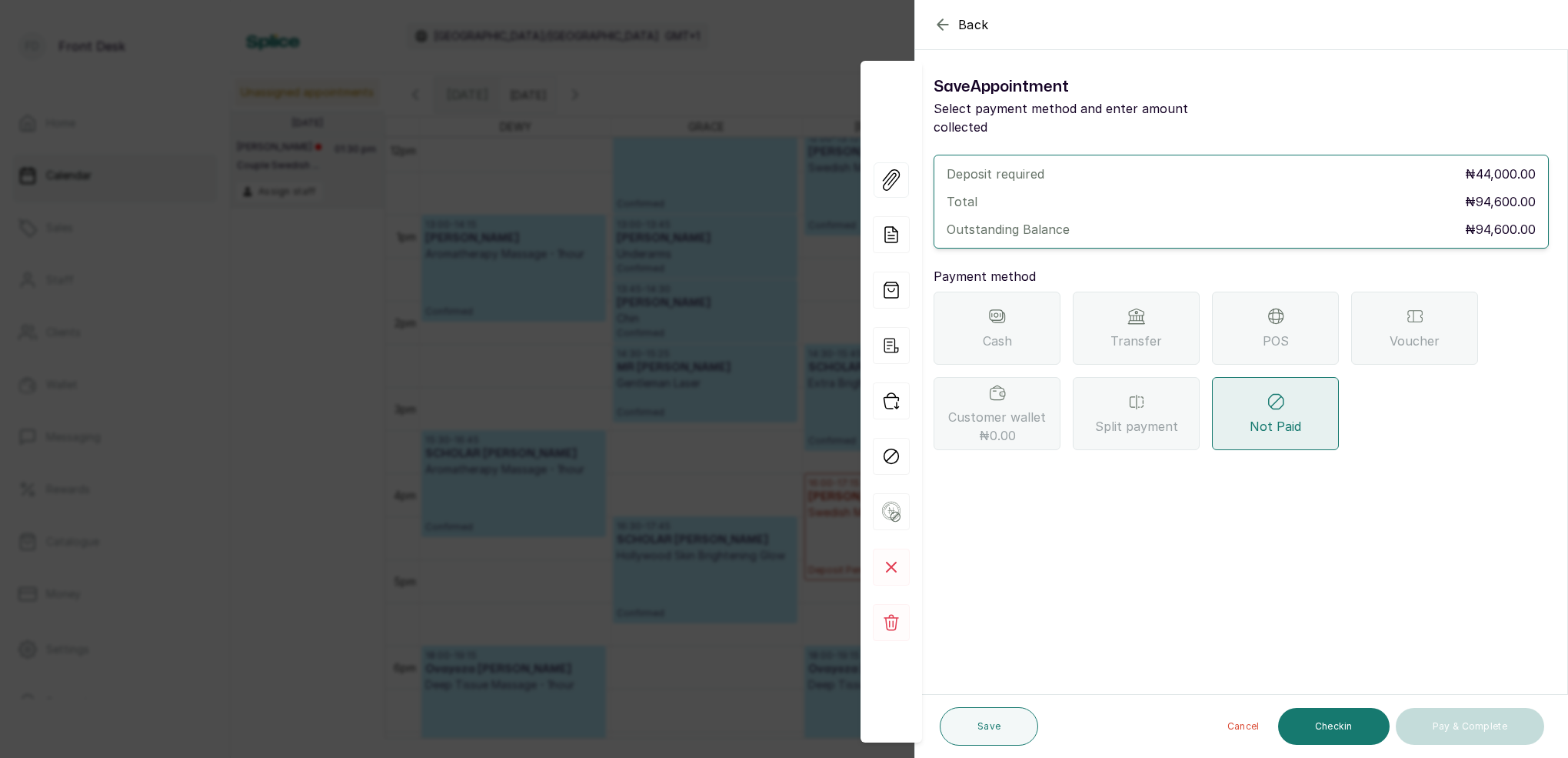
scroll to position [0, 0]
click at [1144, 312] on div "Transfer" at bounding box center [1136, 329] width 127 height 73
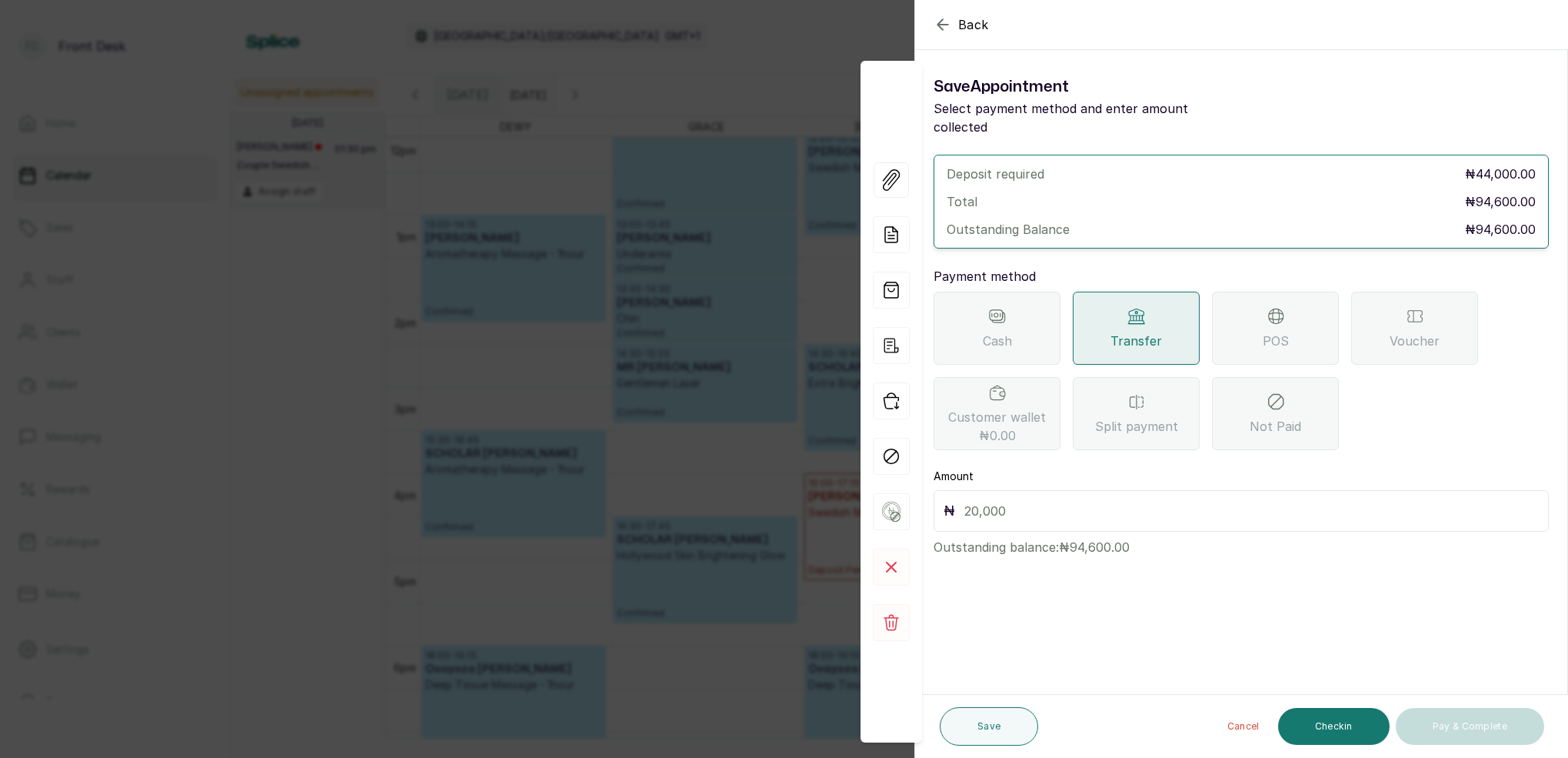
click at [1019, 500] on input "text" at bounding box center [1252, 510] width 574 height 22
type input "55,000"
click at [992, 716] on button "Save" at bounding box center [988, 726] width 99 height 39
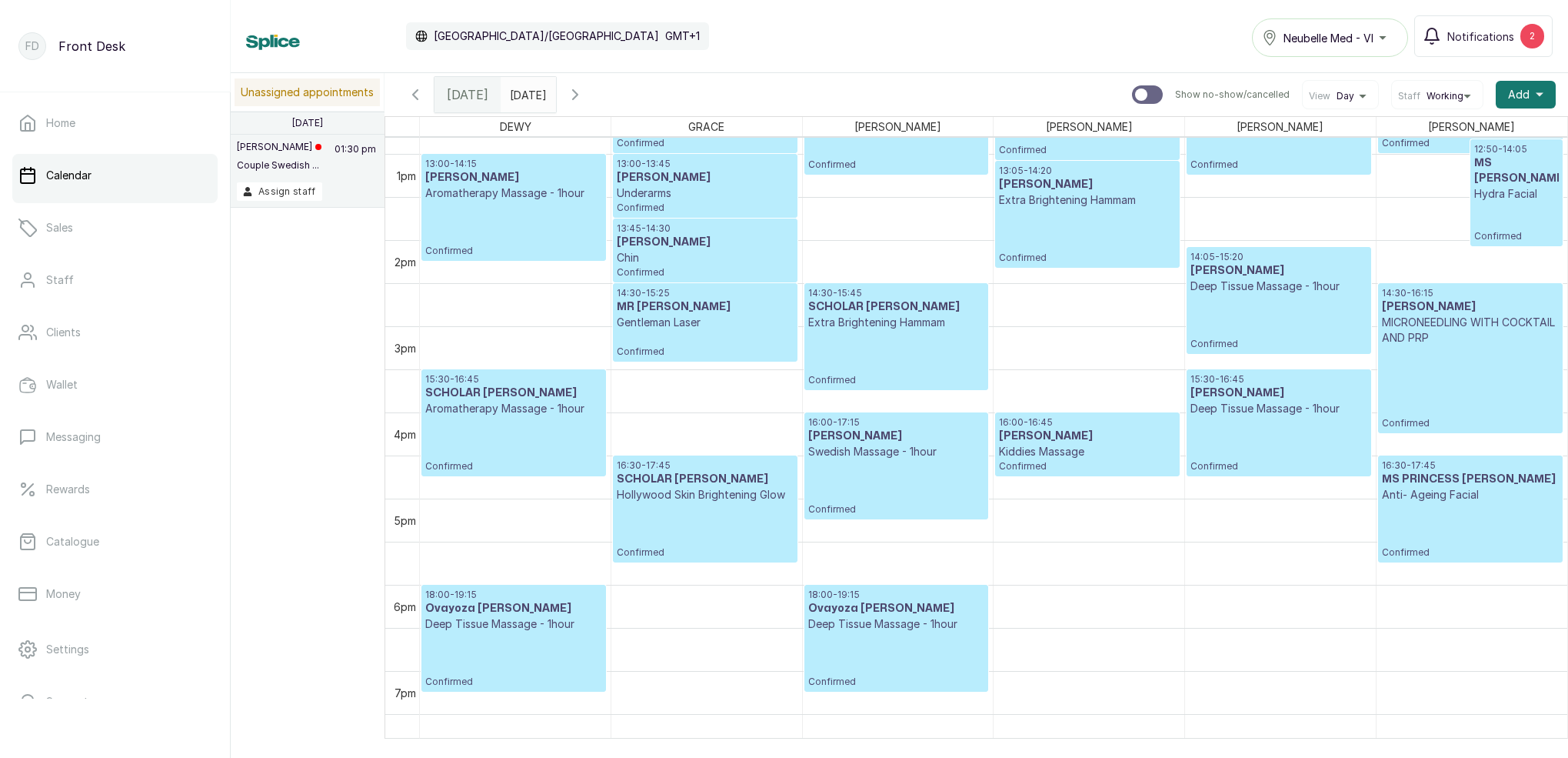
scroll to position [1135, 0]
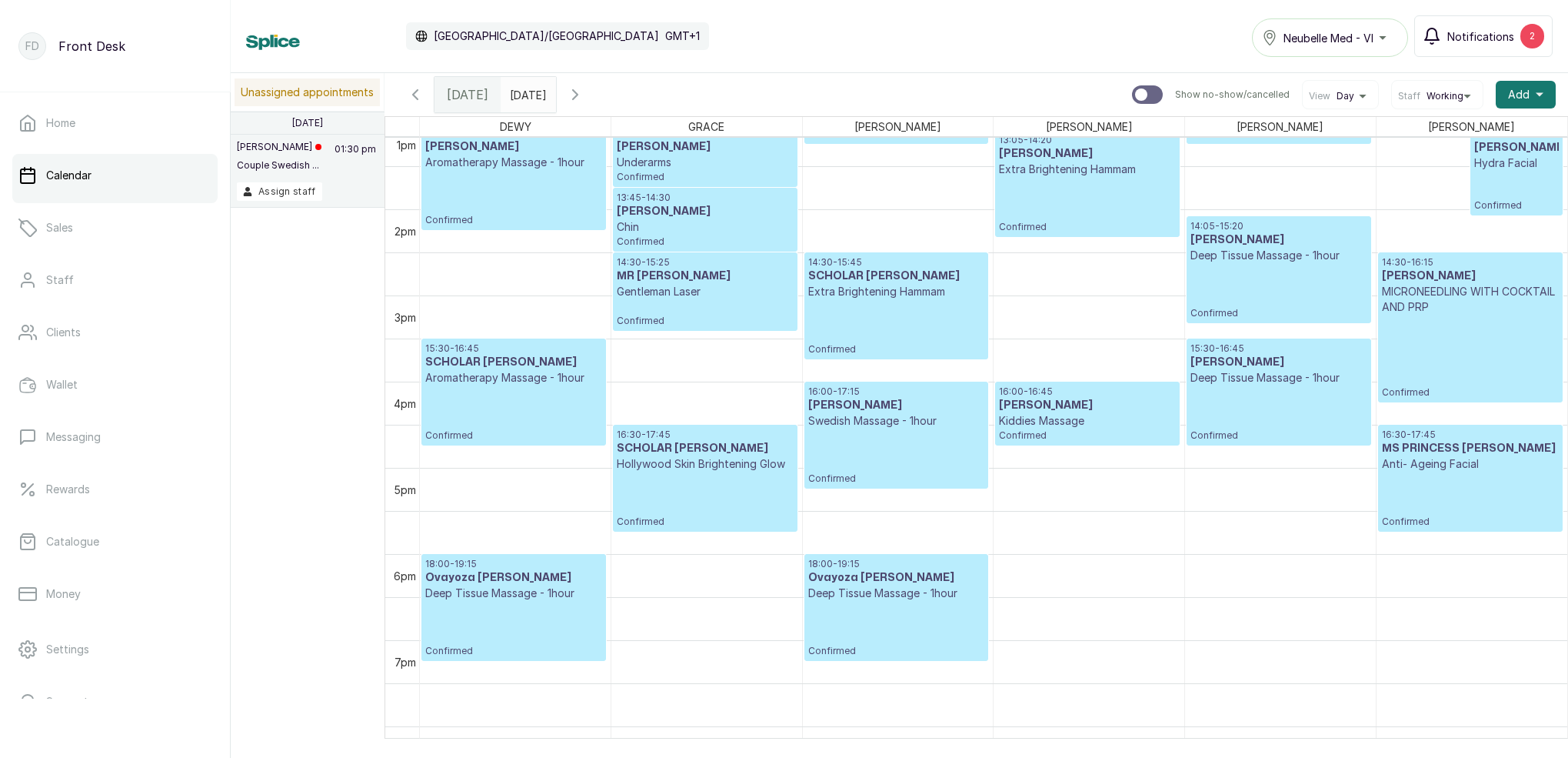
click at [1493, 28] on span "Notifications" at bounding box center [1480, 36] width 67 height 16
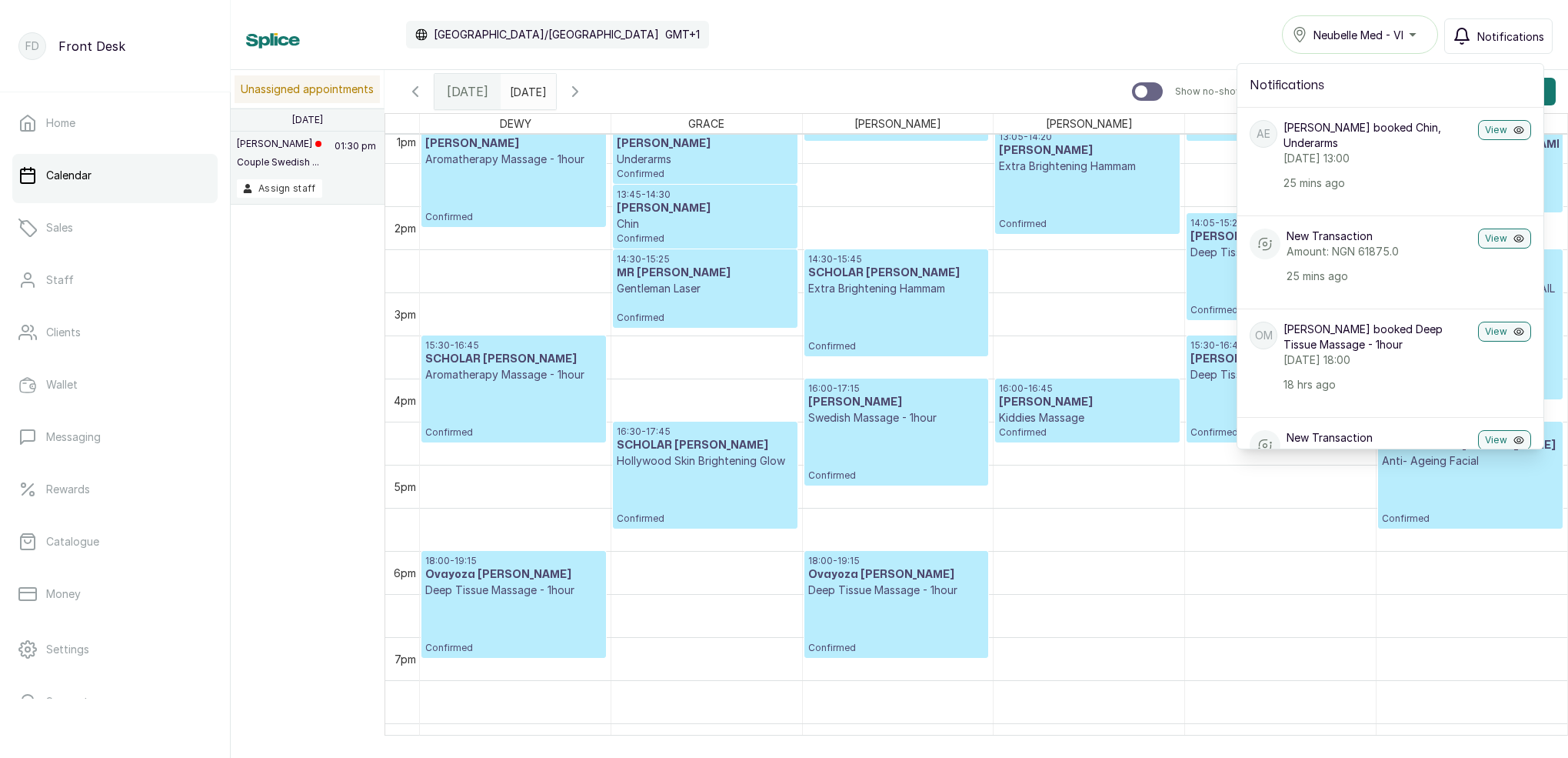
click at [1068, 25] on div "Calendar [GEOGRAPHIC_DATA]/[GEOGRAPHIC_DATA] GMT+1 Neubelle Med - VI Notificati…" at bounding box center [899, 34] width 1306 height 39
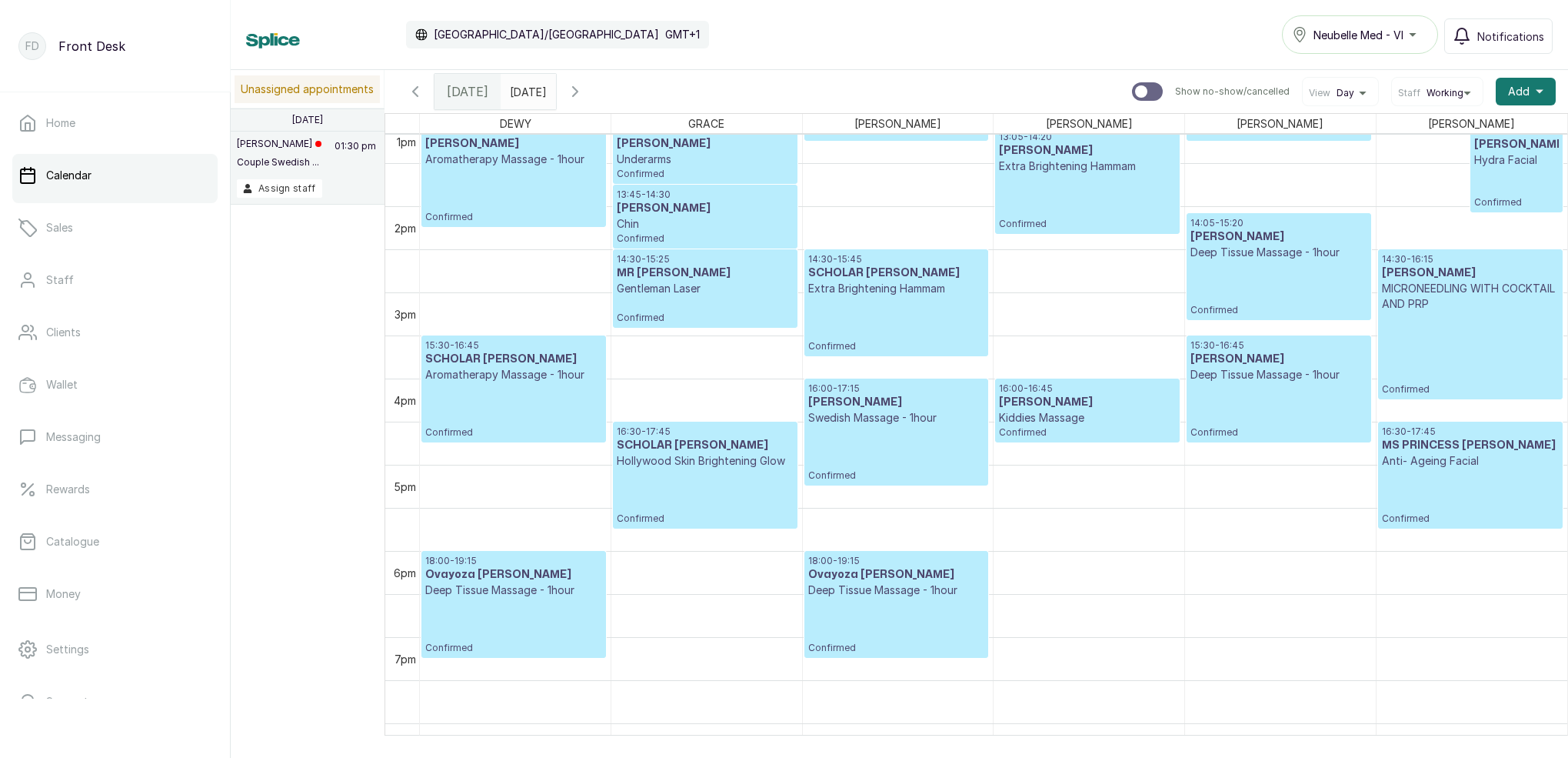
type input "dd/MM/yyyy"
click at [526, 98] on input "dd/MM/yyyy" at bounding box center [514, 88] width 24 height 26
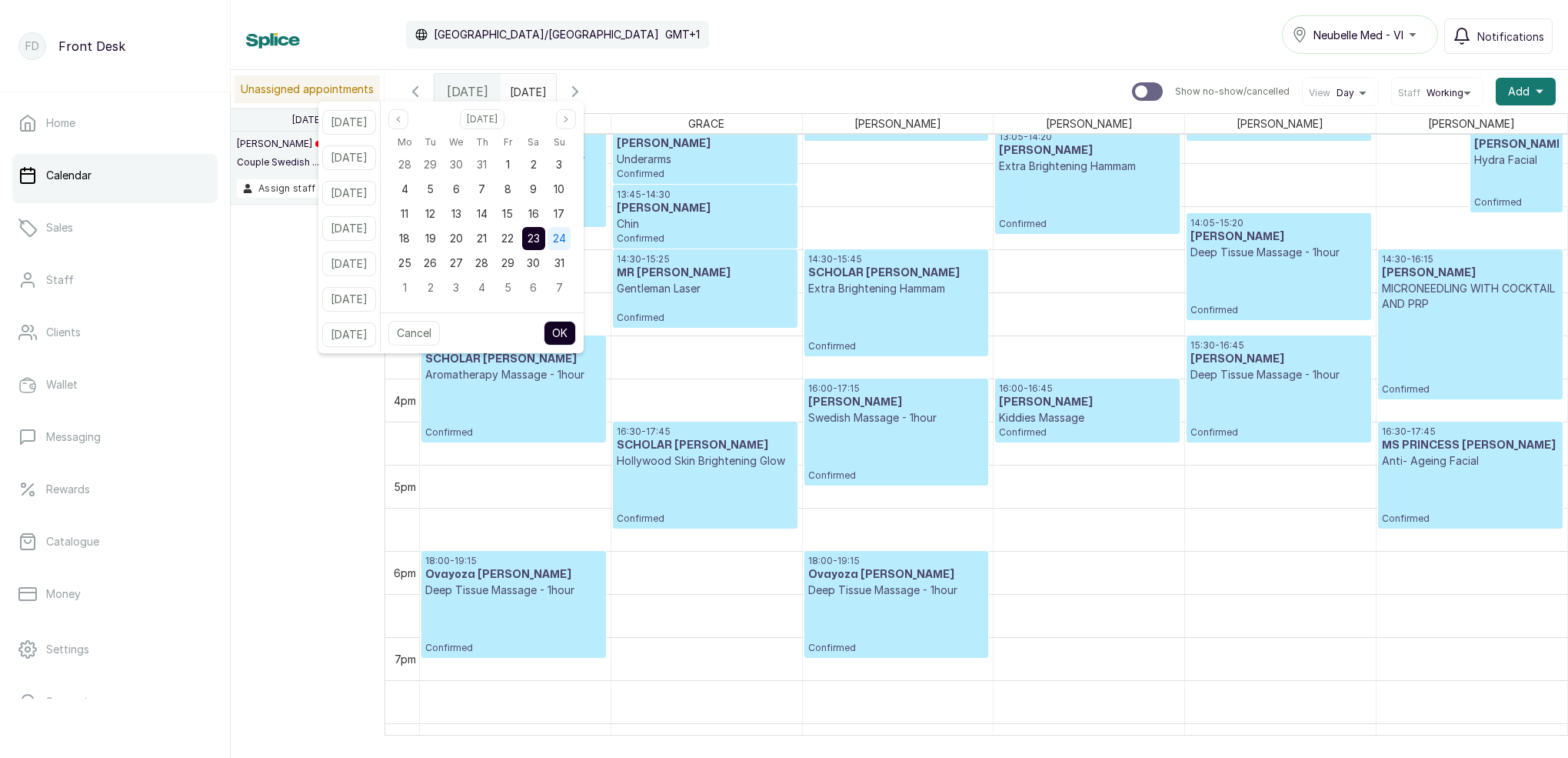
click at [571, 226] on div "24" at bounding box center [558, 238] width 25 height 24
click at [576, 327] on button "OK" at bounding box center [560, 333] width 32 height 24
type input "[DATE]"
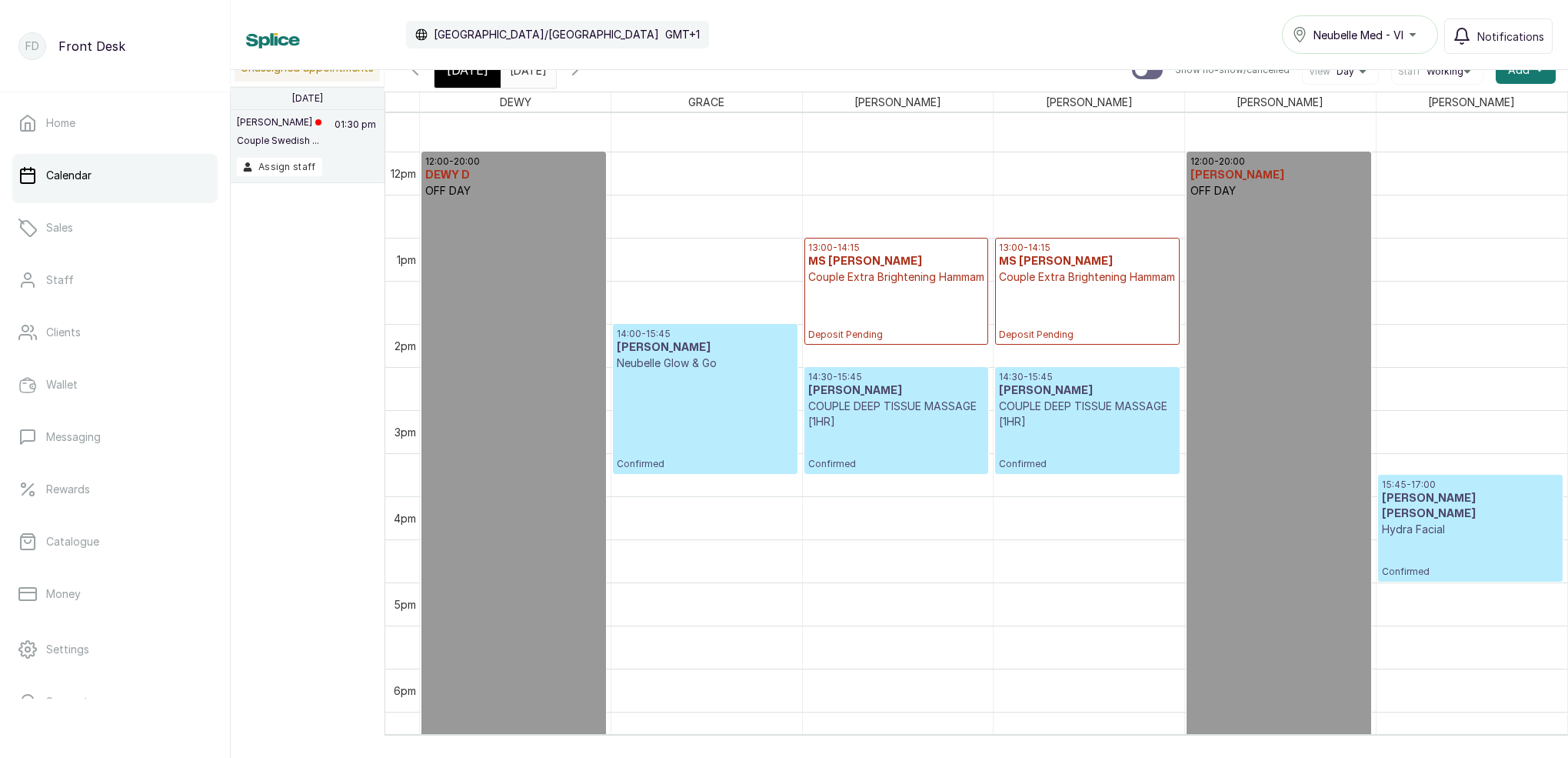
scroll to position [982, 0]
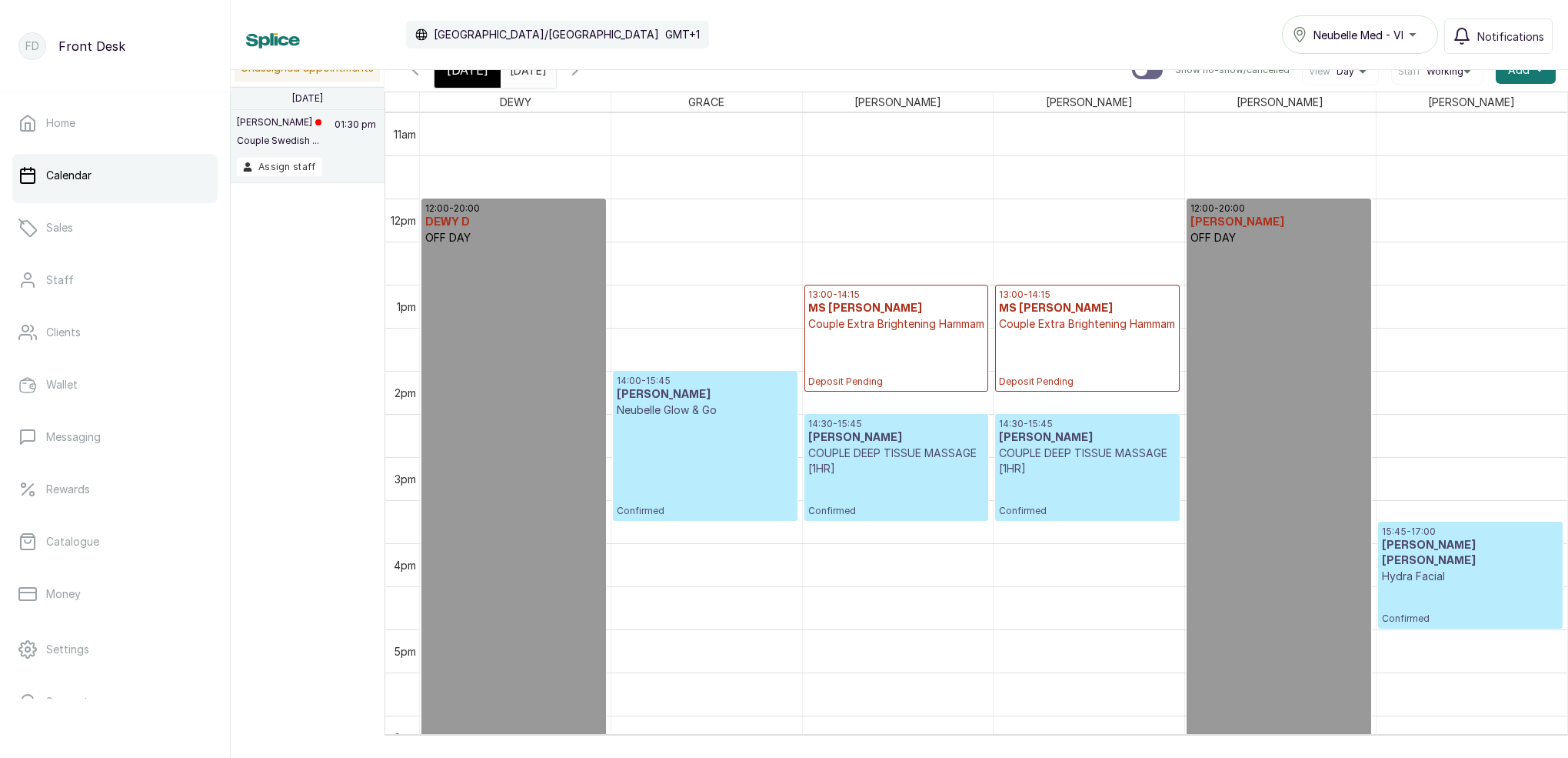
click at [477, 80] on div "[DATE]" at bounding box center [468, 71] width 66 height 36
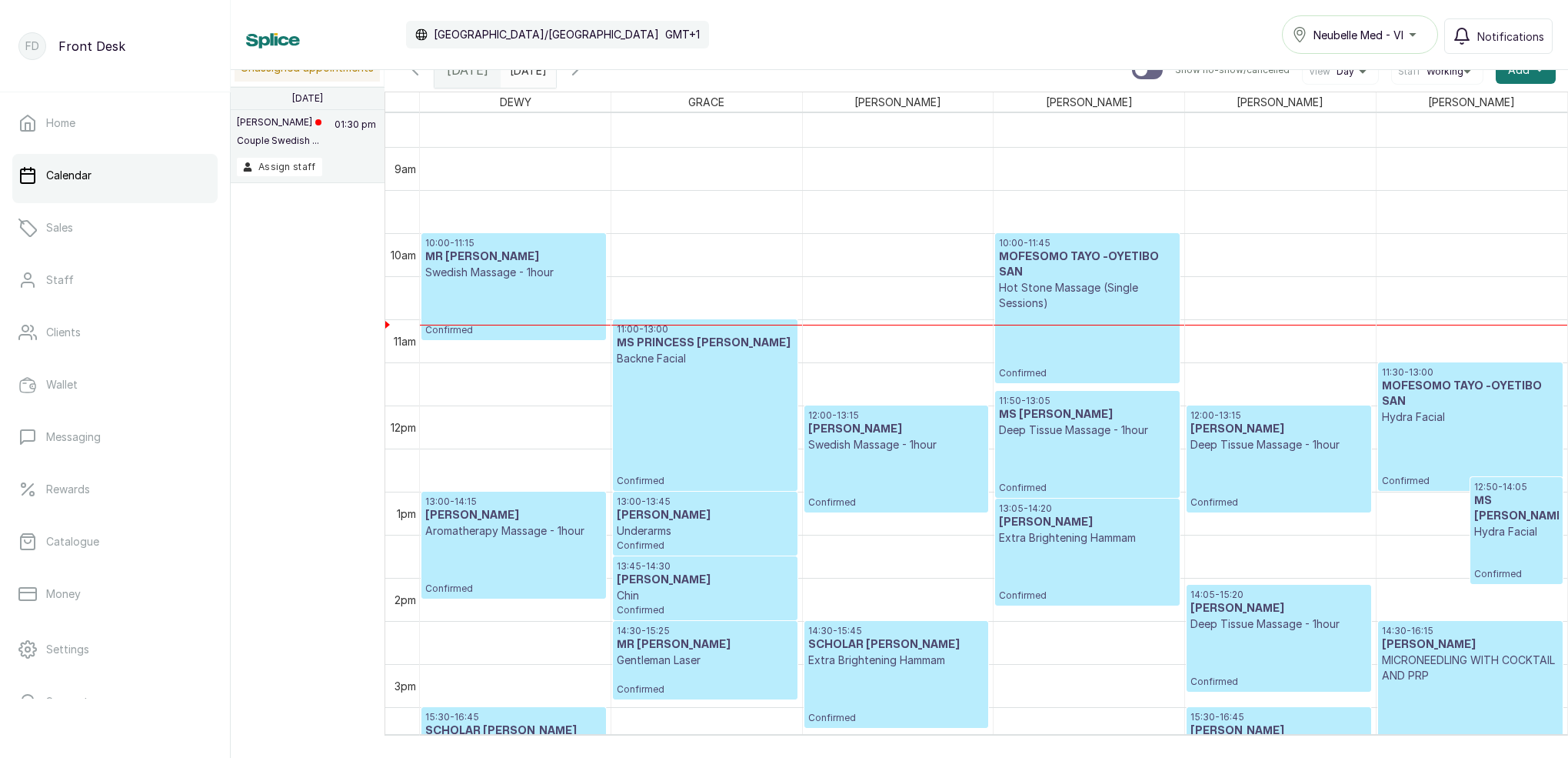
scroll to position [739, 0]
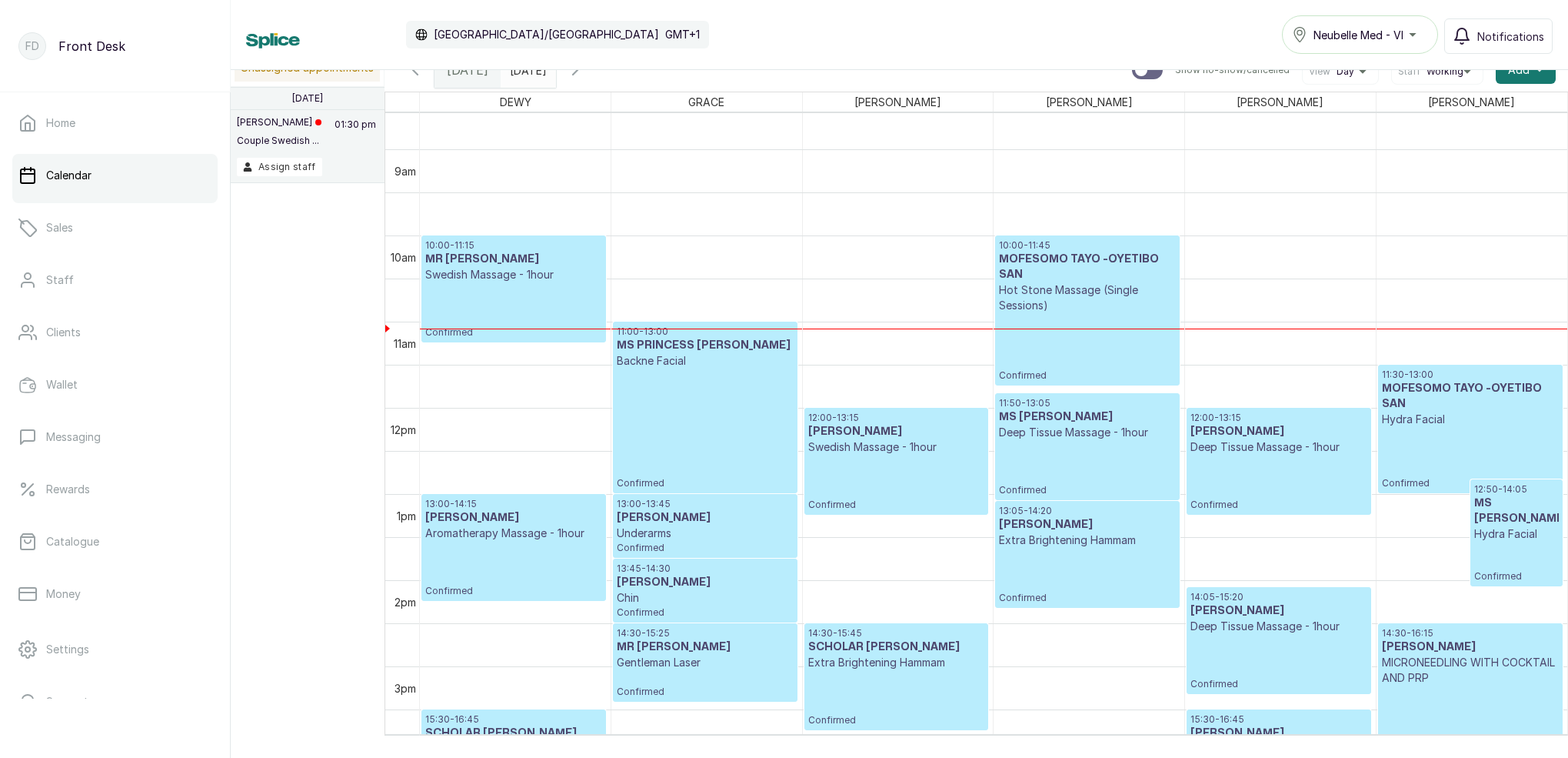
click at [1109, 334] on div "10:00 - 11:45 MOFESOMO TAYO -OYETIBO SAN Hot Stone Massage (Single Sessions) Co…" at bounding box center [1086, 310] width 176 height 142
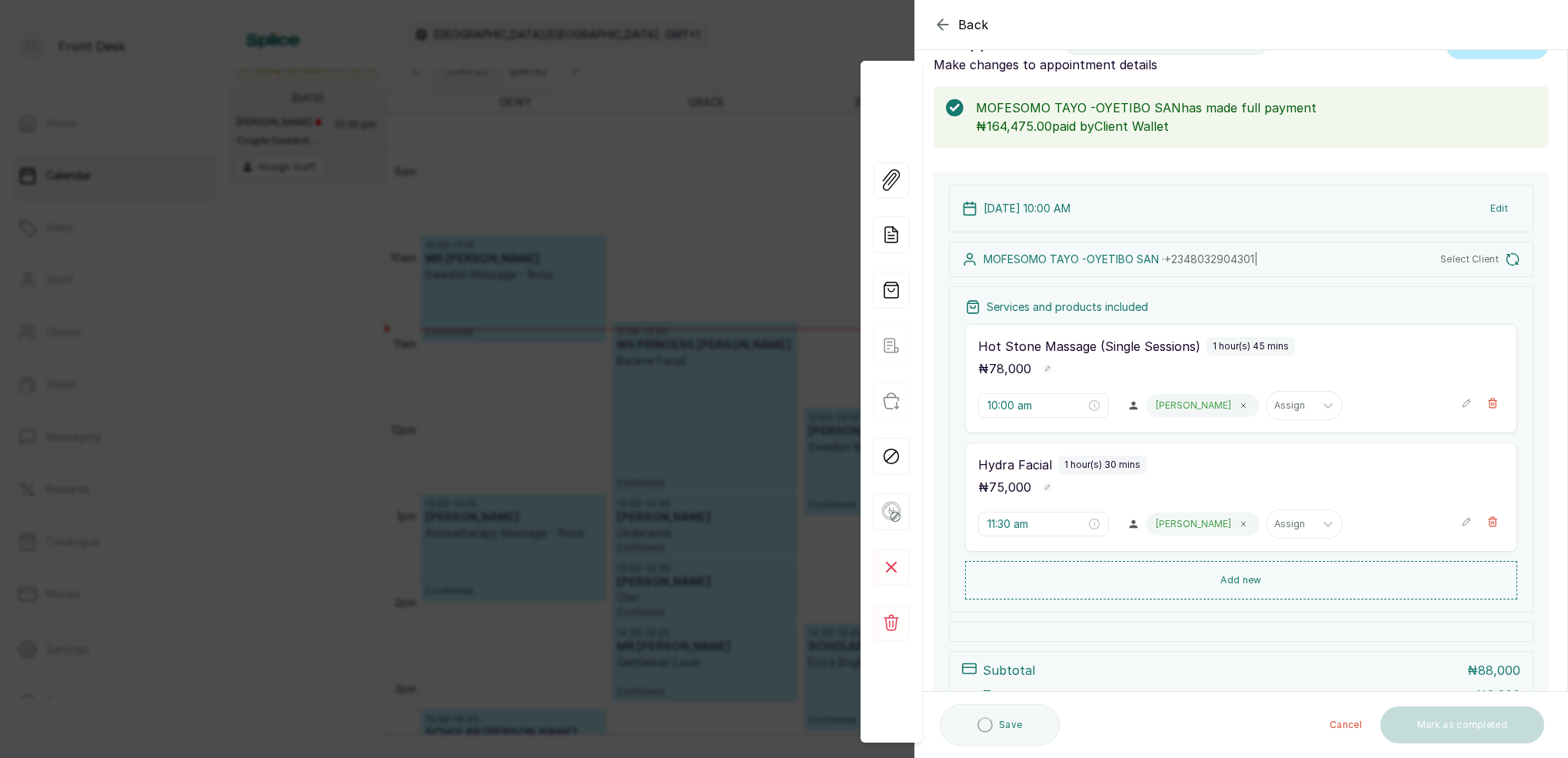
scroll to position [61, 0]
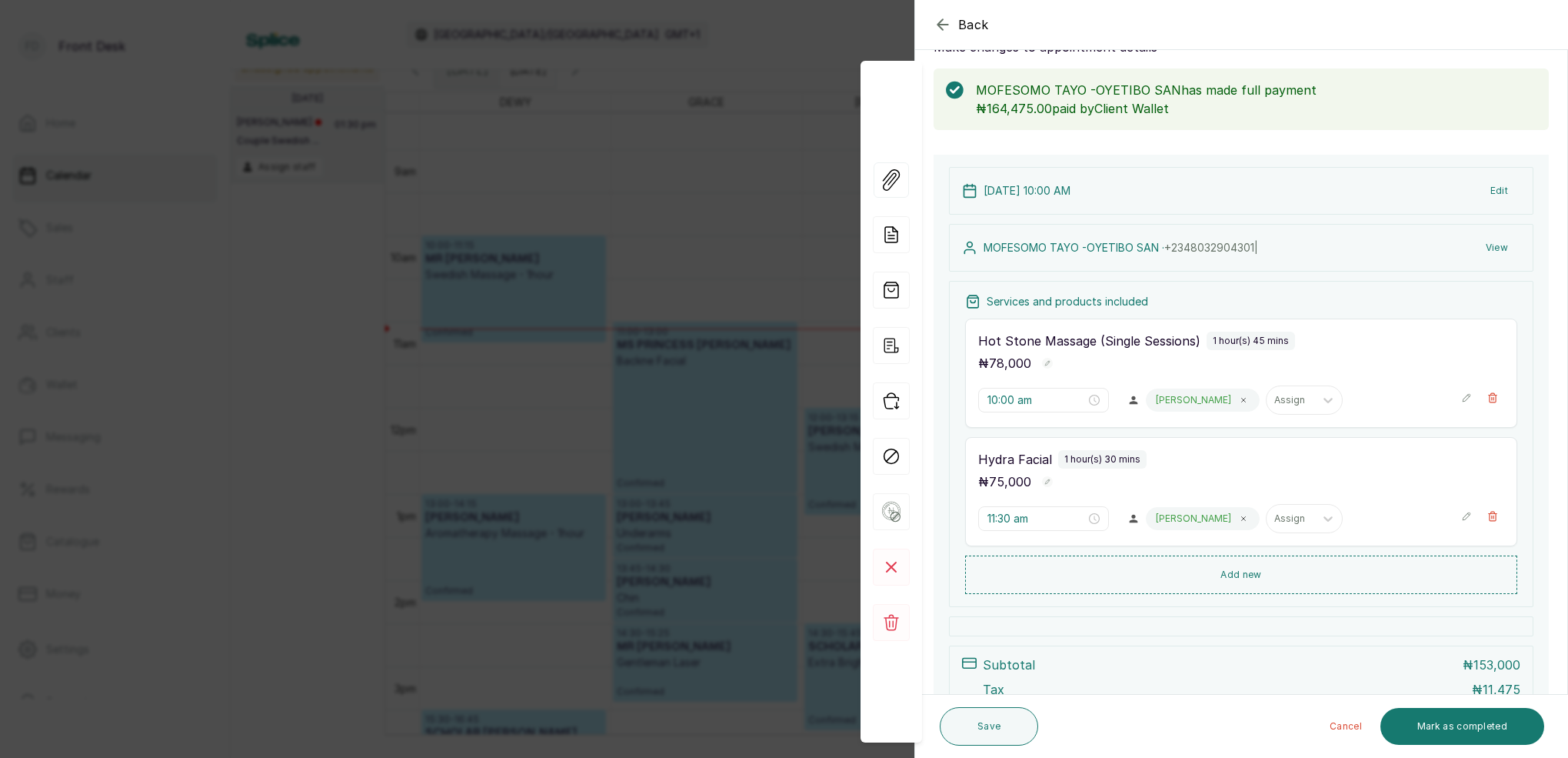
click at [708, 250] on div "Back Appointment Details Edit appointment 🚶 Walk-in (booked by Front Desk) Make…" at bounding box center [784, 379] width 1568 height 758
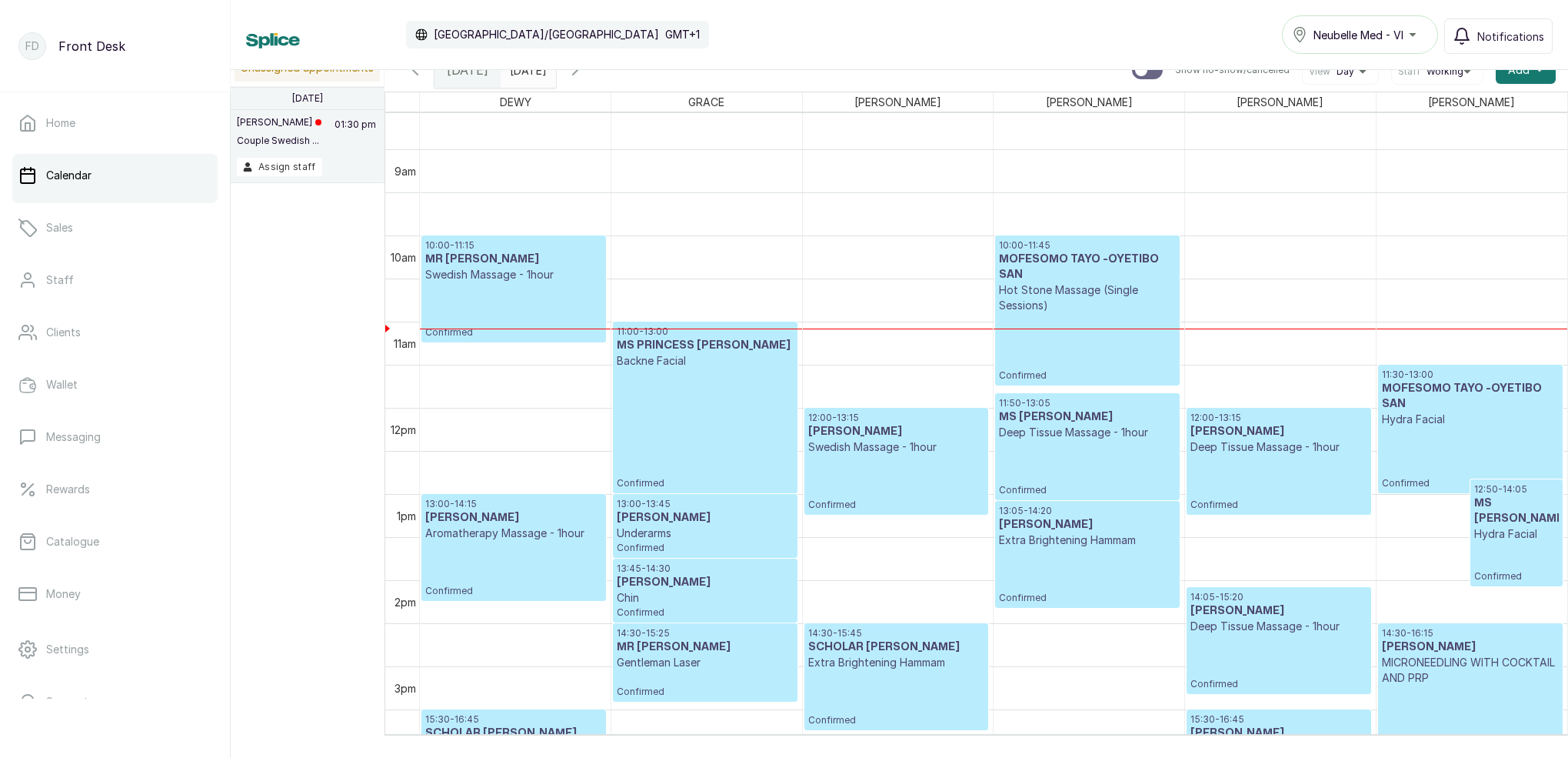
click at [738, 522] on h3 "[PERSON_NAME]" at bounding box center [704, 518] width 176 height 15
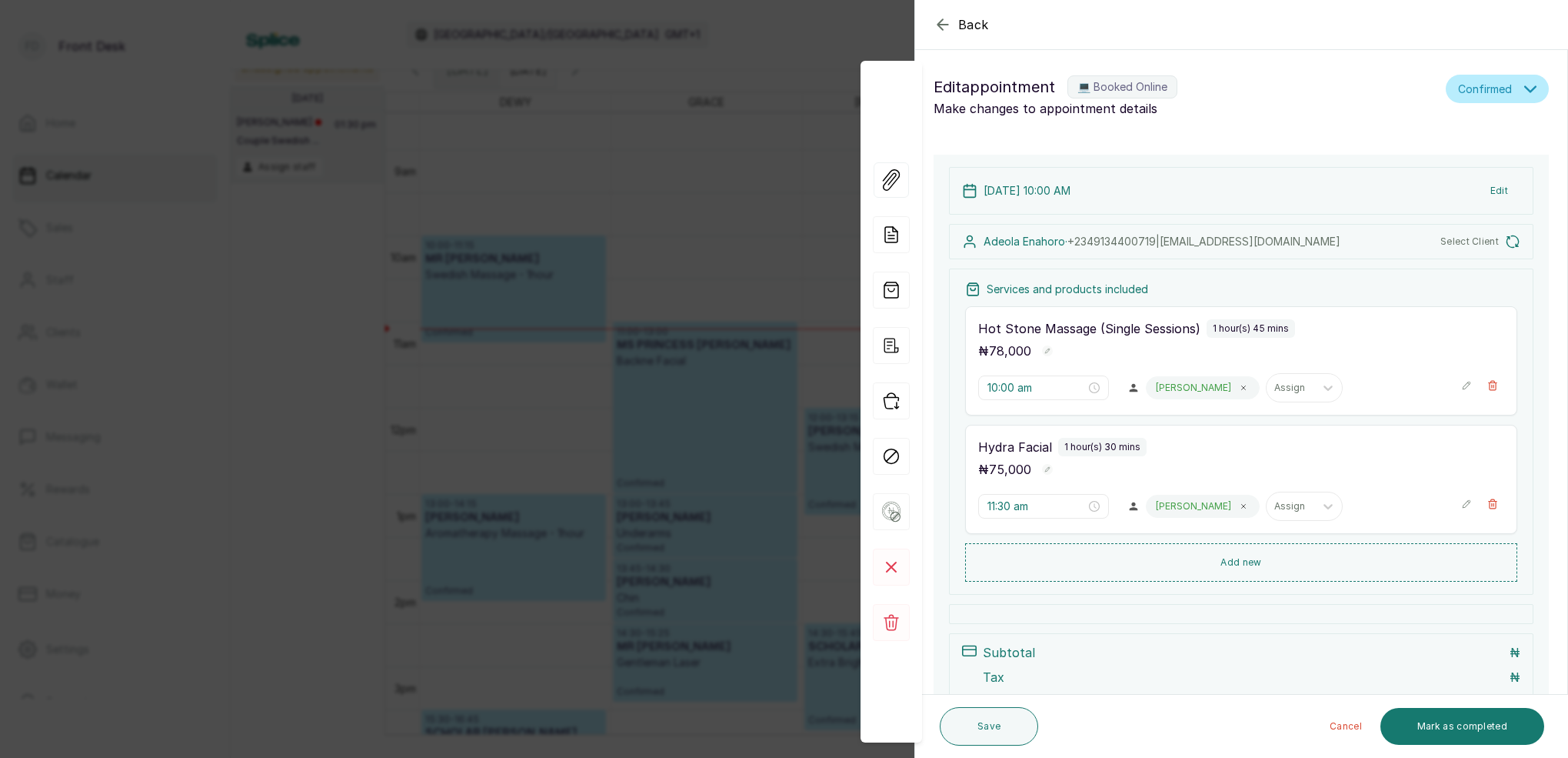
type input "1:00 pm"
type input "1:45 pm"
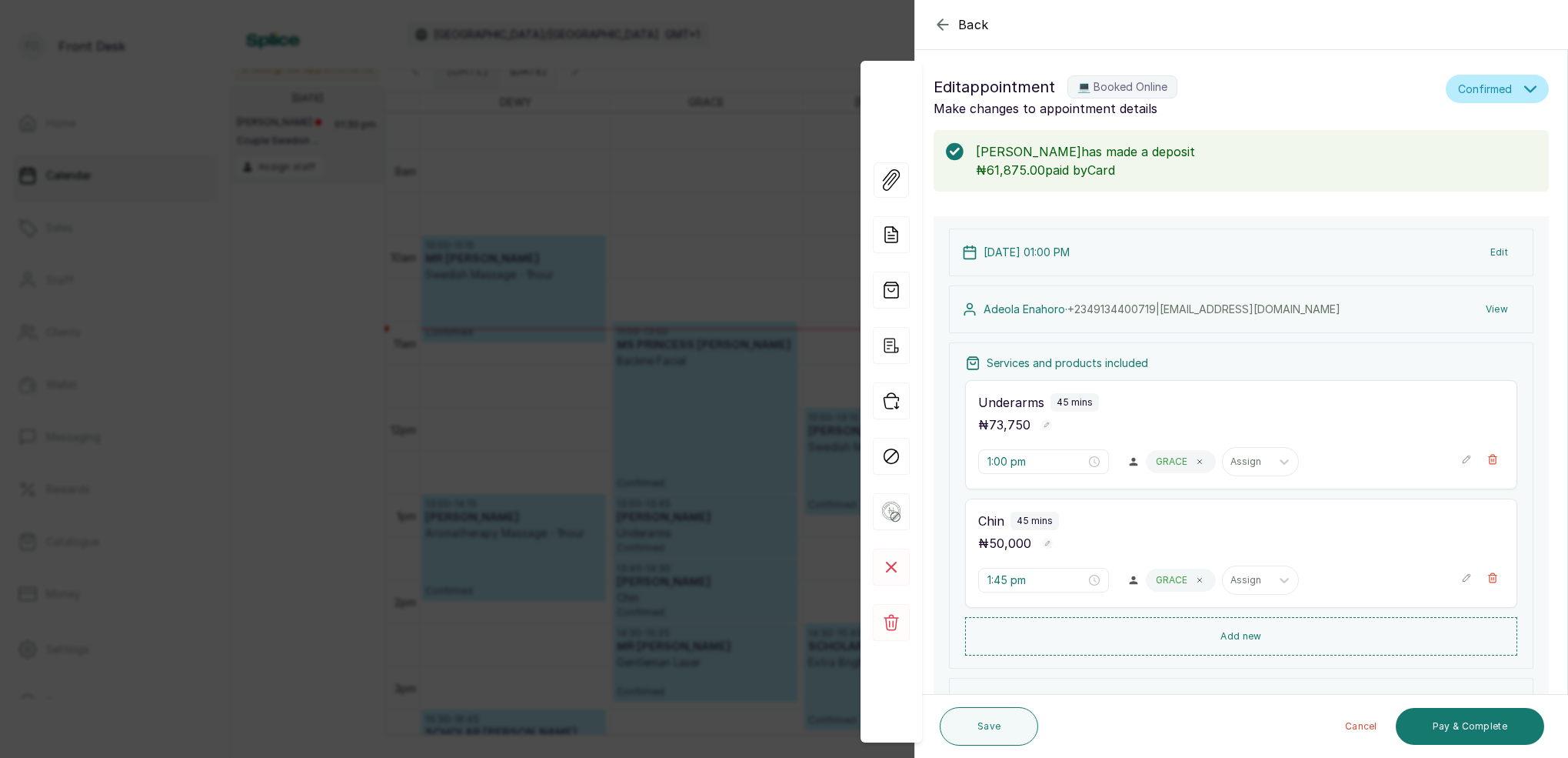
click at [1502, 309] on button "View" at bounding box center [1496, 309] width 47 height 27
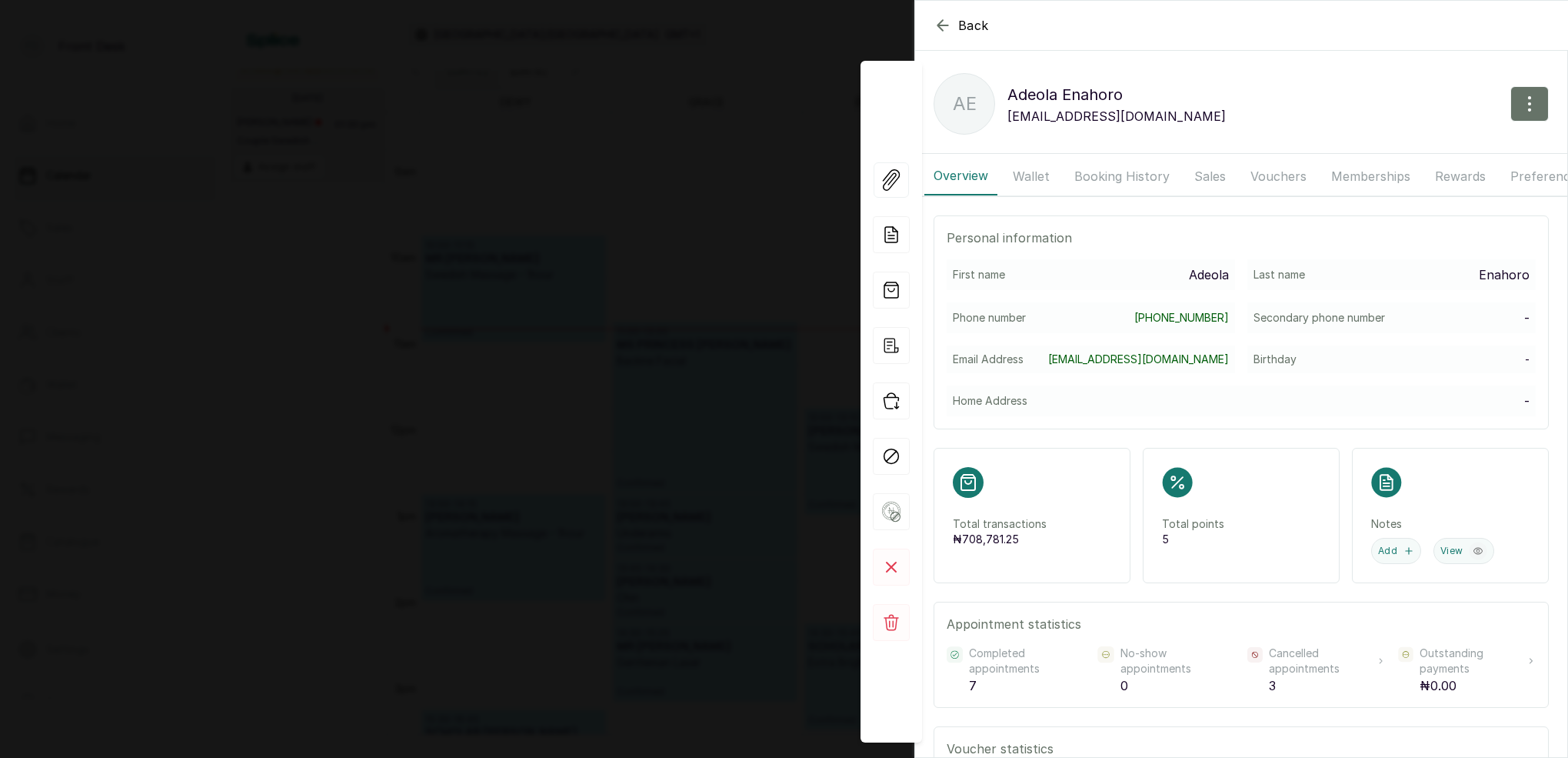
click at [1087, 176] on button "Booking History" at bounding box center [1122, 176] width 114 height 39
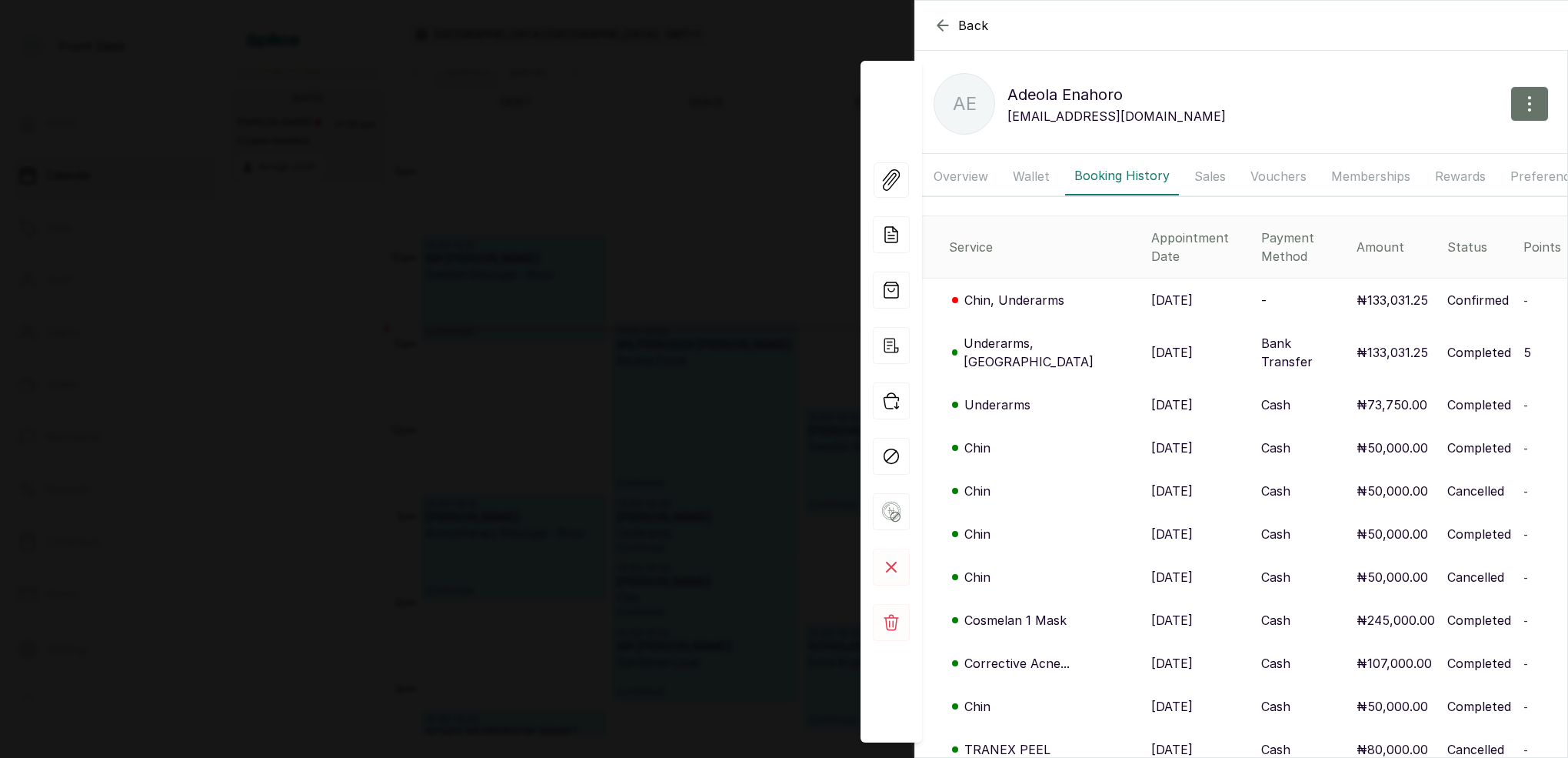
click at [1020, 334] on p "Underarms, [GEOGRAPHIC_DATA]" at bounding box center [1051, 352] width 175 height 37
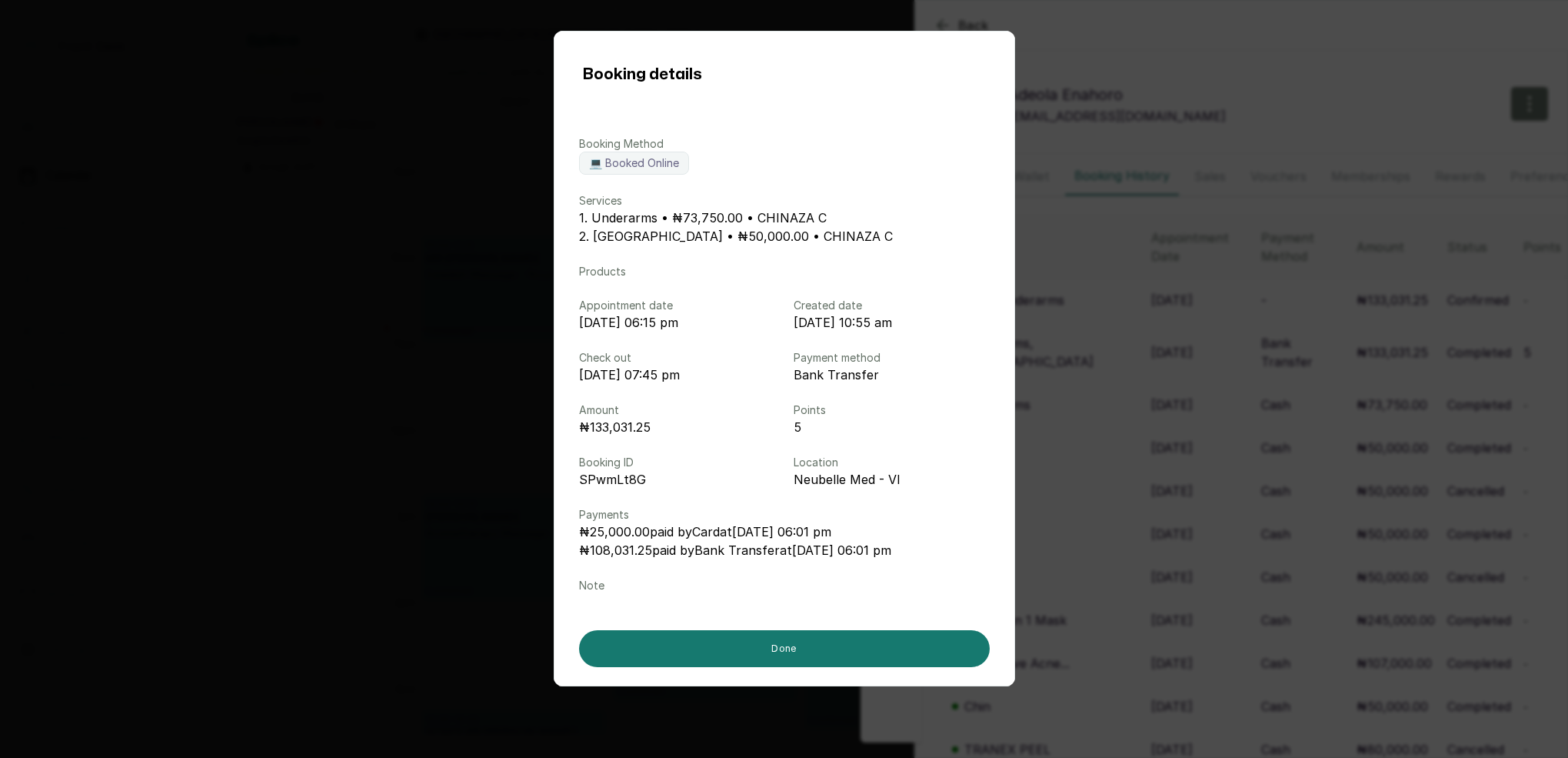
click at [1238, 332] on div "Booking details Booking Method 💻 Booked Online Services 1. Underarms • ₦73,750.…" at bounding box center [784, 379] width 1568 height 758
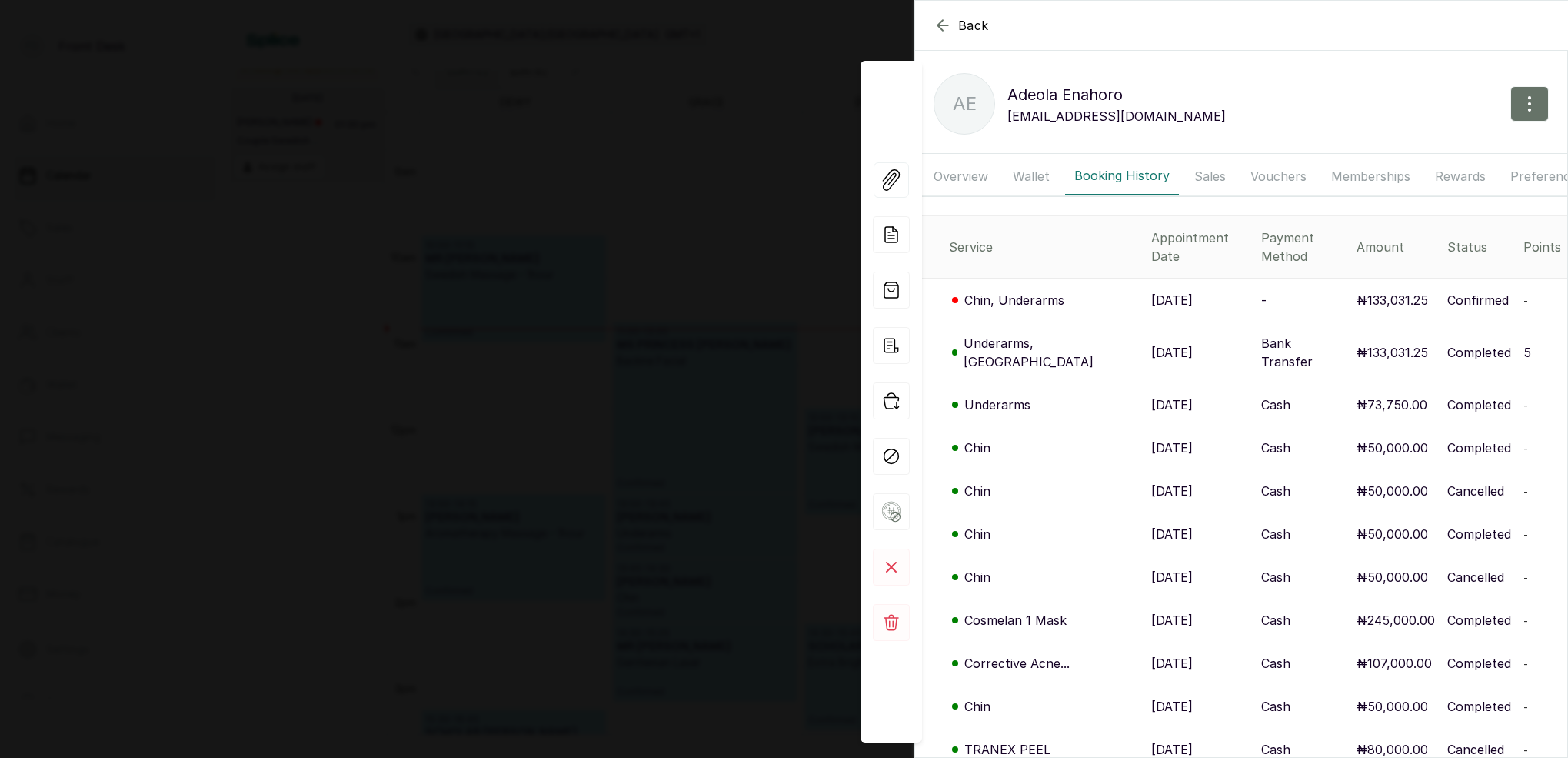
scroll to position [0, 0]
click at [1014, 395] on p "Underarms" at bounding box center [998, 405] width 66 height 19
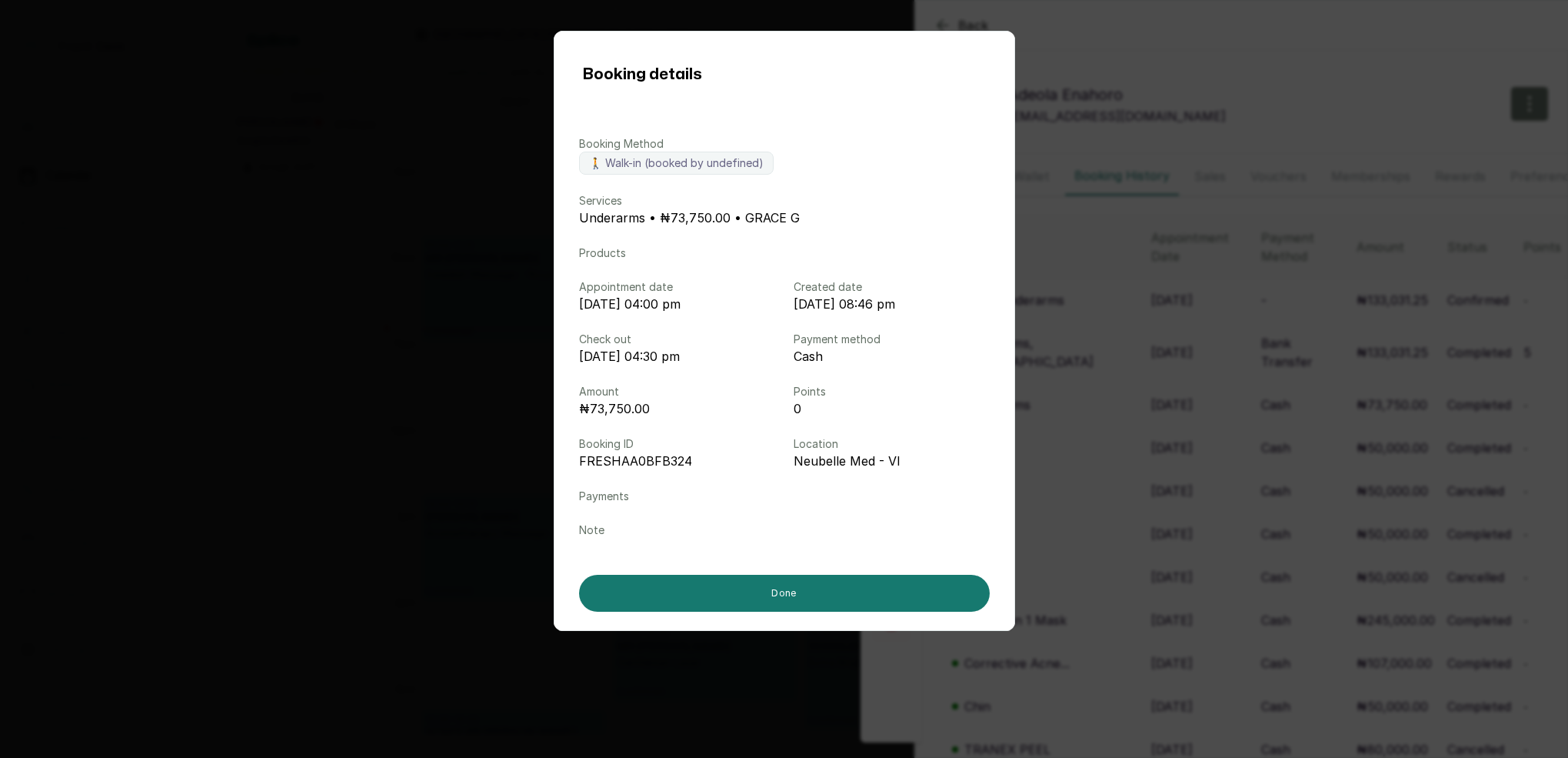
click at [1121, 377] on div "Booking details Booking Method 🚶 Walk-in (booked by undefined) Services Underar…" at bounding box center [784, 379] width 1568 height 758
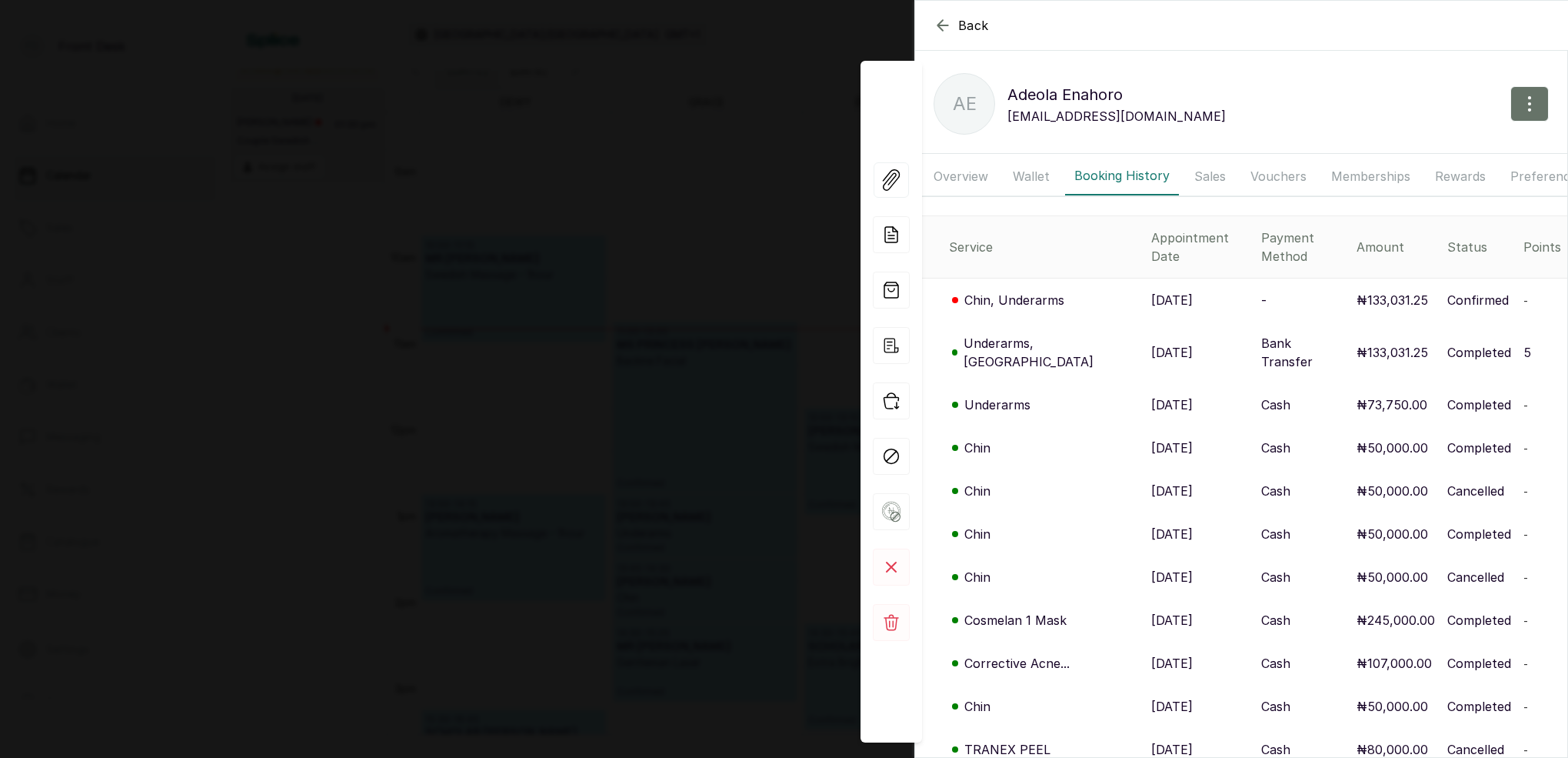
click at [1036, 334] on p "Underarms, [GEOGRAPHIC_DATA]" at bounding box center [1051, 352] width 175 height 37
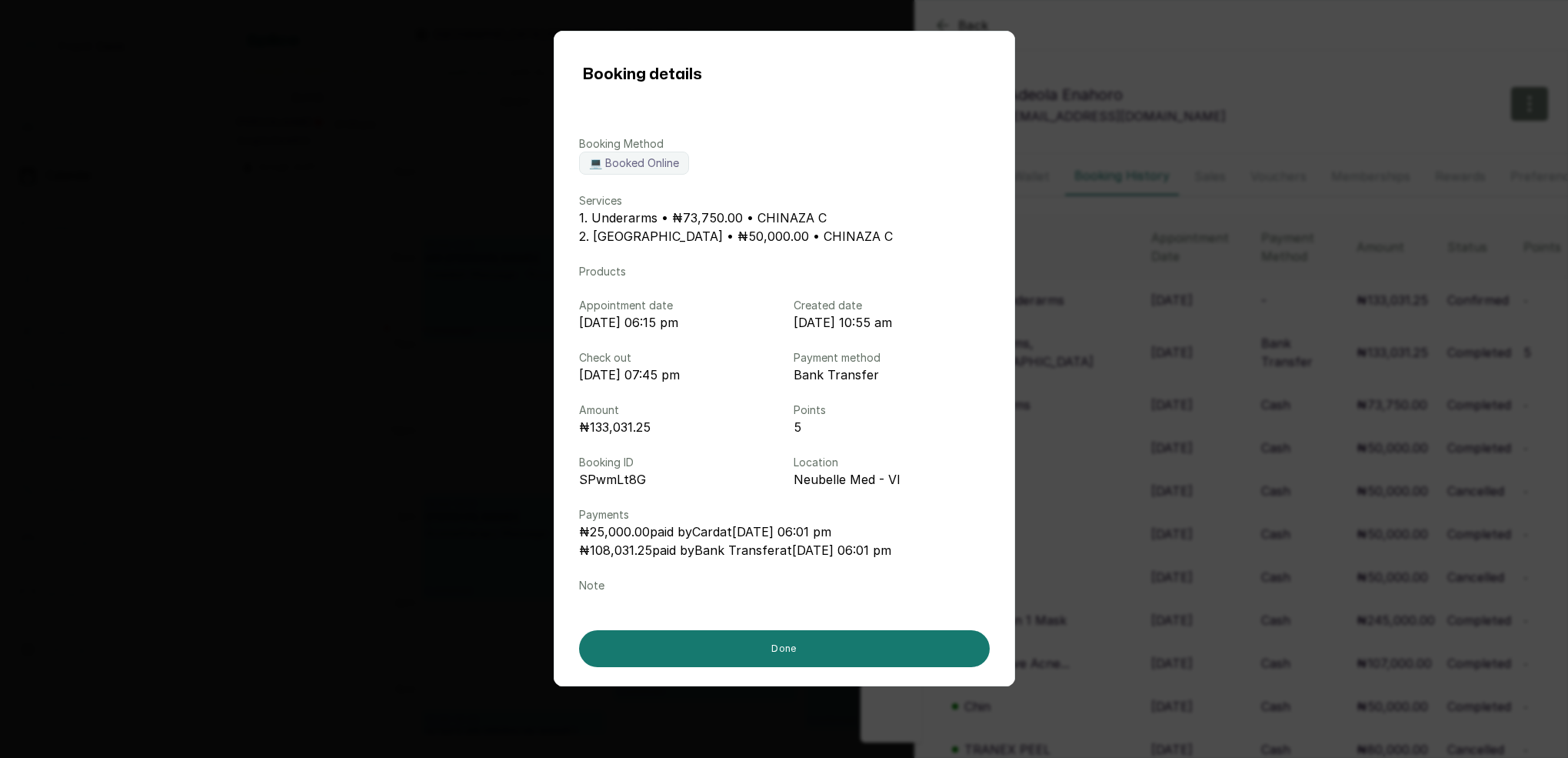
click at [1079, 170] on div "Booking details Booking Method 💻 Booked Online Services 1. Underarms • ₦73,750.…" at bounding box center [784, 379] width 1568 height 758
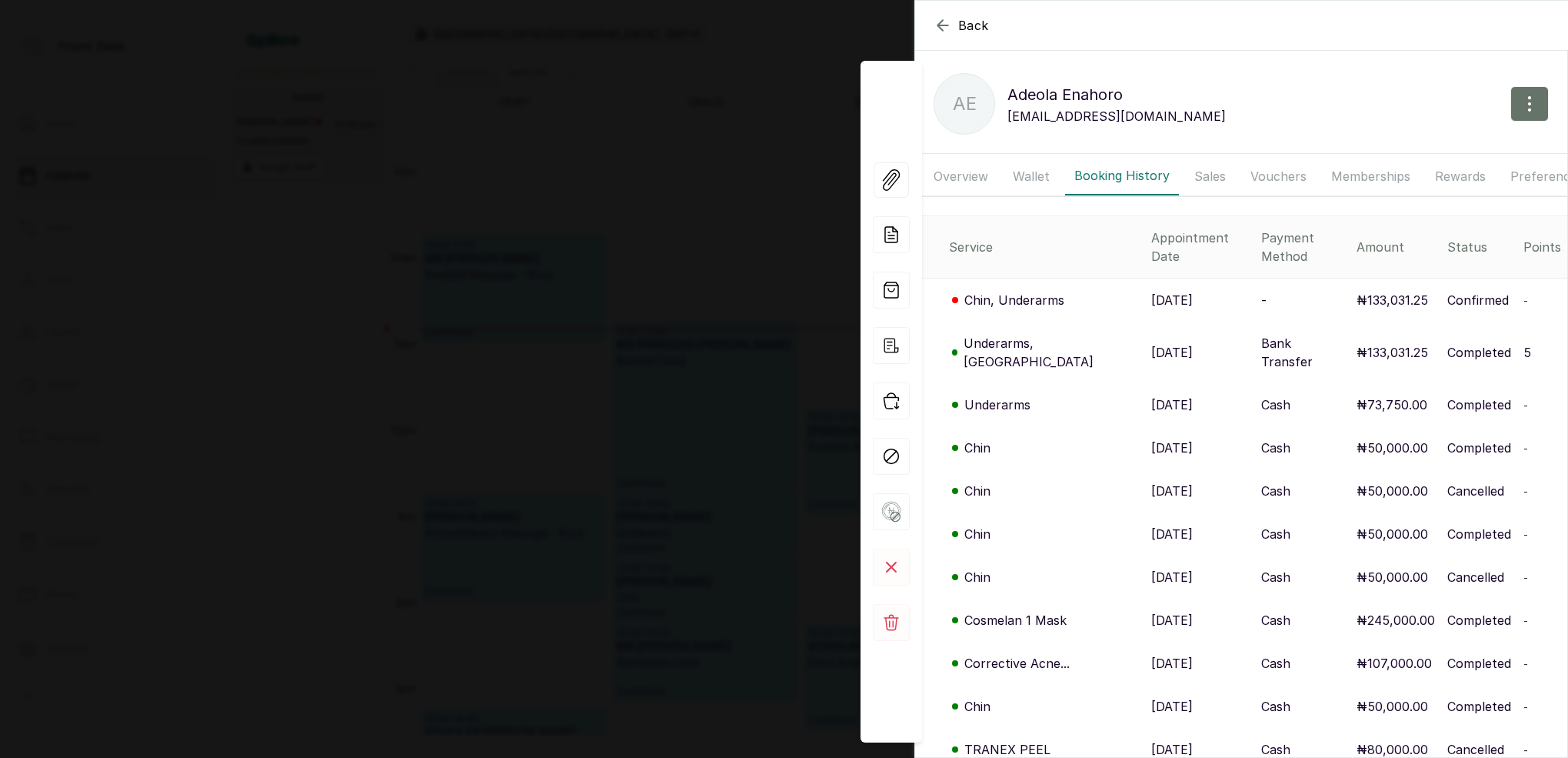
click at [824, 52] on div "Back [PERSON_NAME] AE [PERSON_NAME] [EMAIL_ADDRESS][DOMAIN_NAME] Overview Walle…" at bounding box center [784, 379] width 1568 height 758
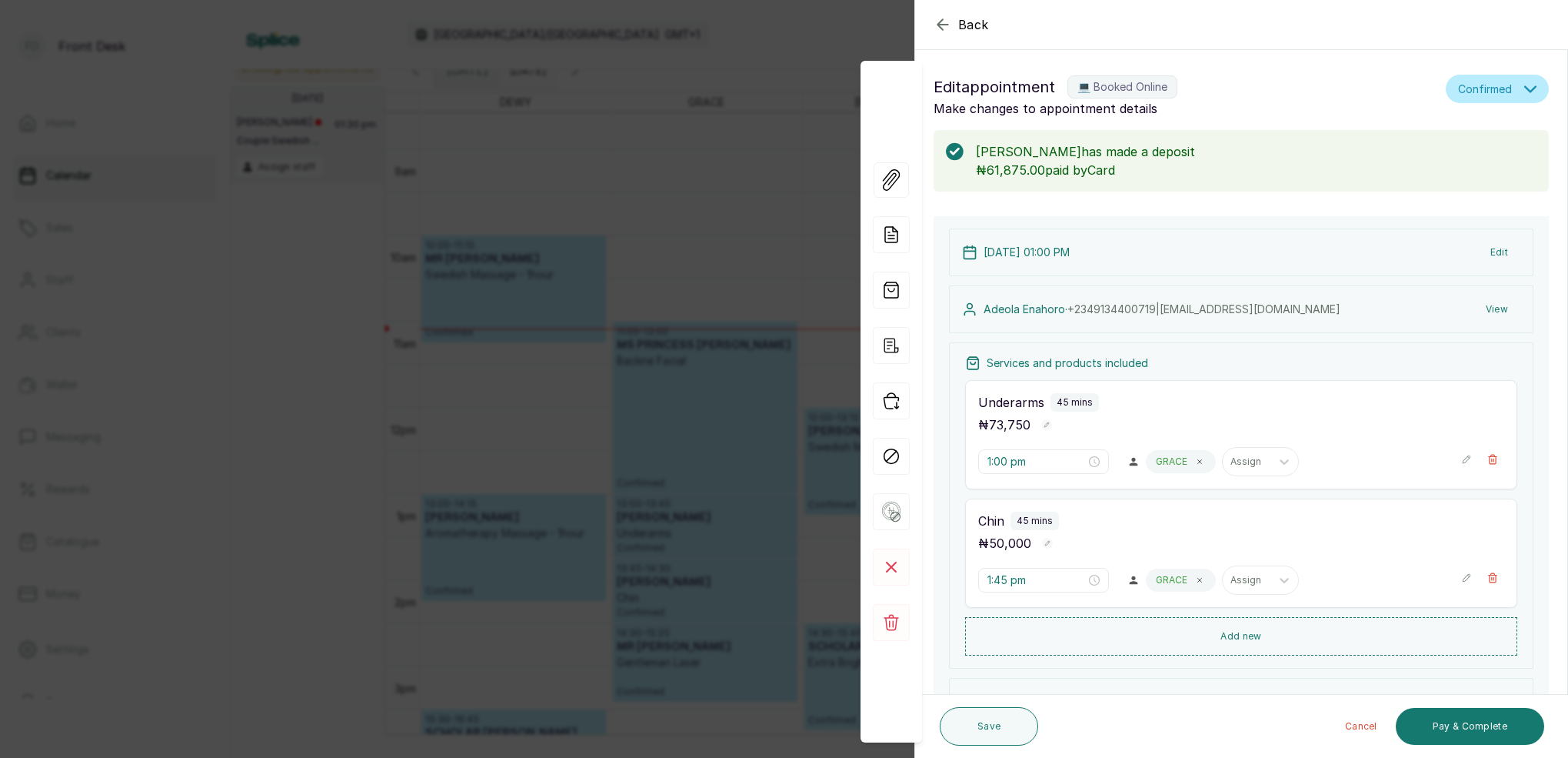
click at [775, 144] on div "Back Appointment Details Edit appointment 💻 Booked Online Make changes to appoi…" at bounding box center [784, 379] width 1568 height 758
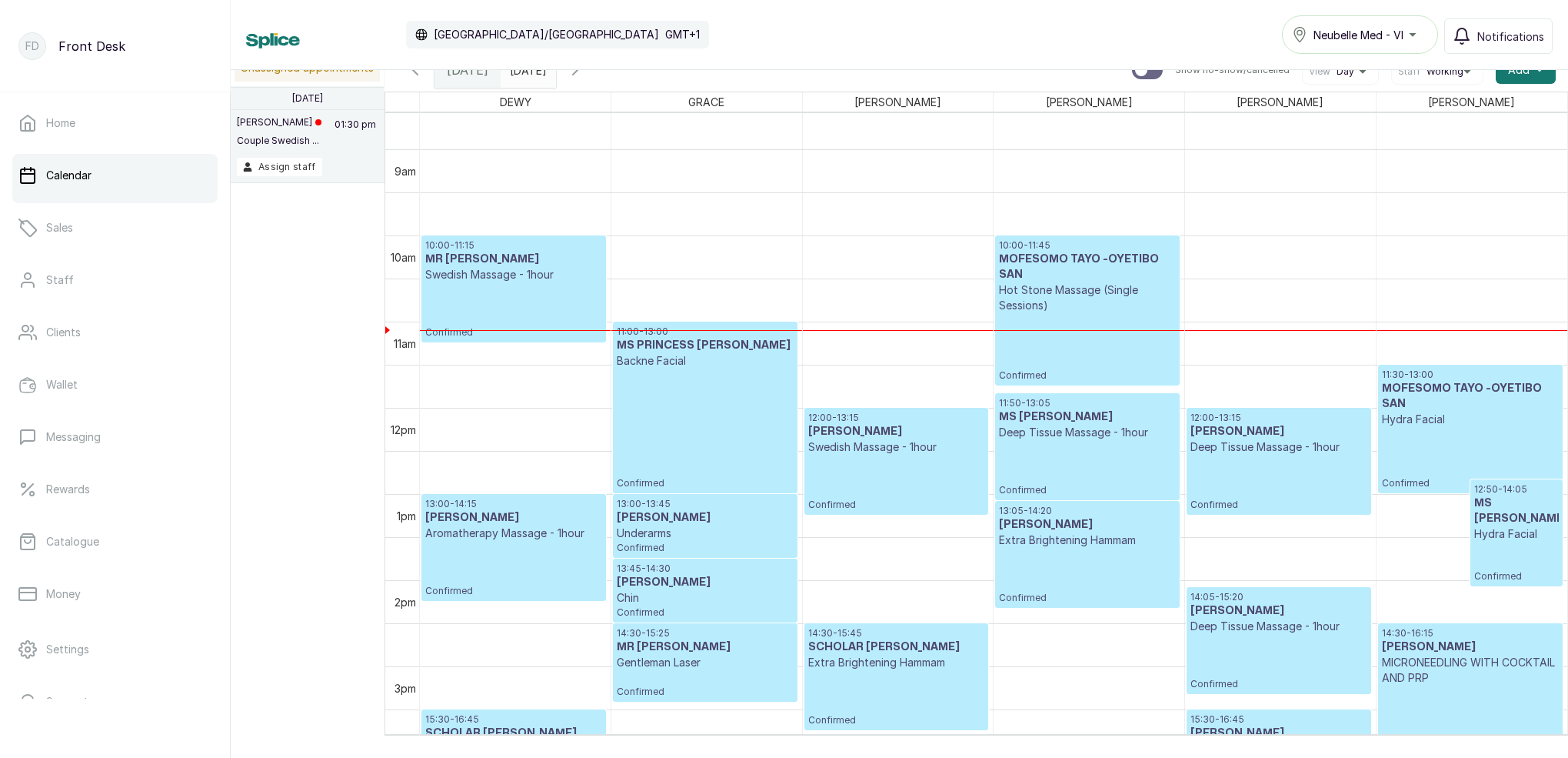
click at [1431, 436] on div "11:30 - 13:00 MOFESOMO TAYO -OYETIBO SAN Hydra Facial Confirmed" at bounding box center [1470, 428] width 177 height 121
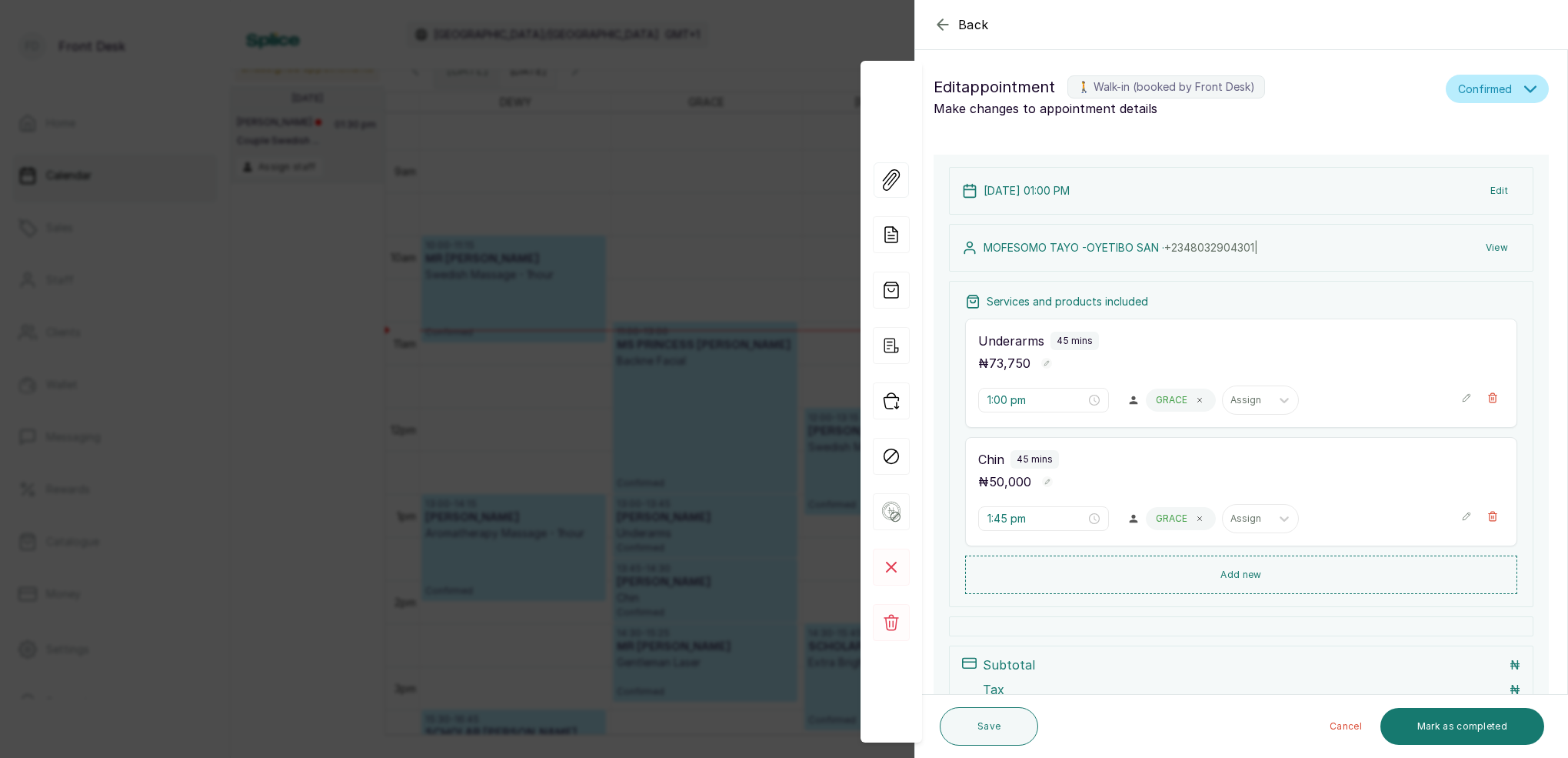
type input "10:00 am"
type input "11:30 am"
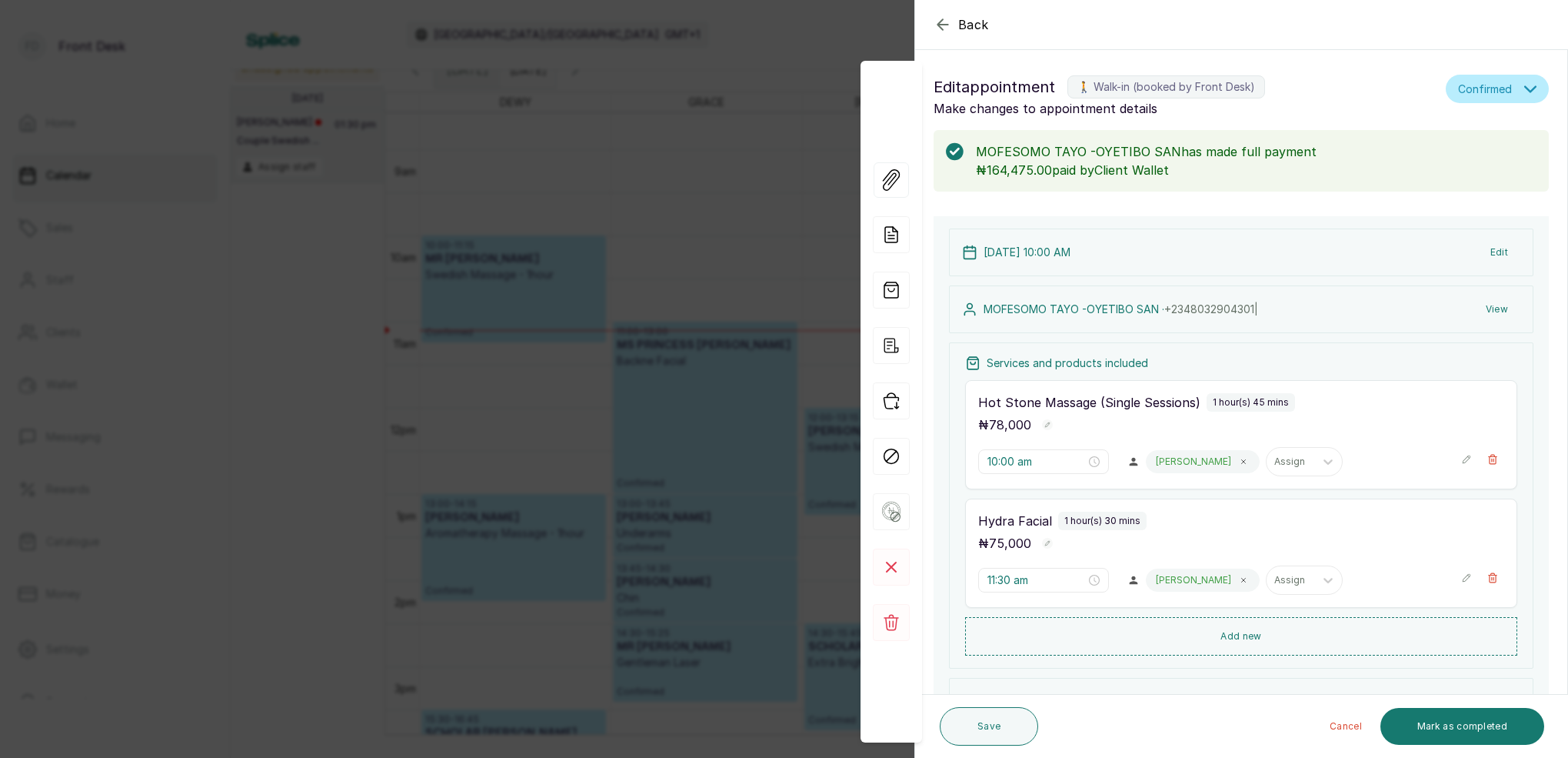
drag, startPoint x: 764, startPoint y: 345, endPoint x: 777, endPoint y: 344, distance: 13.0
click at [766, 345] on div "Back Appointment Details Edit appointment 🚶 Walk-in (booked by Front Desk) Make…" at bounding box center [784, 379] width 1568 height 758
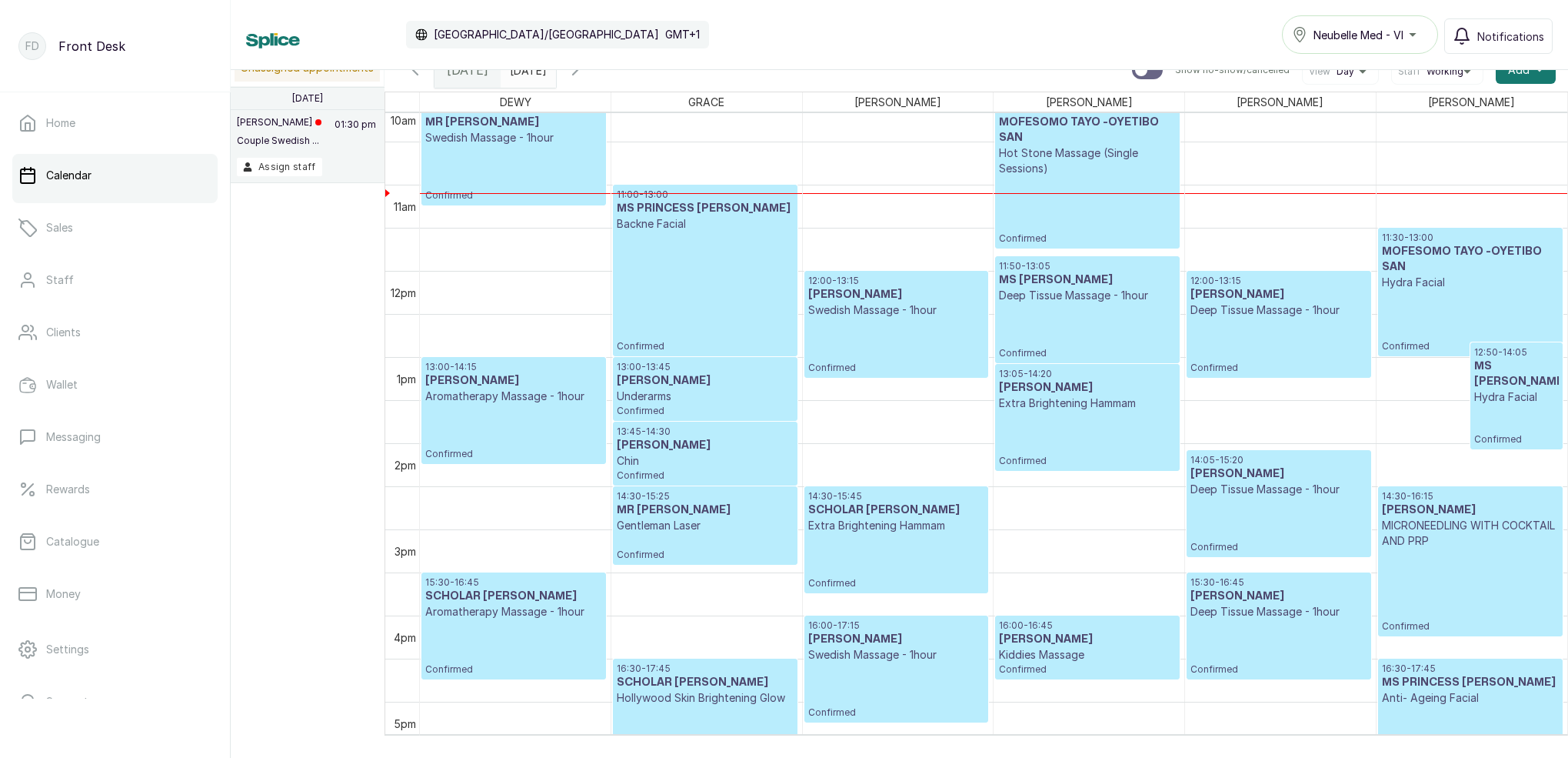
scroll to position [878, 0]
click at [527, 161] on div "10:00 - 11:15 MR FEMI Swedish Massage - 1hour Confirmed" at bounding box center [514, 150] width 177 height 99
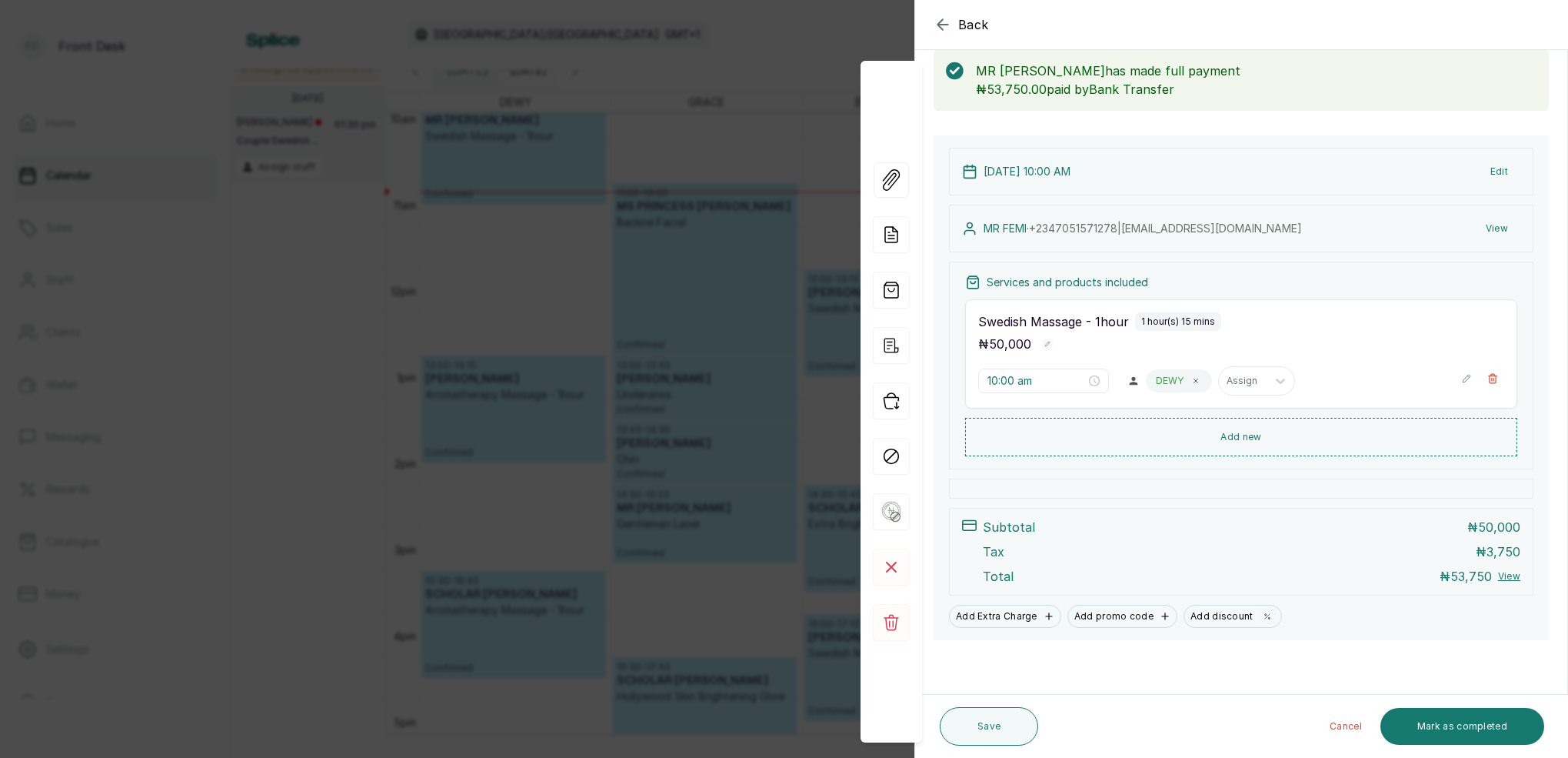
scroll to position [81, 0]
click at [591, 166] on div "Back Appointment Details Edit appointment 🚶 Walk-in (booked by Front Desk) Make…" at bounding box center [784, 379] width 1568 height 758
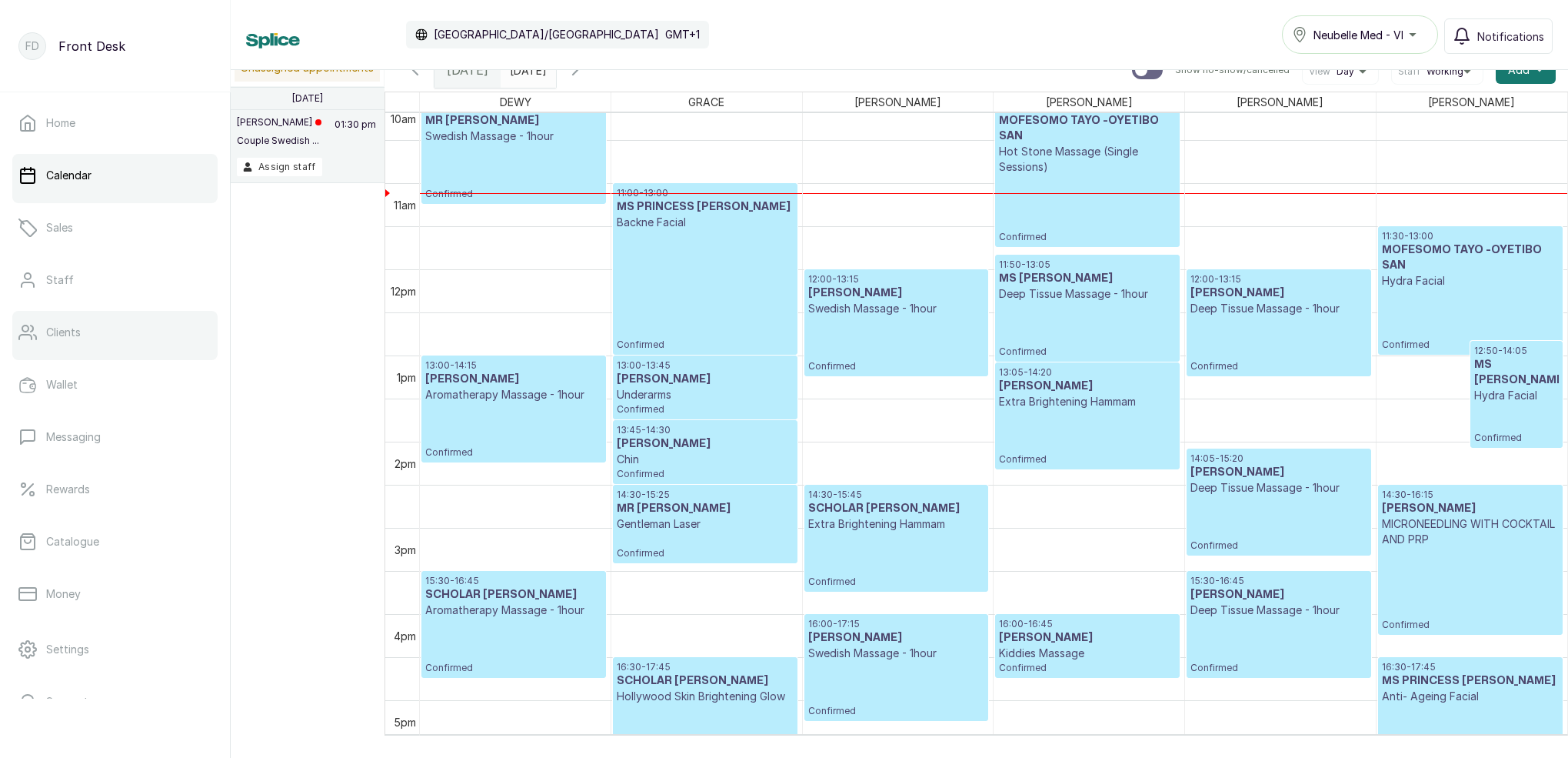
click at [65, 347] on link "Clients" at bounding box center [115, 332] width 205 height 43
